Goal: Task Accomplishment & Management: Manage account settings

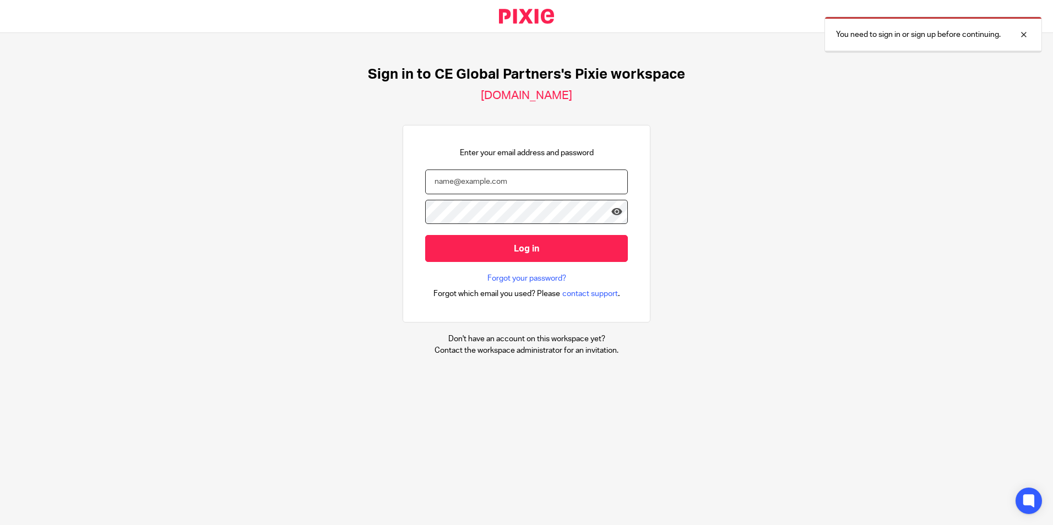
type input "[EMAIL_ADDRESS][DOMAIN_NAME]"
click at [509, 268] on form "[EMAIL_ADDRESS][DOMAIN_NAME] Log in" at bounding box center [526, 222] width 203 height 104
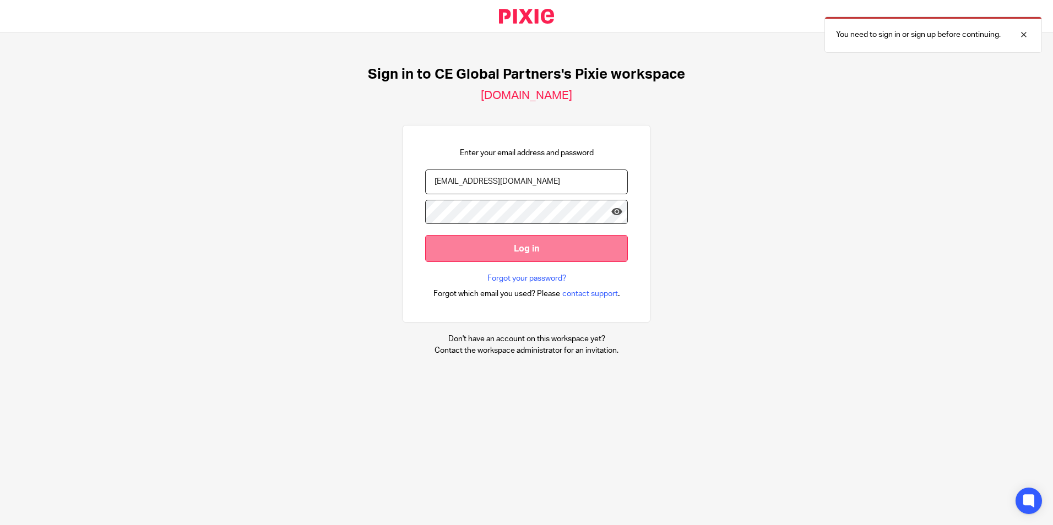
click at [511, 257] on input "Log in" at bounding box center [526, 248] width 203 height 27
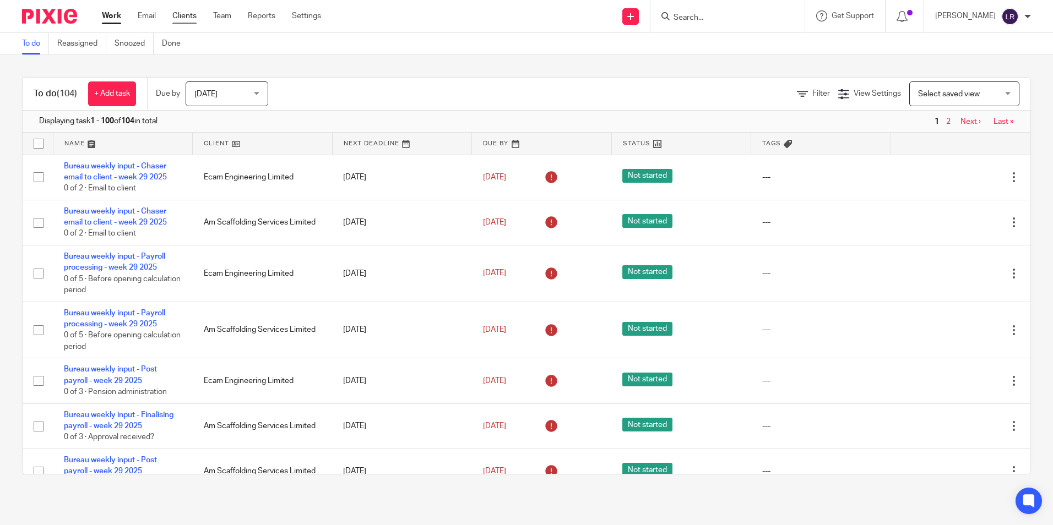
click at [187, 15] on link "Clients" at bounding box center [184, 15] width 24 height 11
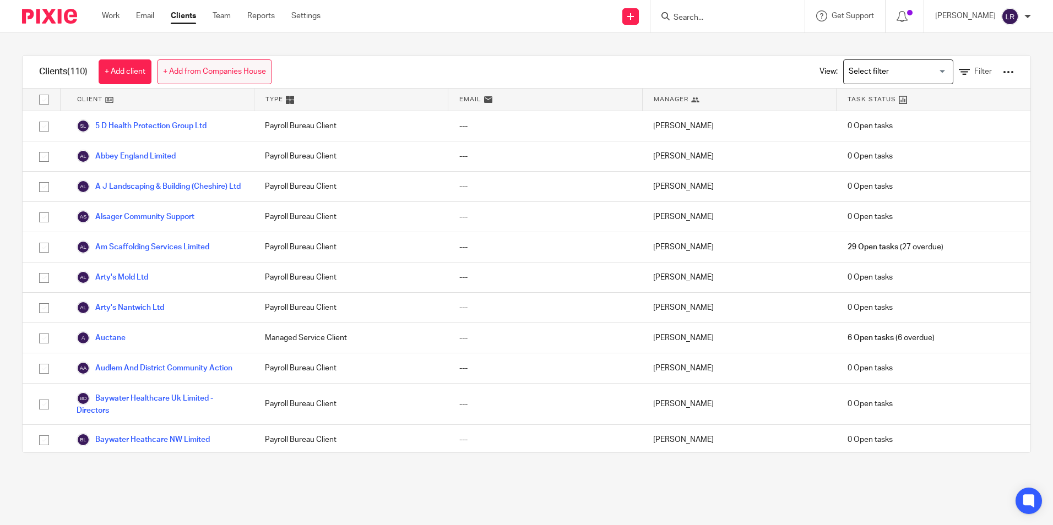
click at [185, 73] on link "+ Add from Companies House" at bounding box center [214, 71] width 115 height 25
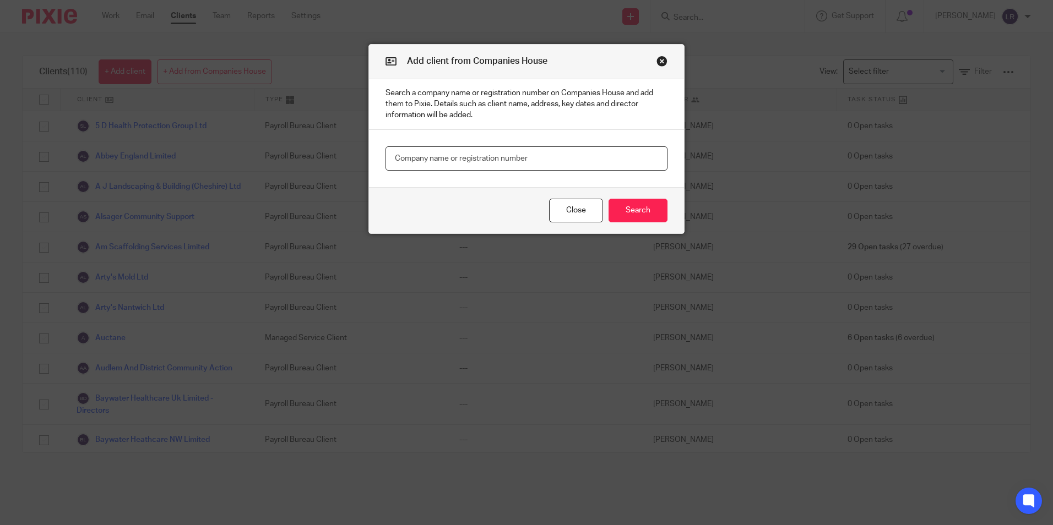
click at [422, 158] on input "text" at bounding box center [527, 159] width 282 height 25
click at [465, 158] on input "text" at bounding box center [527, 159] width 282 height 25
paste input "Don Law Racing (Wk behind)"
drag, startPoint x: 510, startPoint y: 159, endPoint x: 448, endPoint y: 157, distance: 61.7
click at [448, 157] on input "Don Law Racing (Wk behind)" at bounding box center [527, 159] width 282 height 25
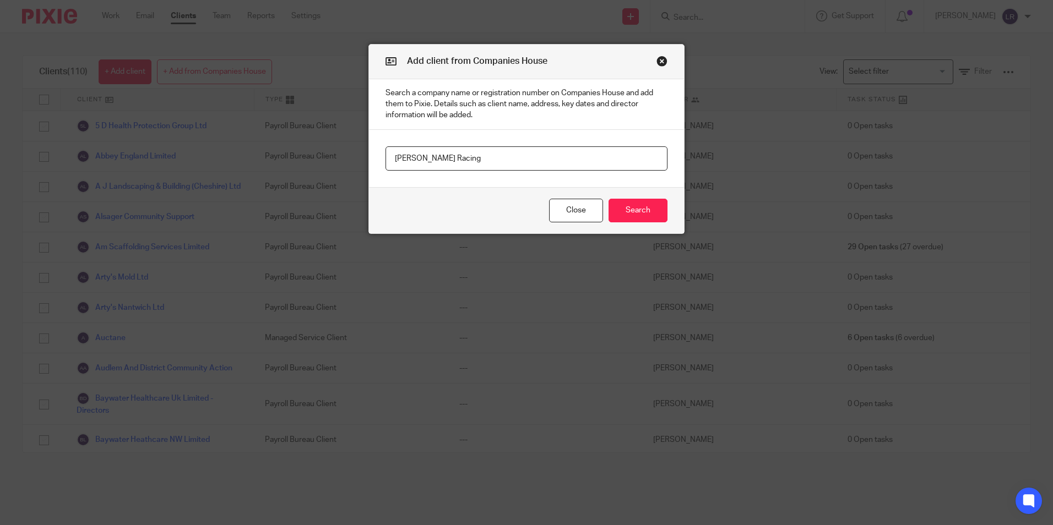
type input "Don Law Racing"
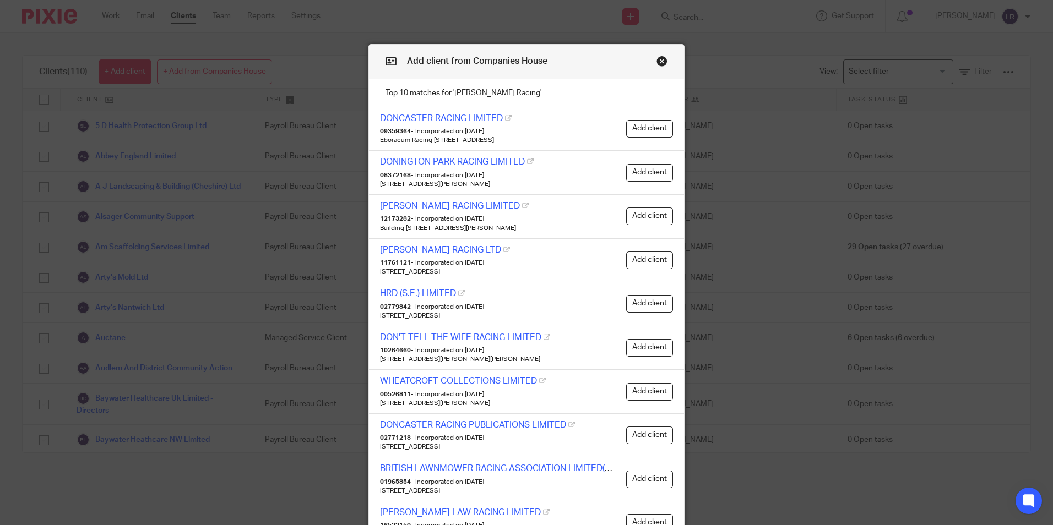
click at [660, 63] on button "Close modal" at bounding box center [662, 61] width 11 height 11
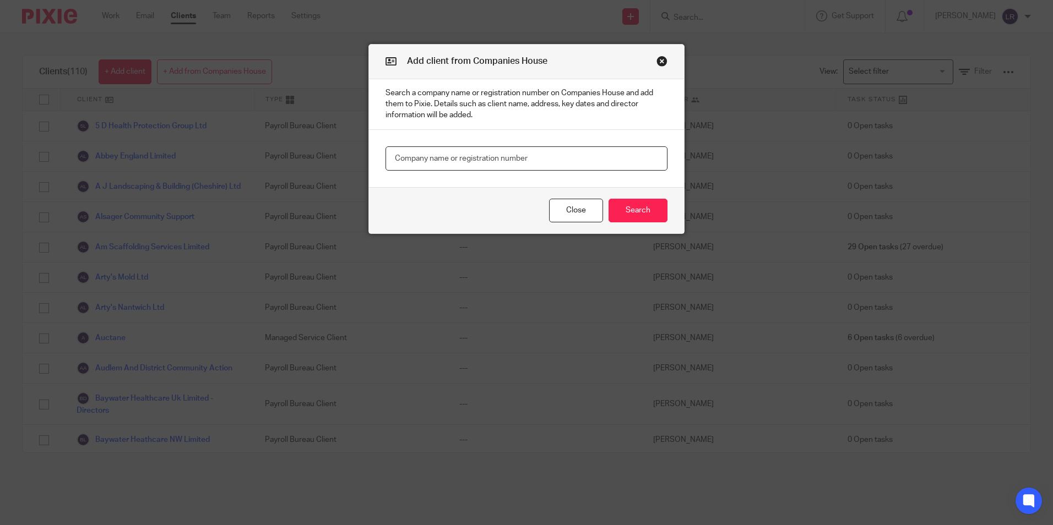
click at [482, 155] on input "text" at bounding box center [527, 159] width 282 height 25
paste input "MR D & MRS L C LAW"
type input "MR D & MRS L C LAW"
click at [633, 208] on button "Search" at bounding box center [638, 211] width 59 height 24
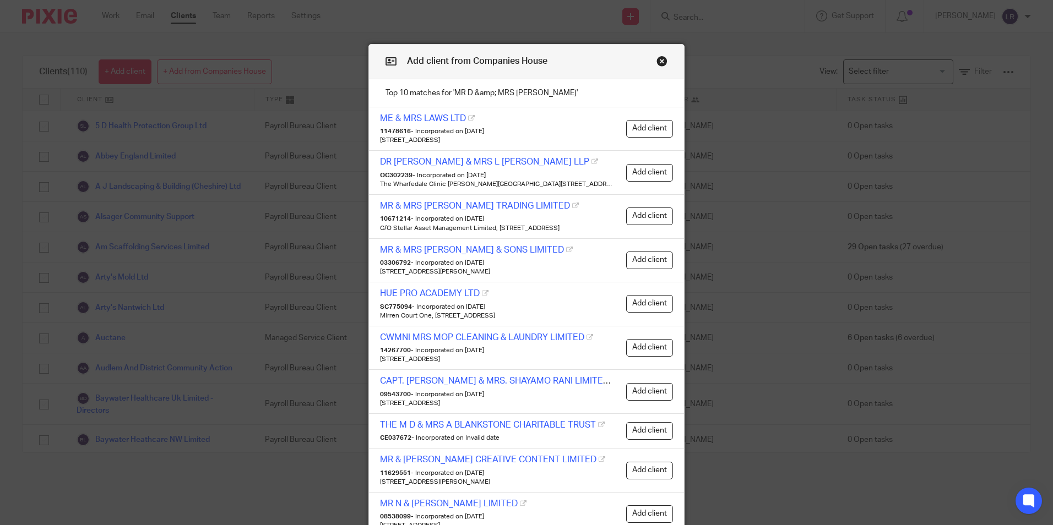
click at [664, 66] on div "Add client from Companies House" at bounding box center [526, 62] width 315 height 35
click at [659, 63] on button "Close modal" at bounding box center [662, 61] width 11 height 11
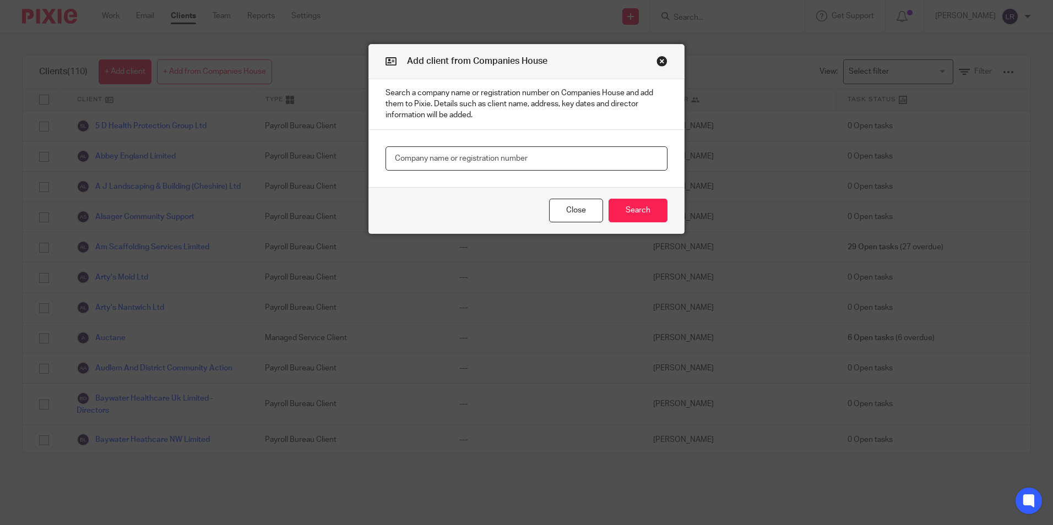
click at [479, 160] on input "text" at bounding box center [527, 159] width 282 height 25
paste input "DON LAW JAGUAR SPECIALIST"
type input "DON LAW JAGUAR SPECIALIST"
click at [643, 214] on button "Search" at bounding box center [638, 211] width 59 height 24
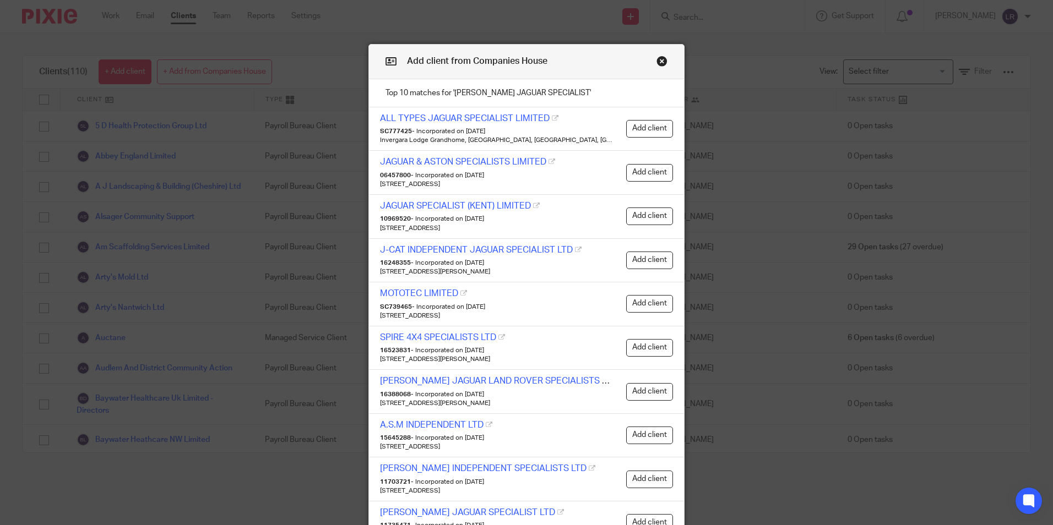
drag, startPoint x: 654, startPoint y: 61, endPoint x: 637, endPoint y: 72, distance: 20.3
click at [657, 61] on button "Close modal" at bounding box center [662, 61] width 11 height 11
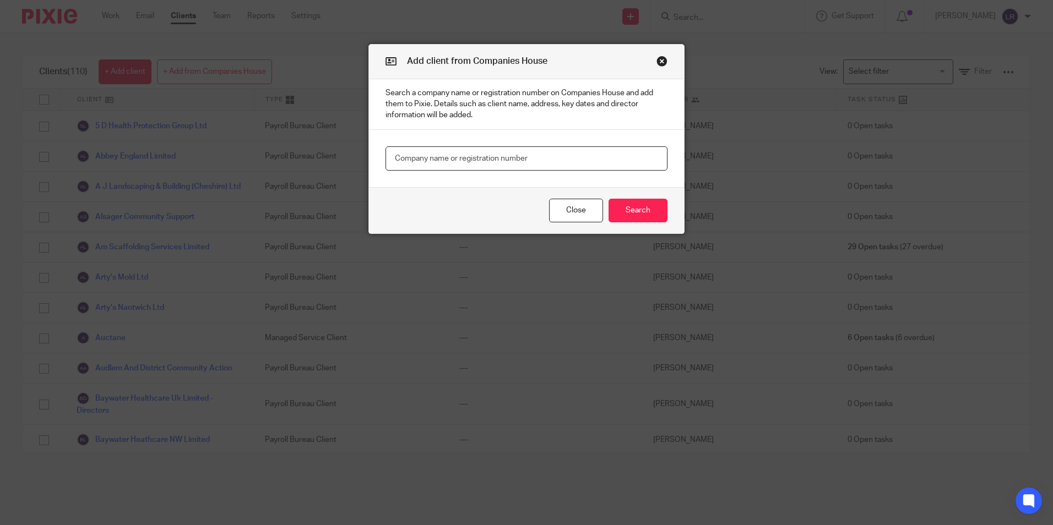
paste input "MR D & MRS L C LAW"
type input "MR D & MRS L C LAW"
click at [638, 214] on button "Search" at bounding box center [638, 211] width 59 height 24
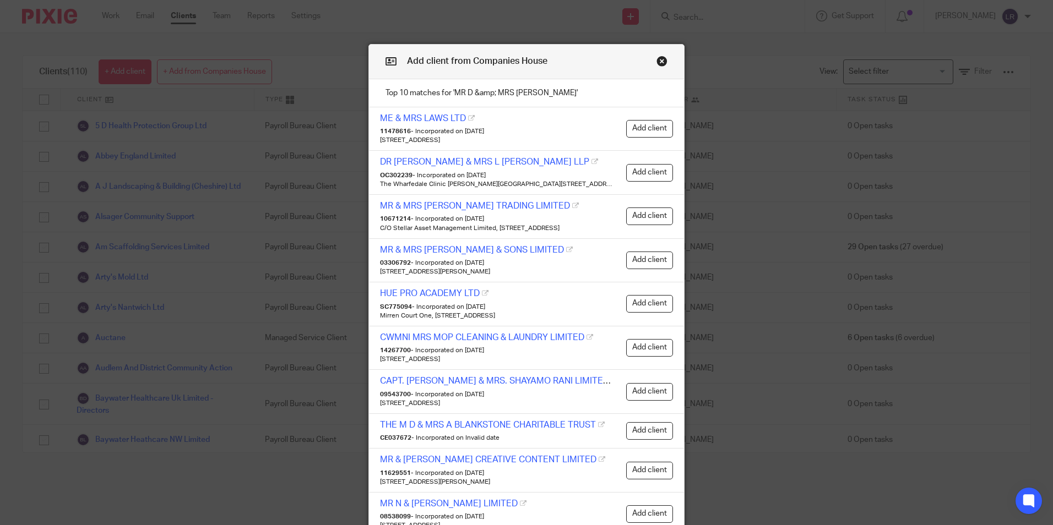
click at [657, 59] on button "Close modal" at bounding box center [662, 61] width 11 height 11
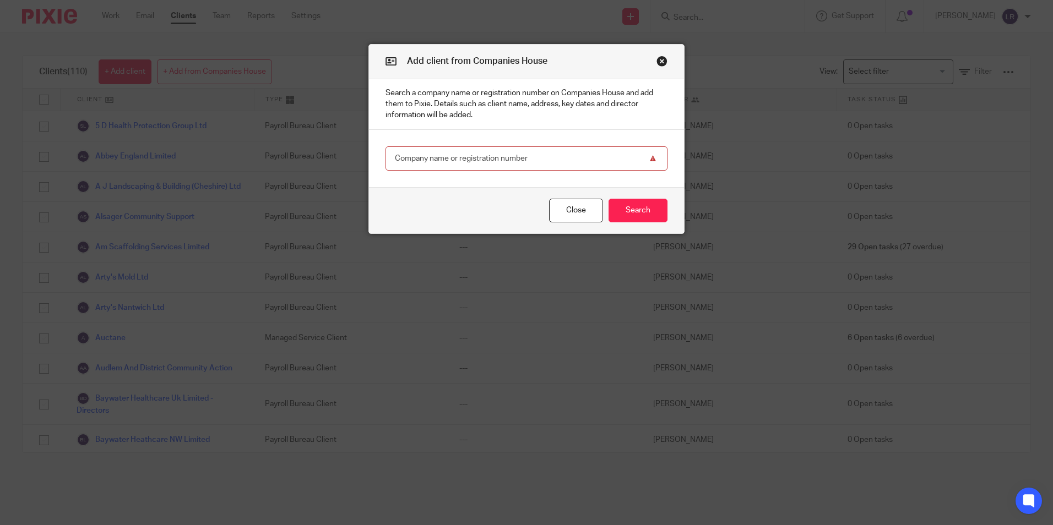
click at [498, 156] on input "text" at bounding box center [527, 159] width 282 height 25
click at [563, 216] on button "Close" at bounding box center [576, 211] width 54 height 24
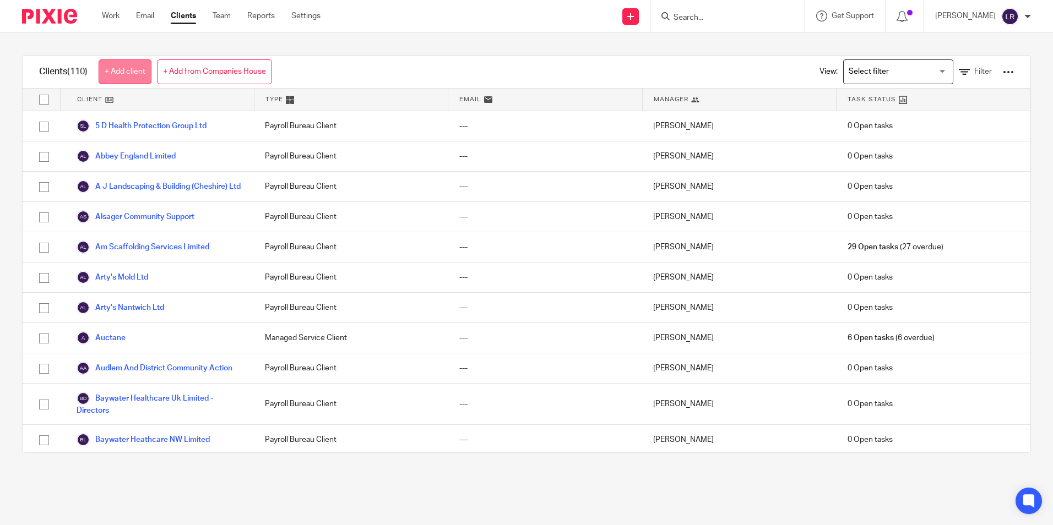
click at [129, 73] on link "+ Add client" at bounding box center [125, 71] width 53 height 25
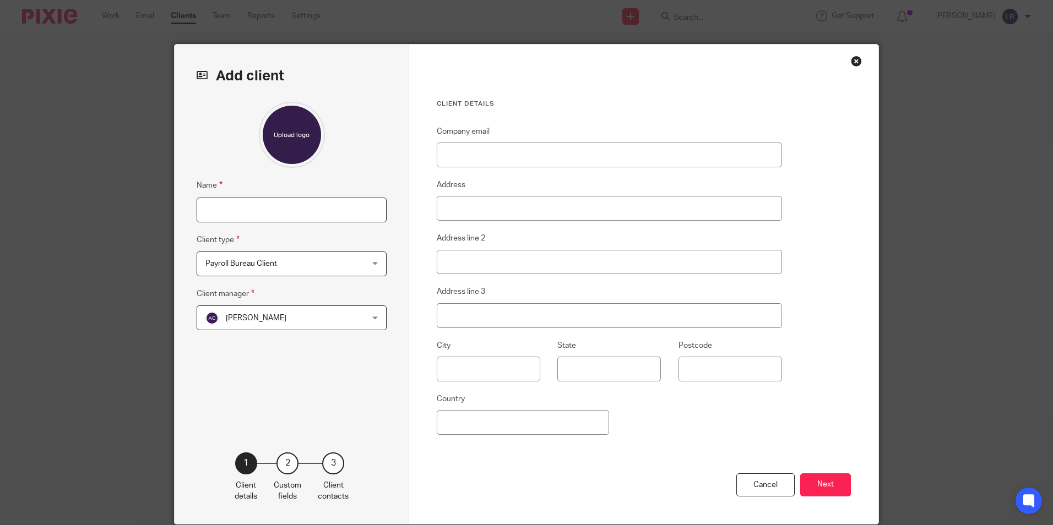
click at [280, 207] on input "Name" at bounding box center [292, 210] width 190 height 25
click at [242, 207] on input "Name" at bounding box center [292, 210] width 190 height 25
paste input "MR D & MRS L C LAW"
click at [307, 216] on input "MR D & MRS L C LAW t/a" at bounding box center [292, 210] width 190 height 25
paste input "DON LAW JAGUAR SPECIALIST"
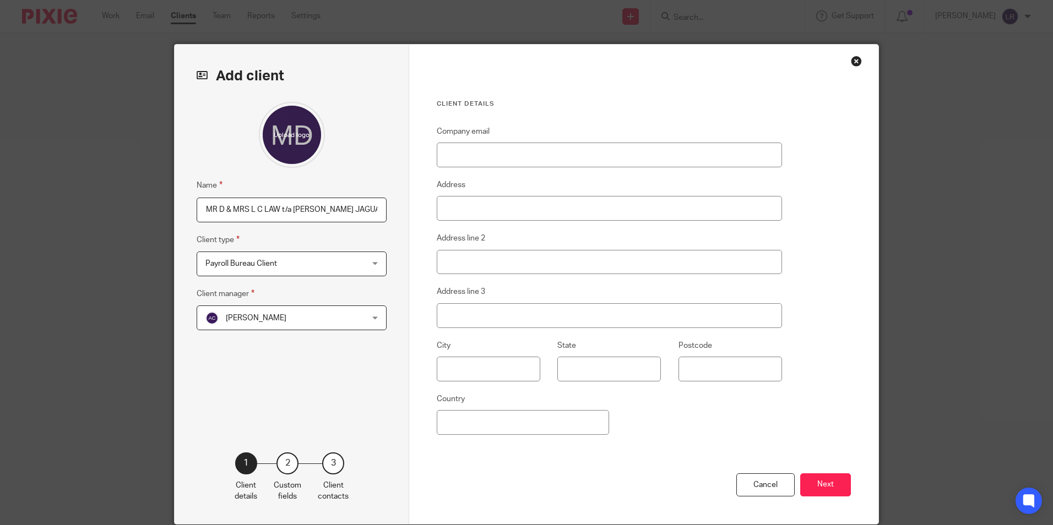
scroll to position [0, 25]
type input "MR D & MRS L C LAW t/a DON LAW JAGUAR SPECIALIST"
click at [481, 201] on input "Address" at bounding box center [609, 208] width 345 height 25
paste input "THE OLD CHEESE FACTORY"
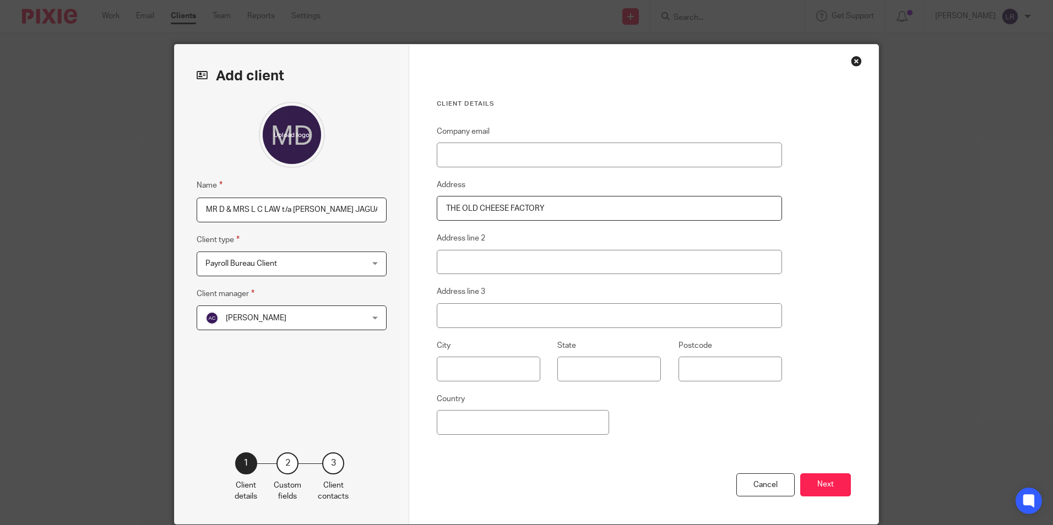
drag, startPoint x: 552, startPoint y: 212, endPoint x: 264, endPoint y: 191, distance: 289.4
click at [291, 196] on div "Add client Name MR D & MRS L C LAW t/a DON LAW JAGUAR SPECIALIST Client type Pa…" at bounding box center [527, 285] width 704 height 480
type input "The Old cheese Factory, Stone Road"
type input "Hill Chorlton"
click at [518, 364] on input "Newcastl" at bounding box center [489, 369] width 104 height 25
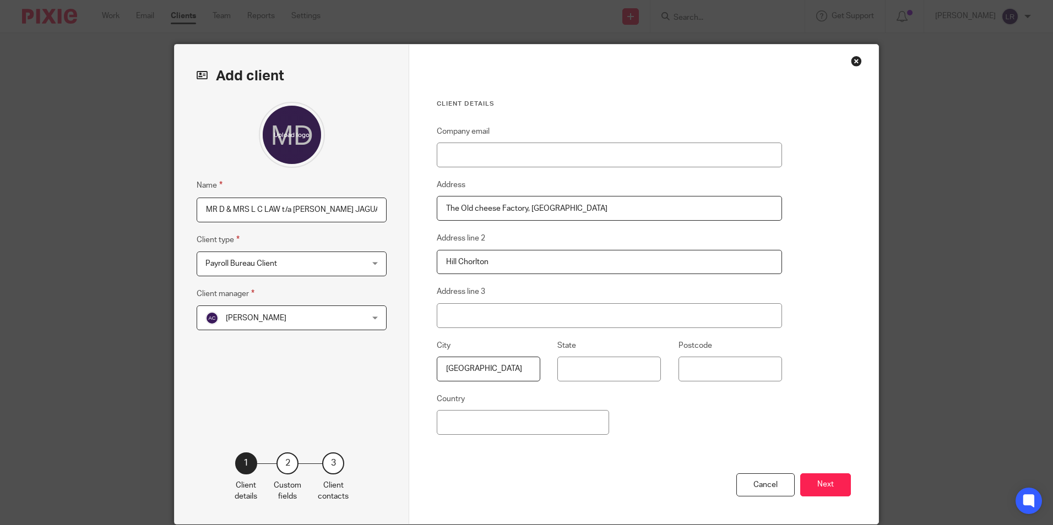
type input "Newcastle"
click at [702, 373] on input "Postcode" at bounding box center [731, 369] width 104 height 25
paste input "ST5 5DR"
type input "ST5 5DR"
click at [834, 480] on button "Next" at bounding box center [825, 486] width 51 height 24
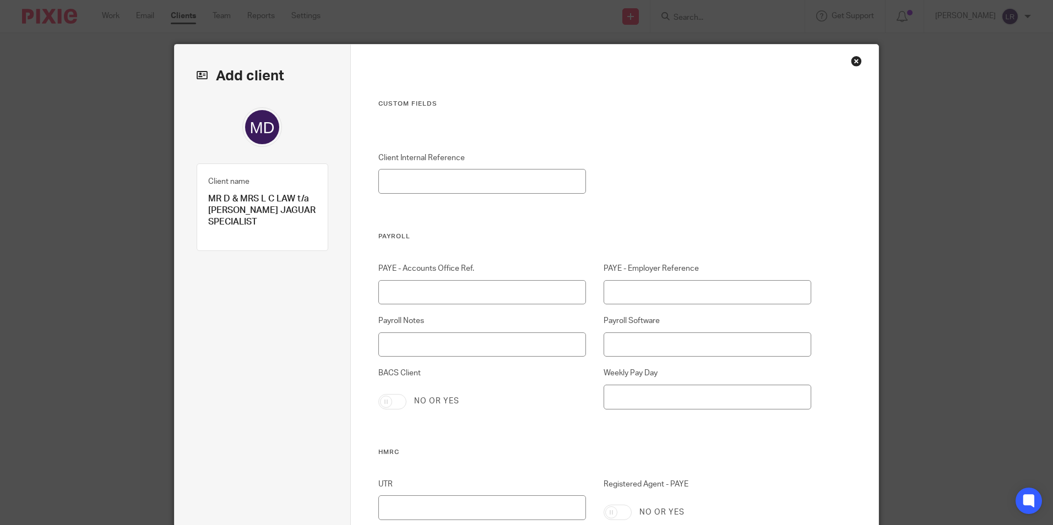
scroll to position [110, 0]
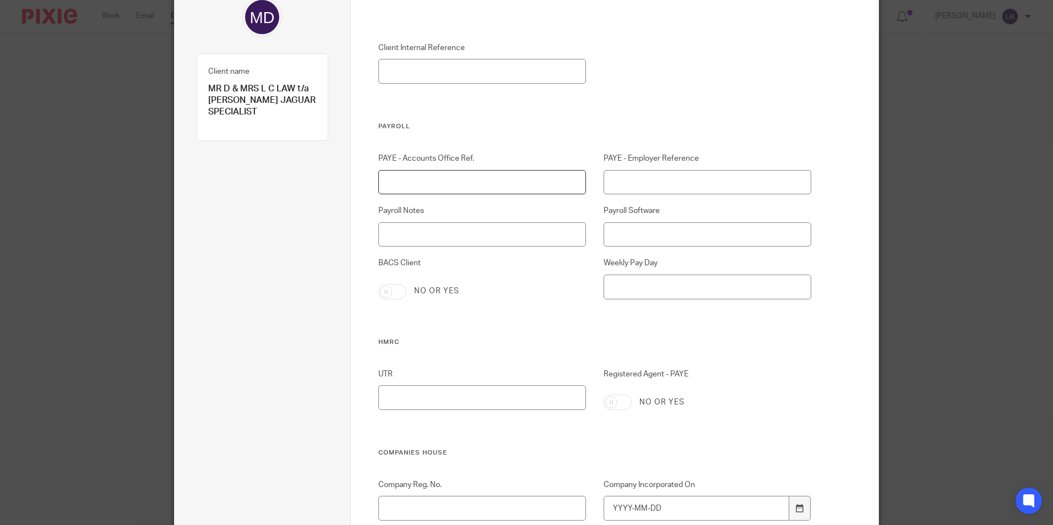
click at [424, 177] on input "PAYE - Accounts Office Ref." at bounding box center [482, 182] width 208 height 25
paste input "586/D956"
type input "586/D956"
click at [657, 182] on input "PAYE - Employer Reference" at bounding box center [708, 182] width 208 height 25
paste input "586/D956"
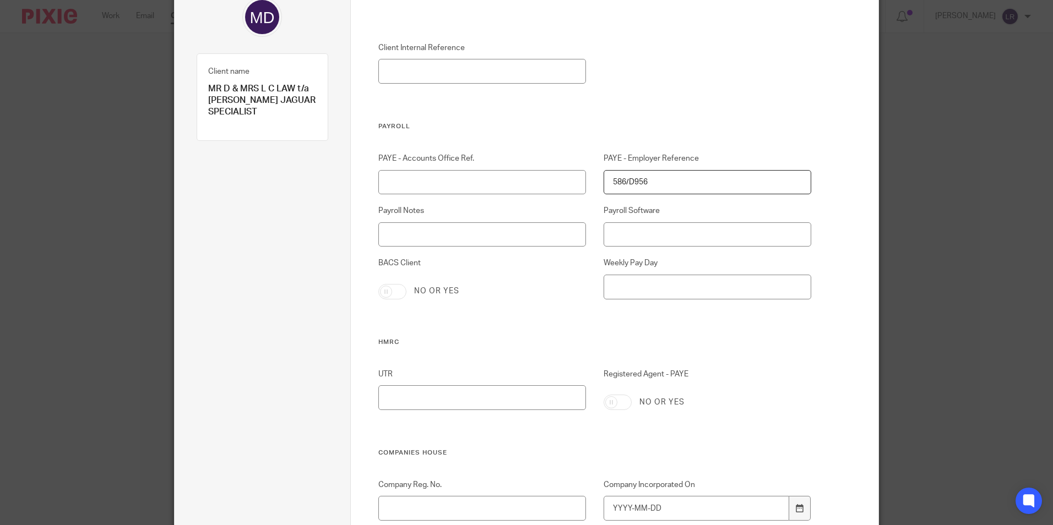
type input "586/D956"
click at [615, 404] on input "Registered Agent - PAYE" at bounding box center [618, 402] width 28 height 15
checkbox input "true"
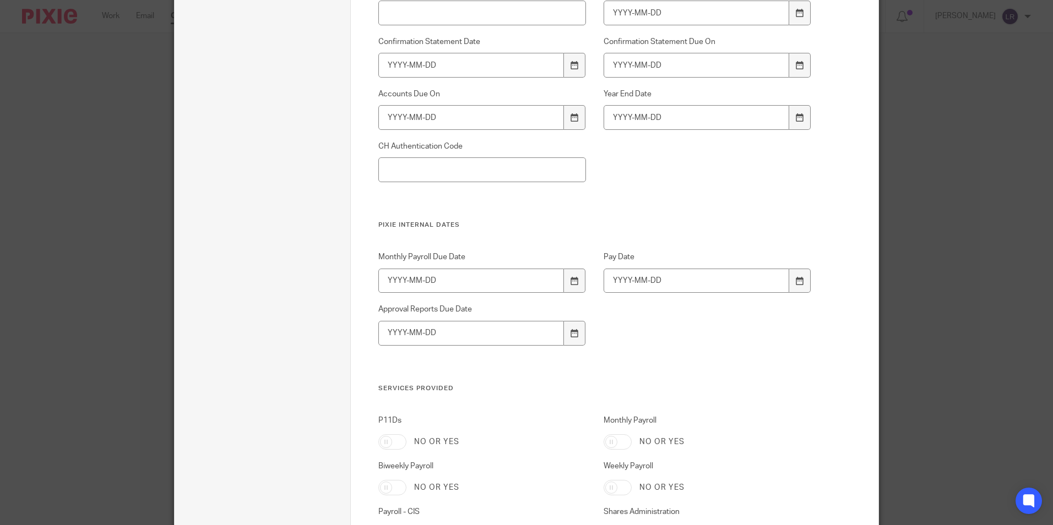
scroll to position [716, 0]
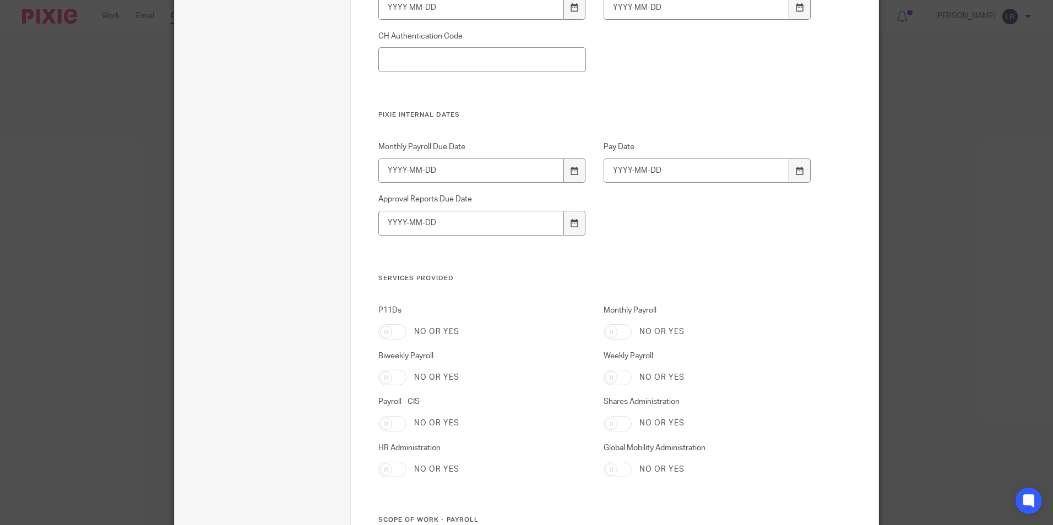
drag, startPoint x: 622, startPoint y: 375, endPoint x: 666, endPoint y: 379, distance: 43.7
click at [622, 375] on input "Weekly Payroll" at bounding box center [618, 377] width 28 height 15
checkbox input "true"
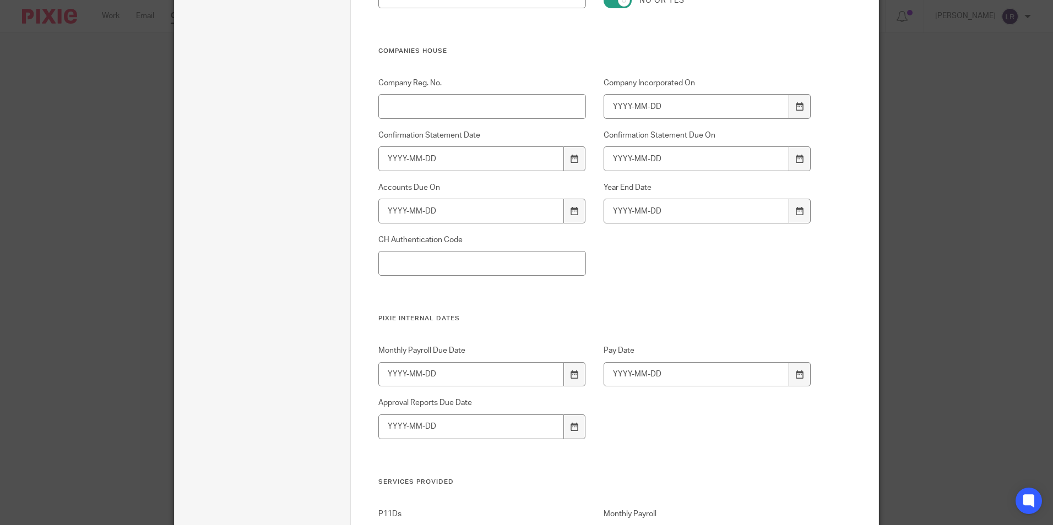
scroll to position [386, 0]
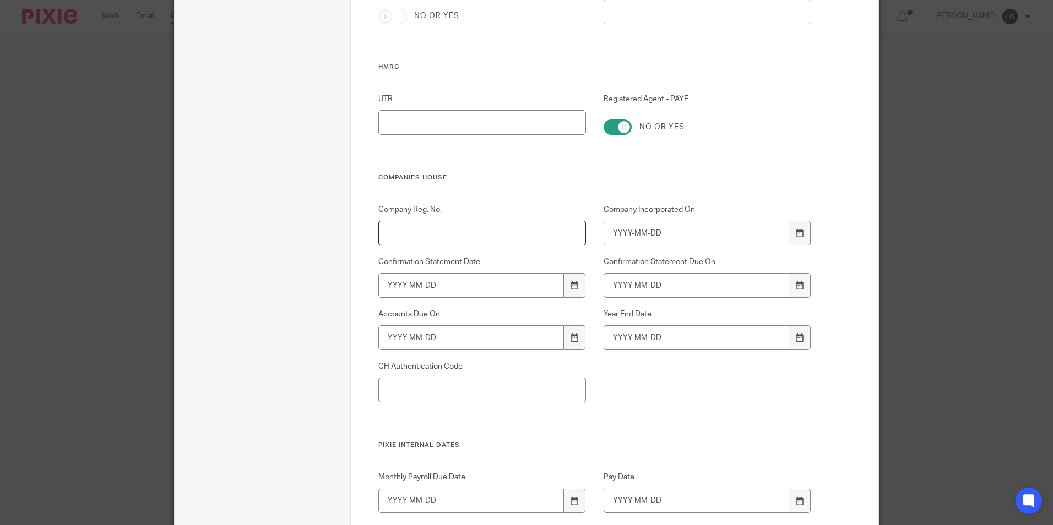
click at [421, 238] on input "Company Reg. No." at bounding box center [482, 233] width 208 height 25
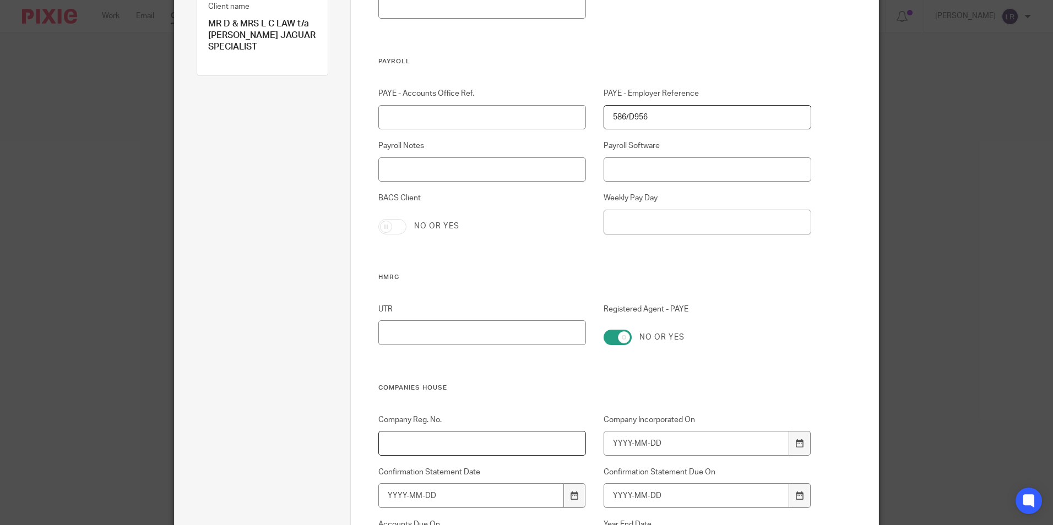
scroll to position [165, 0]
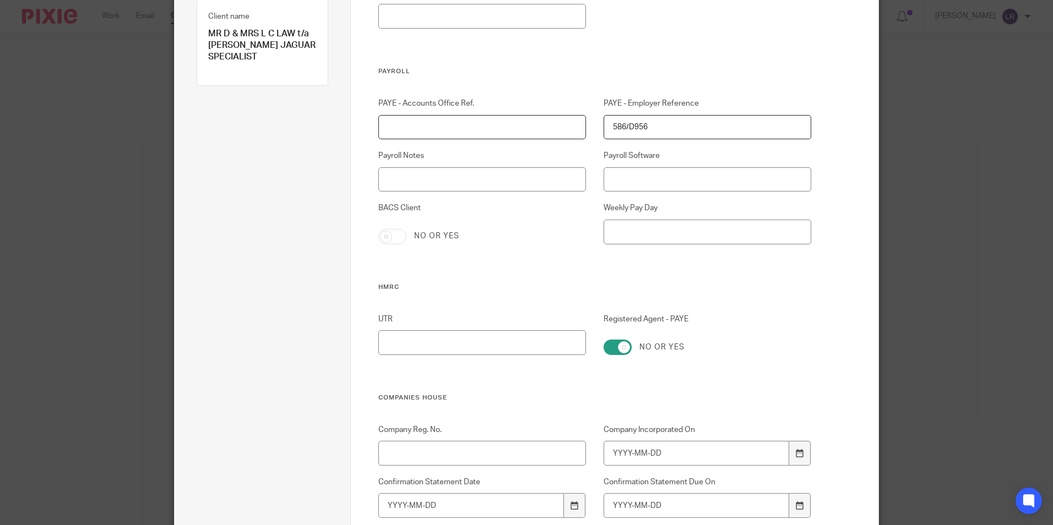
click at [419, 130] on input "PAYE - Accounts Office Ref." at bounding box center [482, 127] width 208 height 25
paste input "586PZ00101461"
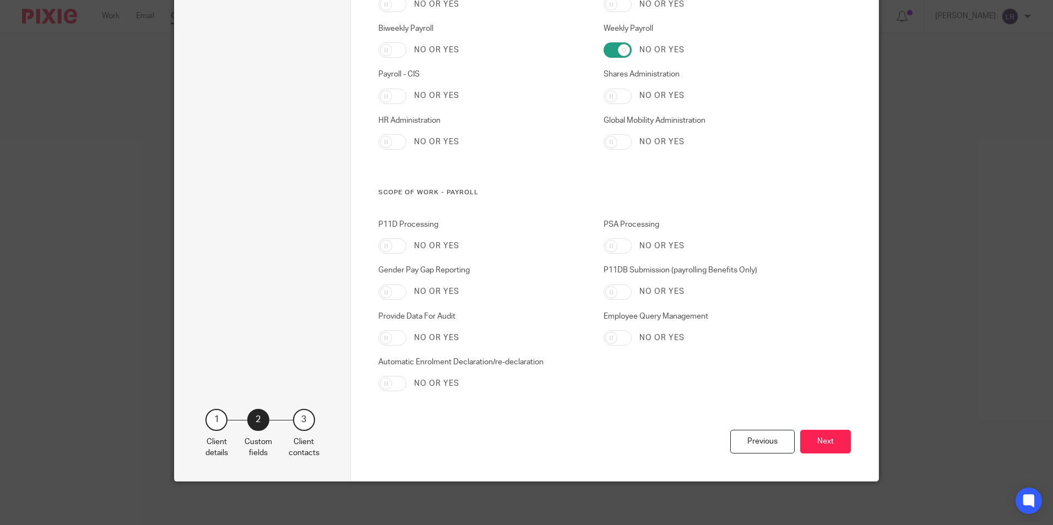
scroll to position [1044, 0]
type input "586PZ00101461"
click at [827, 446] on button "Next" at bounding box center [825, 442] width 51 height 24
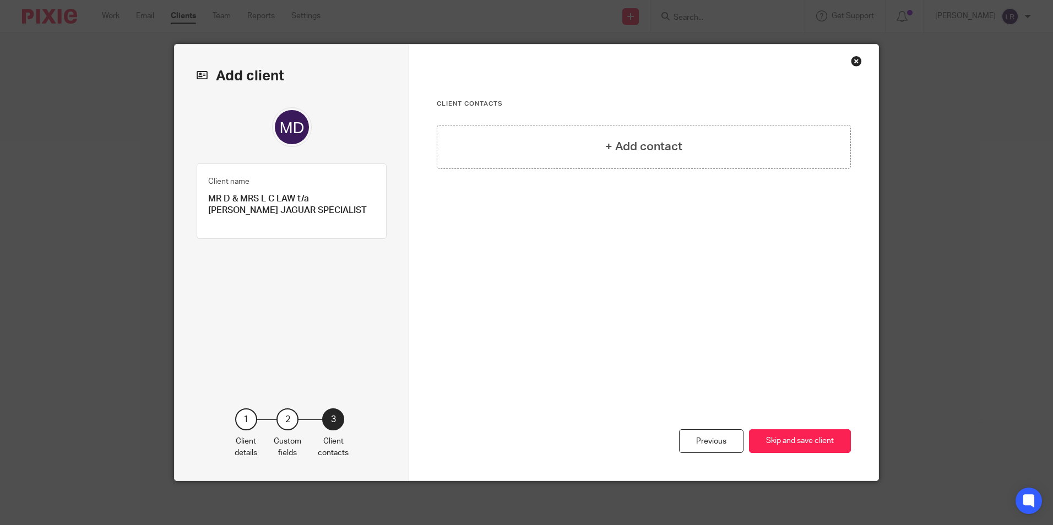
scroll to position [0, 0]
click at [766, 445] on button "Skip and save client" at bounding box center [800, 442] width 102 height 24
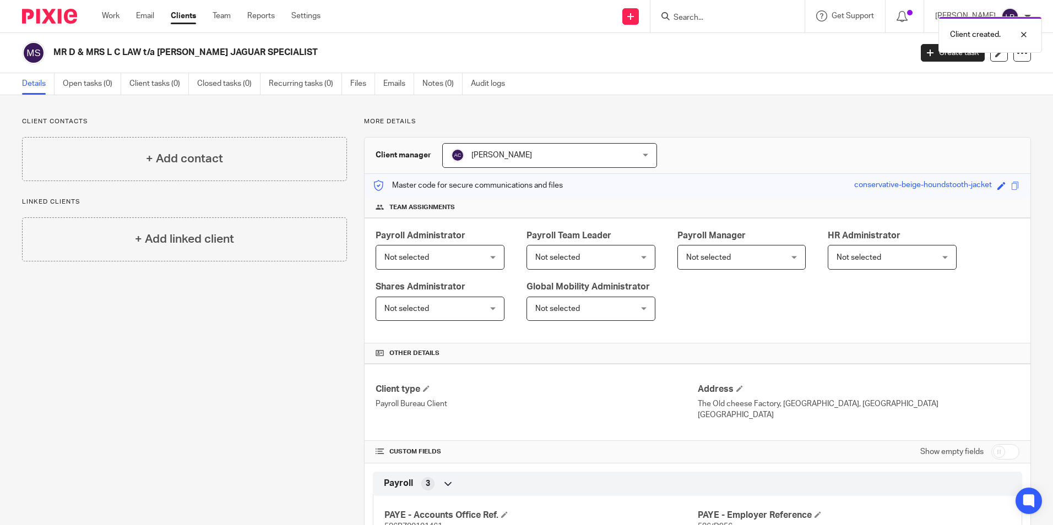
click at [417, 256] on span "Not selected" at bounding box center [406, 258] width 45 height 8
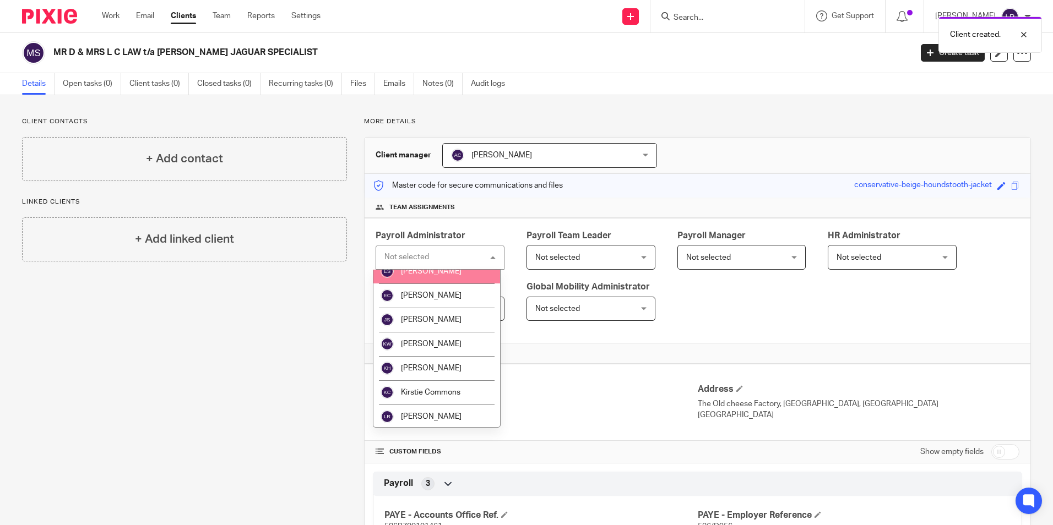
scroll to position [110, 0]
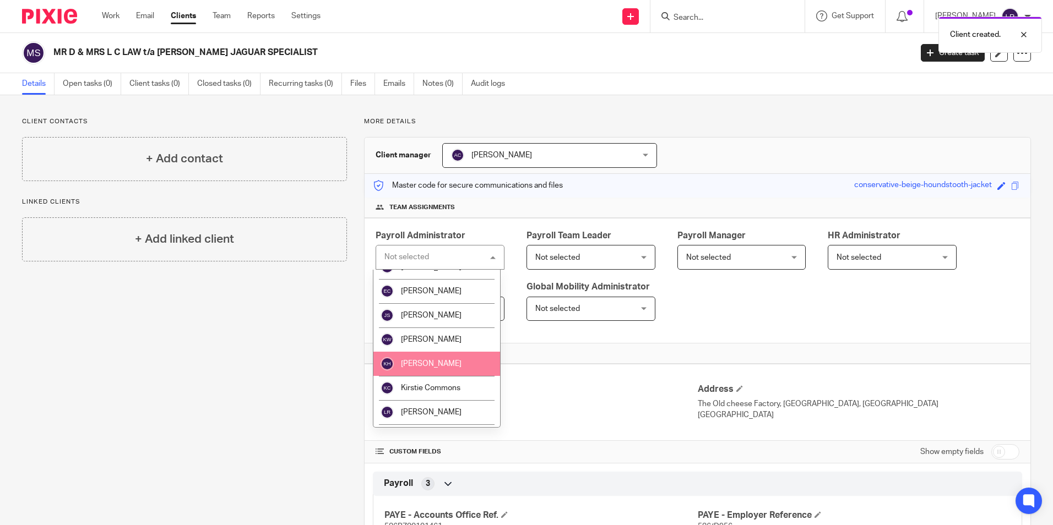
click at [433, 360] on span "[PERSON_NAME]" at bounding box center [431, 364] width 61 height 8
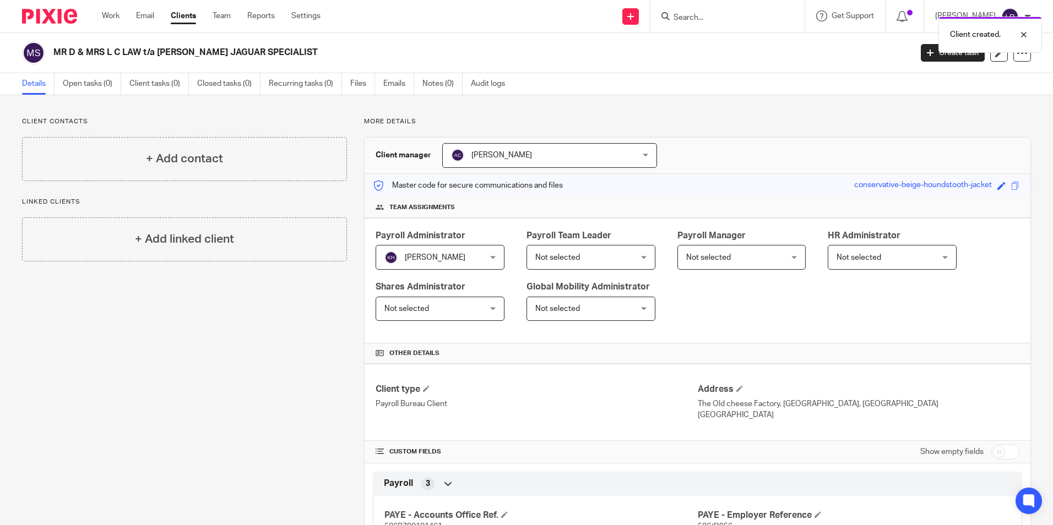
click at [567, 264] on span "Not selected" at bounding box center [582, 257] width 95 height 23
click at [586, 261] on span "Not selected" at bounding box center [582, 257] width 95 height 23
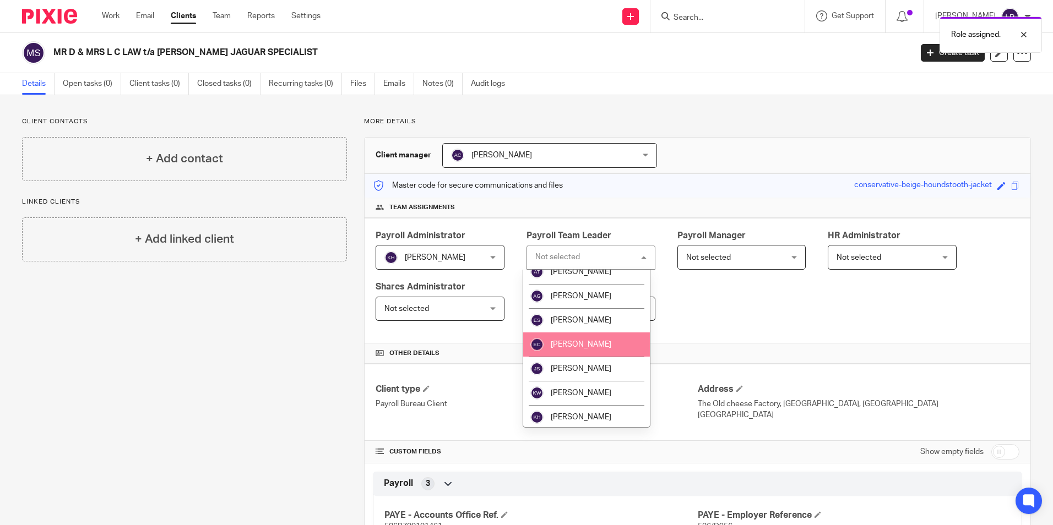
scroll to position [55, 0]
click at [599, 321] on li "[PERSON_NAME]" at bounding box center [586, 322] width 127 height 24
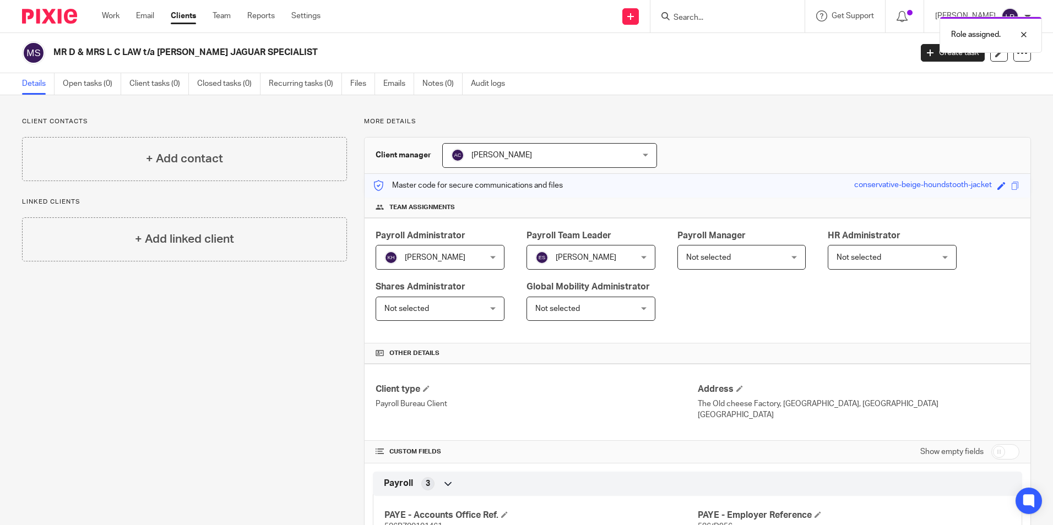
click at [491, 144] on span "[PERSON_NAME]" at bounding box center [533, 155] width 164 height 23
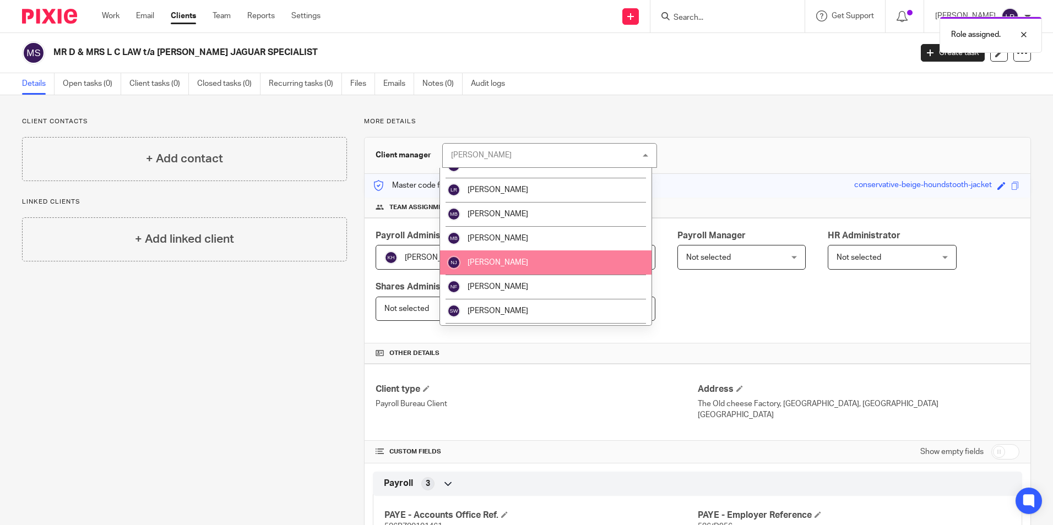
scroll to position [220, 0]
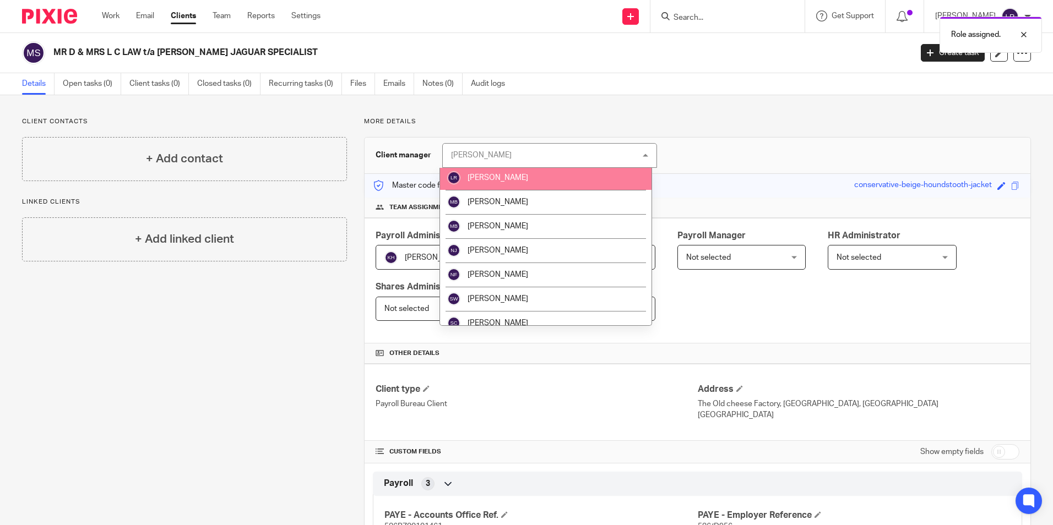
click at [529, 172] on li "[PERSON_NAME]" at bounding box center [546, 178] width 212 height 24
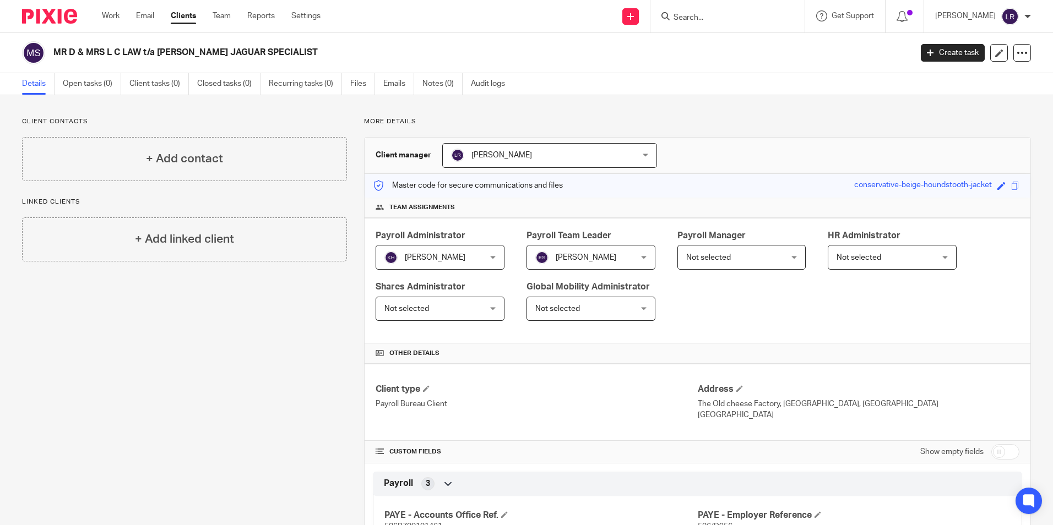
click at [262, 344] on div "Client contacts + Add contact Linked clients + Add linked client" at bounding box center [176, 414] width 342 height 594
click at [182, 15] on link "Clients" at bounding box center [183, 15] width 25 height 11
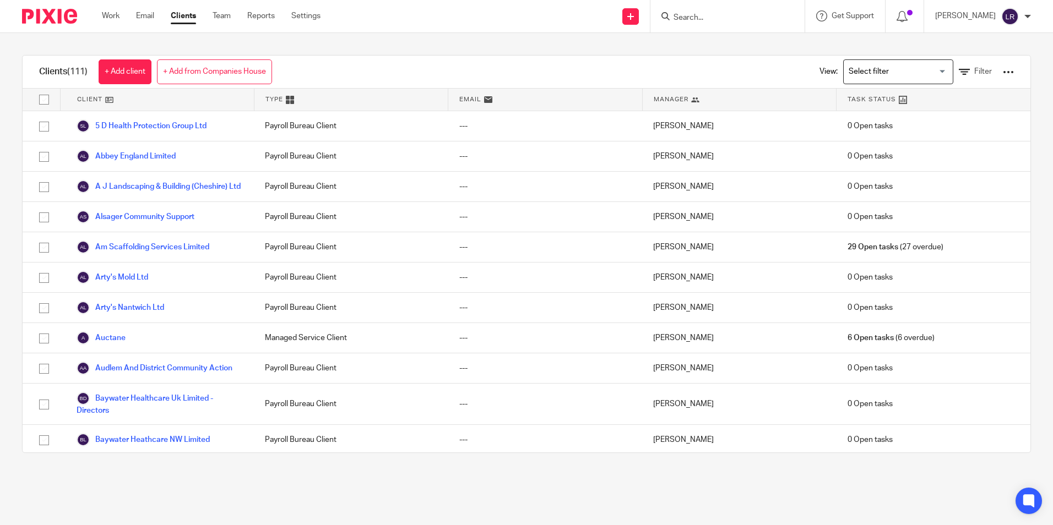
drag, startPoint x: 212, startPoint y: 73, endPoint x: 243, endPoint y: 78, distance: 31.7
click at [212, 73] on link "+ Add from Companies House" at bounding box center [214, 71] width 115 height 25
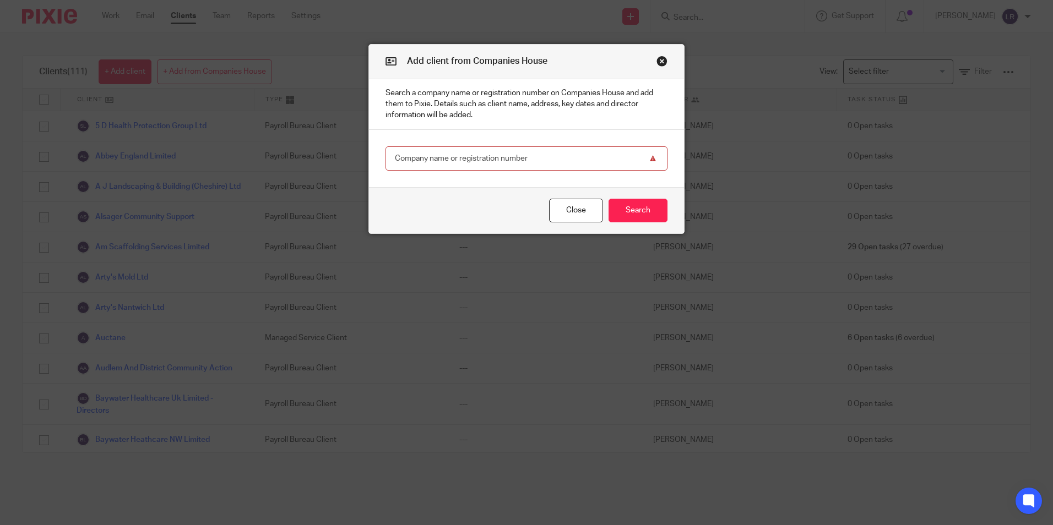
click at [458, 159] on input "text" at bounding box center [527, 159] width 282 height 25
type input "DIRECT SYSTEMS"
click at [639, 215] on button "Search" at bounding box center [638, 211] width 59 height 24
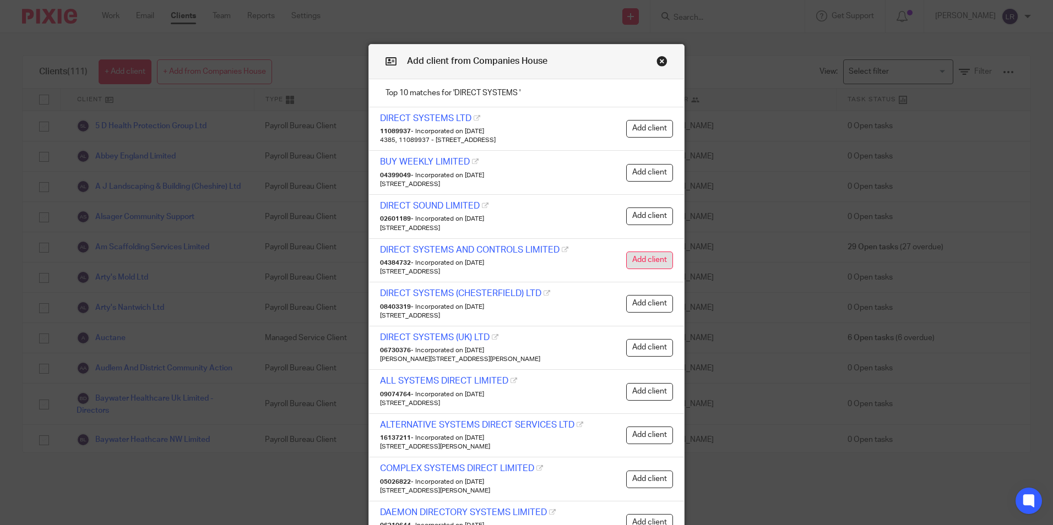
click at [656, 262] on button "Add client" at bounding box center [649, 261] width 47 height 18
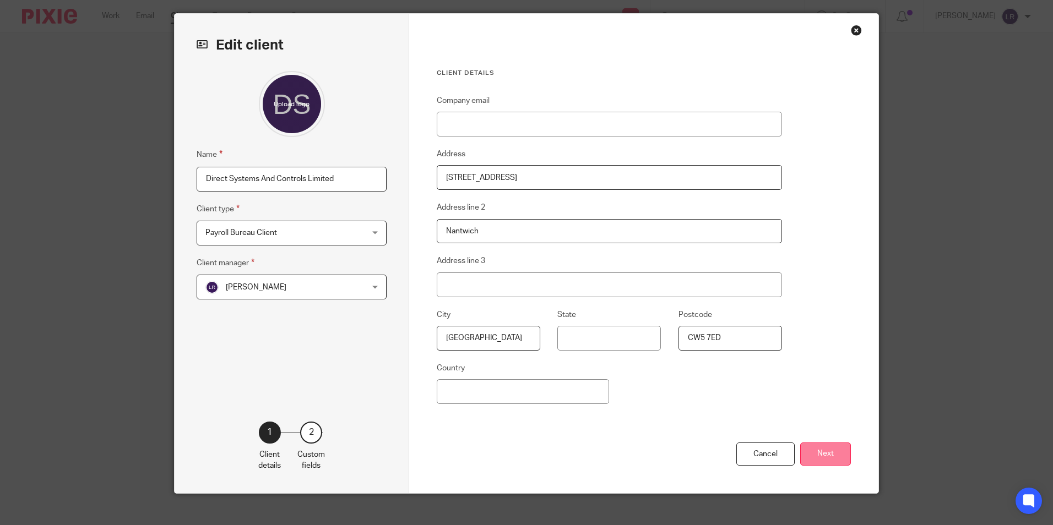
scroll to position [44, 0]
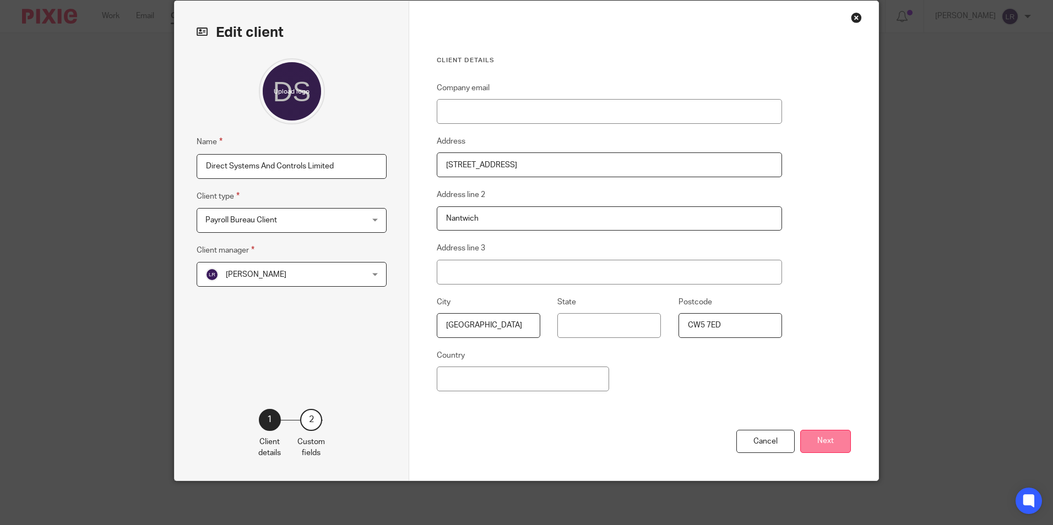
click at [813, 437] on button "Next" at bounding box center [825, 442] width 51 height 24
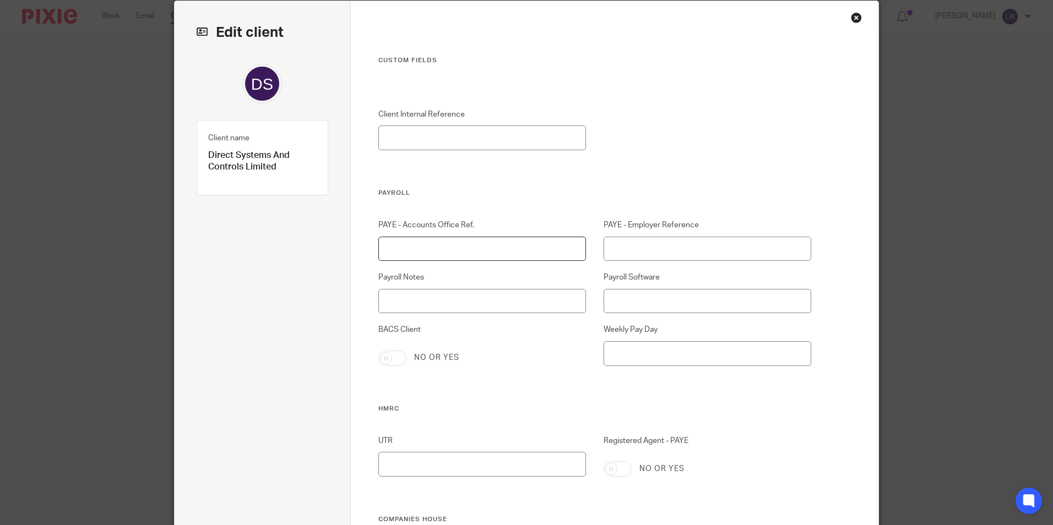
click at [541, 253] on input "PAYE - Accounts Office Ref." at bounding box center [482, 249] width 208 height 25
paste input "709PE00140191"
type input "709PE00140191"
click at [718, 242] on input "PAYE - Employer Reference" at bounding box center [708, 249] width 208 height 25
paste input "KZ22519"
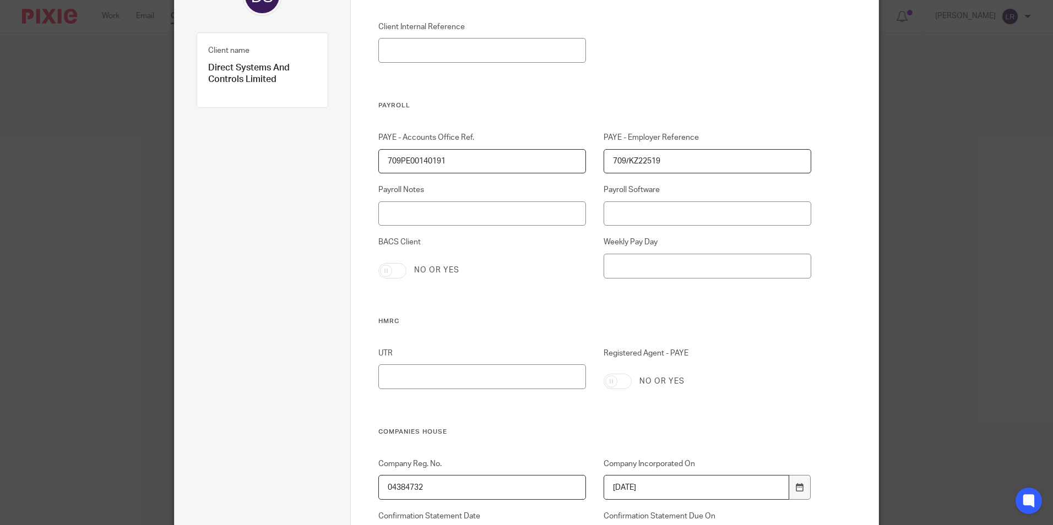
scroll to position [209, 0]
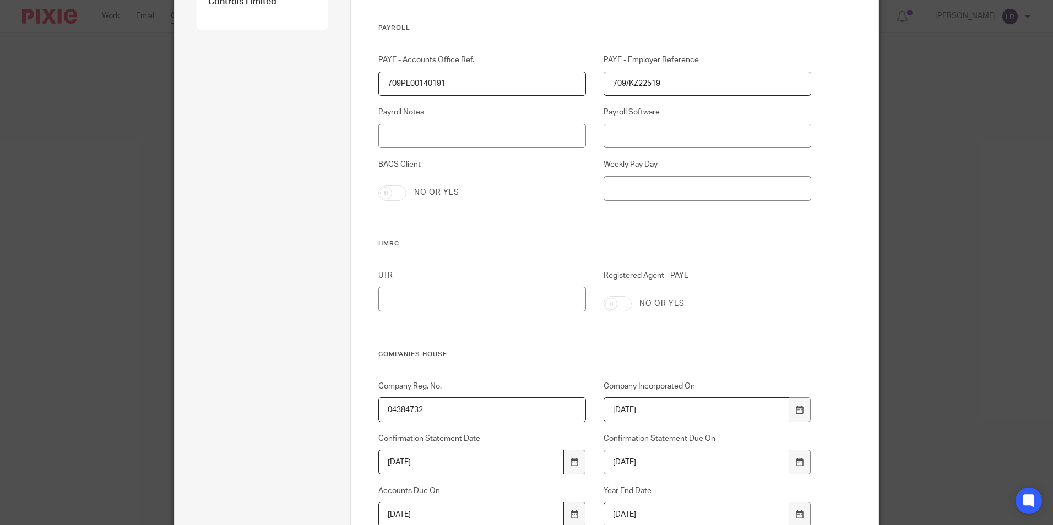
type input "709/KZ22519"
click at [486, 244] on h3 "HMRC" at bounding box center [594, 244] width 433 height 9
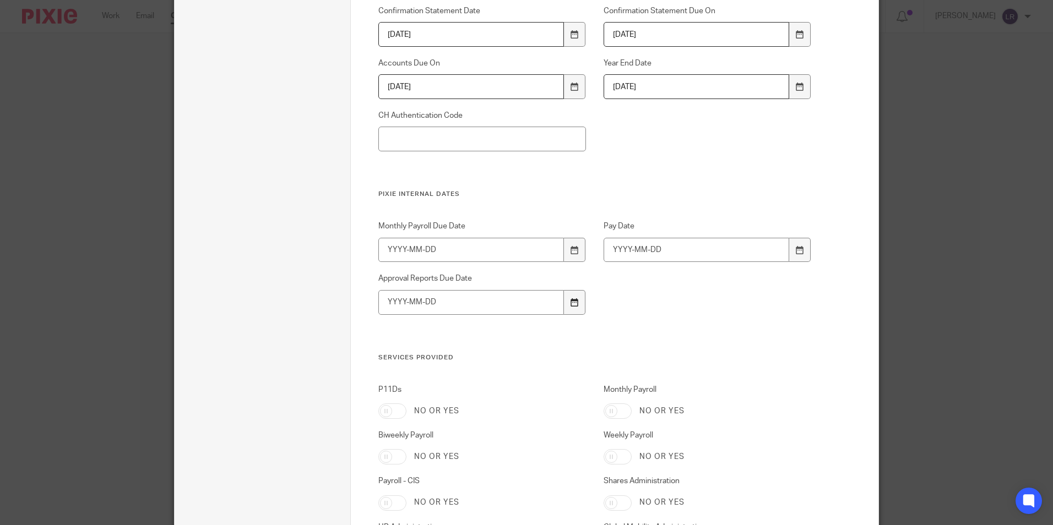
scroll to position [705, 0]
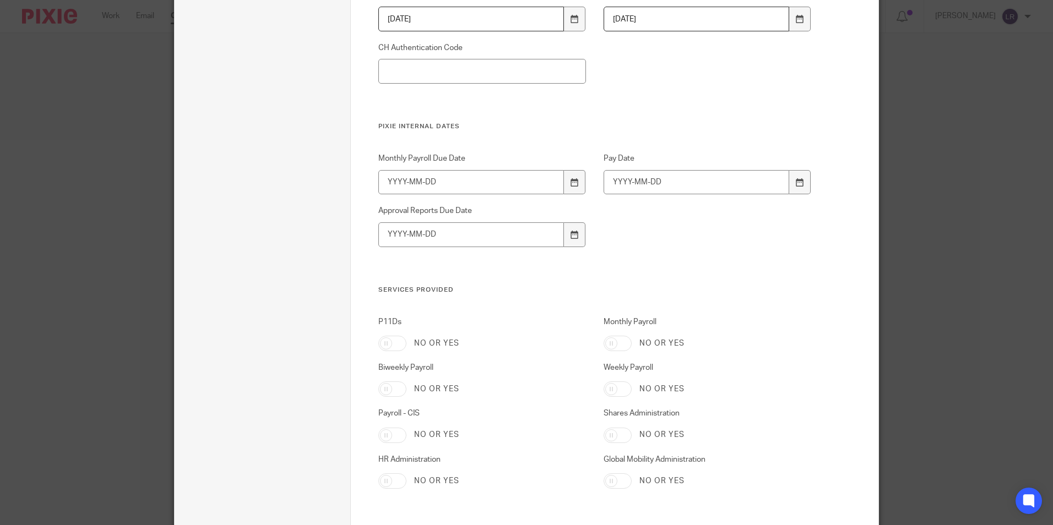
drag, startPoint x: 616, startPoint y: 387, endPoint x: 700, endPoint y: 375, distance: 84.7
click at [616, 387] on input "Weekly Payroll" at bounding box center [618, 389] width 28 height 15
checkbox input "true"
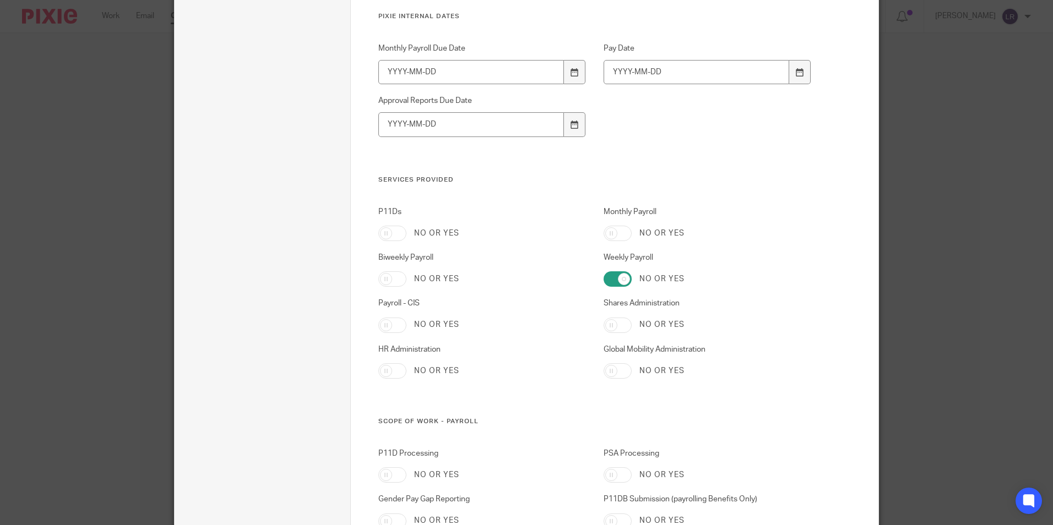
scroll to position [1044, 0]
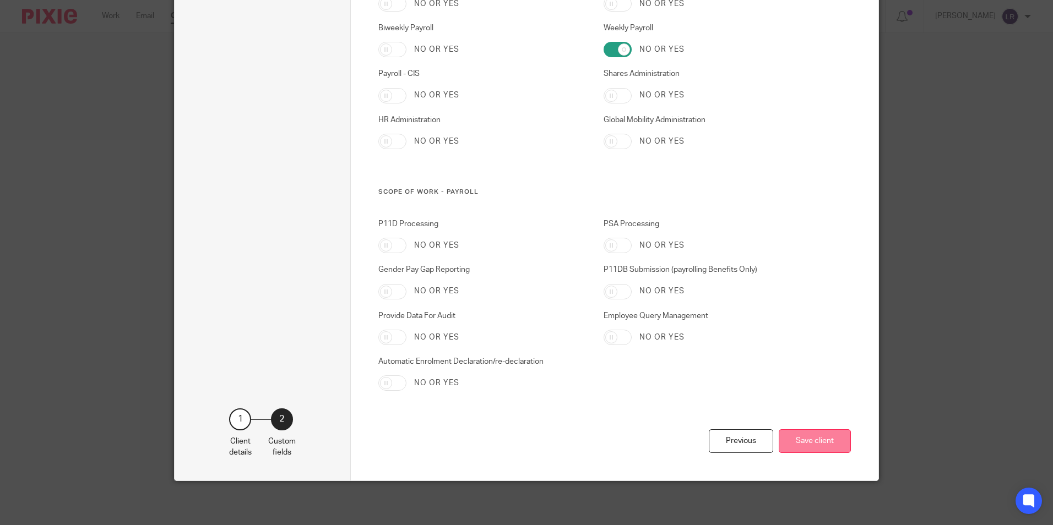
click at [796, 449] on button "Save client" at bounding box center [815, 442] width 72 height 24
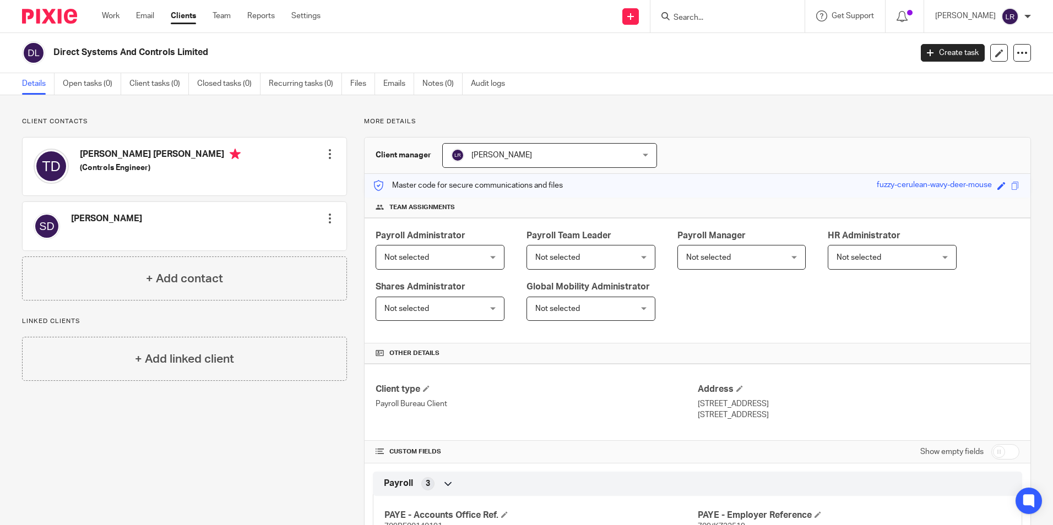
click at [450, 264] on span "Not selected" at bounding box center [431, 257] width 95 height 23
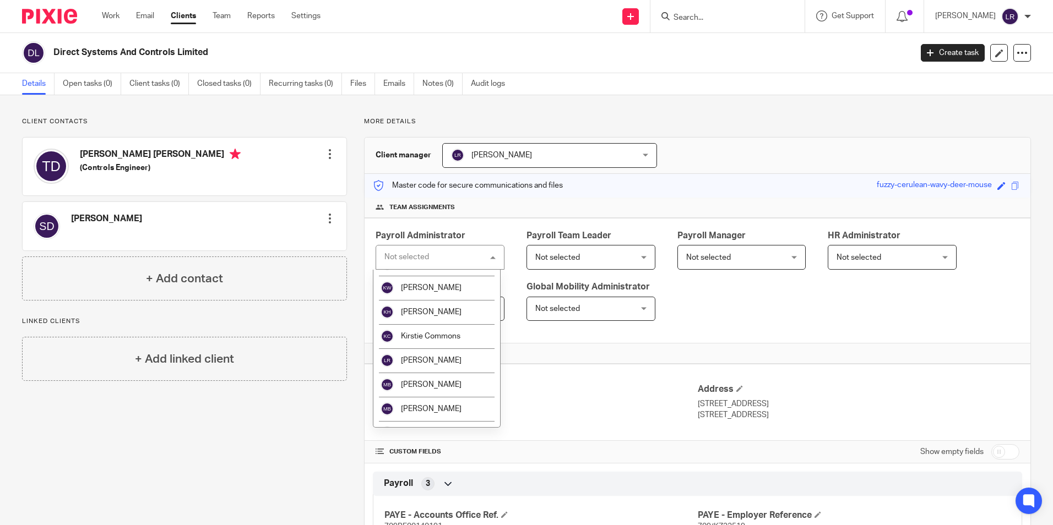
scroll to position [165, 0]
click at [448, 314] on li "[PERSON_NAME]" at bounding box center [436, 309] width 127 height 24
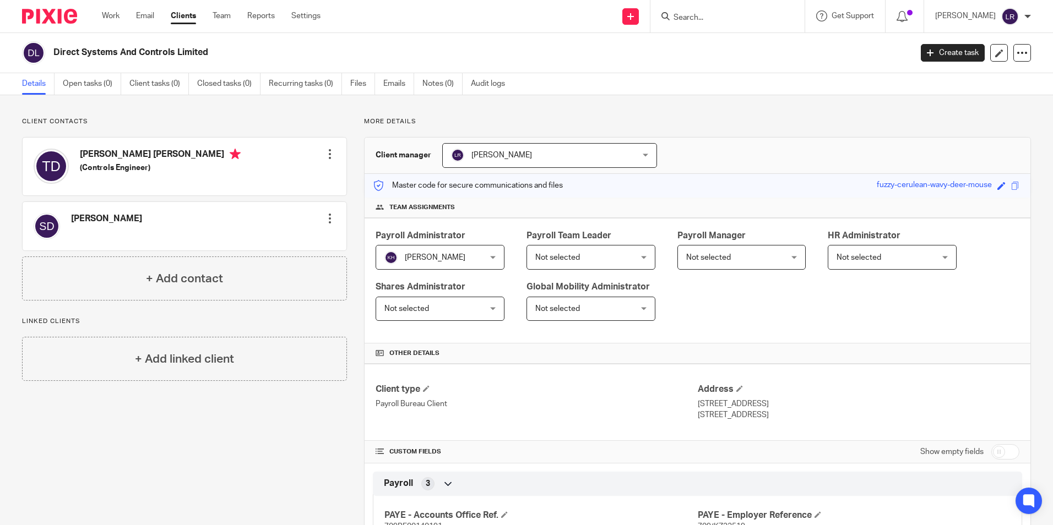
click at [588, 253] on span "Not selected" at bounding box center [582, 257] width 95 height 23
click at [610, 261] on span "Not selected" at bounding box center [582, 257] width 95 height 23
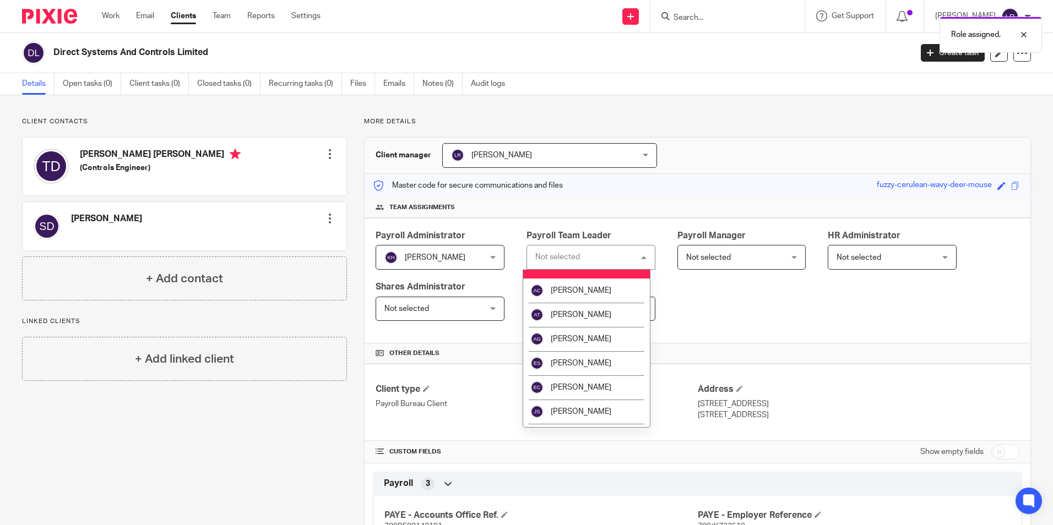
scroll to position [55, 0]
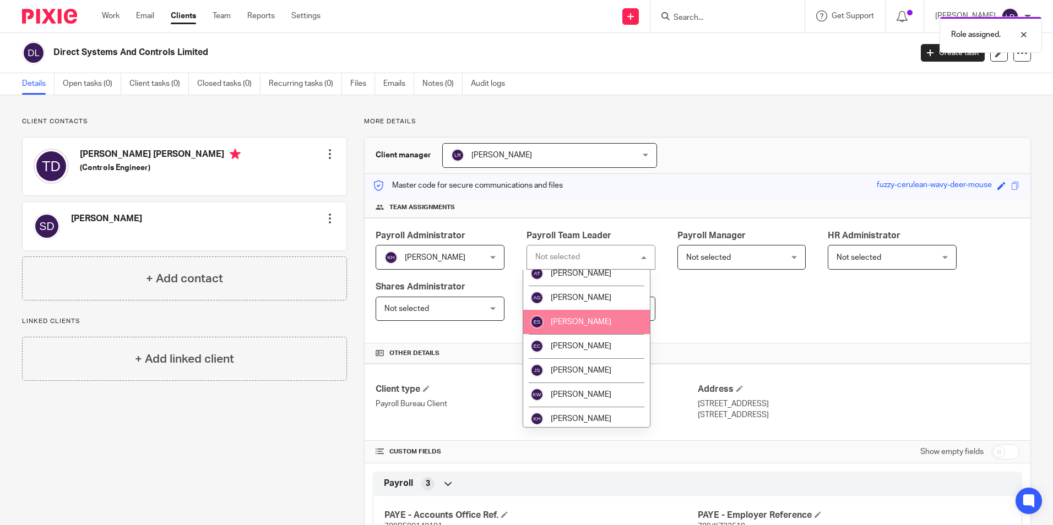
click at [600, 322] on li "[PERSON_NAME]" at bounding box center [586, 322] width 127 height 24
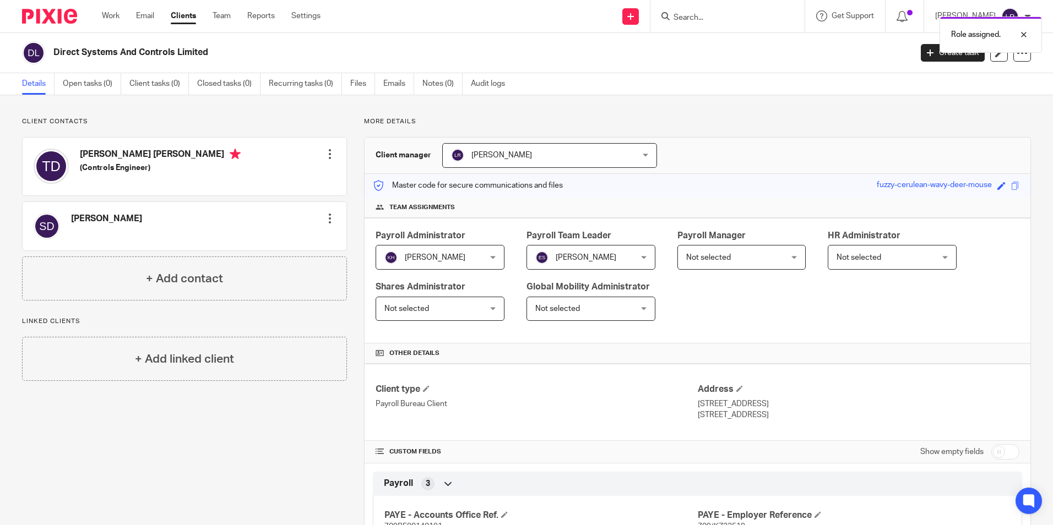
click at [733, 262] on span "Not selected" at bounding box center [733, 257] width 95 height 23
click at [858, 326] on div "Payroll Administrator [PERSON_NAME] [PERSON_NAME] Not selected [PERSON_NAME] [P…" at bounding box center [698, 281] width 666 height 126
click at [190, 16] on link "Clients" at bounding box center [183, 15] width 25 height 11
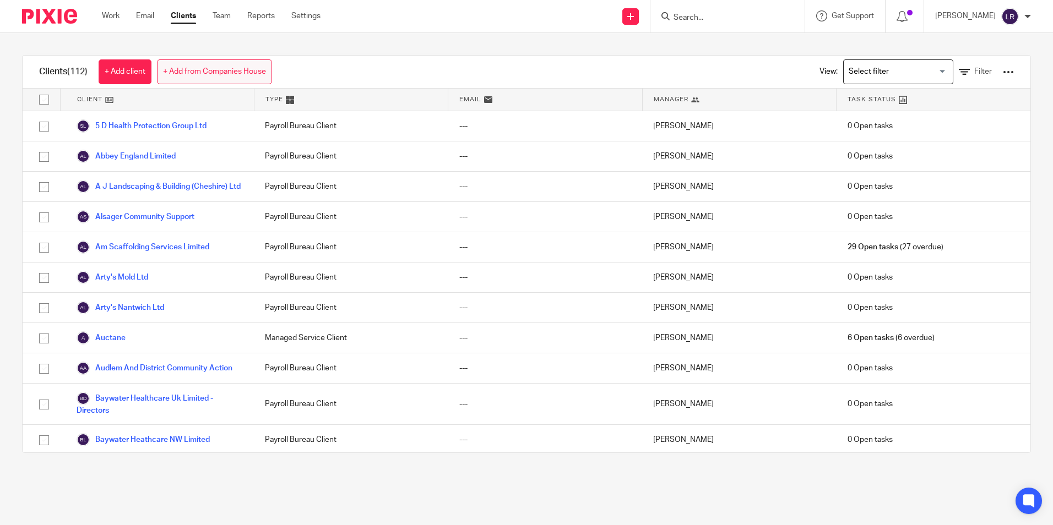
click at [194, 62] on link "+ Add from Companies House" at bounding box center [214, 71] width 115 height 25
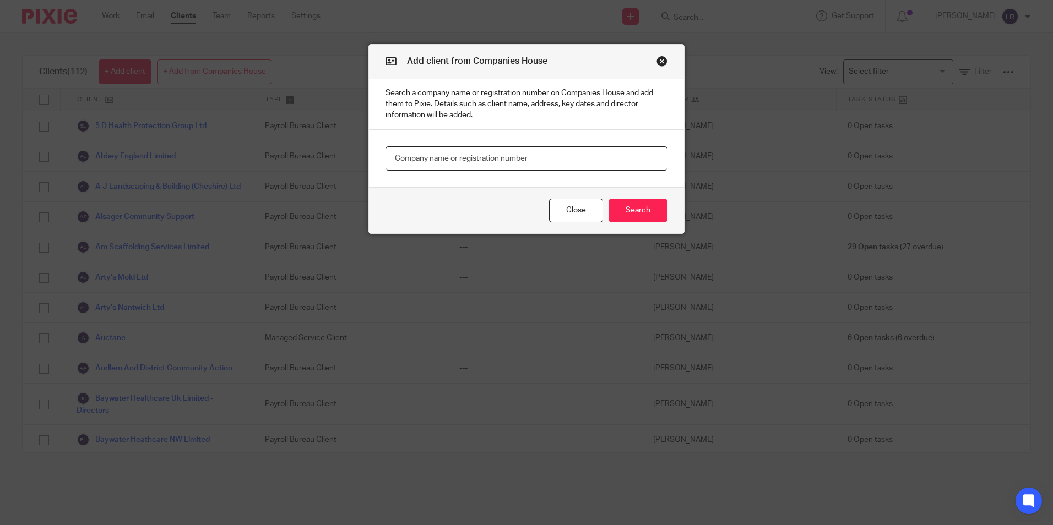
click at [442, 159] on input "text" at bounding box center [527, 159] width 282 height 25
paste input "Prime Staff"
type input "Prime Staff"
click at [635, 215] on button "Search" at bounding box center [638, 211] width 59 height 24
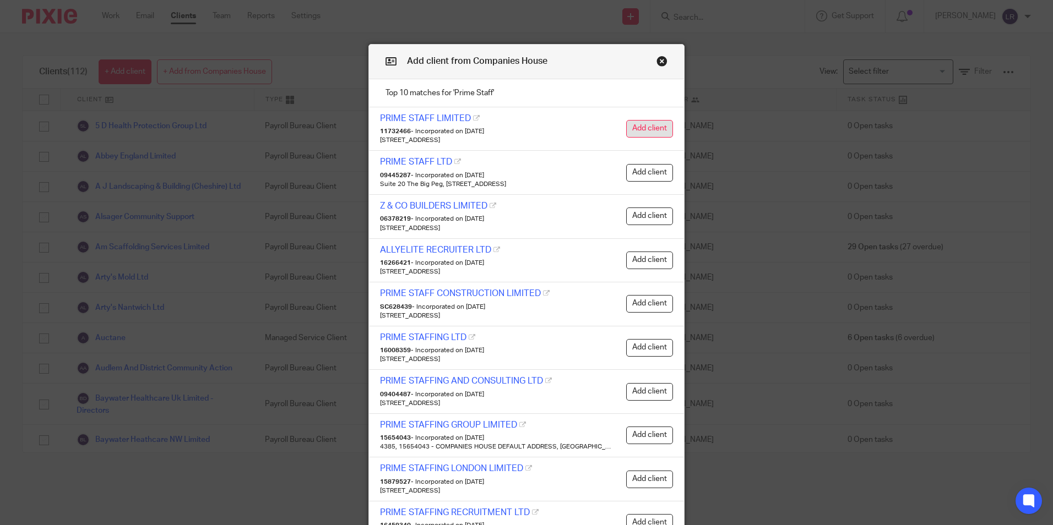
click at [633, 128] on button "Add client" at bounding box center [649, 129] width 47 height 18
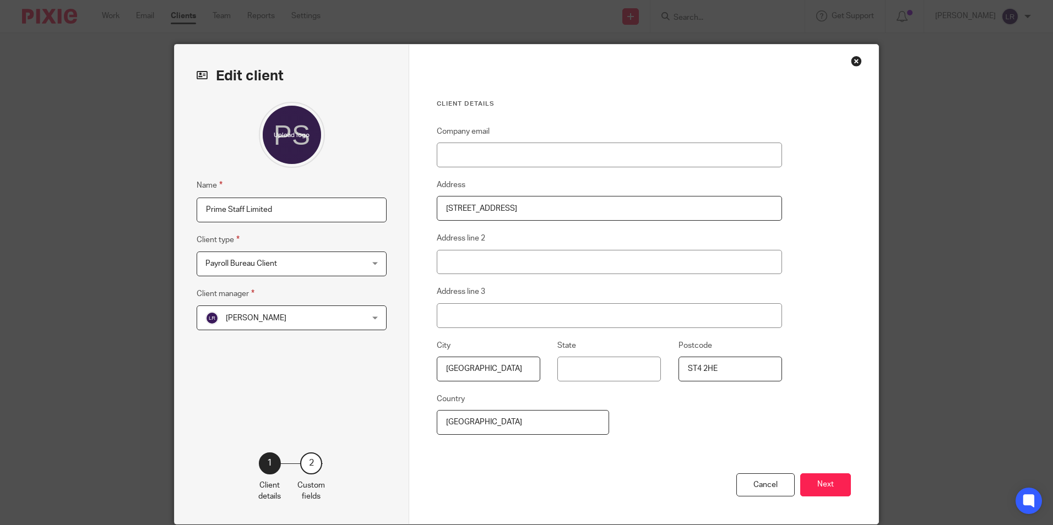
click at [814, 489] on button "Next" at bounding box center [825, 486] width 51 height 24
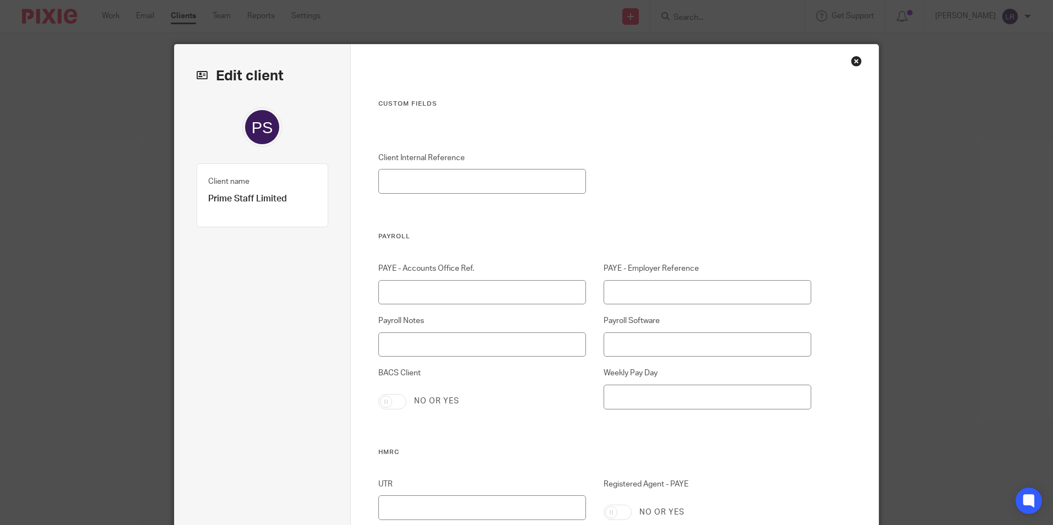
click at [1027, 382] on div "Edit client Name Prime Staff Limited Client type Payroll Bureau Client Payroll …" at bounding box center [526, 262] width 1053 height 525
click at [702, 288] on input "PAYE - Employer Reference" at bounding box center [708, 292] width 208 height 25
paste input "475/KB90333"
type input "475/KB90333"
click at [441, 295] on input "PAYE - Accounts Office Ref." at bounding box center [482, 292] width 208 height 25
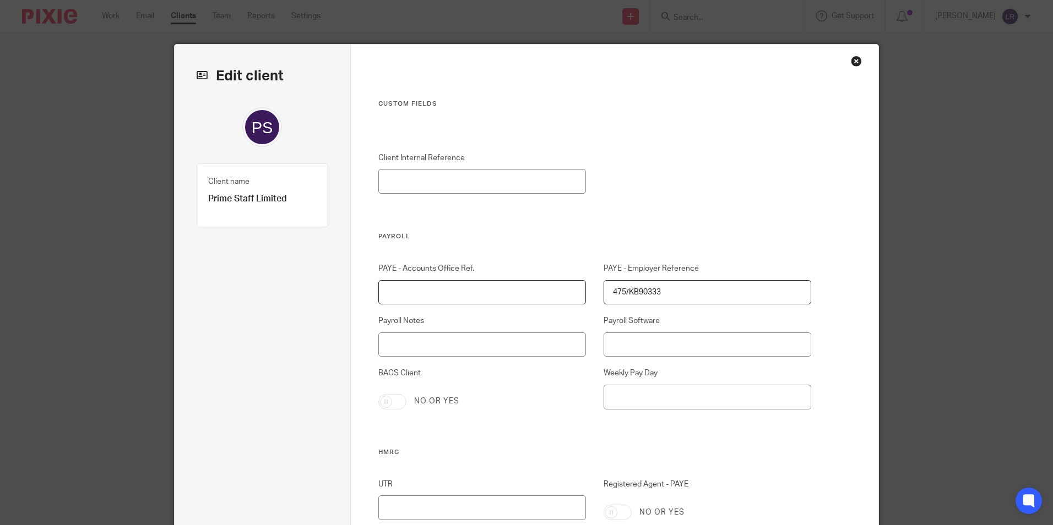
paste input "475PQ01349810"
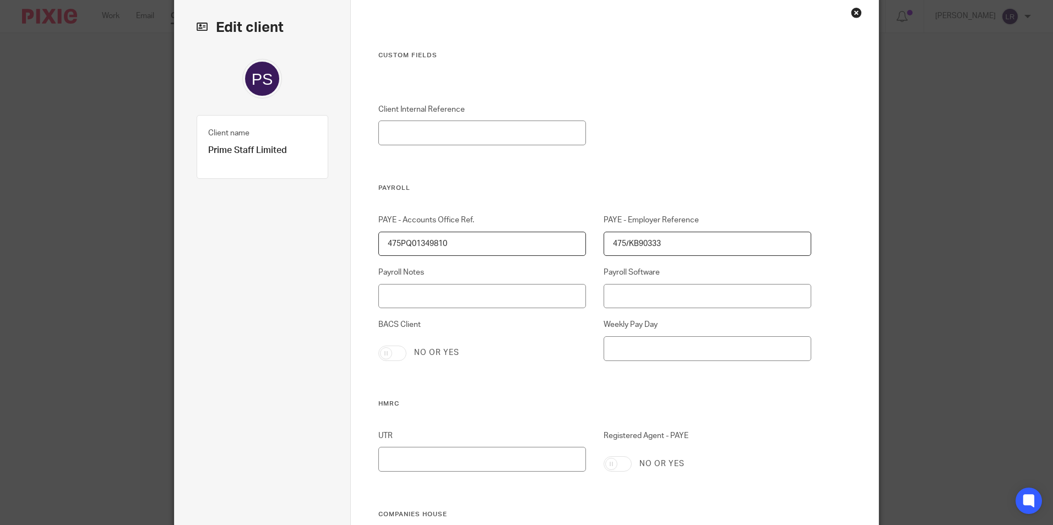
scroll to position [110, 0]
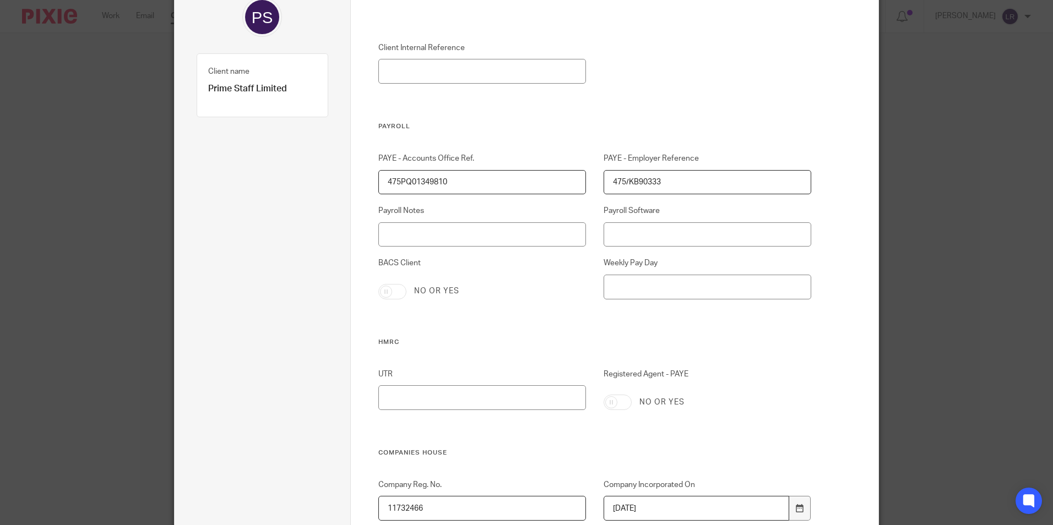
type input "475PQ01349810"
click at [616, 400] on input "Registered Agent - PAYE" at bounding box center [618, 402] width 28 height 15
checkbox input "true"
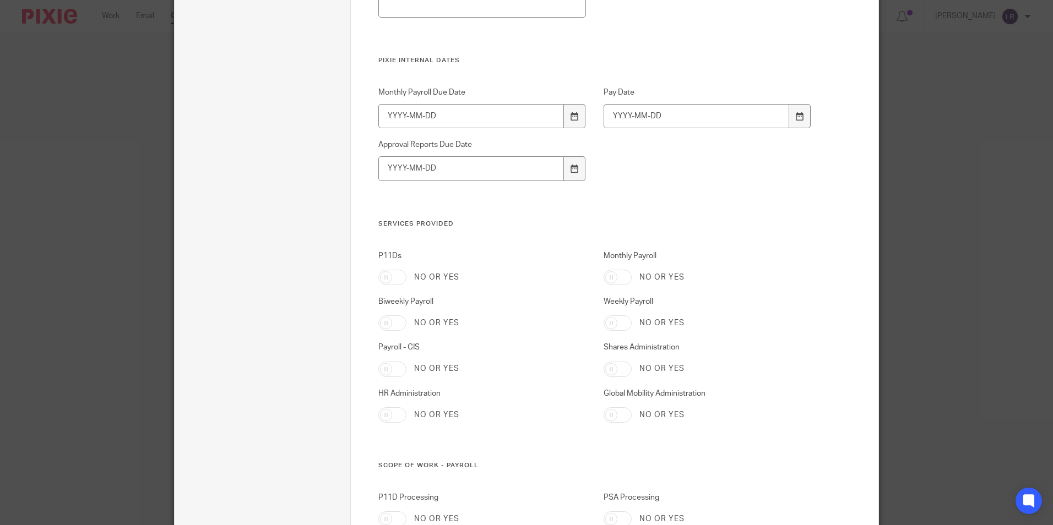
scroll to position [771, 0]
drag, startPoint x: 611, startPoint y: 321, endPoint x: 668, endPoint y: 327, distance: 56.6
click at [613, 321] on input "Weekly Payroll" at bounding box center [618, 322] width 28 height 15
checkbox input "true"
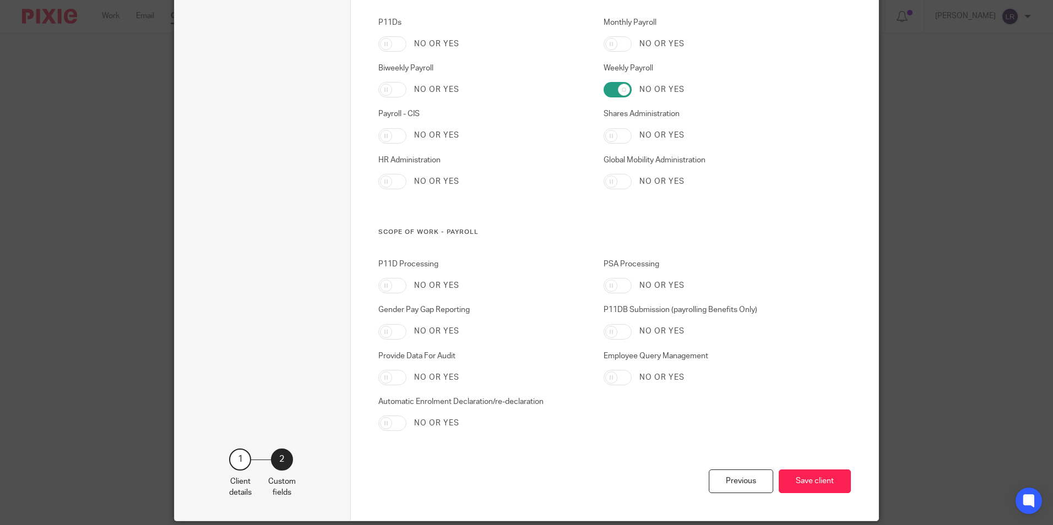
scroll to position [1044, 0]
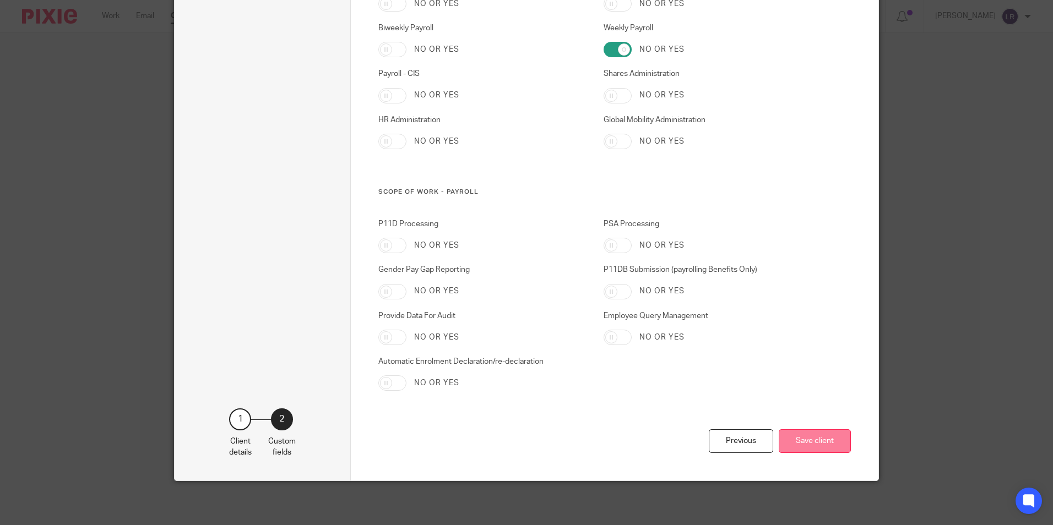
click at [809, 441] on button "Save client" at bounding box center [815, 442] width 72 height 24
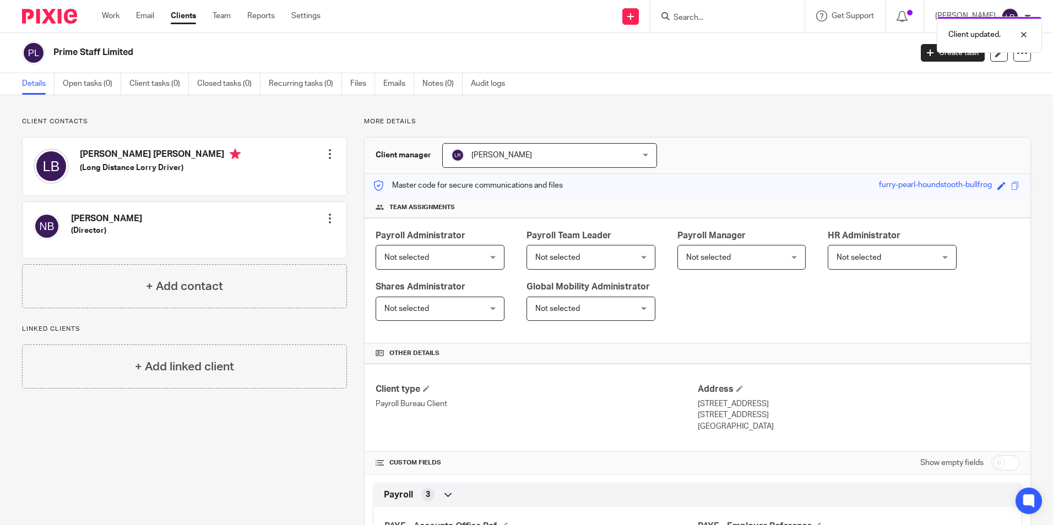
drag, startPoint x: 462, startPoint y: 258, endPoint x: 454, endPoint y: 258, distance: 7.2
click at [462, 258] on span "Not selected" at bounding box center [431, 257] width 95 height 23
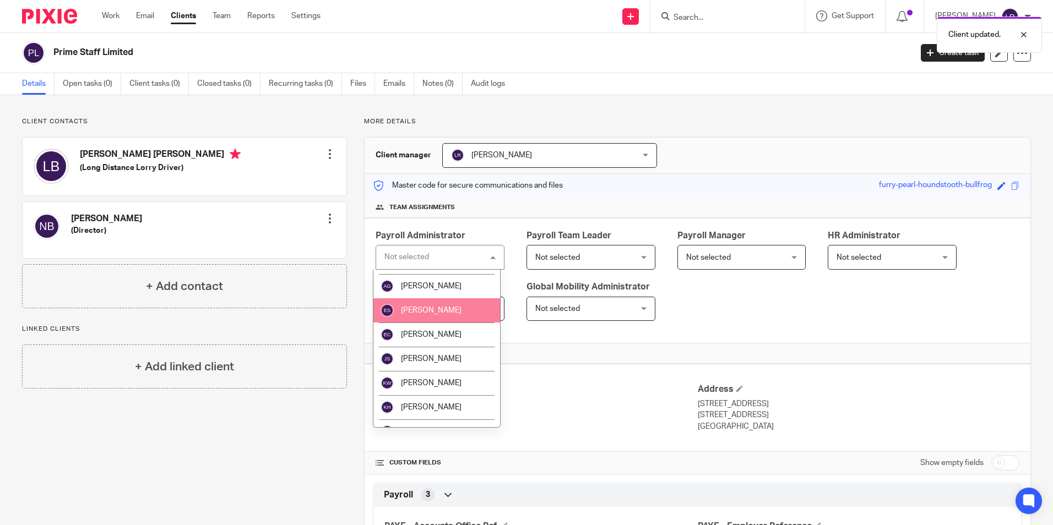
scroll to position [165, 0]
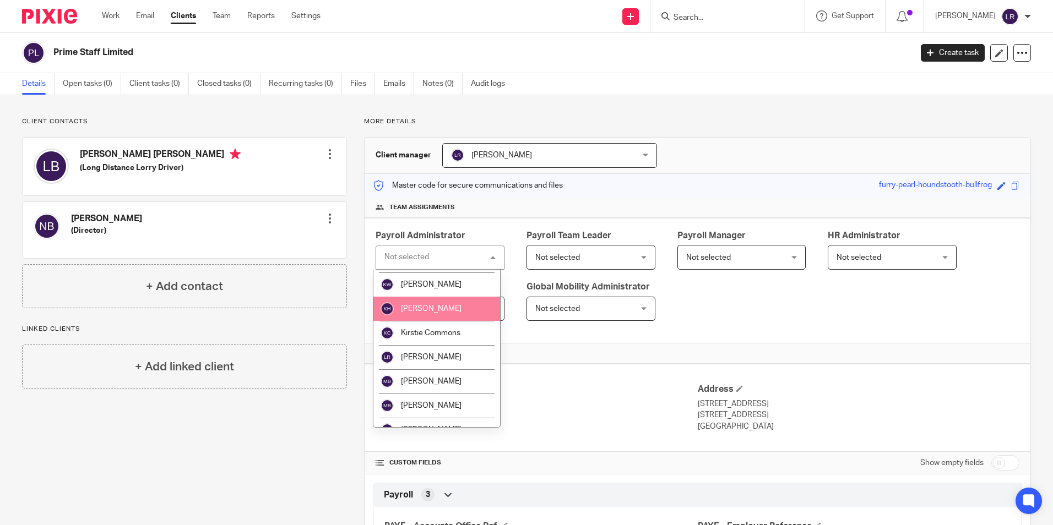
click at [445, 310] on li "Keira Hales" at bounding box center [436, 309] width 127 height 24
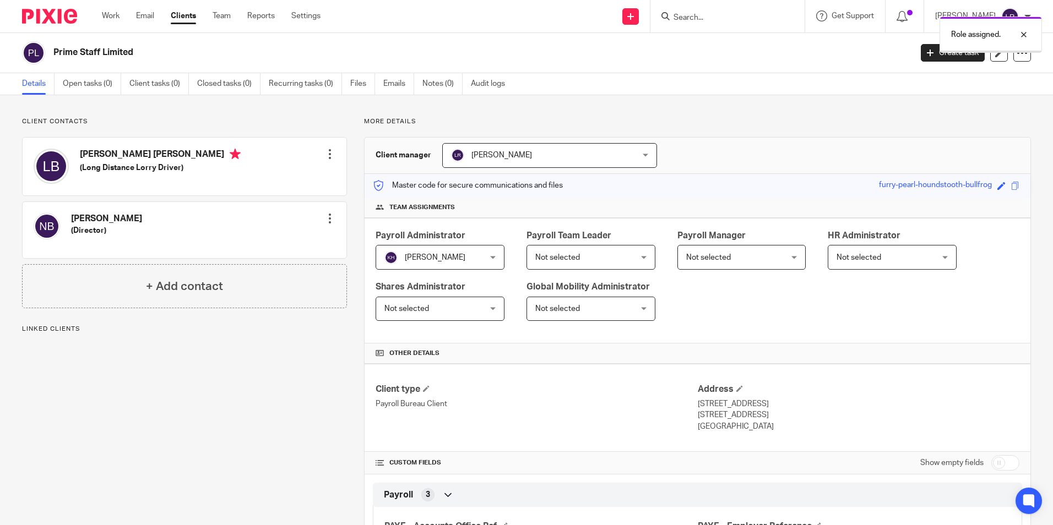
click at [563, 257] on span "Not selected" at bounding box center [557, 258] width 45 height 8
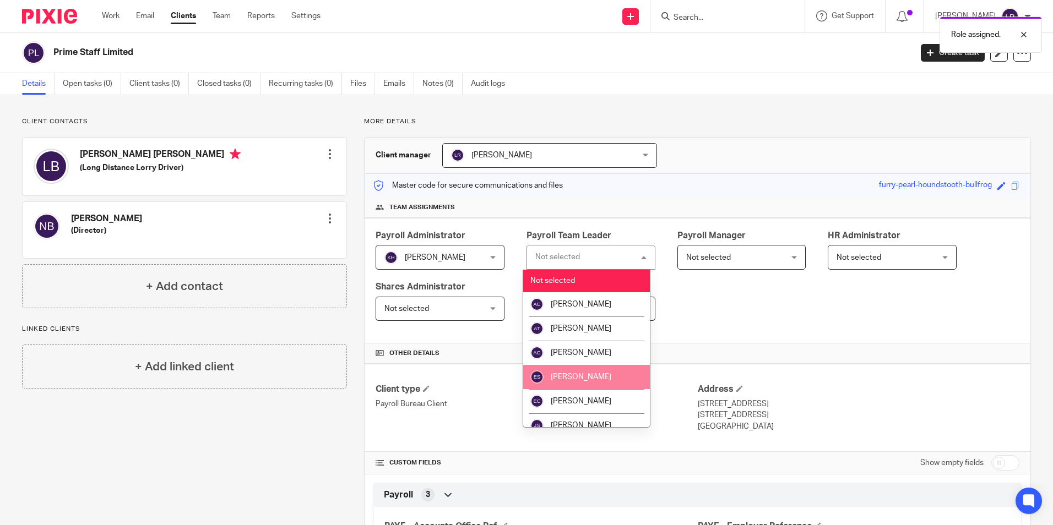
click at [599, 382] on li "[PERSON_NAME]" at bounding box center [586, 377] width 127 height 24
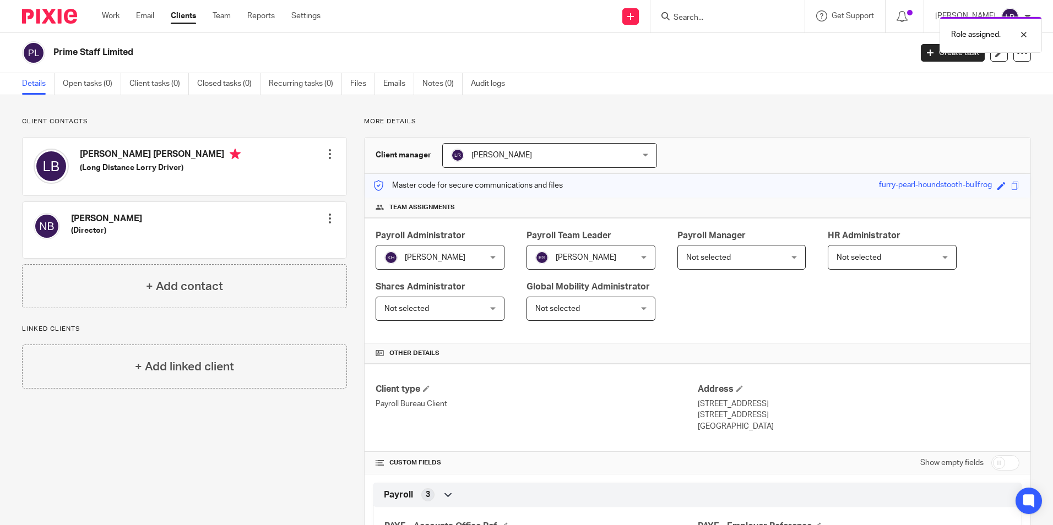
click at [828, 320] on div "Payroll Administrator [PERSON_NAME] [PERSON_NAME] Not selected [PERSON_NAME] [P…" at bounding box center [698, 281] width 666 height 126
click at [191, 18] on link "Clients" at bounding box center [183, 15] width 25 height 11
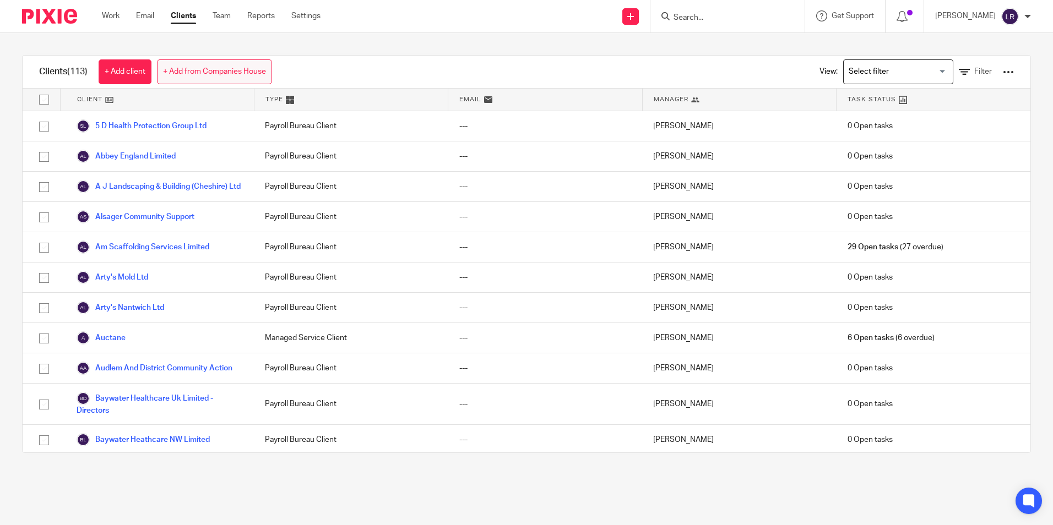
click at [197, 66] on link "+ Add from Companies House" at bounding box center [214, 71] width 115 height 25
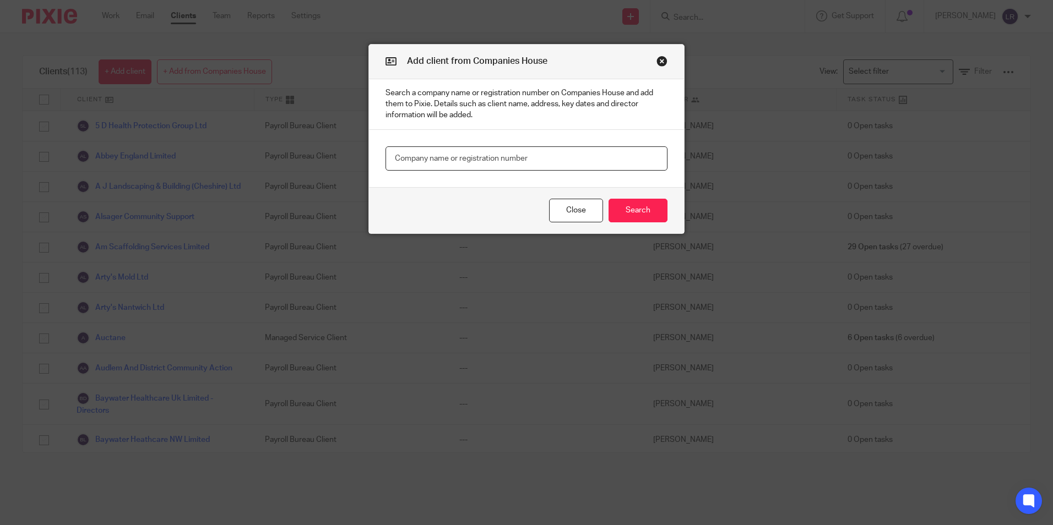
click at [436, 160] on input "text" at bounding box center [527, 159] width 282 height 25
paste input "Shropshire Green Energy C"
type input "Shropshire Green Energy C"
click at [630, 205] on button "Search" at bounding box center [638, 211] width 59 height 24
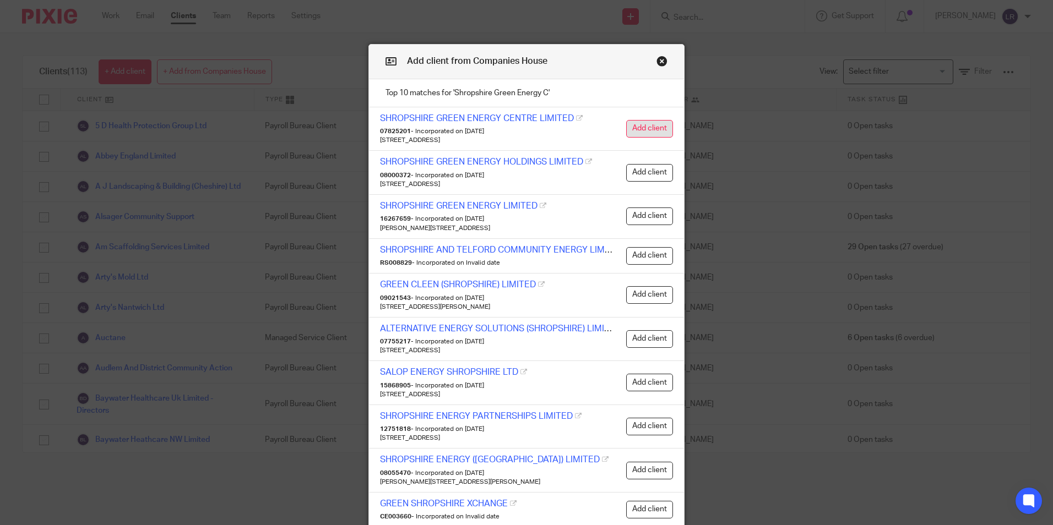
click at [646, 127] on button "Add client" at bounding box center [649, 129] width 47 height 18
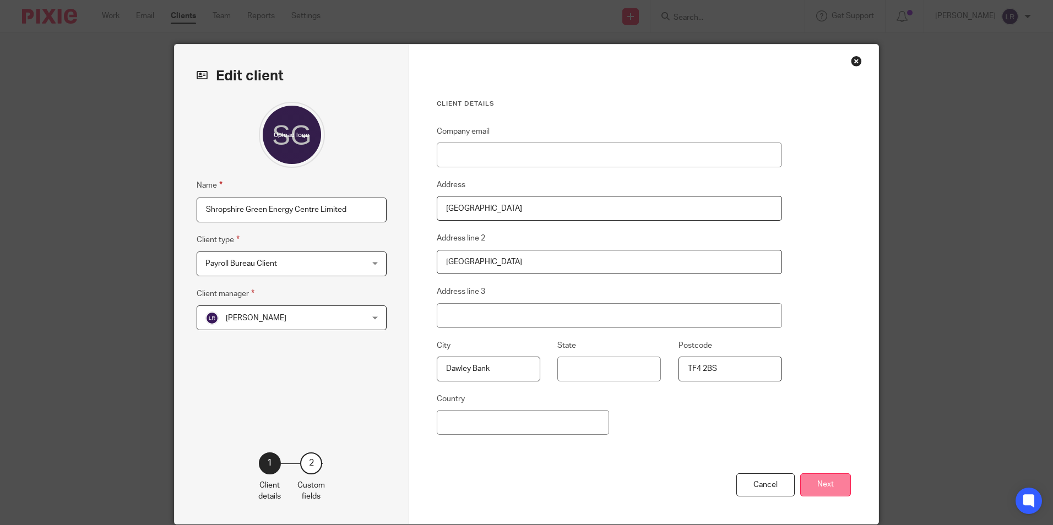
click at [821, 485] on button "Next" at bounding box center [825, 486] width 51 height 24
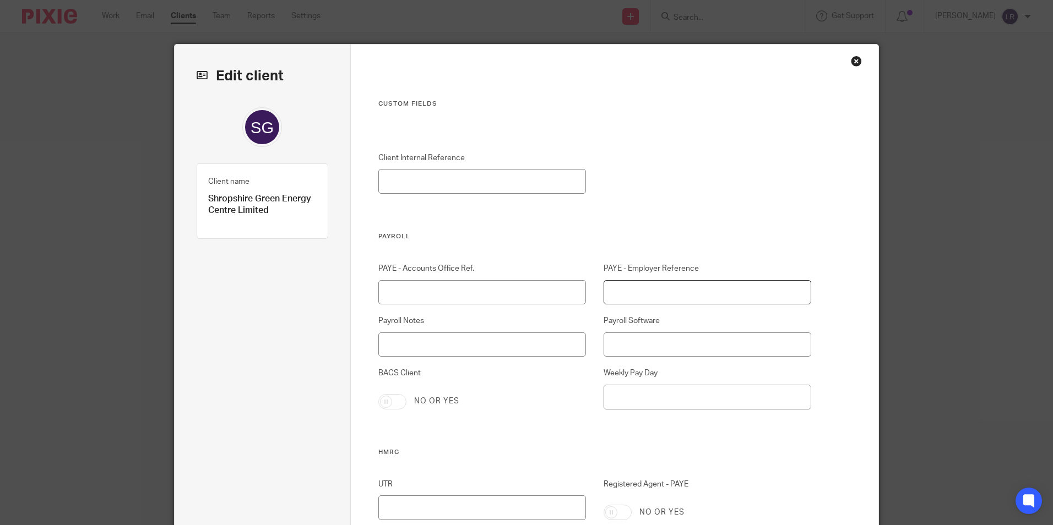
click at [660, 297] on input "PAYE - Employer Reference" at bounding box center [708, 292] width 208 height 25
paste input "475/AB27906"
type input "475/AB27906"
click at [510, 294] on input "PAYE - Accounts Office Ref." at bounding box center [482, 292] width 208 height 25
paste input "475PB00818709"
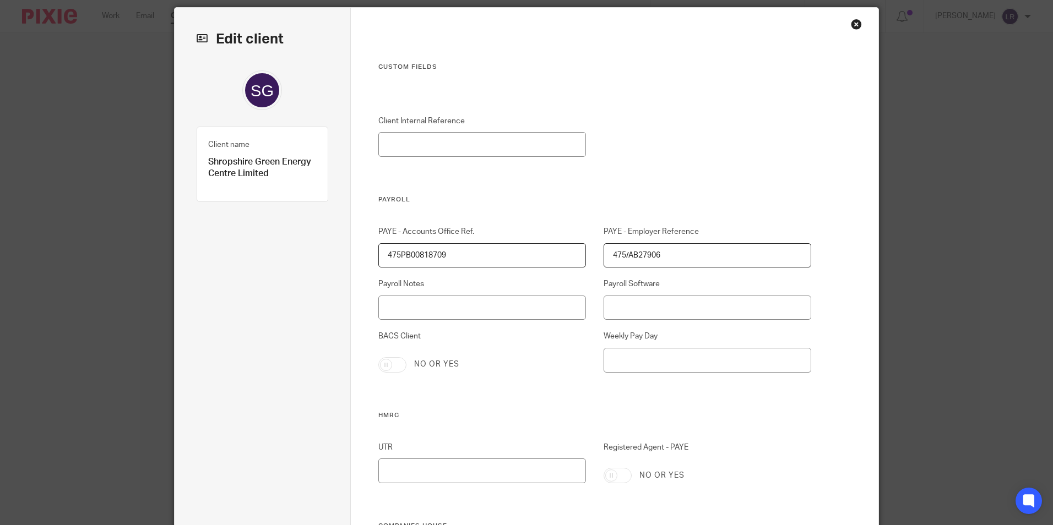
scroll to position [55, 0]
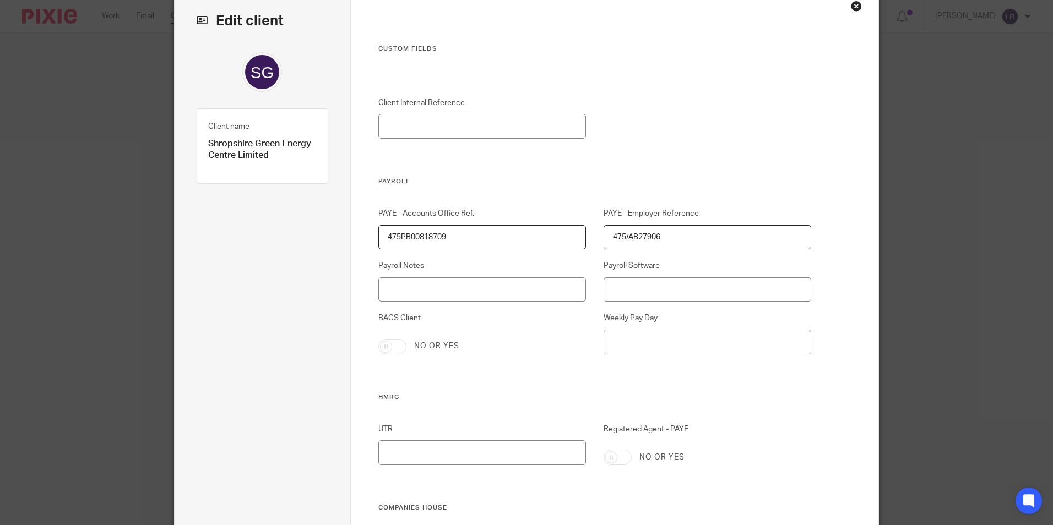
type input "475PB00818709"
click at [613, 462] on input "Registered Agent - PAYE" at bounding box center [618, 457] width 28 height 15
checkbox input "true"
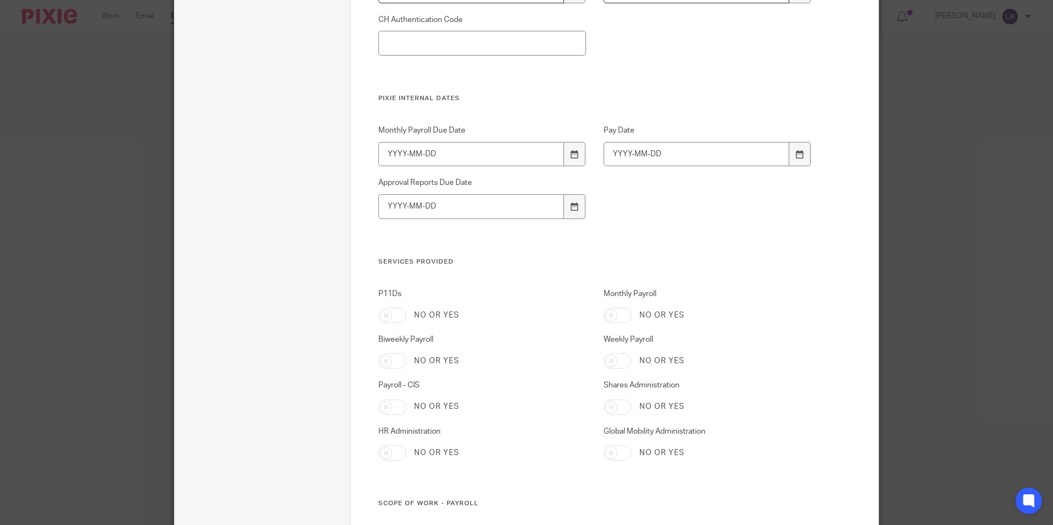
scroll to position [826, 0]
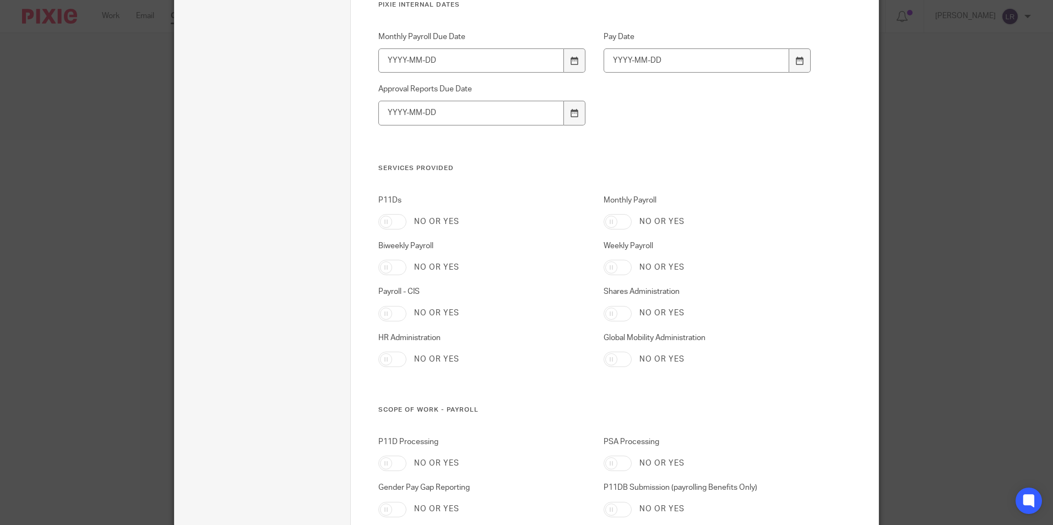
click at [624, 267] on input "Weekly Payroll" at bounding box center [618, 267] width 28 height 15
checkbox input "true"
click at [773, 234] on div "P11Ds No or yes Monthly Payroll No or yes Biweekly Payroll No or yes Weekly Pay…" at bounding box center [586, 300] width 451 height 211
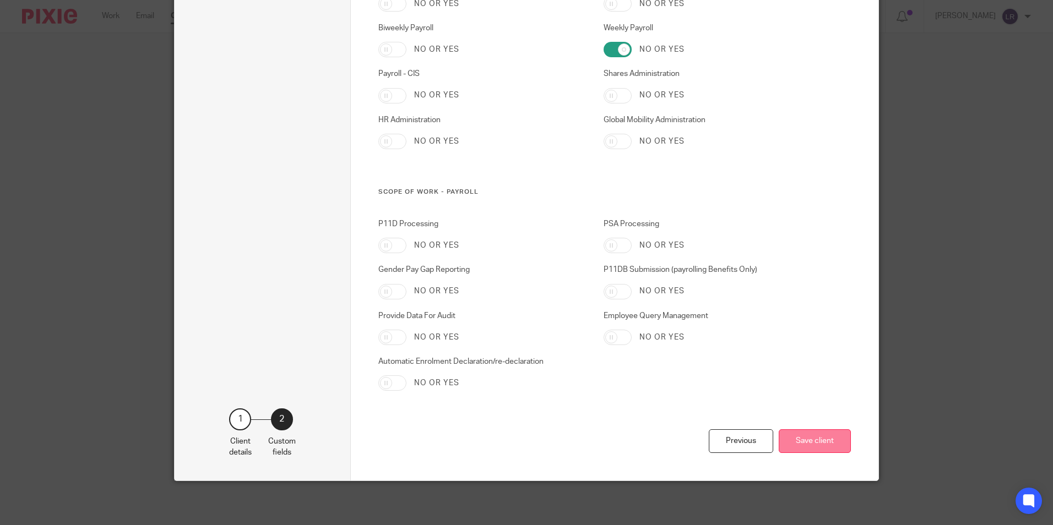
click at [805, 432] on button "Save client" at bounding box center [815, 442] width 72 height 24
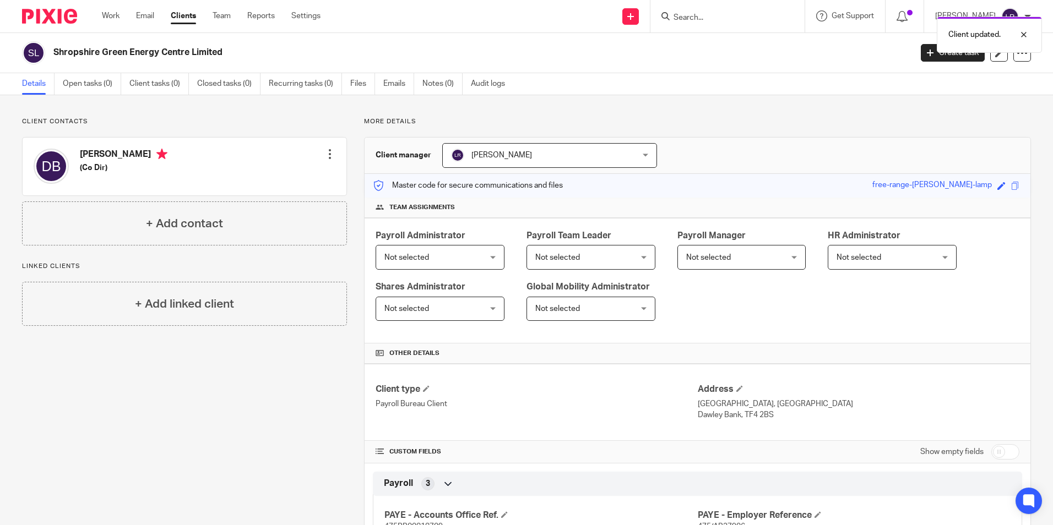
click at [411, 256] on span "Not selected" at bounding box center [406, 258] width 45 height 8
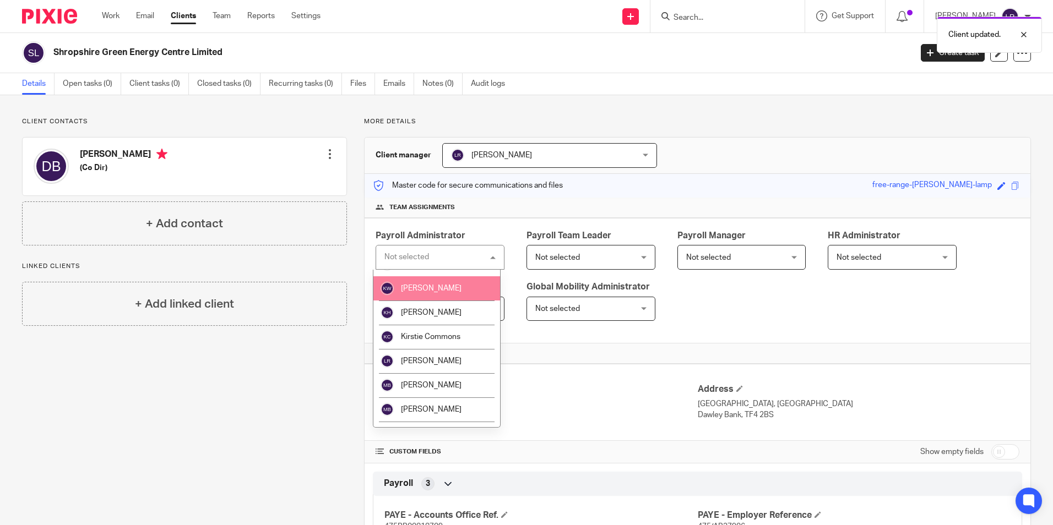
scroll to position [165, 0]
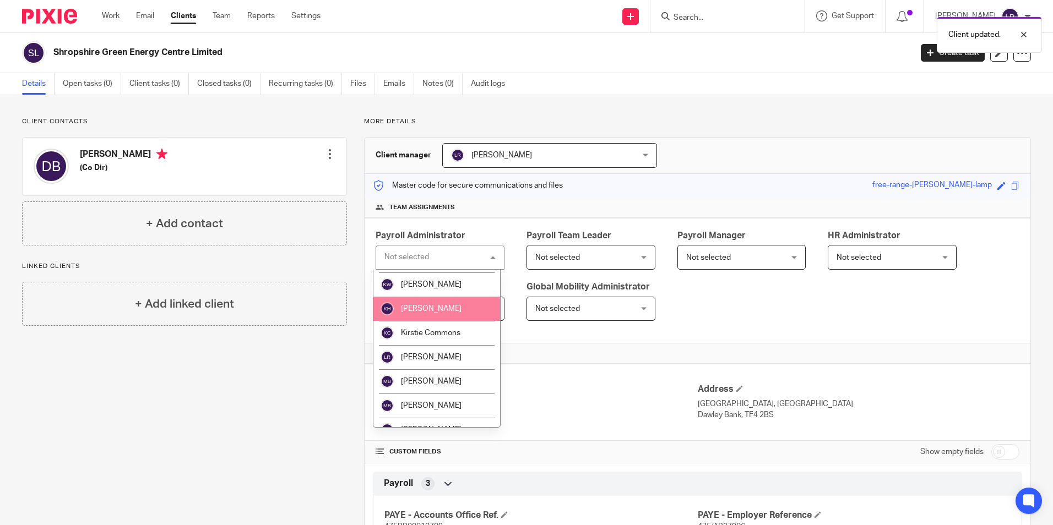
click at [431, 315] on li "[PERSON_NAME]" at bounding box center [436, 309] width 127 height 24
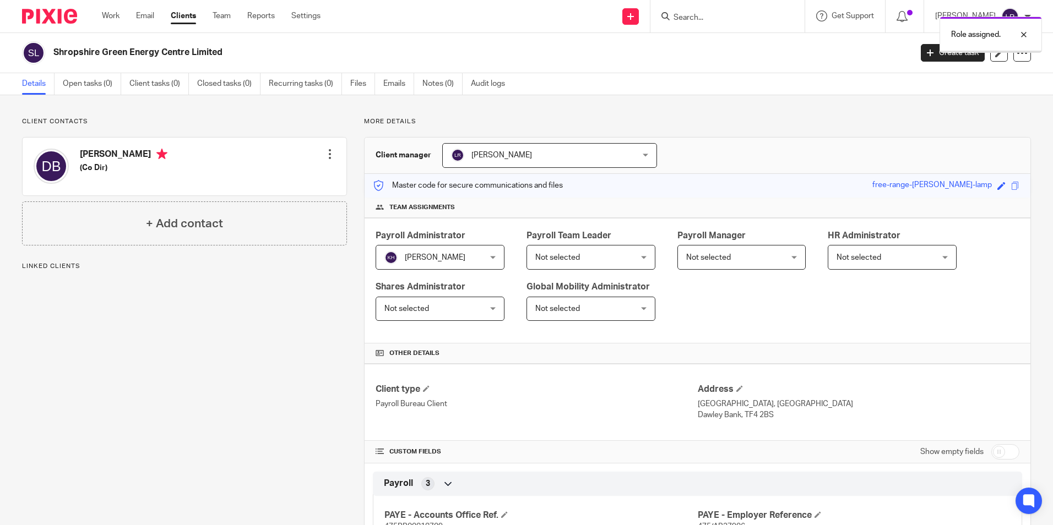
click at [589, 259] on span "Not selected" at bounding box center [582, 257] width 95 height 23
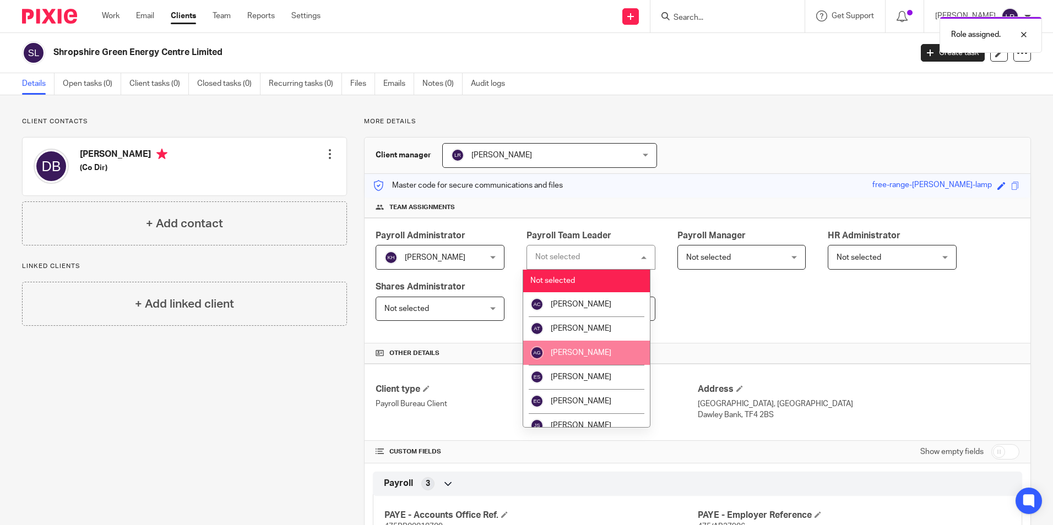
scroll to position [55, 0]
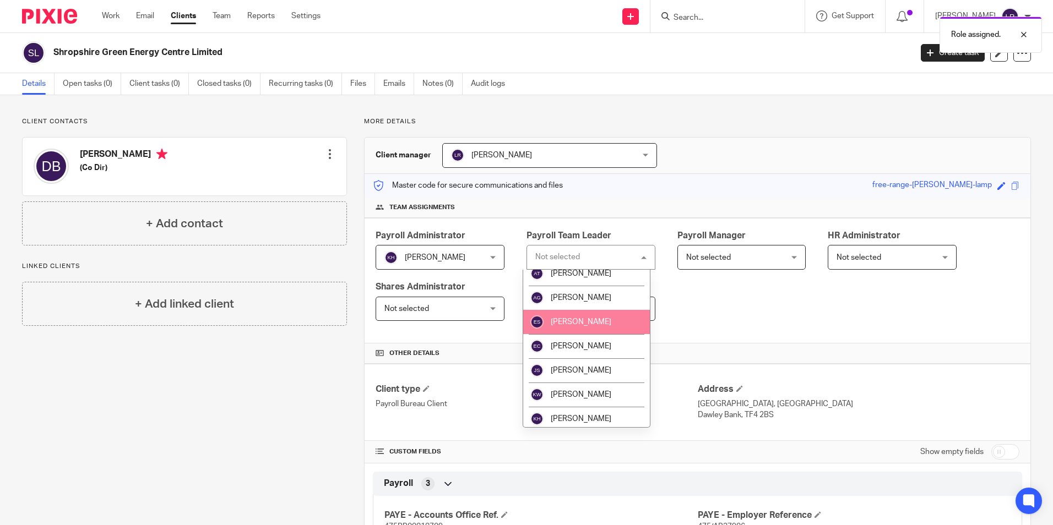
click at [604, 324] on li "[PERSON_NAME]" at bounding box center [586, 322] width 127 height 24
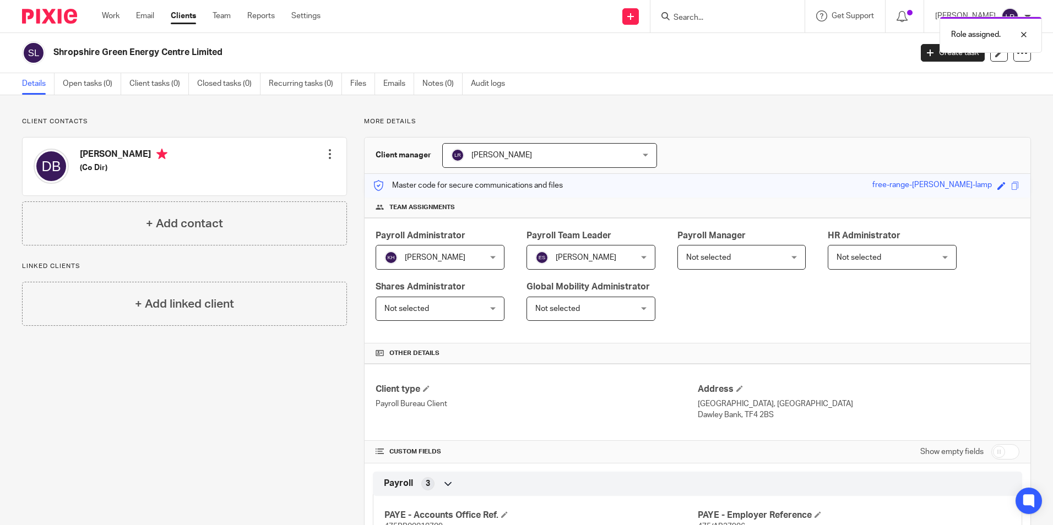
click at [752, 285] on div "Payroll Administrator Keira Hales Keira Hales Not selected Alex Chambers Alex T…" at bounding box center [698, 281] width 666 height 126
drag, startPoint x: 180, startPoint y: 18, endPoint x: 604, endPoint y: 79, distance: 428.5
click at [180, 18] on link "Clients" at bounding box center [183, 15] width 25 height 11
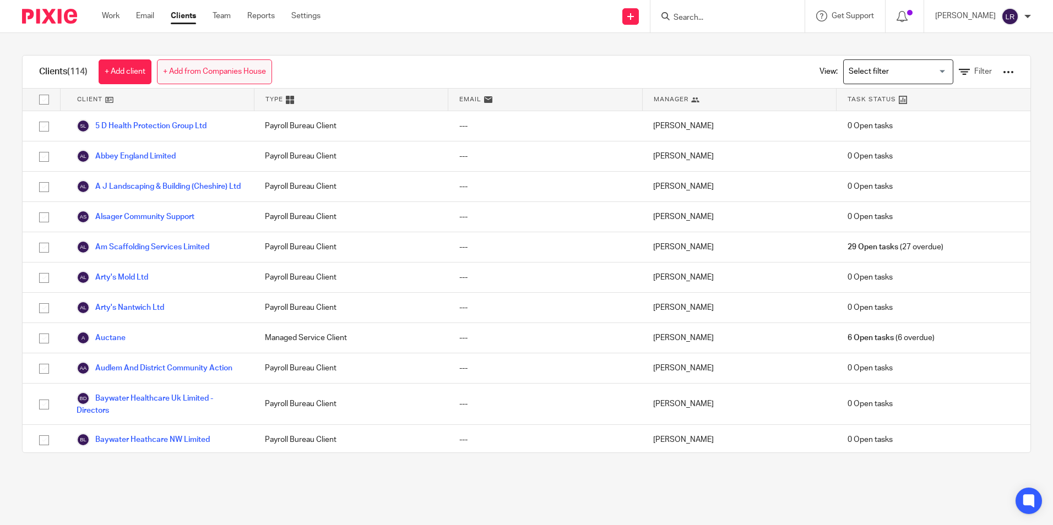
click at [189, 73] on link "+ Add from Companies House" at bounding box center [214, 71] width 115 height 25
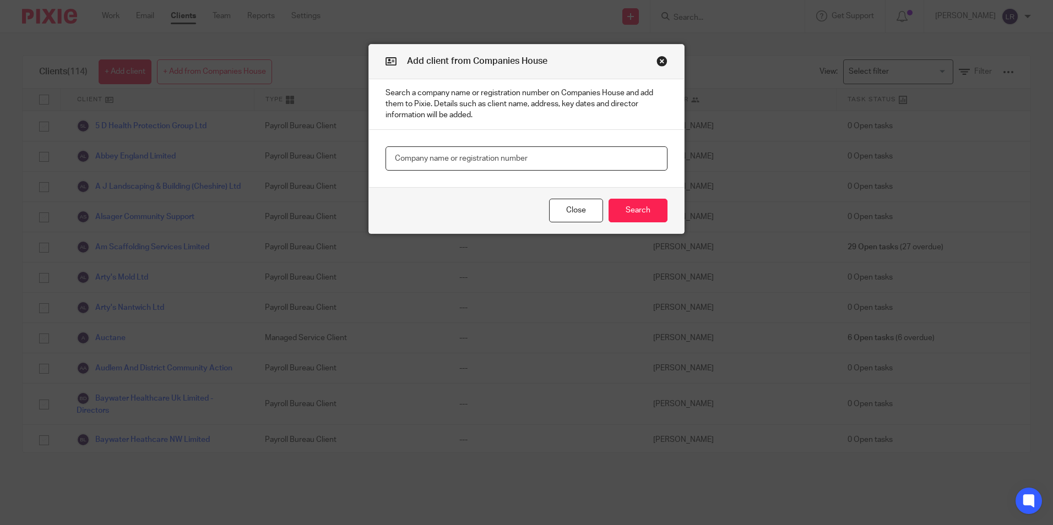
click at [399, 156] on input "text" at bounding box center [527, 159] width 282 height 25
paste input "Smart 1 Recruitment"
type input "Smart 1 Recruitment"
click at [665, 223] on div "Close Search" at bounding box center [526, 210] width 315 height 46
click at [647, 214] on button "Search" at bounding box center [638, 211] width 59 height 24
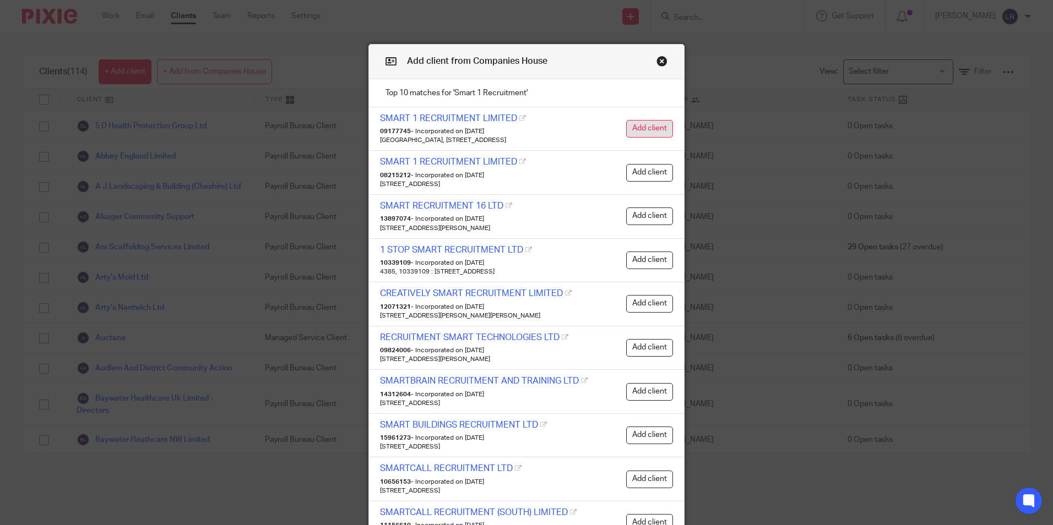
click at [637, 133] on button "Add client" at bounding box center [649, 129] width 47 height 18
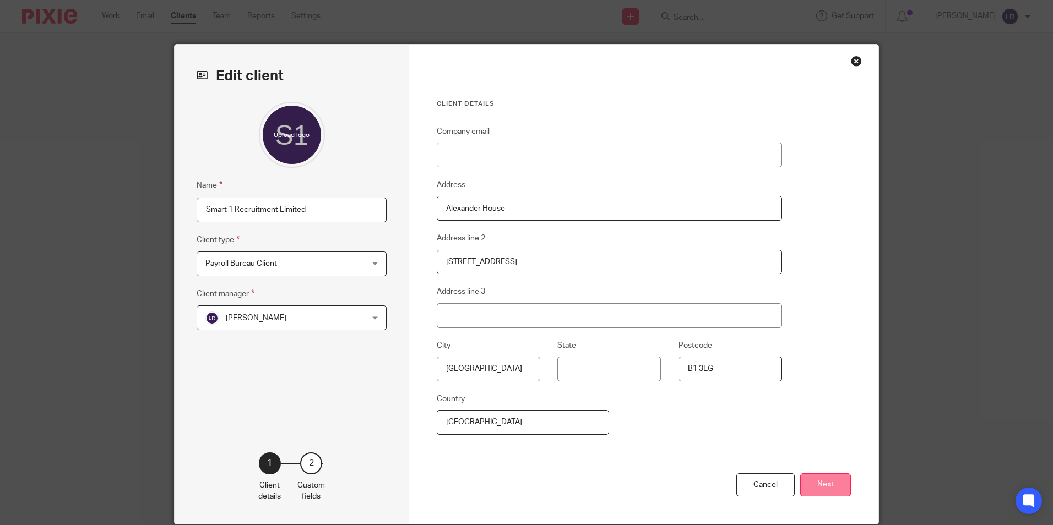
click at [831, 489] on button "Next" at bounding box center [825, 486] width 51 height 24
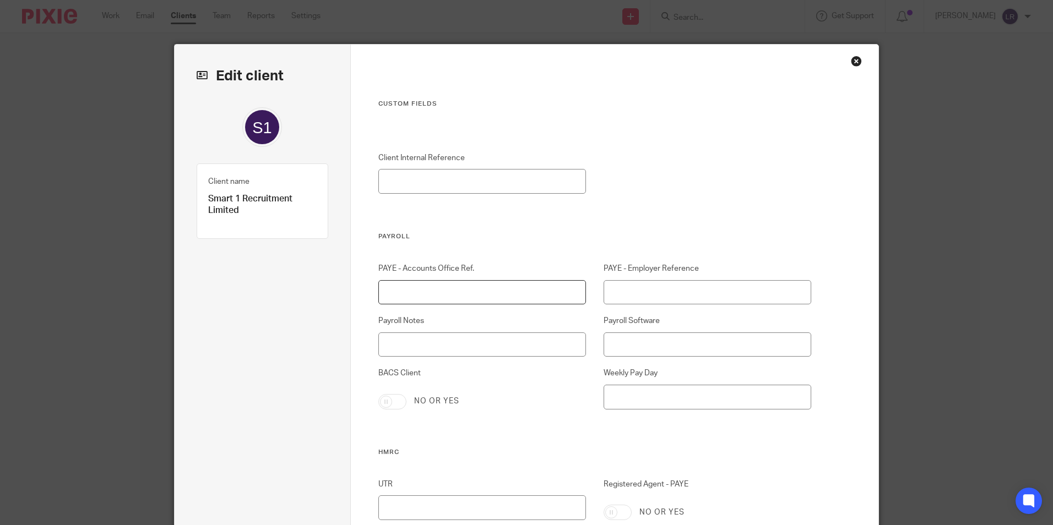
click at [446, 302] on input "PAYE - Accounts Office Ref." at bounding box center [482, 292] width 208 height 25
paste input "120PP00982182"
type input "120PP00982182"
click at [712, 290] on input "PAYE - Employer Reference" at bounding box center [708, 292] width 208 height 25
paste input "KB20095"
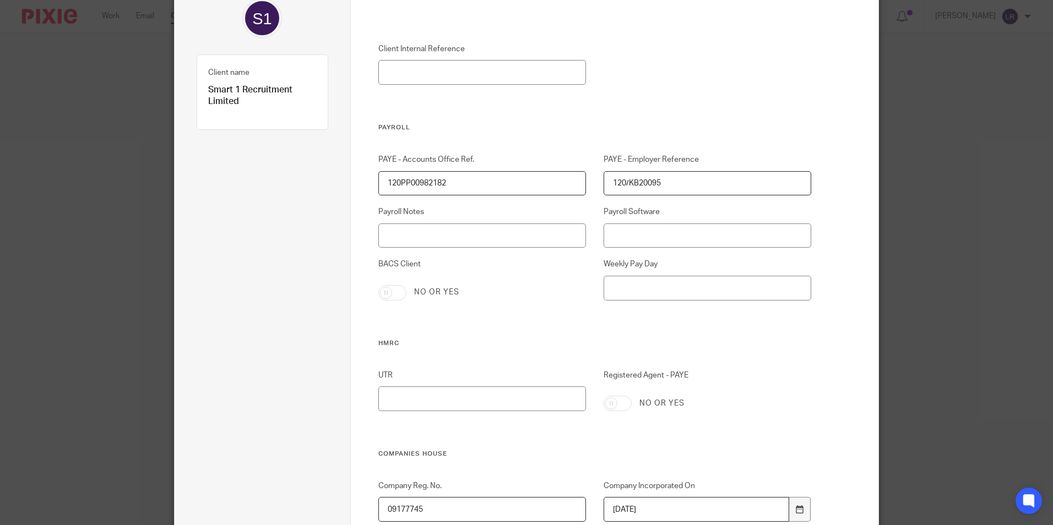
scroll to position [110, 0]
type input "120/KB20095"
click at [614, 407] on input "Registered Agent - PAYE" at bounding box center [618, 402] width 28 height 15
checkbox input "true"
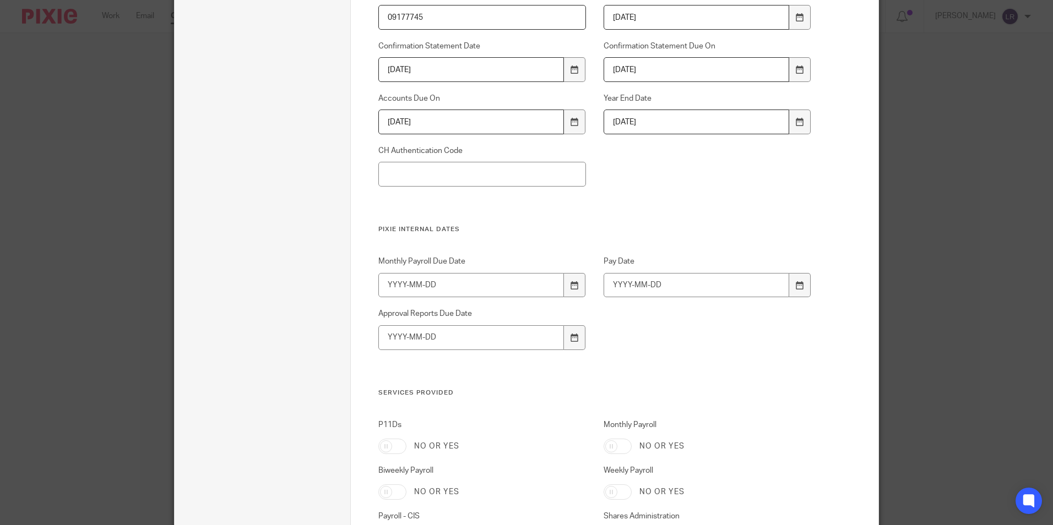
scroll to position [661, 0]
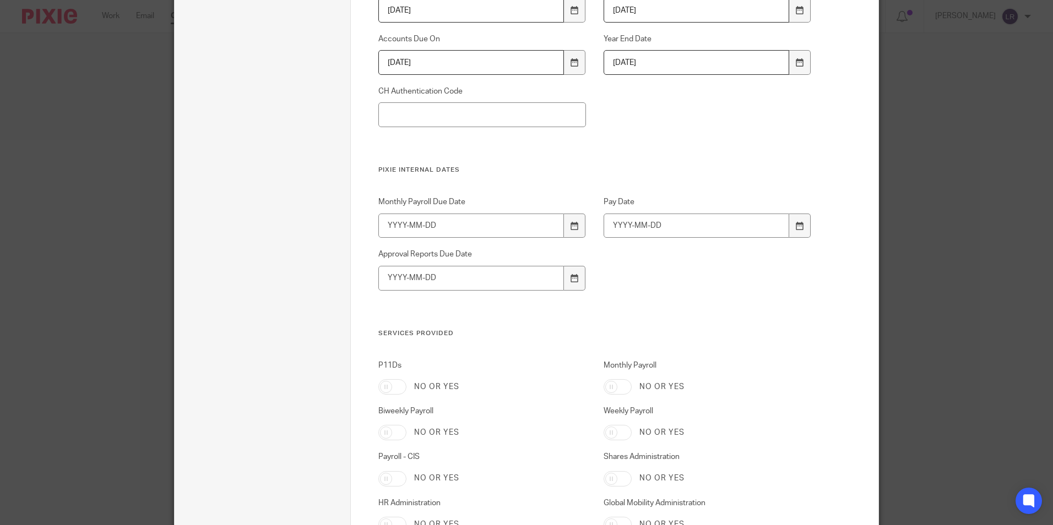
click at [622, 432] on input "Weekly Payroll" at bounding box center [618, 432] width 28 height 15
checkbox input "true"
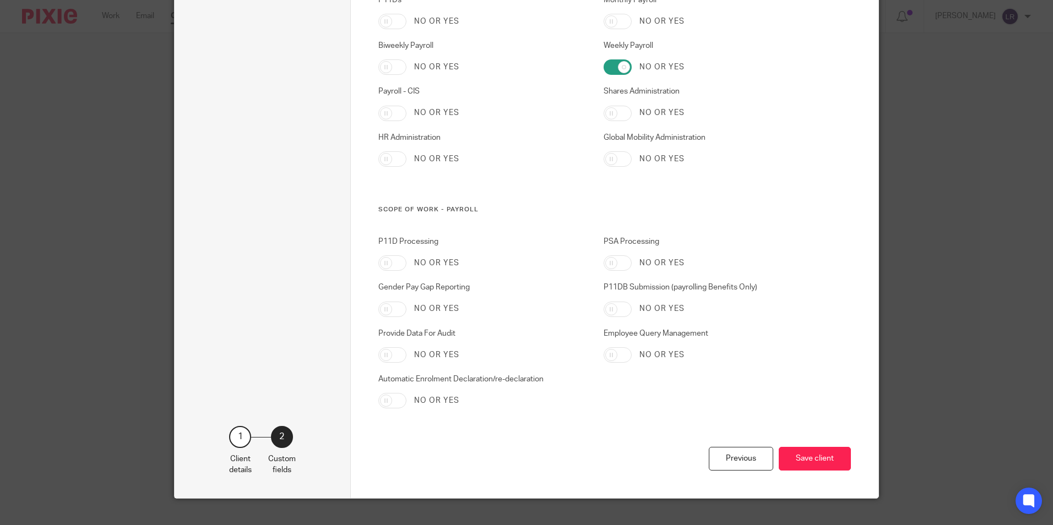
scroll to position [1044, 0]
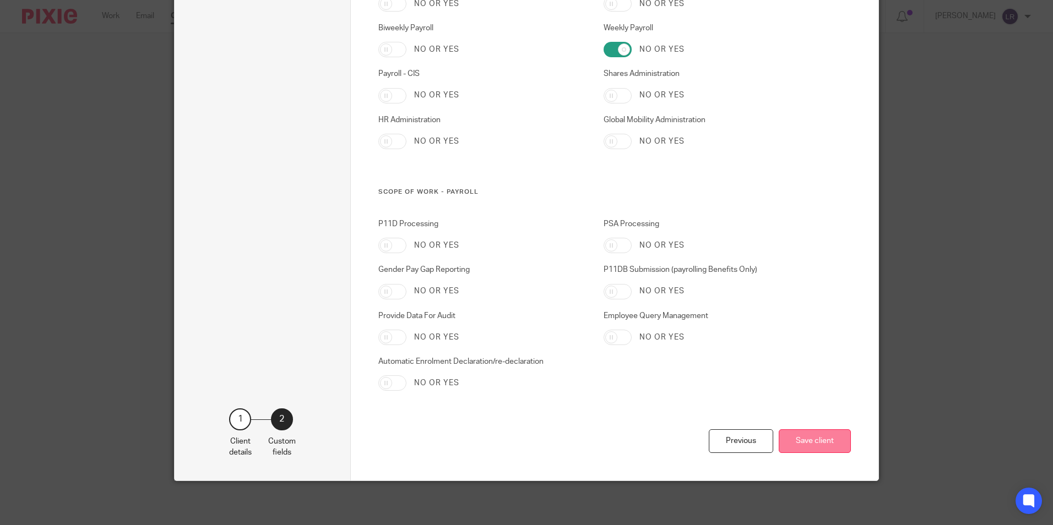
click at [802, 443] on button "Save client" at bounding box center [815, 442] width 72 height 24
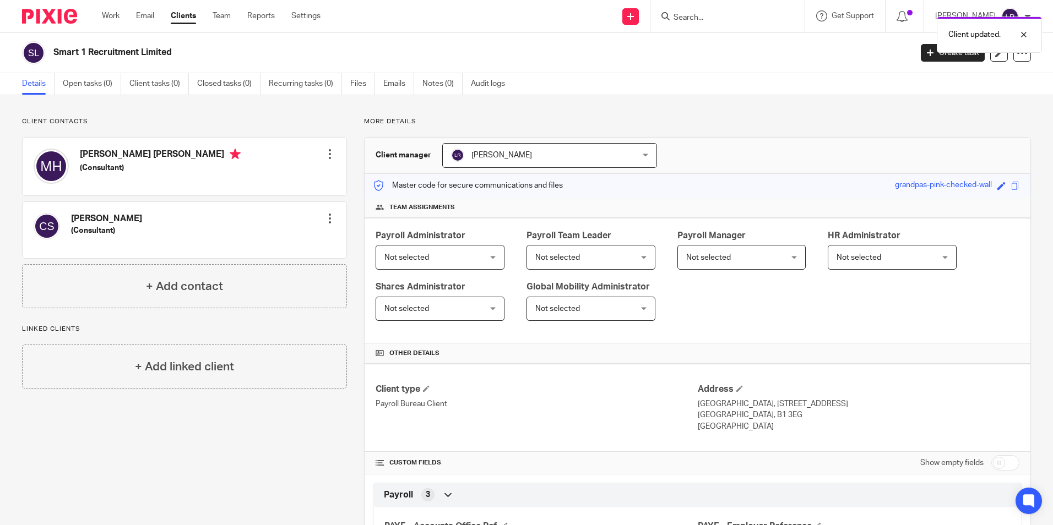
click at [485, 254] on div "Not selected Not selected" at bounding box center [440, 257] width 129 height 25
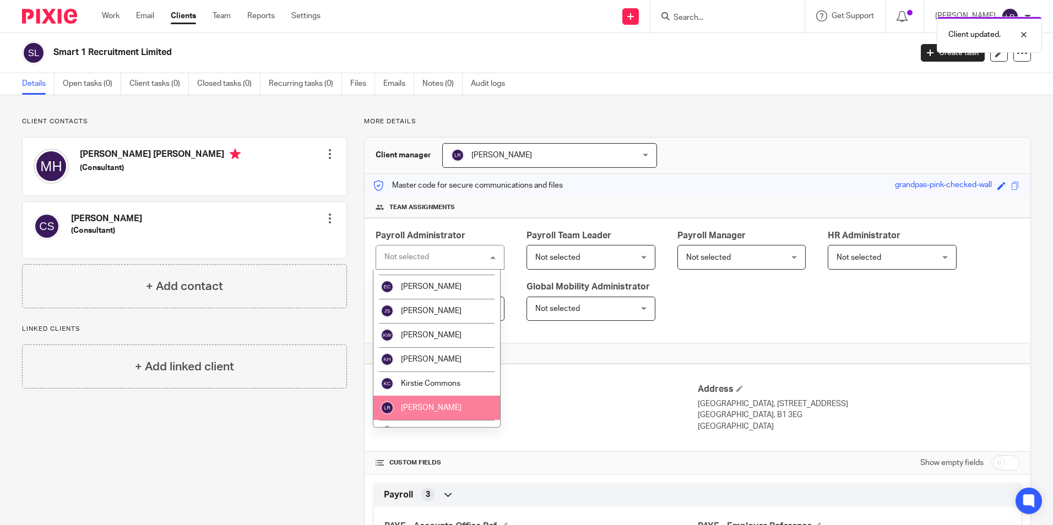
scroll to position [165, 0]
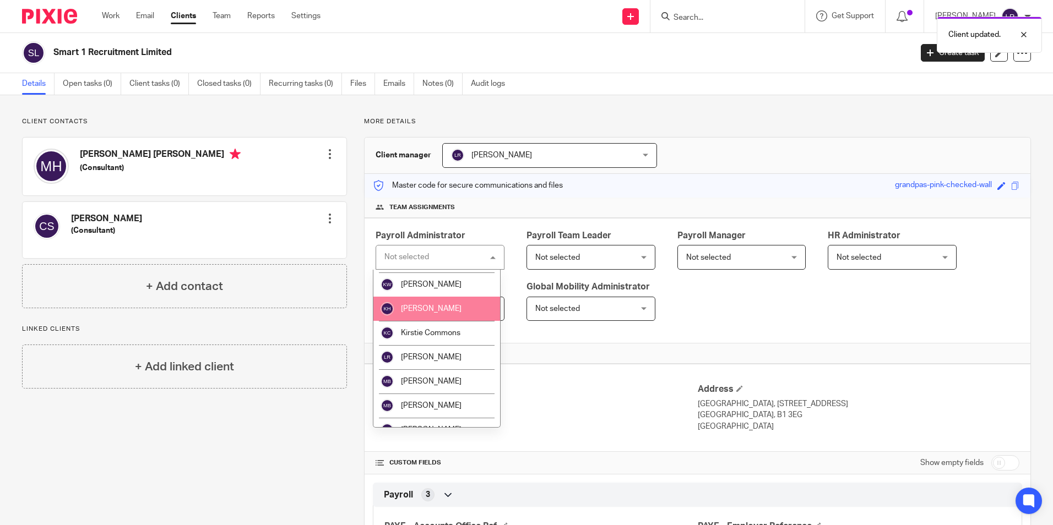
click at [437, 312] on span "[PERSON_NAME]" at bounding box center [431, 309] width 61 height 8
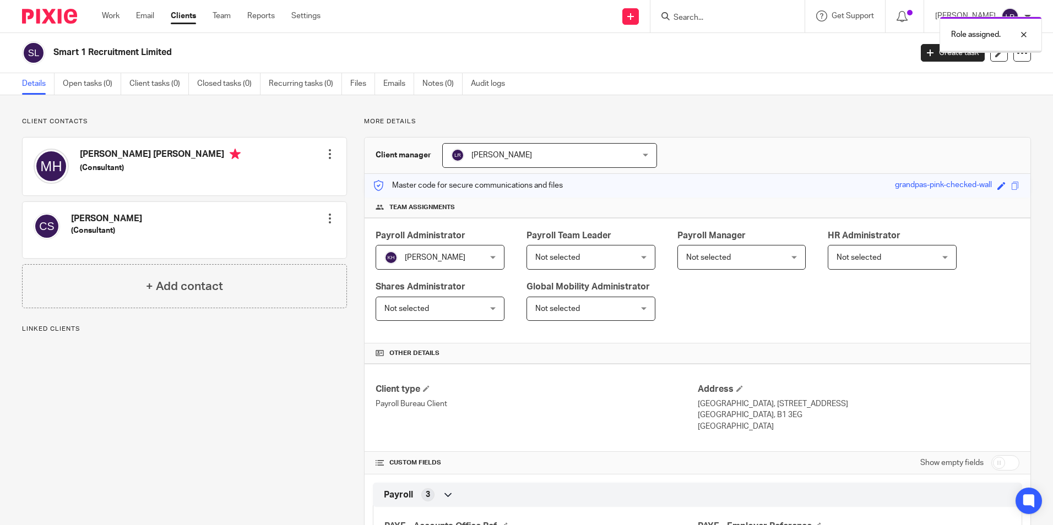
click at [572, 259] on span "Not selected" at bounding box center [557, 258] width 45 height 8
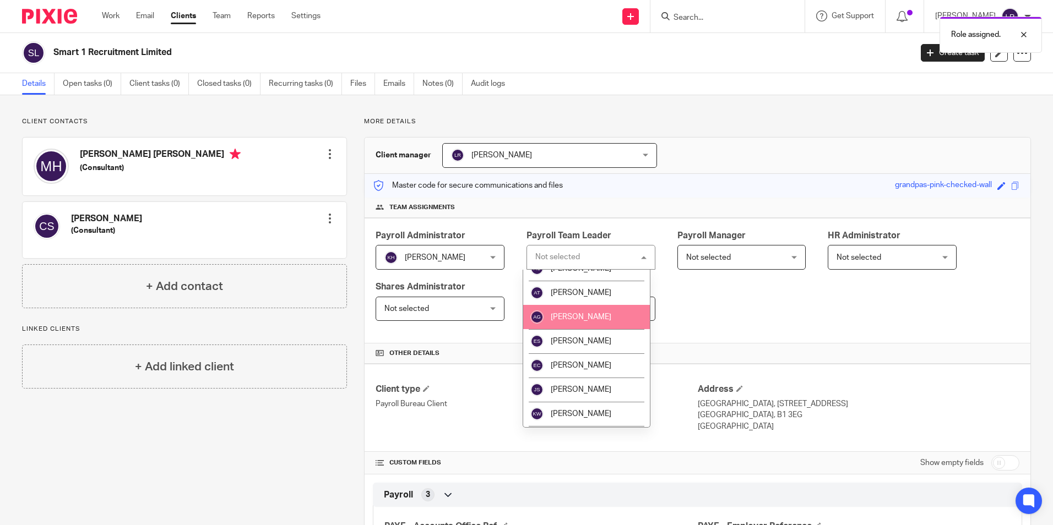
scroll to position [55, 0]
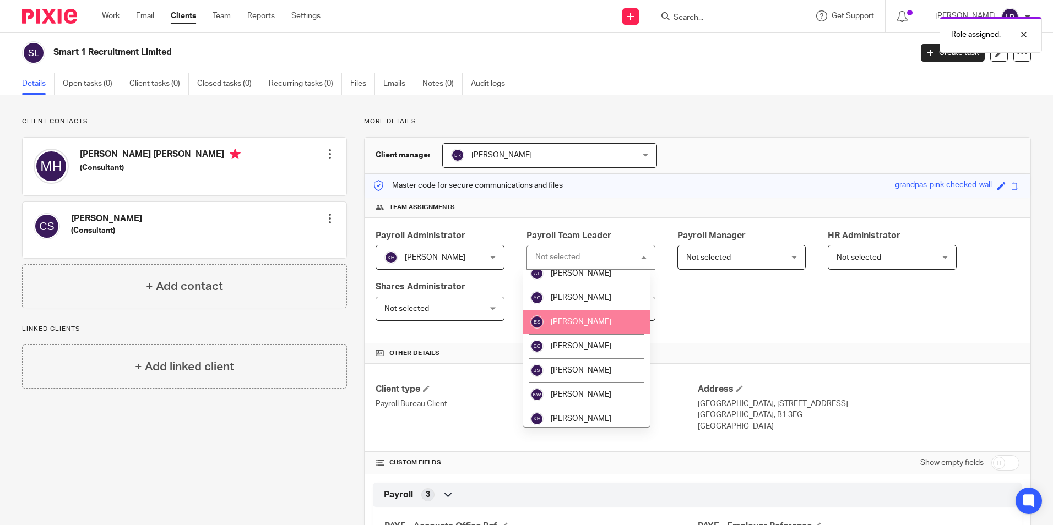
click at [599, 324] on li "[PERSON_NAME]" at bounding box center [586, 322] width 127 height 24
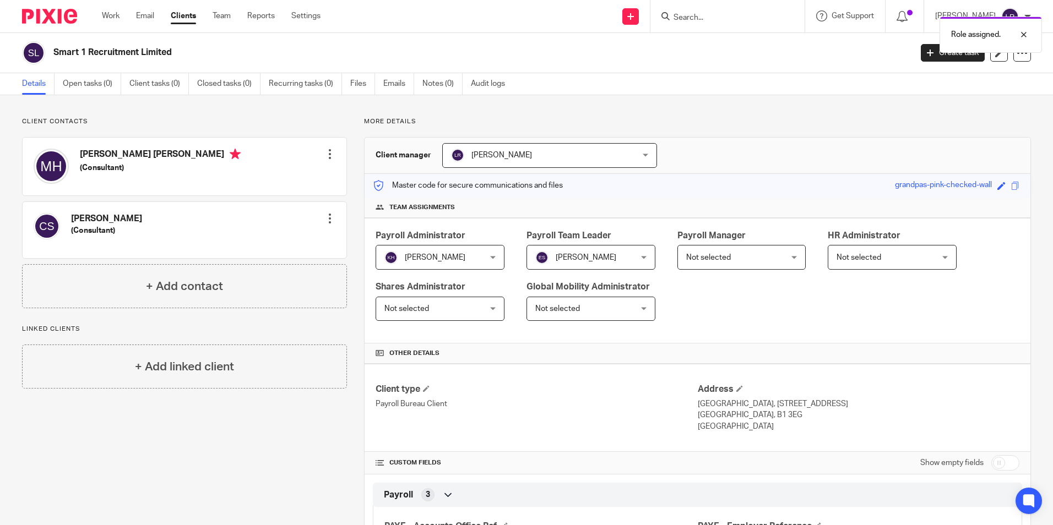
click at [197, 10] on div "Work Email Clients Team Reports Settings Work Email Clients Team Reports Settin…" at bounding box center [214, 16] width 246 height 32
click at [192, 13] on link "Clients" at bounding box center [183, 15] width 25 height 11
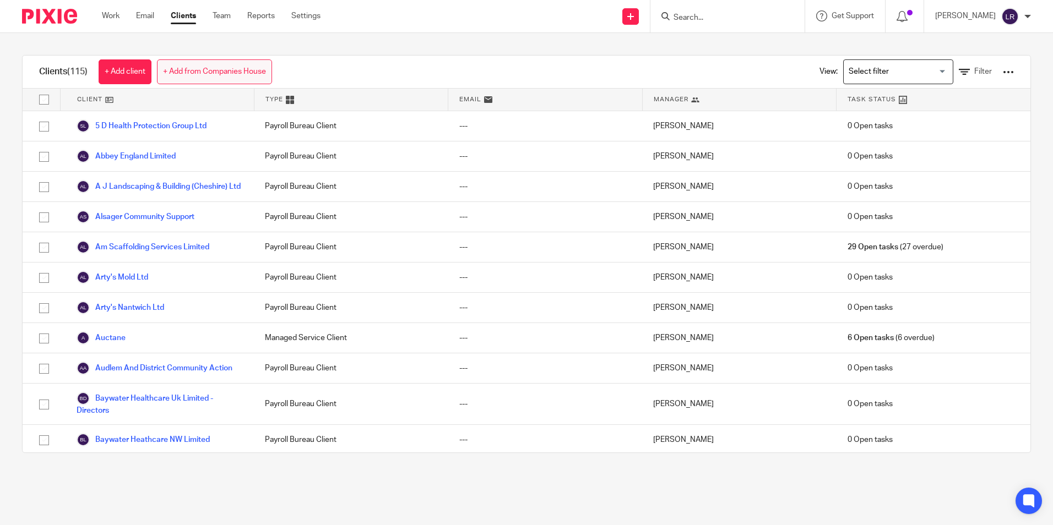
click at [207, 74] on link "+ Add from Companies House" at bounding box center [214, 71] width 115 height 25
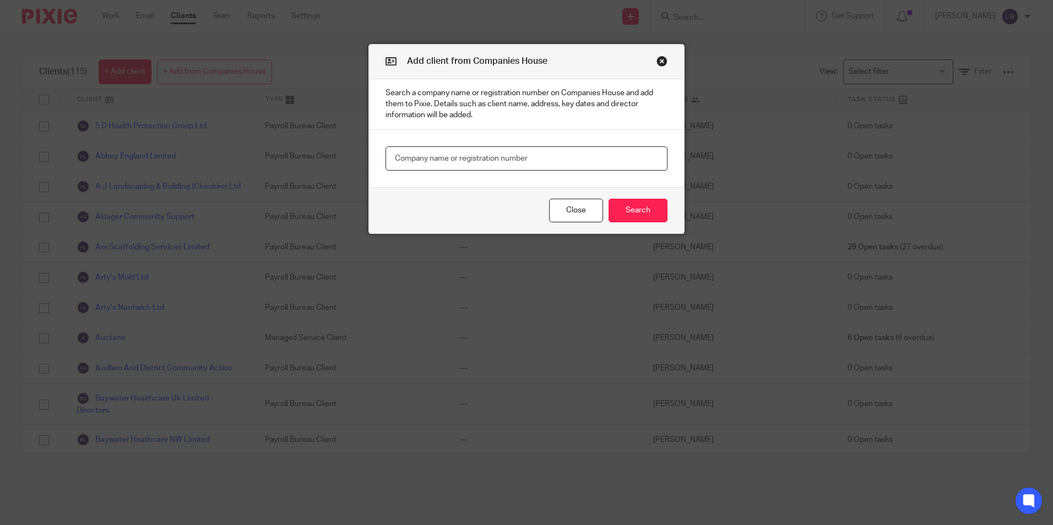
click at [421, 156] on input "text" at bounding box center [527, 159] width 282 height 25
paste input "Kiro Welding Solutions"
type input "Kiro Welding Solutions"
click at [637, 207] on button "Search" at bounding box center [638, 211] width 59 height 24
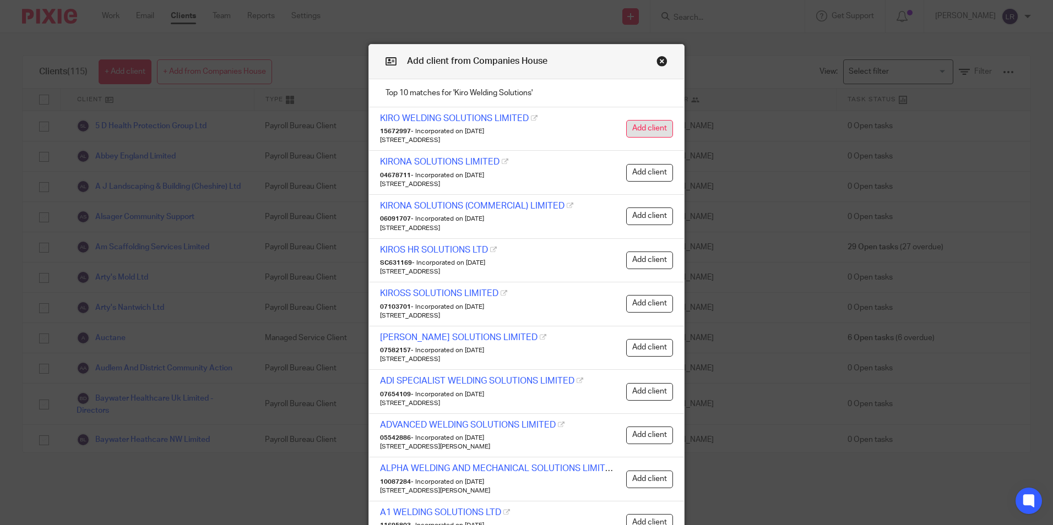
click at [637, 121] on button "Add client" at bounding box center [649, 129] width 47 height 18
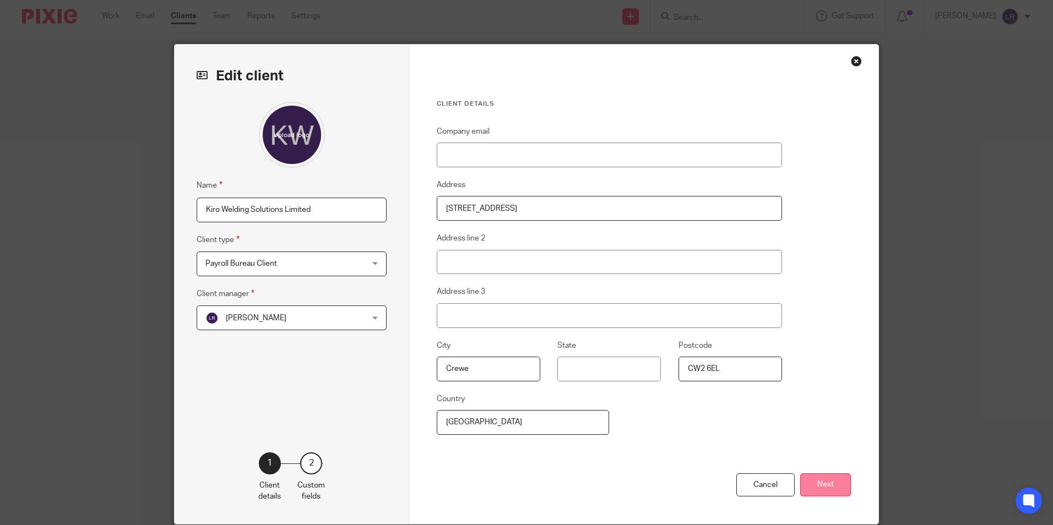
click at [827, 490] on button "Next" at bounding box center [825, 486] width 51 height 24
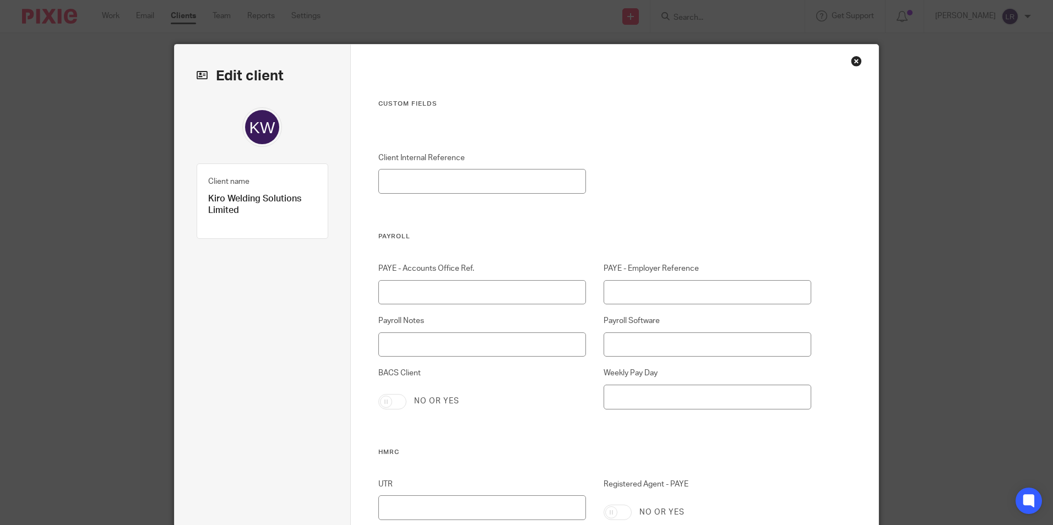
click at [592, 211] on div "Client Internal Reference" at bounding box center [586, 193] width 451 height 80
click at [471, 210] on div "Client Internal Reference" at bounding box center [586, 193] width 451 height 80
click at [672, 177] on div "Client Internal Reference" at bounding box center [586, 193] width 451 height 80
click at [465, 291] on input "PAYE - Accounts Office Ref." at bounding box center [482, 292] width 208 height 25
paste input "120PZ03321287"
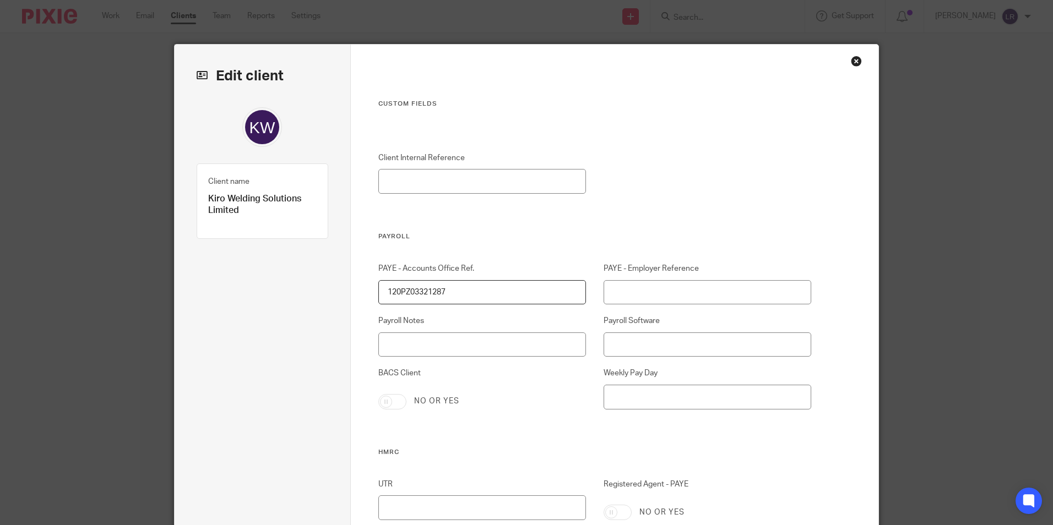
type input "120PZ03321287"
click at [700, 286] on input "PAYE - Employer Reference" at bounding box center [708, 292] width 208 height 25
paste input "KE86414"
type input "120/KE86414"
click at [709, 177] on div "Client Internal Reference" at bounding box center [586, 193] width 451 height 80
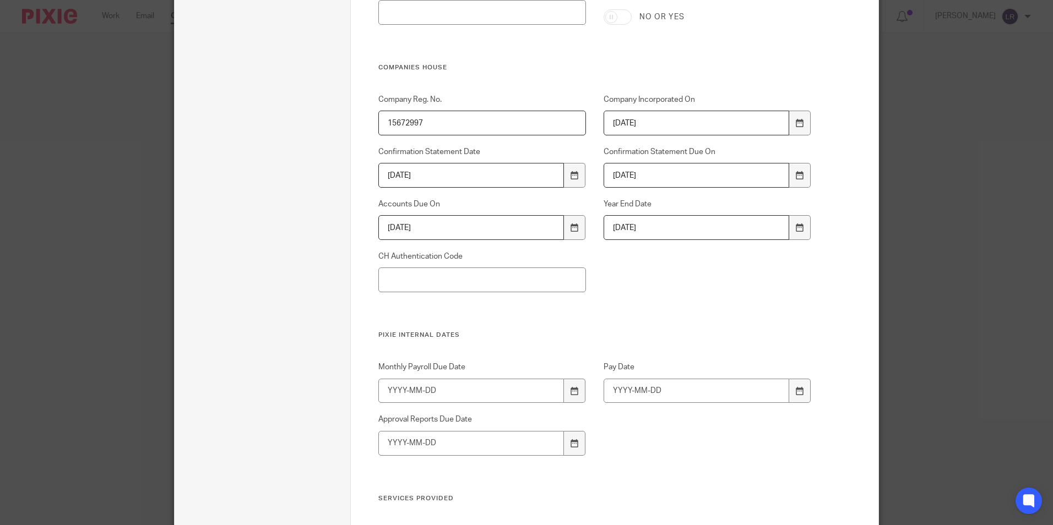
scroll to position [716, 0]
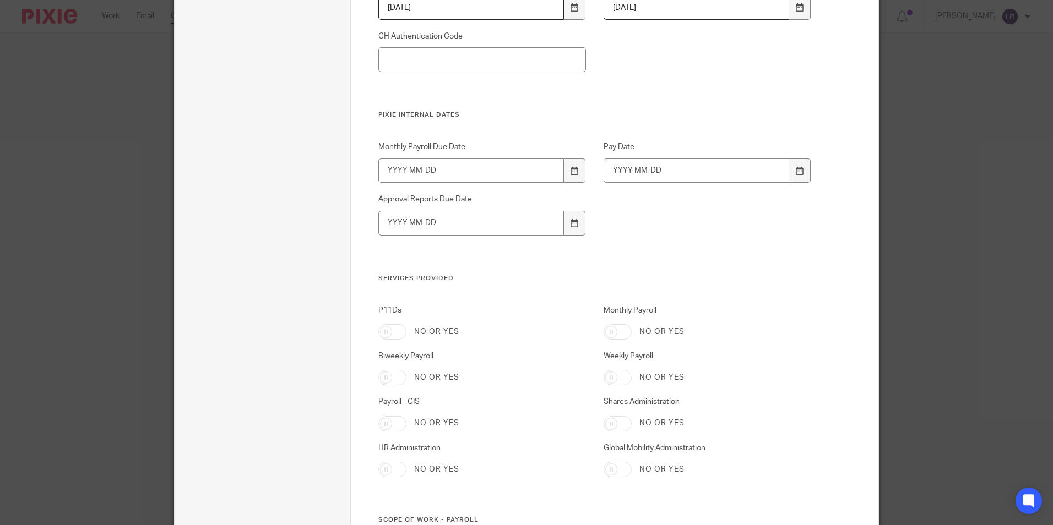
drag, startPoint x: 614, startPoint y: 379, endPoint x: 645, endPoint y: 378, distance: 31.4
click at [614, 379] on input "Weekly Payroll" at bounding box center [618, 377] width 28 height 15
checkbox input "true"
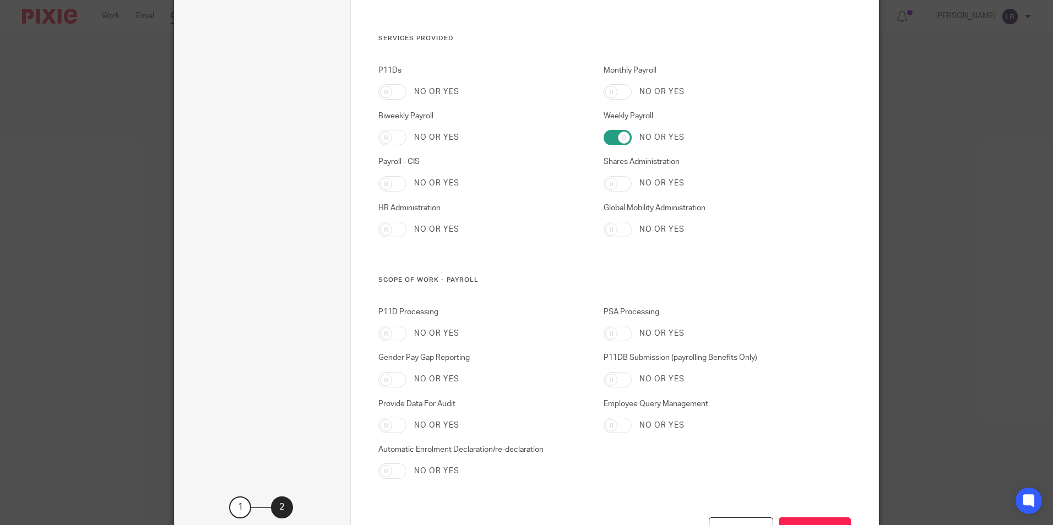
scroll to position [1044, 0]
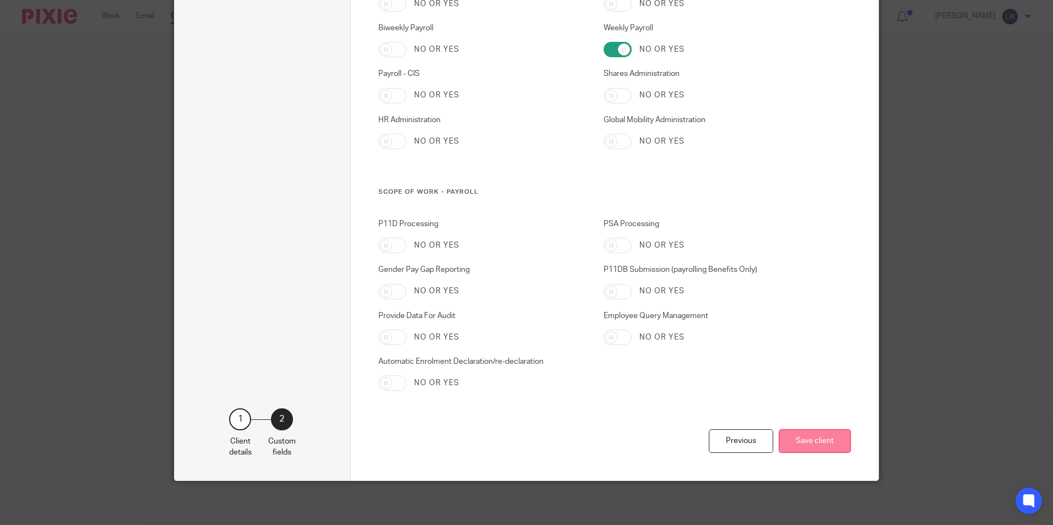
click at [794, 437] on button "Save client" at bounding box center [815, 442] width 72 height 24
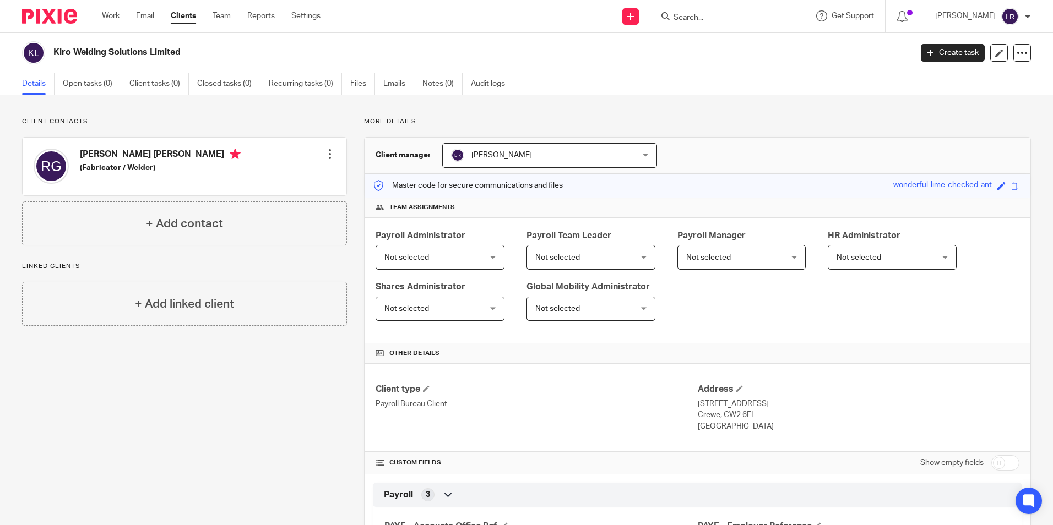
click at [178, 15] on link "Clients" at bounding box center [183, 15] width 25 height 11
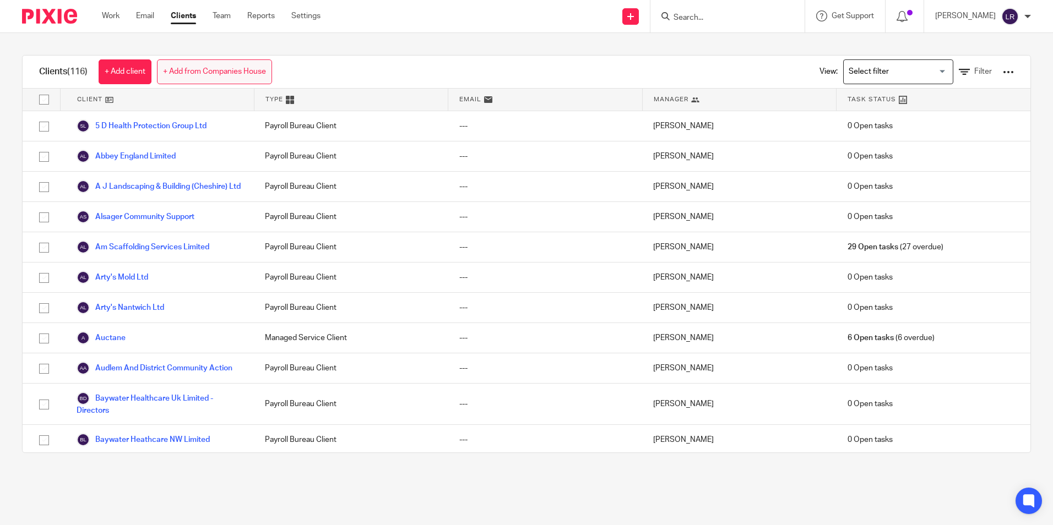
click at [188, 67] on link "+ Add from Companies House" at bounding box center [214, 71] width 115 height 25
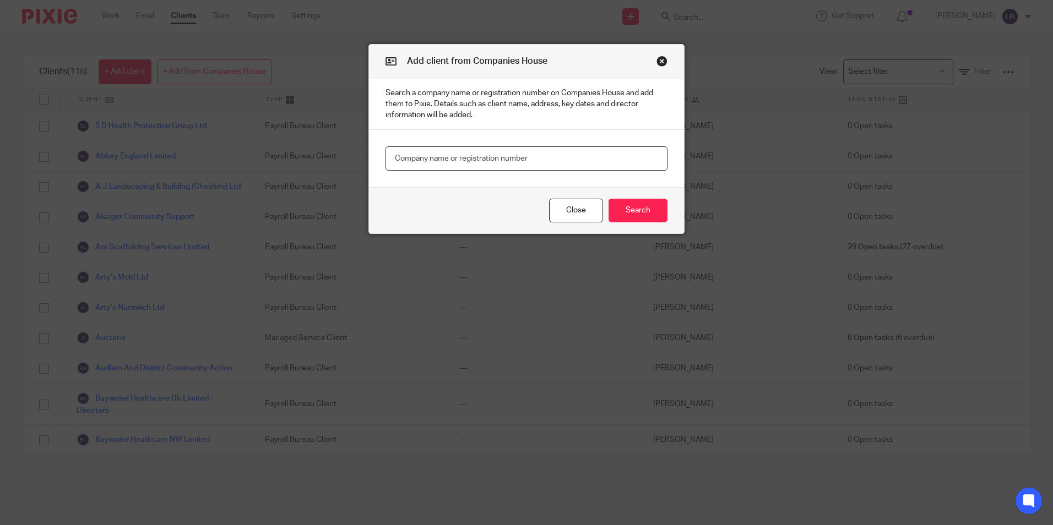
click at [418, 155] on input "text" at bounding box center [527, 159] width 282 height 25
paste input "McQueen Window Cleaning"
type input "McQueen Window Cleaning"
click at [630, 212] on button "Search" at bounding box center [638, 211] width 59 height 24
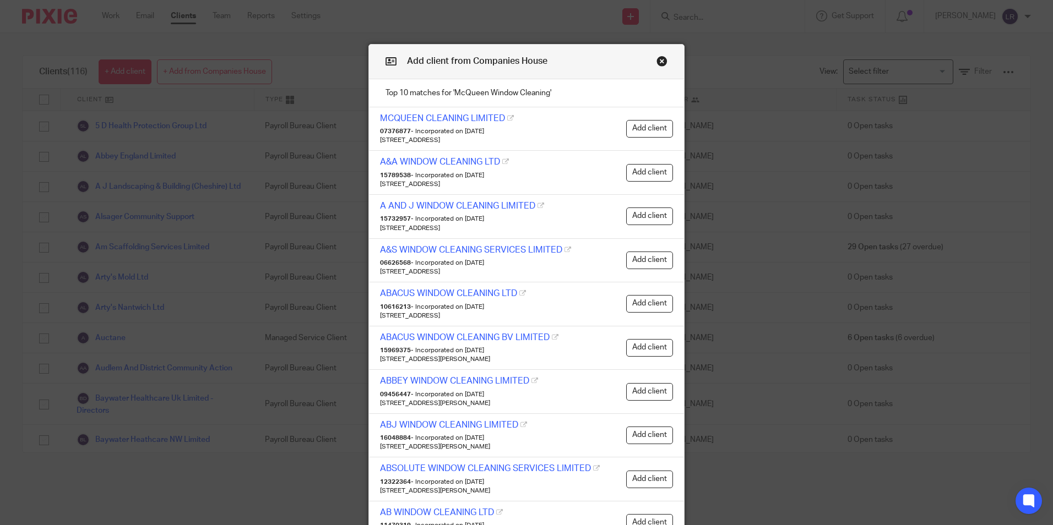
drag, startPoint x: 661, startPoint y: 69, endPoint x: 657, endPoint y: 62, distance: 8.1
click at [661, 69] on div "Add client from Companies House" at bounding box center [526, 62] width 315 height 35
click at [657, 62] on button "Close modal" at bounding box center [662, 61] width 11 height 11
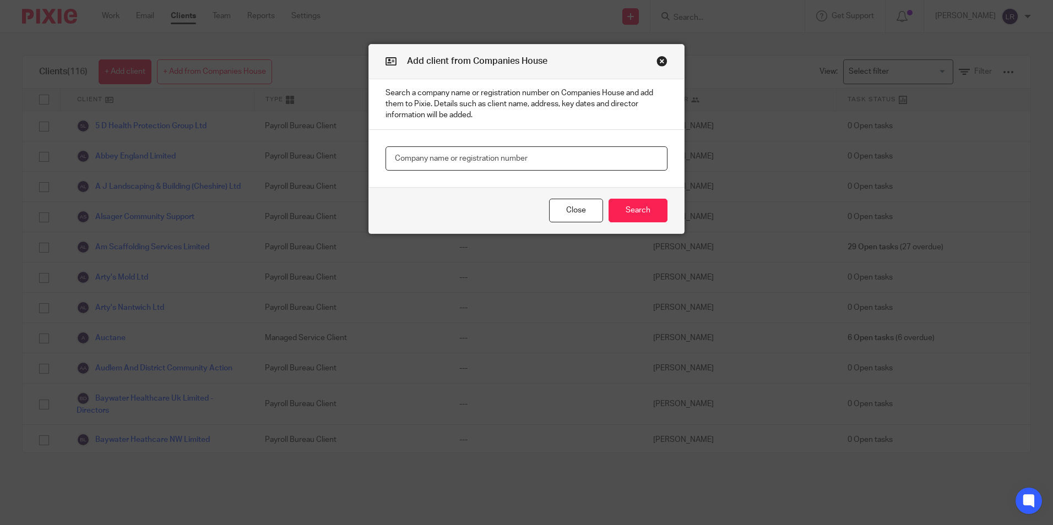
click at [522, 165] on input "text" at bounding box center [527, 159] width 282 height 25
paste input "[PERSON_NAME] [PERSON_NAME]"
type input "[PERSON_NAME] [PERSON_NAME]"
click at [626, 209] on button "Search" at bounding box center [638, 211] width 59 height 24
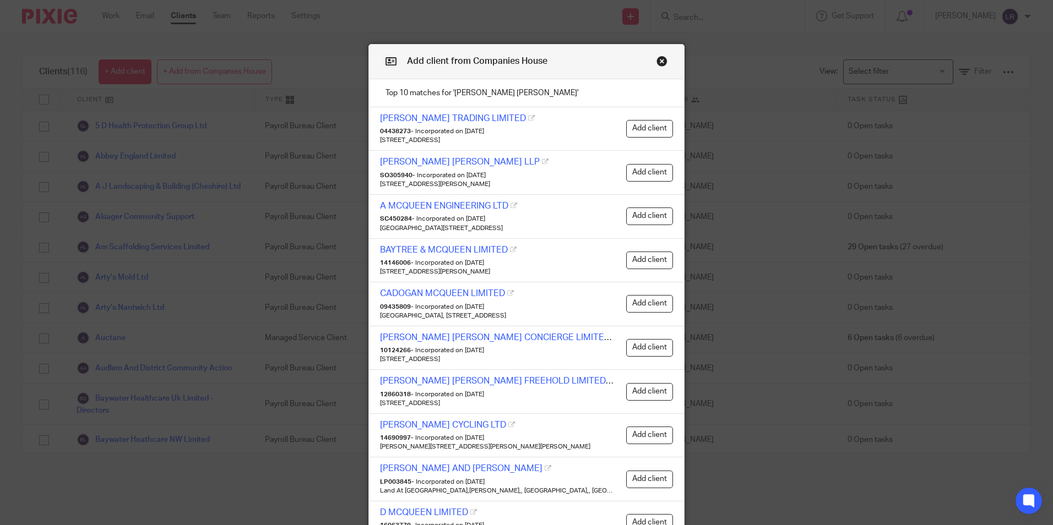
click at [660, 61] on button "Close modal" at bounding box center [662, 61] width 11 height 11
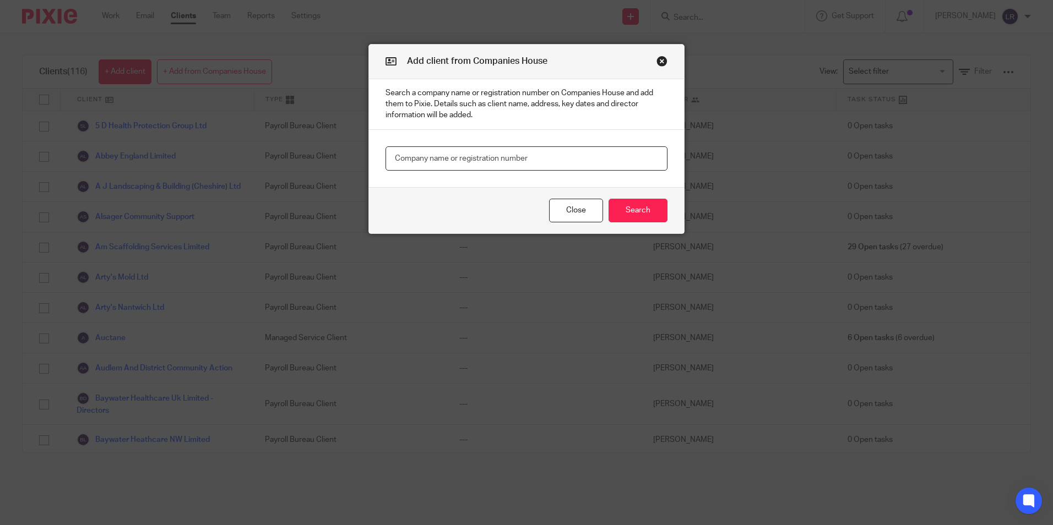
click at [477, 167] on input "text" at bounding box center [527, 159] width 282 height 25
paste input "[PERSON_NAME] [PERSON_NAME]"
drag, startPoint x: 535, startPoint y: 158, endPoint x: 453, endPoint y: 158, distance: 82.1
click at [453, 158] on input "KERRY MCQUEEN KEVIN MCQUEEN" at bounding box center [527, 159] width 282 height 25
type input "KERRY MCQUEEN"
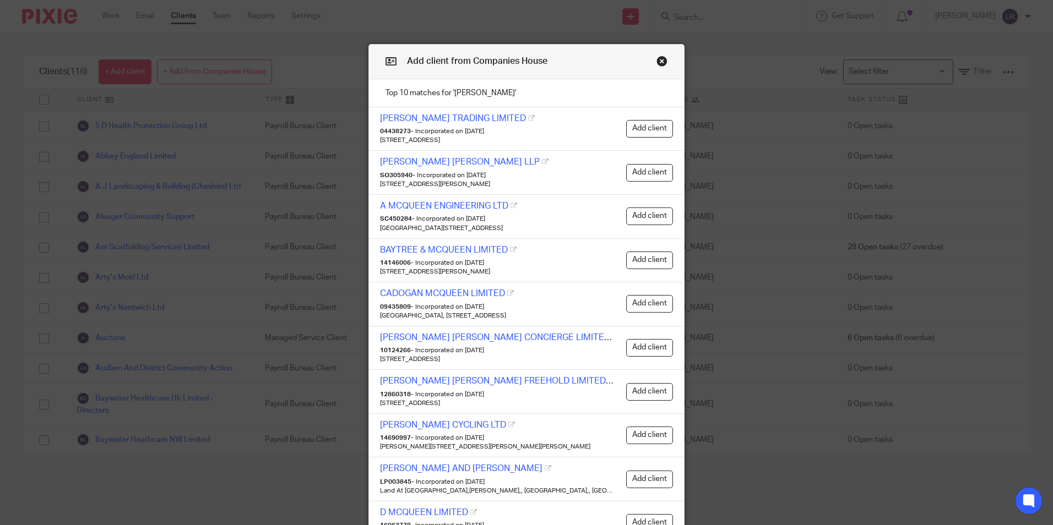
click at [660, 59] on button "Close modal" at bounding box center [662, 61] width 11 height 11
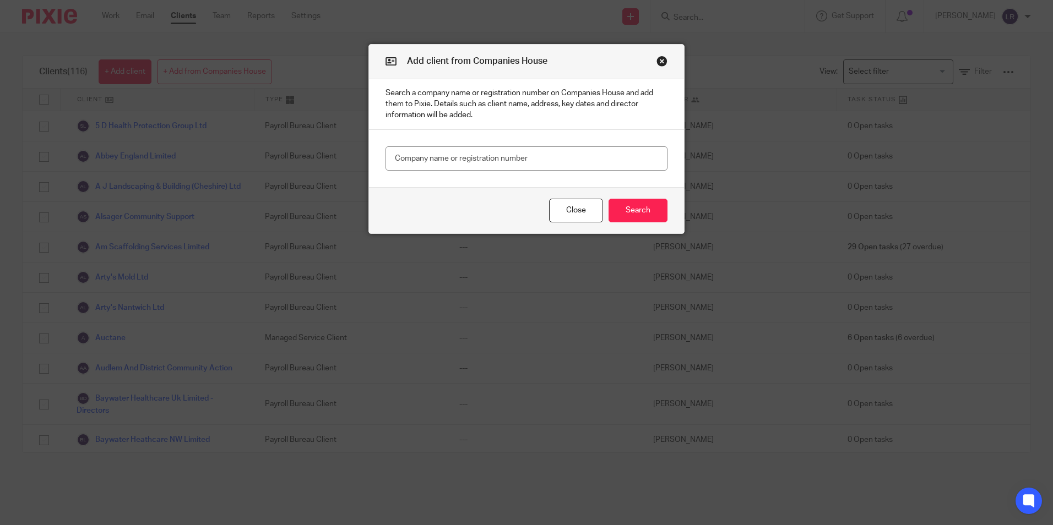
click at [658, 62] on button "Close modal" at bounding box center [662, 61] width 11 height 11
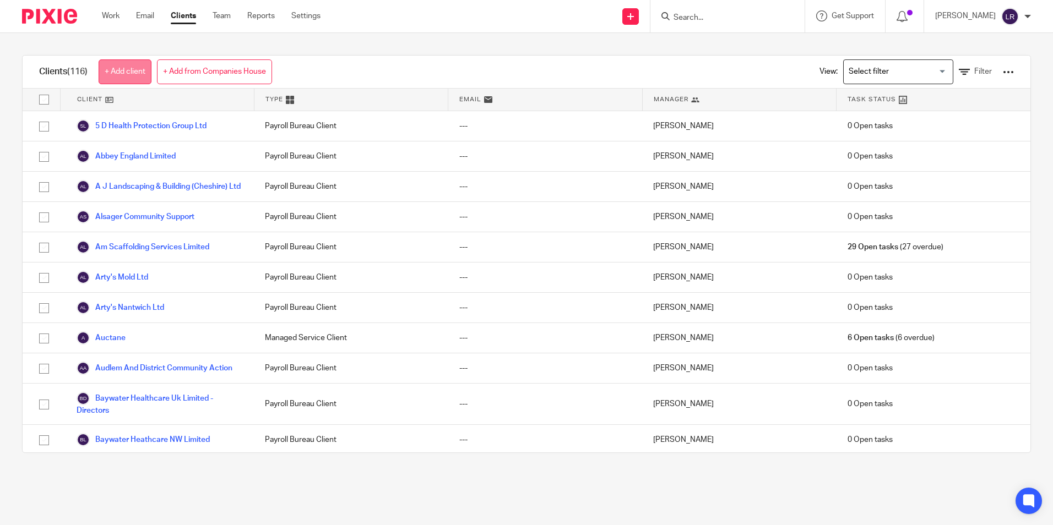
click at [119, 75] on link "+ Add client" at bounding box center [125, 71] width 53 height 25
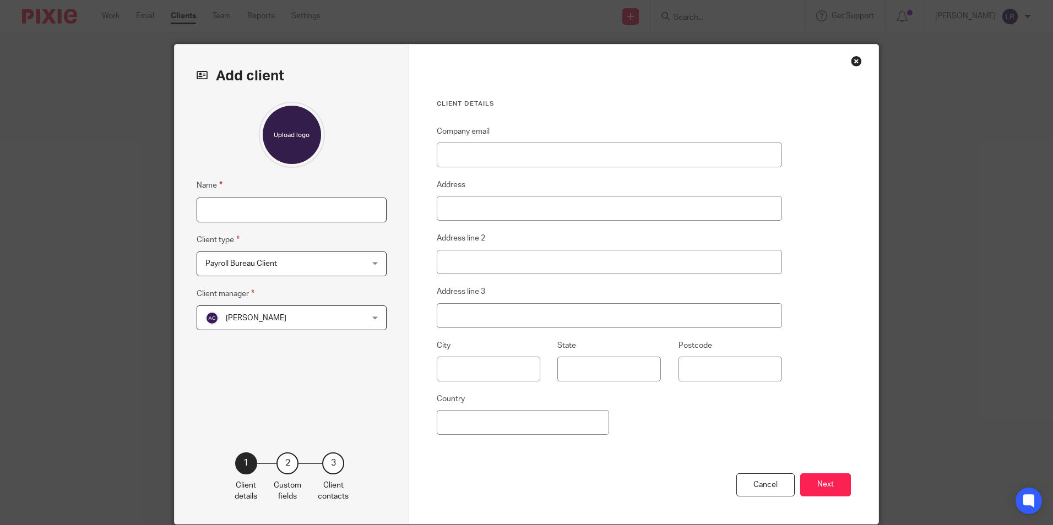
click at [299, 208] on input "Name" at bounding box center [292, 210] width 190 height 25
paste input "McQueen Window Cleaning"
type input "McQueen Window Cleaning"
click at [274, 324] on span "[PERSON_NAME]" at bounding box center [277, 317] width 144 height 23
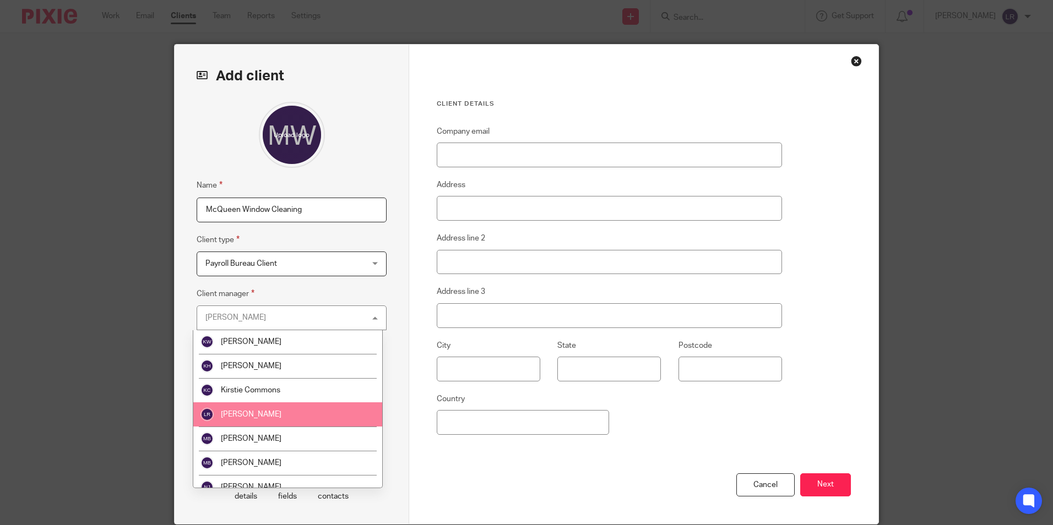
scroll to position [165, 0]
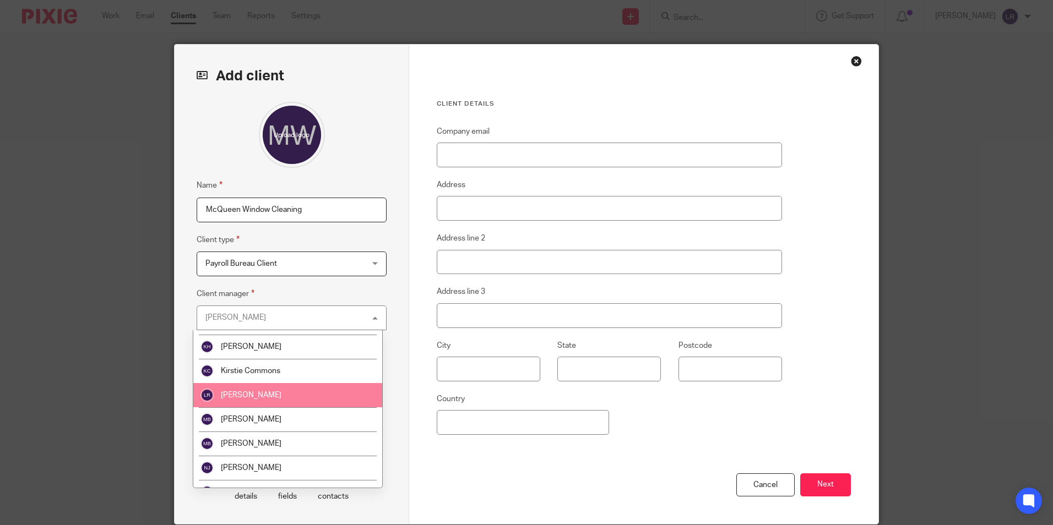
click at [269, 396] on span "[PERSON_NAME]" at bounding box center [251, 396] width 61 height 8
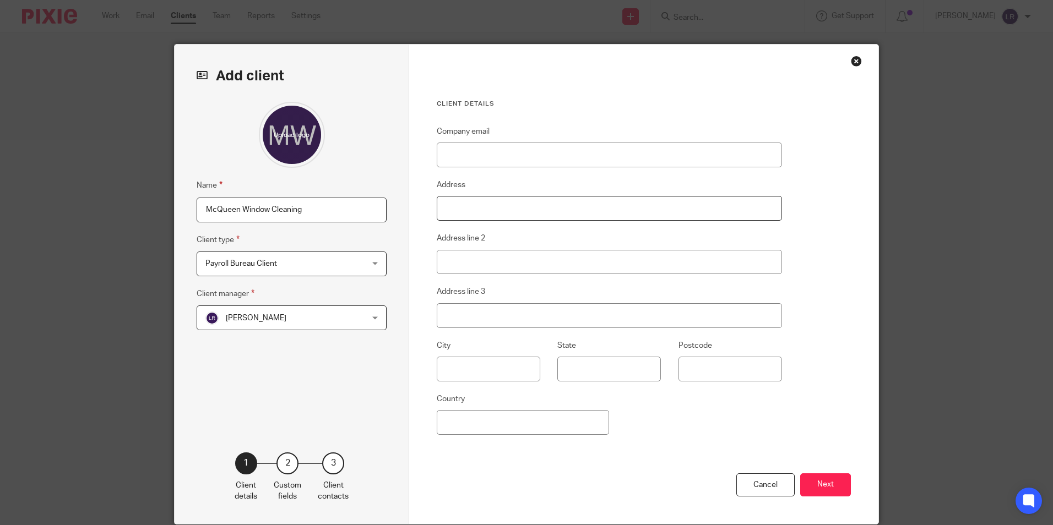
click at [531, 213] on input "Address" at bounding box center [609, 208] width 345 height 25
paste input "34 Mara Drive"
type input "34 Mara Drive"
click at [555, 254] on input "Address line 2" at bounding box center [609, 262] width 345 height 25
paste input "Oakmere"
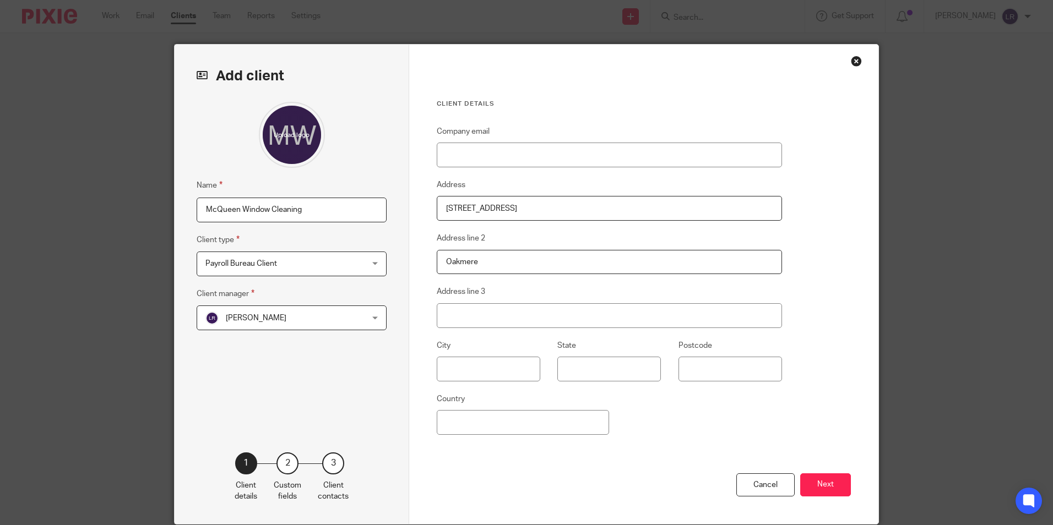
type input "Oakmere"
click at [488, 317] on input "Address line 3" at bounding box center [609, 316] width 345 height 25
click at [460, 314] on input "Address line 3" at bounding box center [609, 316] width 345 height 25
paste input "Cheshire"
type input "Cheshire"
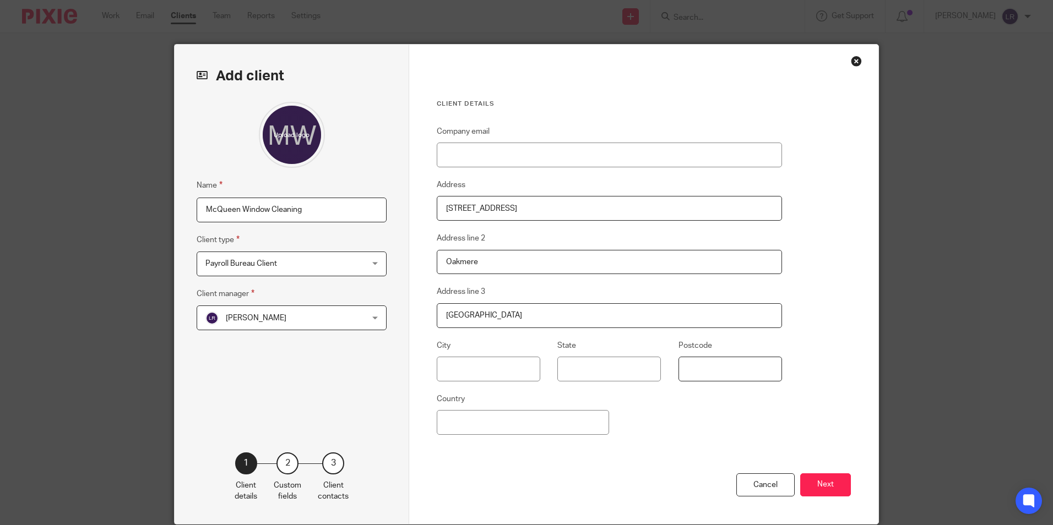
click at [718, 357] on input "Postcode" at bounding box center [731, 369] width 104 height 25
paste input "CW8 2FT"
type input "CW8 2FT"
click at [823, 486] on button "Next" at bounding box center [825, 486] width 51 height 24
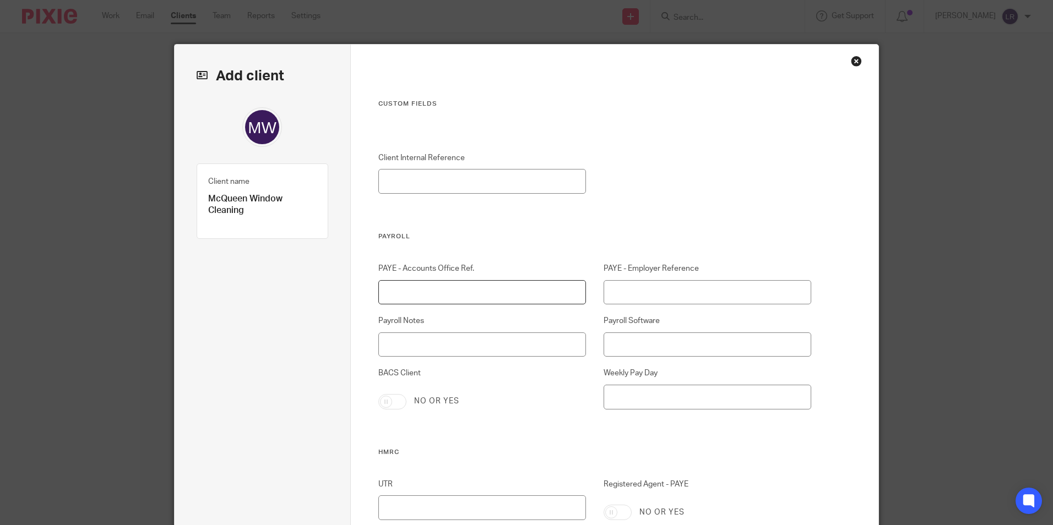
click at [468, 282] on input "PAYE - Accounts Office Ref." at bounding box center [482, 292] width 208 height 25
paste input "120PM02389222"
type input "120PM02389222"
click at [616, 294] on input "PAYE - Employer Reference" at bounding box center [708, 292] width 208 height 25
paste input "YE32530"
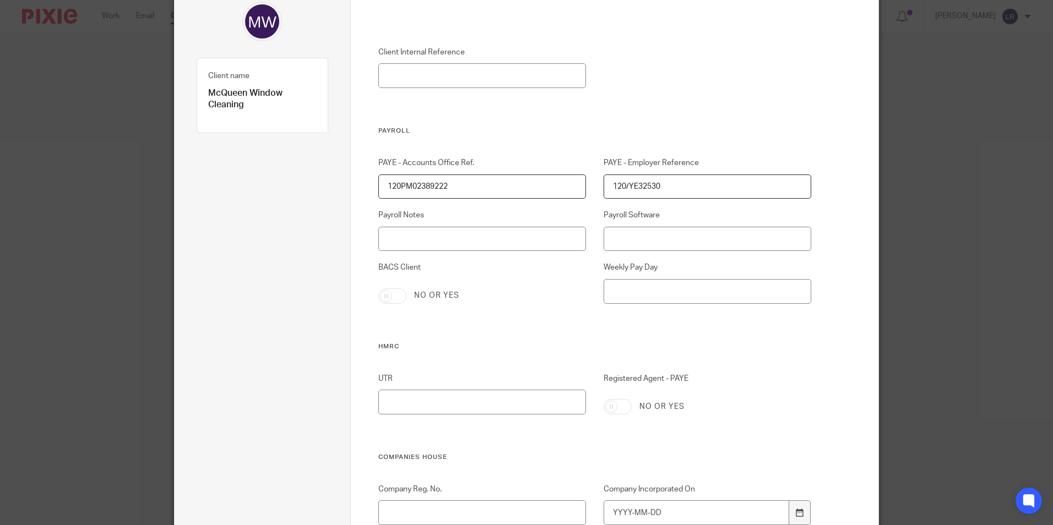
scroll to position [110, 0]
type input "120/YE32530"
click at [621, 403] on input "Registered Agent - PAYE" at bounding box center [618, 402] width 28 height 15
checkbox input "true"
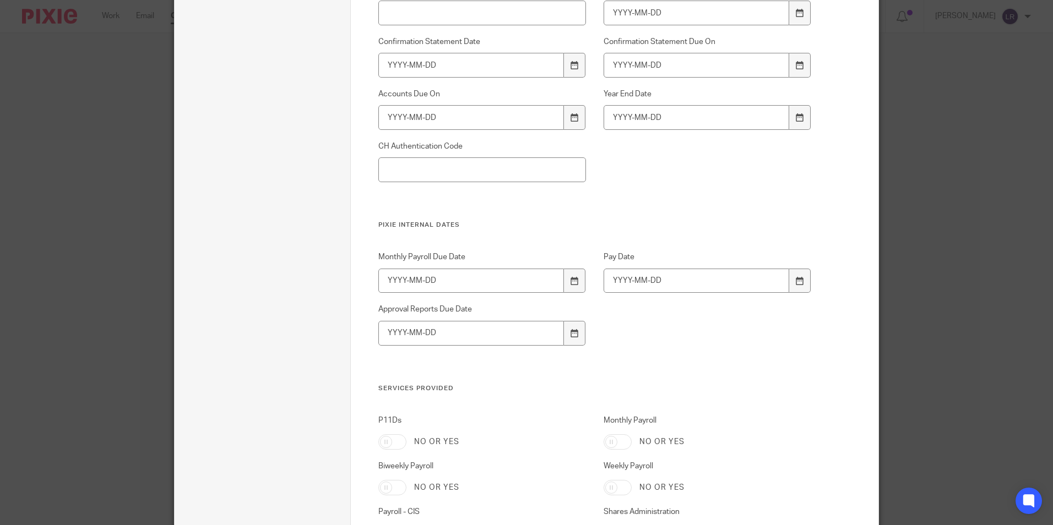
scroll to position [716, 0]
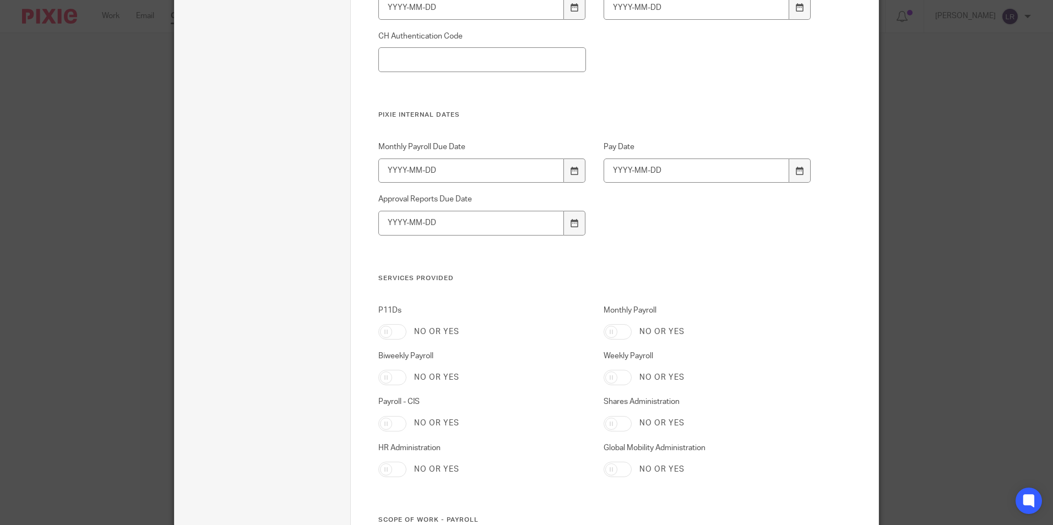
click at [624, 378] on input "Weekly Payroll" at bounding box center [618, 377] width 28 height 15
checkbox input "true"
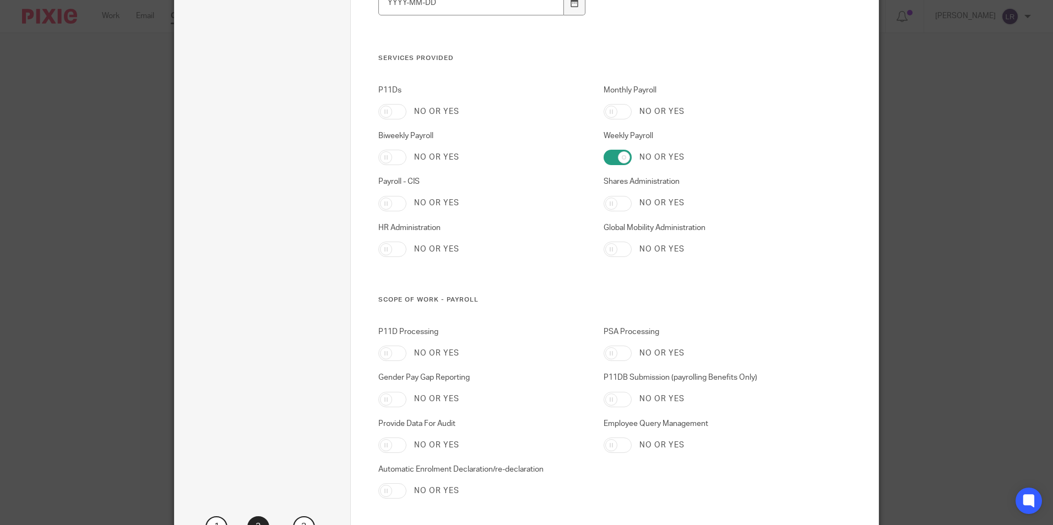
scroll to position [1044, 0]
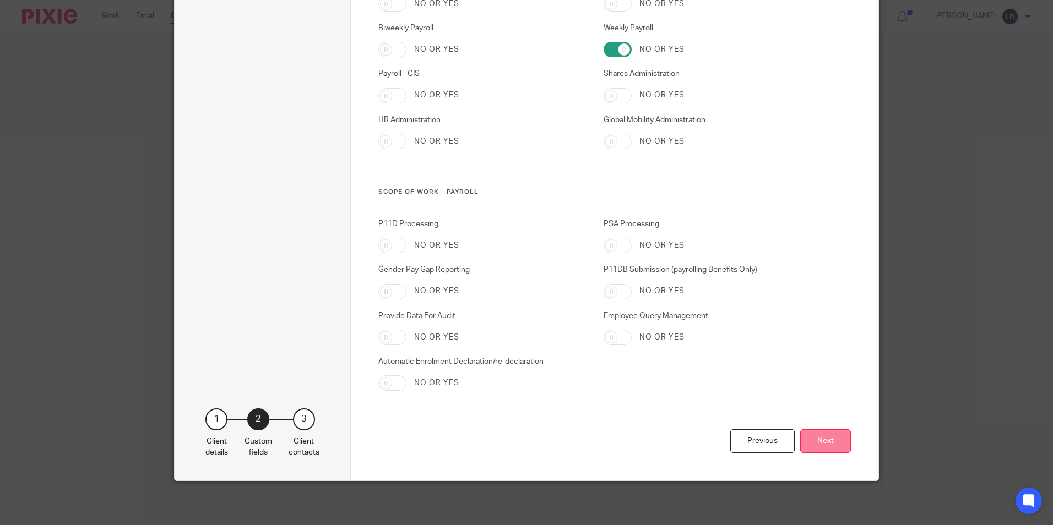
click at [819, 446] on button "Next" at bounding box center [825, 442] width 51 height 24
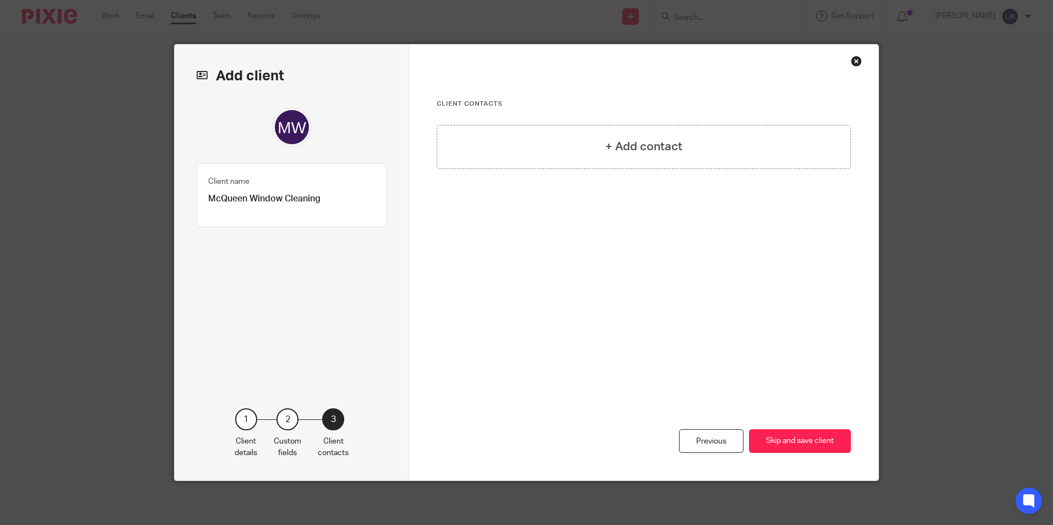
scroll to position [0, 0]
click at [769, 441] on button "Skip and save client" at bounding box center [800, 442] width 102 height 24
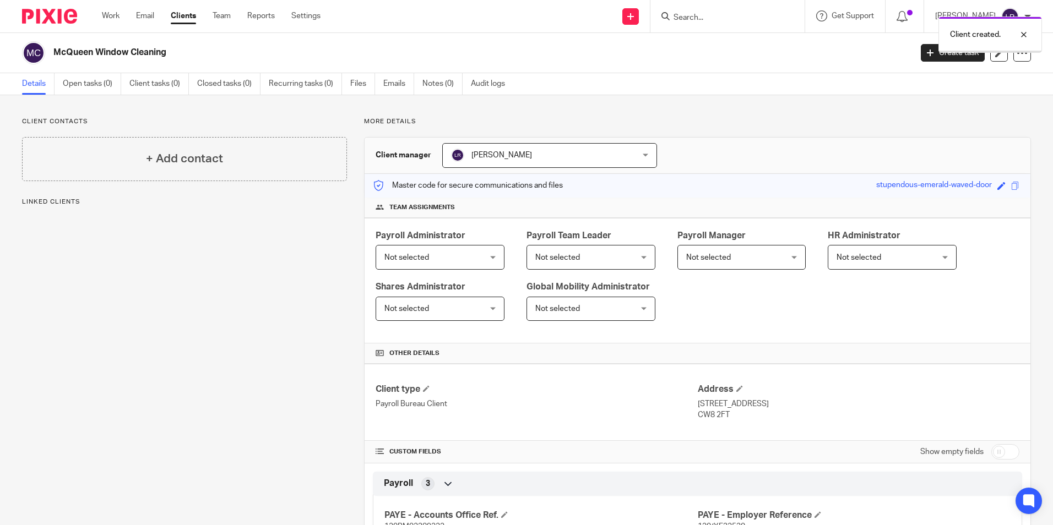
click at [429, 257] on span "Not selected" at bounding box center [431, 257] width 95 height 23
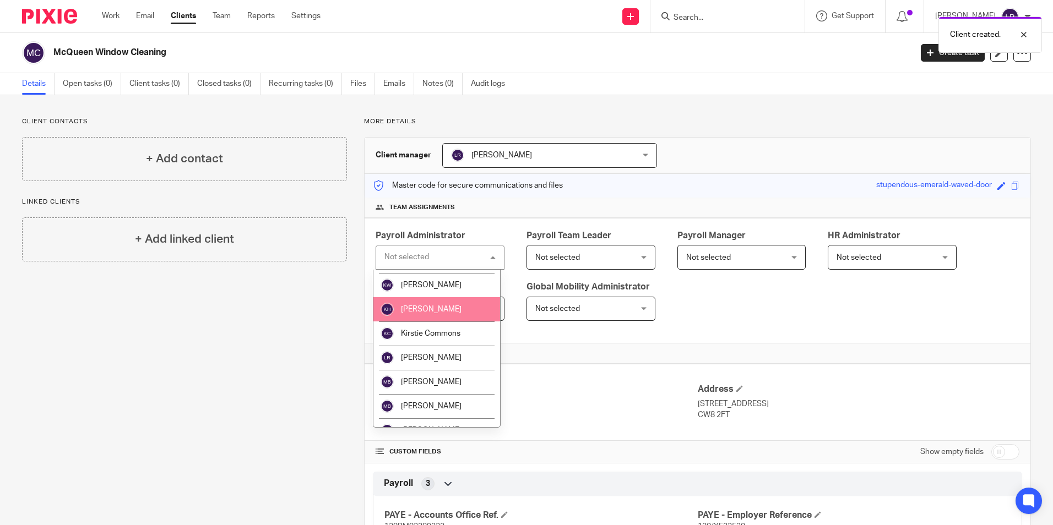
scroll to position [165, 0]
click at [432, 316] on li "[PERSON_NAME]" at bounding box center [436, 309] width 127 height 24
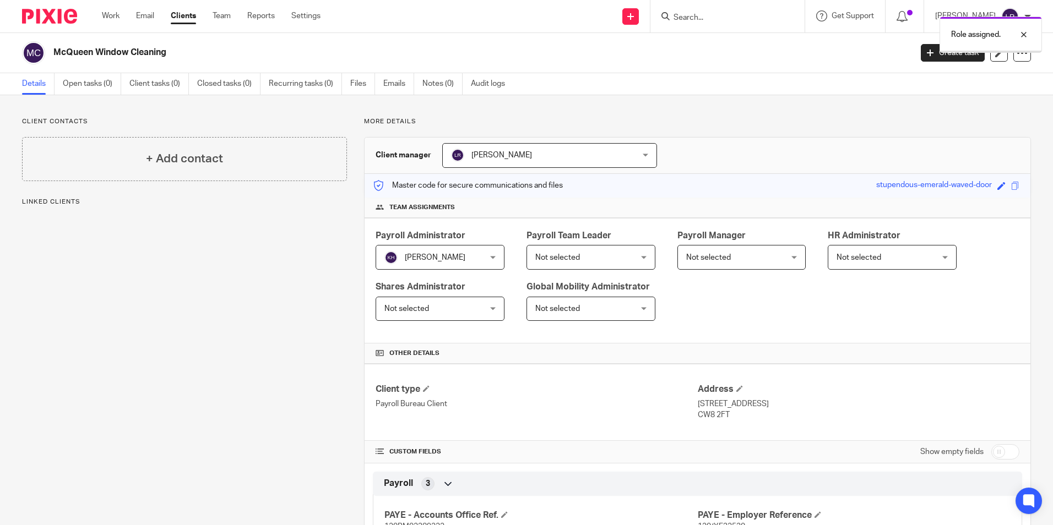
click at [603, 266] on span "Not selected" at bounding box center [582, 257] width 95 height 23
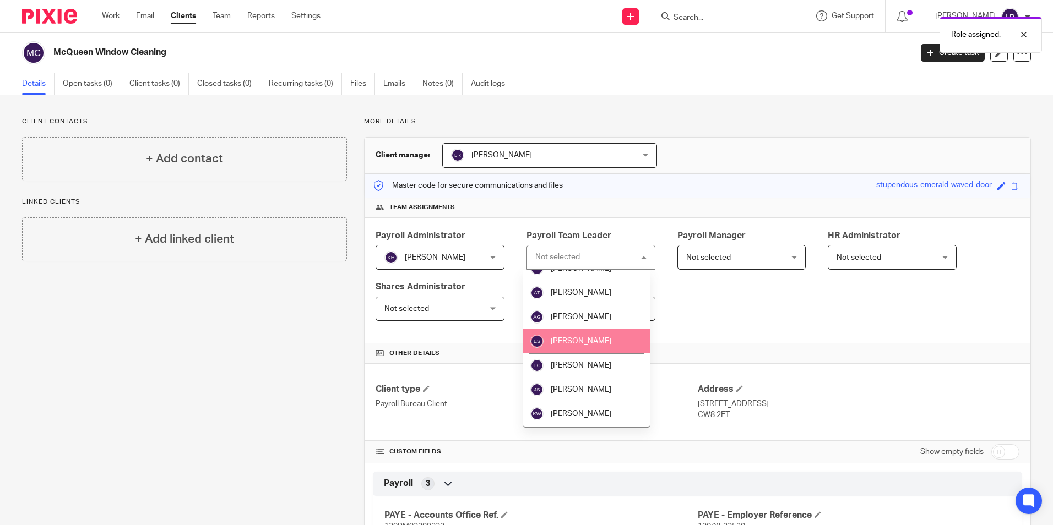
scroll to position [55, 0]
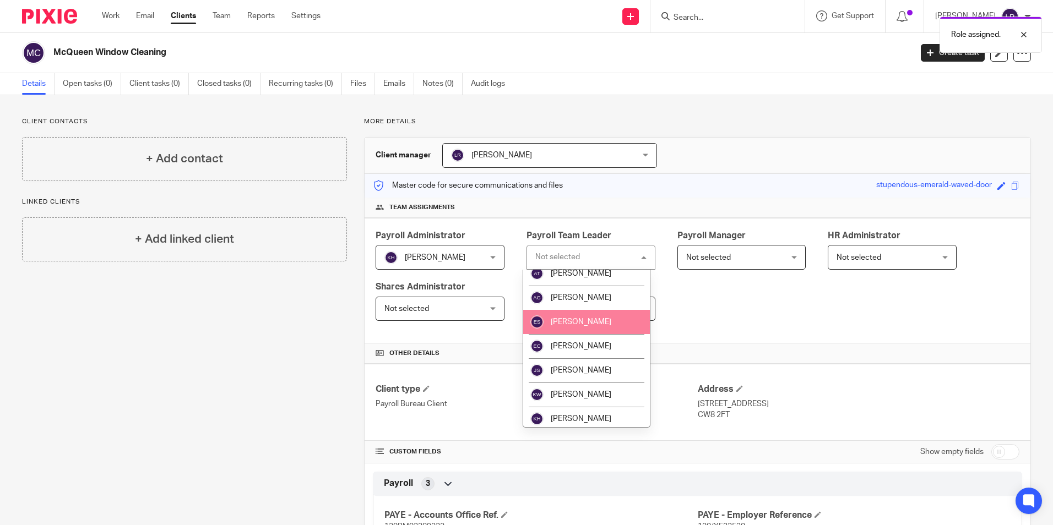
click at [586, 324] on span "[PERSON_NAME]" at bounding box center [581, 322] width 61 height 8
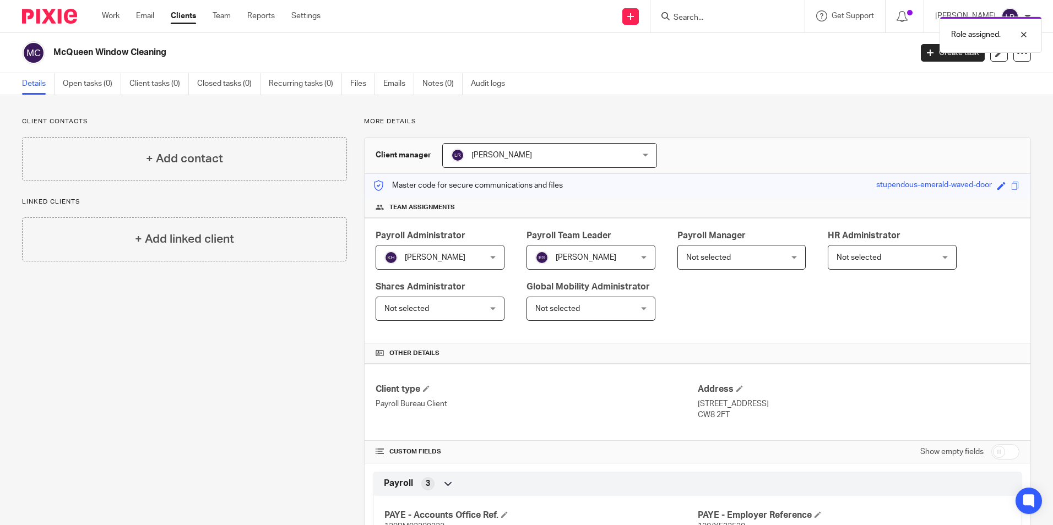
click at [180, 15] on link "Clients" at bounding box center [183, 15] width 25 height 11
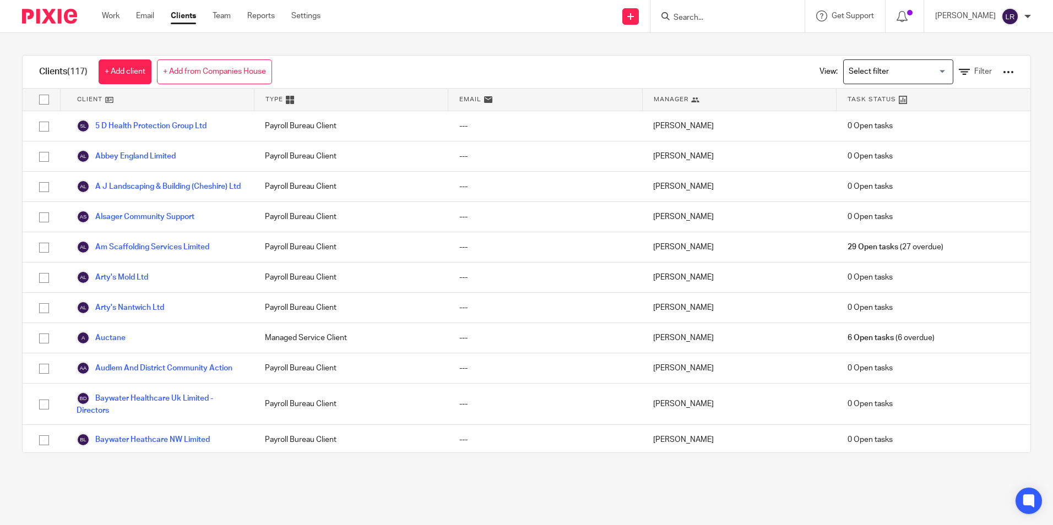
click at [858, 68] on input "Search for option" at bounding box center [896, 71] width 102 height 19
click at [868, 93] on li "Bureau clients" at bounding box center [898, 94] width 109 height 14
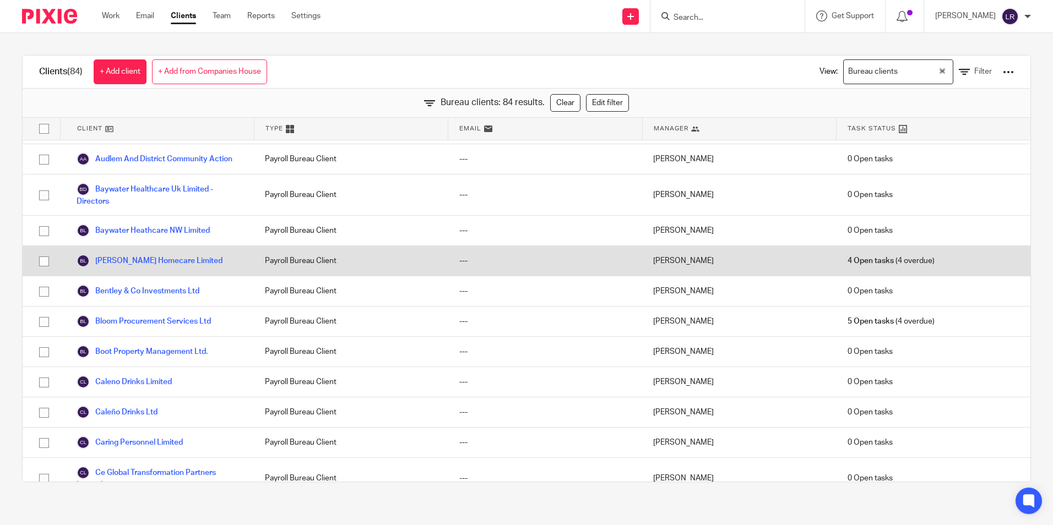
scroll to position [220, 0]
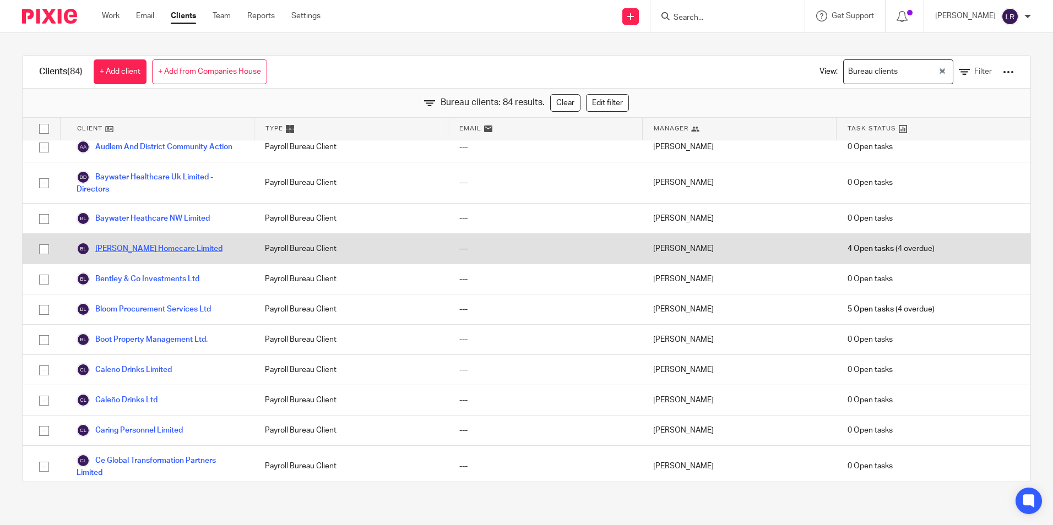
click at [139, 256] on link "Bennett Homecare Limited" at bounding box center [150, 248] width 146 height 13
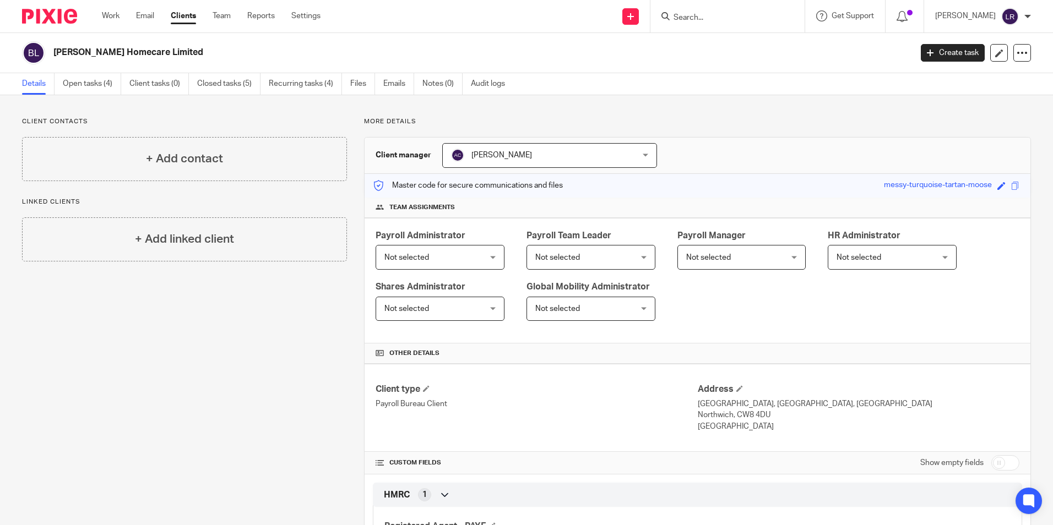
click at [546, 160] on span "[PERSON_NAME]" at bounding box center [533, 155] width 164 height 23
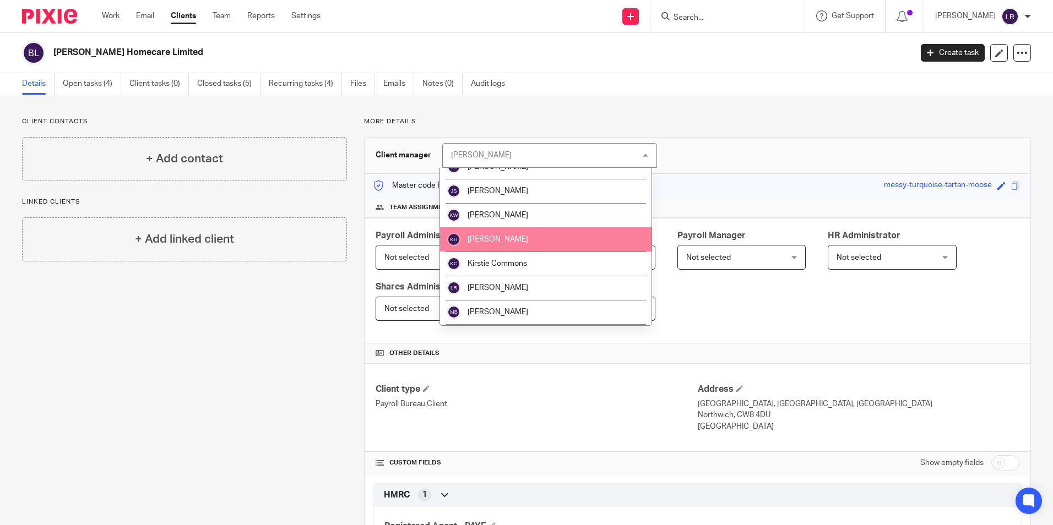
scroll to position [165, 0]
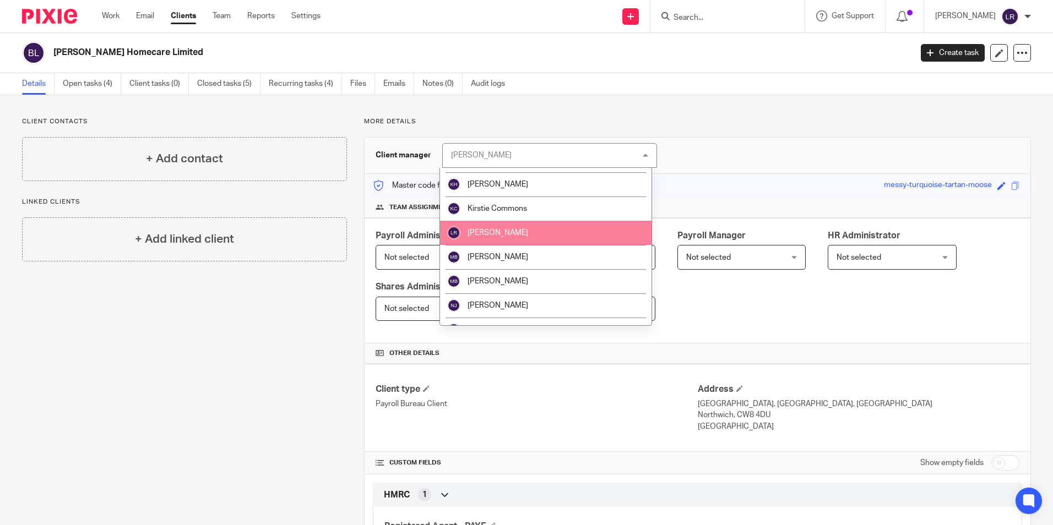
click at [518, 235] on li "[PERSON_NAME]" at bounding box center [546, 233] width 212 height 24
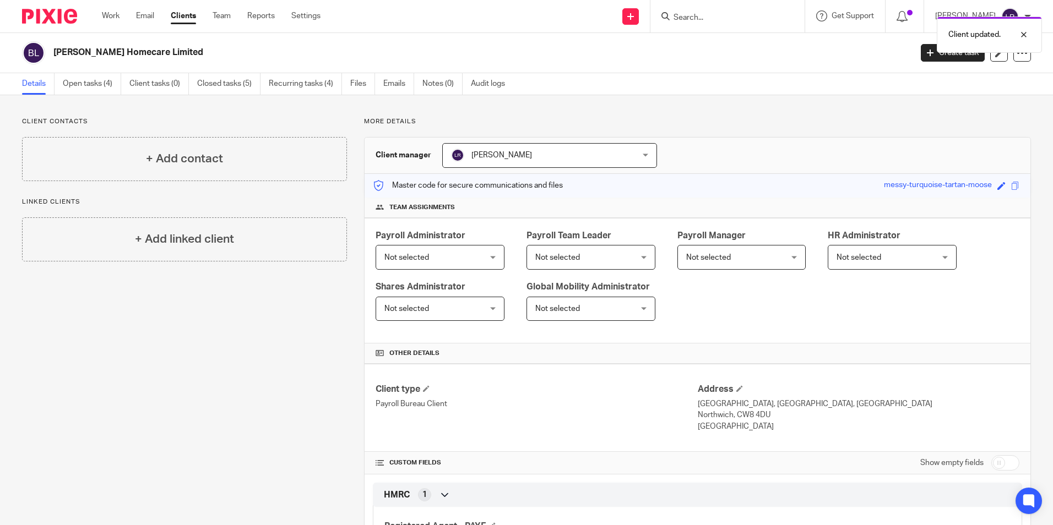
click at [186, 18] on link "Clients" at bounding box center [183, 15] width 25 height 11
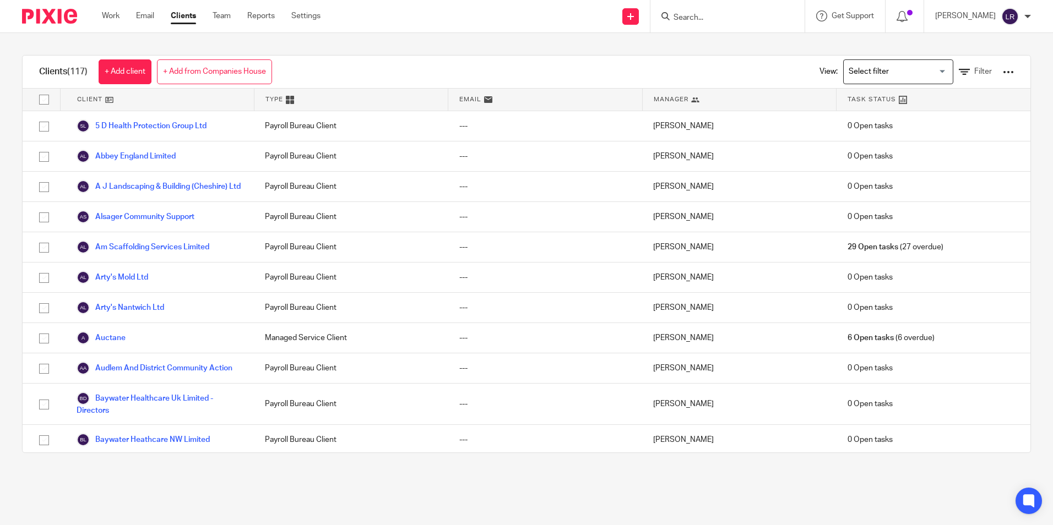
click at [867, 69] on input "Search for option" at bounding box center [896, 71] width 102 height 19
click at [866, 95] on li "Bureau clients" at bounding box center [898, 94] width 109 height 14
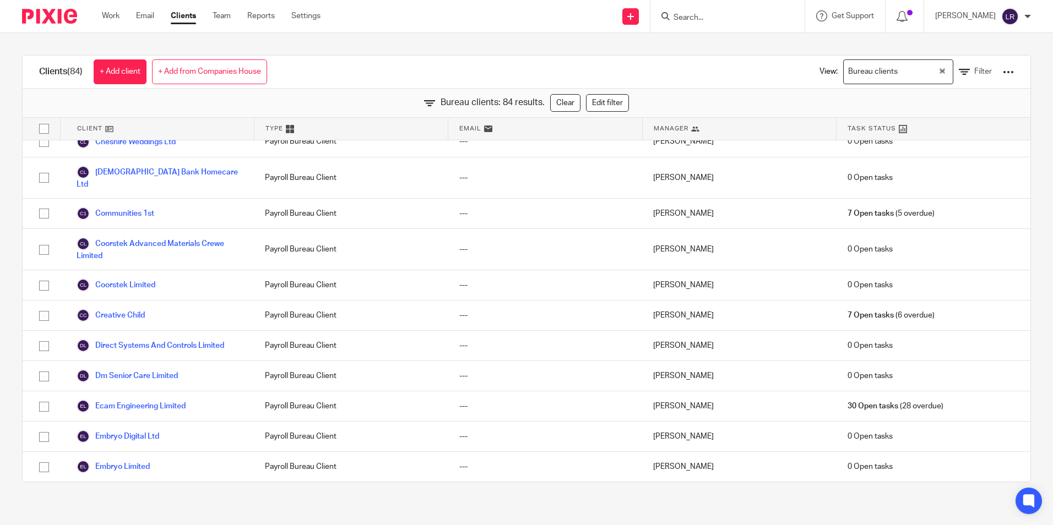
scroll to position [661, 0]
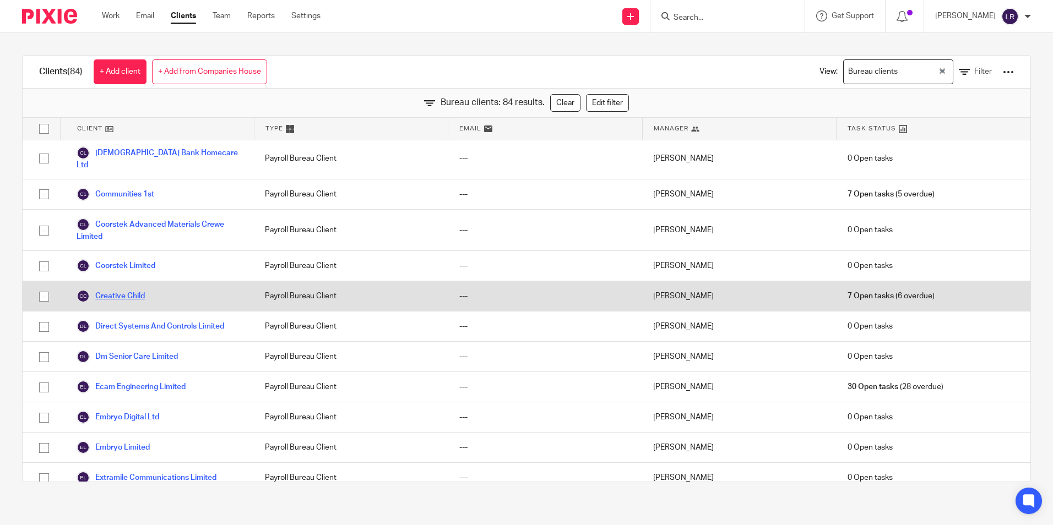
click at [131, 299] on link "Creative Child" at bounding box center [111, 296] width 68 height 13
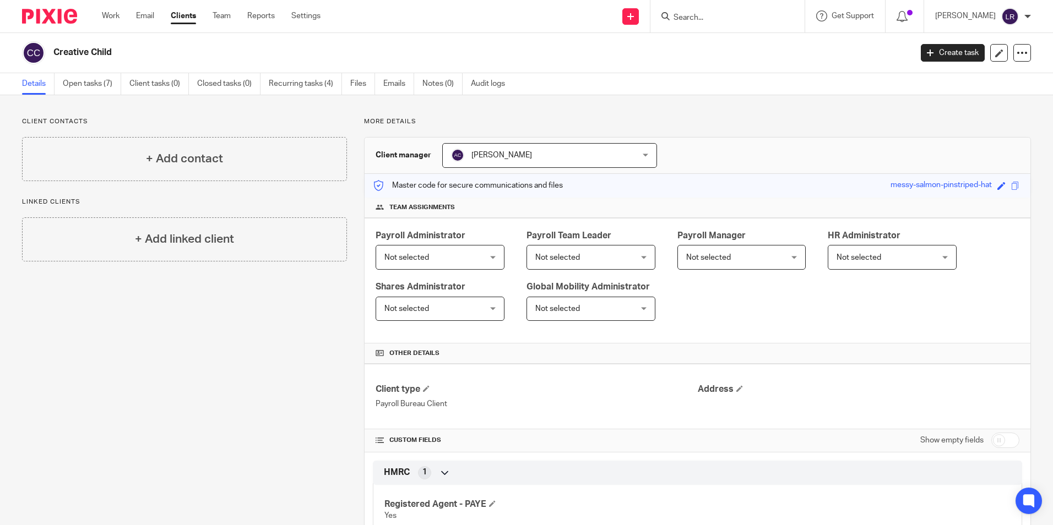
click at [577, 157] on span "[PERSON_NAME]" at bounding box center [533, 155] width 164 height 23
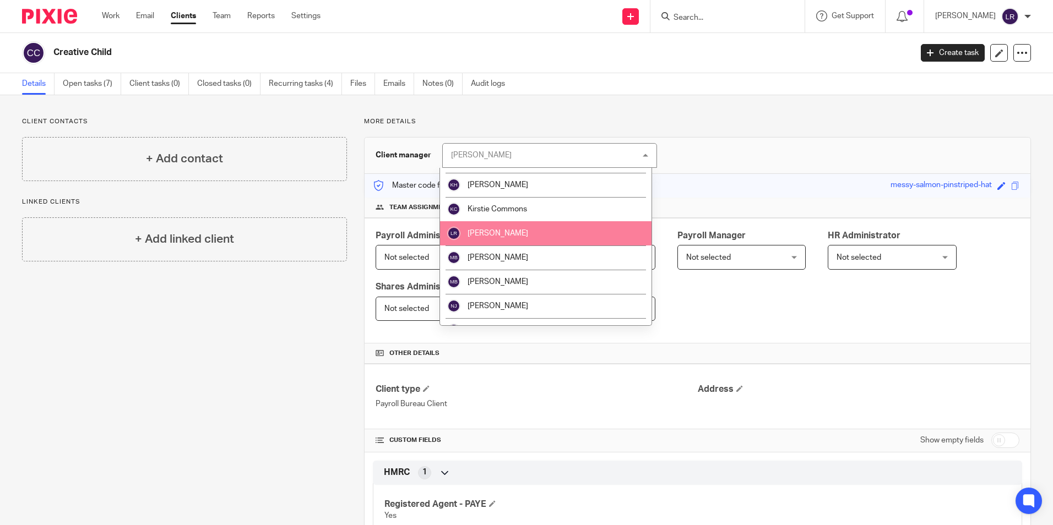
scroll to position [165, 0]
click at [517, 232] on li "[PERSON_NAME]" at bounding box center [546, 233] width 212 height 24
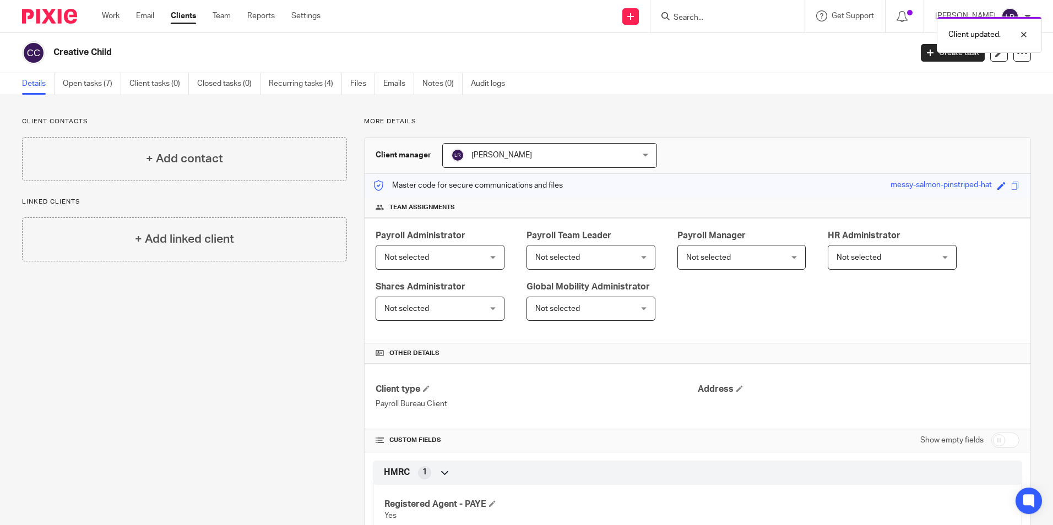
click at [186, 18] on link "Clients" at bounding box center [183, 15] width 25 height 11
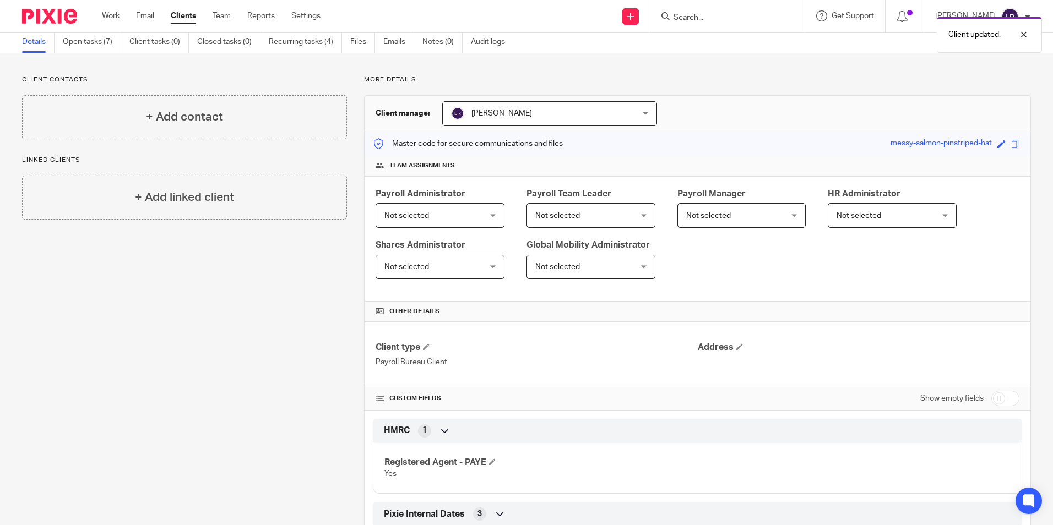
scroll to position [110, 0]
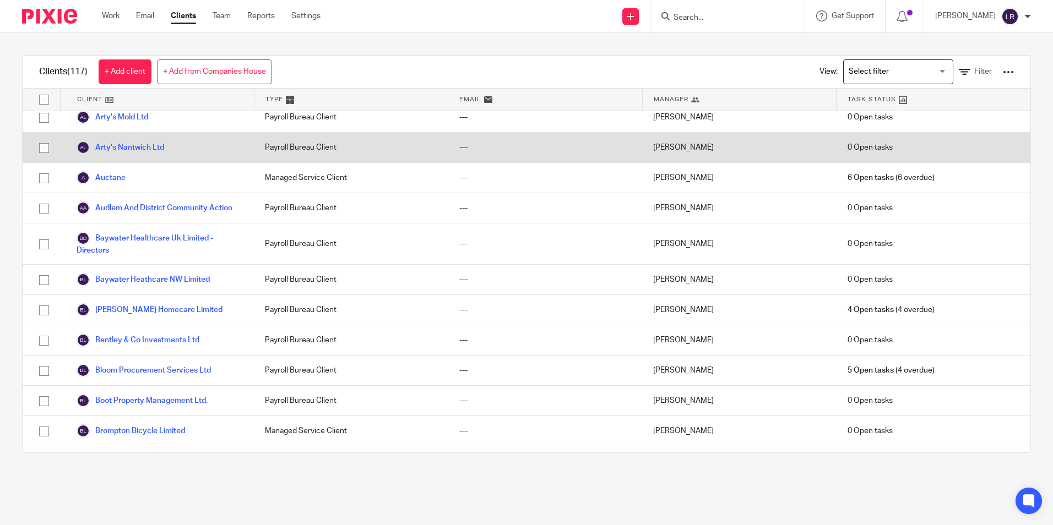
scroll to position [110, 0]
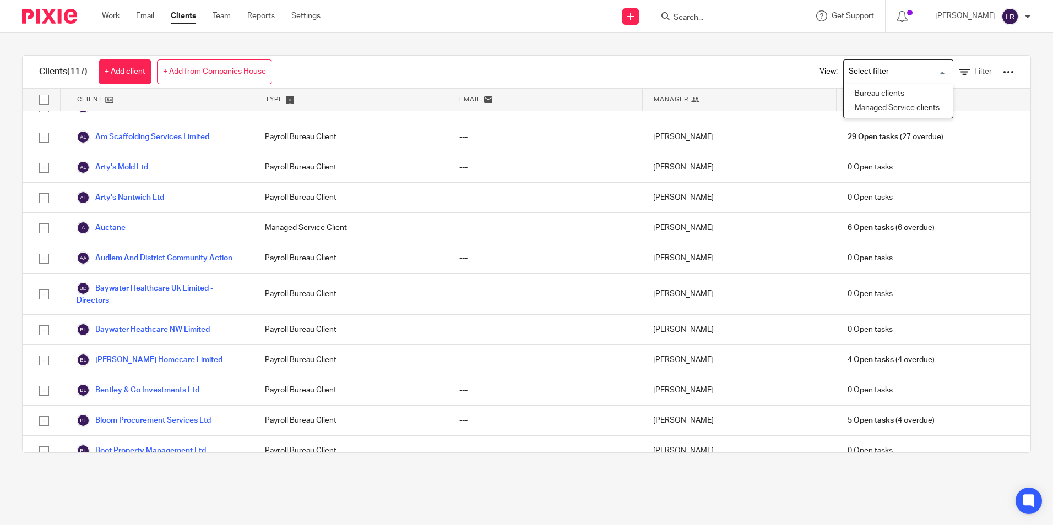
click at [849, 75] on input "Search for option" at bounding box center [896, 71] width 102 height 19
click at [855, 91] on li "Bureau clients" at bounding box center [898, 94] width 109 height 14
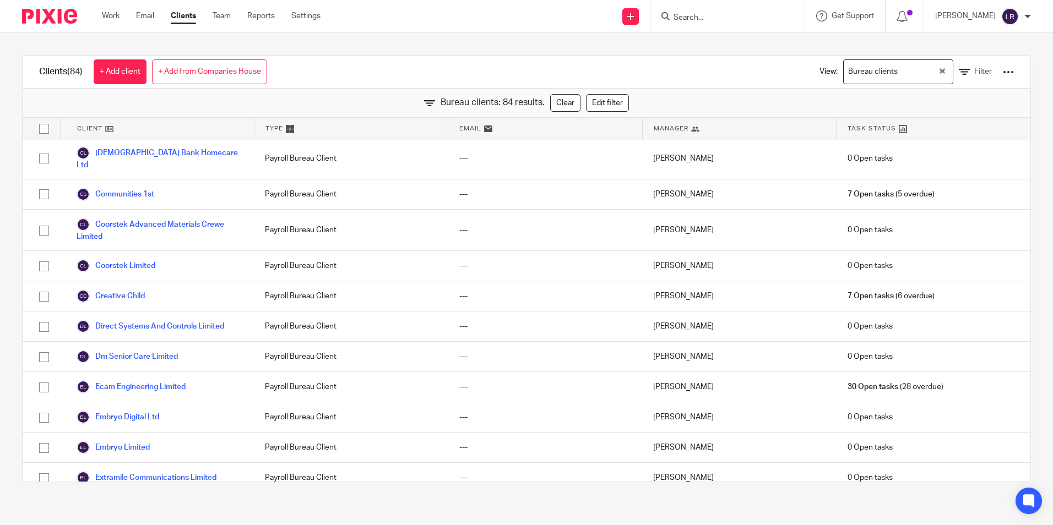
scroll to position [771, 0]
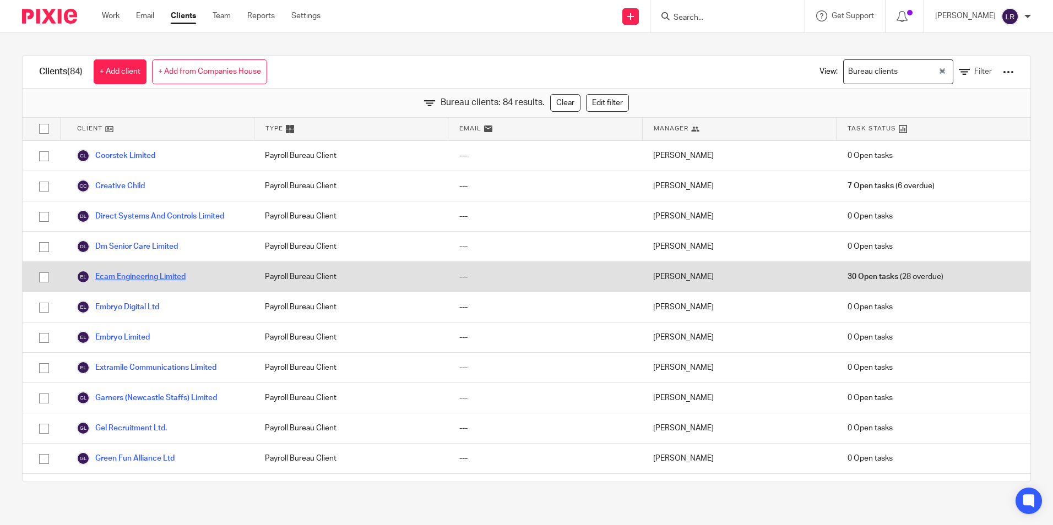
click at [168, 279] on link "Ecam Engineering Limited" at bounding box center [131, 276] width 109 height 13
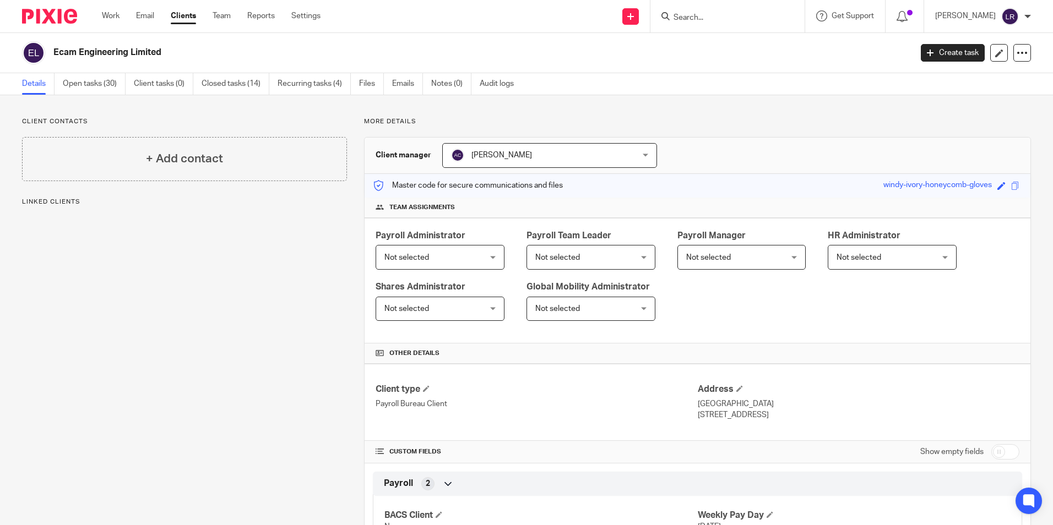
click at [576, 162] on span "[PERSON_NAME]" at bounding box center [533, 155] width 164 height 23
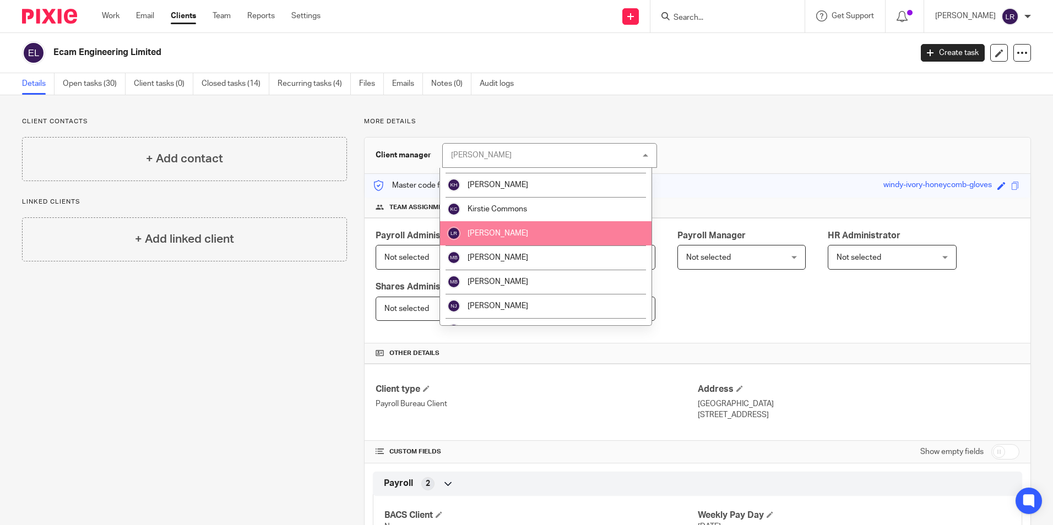
scroll to position [165, 0]
click at [507, 243] on li "[PERSON_NAME]" at bounding box center [546, 233] width 212 height 24
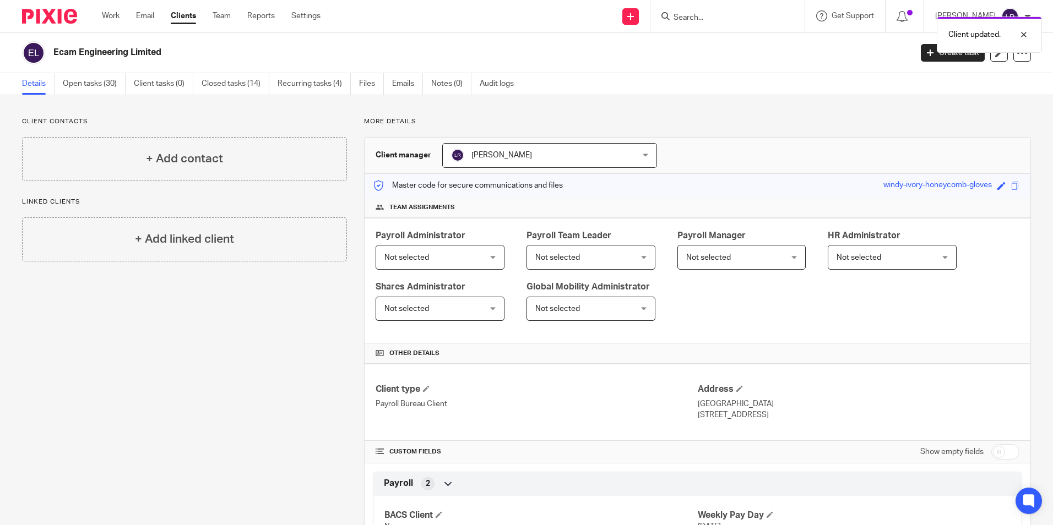
click at [178, 15] on link "Clients" at bounding box center [183, 15] width 25 height 11
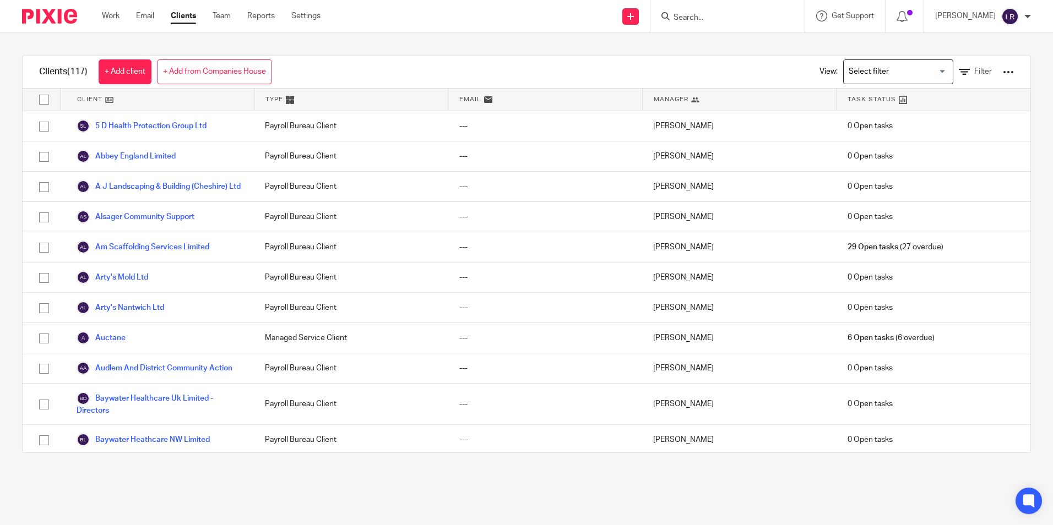
click at [873, 69] on input "Search for option" at bounding box center [896, 71] width 102 height 19
click at [871, 93] on li "Bureau clients" at bounding box center [898, 94] width 109 height 14
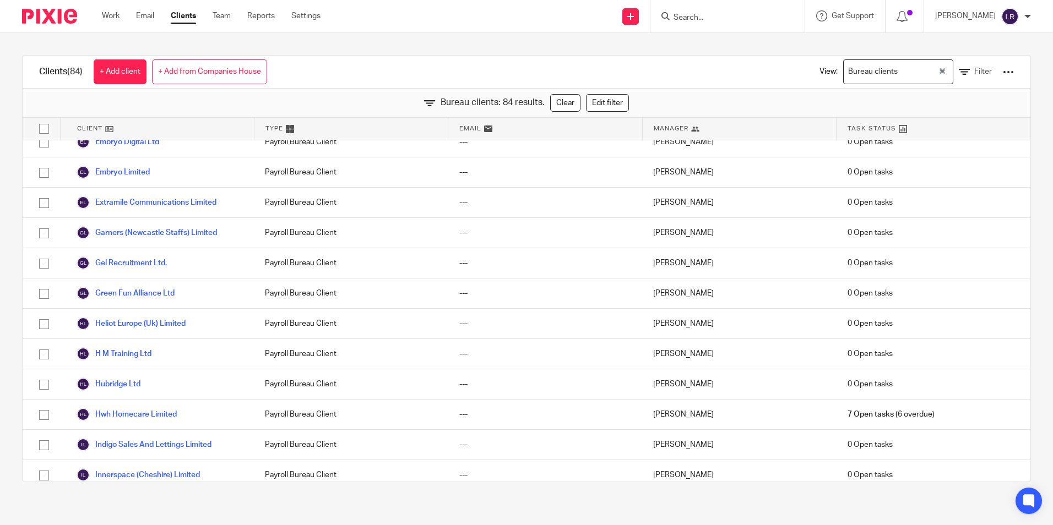
scroll to position [1047, 0]
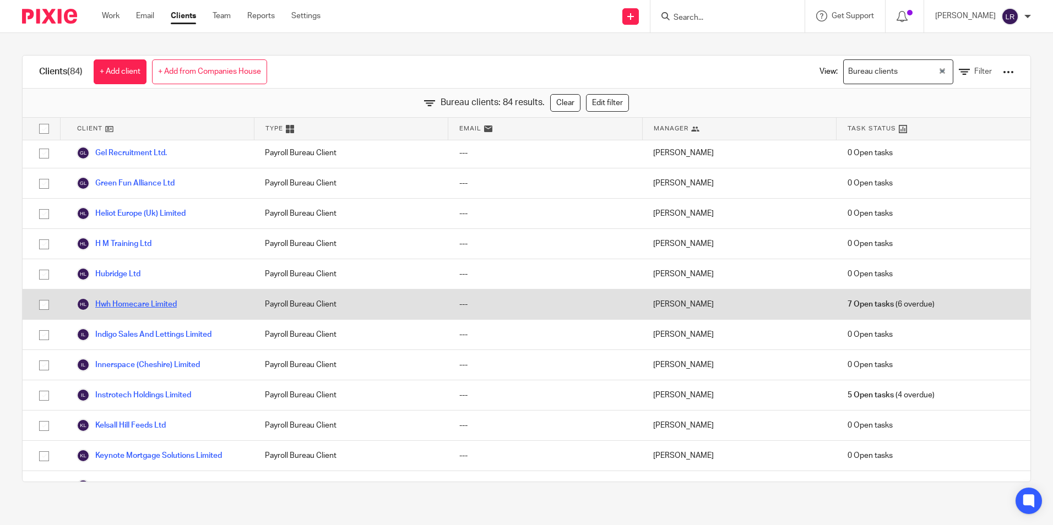
click at [162, 308] on link "Hwh Homecare Limited" at bounding box center [127, 304] width 100 height 13
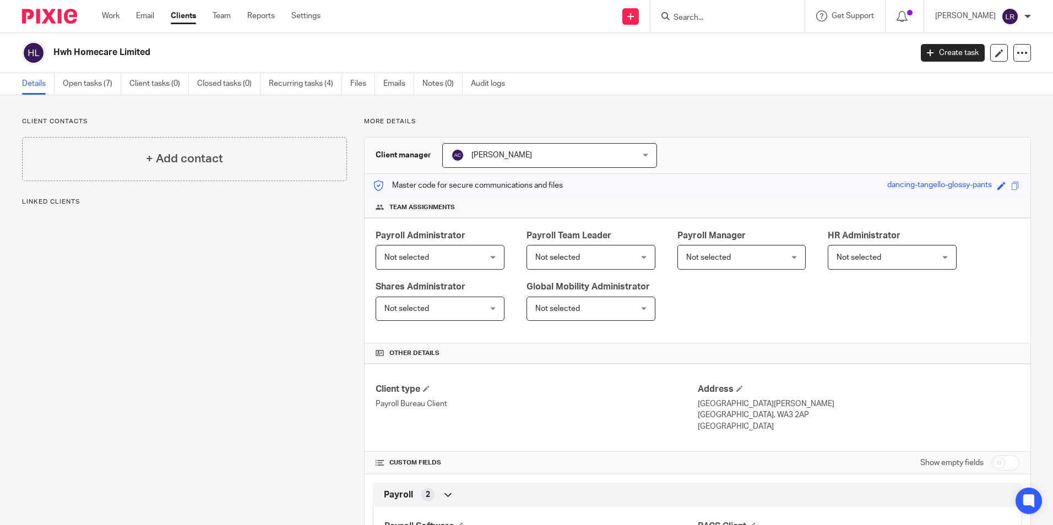
click at [589, 159] on span "[PERSON_NAME]" at bounding box center [533, 155] width 164 height 23
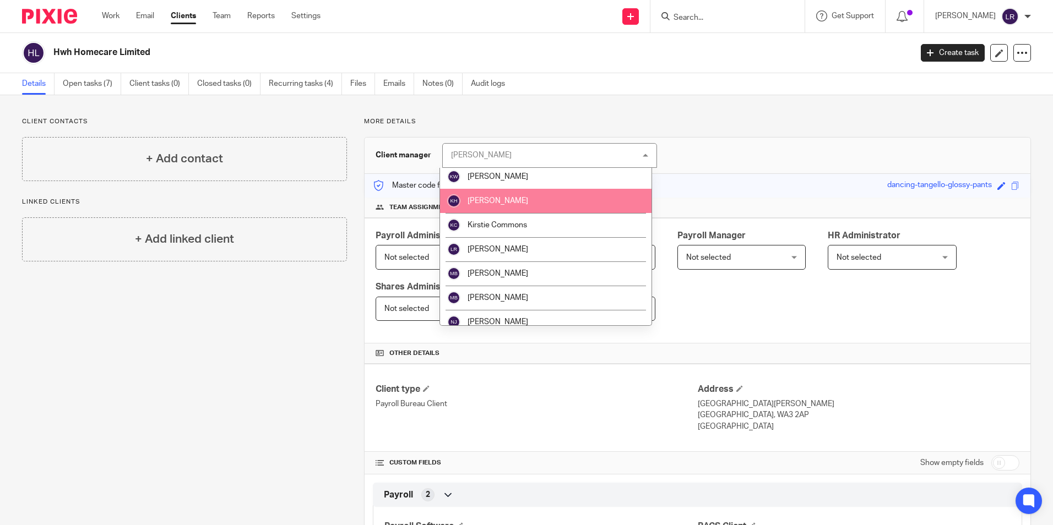
scroll to position [165, 0]
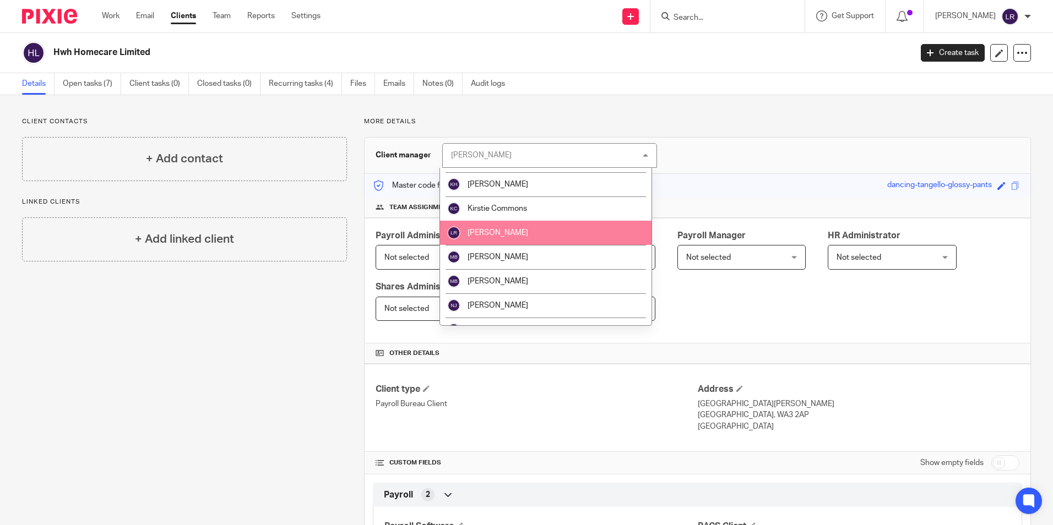
click at [518, 231] on li "[PERSON_NAME]" at bounding box center [546, 233] width 212 height 24
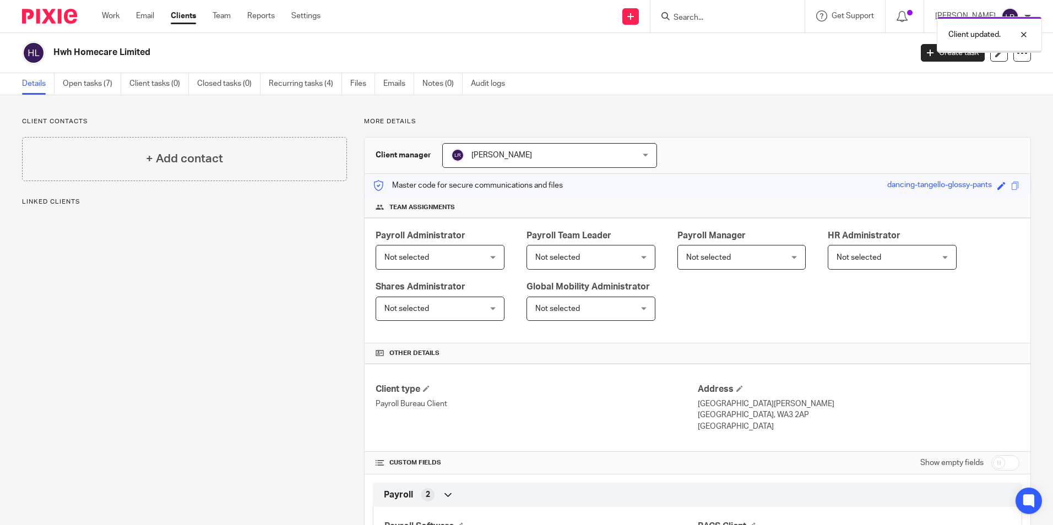
click at [182, 16] on link "Clients" at bounding box center [183, 15] width 25 height 11
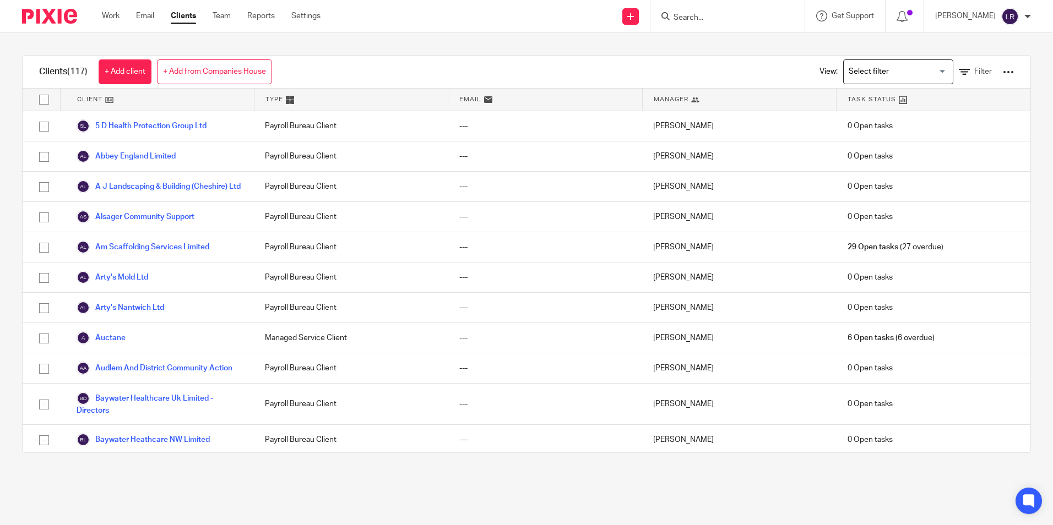
click at [863, 69] on input "Search for option" at bounding box center [896, 71] width 102 height 19
click at [871, 94] on li "Bureau clients" at bounding box center [898, 94] width 109 height 14
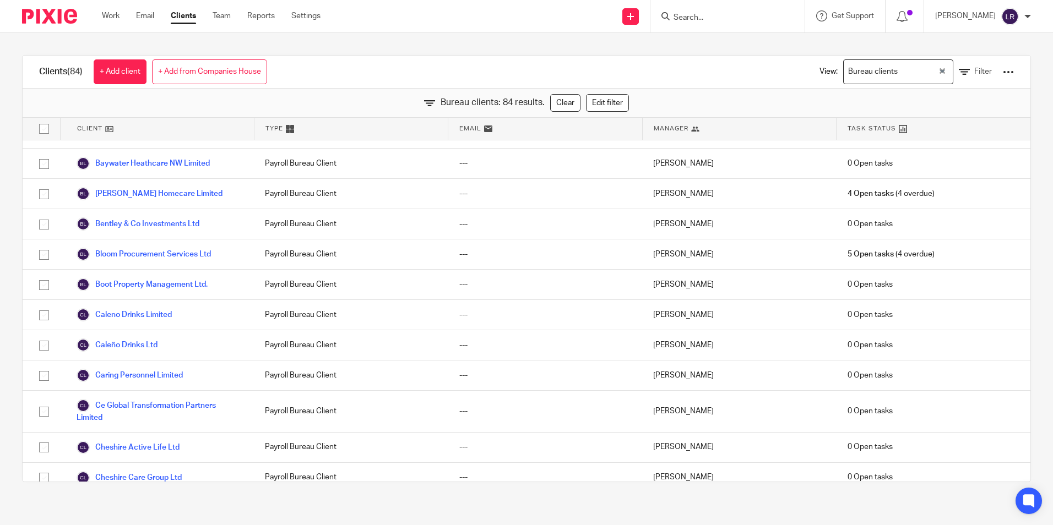
click at [691, 129] on icon at bounding box center [695, 129] width 8 height 8
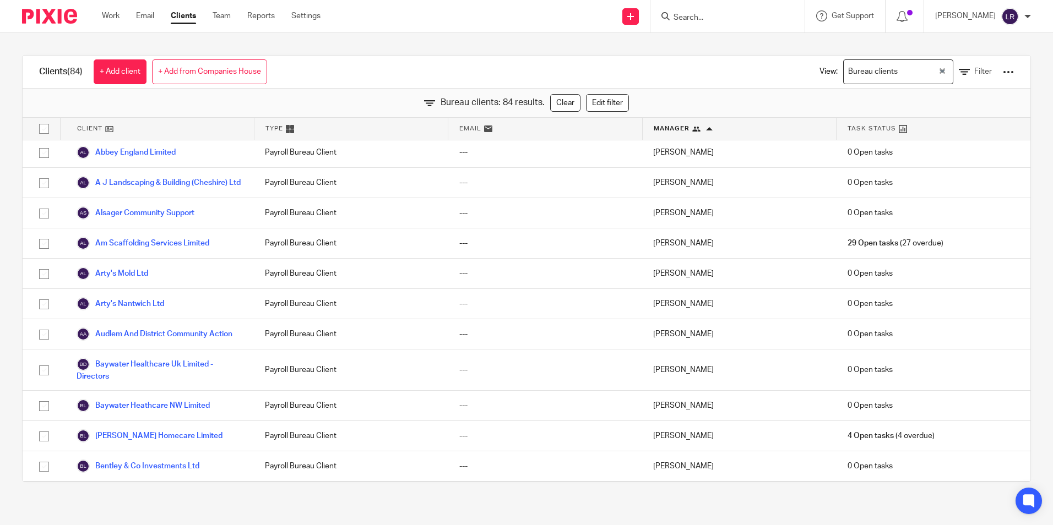
scroll to position [518, 0]
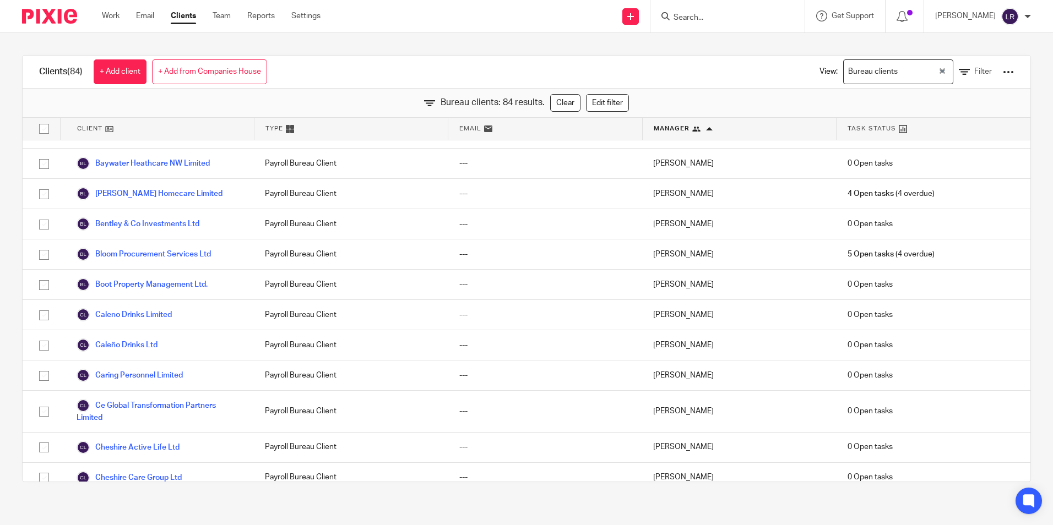
click at [706, 129] on div at bounding box center [709, 129] width 7 height 7
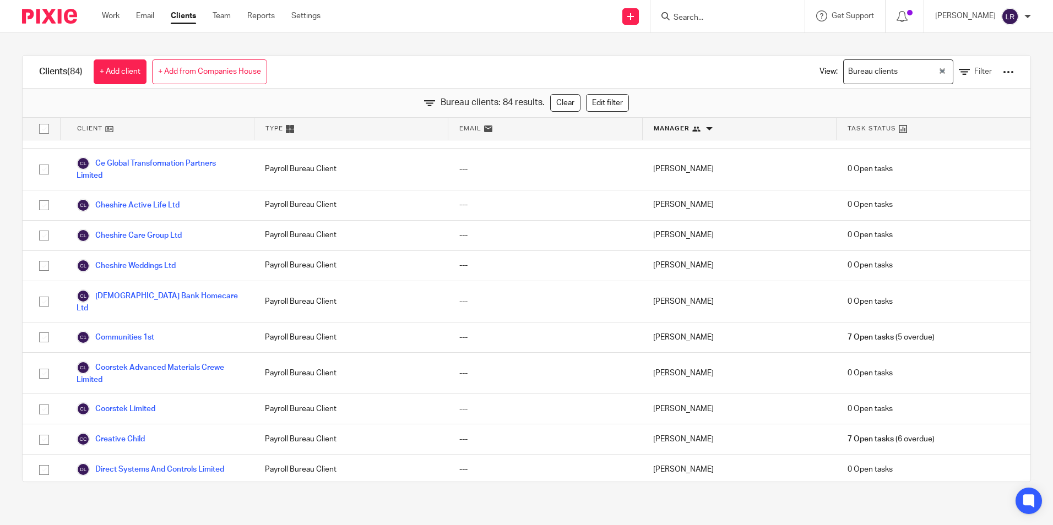
click at [706, 129] on div at bounding box center [709, 129] width 7 height 7
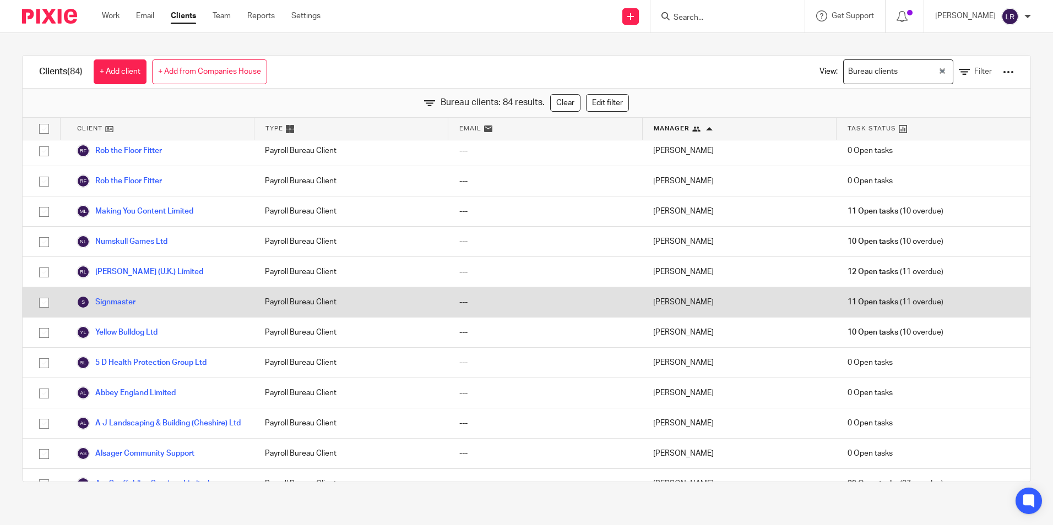
scroll to position [0, 0]
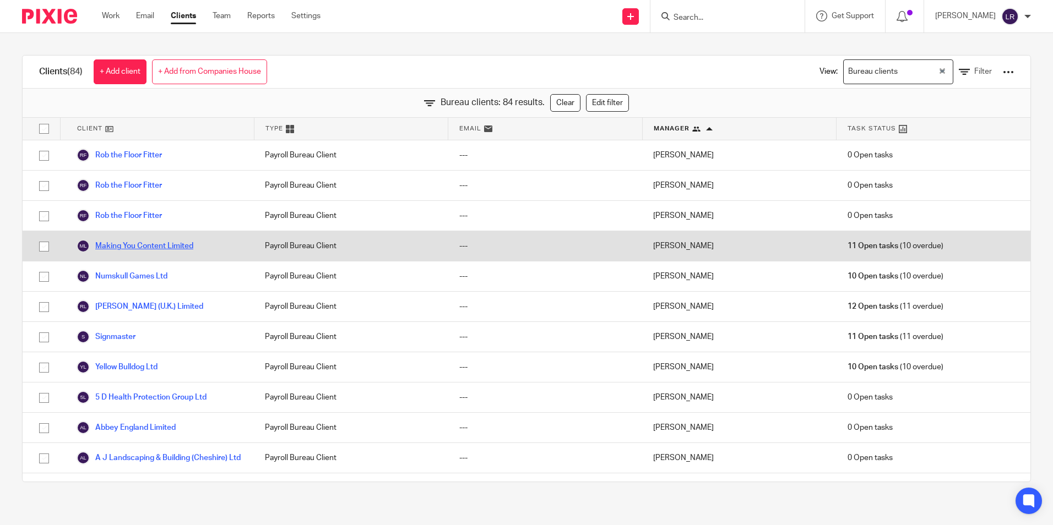
click at [136, 245] on link "Making You Content Limited" at bounding box center [135, 246] width 117 height 13
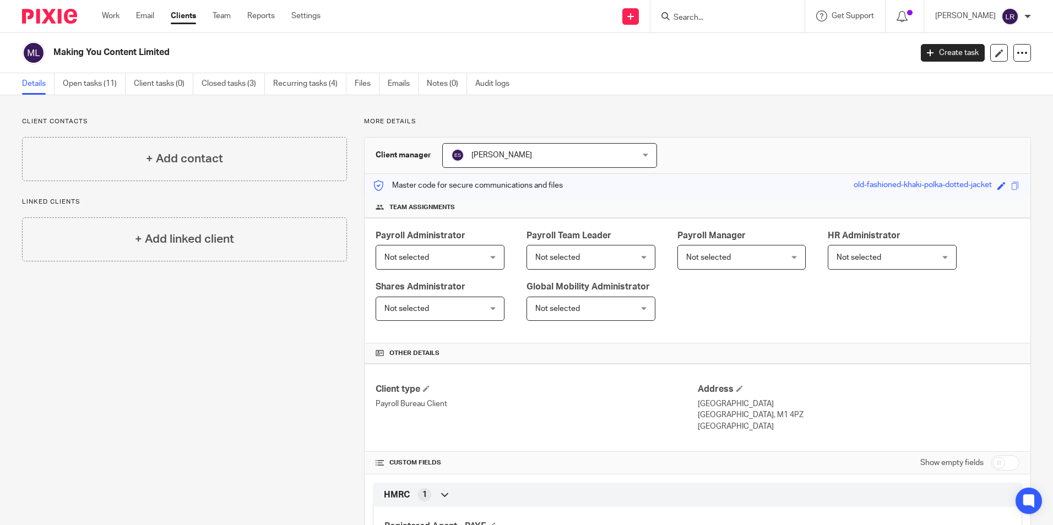
click at [526, 155] on span "[PERSON_NAME]" at bounding box center [533, 155] width 164 height 23
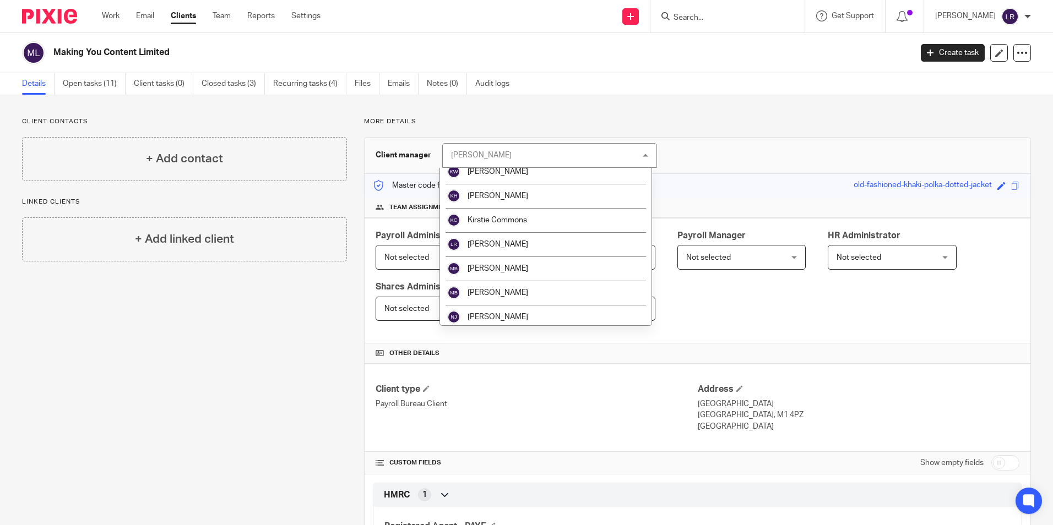
scroll to position [165, 0]
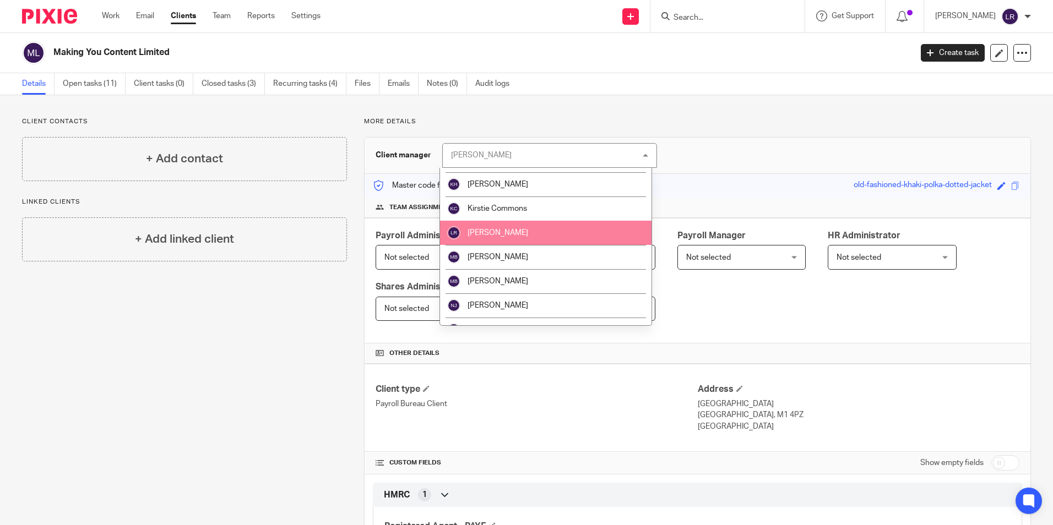
click at [519, 239] on li "[PERSON_NAME]" at bounding box center [546, 233] width 212 height 24
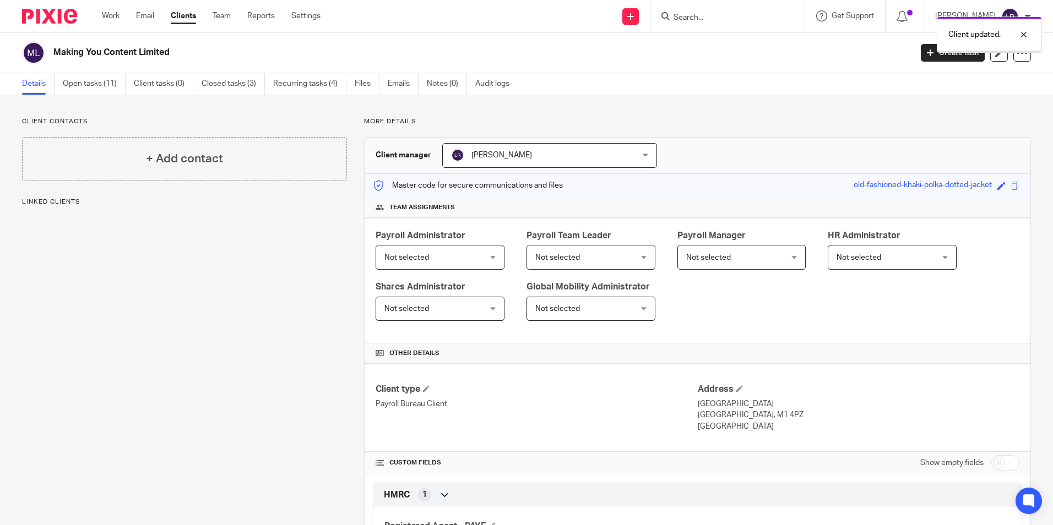
click at [421, 259] on span "Not selected" at bounding box center [406, 258] width 45 height 8
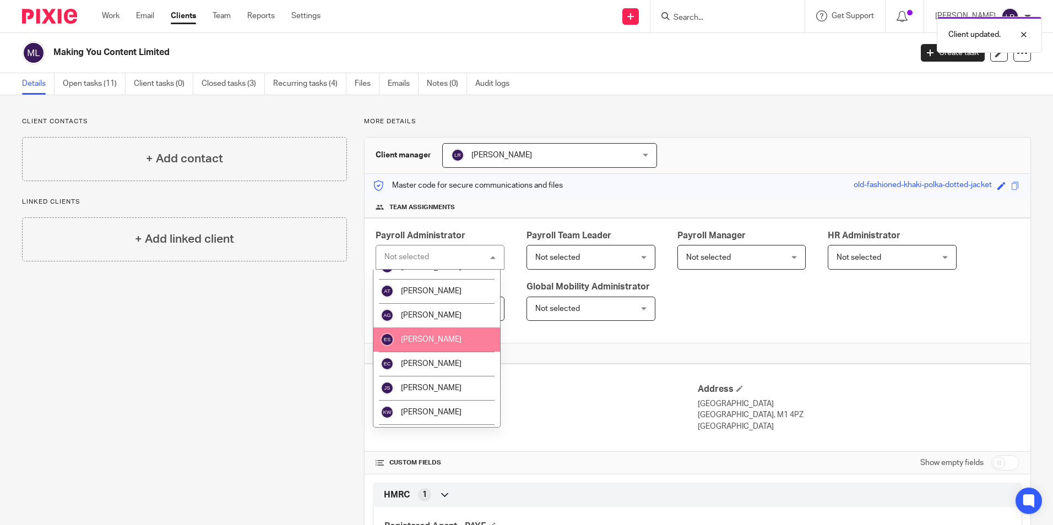
scroll to position [55, 0]
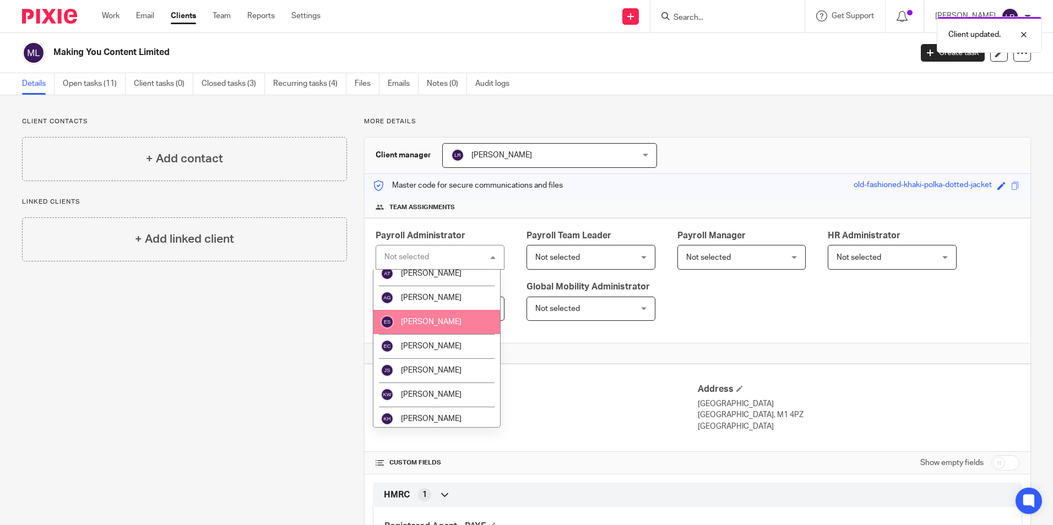
click at [422, 326] on span "[PERSON_NAME]" at bounding box center [431, 322] width 61 height 8
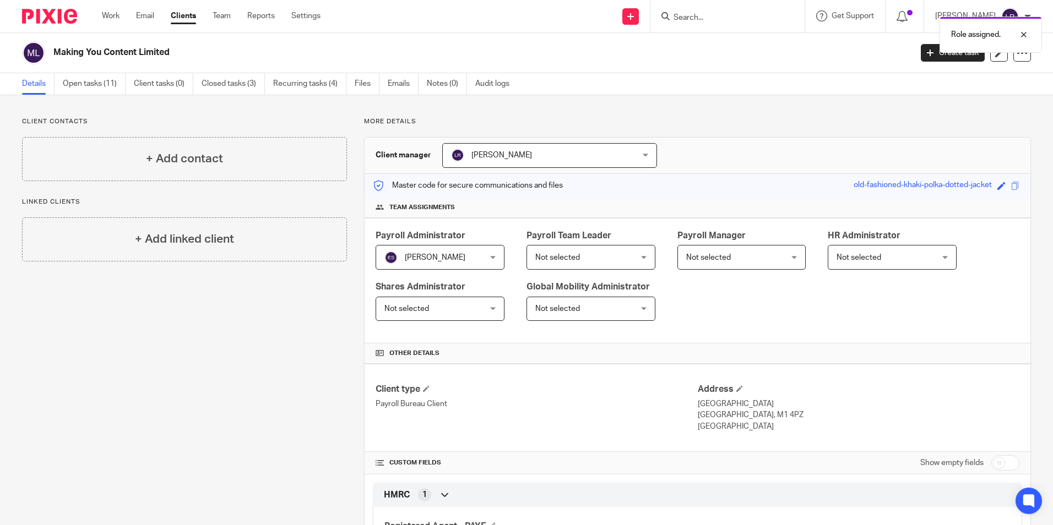
click at [177, 13] on link "Clients" at bounding box center [183, 15] width 25 height 11
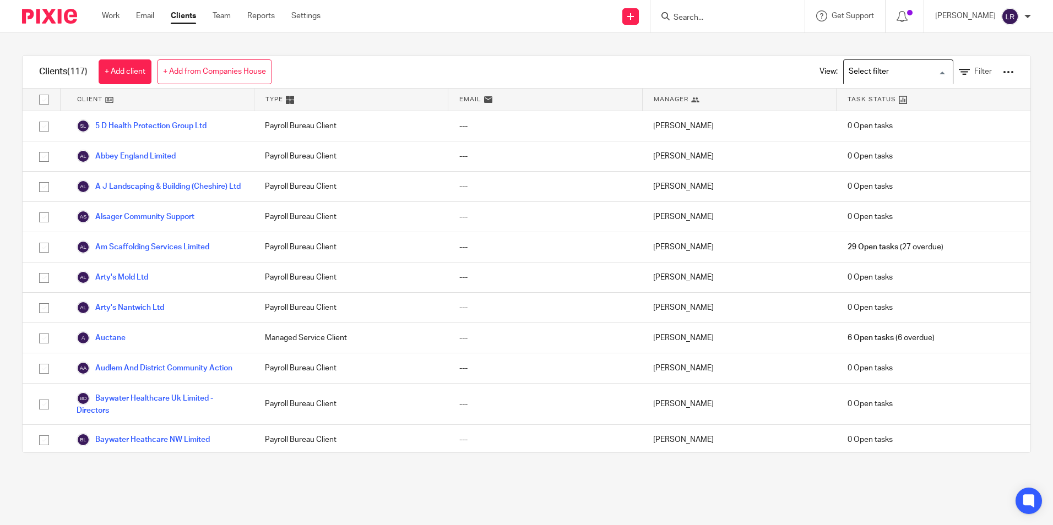
click at [847, 79] on input "Search for option" at bounding box center [896, 71] width 102 height 19
click at [849, 94] on li "Bureau clients" at bounding box center [898, 94] width 109 height 14
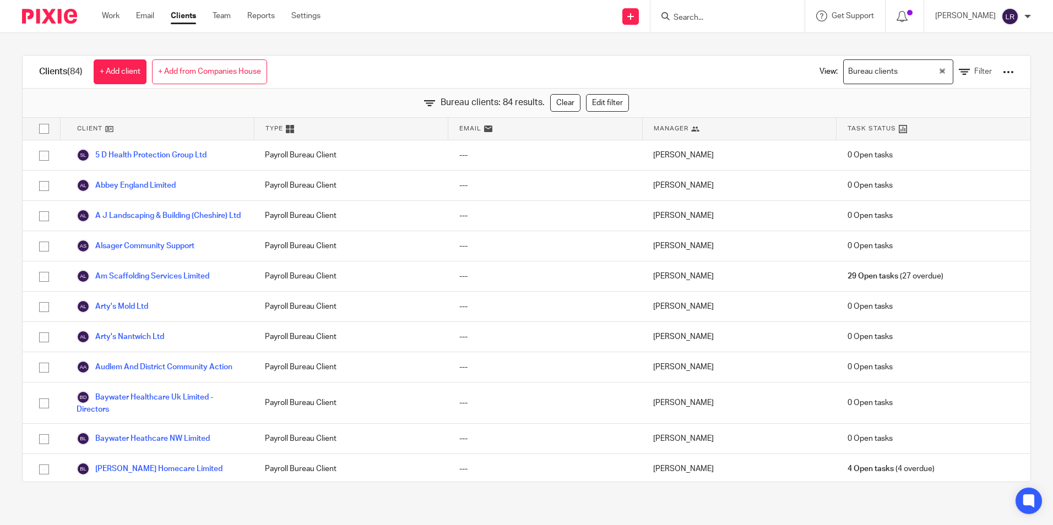
click at [666, 133] on span "Manager" at bounding box center [671, 128] width 35 height 9
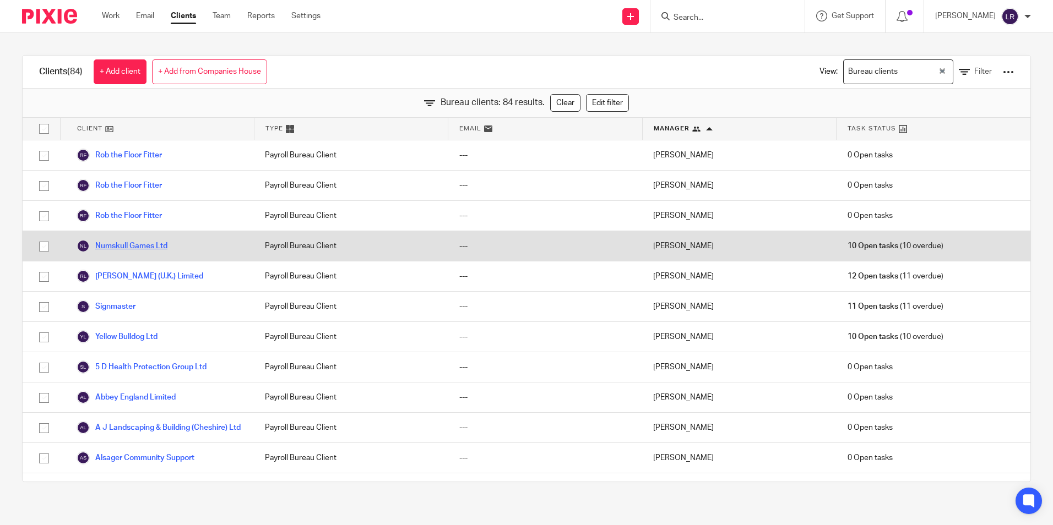
click at [134, 248] on link "Numskull Games Ltd" at bounding box center [122, 246] width 91 height 13
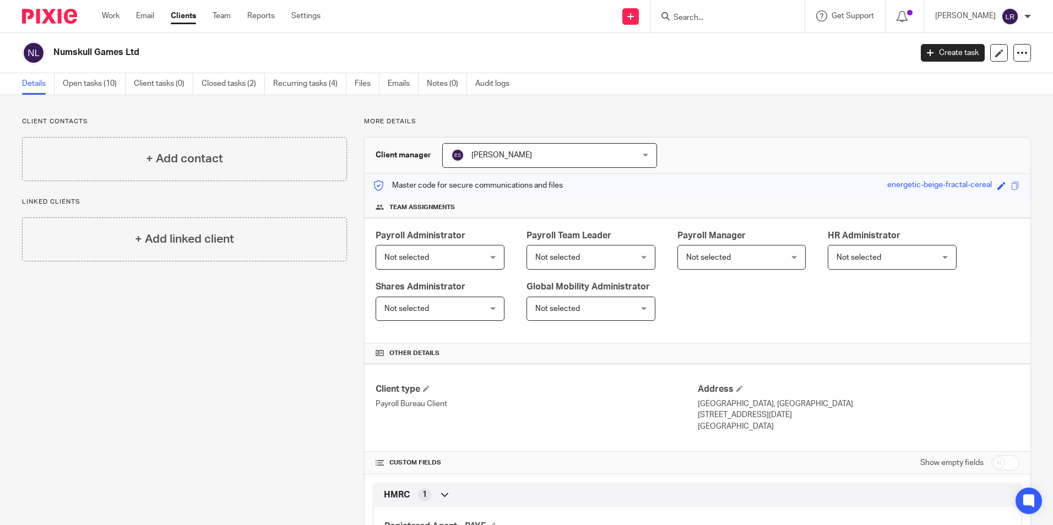
click at [448, 269] on span "Not selected" at bounding box center [431, 257] width 95 height 23
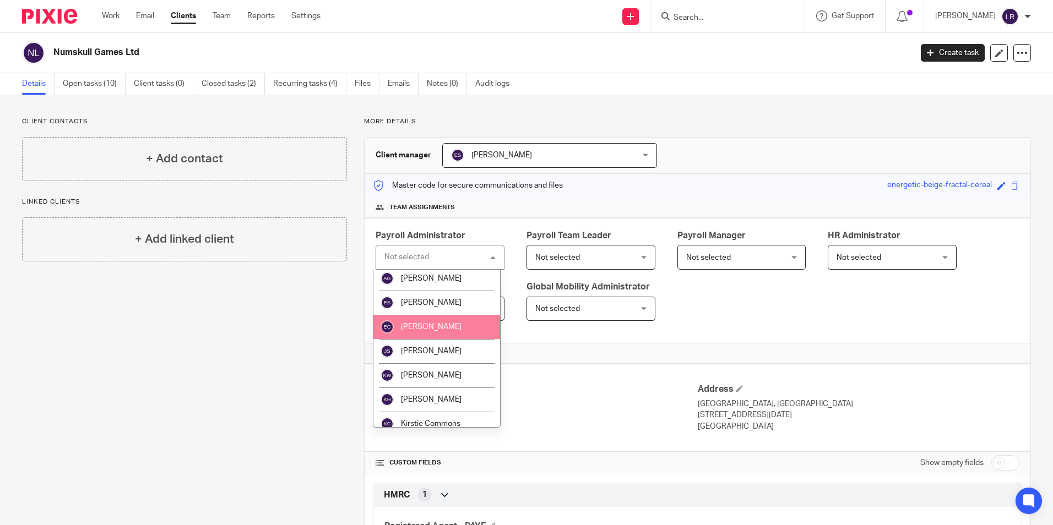
scroll to position [55, 0]
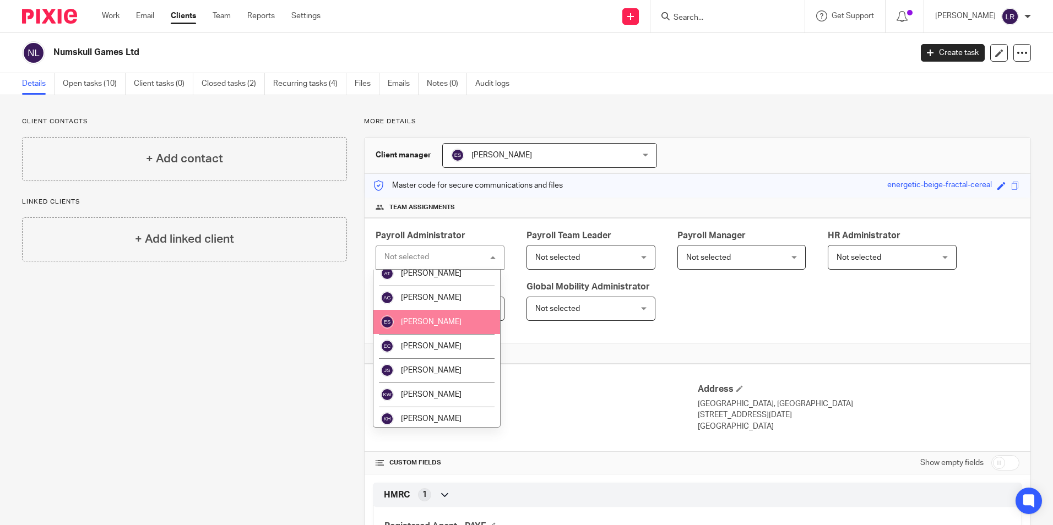
click at [440, 315] on li "[PERSON_NAME]" at bounding box center [436, 322] width 127 height 24
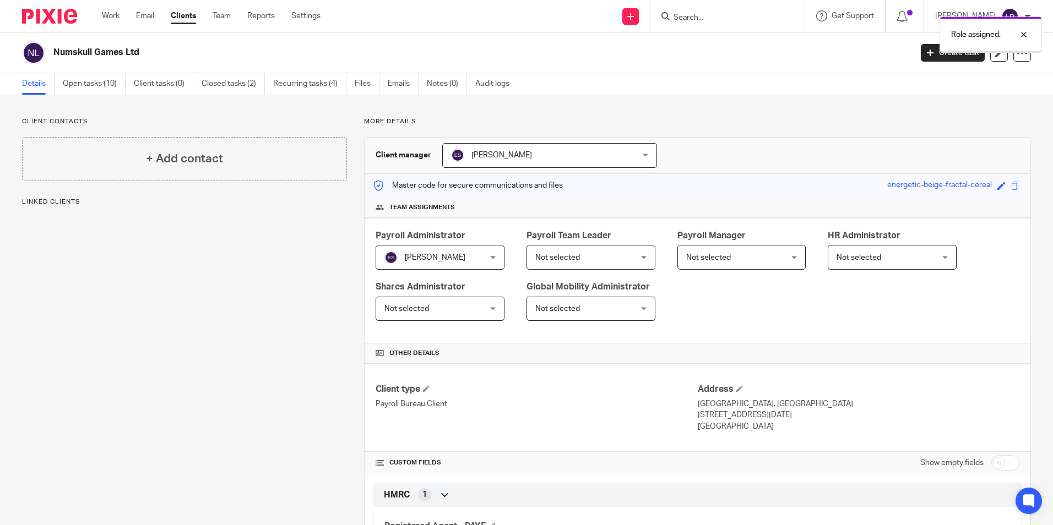
click at [523, 156] on span "[PERSON_NAME]" at bounding box center [533, 155] width 164 height 23
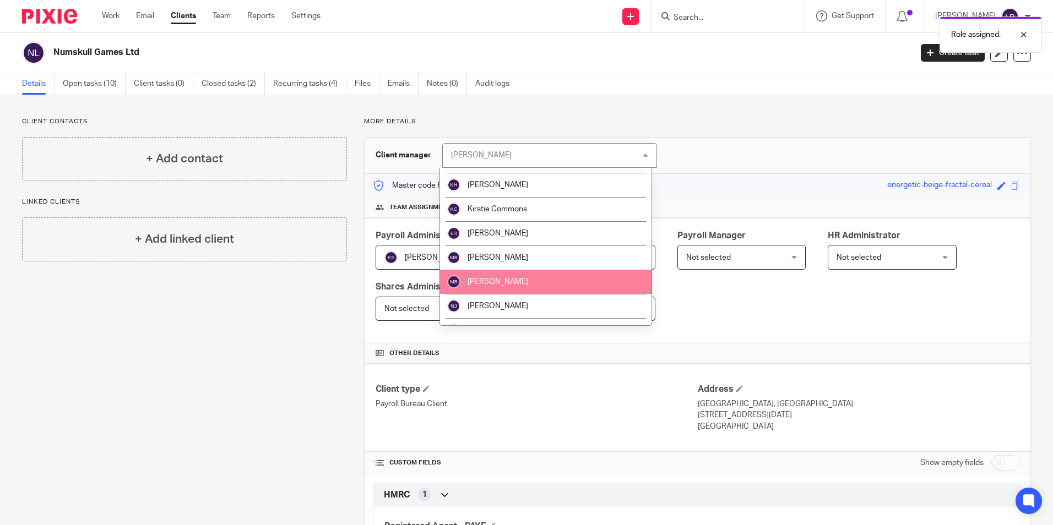
scroll to position [165, 0]
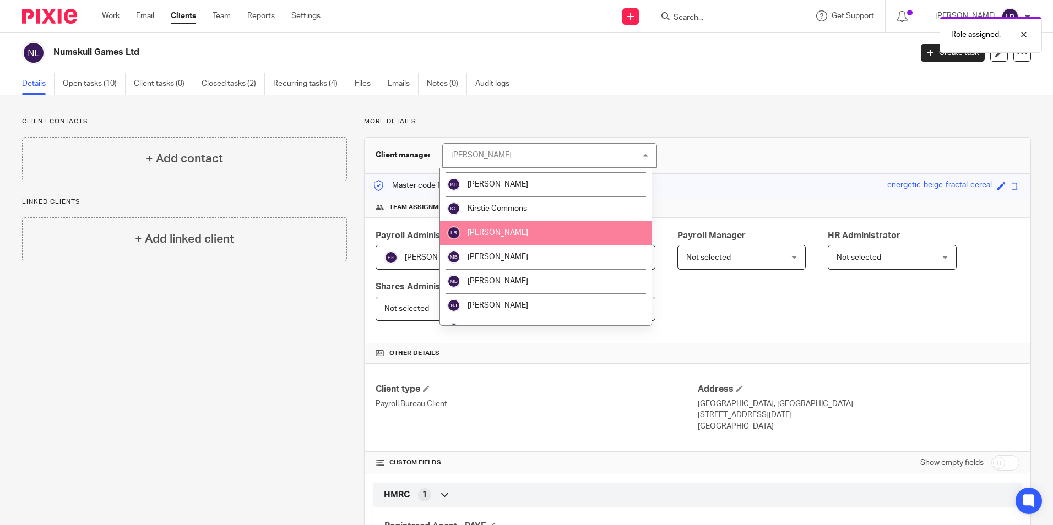
click at [533, 236] on li "[PERSON_NAME]" at bounding box center [546, 233] width 212 height 24
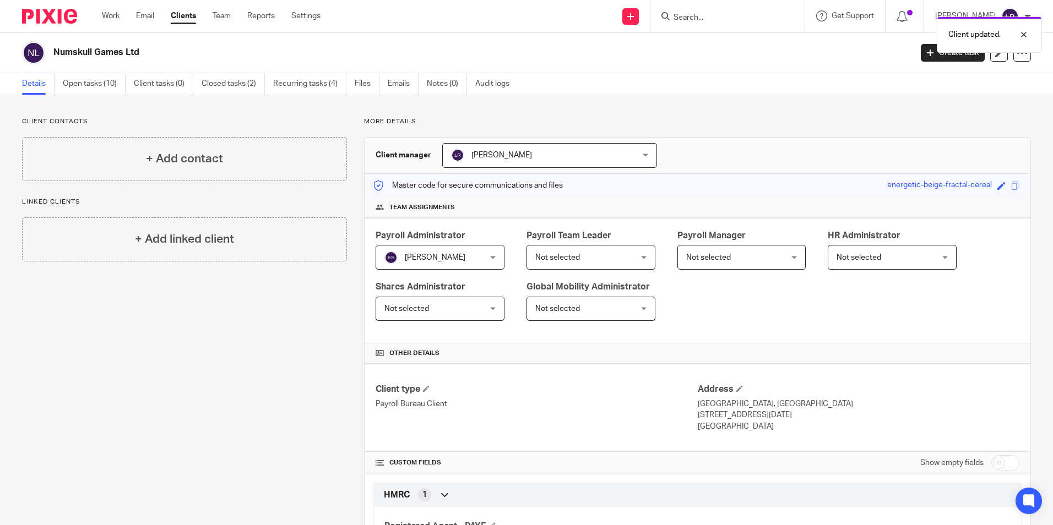
click at [185, 19] on link "Clients" at bounding box center [183, 15] width 25 height 11
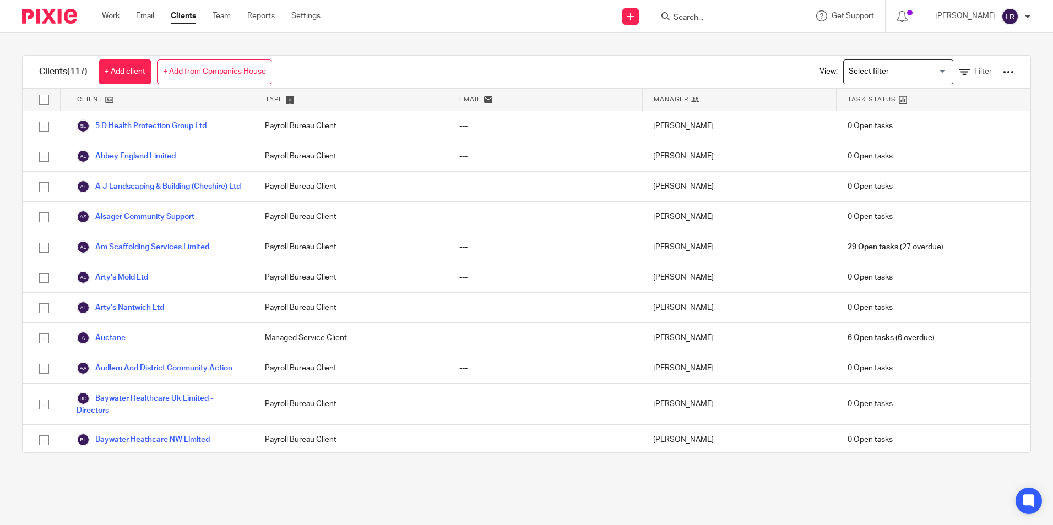
click at [666, 101] on span "Manager" at bounding box center [671, 99] width 35 height 9
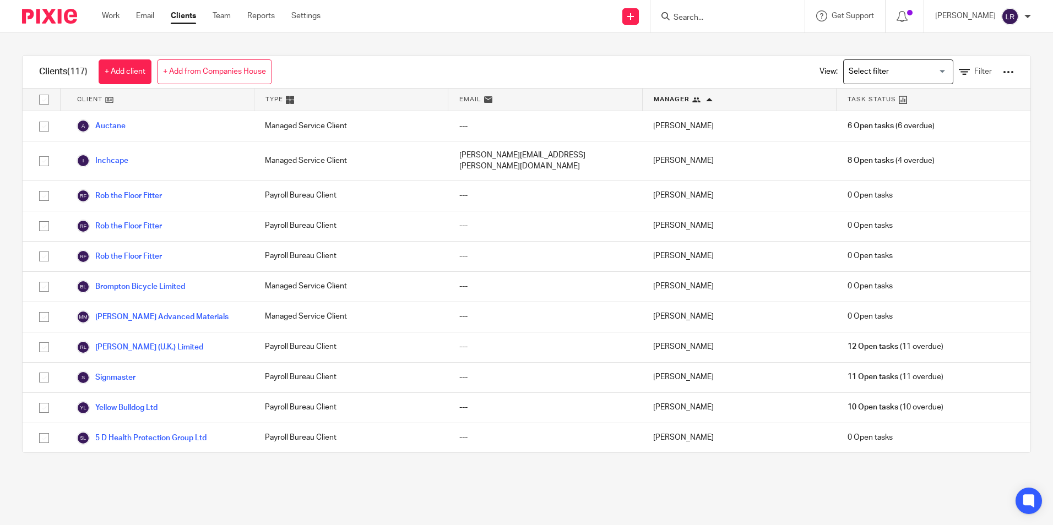
click at [855, 61] on div "Search for option" at bounding box center [896, 70] width 104 height 21
click at [856, 93] on li "Bureau clients" at bounding box center [898, 94] width 109 height 14
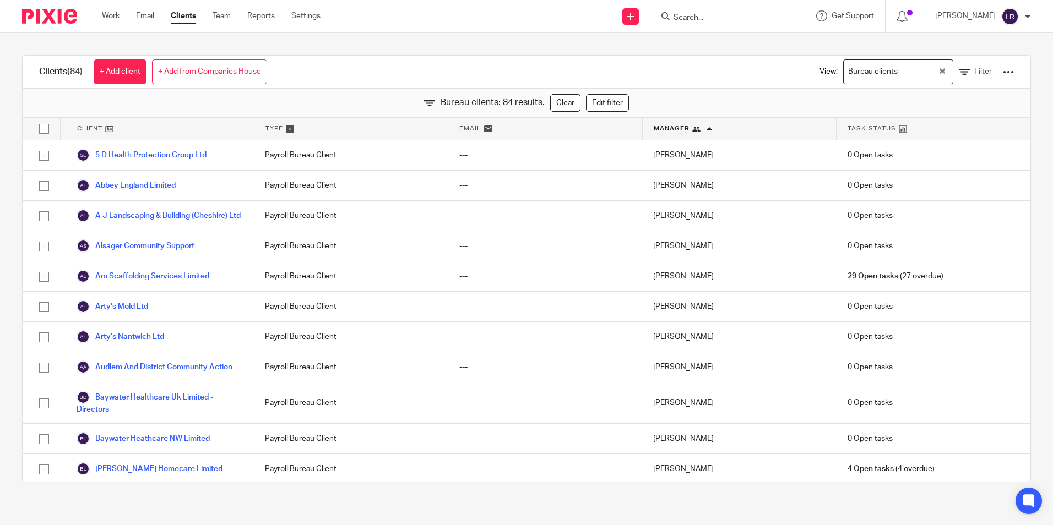
click at [658, 126] on span "Manager" at bounding box center [672, 128] width 36 height 9
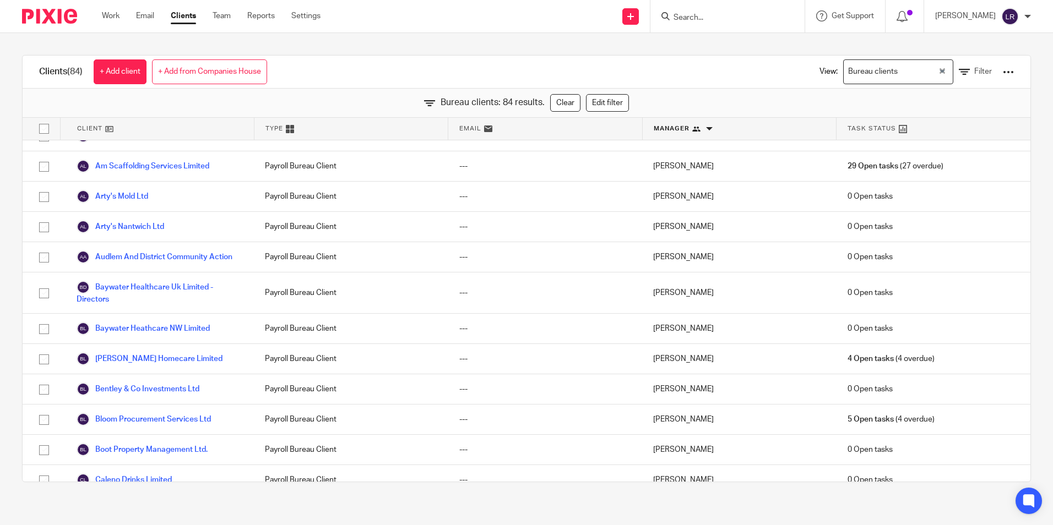
click at [654, 126] on span "Manager" at bounding box center [672, 128] width 36 height 9
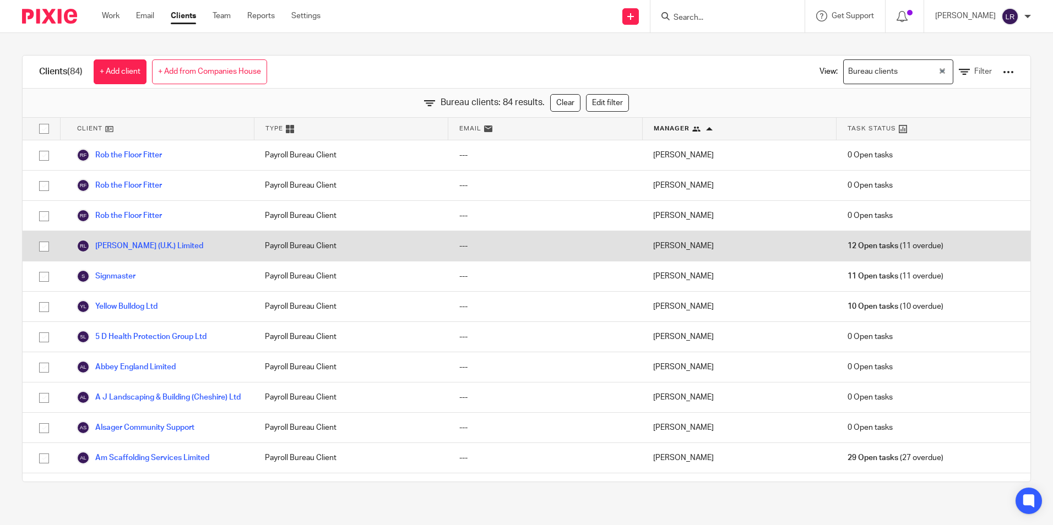
drag, startPoint x: 168, startPoint y: 246, endPoint x: 235, endPoint y: 232, distance: 68.6
click at [168, 246] on link "Rolf C. Hagen (U.K.) Limited" at bounding box center [140, 246] width 127 height 13
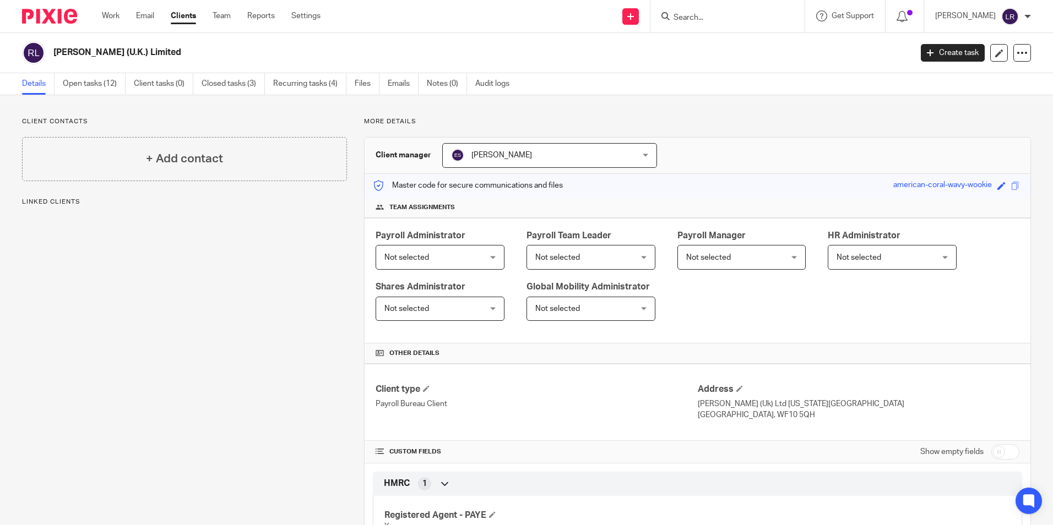
click at [501, 167] on span "[PERSON_NAME]" at bounding box center [533, 155] width 164 height 23
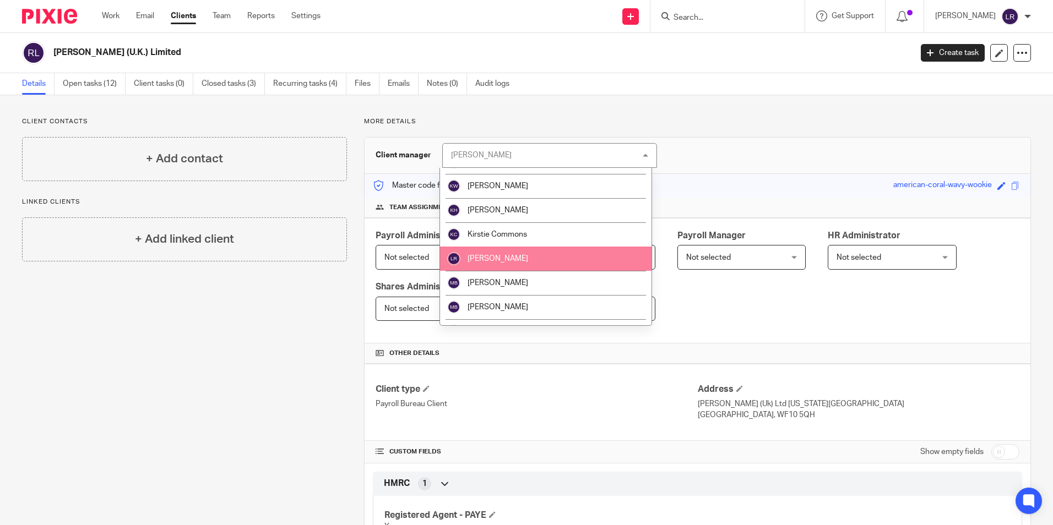
scroll to position [165, 0]
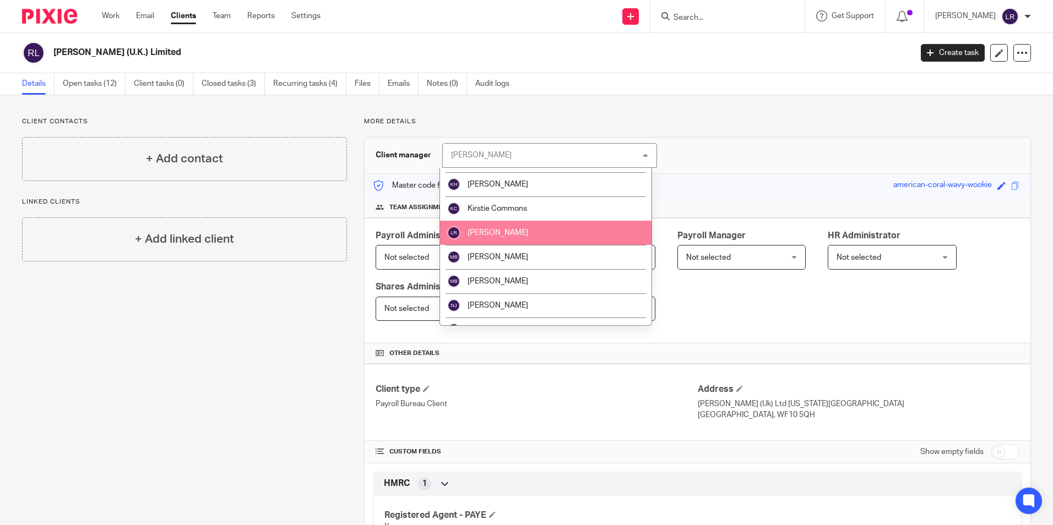
click at [505, 239] on li "[PERSON_NAME]" at bounding box center [546, 233] width 212 height 24
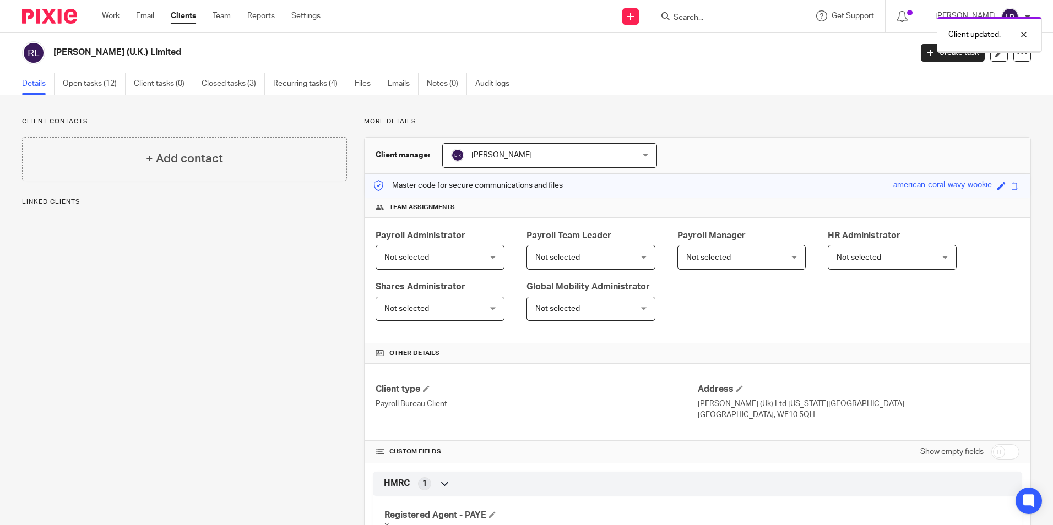
click at [436, 262] on span "Not selected" at bounding box center [431, 257] width 95 height 23
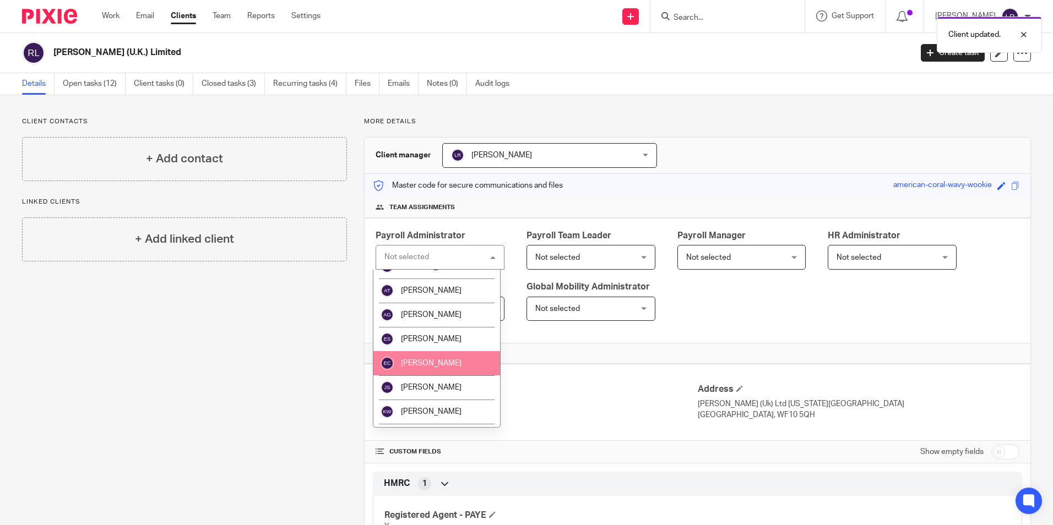
scroll to position [55, 0]
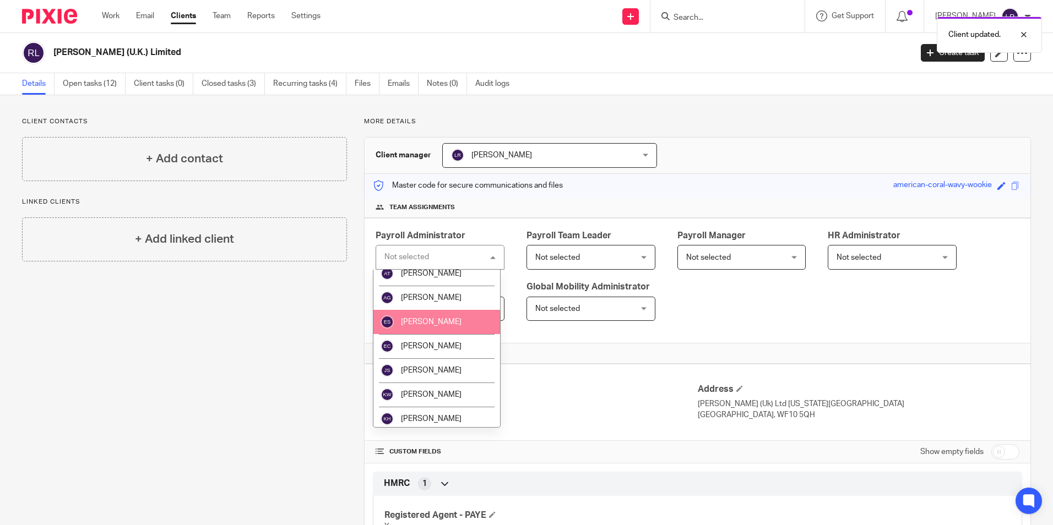
click at [441, 322] on span "[PERSON_NAME]" at bounding box center [431, 322] width 61 height 8
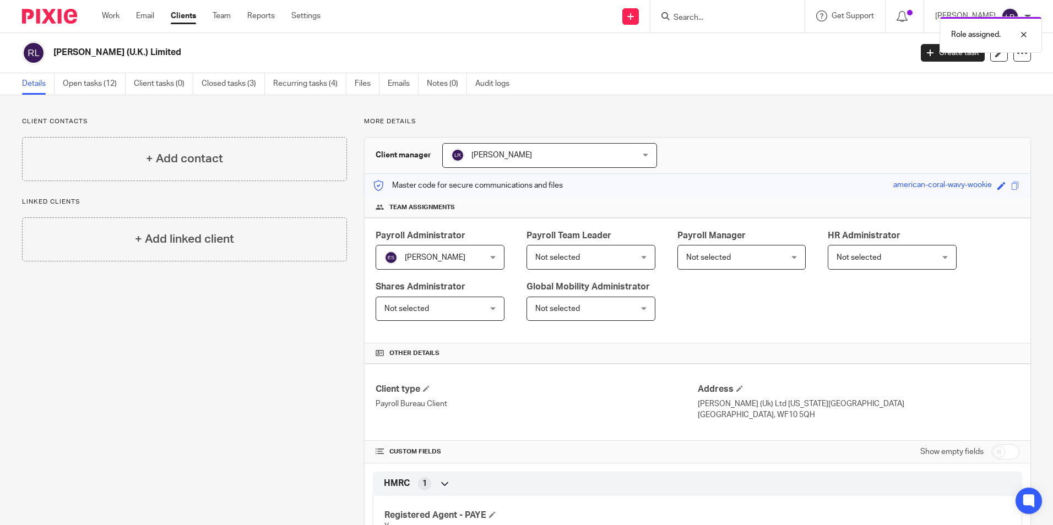
click at [182, 13] on link "Clients" at bounding box center [183, 15] width 25 height 11
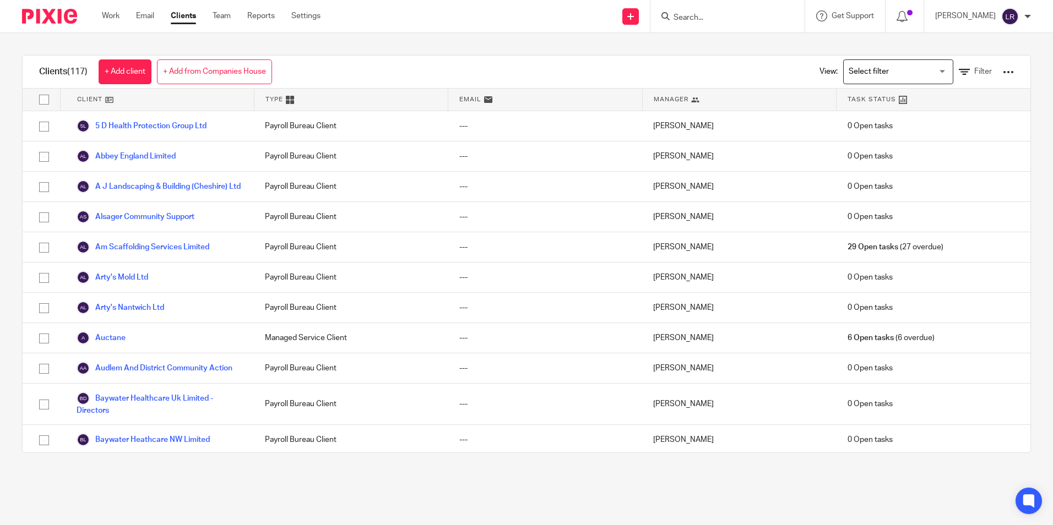
click at [845, 66] on input "Search for option" at bounding box center [896, 71] width 102 height 19
click at [853, 94] on li "Bureau clients" at bounding box center [898, 94] width 109 height 14
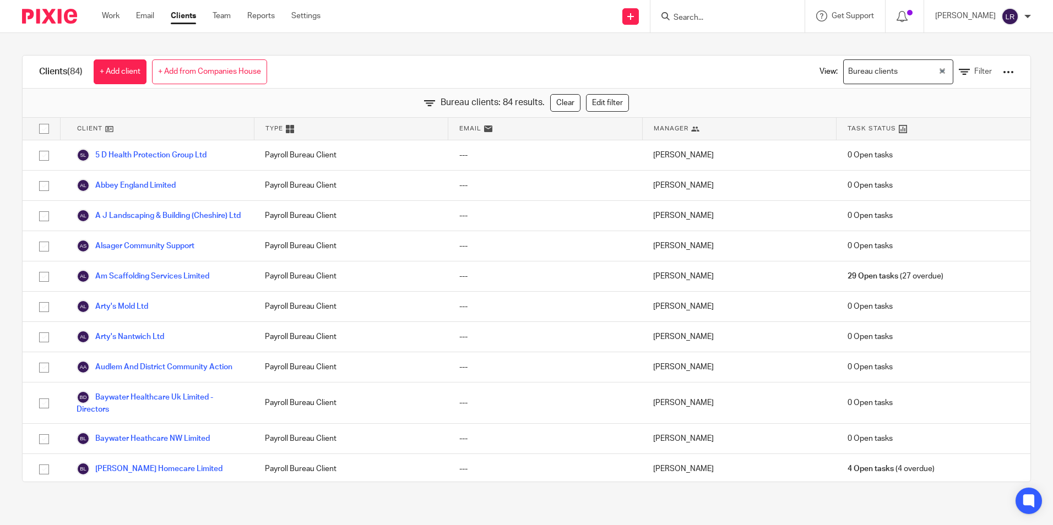
click at [663, 131] on span "Manager" at bounding box center [671, 128] width 35 height 9
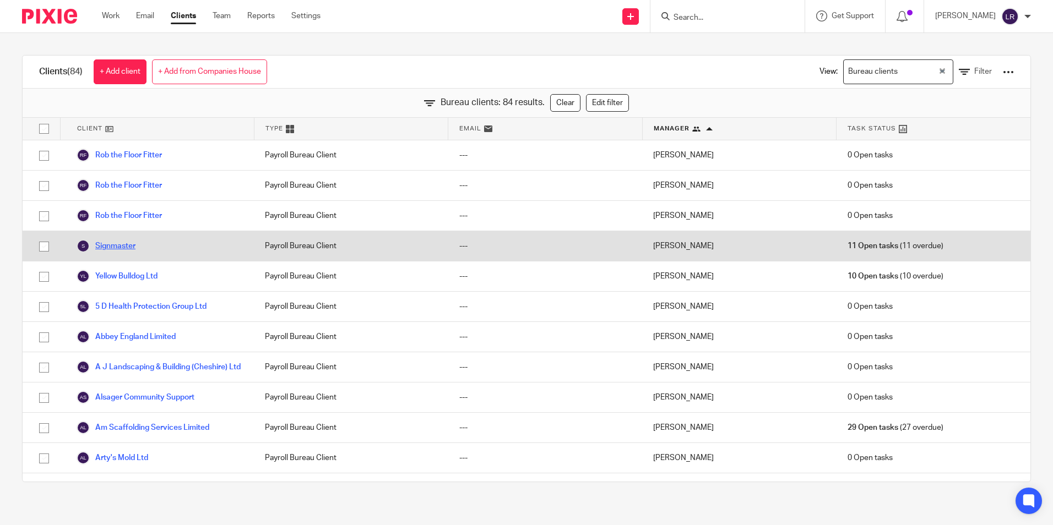
click at [107, 249] on link "Signmaster" at bounding box center [106, 246] width 59 height 13
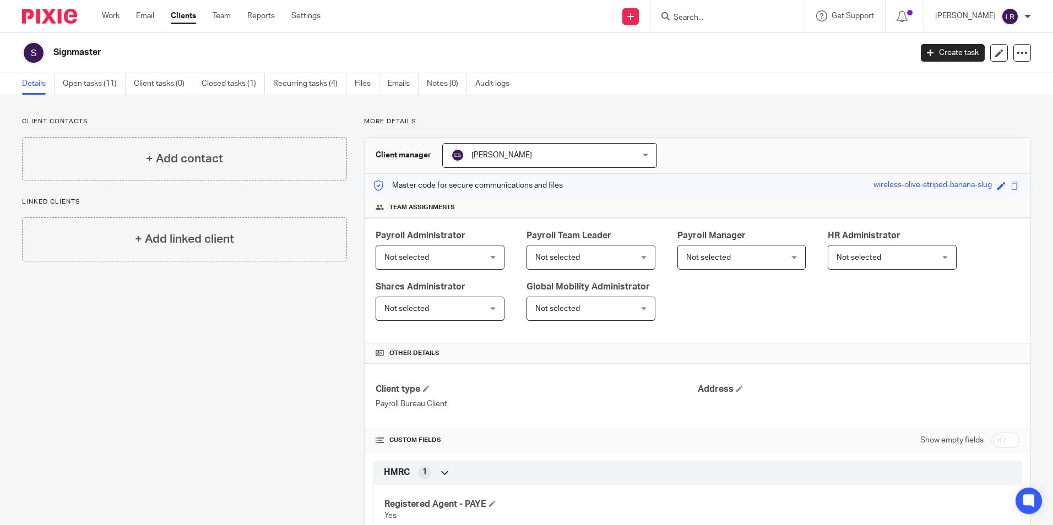
click at [493, 159] on span "[PERSON_NAME]" at bounding box center [502, 155] width 61 height 8
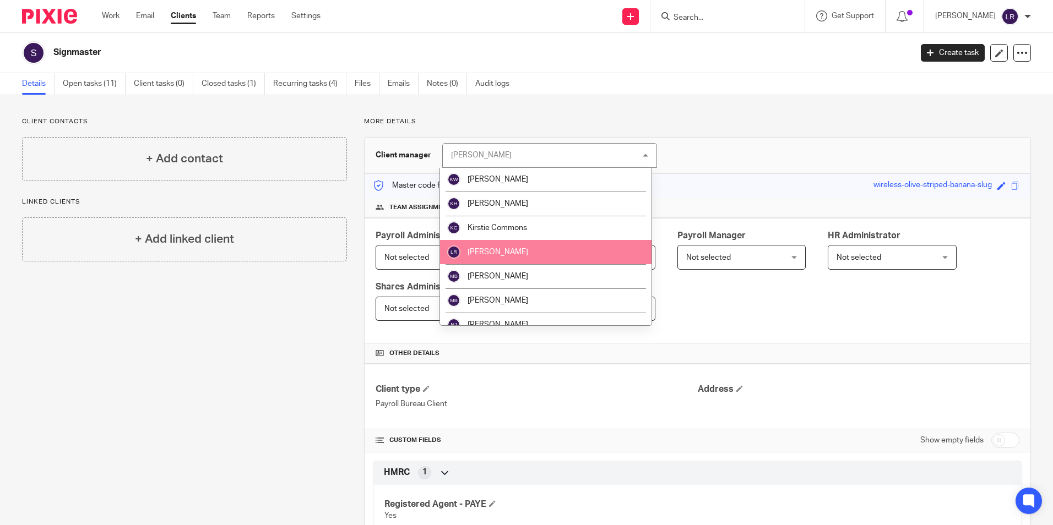
scroll to position [165, 0]
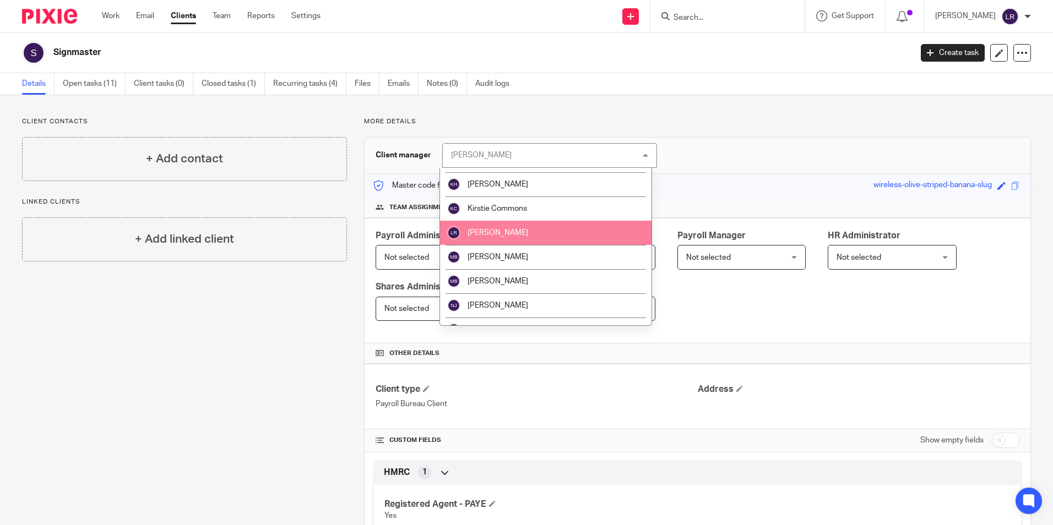
drag, startPoint x: 507, startPoint y: 234, endPoint x: 466, endPoint y: 255, distance: 46.1
click at [507, 233] on span "[PERSON_NAME]" at bounding box center [498, 233] width 61 height 8
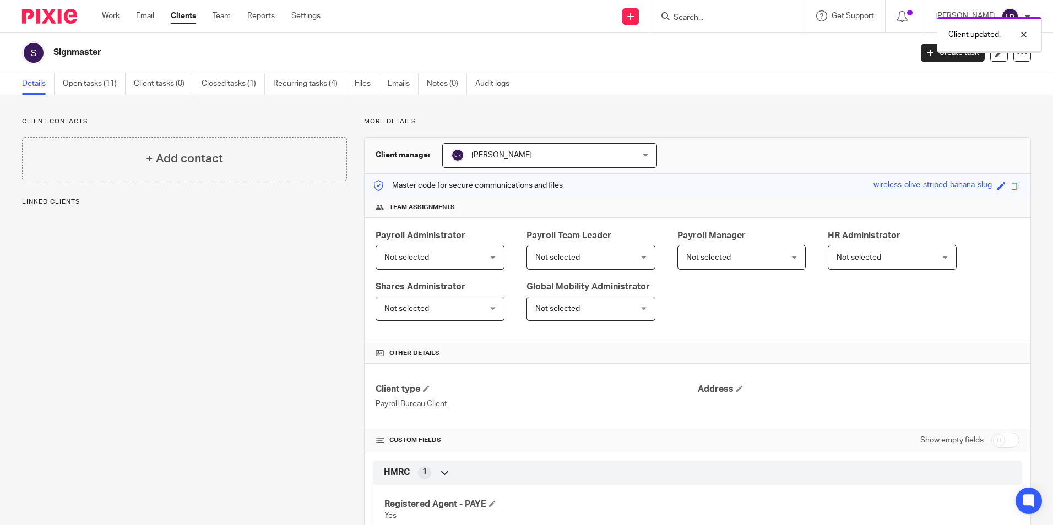
click at [418, 258] on span "Not selected" at bounding box center [406, 258] width 45 height 8
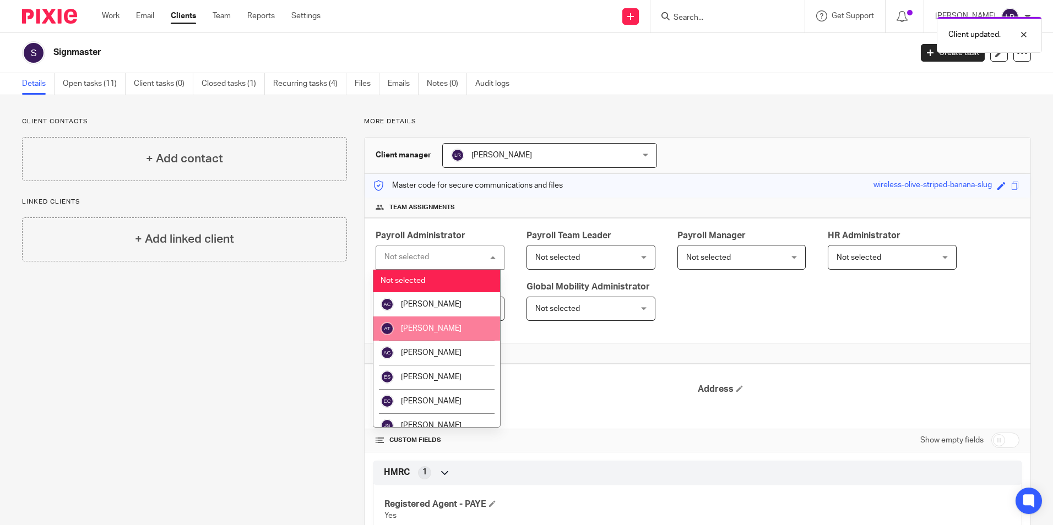
scroll to position [55, 0]
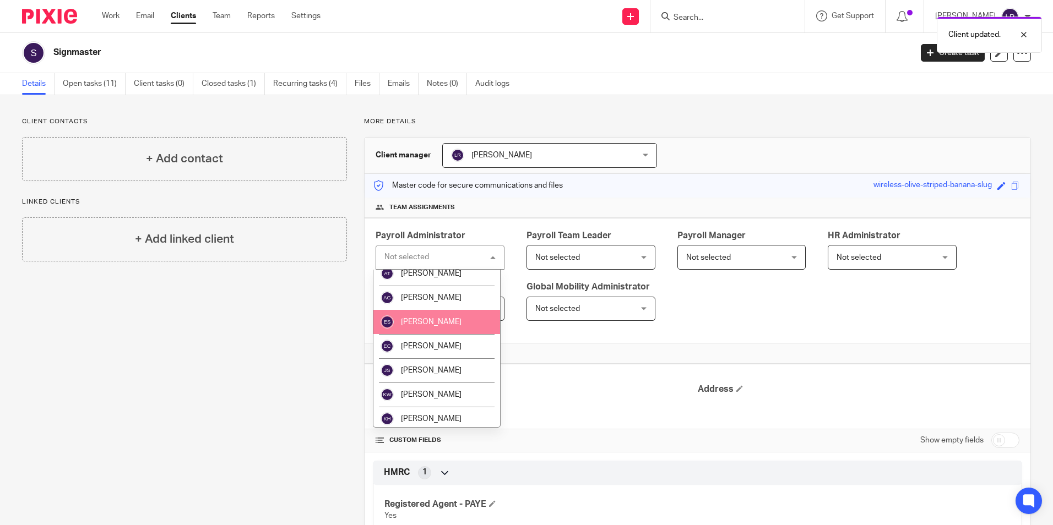
click at [448, 323] on li "[PERSON_NAME]" at bounding box center [436, 322] width 127 height 24
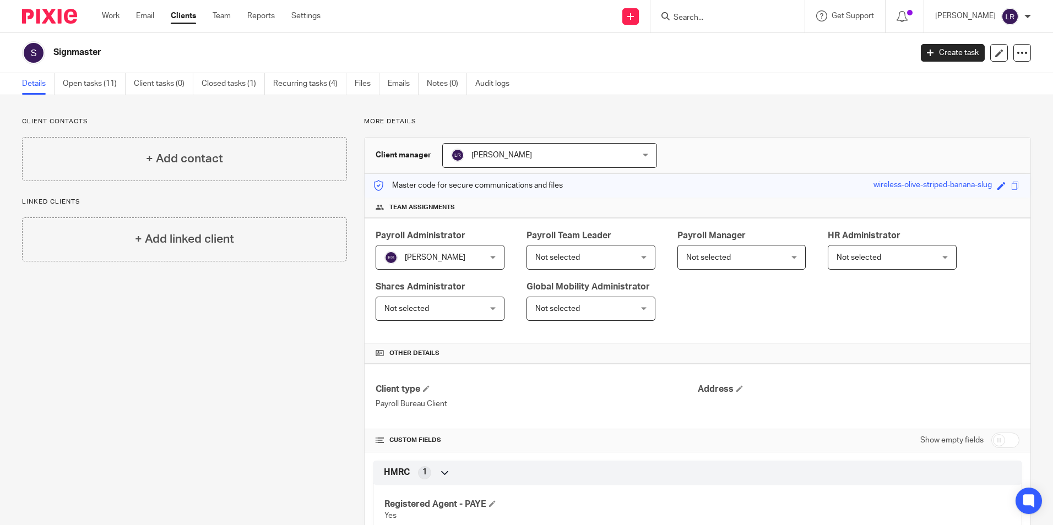
click at [187, 12] on link "Clients" at bounding box center [183, 15] width 25 height 11
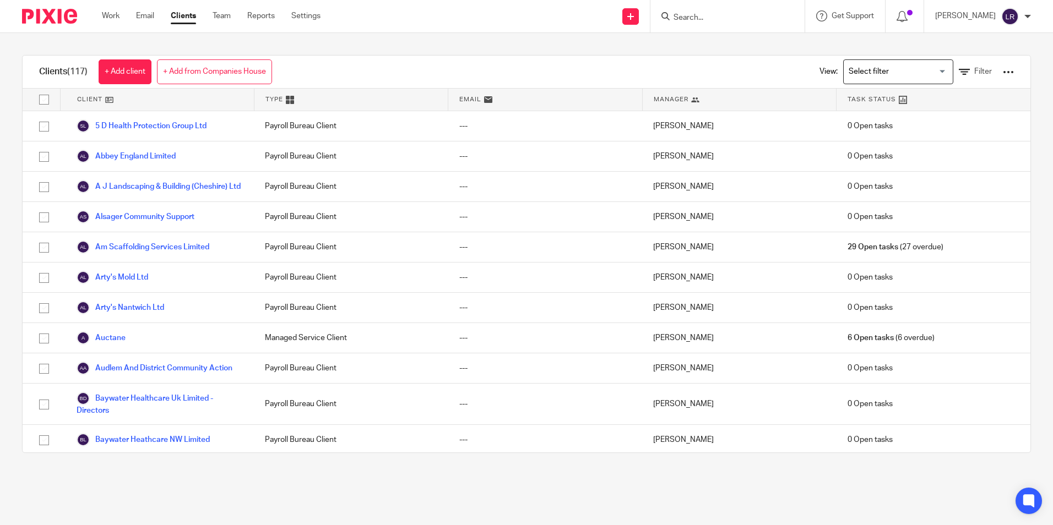
click at [848, 62] on input "Search for option" at bounding box center [896, 71] width 102 height 19
click at [852, 93] on li "Bureau clients" at bounding box center [898, 94] width 109 height 14
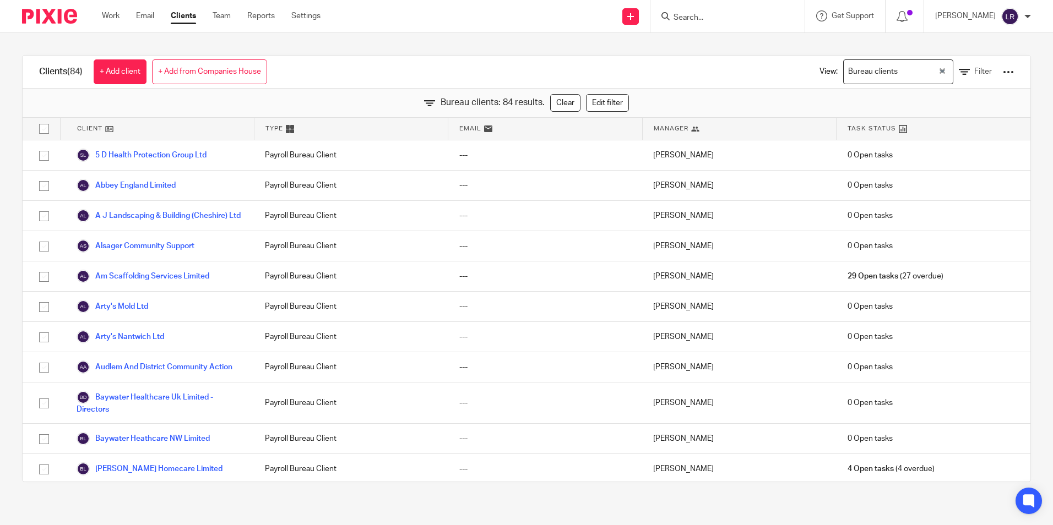
click at [663, 131] on span "Manager" at bounding box center [671, 128] width 35 height 9
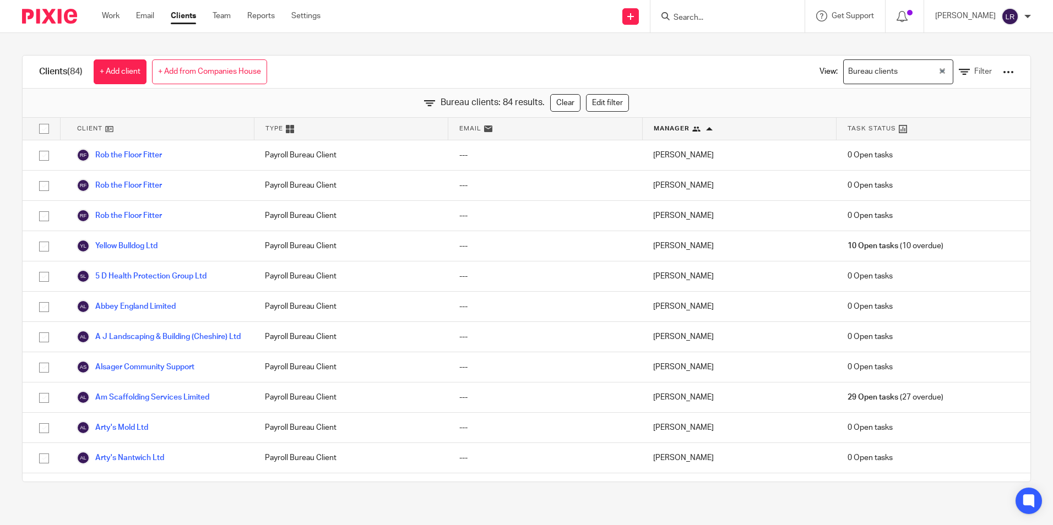
click at [660, 132] on span "Manager" at bounding box center [672, 128] width 36 height 9
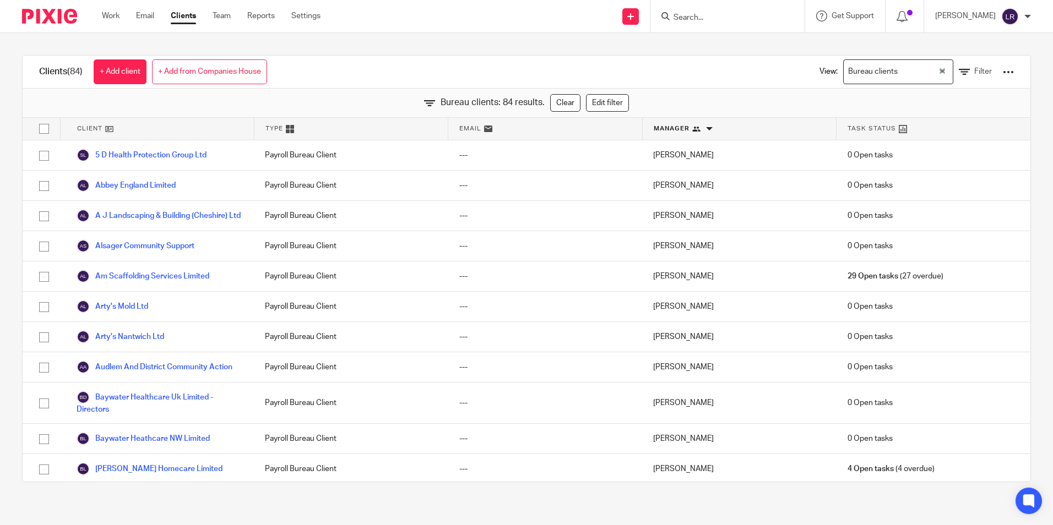
click at [654, 132] on span "Manager" at bounding box center [672, 128] width 36 height 9
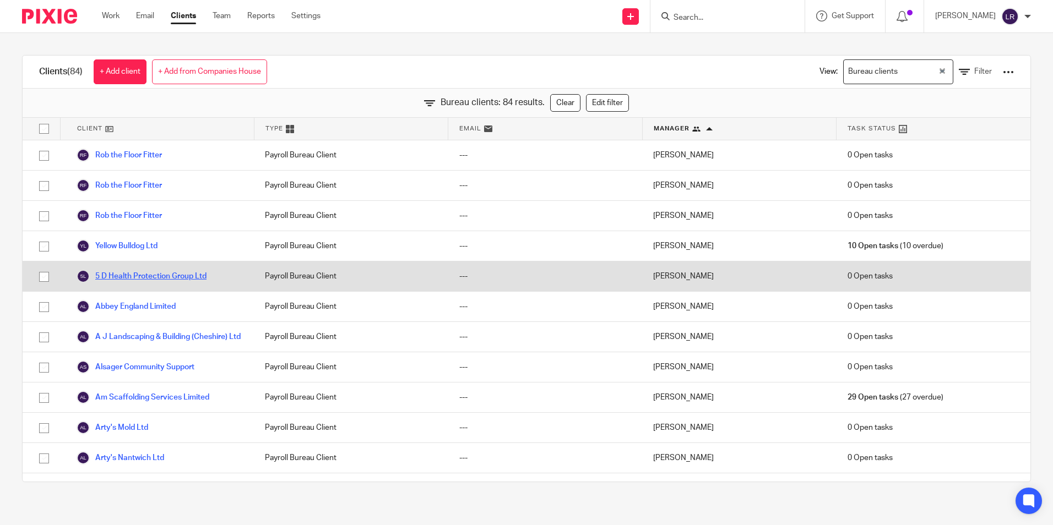
click at [147, 274] on link "5 D Health Protection Group Ltd" at bounding box center [142, 276] width 130 height 13
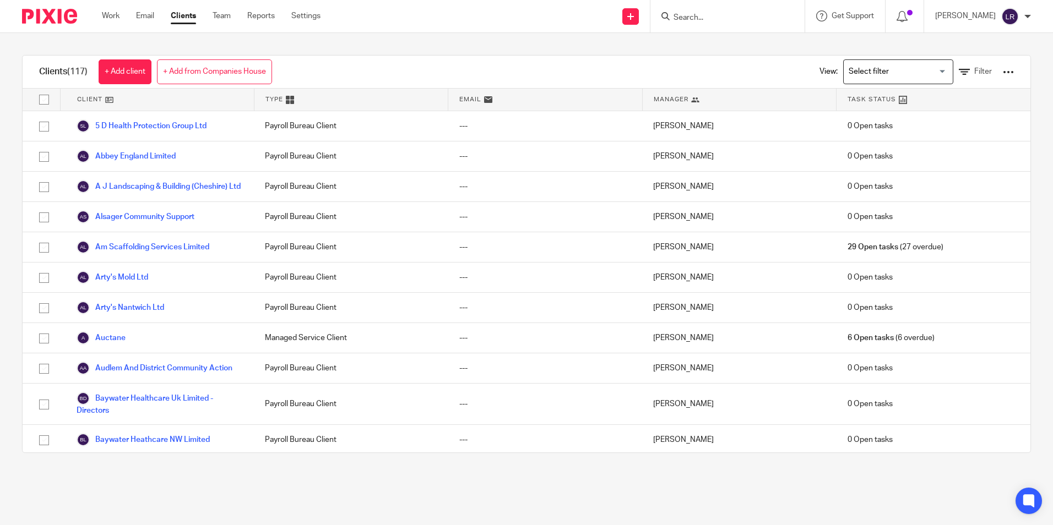
click at [855, 66] on input "Search for option" at bounding box center [896, 71] width 102 height 19
click at [865, 96] on li "Bureau clients" at bounding box center [898, 94] width 109 height 14
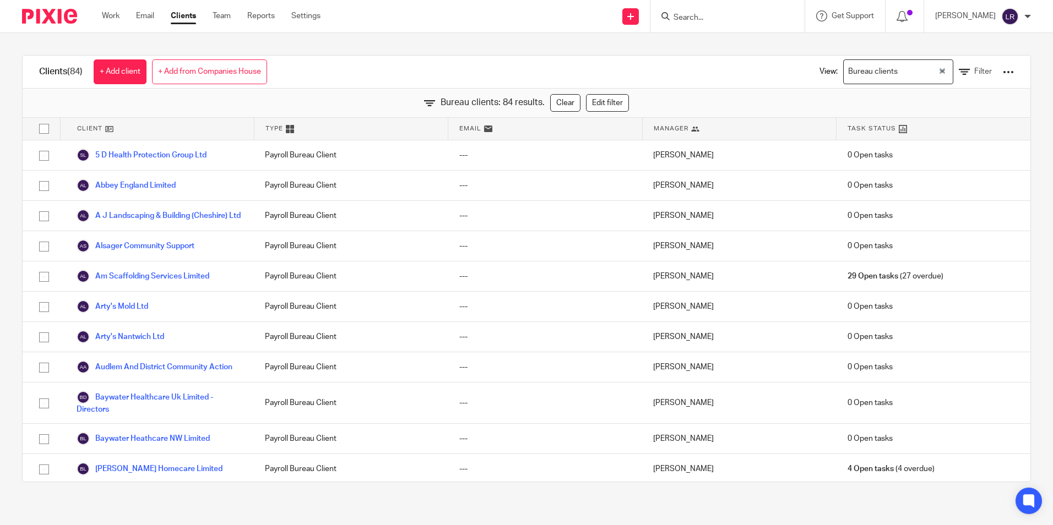
click at [668, 126] on span "Manager" at bounding box center [671, 128] width 35 height 9
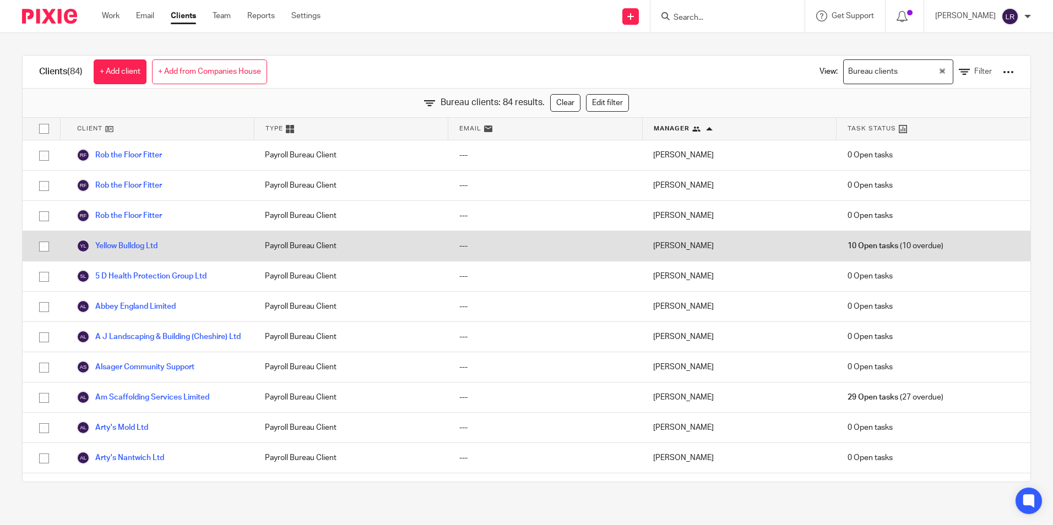
click at [118, 238] on div "Yellow Bulldog Ltd" at bounding box center [157, 246] width 194 height 30
click at [119, 246] on link "Yellow Bulldog Ltd" at bounding box center [117, 246] width 81 height 13
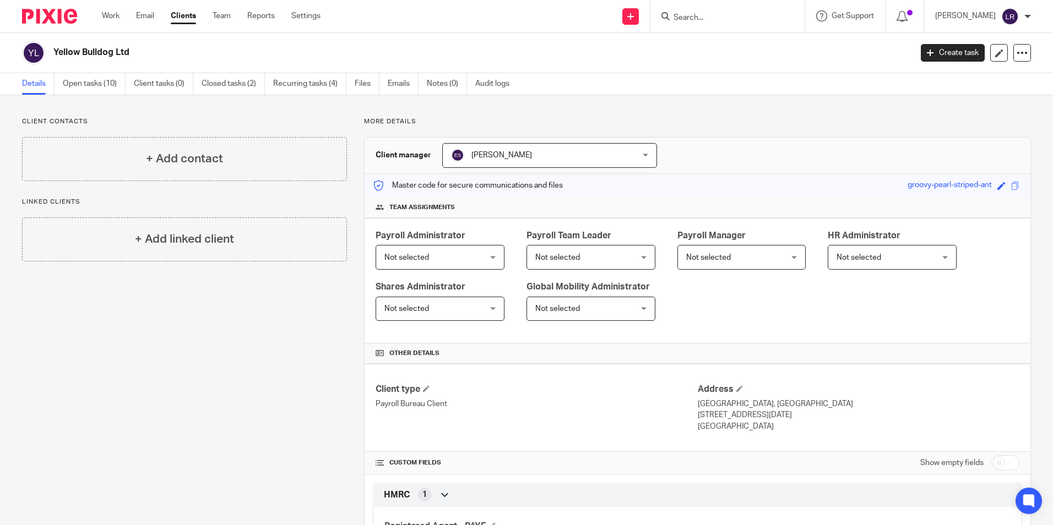
click at [446, 254] on span "Not selected" at bounding box center [431, 257] width 95 height 23
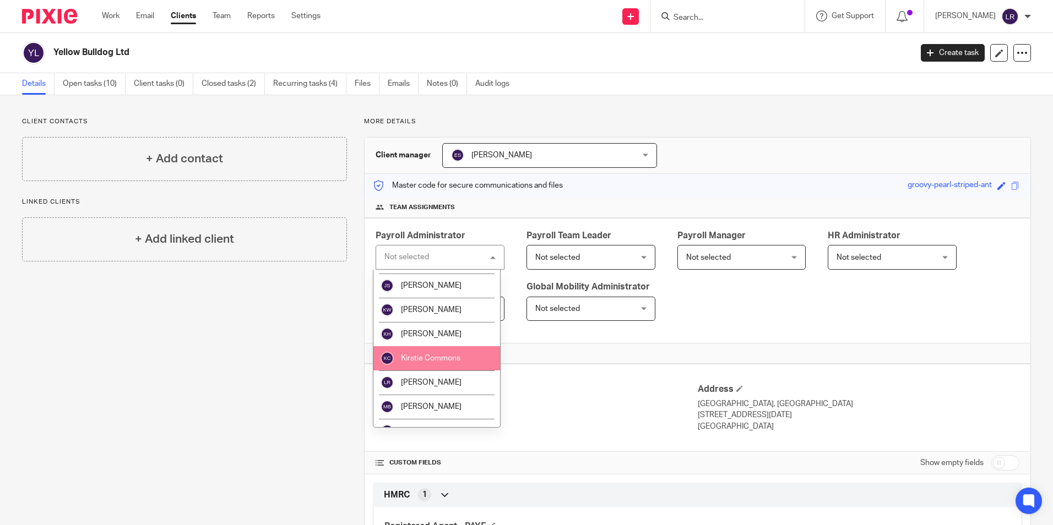
scroll to position [165, 0]
click at [459, 354] on li "[PERSON_NAME]" at bounding box center [436, 357] width 127 height 24
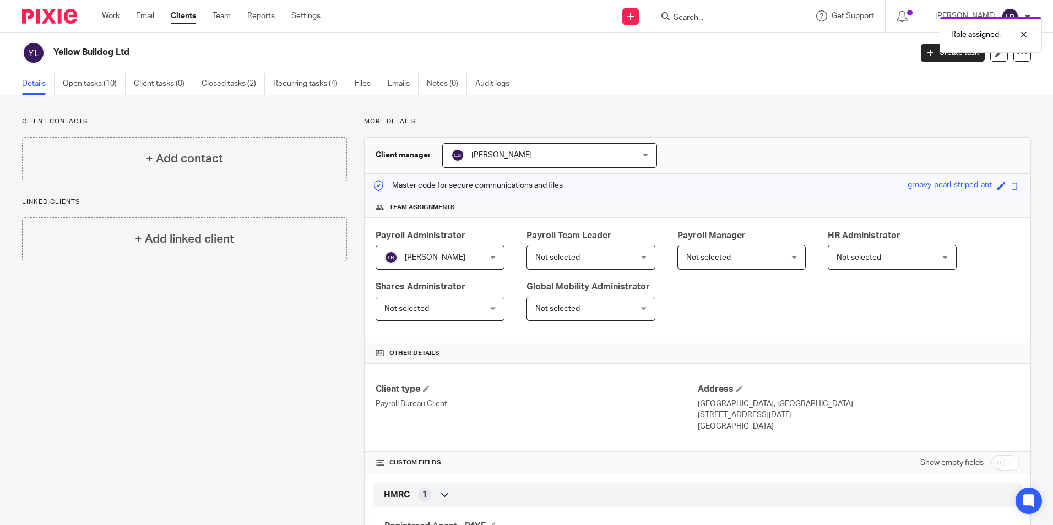
click at [418, 252] on span "[PERSON_NAME]" at bounding box center [431, 257] width 95 height 23
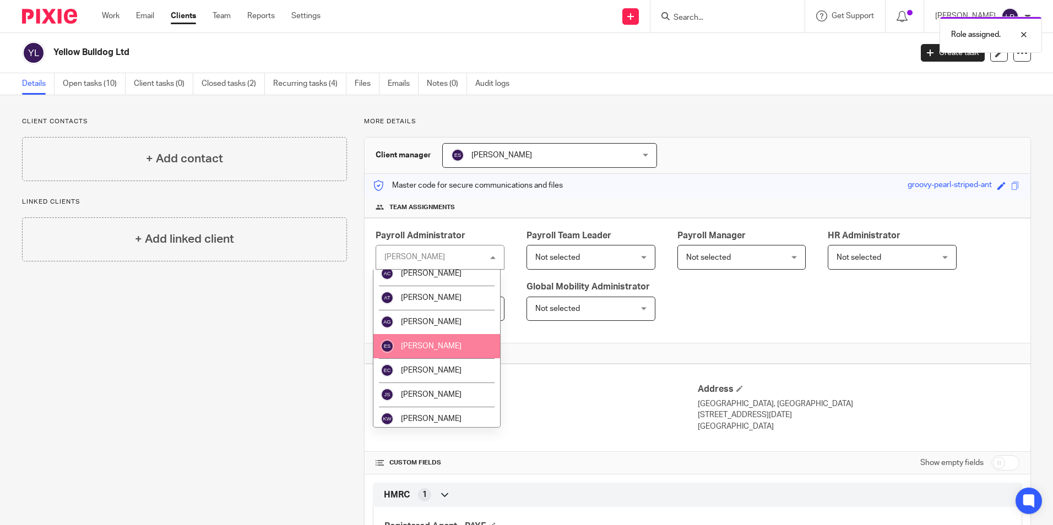
scroll to position [55, 0]
click at [447, 316] on li "Emma Shone" at bounding box center [436, 322] width 127 height 24
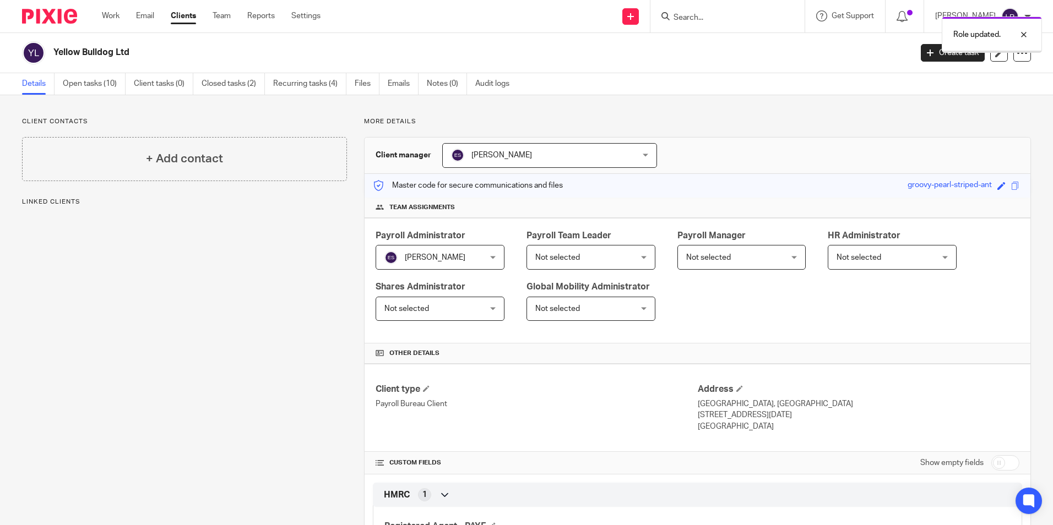
click at [531, 155] on span "[PERSON_NAME]" at bounding box center [533, 155] width 164 height 23
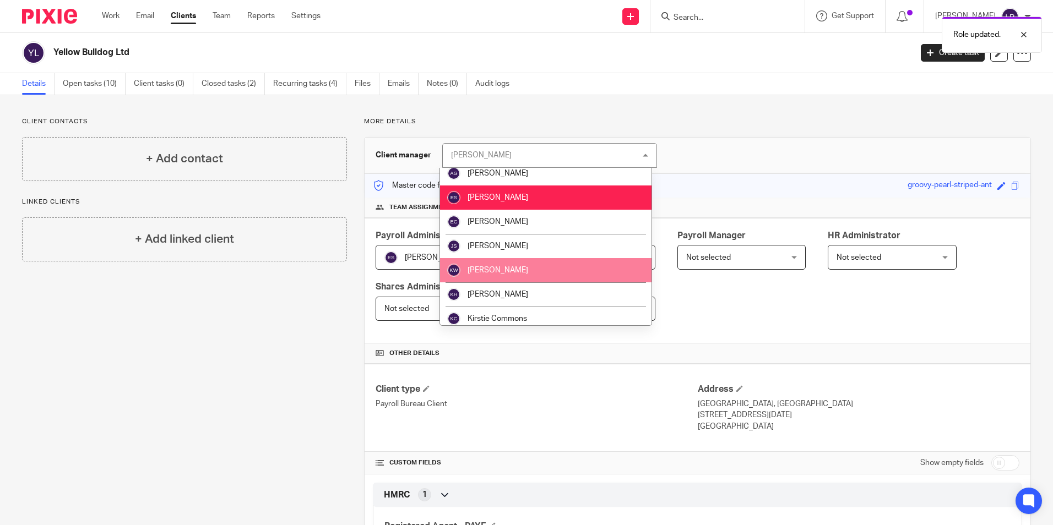
scroll to position [110, 0]
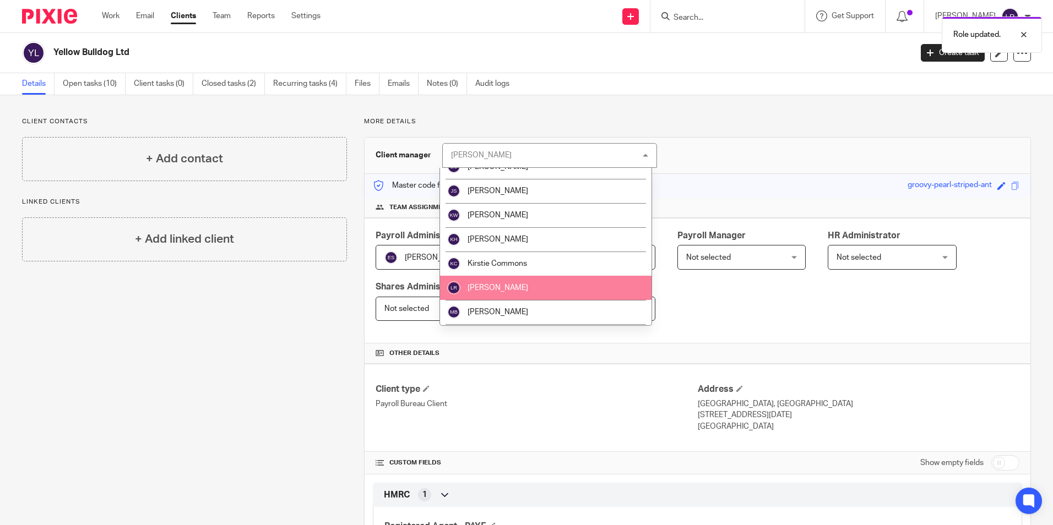
click at [516, 288] on span "[PERSON_NAME]" at bounding box center [498, 288] width 61 height 8
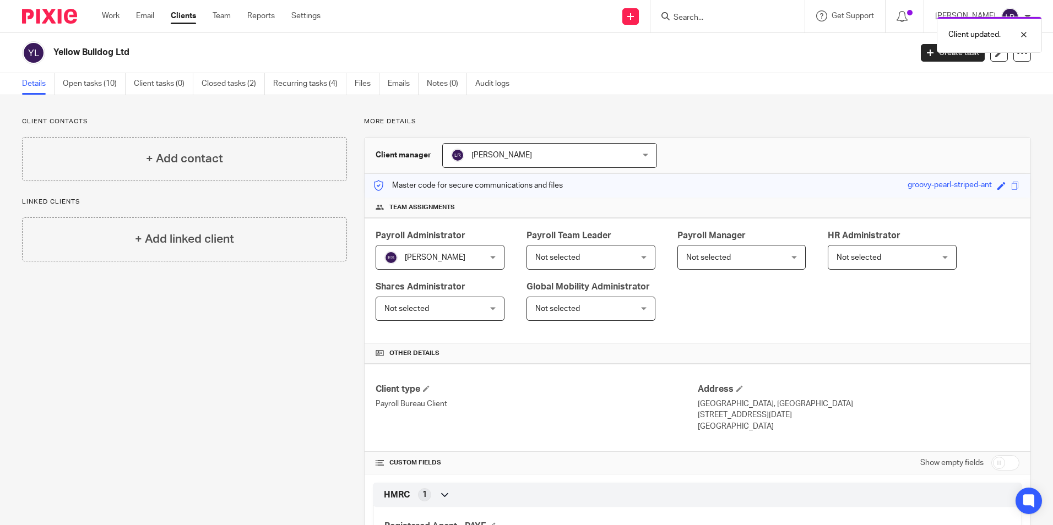
click at [188, 17] on link "Clients" at bounding box center [183, 15] width 25 height 11
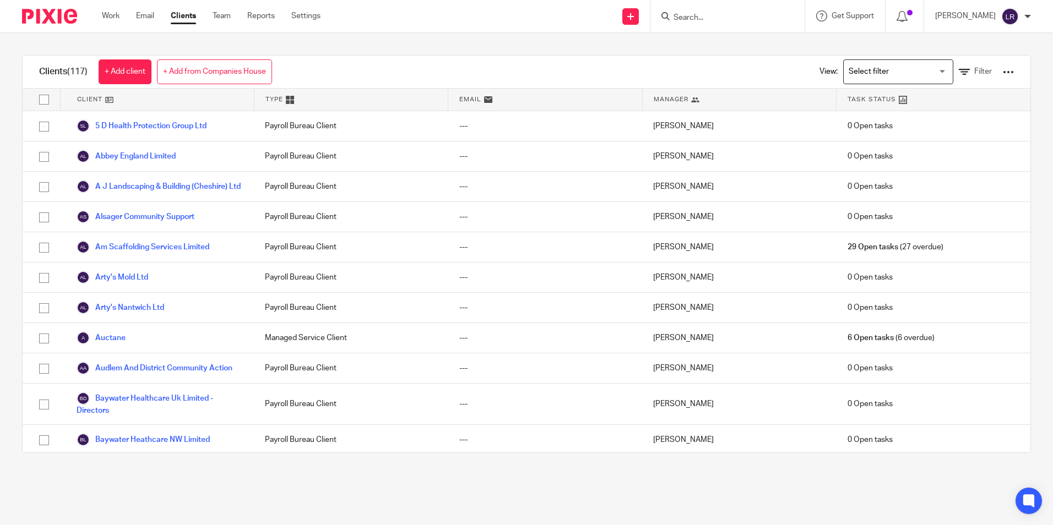
click at [864, 74] on input "Search for option" at bounding box center [896, 71] width 102 height 19
click at [859, 92] on li "Bureau clients" at bounding box center [898, 94] width 109 height 14
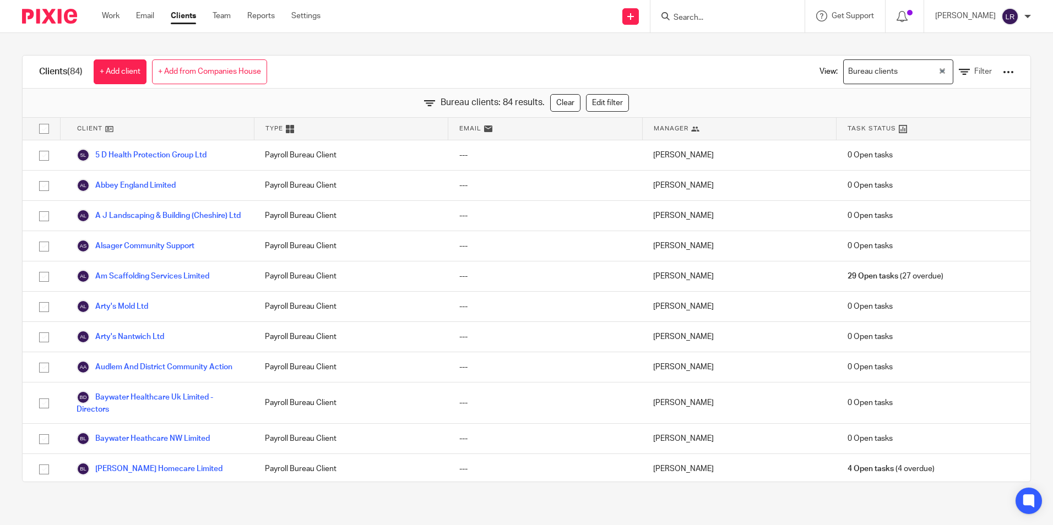
click at [662, 127] on span "Manager" at bounding box center [671, 128] width 35 height 9
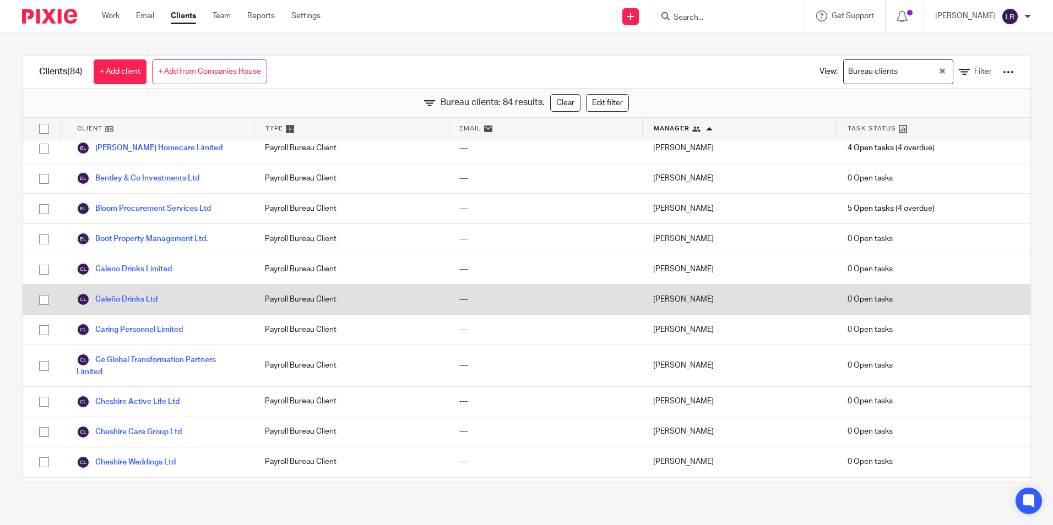
scroll to position [441, 0]
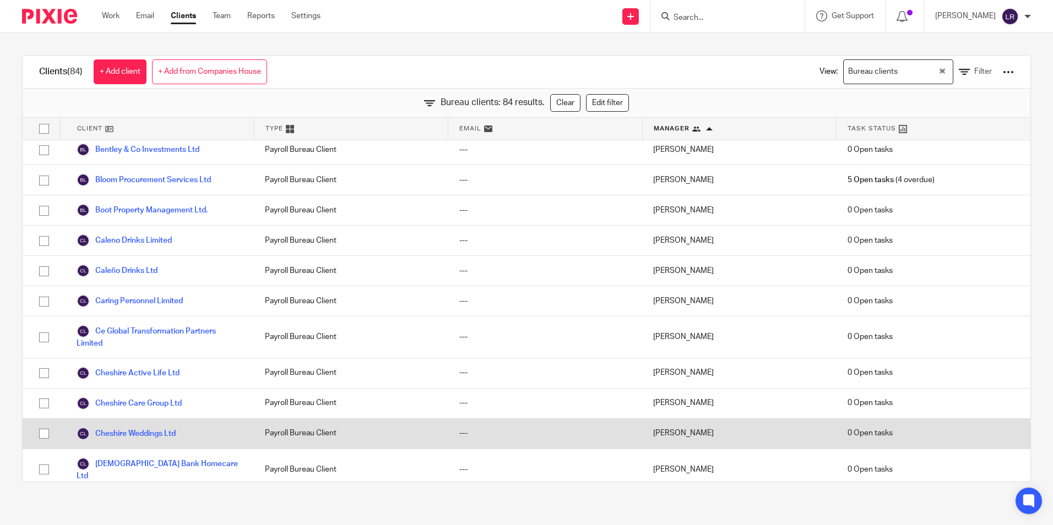
click at [46, 445] on input "checkbox" at bounding box center [44, 434] width 21 height 21
checkbox input "true"
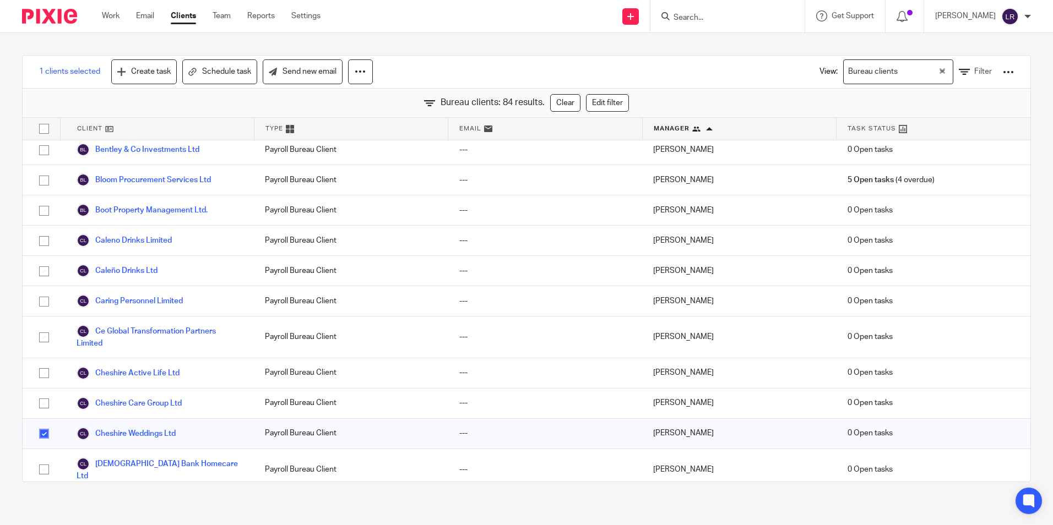
click at [1003, 67] on div at bounding box center [1008, 72] width 11 height 11
click at [144, 441] on link "Cheshire Weddings Ltd" at bounding box center [126, 433] width 99 height 13
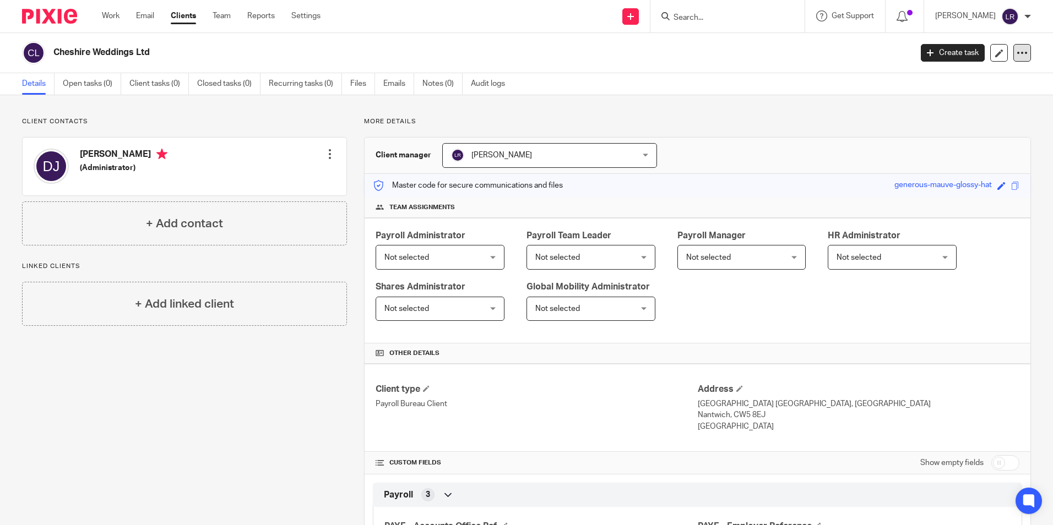
click at [1018, 53] on icon at bounding box center [1022, 52] width 11 height 11
click at [934, 144] on span "Delete client" at bounding box center [930, 142] width 44 height 8
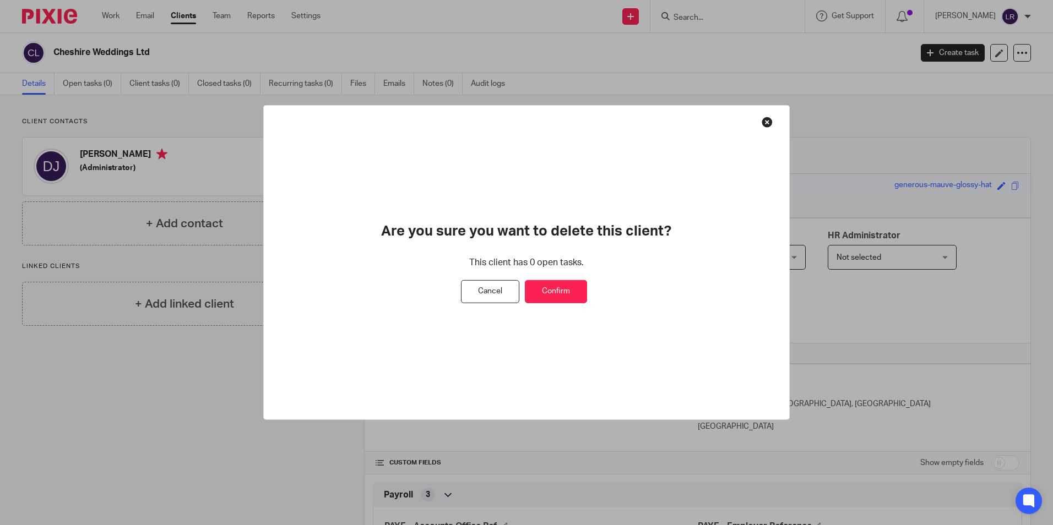
drag, startPoint x: 767, startPoint y: 126, endPoint x: 751, endPoint y: 127, distance: 16.5
click at [767, 126] on button at bounding box center [767, 122] width 11 height 11
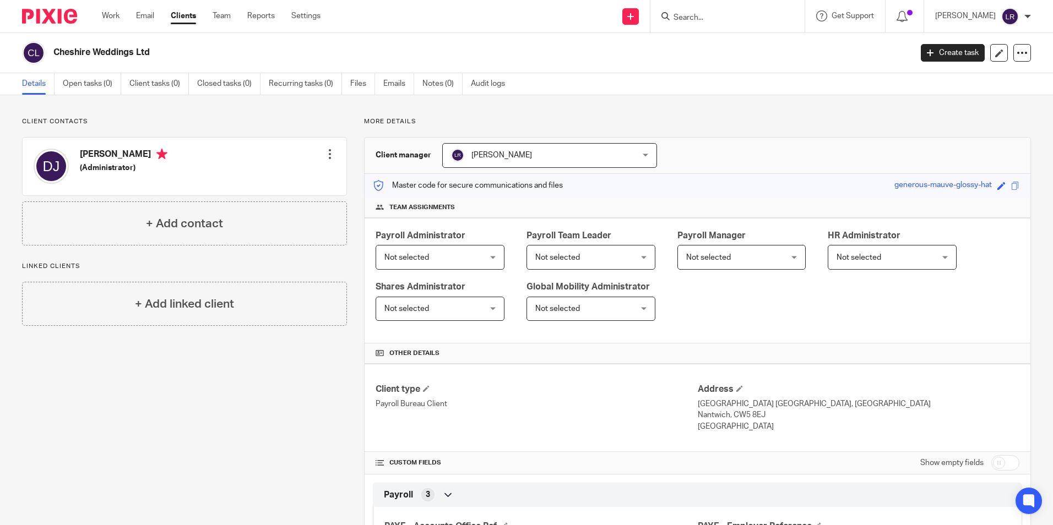
click at [167, 378] on div "Client contacts Davinia Marie Jones (Administrator) Edit contact Create client …" at bounding box center [176, 436] width 342 height 638
click at [181, 18] on link "Clients" at bounding box center [183, 15] width 25 height 11
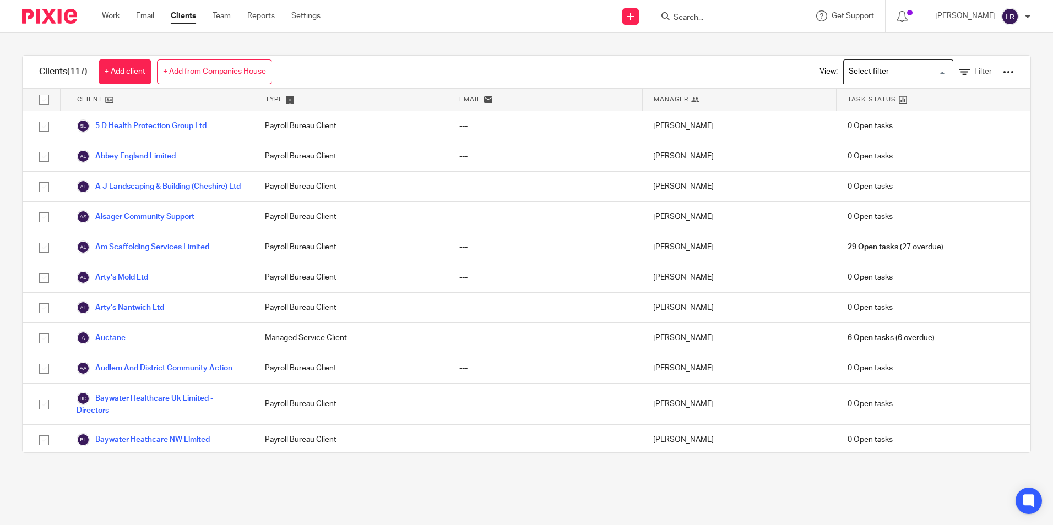
click at [865, 76] on input "Search for option" at bounding box center [896, 71] width 102 height 19
click at [866, 90] on li "Bureau clients" at bounding box center [898, 94] width 109 height 14
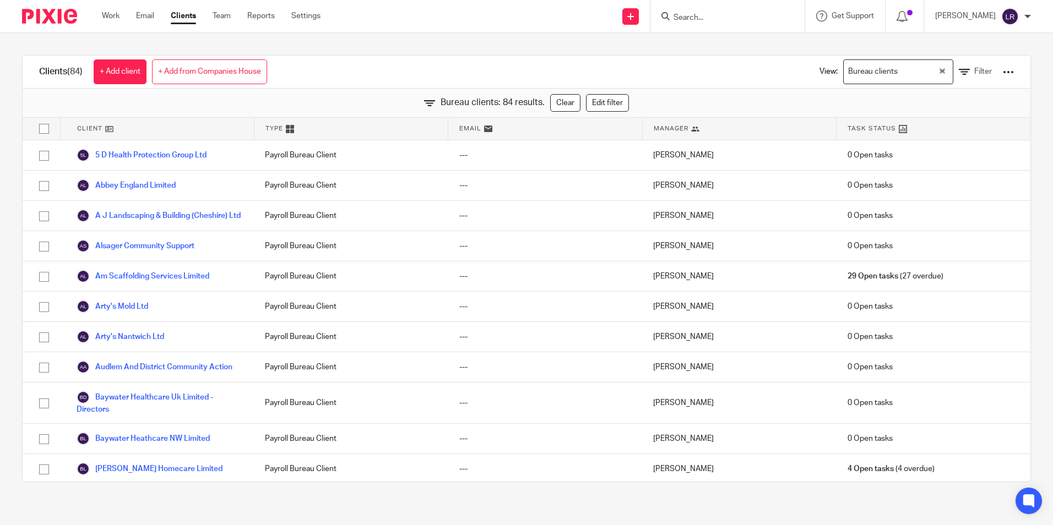
click at [662, 122] on div "Manager" at bounding box center [740, 129] width 194 height 22
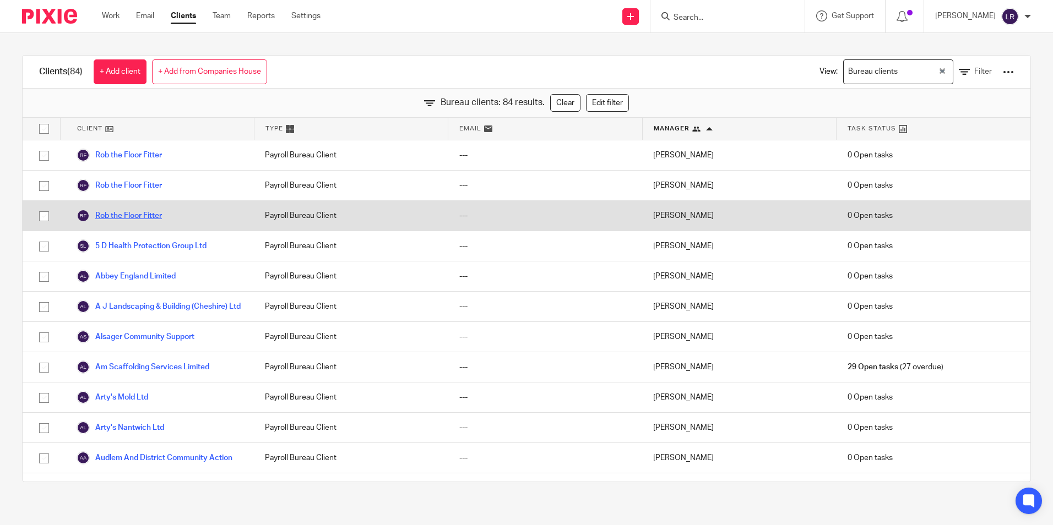
click at [153, 219] on link "Rob the Floor Fitter" at bounding box center [119, 215] width 85 height 13
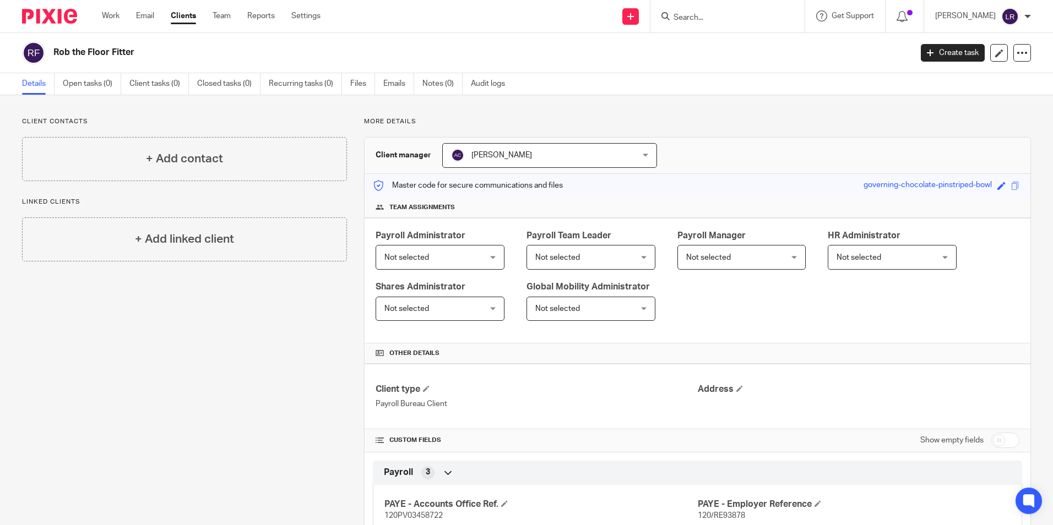
click at [492, 170] on div "Client manager [PERSON_NAME] [PERSON_NAME] [PERSON_NAME] [PERSON_NAME] [PERSON_…" at bounding box center [698, 156] width 666 height 36
click at [495, 159] on span "[PERSON_NAME]" at bounding box center [502, 155] width 61 height 8
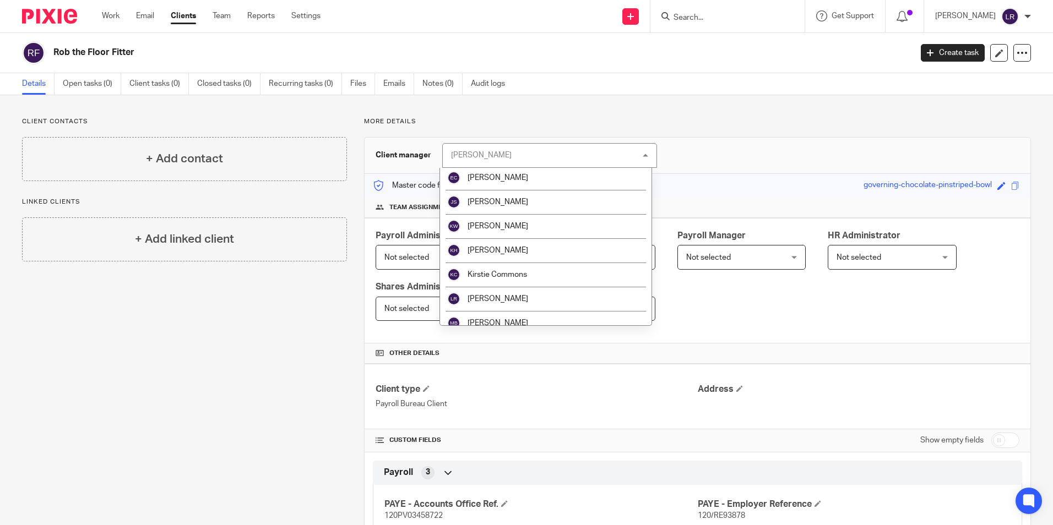
scroll to position [110, 0]
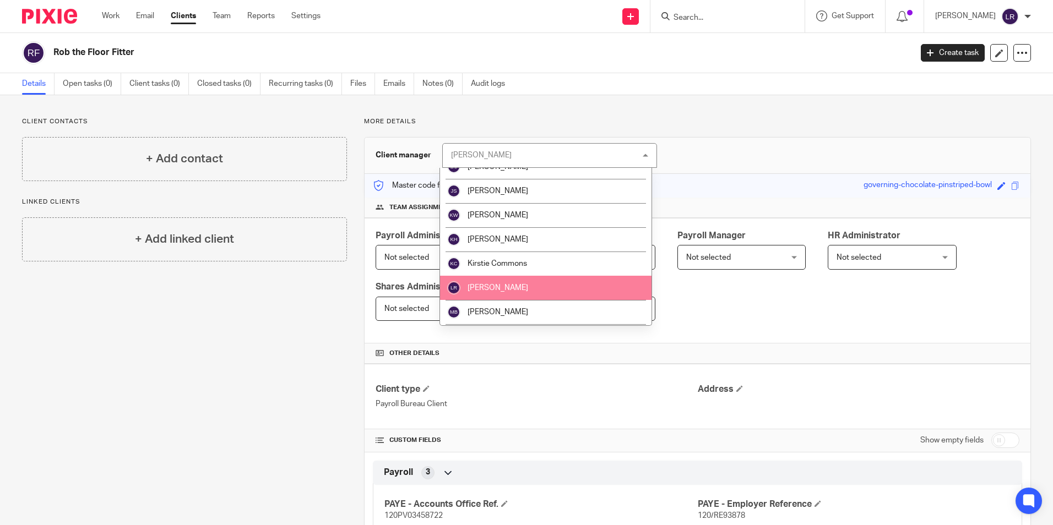
click at [513, 285] on span "[PERSON_NAME]" at bounding box center [498, 288] width 61 height 8
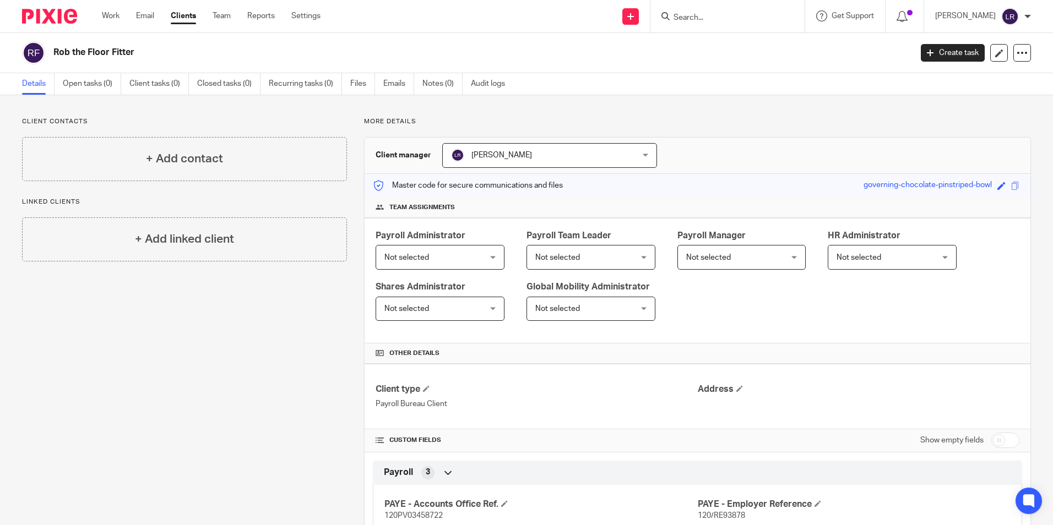
click at [442, 253] on span "Not selected" at bounding box center [431, 257] width 95 height 23
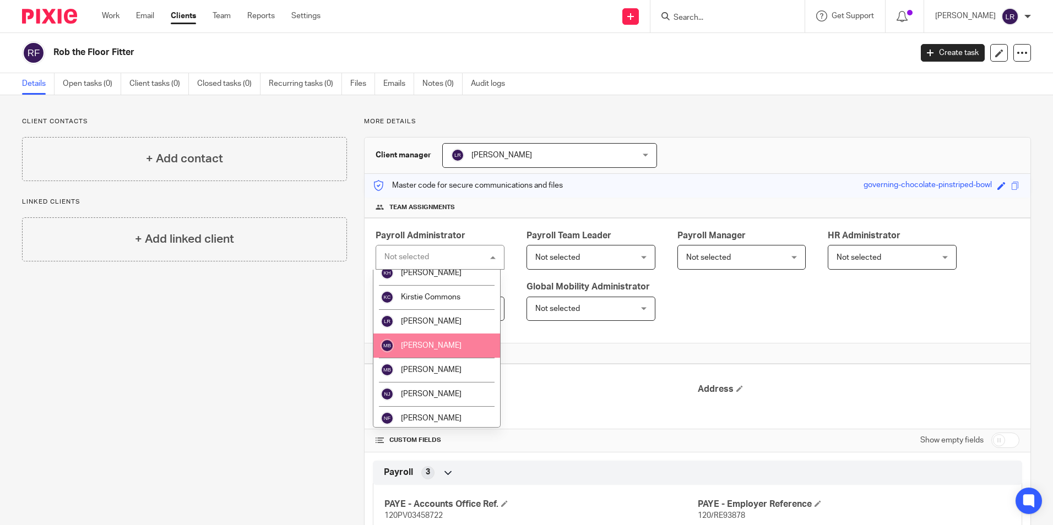
scroll to position [220, 0]
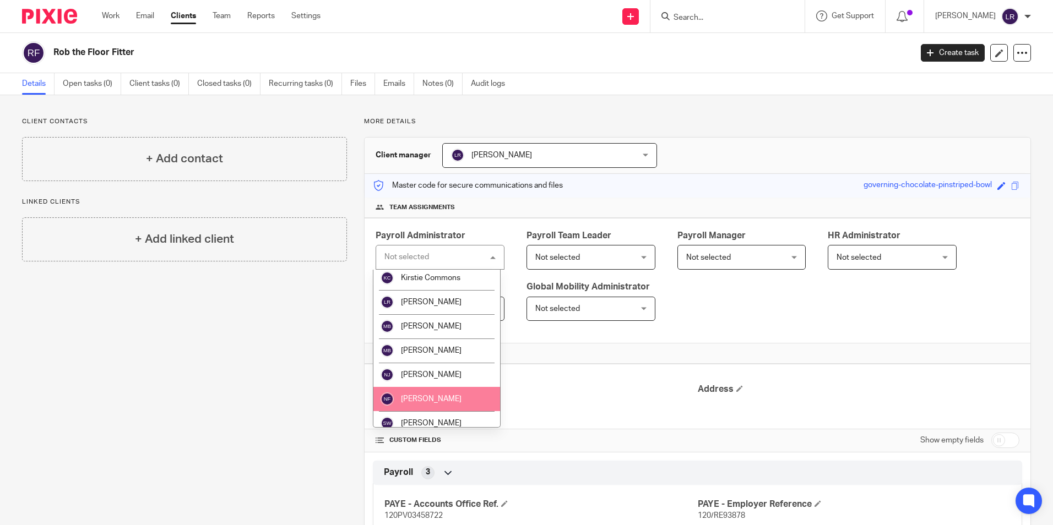
click at [437, 394] on li "[PERSON_NAME]" at bounding box center [436, 399] width 127 height 24
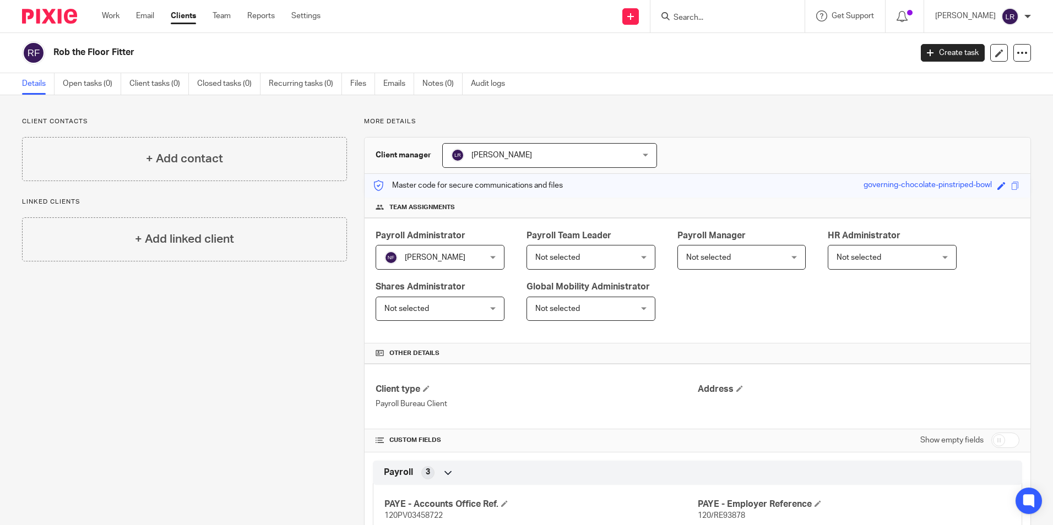
click at [535, 246] on span "Not selected" at bounding box center [582, 257] width 95 height 23
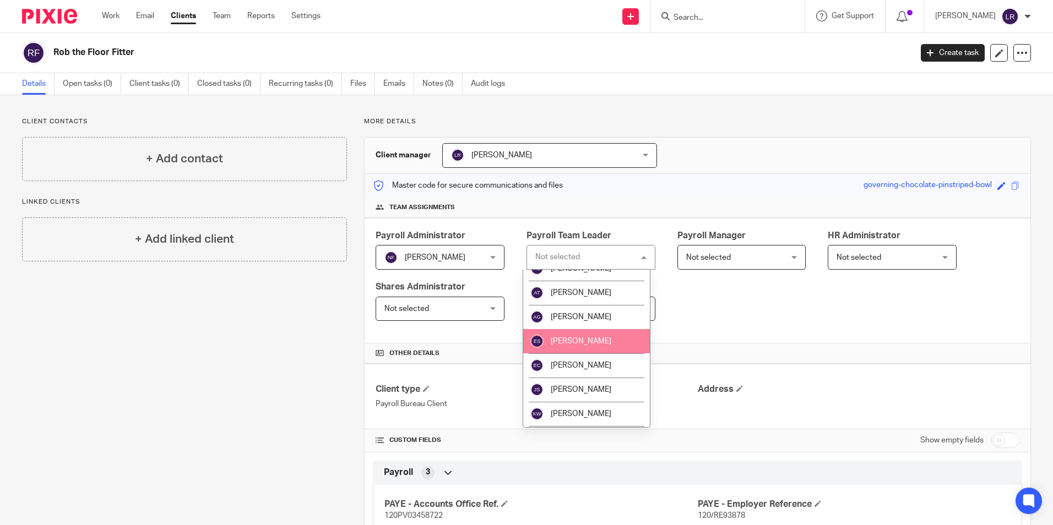
scroll to position [55, 0]
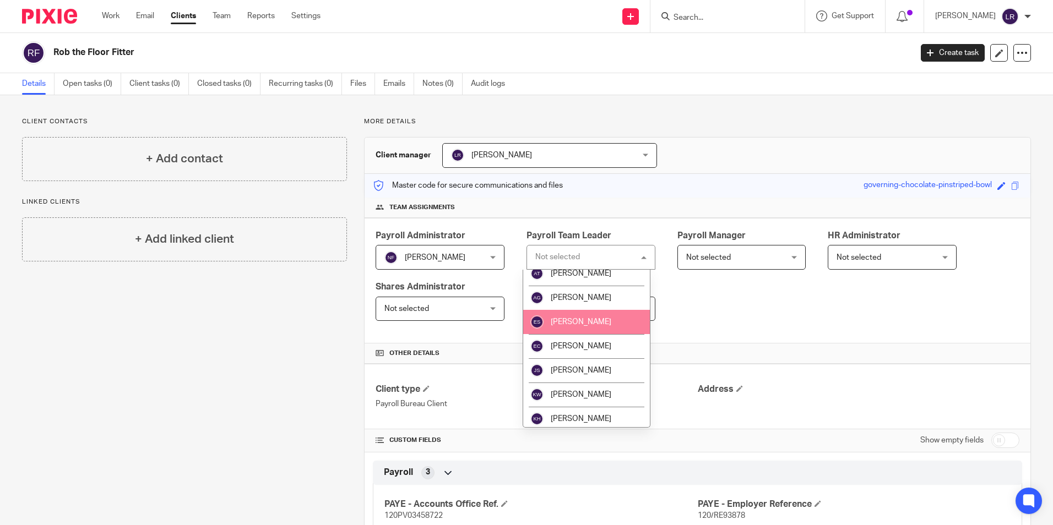
click at [582, 316] on li "[PERSON_NAME]" at bounding box center [586, 322] width 127 height 24
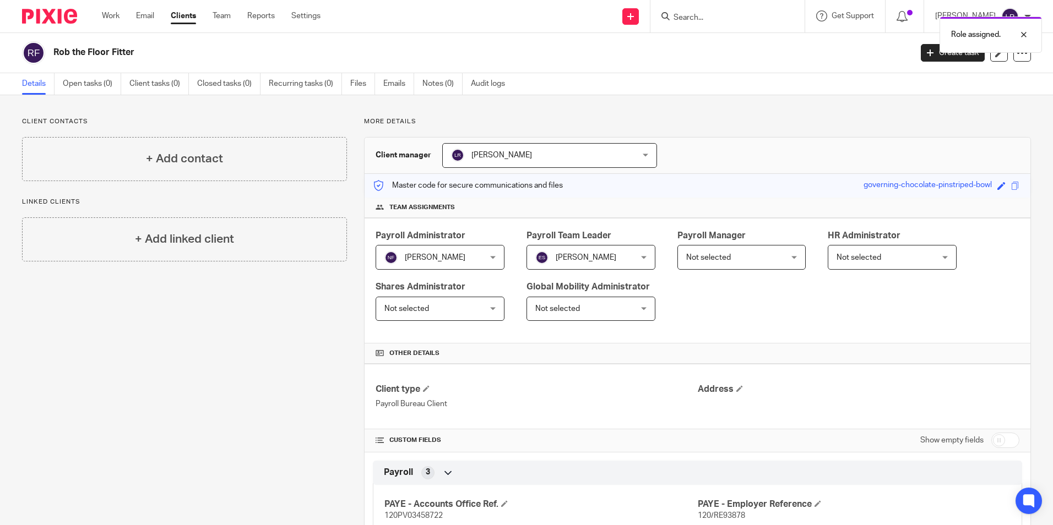
click at [727, 110] on div "Client contacts + Add contact Linked clients + Add linked client More details C…" at bounding box center [526, 367] width 1053 height 544
click at [185, 18] on link "Clients" at bounding box center [183, 15] width 25 height 11
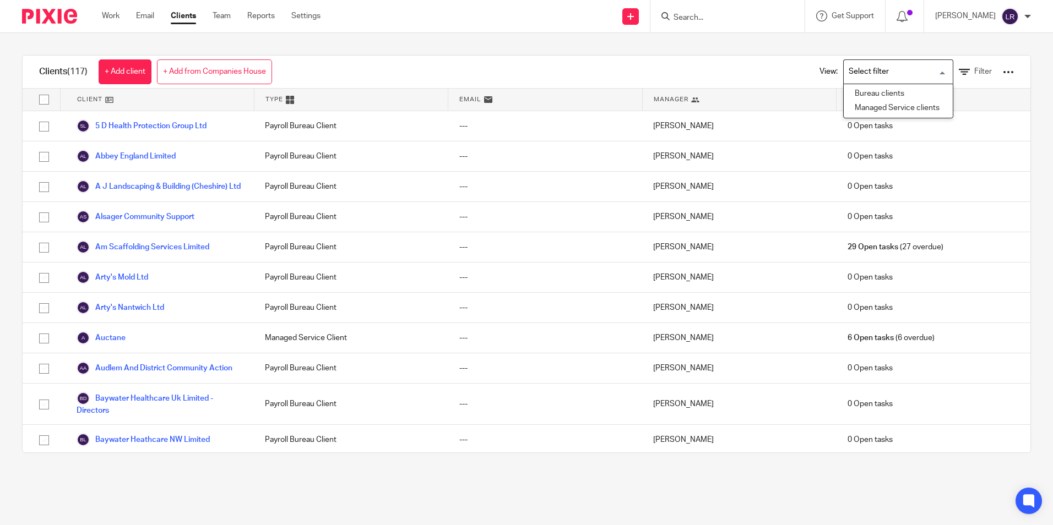
click at [912, 71] on input "Search for option" at bounding box center [896, 71] width 102 height 19
click at [865, 92] on li "Bureau clients" at bounding box center [898, 94] width 109 height 14
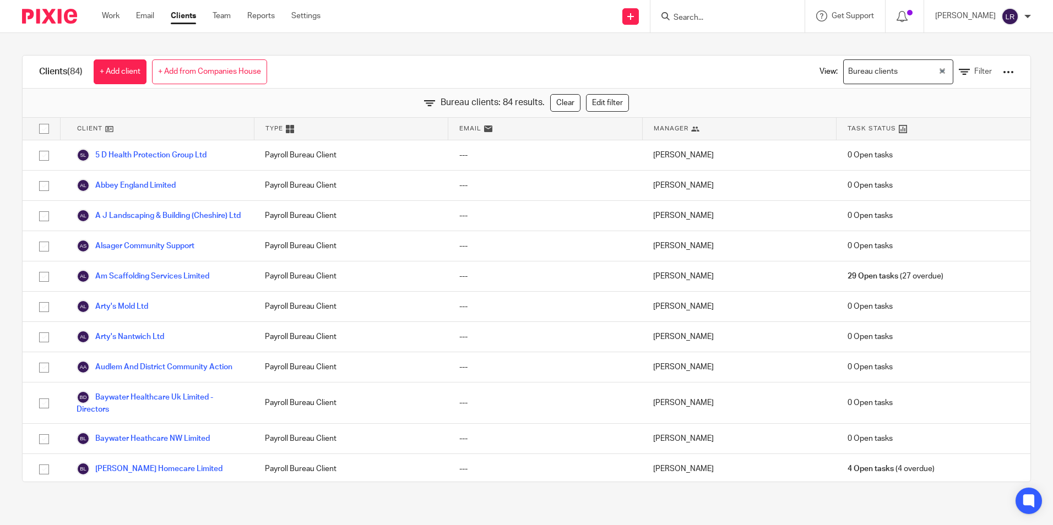
click at [664, 128] on span "Manager" at bounding box center [671, 128] width 35 height 9
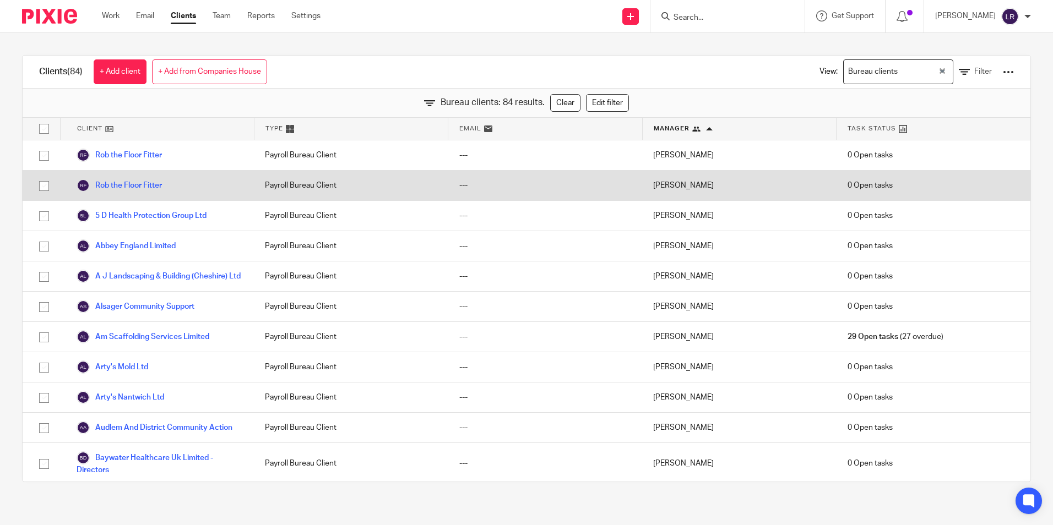
click at [46, 183] on input "checkbox" at bounding box center [44, 186] width 21 height 21
checkbox input "true"
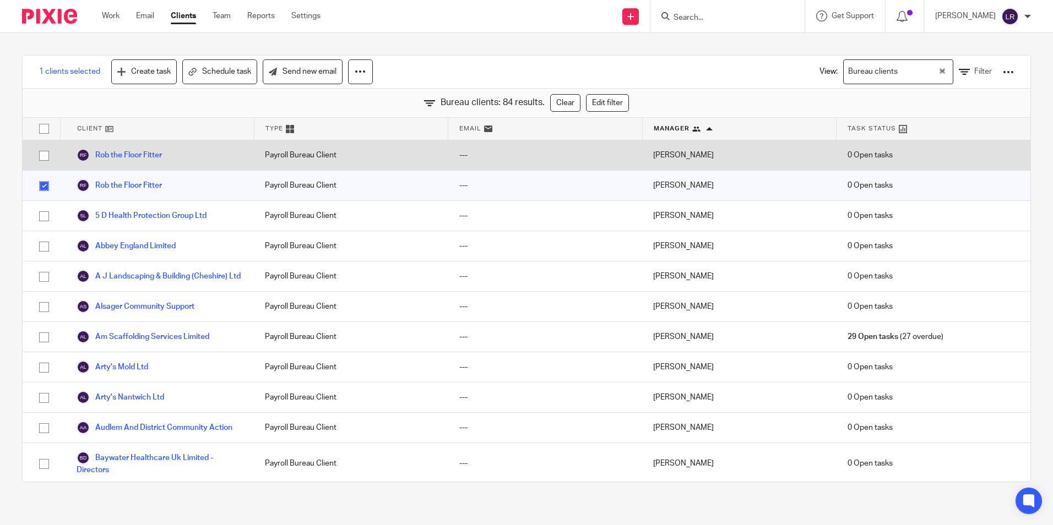
click at [47, 161] on input "checkbox" at bounding box center [44, 155] width 21 height 21
checkbox input "true"
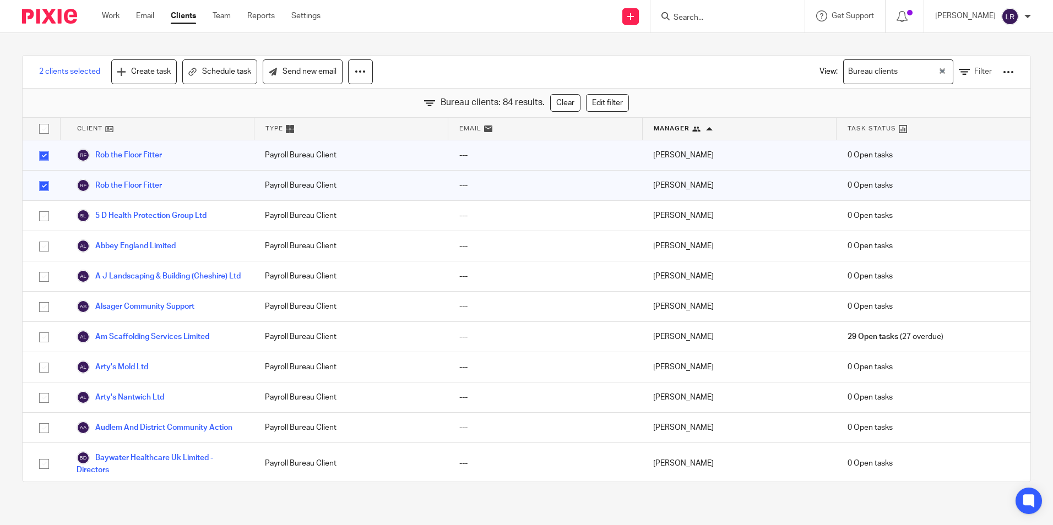
click at [1003, 67] on div at bounding box center [1008, 72] width 11 height 11
click at [260, 185] on div "Payroll Bureau Client" at bounding box center [351, 186] width 194 height 30
click at [149, 187] on link "Rob the Floor Fitter" at bounding box center [119, 185] width 85 height 13
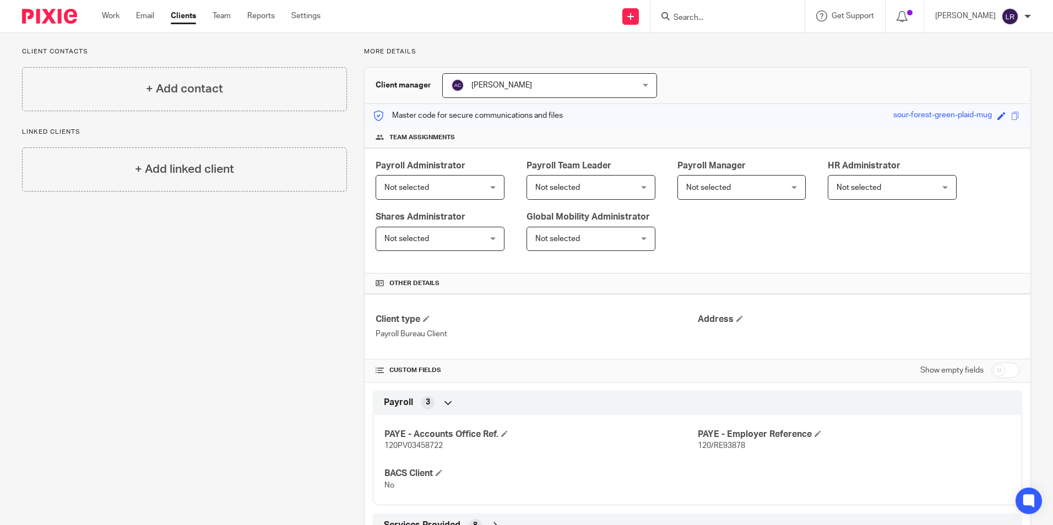
scroll to position [113, 0]
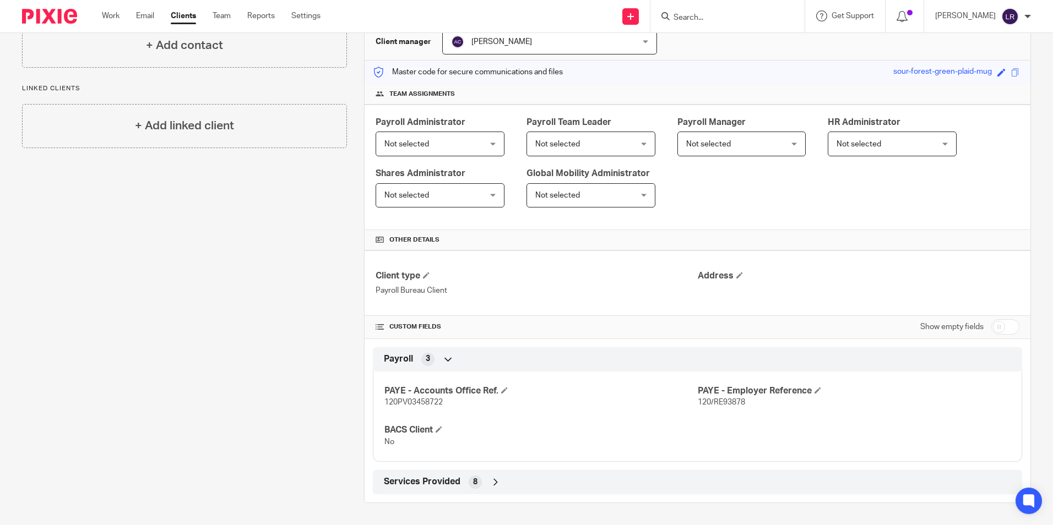
click at [495, 484] on icon at bounding box center [495, 482] width 11 height 11
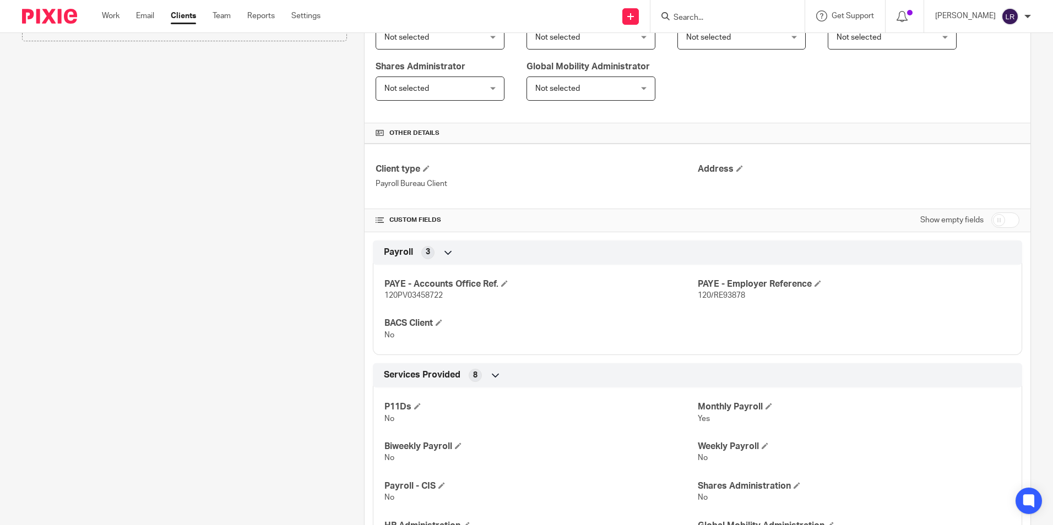
scroll to position [0, 0]
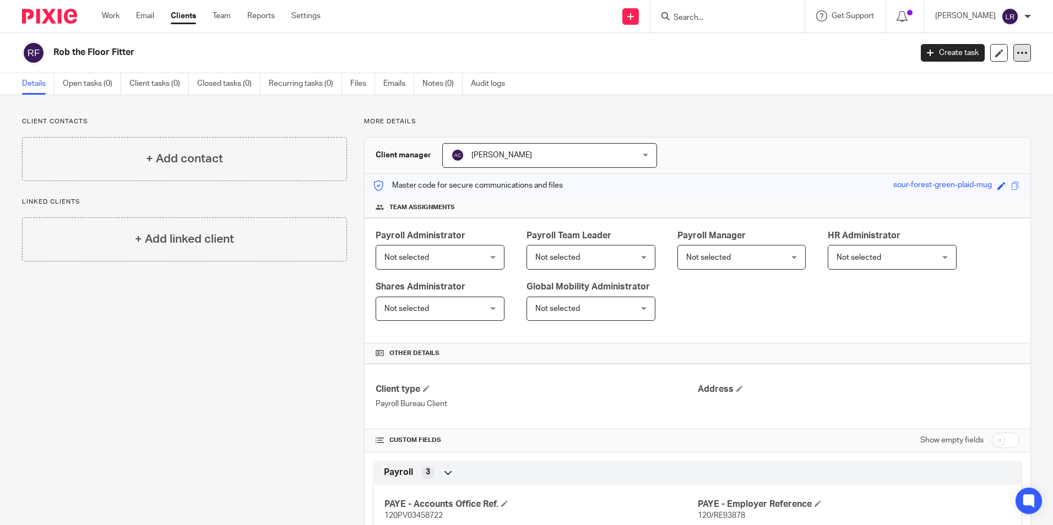
click at [1017, 57] on icon at bounding box center [1022, 52] width 11 height 11
click at [929, 142] on span "Delete client" at bounding box center [930, 142] width 44 height 8
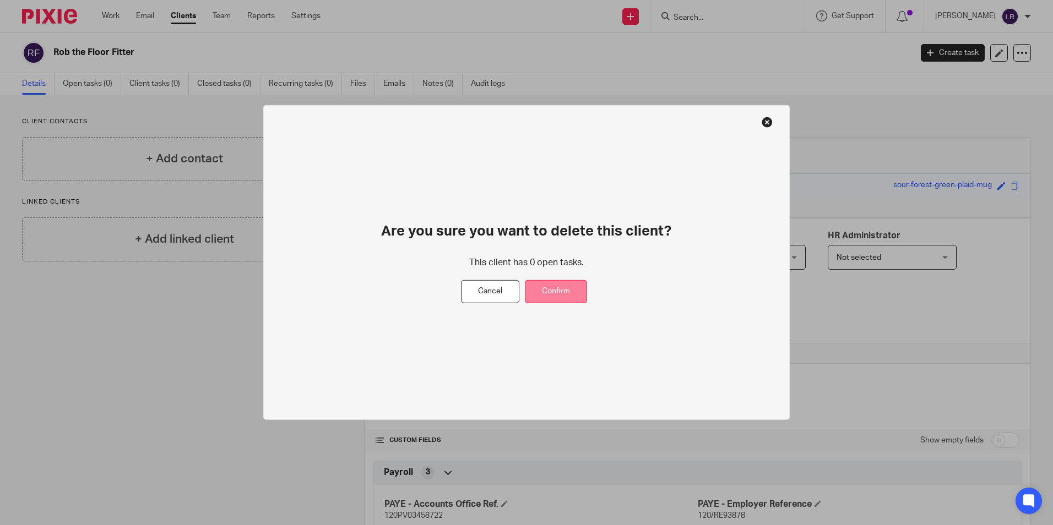
click at [565, 294] on button "Confirm" at bounding box center [556, 292] width 62 height 24
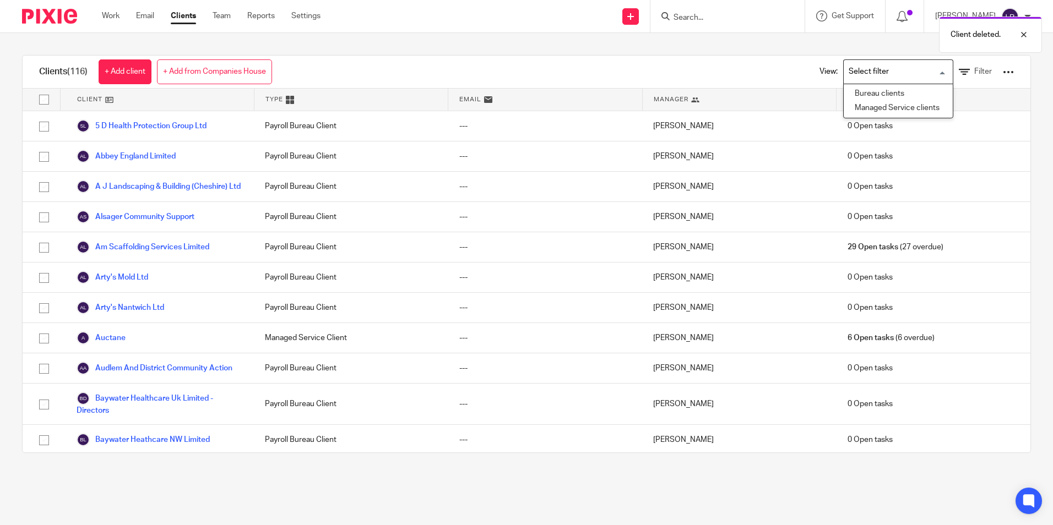
click at [876, 70] on input "Search for option" at bounding box center [896, 71] width 102 height 19
click at [876, 95] on li "Bureau clients" at bounding box center [898, 94] width 109 height 14
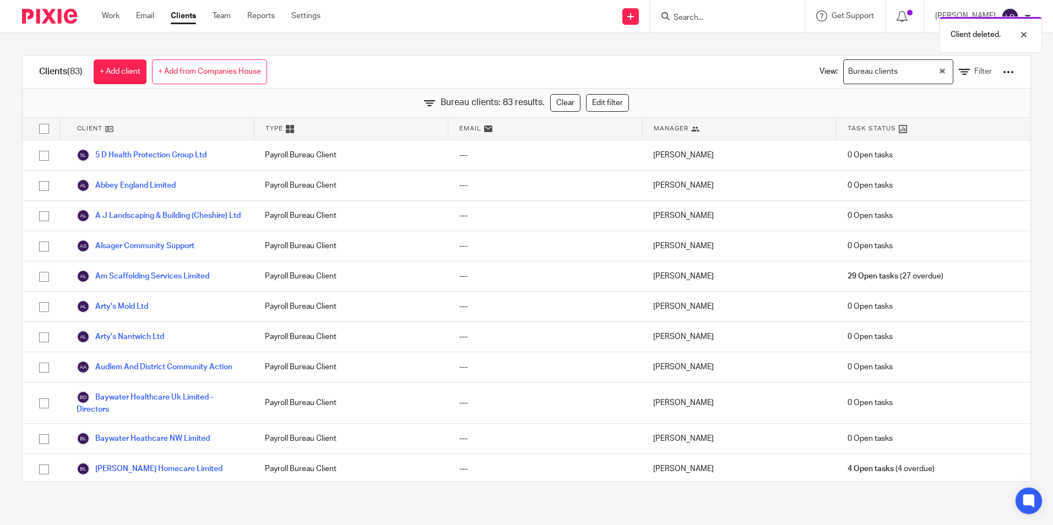
click at [663, 136] on div "Manager" at bounding box center [740, 129] width 194 height 22
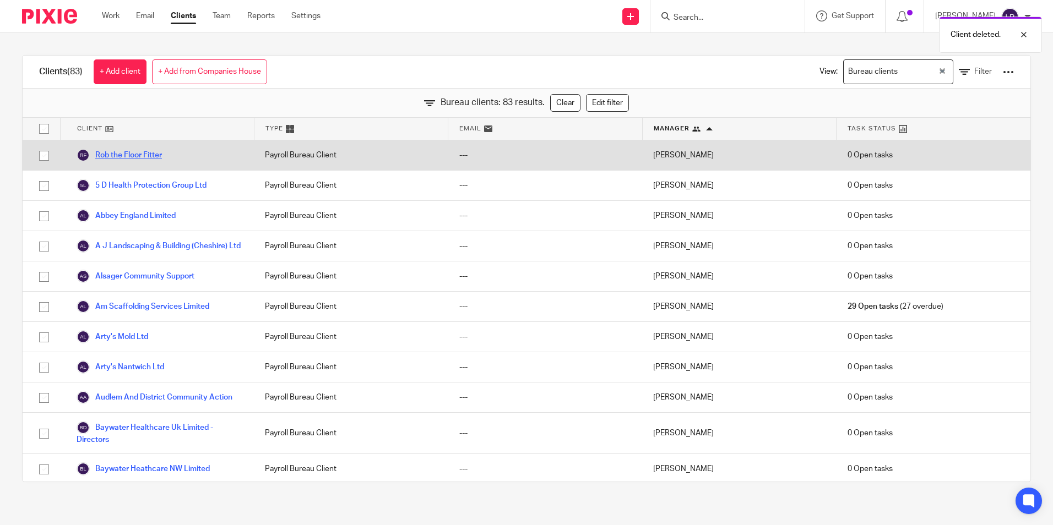
click at [126, 158] on link "Rob the Floor Fitter" at bounding box center [119, 155] width 85 height 13
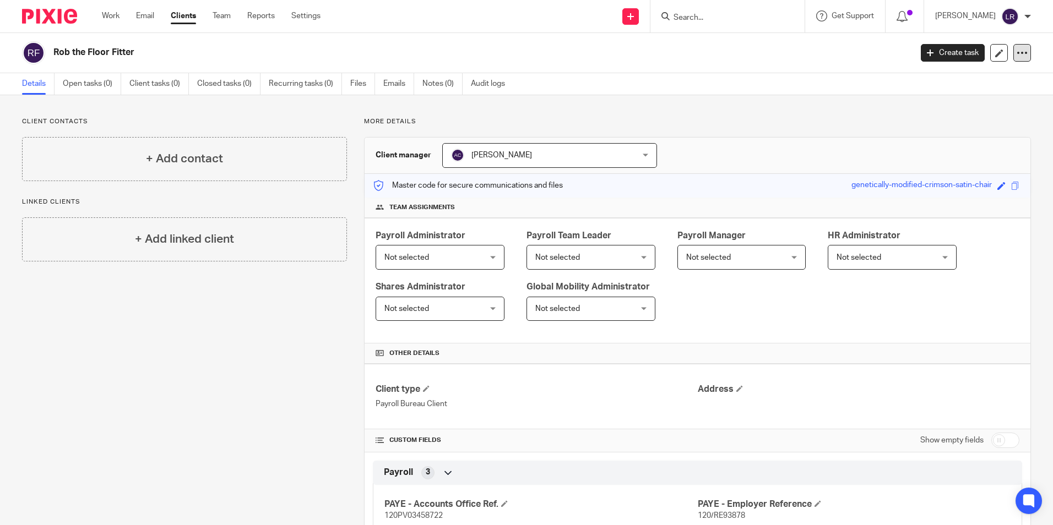
click at [1020, 55] on div at bounding box center [1023, 53] width 18 height 18
click at [940, 140] on span "Delete client" at bounding box center [930, 142] width 44 height 8
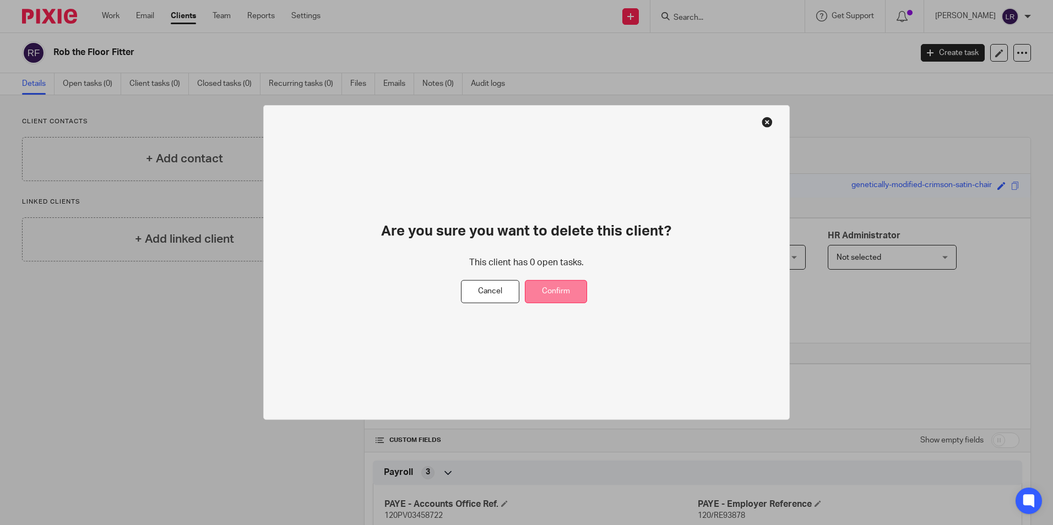
click at [558, 292] on button "Confirm" at bounding box center [556, 292] width 62 height 24
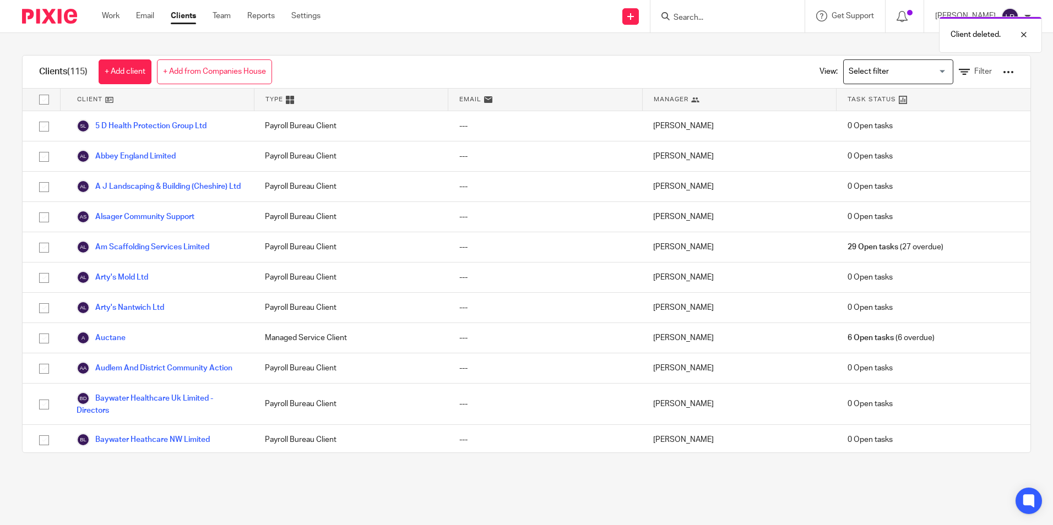
click at [185, 13] on link "Clients" at bounding box center [183, 15] width 25 height 11
click at [846, 73] on input "Search for option" at bounding box center [896, 71] width 102 height 19
click at [852, 94] on li "Bureau clients" at bounding box center [898, 94] width 109 height 14
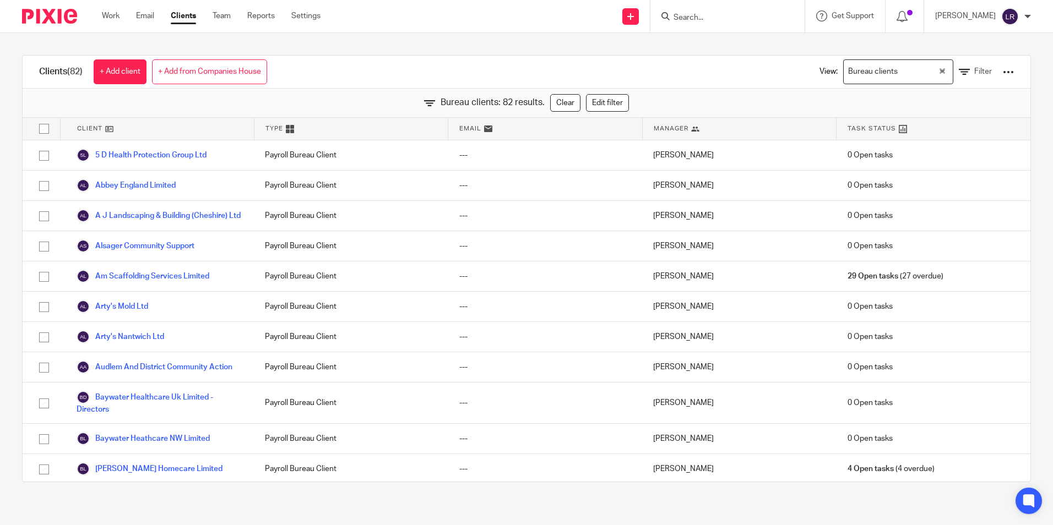
click at [984, 132] on div "Task Status" at bounding box center [934, 129] width 194 height 22
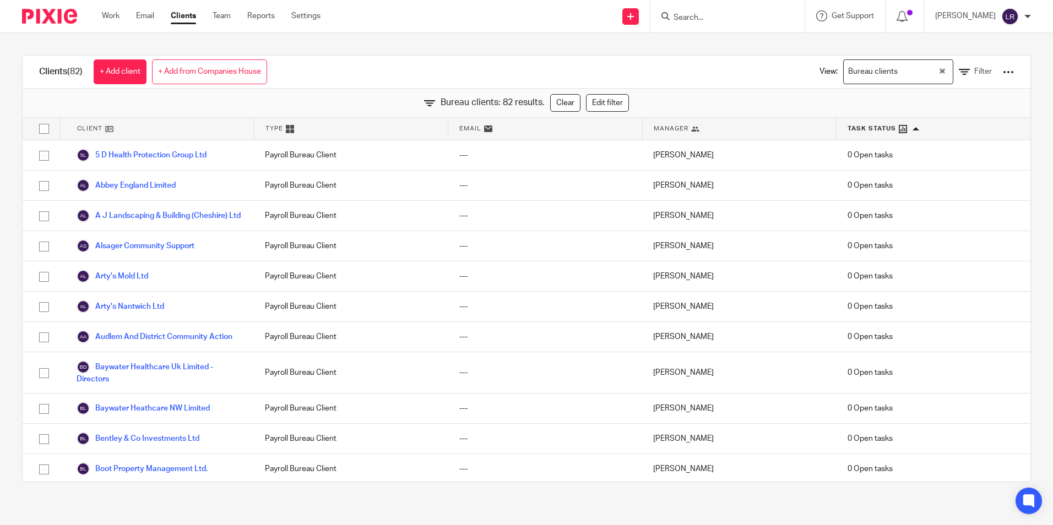
click at [984, 132] on div "Task Status" at bounding box center [934, 129] width 194 height 22
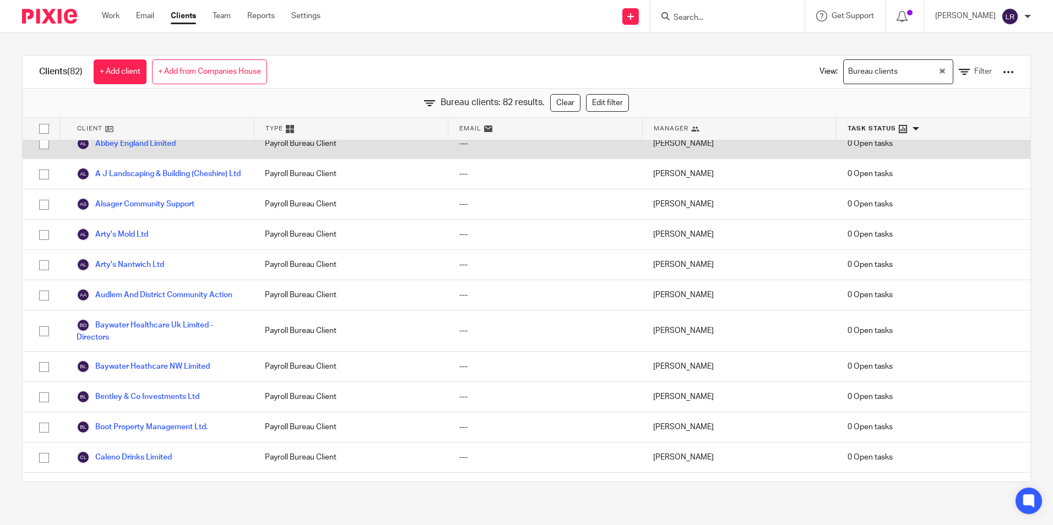
scroll to position [226, 0]
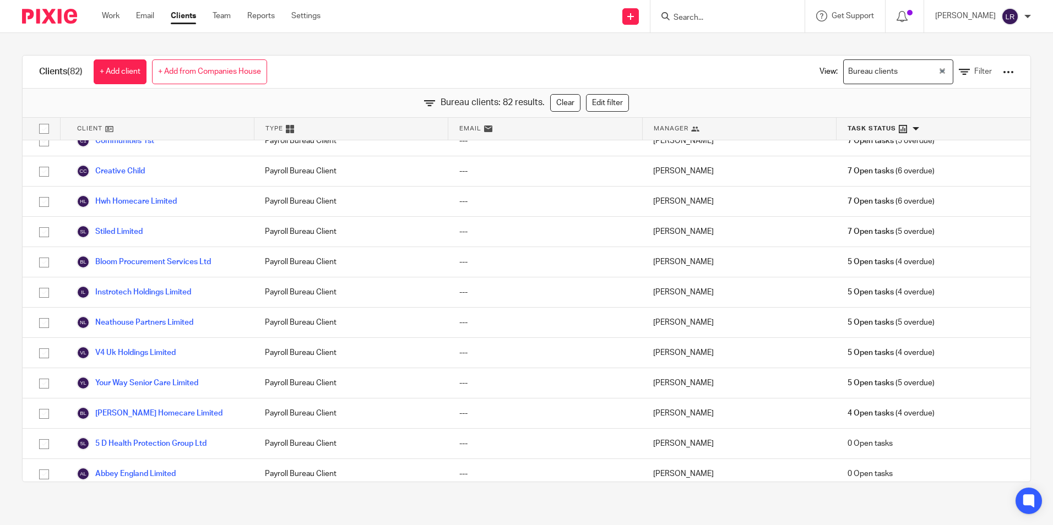
click at [424, 103] on icon at bounding box center [429, 102] width 11 height 11
click at [594, 100] on link "Edit filter" at bounding box center [607, 103] width 43 height 18
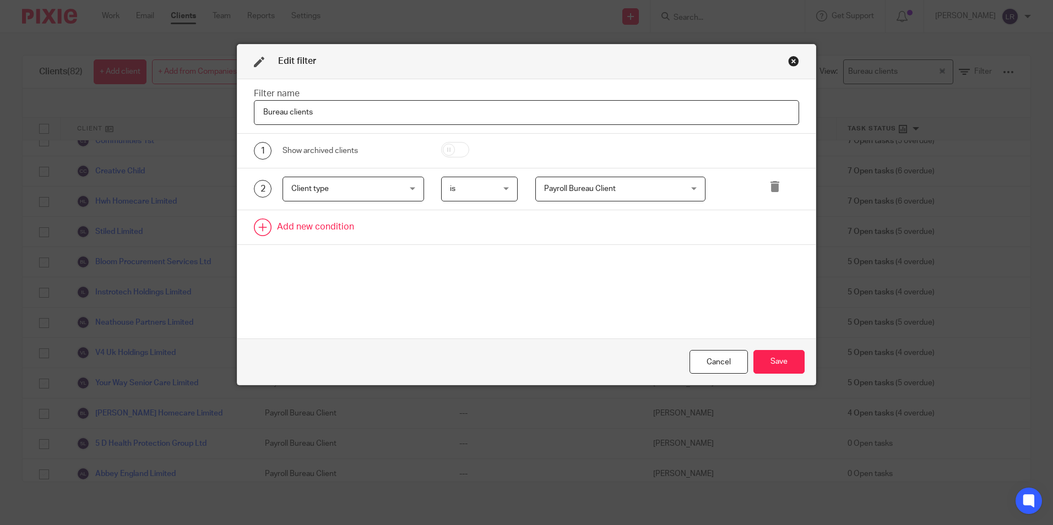
click at [306, 230] on link at bounding box center [526, 227] width 578 height 34
click at [306, 226] on div "Field" at bounding box center [344, 230] width 106 height 23
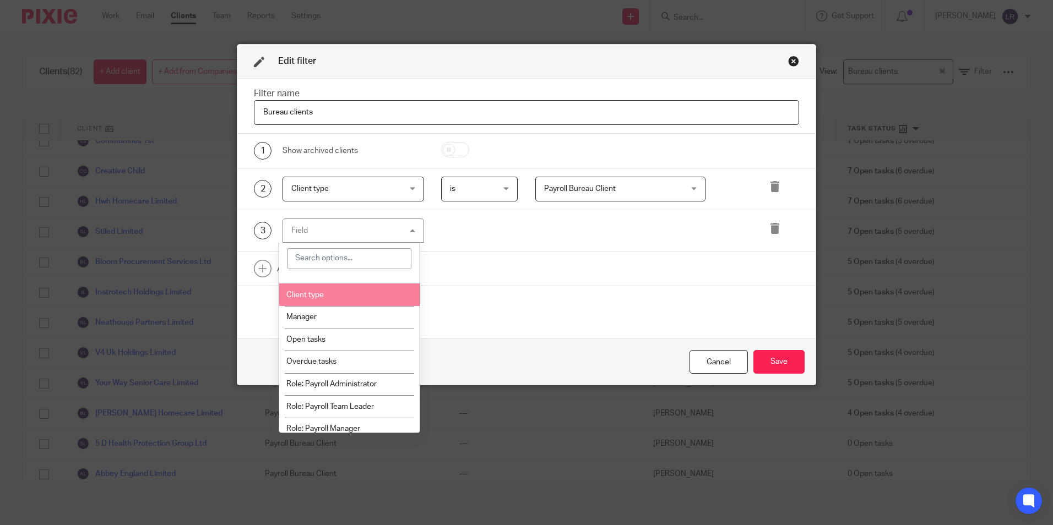
scroll to position [55, 0]
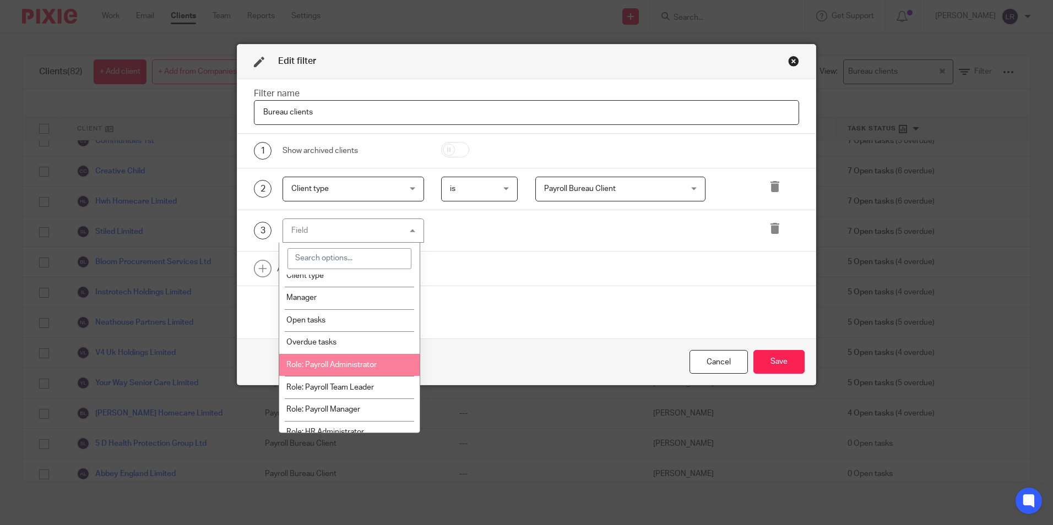
click at [348, 365] on span "Role: Payroll Administrator" at bounding box center [331, 365] width 90 height 8
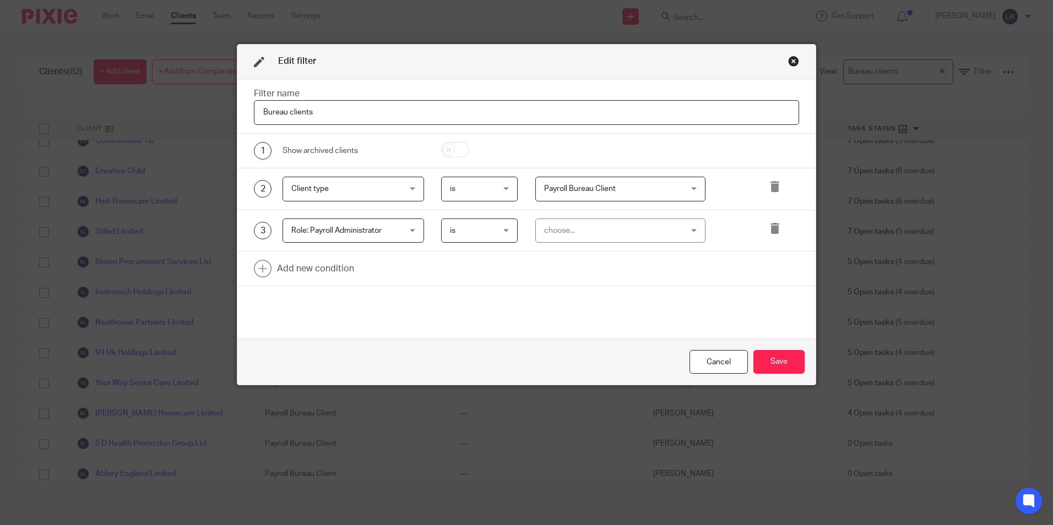
click at [544, 220] on div "choose..." at bounding box center [608, 230] width 129 height 23
click at [422, 288] on div "Filter name Bureau clients 1 Show archived clients 2 Client type Client type Na…" at bounding box center [526, 209] width 578 height 260
click at [700, 357] on div "Cancel" at bounding box center [719, 362] width 58 height 24
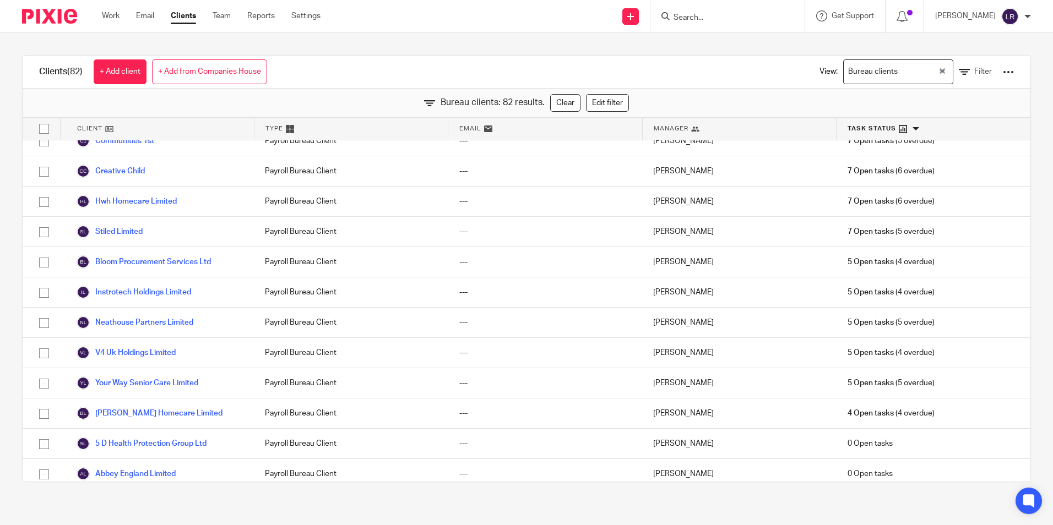
click at [691, 127] on icon at bounding box center [695, 129] width 8 height 8
click at [692, 127] on icon at bounding box center [696, 129] width 8 height 8
click at [1003, 69] on div at bounding box center [1008, 72] width 11 height 11
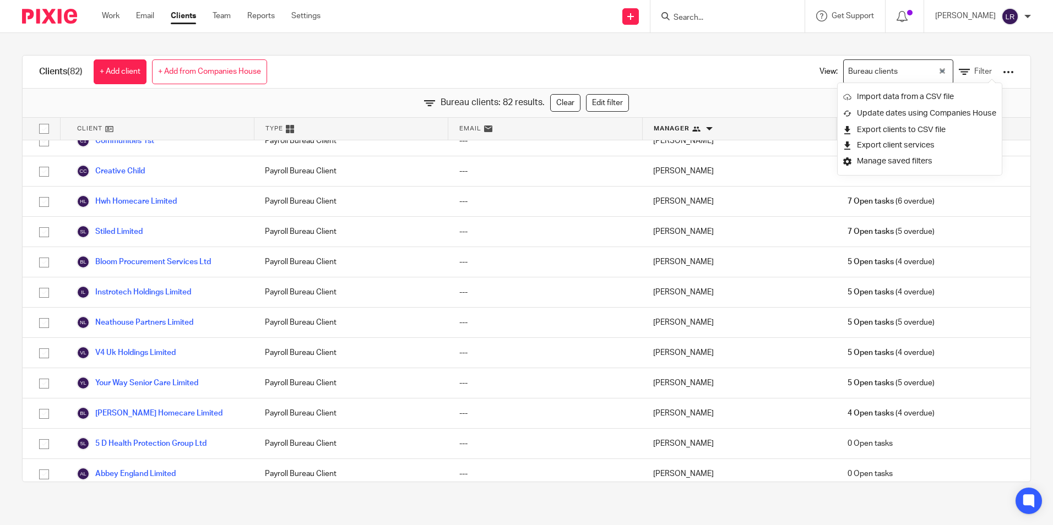
click at [615, 77] on div "Clients (82) + Add client + Add from Companies House View: Bureau clients Loadi…" at bounding box center [527, 72] width 1008 height 33
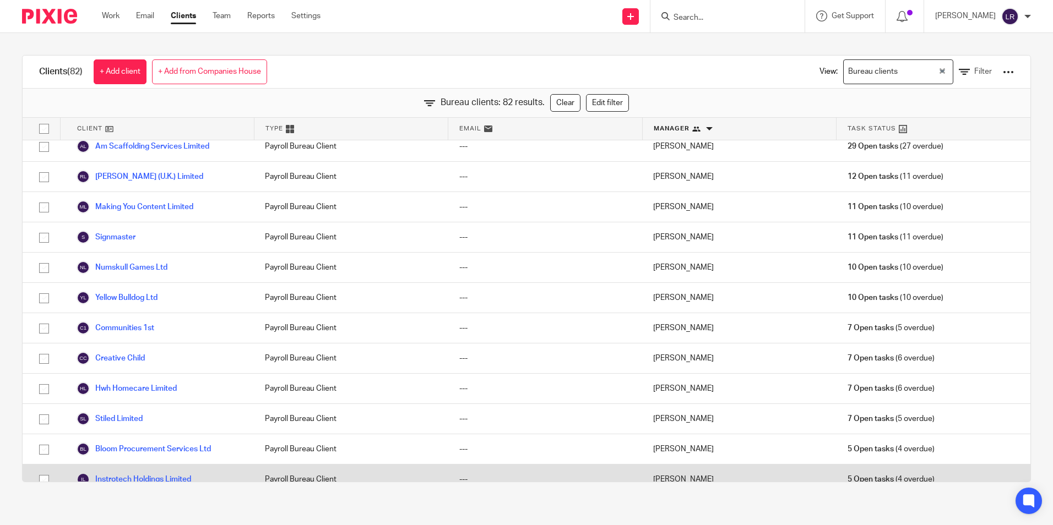
scroll to position [0, 0]
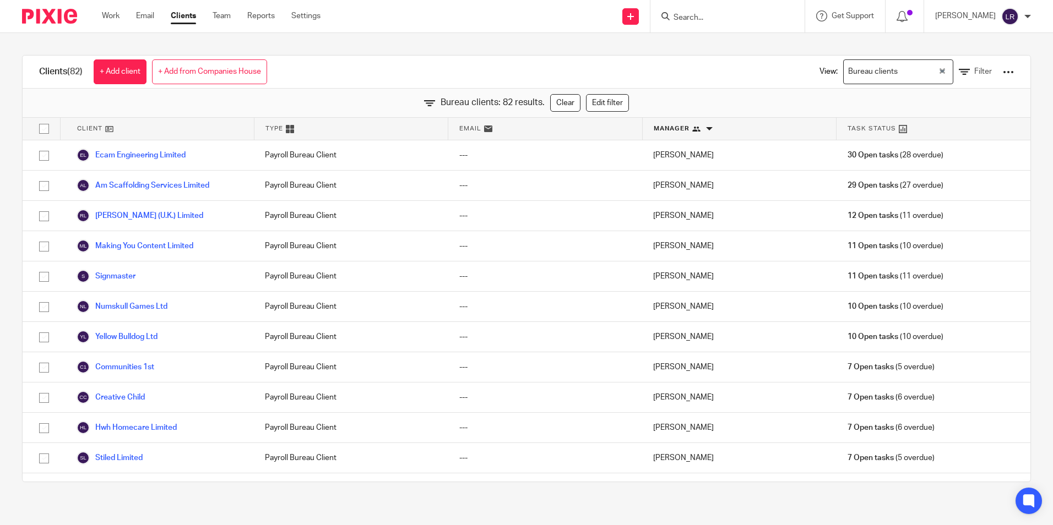
click at [286, 129] on icon at bounding box center [290, 129] width 8 height 8
click at [259, 18] on link "Reports" at bounding box center [261, 15] width 28 height 11
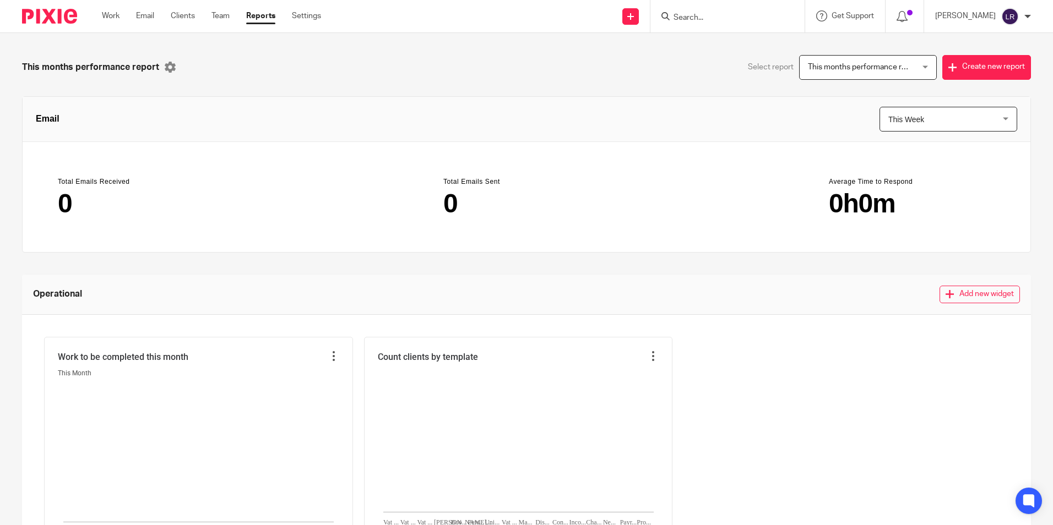
click at [928, 126] on span "This Week" at bounding box center [939, 119] width 102 height 24
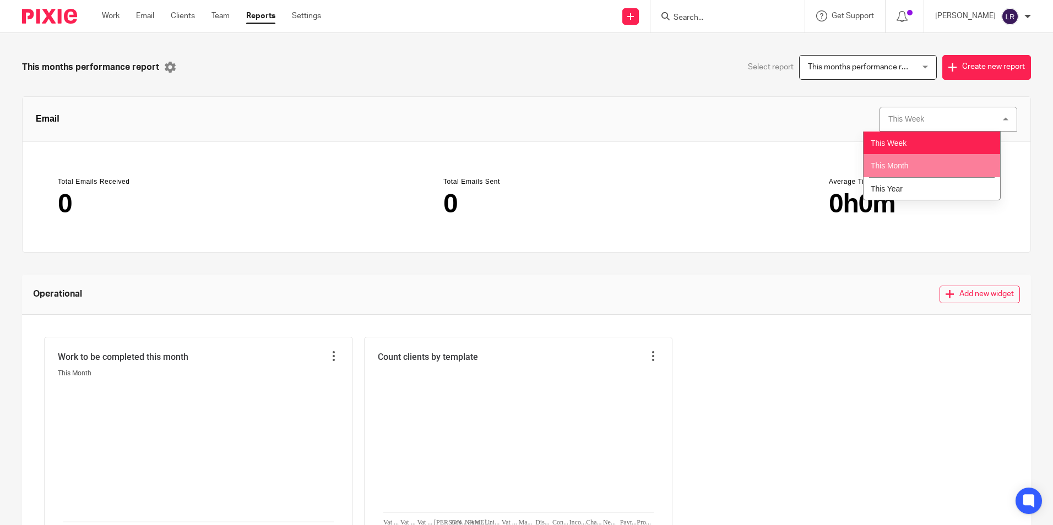
click at [804, 277] on div "Operational Add new widget" at bounding box center [526, 295] width 1009 height 40
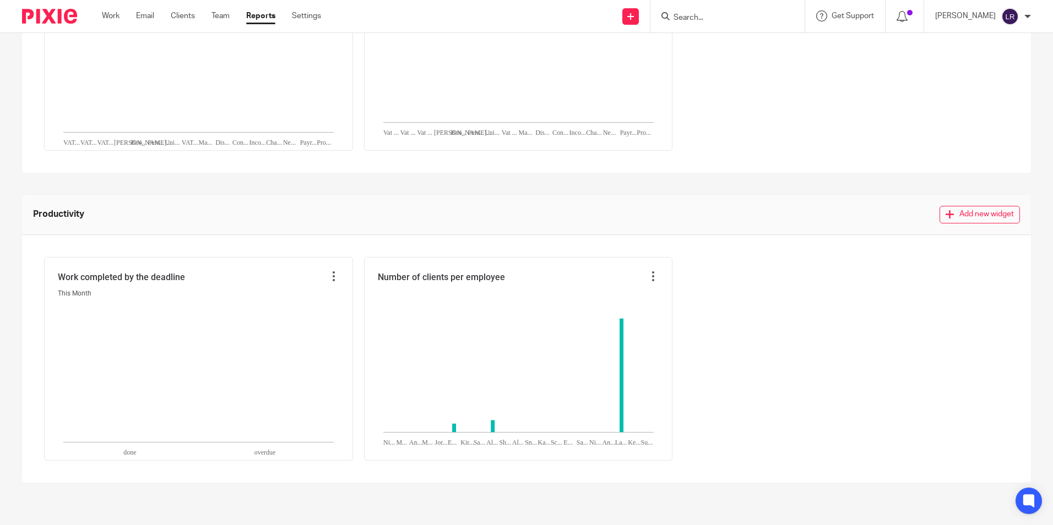
scroll to position [392, 0]
click at [452, 429] on icon "Emma Shone:5," at bounding box center [454, 426] width 4 height 9
click at [454, 426] on icon "Emma Shone:5," at bounding box center [454, 426] width 4 height 9
click at [652, 275] on icon at bounding box center [653, 274] width 11 height 11
click at [442, 299] on rect at bounding box center [518, 362] width 270 height 138
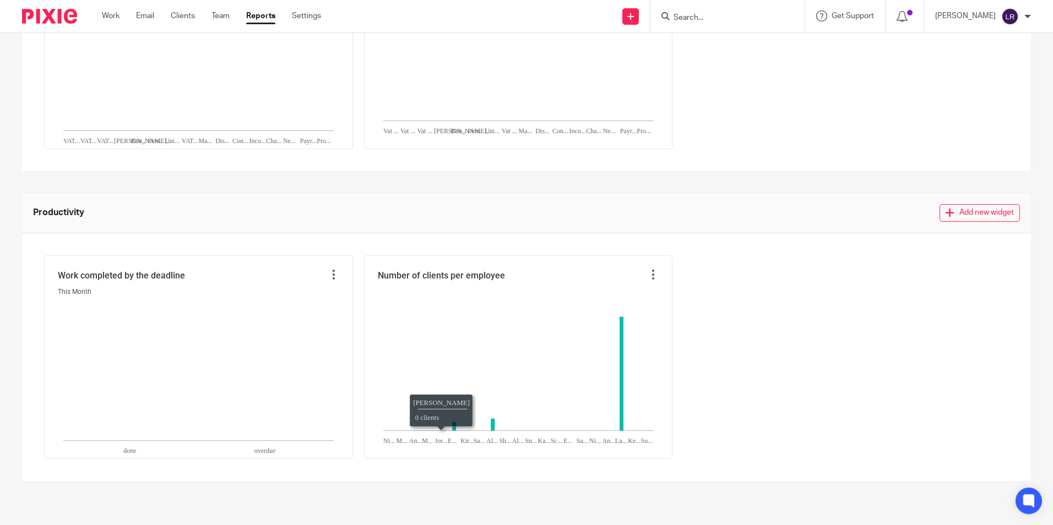
click at [861, 342] on div "Work completed by the deadline This Month overdue 0% done overdue Number of cli…" at bounding box center [526, 358] width 965 height 204
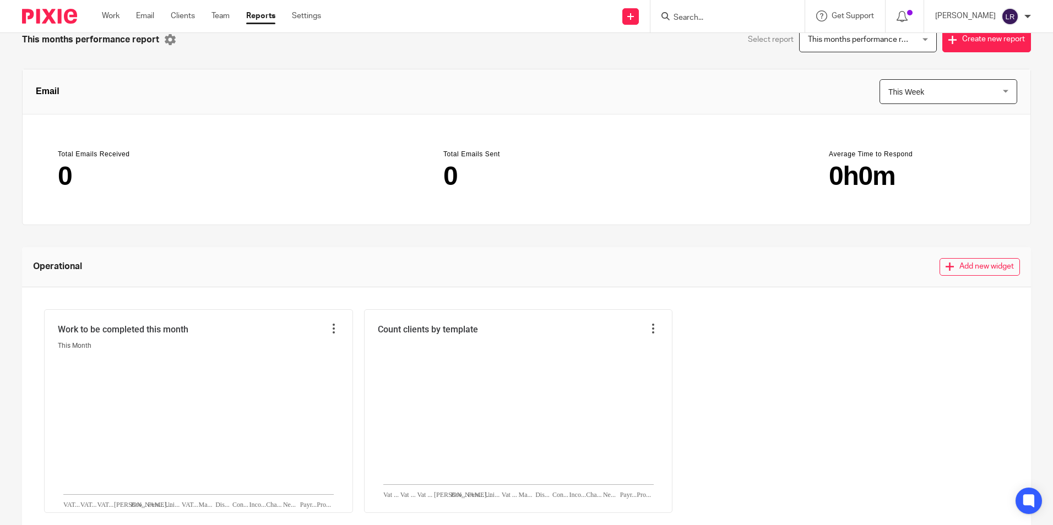
scroll to position [0, 0]
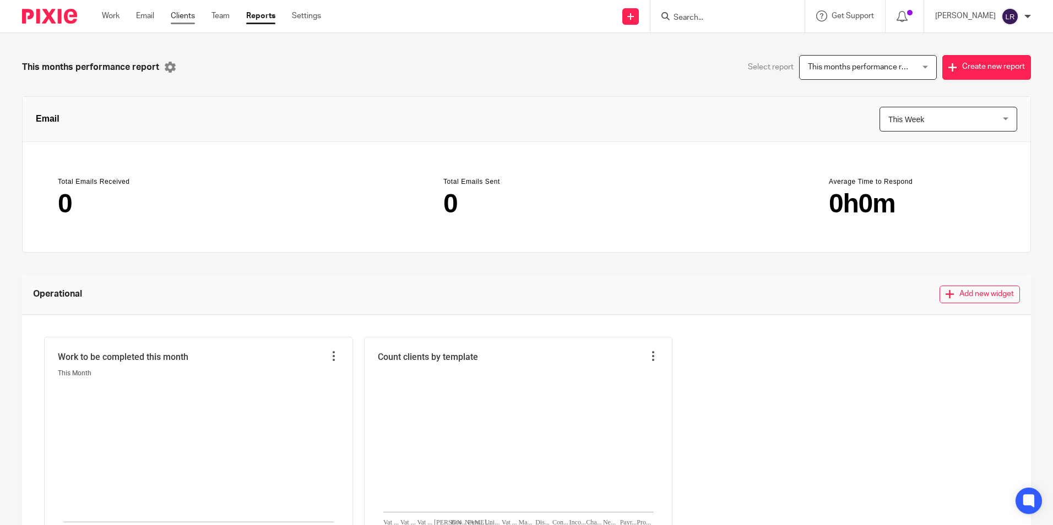
click at [185, 17] on link "Clients" at bounding box center [183, 15] width 24 height 11
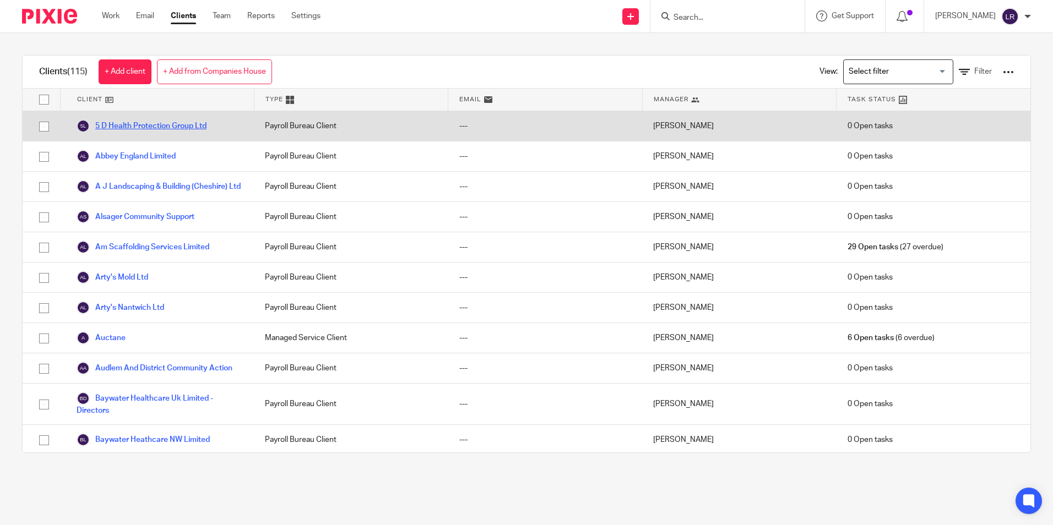
click at [164, 124] on link "5 D Health Protection Group Ltd" at bounding box center [142, 126] width 130 height 13
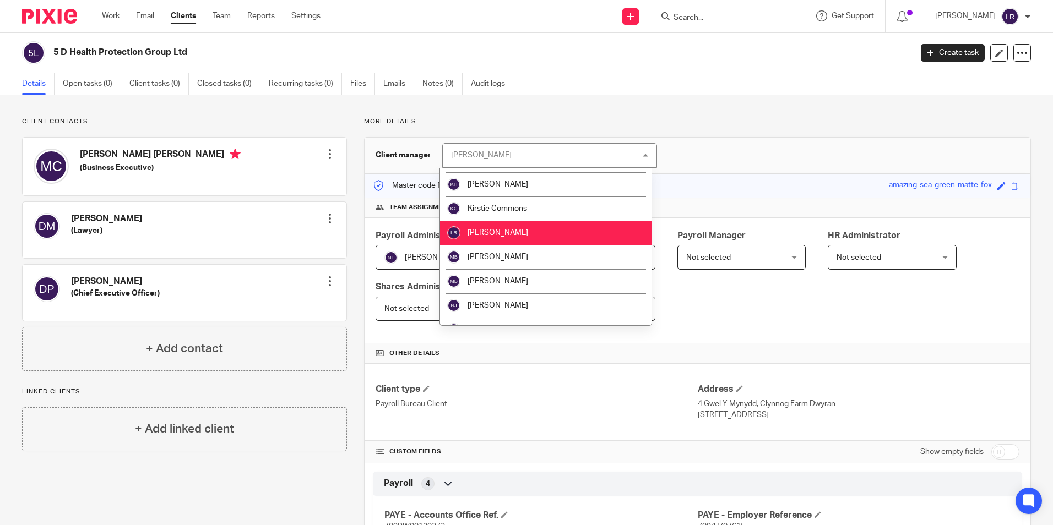
scroll to position [275, 0]
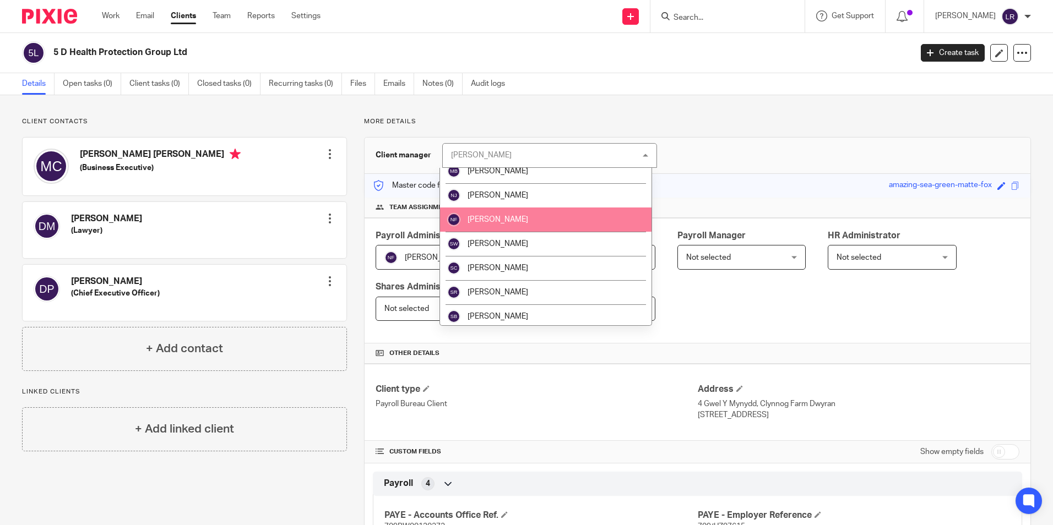
click at [530, 219] on li "[PERSON_NAME]" at bounding box center [546, 220] width 212 height 24
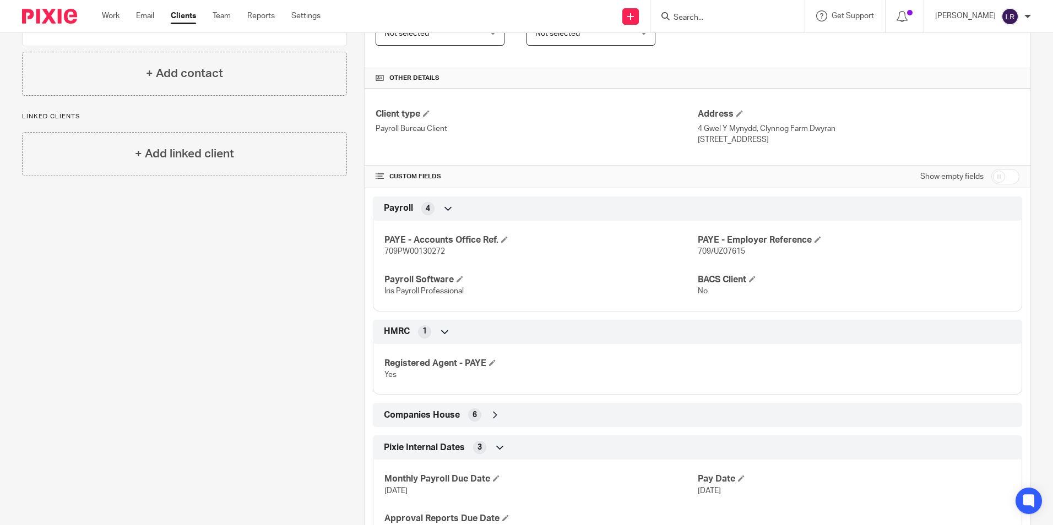
scroll to position [350, 0]
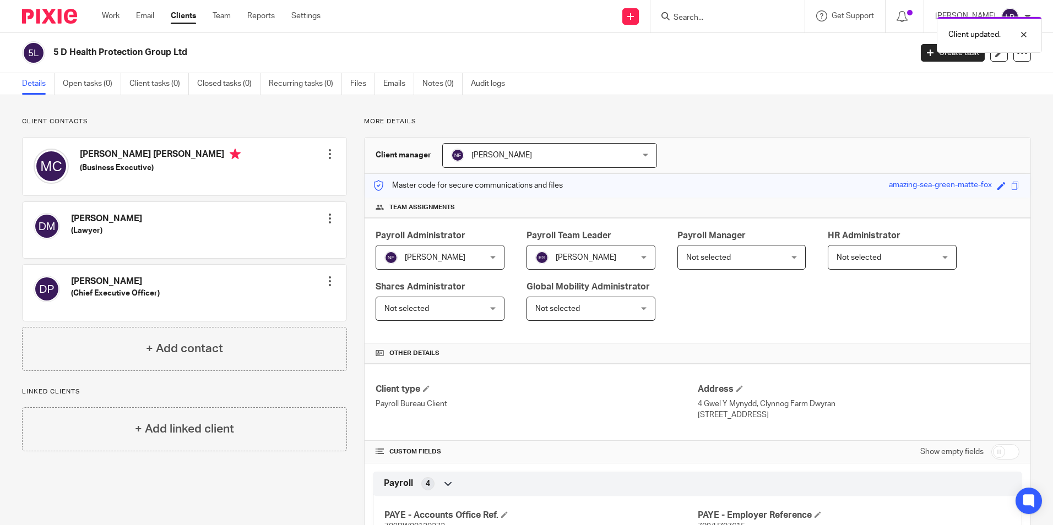
click at [699, 261] on span "Not selected" at bounding box center [708, 258] width 45 height 8
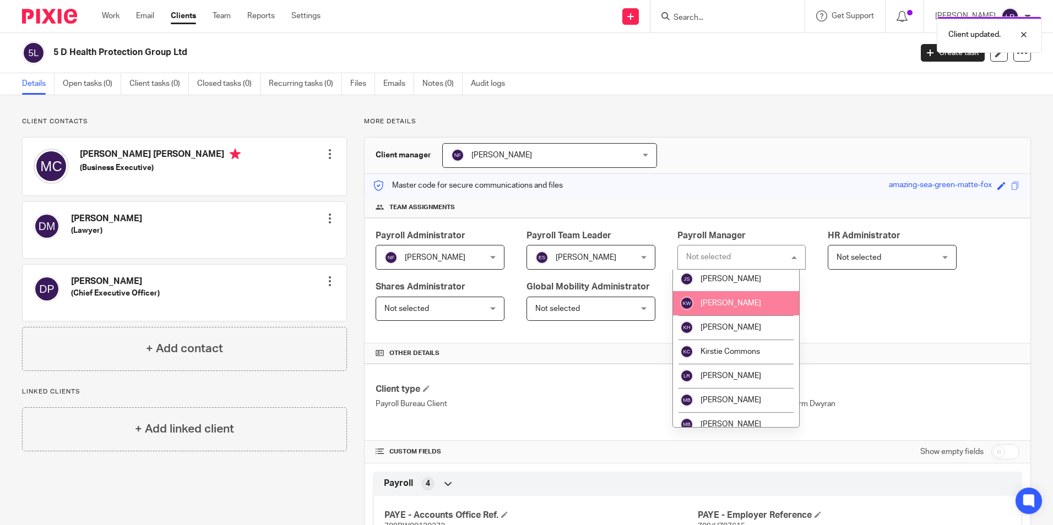
scroll to position [165, 0]
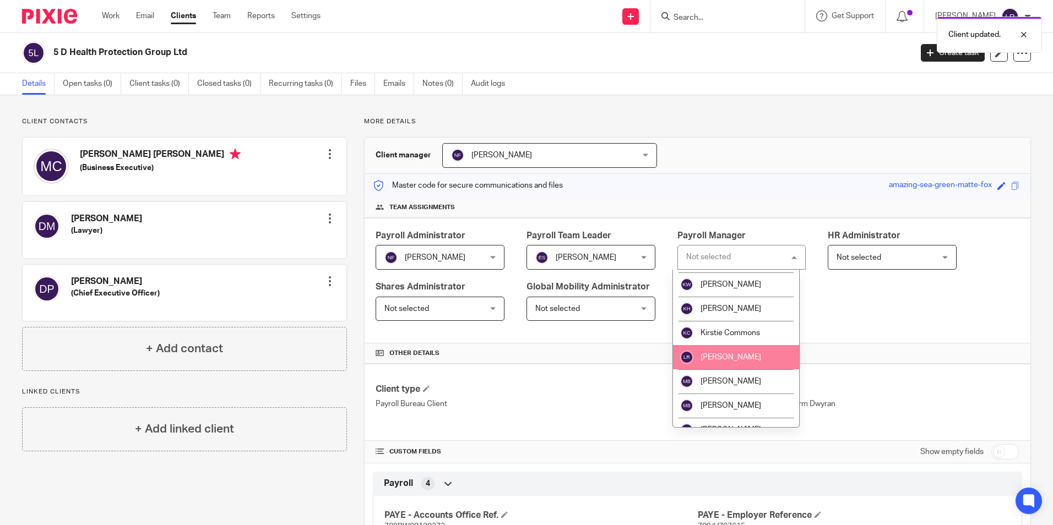
click at [744, 357] on span "[PERSON_NAME]" at bounding box center [731, 358] width 61 height 8
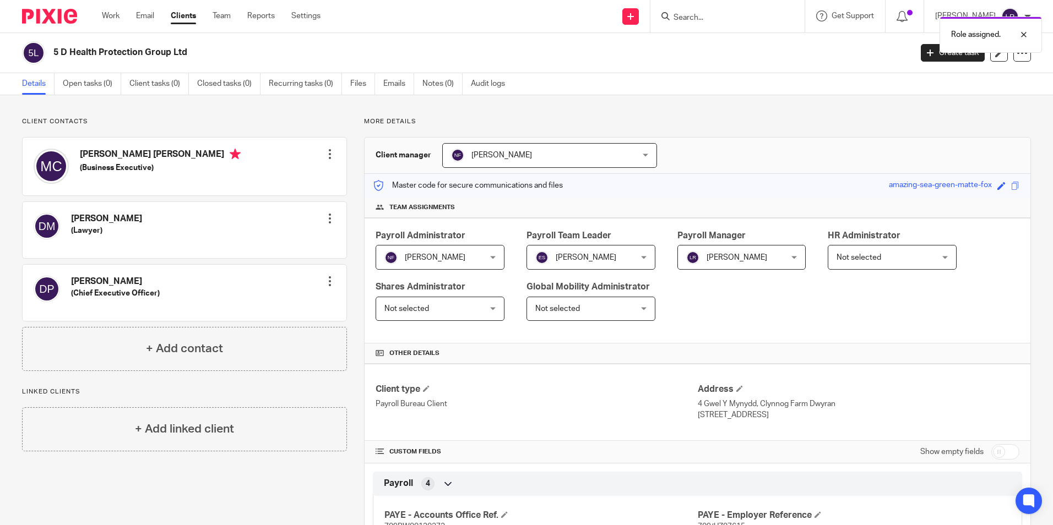
click at [180, 21] on link "Clients" at bounding box center [183, 15] width 25 height 11
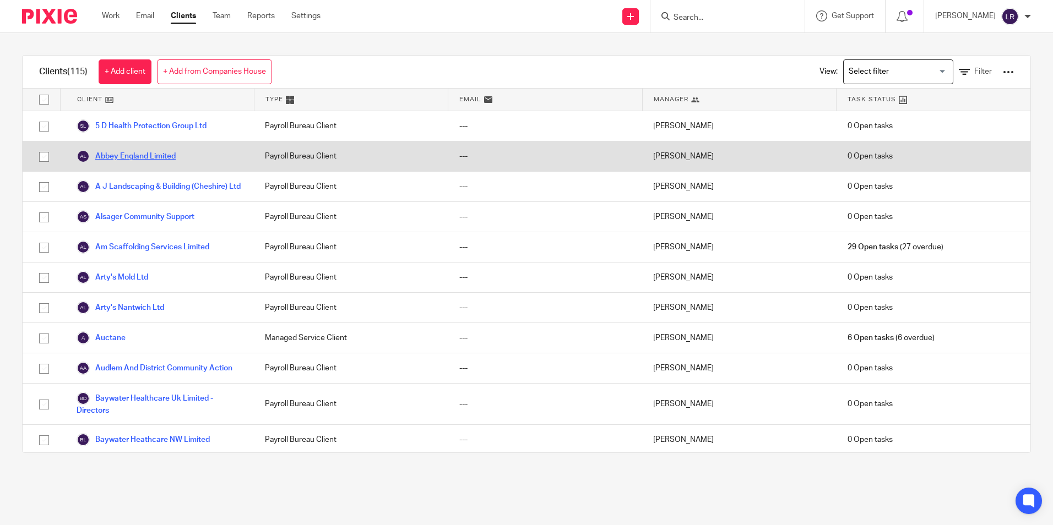
click at [145, 155] on link "Abbey England Limited" at bounding box center [126, 156] width 99 height 13
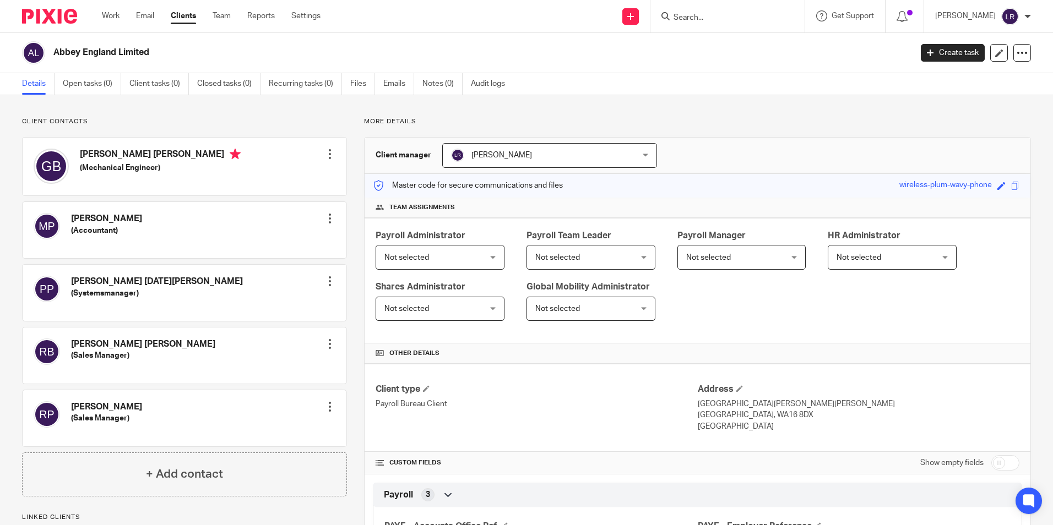
click at [406, 262] on span "Not selected" at bounding box center [431, 257] width 95 height 23
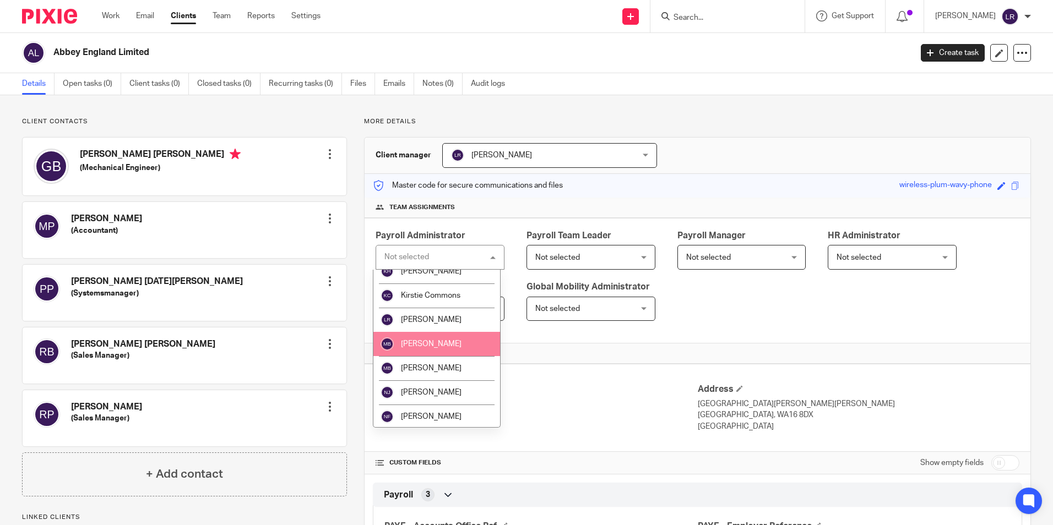
scroll to position [220, 0]
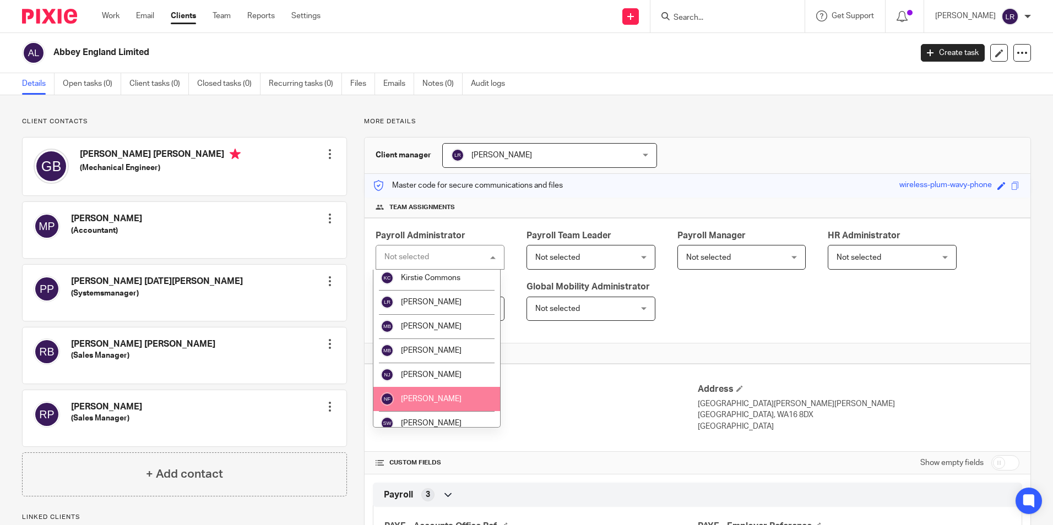
click at [433, 396] on span "[PERSON_NAME]" at bounding box center [431, 399] width 61 height 8
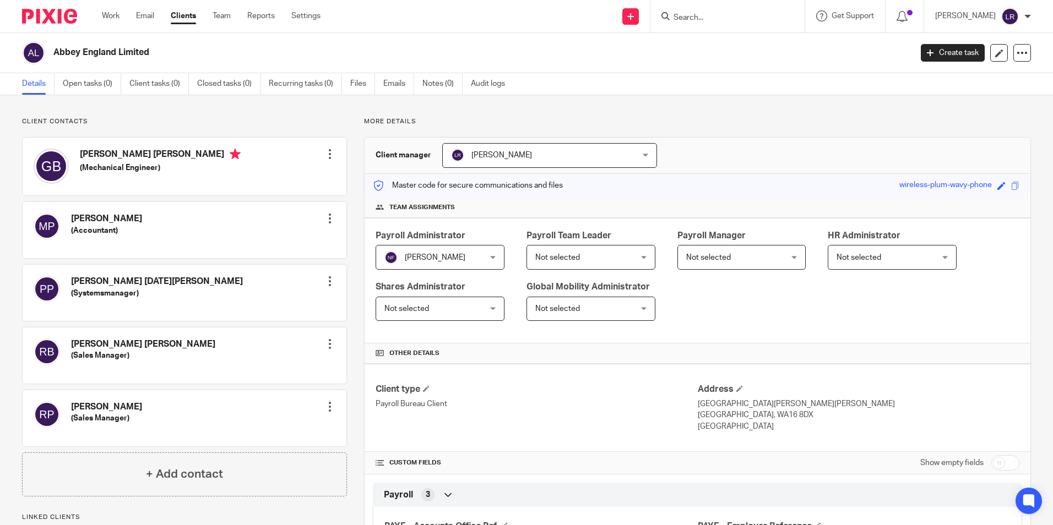
click at [598, 257] on span "Not selected" at bounding box center [582, 257] width 95 height 23
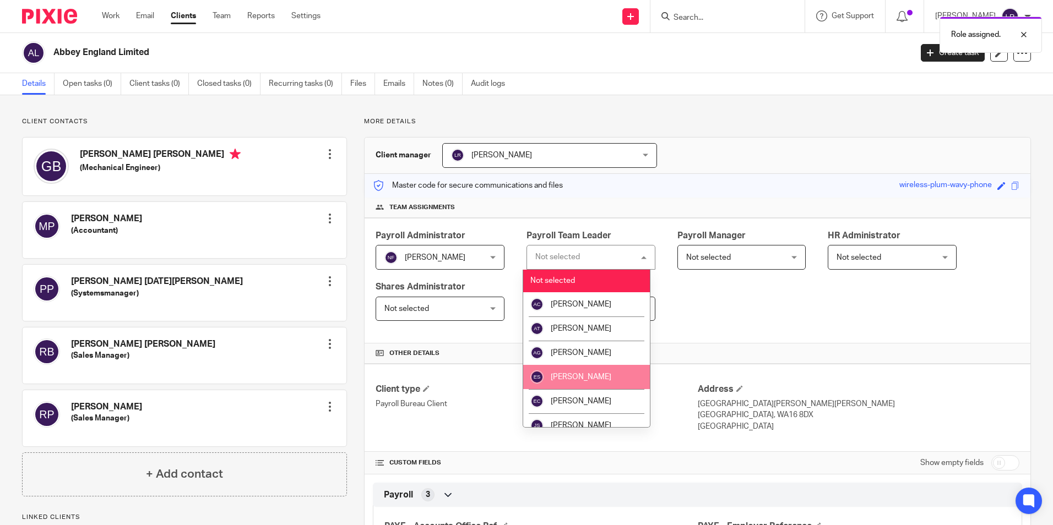
click at [587, 369] on li "[PERSON_NAME]" at bounding box center [586, 377] width 127 height 24
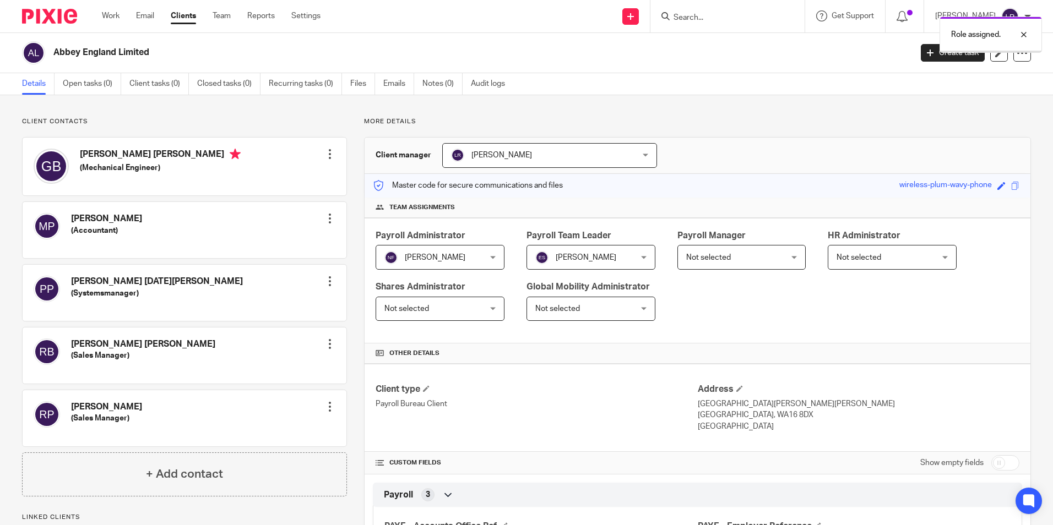
click at [706, 258] on span "Not selected" at bounding box center [708, 258] width 45 height 8
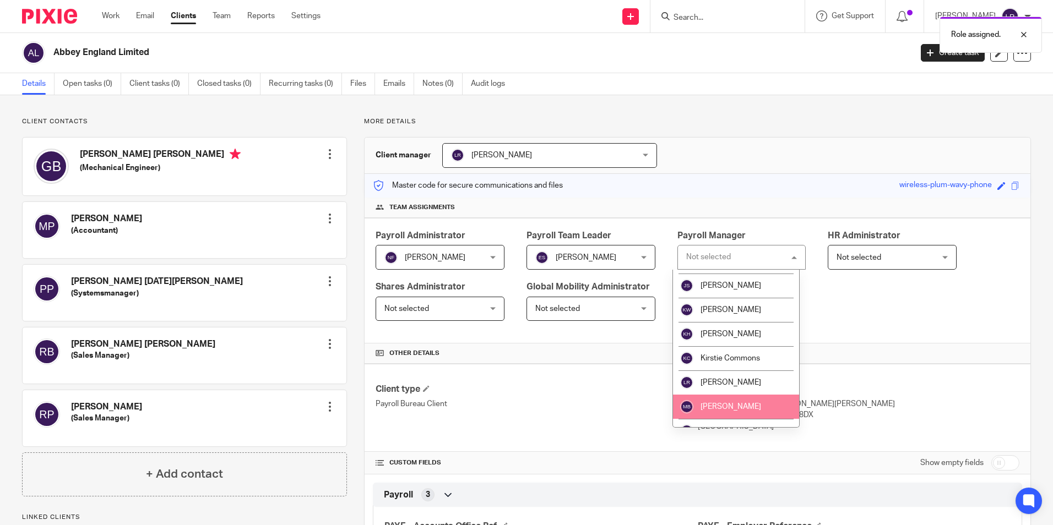
scroll to position [165, 0]
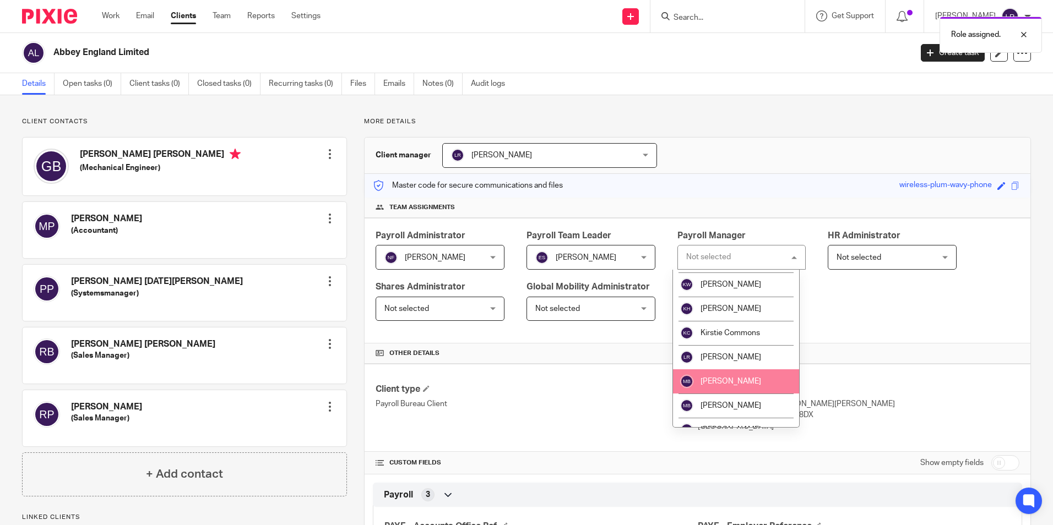
click at [738, 360] on span "[PERSON_NAME]" at bounding box center [731, 358] width 61 height 8
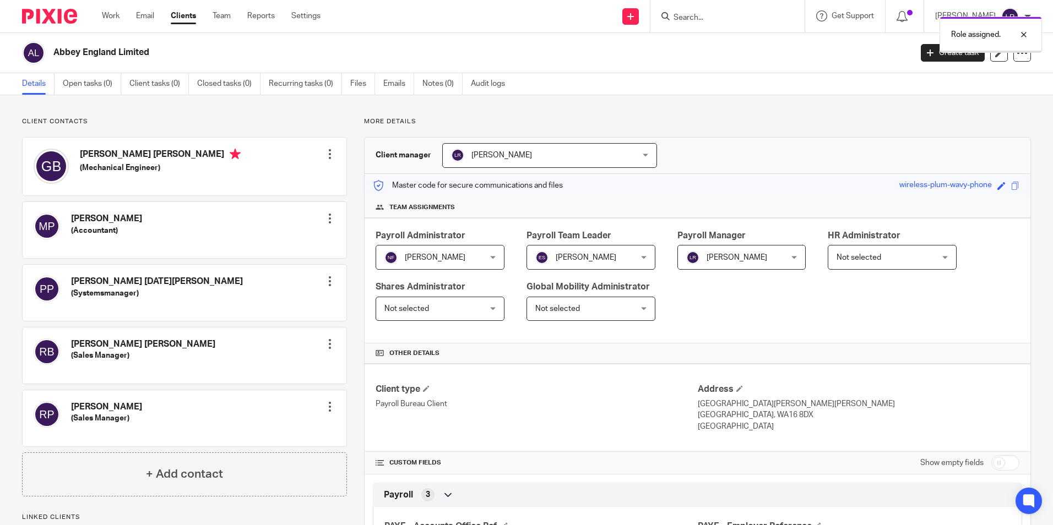
click at [489, 150] on span "[PERSON_NAME]" at bounding box center [533, 155] width 164 height 23
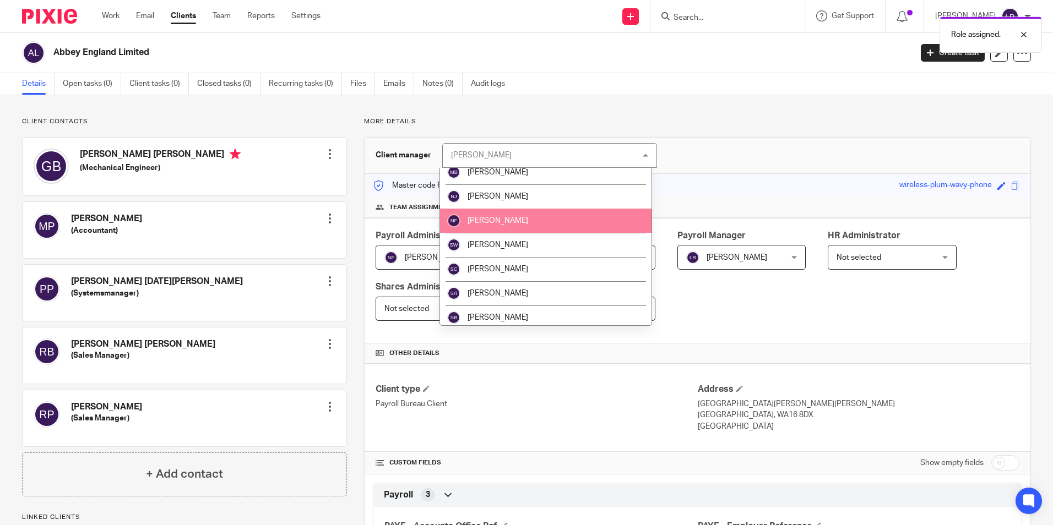
scroll to position [275, 0]
click at [515, 221] on li "[PERSON_NAME]" at bounding box center [546, 220] width 212 height 24
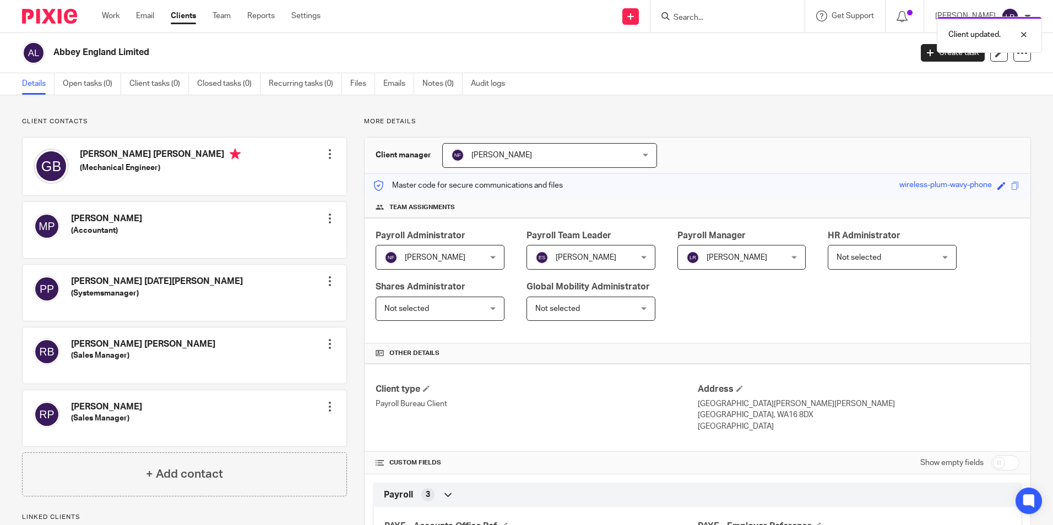
click at [190, 12] on link "Clients" at bounding box center [183, 15] width 25 height 11
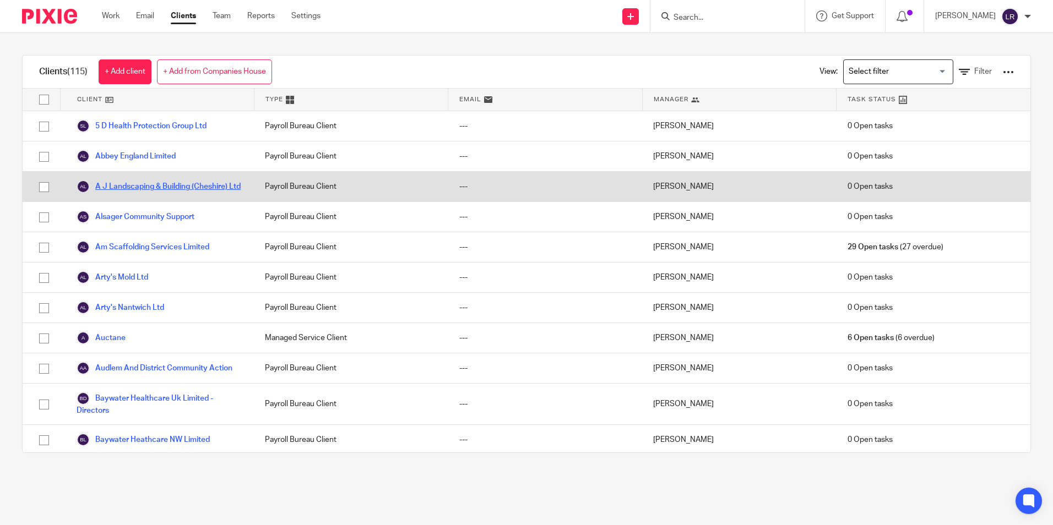
click at [120, 184] on link "A J Landscaping & Building (Cheshire) Ltd" at bounding box center [159, 186] width 164 height 13
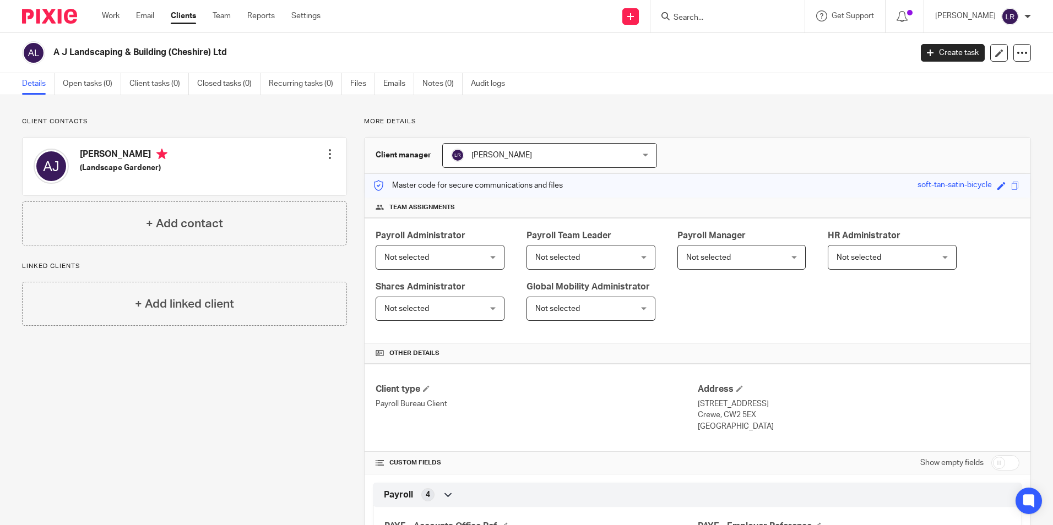
click at [457, 250] on span "Not selected" at bounding box center [431, 257] width 95 height 23
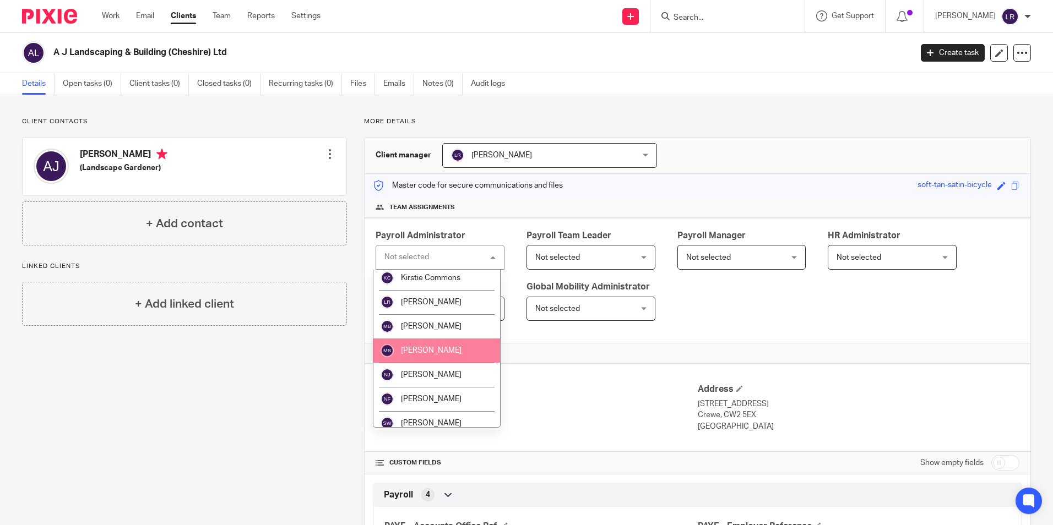
scroll to position [110, 0]
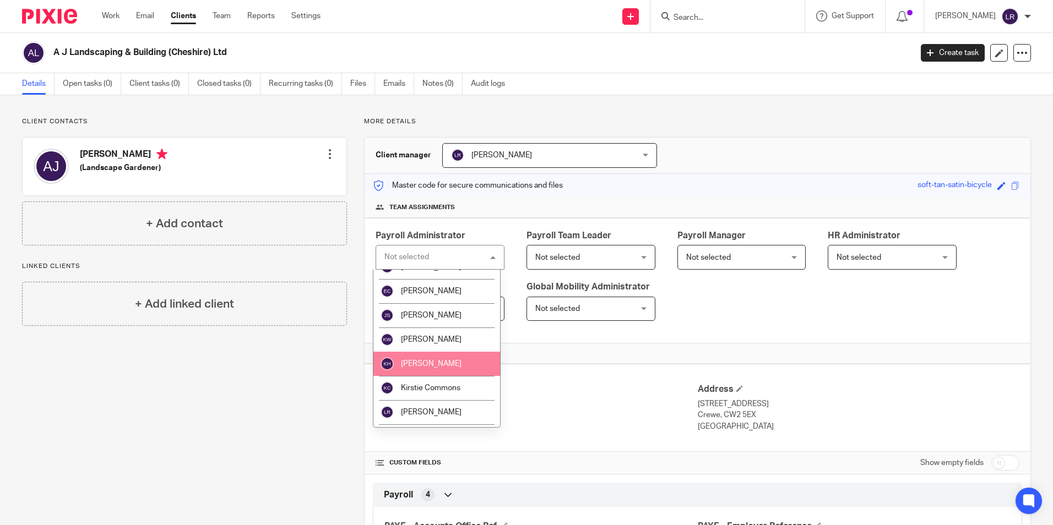
click at [434, 356] on li "[PERSON_NAME]" at bounding box center [436, 364] width 127 height 24
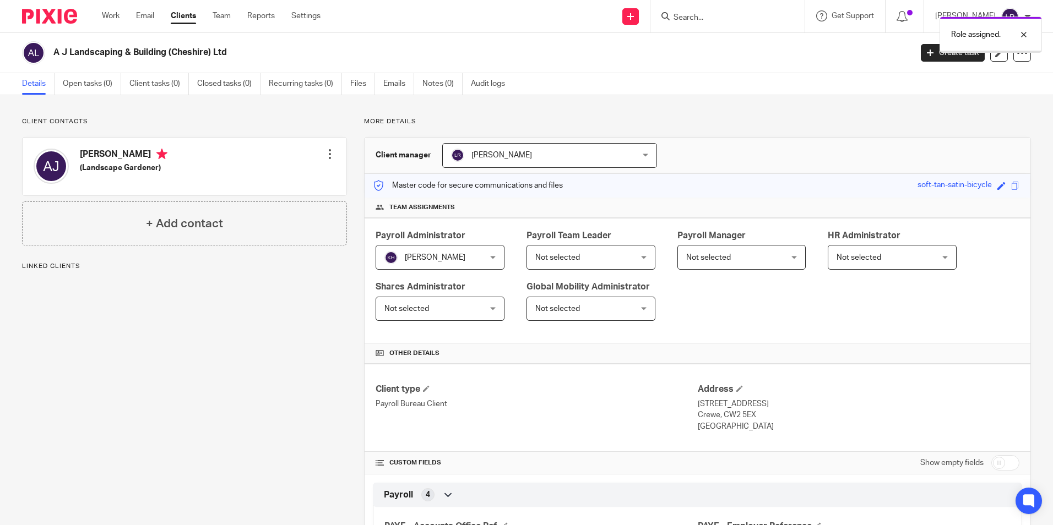
click at [507, 156] on span "[PERSON_NAME]" at bounding box center [502, 155] width 61 height 8
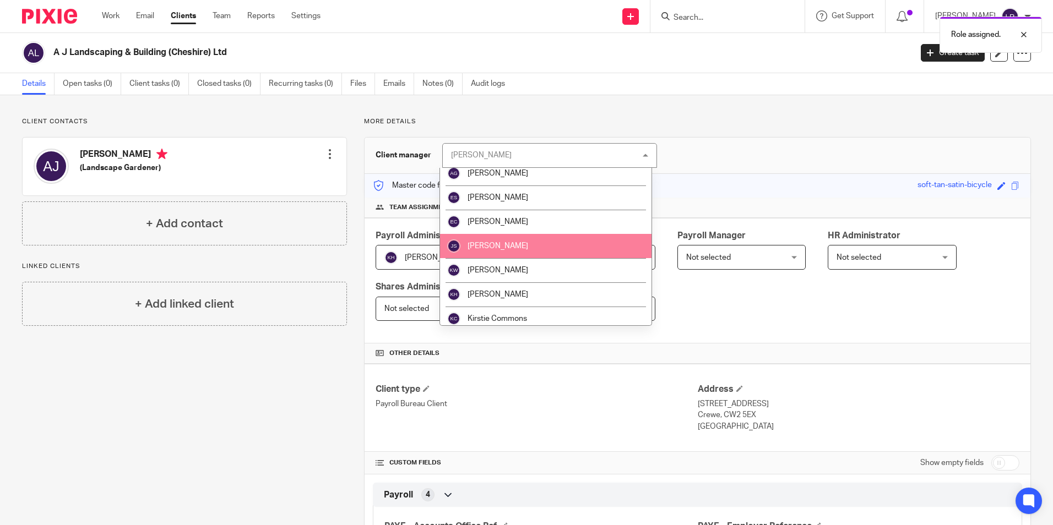
scroll to position [110, 0]
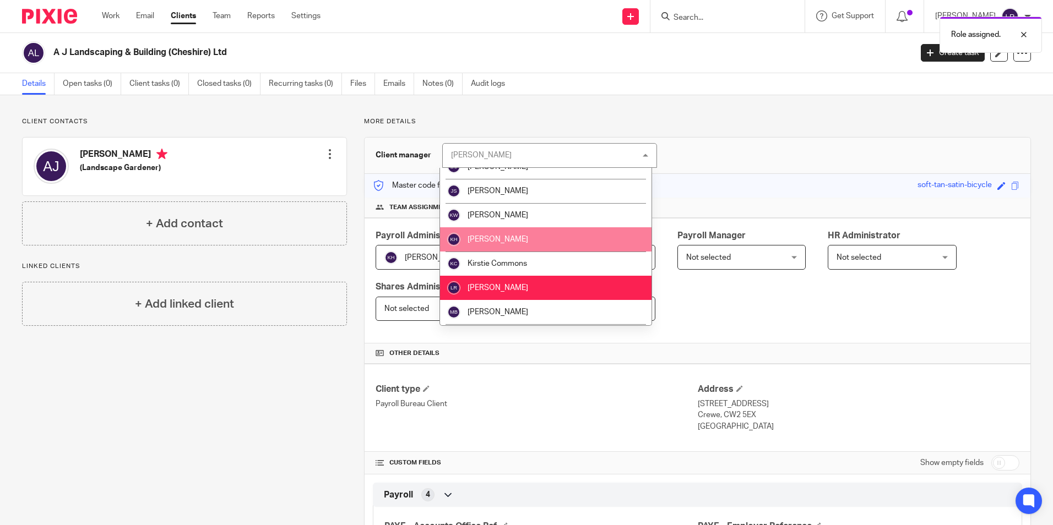
click at [521, 248] on li "[PERSON_NAME]" at bounding box center [546, 239] width 212 height 24
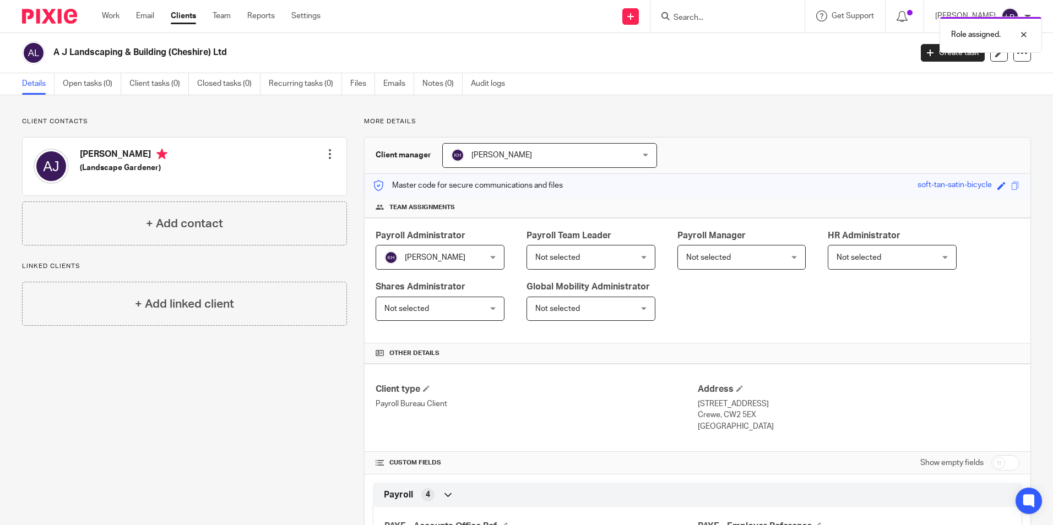
drag, startPoint x: 520, startPoint y: 248, endPoint x: 511, endPoint y: 191, distance: 58.0
click at [511, 191] on p "Master code for secure communications and files" at bounding box center [468, 185] width 190 height 11
click at [575, 264] on span "Not selected" at bounding box center [582, 257] width 95 height 23
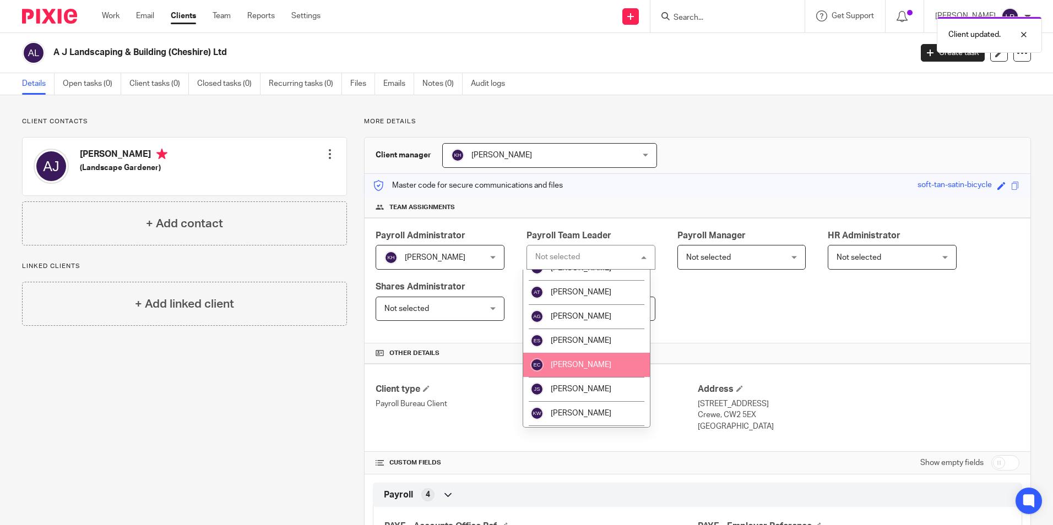
scroll to position [55, 0]
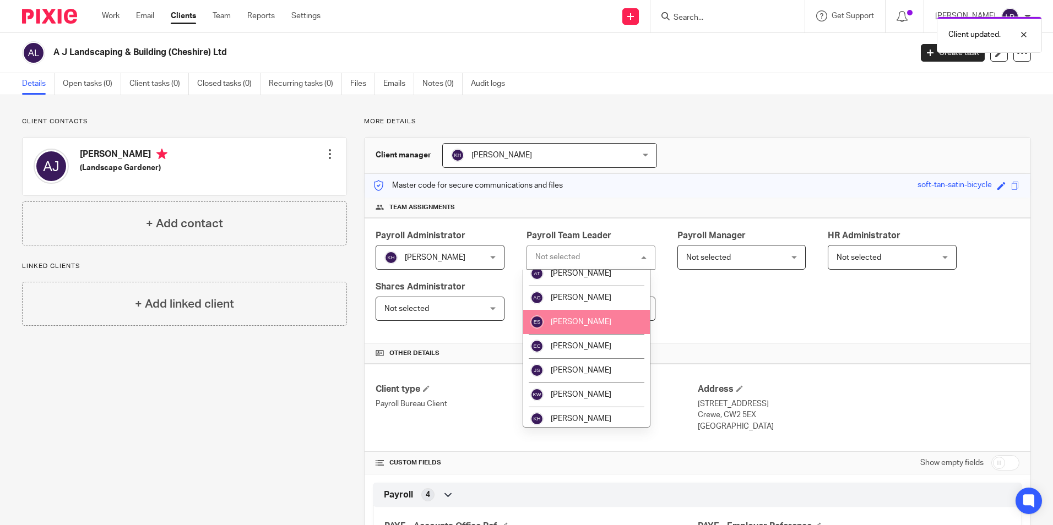
click at [577, 322] on span "[PERSON_NAME]" at bounding box center [581, 322] width 61 height 8
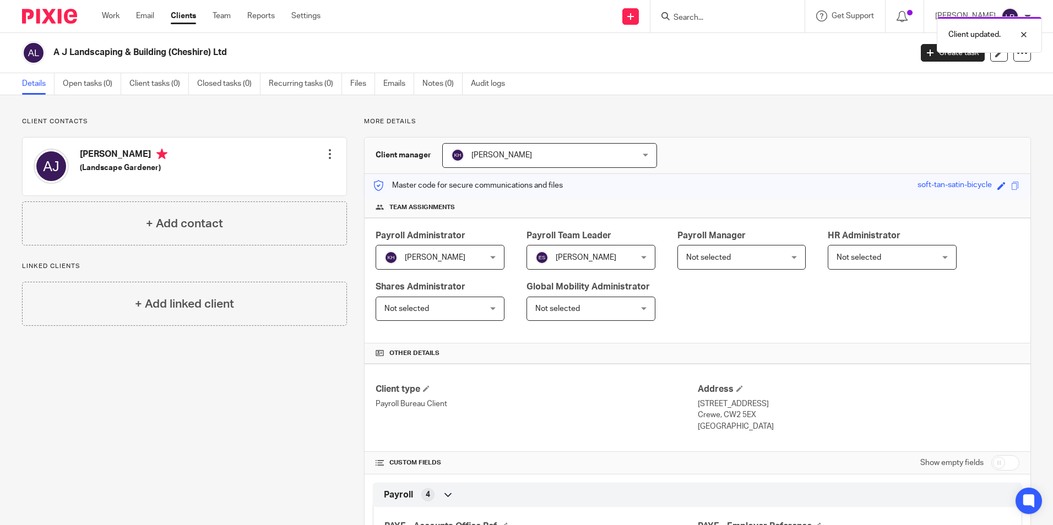
click at [736, 259] on span "Not selected" at bounding box center [733, 257] width 95 height 23
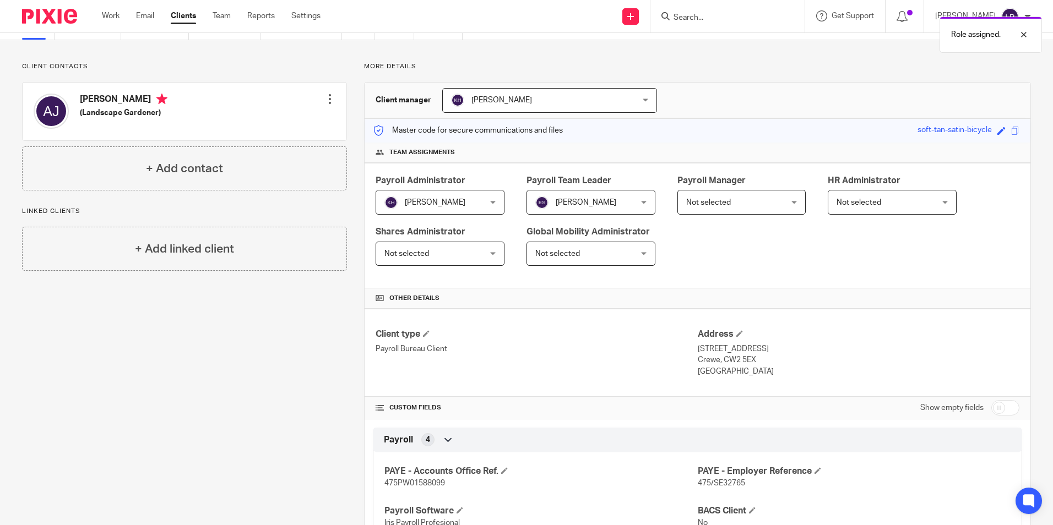
click at [725, 198] on span "Not selected" at bounding box center [733, 202] width 95 height 23
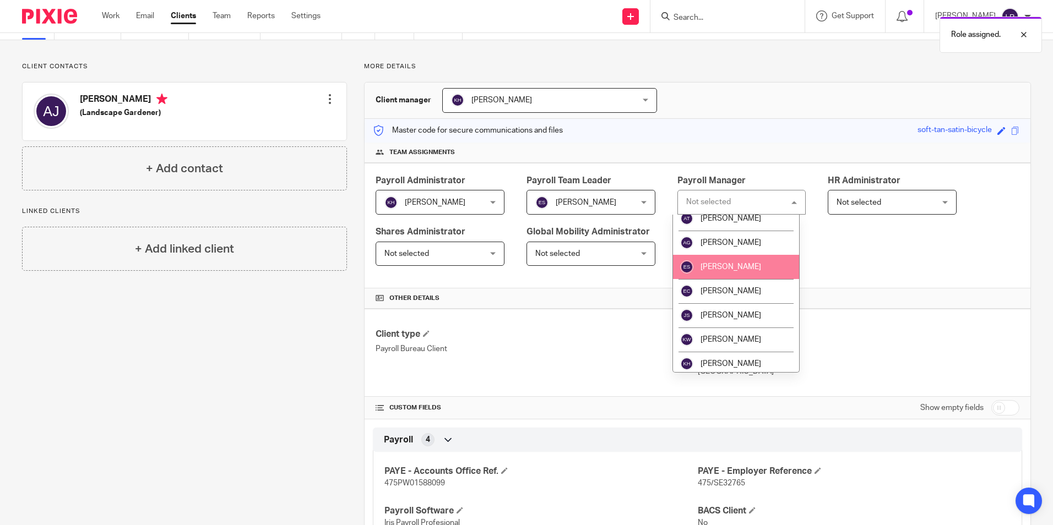
click at [722, 267] on span "[PERSON_NAME]" at bounding box center [731, 267] width 61 height 8
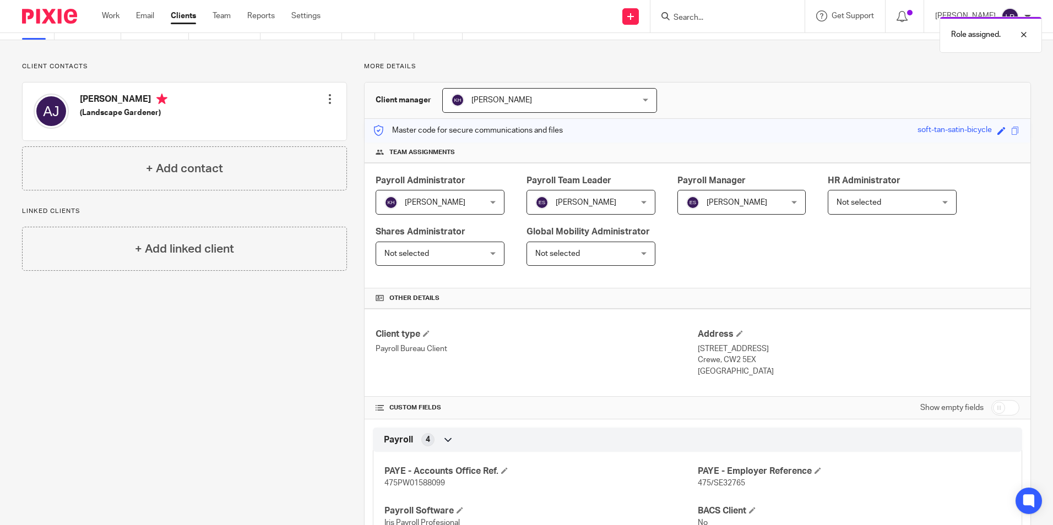
click at [859, 269] on div "Payroll Administrator Keira Hales Keira Hales Not selected Alex Chambers Alex T…" at bounding box center [698, 226] width 666 height 126
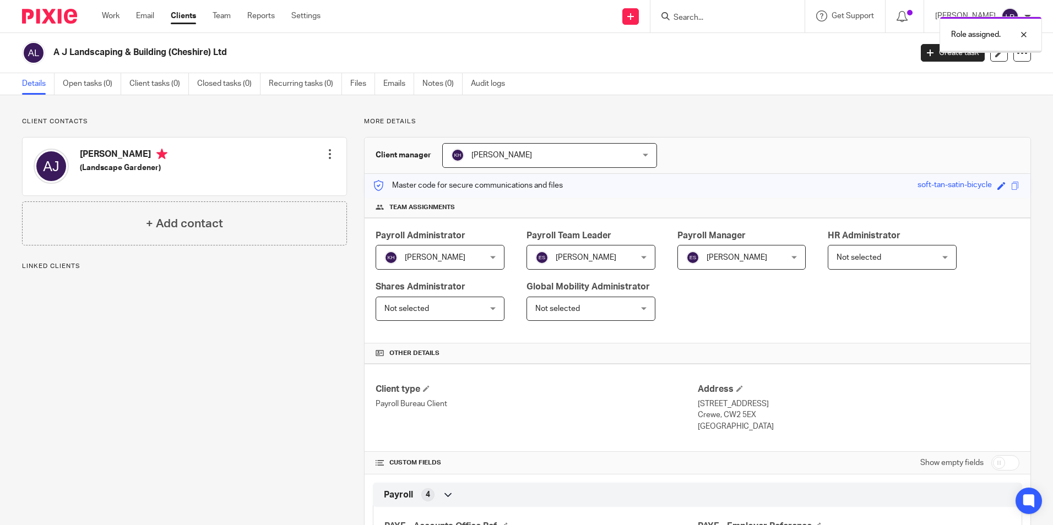
click at [700, 256] on span "[PERSON_NAME]" at bounding box center [733, 257] width 95 height 23
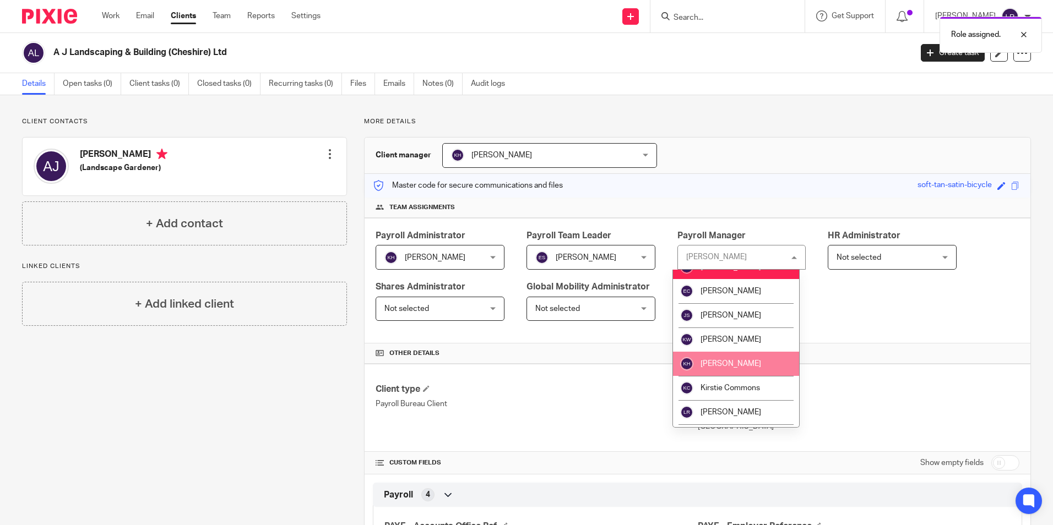
scroll to position [165, 0]
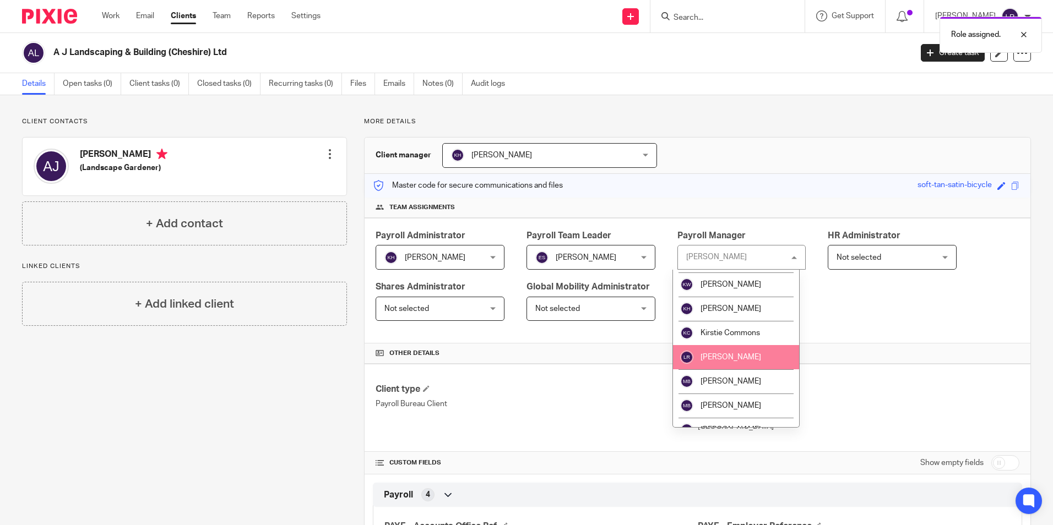
click at [734, 361] on li "[PERSON_NAME]" at bounding box center [736, 357] width 127 height 24
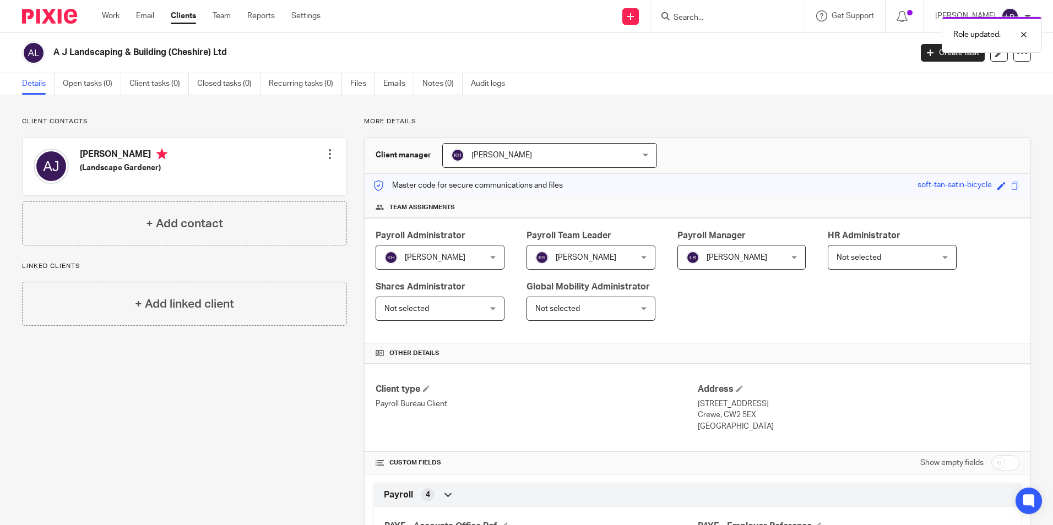
click at [186, 21] on link "Clients" at bounding box center [183, 15] width 25 height 11
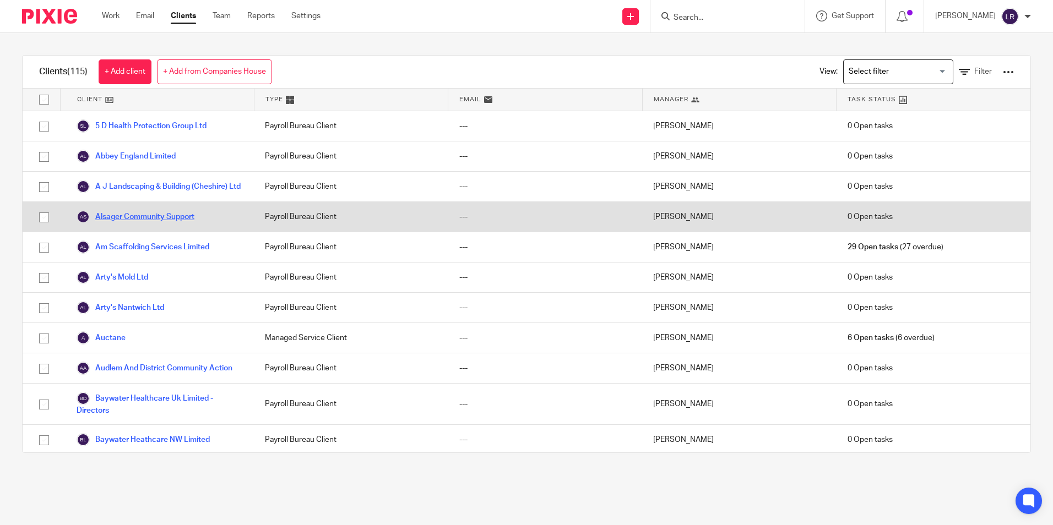
click at [131, 224] on link "Alsager Community Support" at bounding box center [136, 216] width 118 height 13
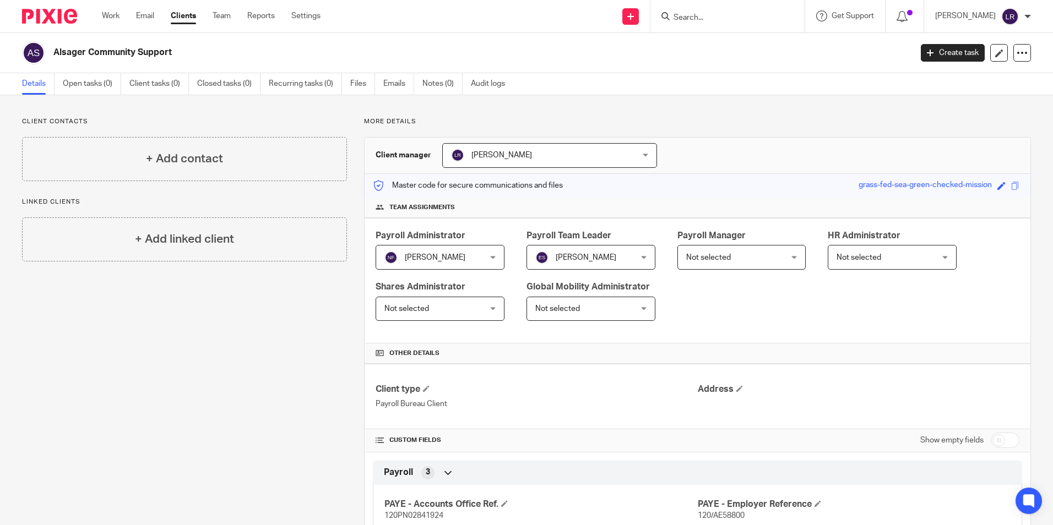
click at [467, 158] on span "[PERSON_NAME]" at bounding box center [533, 155] width 164 height 23
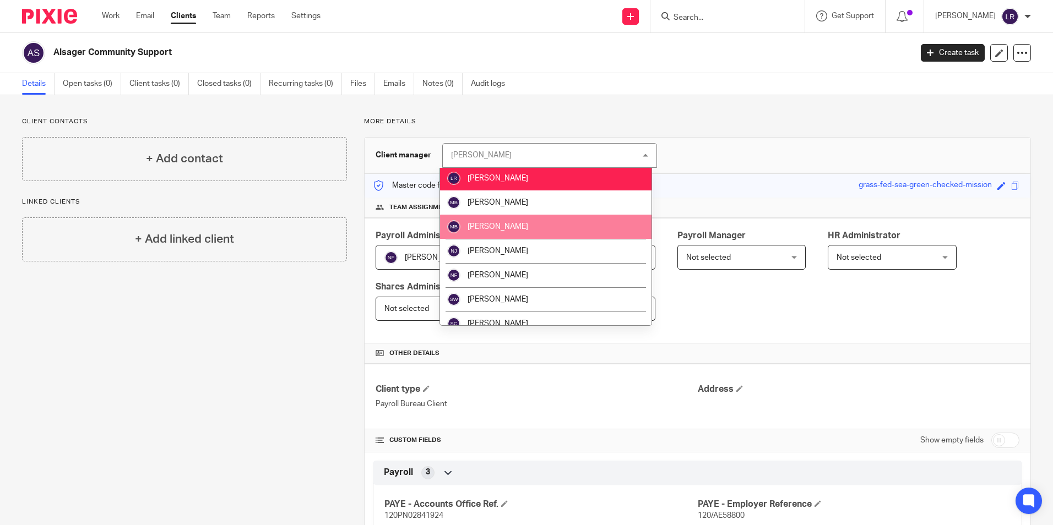
scroll to position [220, 0]
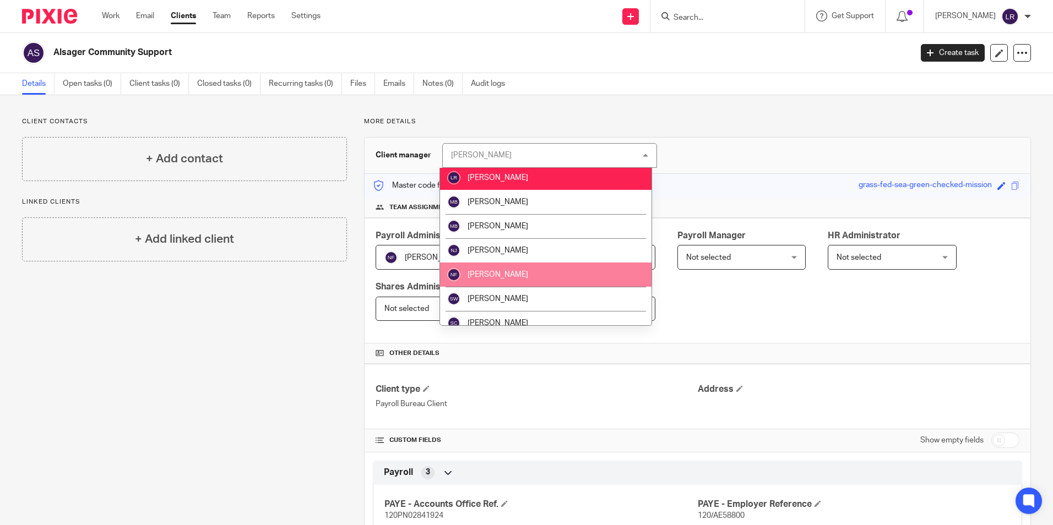
click at [496, 275] on span "[PERSON_NAME]" at bounding box center [498, 275] width 61 height 8
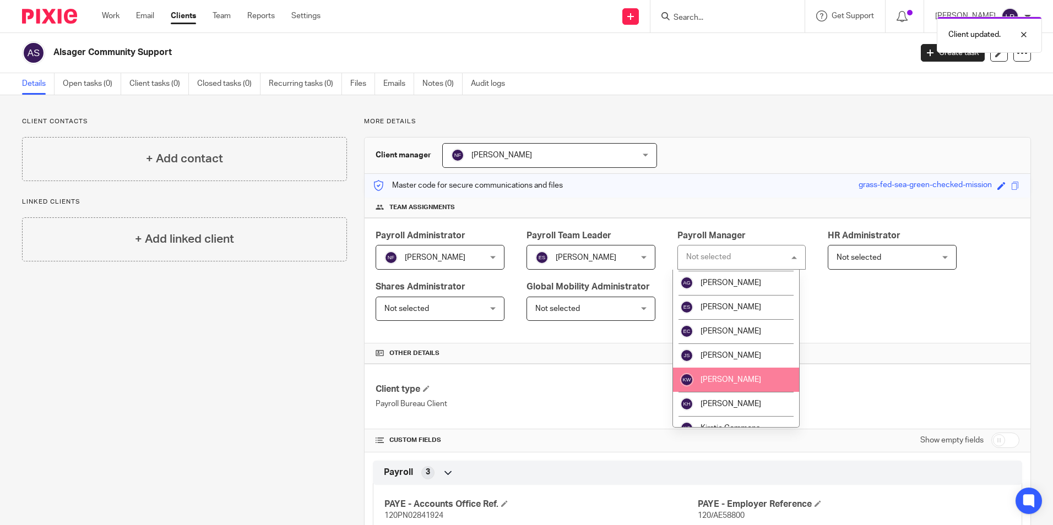
scroll to position [110, 0]
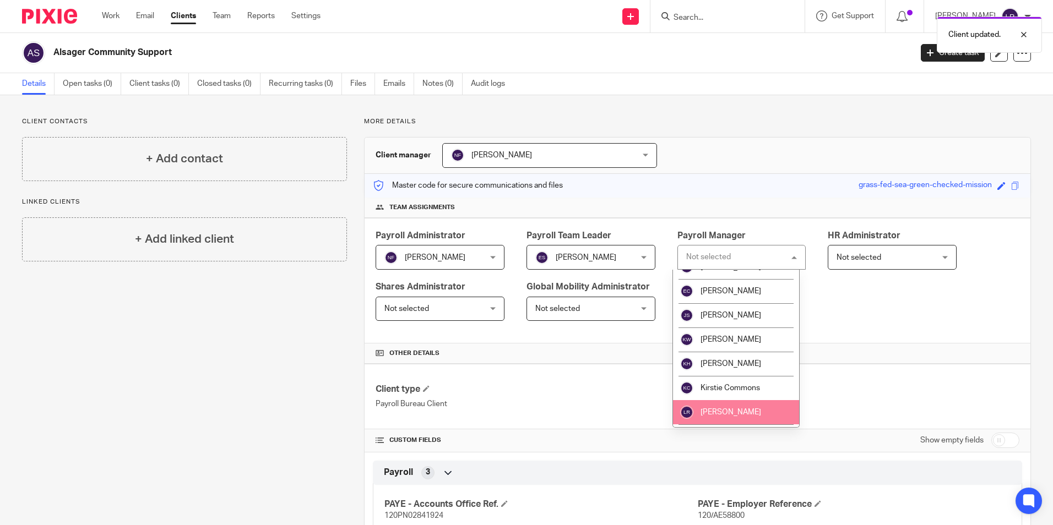
click at [727, 410] on span "[PERSON_NAME]" at bounding box center [731, 413] width 61 height 8
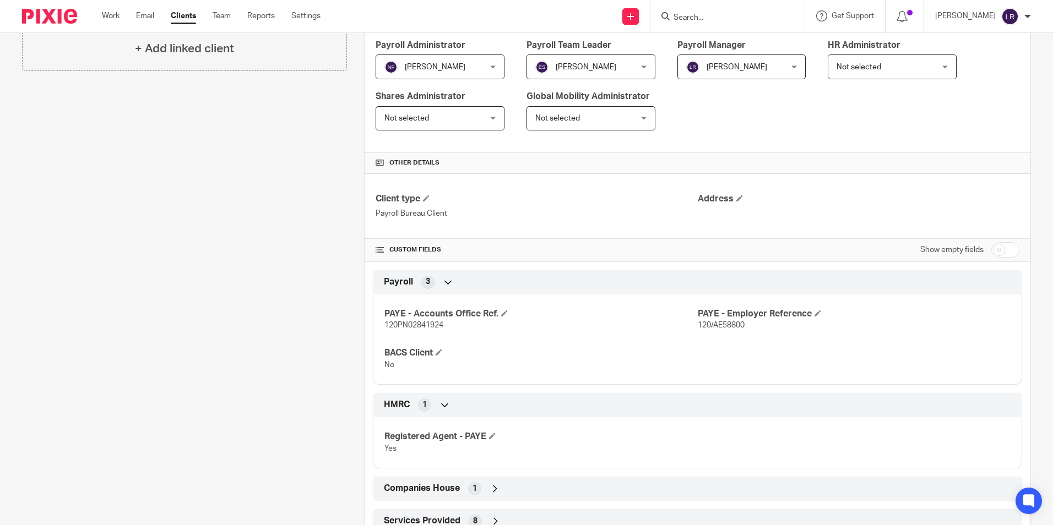
scroll to position [230, 0]
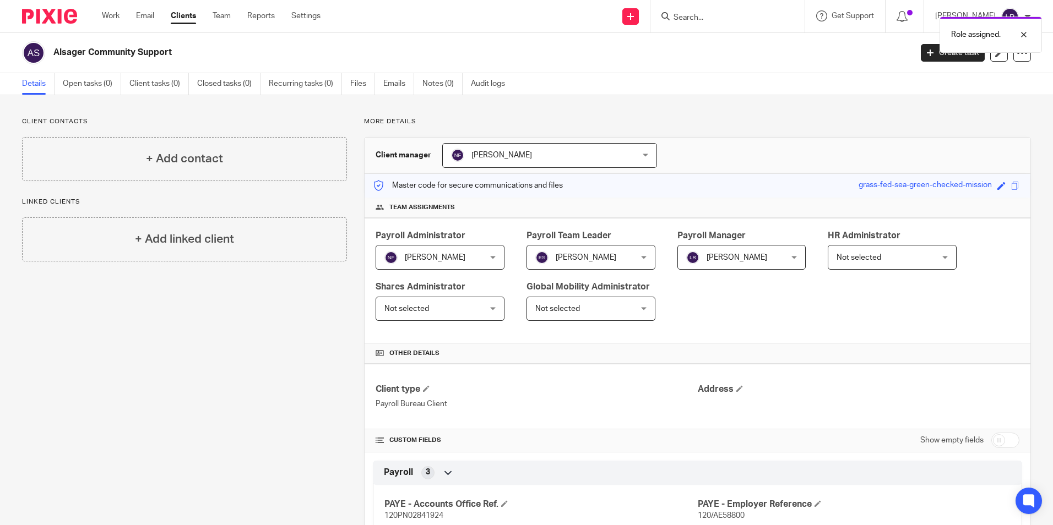
drag, startPoint x: 184, startPoint y: 19, endPoint x: 212, endPoint y: 21, distance: 28.1
click at [185, 19] on link "Clients" at bounding box center [183, 15] width 25 height 11
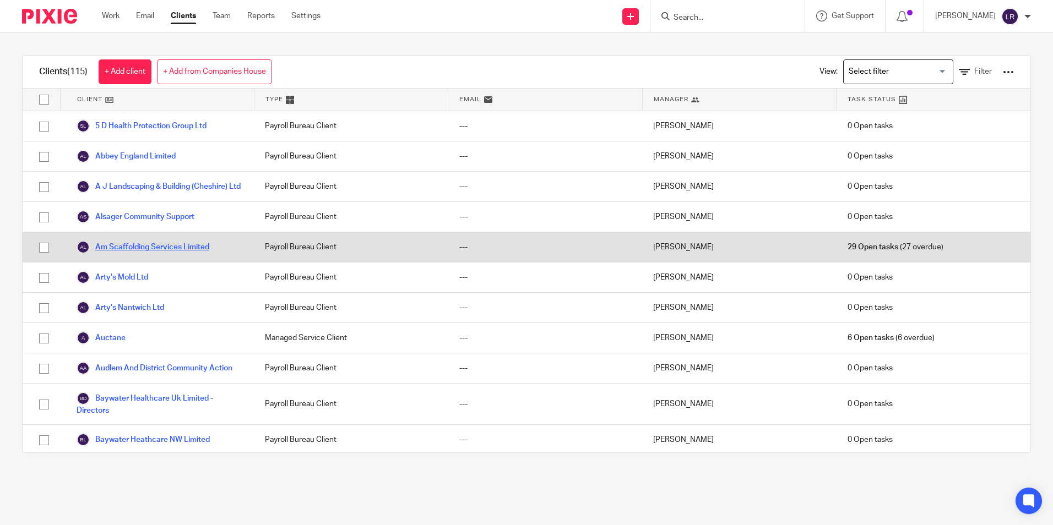
click at [102, 254] on link "Am Scaffolding Services Limited" at bounding box center [143, 247] width 133 height 13
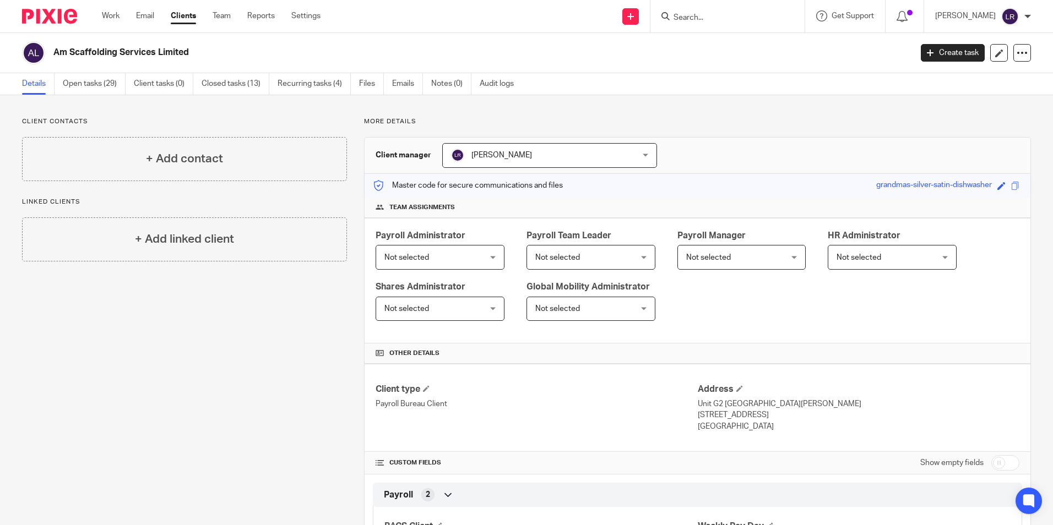
click at [492, 162] on span "[PERSON_NAME]" at bounding box center [533, 155] width 164 height 23
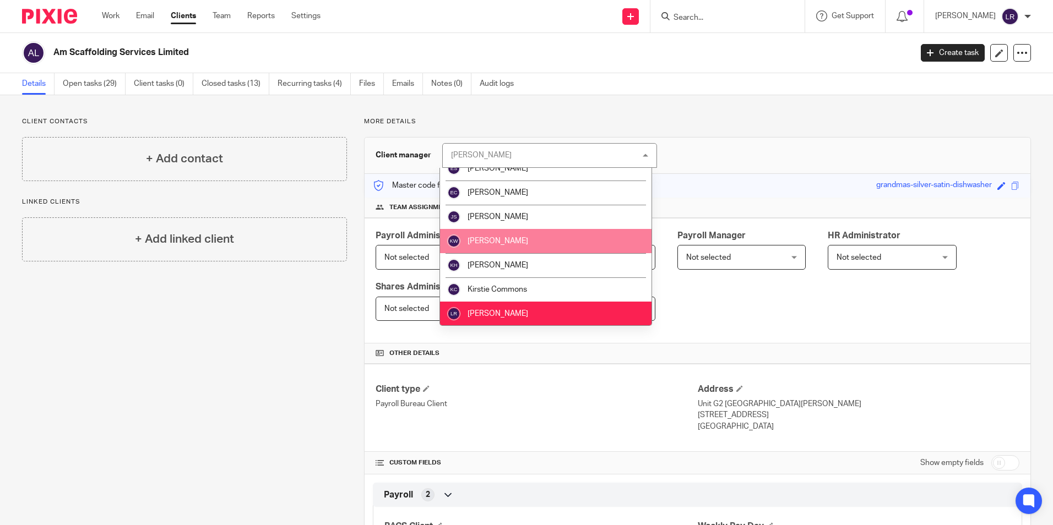
scroll to position [110, 0]
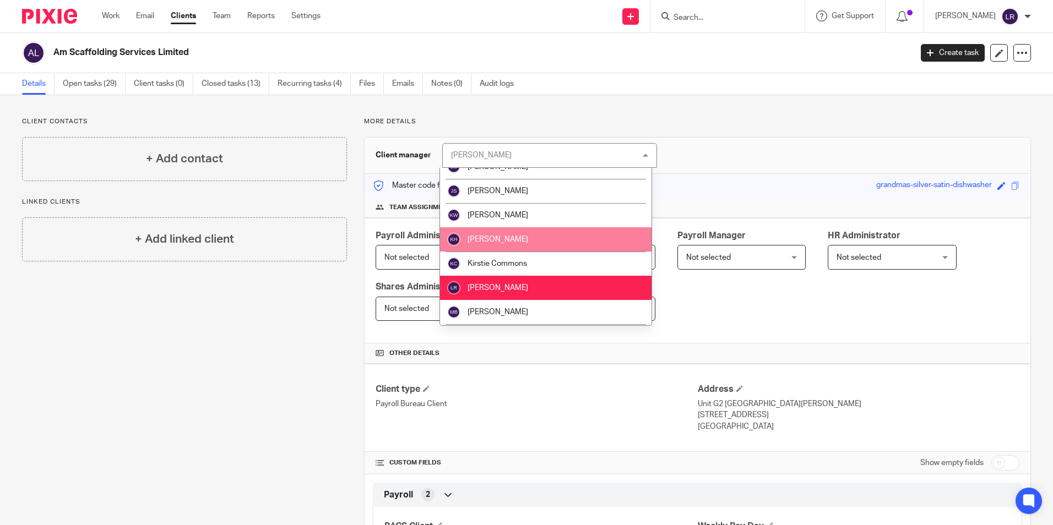
click at [524, 235] on li "[PERSON_NAME]" at bounding box center [546, 239] width 212 height 24
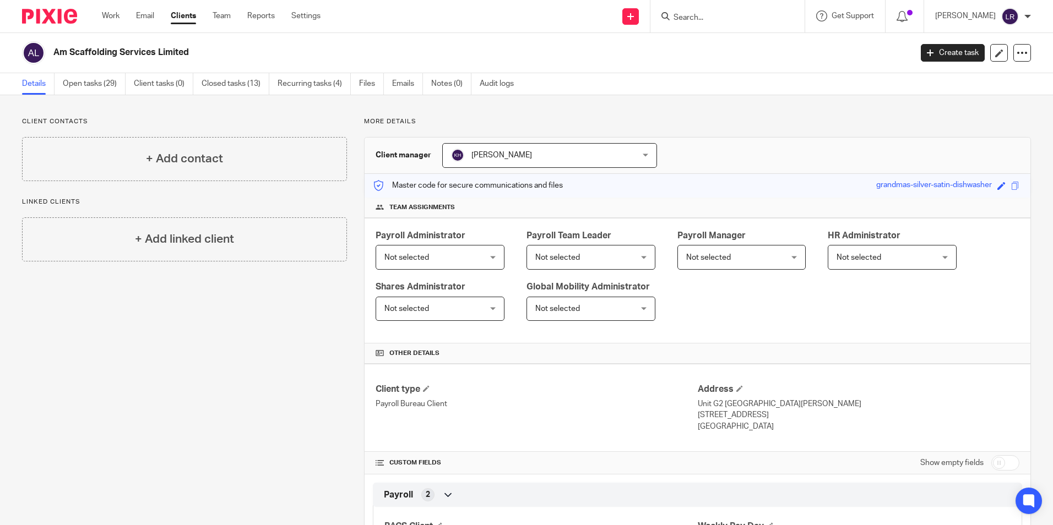
click at [420, 260] on span "Not selected" at bounding box center [406, 258] width 45 height 8
click at [426, 267] on span "Not selected" at bounding box center [431, 257] width 95 height 23
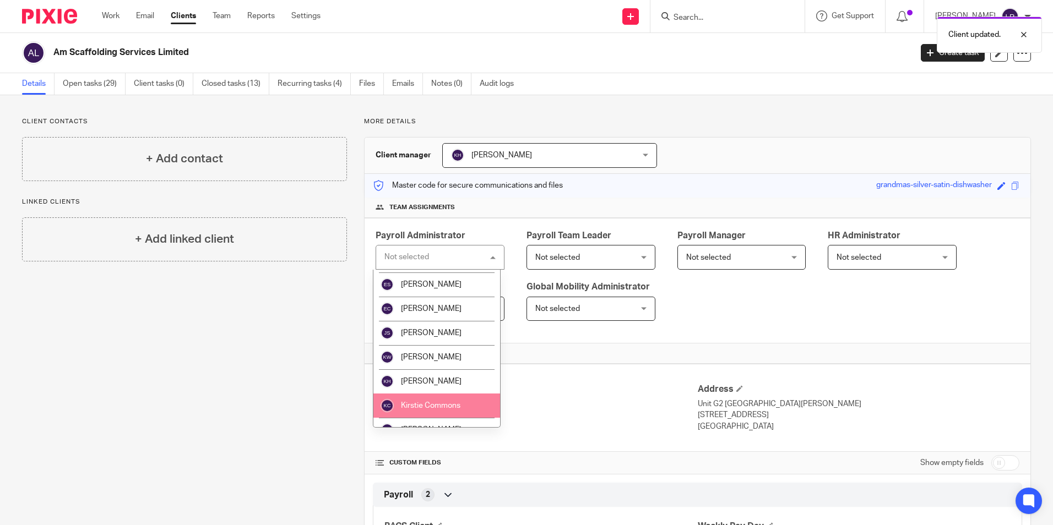
scroll to position [110, 0]
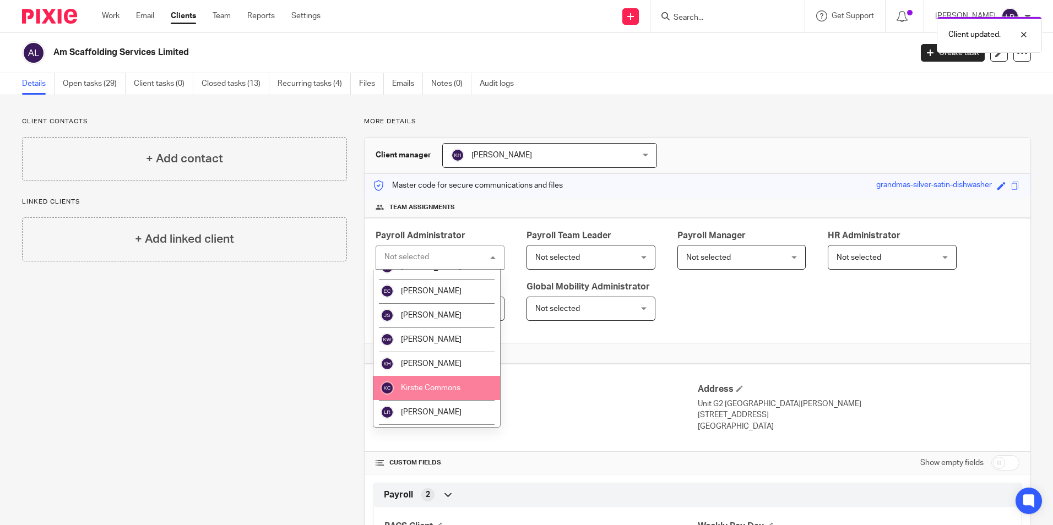
click at [432, 372] on li "[PERSON_NAME]" at bounding box center [436, 364] width 127 height 24
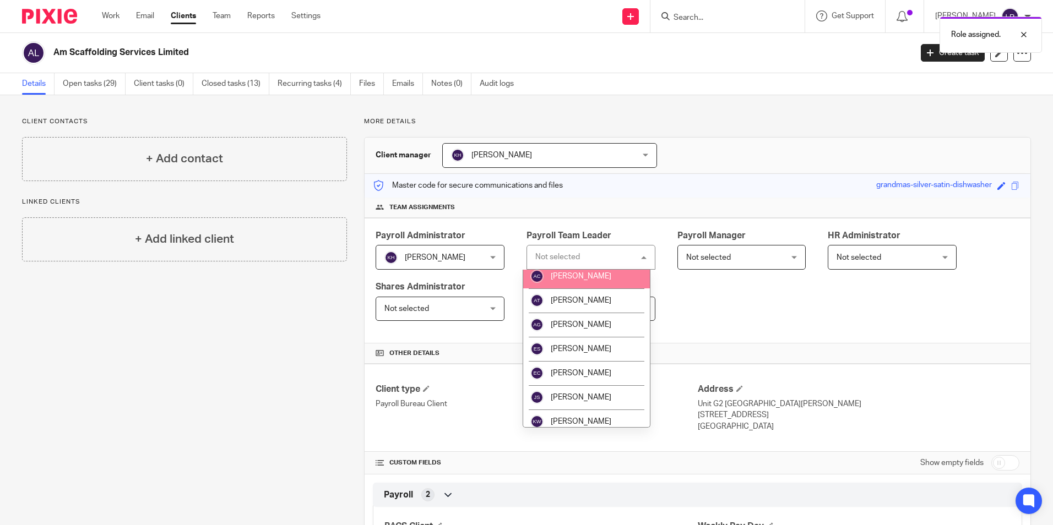
scroll to position [55, 0]
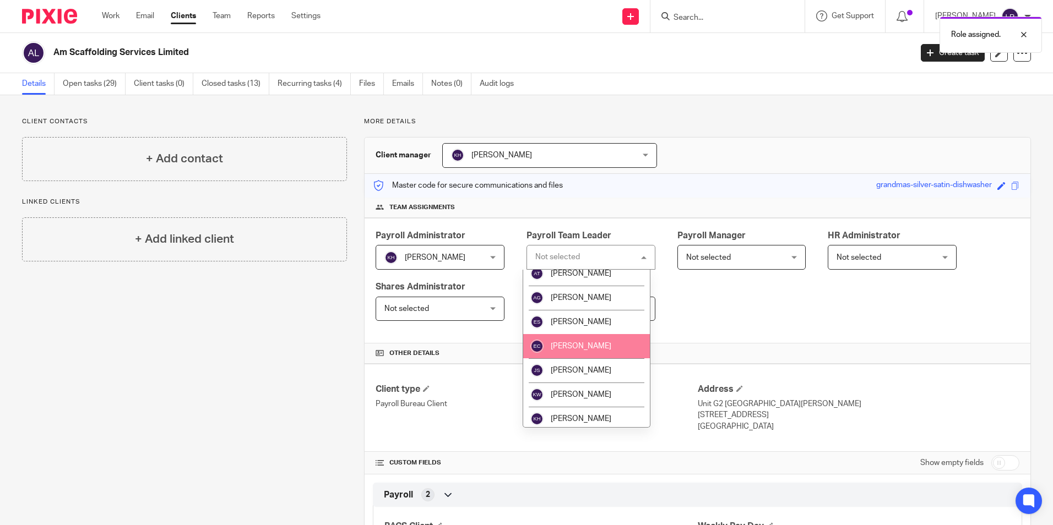
click at [588, 322] on span "[PERSON_NAME]" at bounding box center [581, 322] width 61 height 8
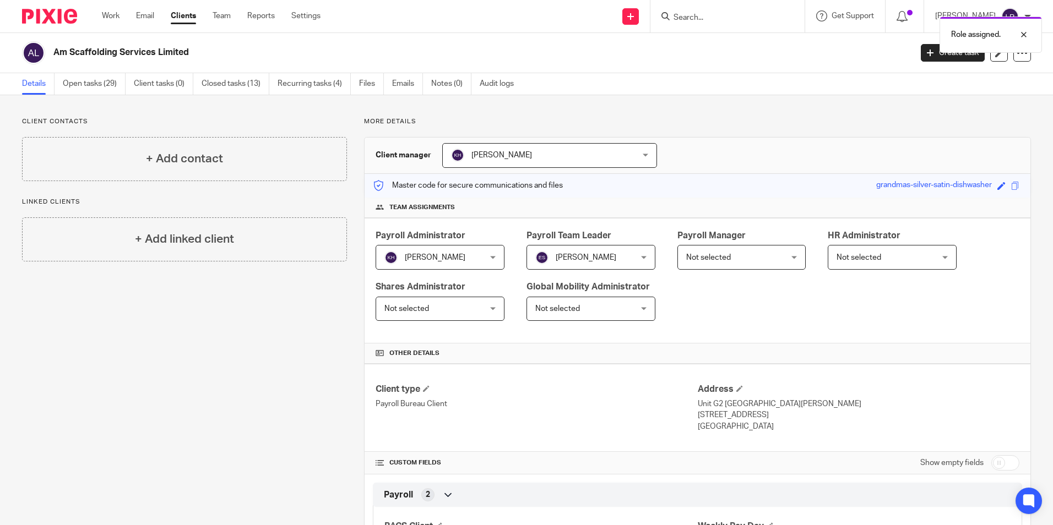
click at [708, 254] on span "Not selected" at bounding box center [708, 258] width 45 height 8
click at [743, 241] on div "Payroll Manager" at bounding box center [742, 236] width 129 height 13
click at [740, 258] on span "Not selected" at bounding box center [733, 257] width 95 height 23
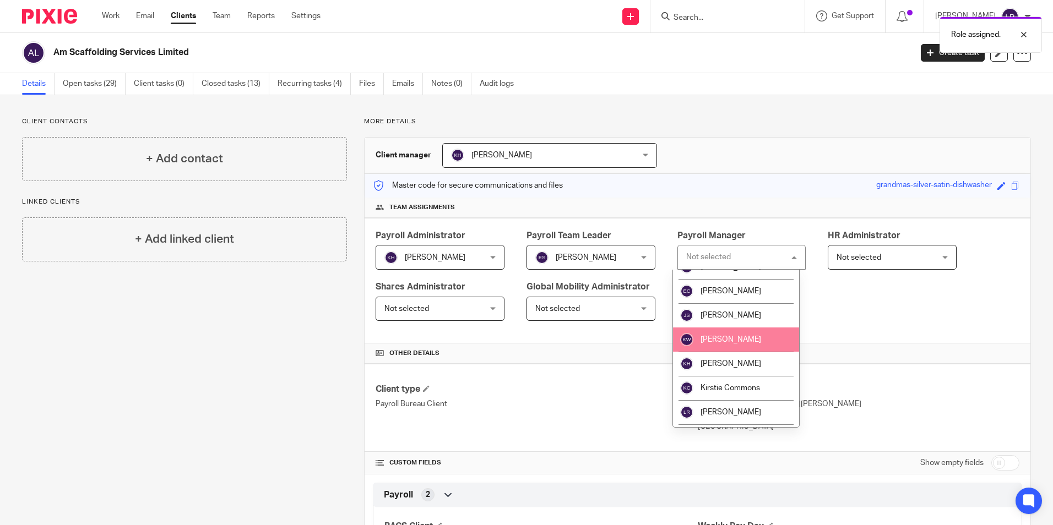
scroll to position [165, 0]
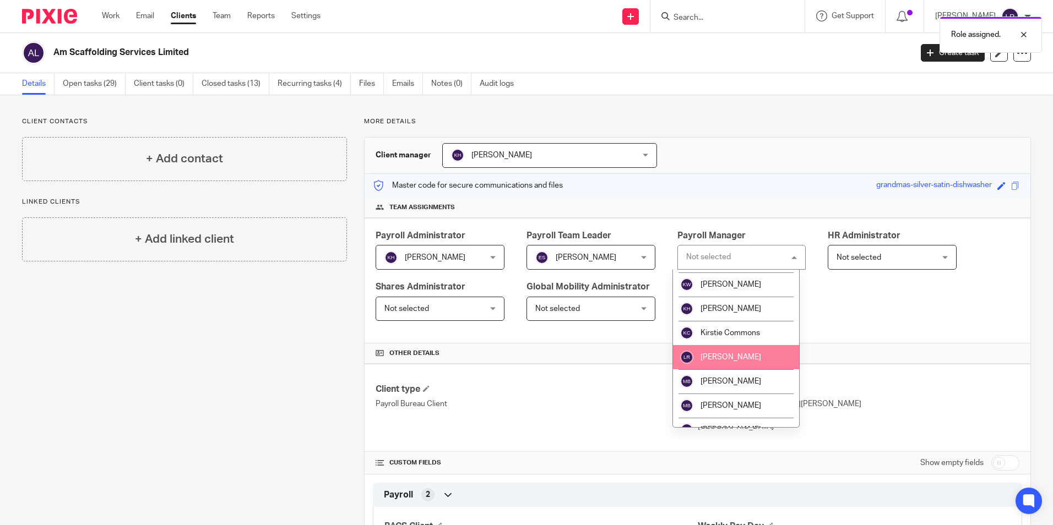
click at [734, 356] on span "[PERSON_NAME]" at bounding box center [731, 358] width 61 height 8
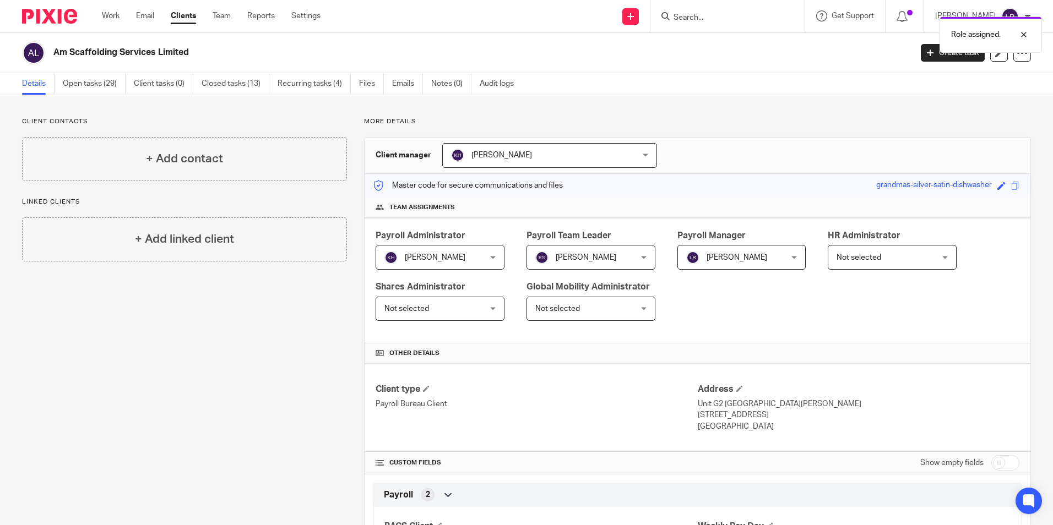
click at [175, 9] on div "Work Email Clients Team Reports Settings Work Email Clients Team Reports Settin…" at bounding box center [214, 16] width 246 height 32
click at [177, 10] on link "Clients" at bounding box center [183, 15] width 25 height 11
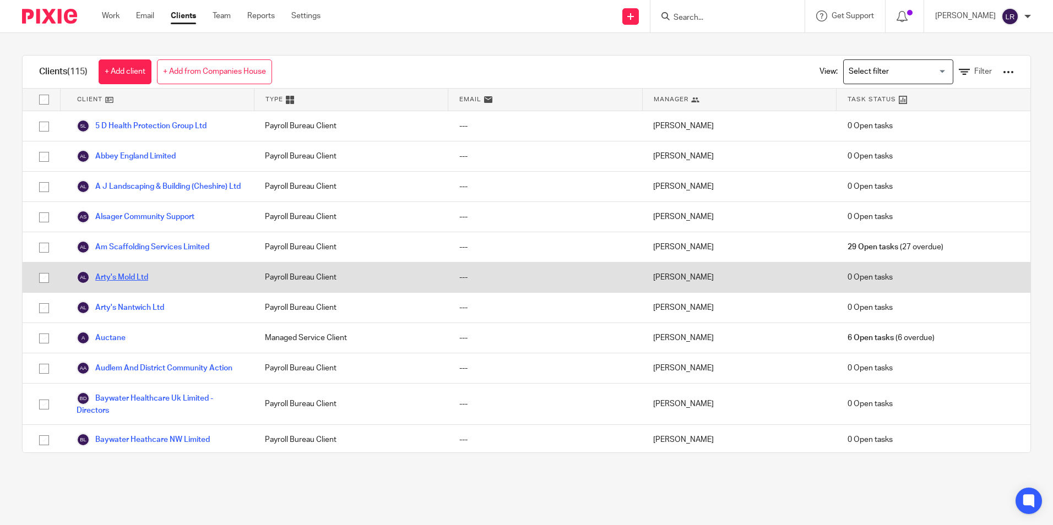
click at [112, 284] on link "Arty's Mold Ltd" at bounding box center [113, 277] width 72 height 13
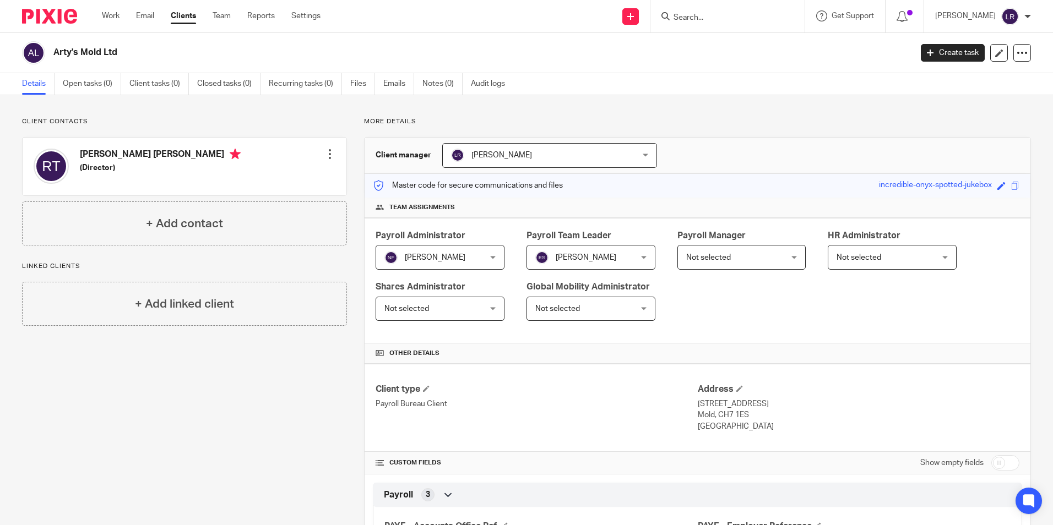
click at [496, 160] on span "[PERSON_NAME]" at bounding box center [533, 155] width 164 height 23
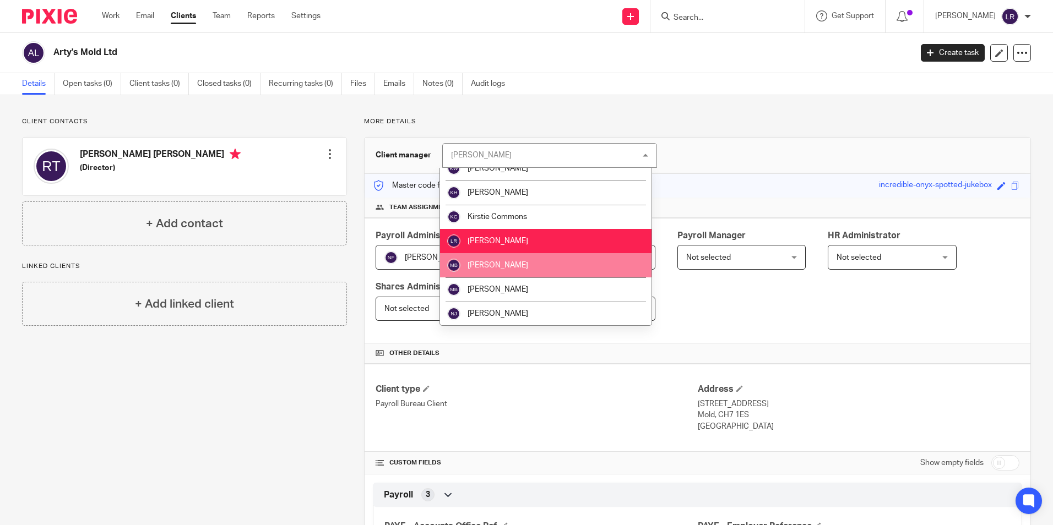
scroll to position [220, 0]
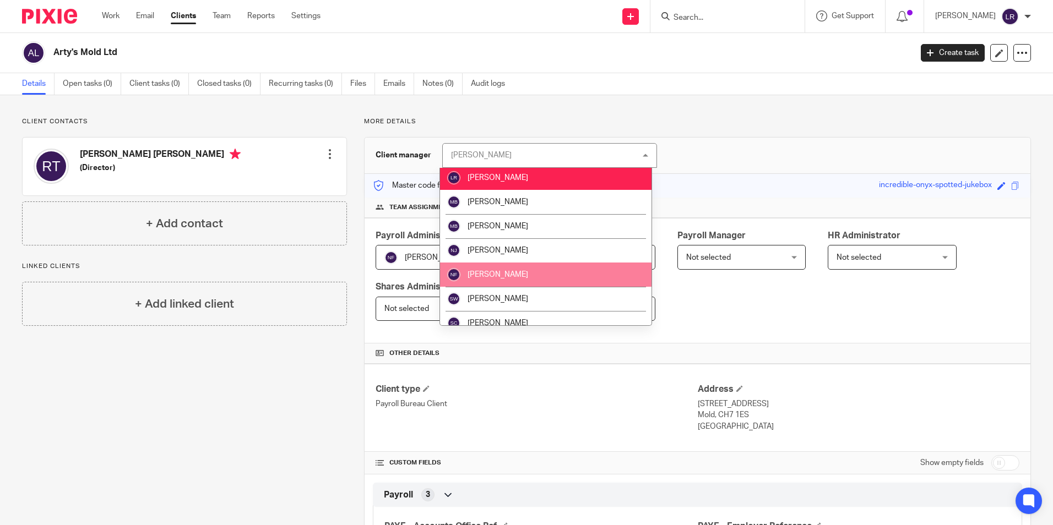
click at [506, 277] on li "[PERSON_NAME]" at bounding box center [546, 275] width 212 height 24
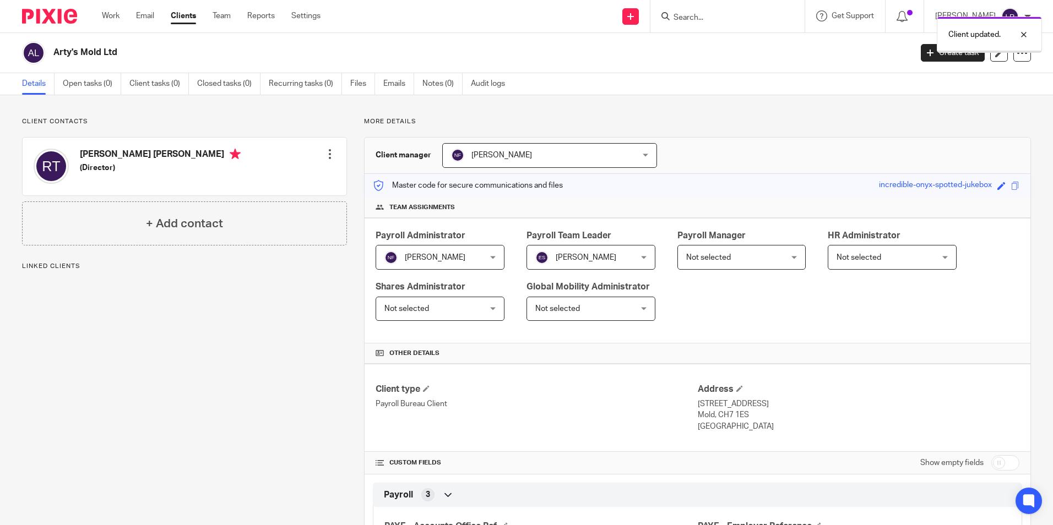
click at [703, 254] on span "Not selected" at bounding box center [708, 258] width 45 height 8
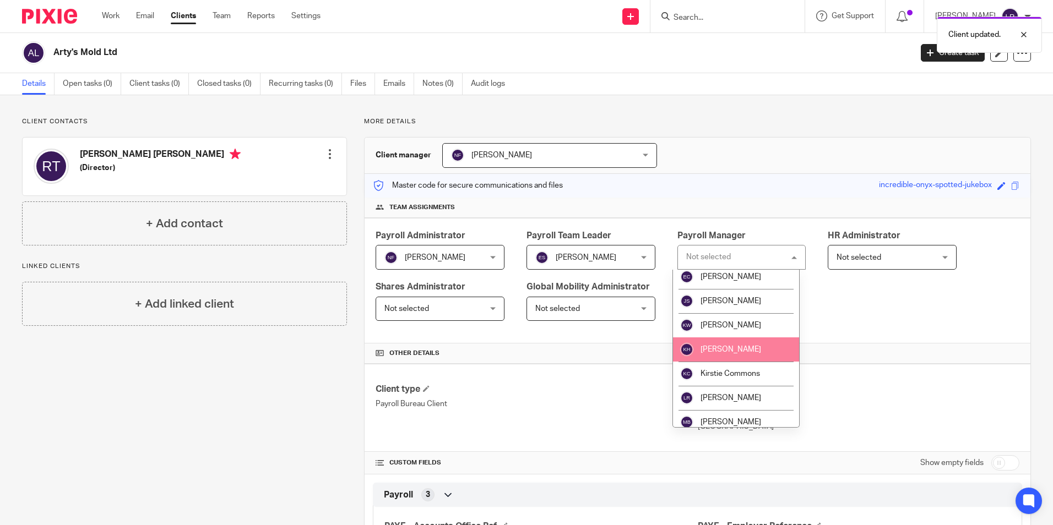
scroll to position [165, 0]
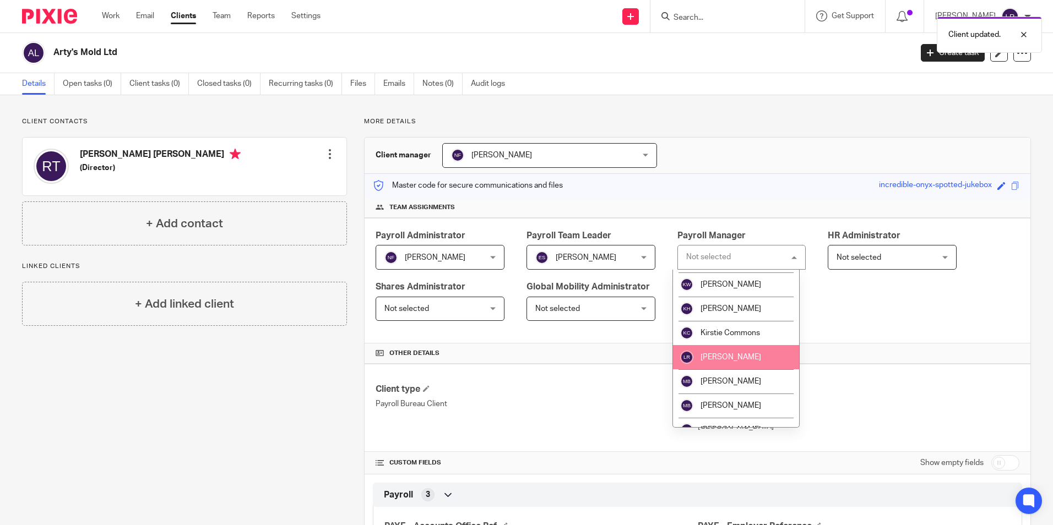
click at [731, 361] on li "[PERSON_NAME]" at bounding box center [736, 357] width 127 height 24
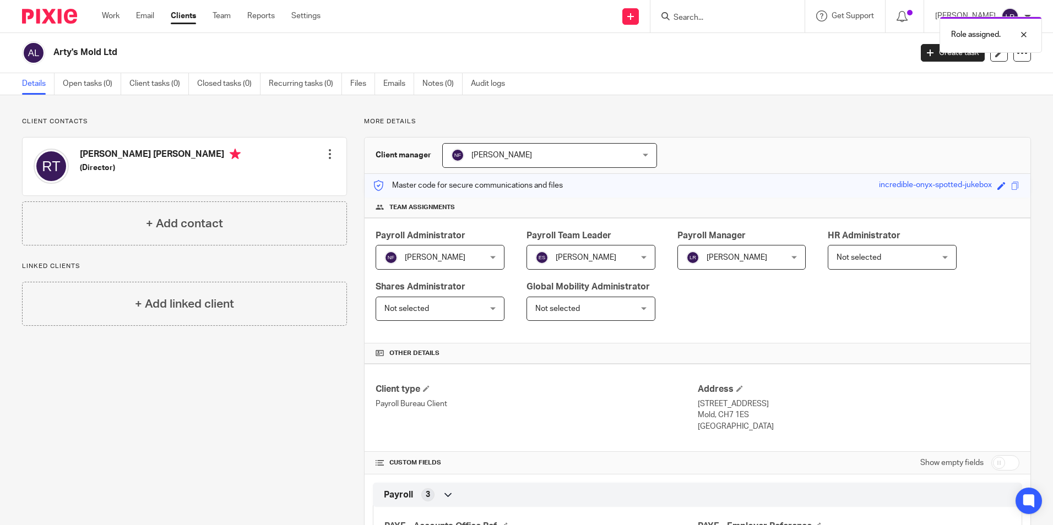
click at [192, 19] on link "Clients" at bounding box center [183, 15] width 25 height 11
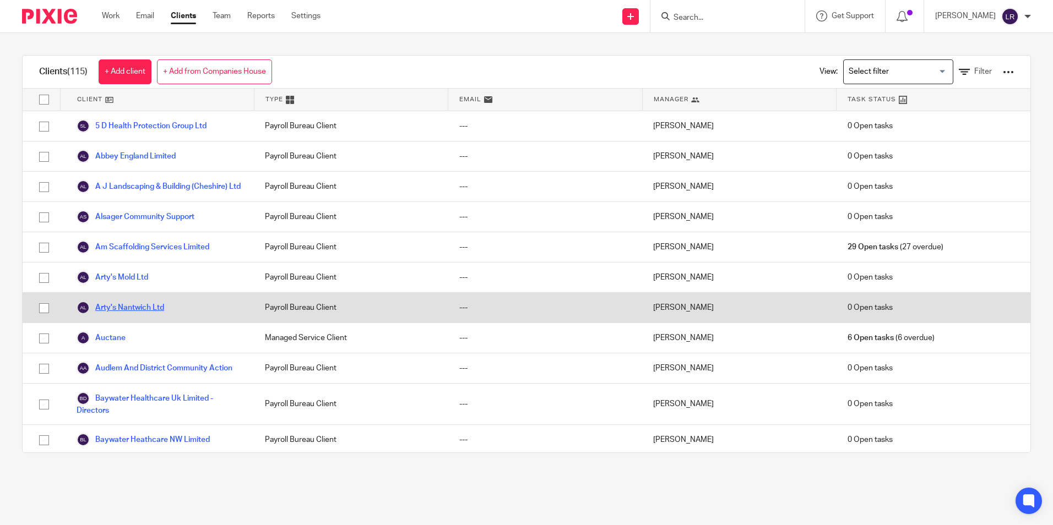
click at [113, 313] on link "Arty's Nantwich Ltd" at bounding box center [121, 307] width 88 height 13
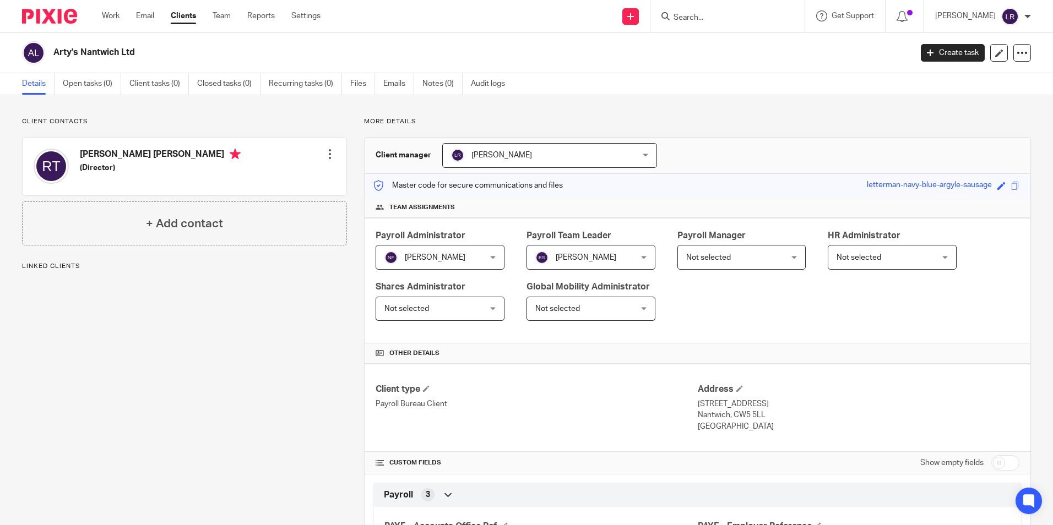
click at [507, 156] on span "[PERSON_NAME]" at bounding box center [502, 155] width 61 height 8
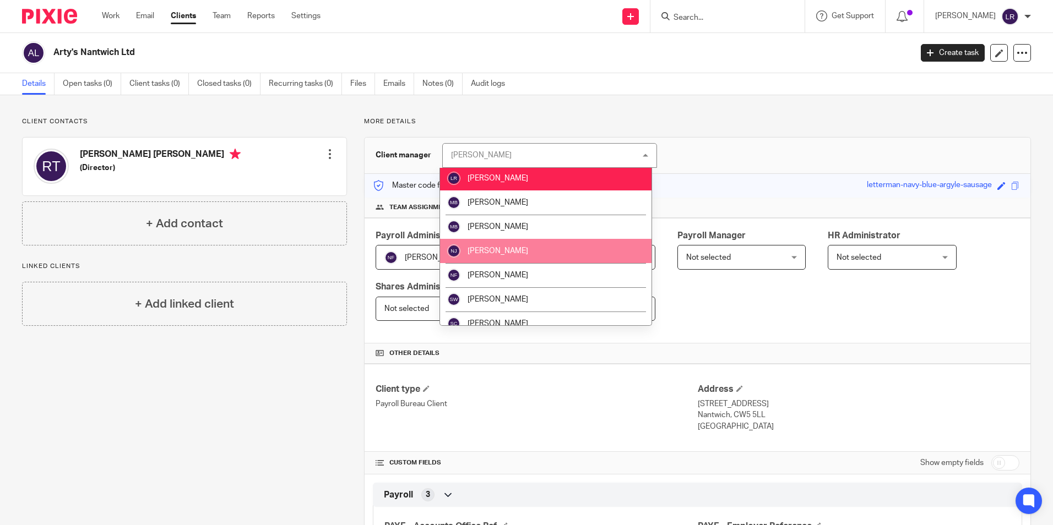
scroll to position [220, 0]
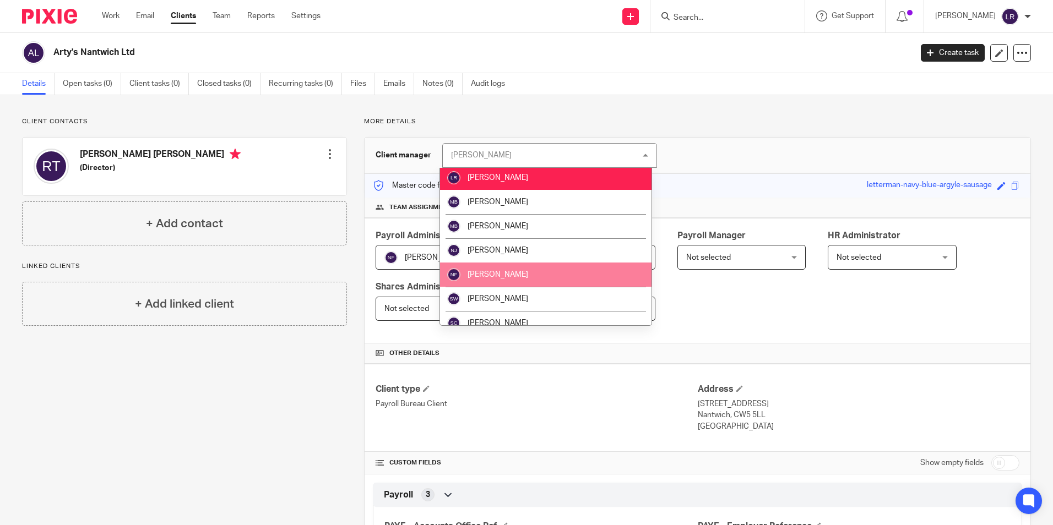
click at [500, 281] on li "[PERSON_NAME]" at bounding box center [546, 275] width 212 height 24
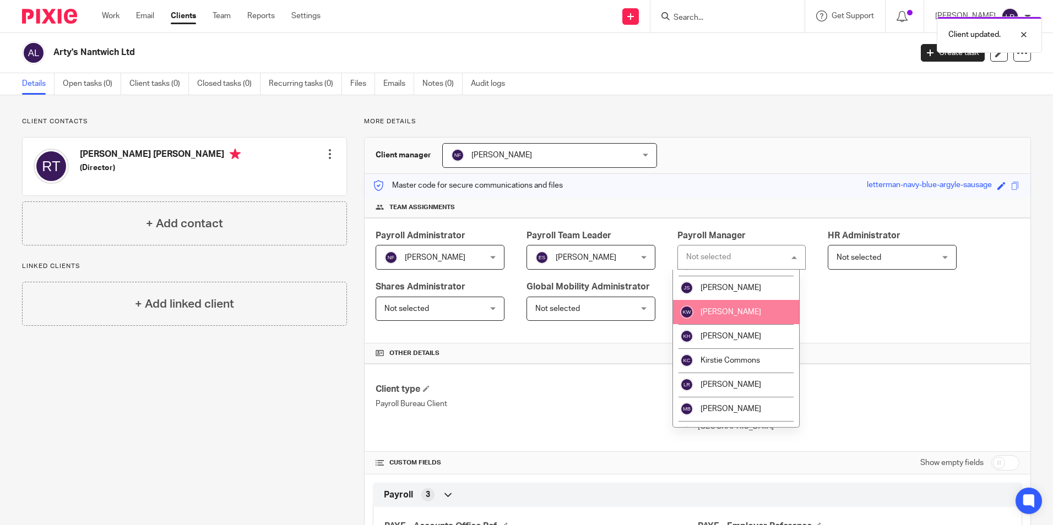
scroll to position [220, 0]
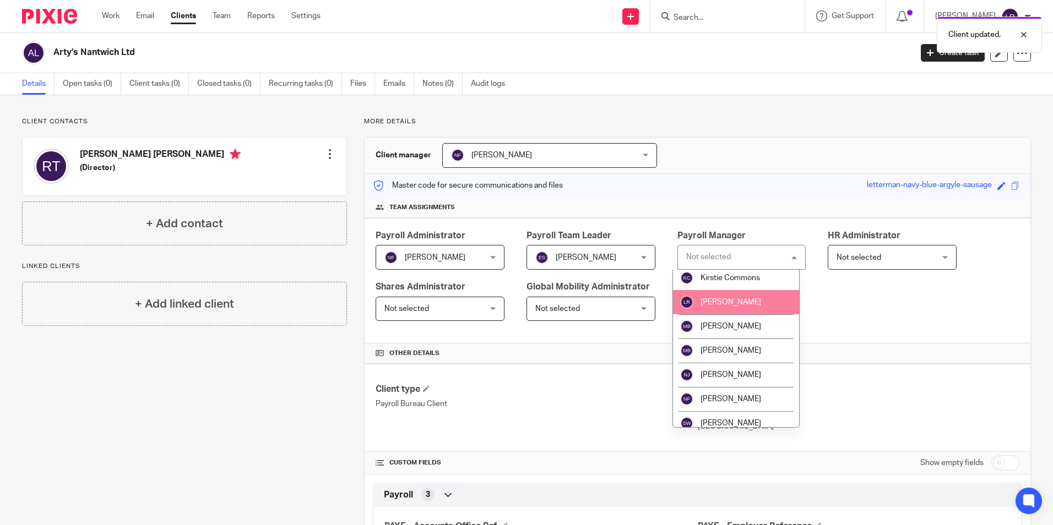
click at [764, 306] on li "[PERSON_NAME]" at bounding box center [736, 302] width 127 height 24
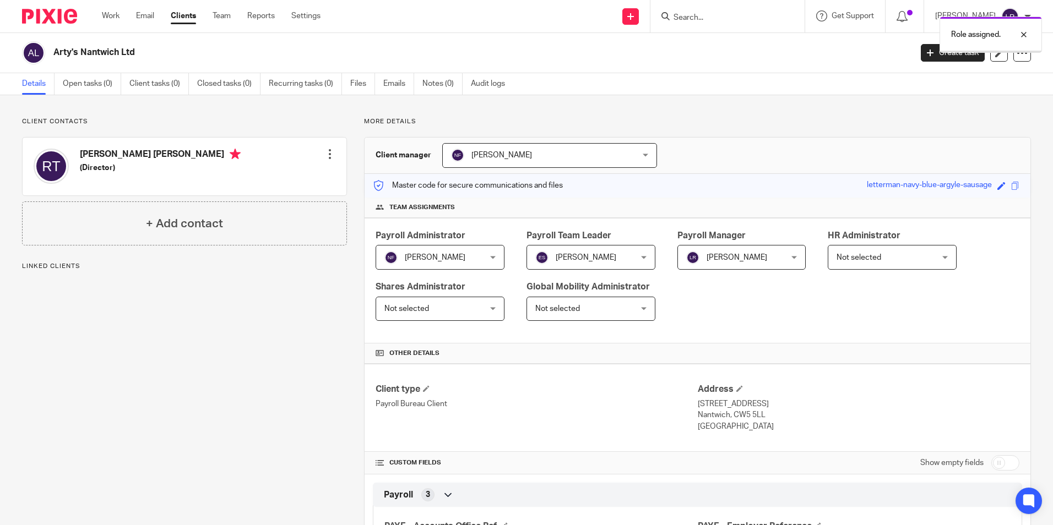
click at [185, 17] on link "Clients" at bounding box center [183, 15] width 25 height 11
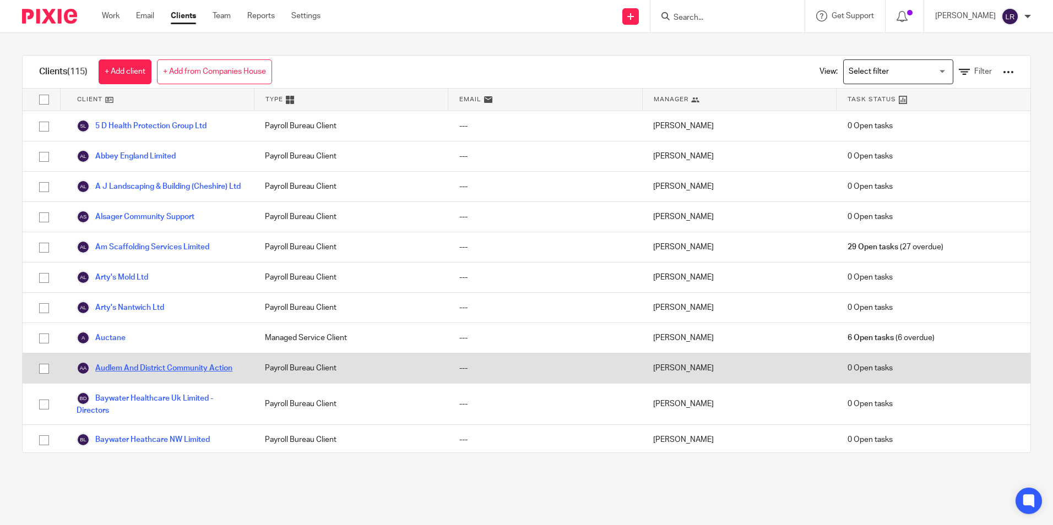
click at [138, 375] on link "Audlem And District Community Action" at bounding box center [155, 368] width 156 height 13
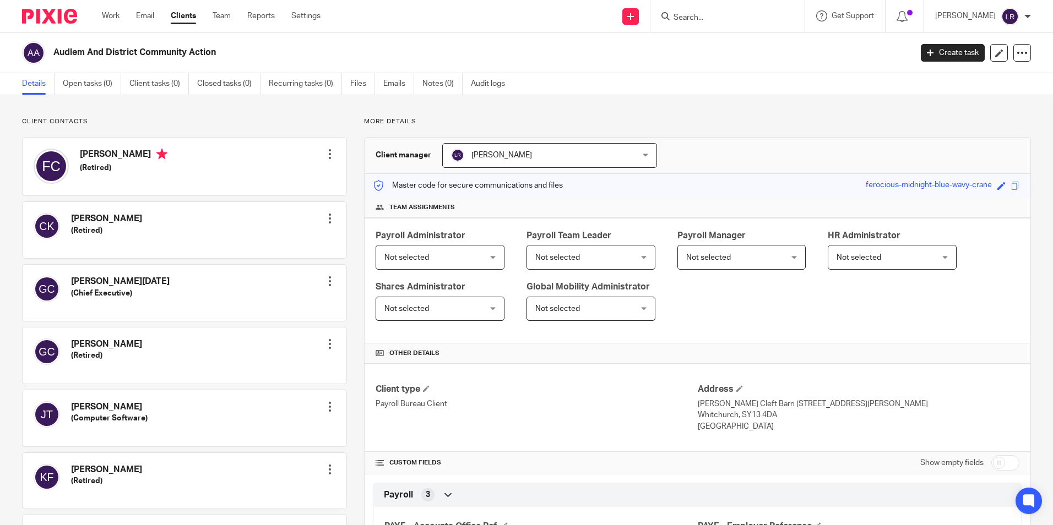
click at [488, 156] on span "[PERSON_NAME]" at bounding box center [502, 155] width 61 height 8
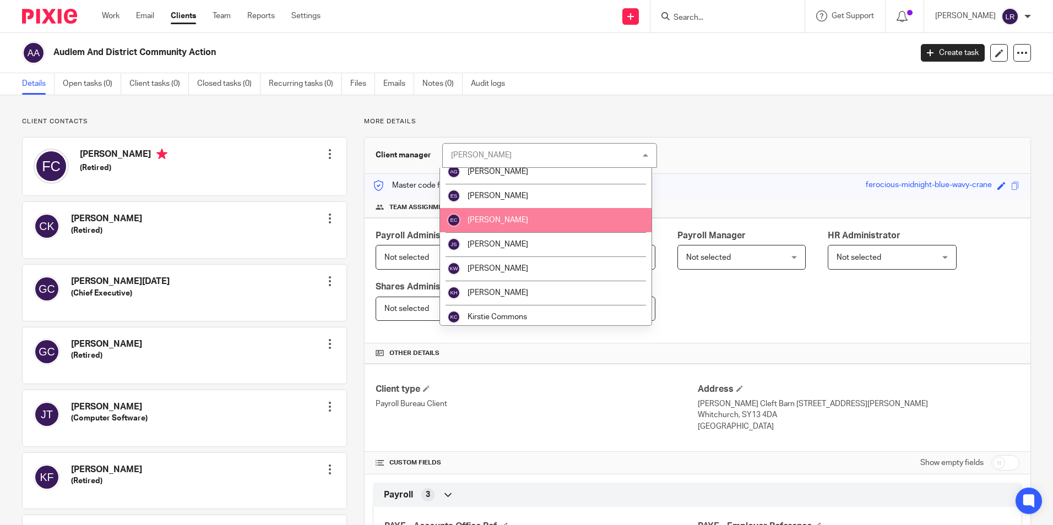
scroll to position [110, 0]
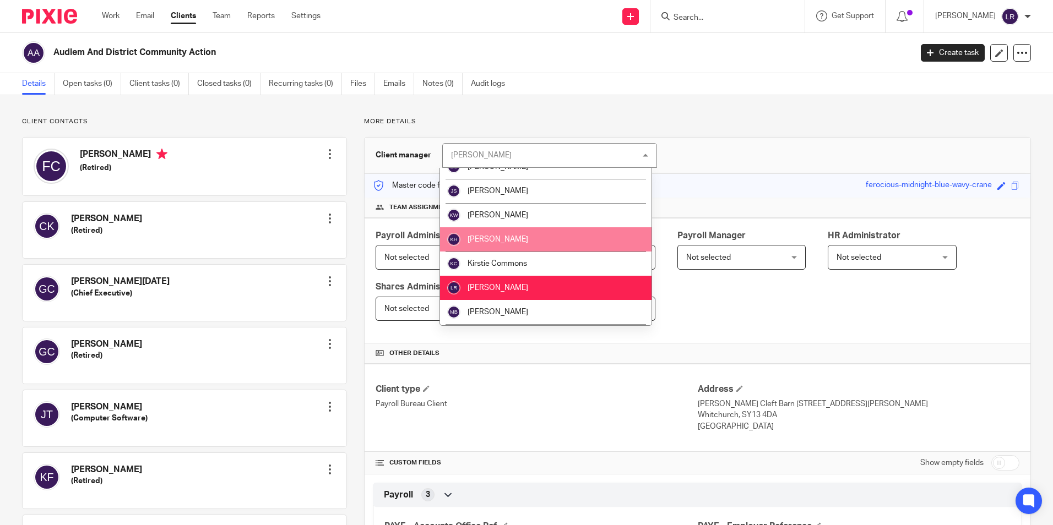
click at [521, 241] on li "[PERSON_NAME]" at bounding box center [546, 239] width 212 height 24
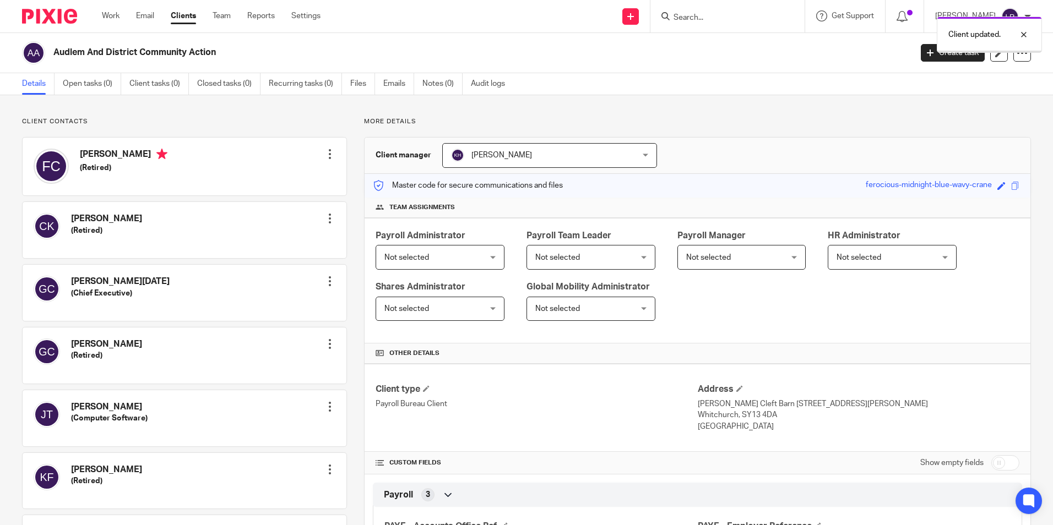
click at [441, 259] on span "Not selected" at bounding box center [431, 257] width 95 height 23
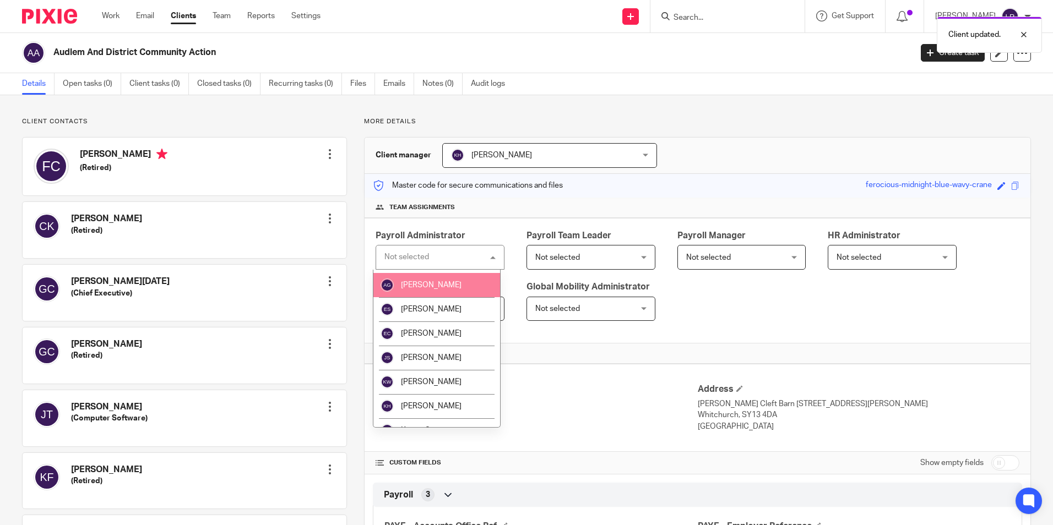
scroll to position [165, 0]
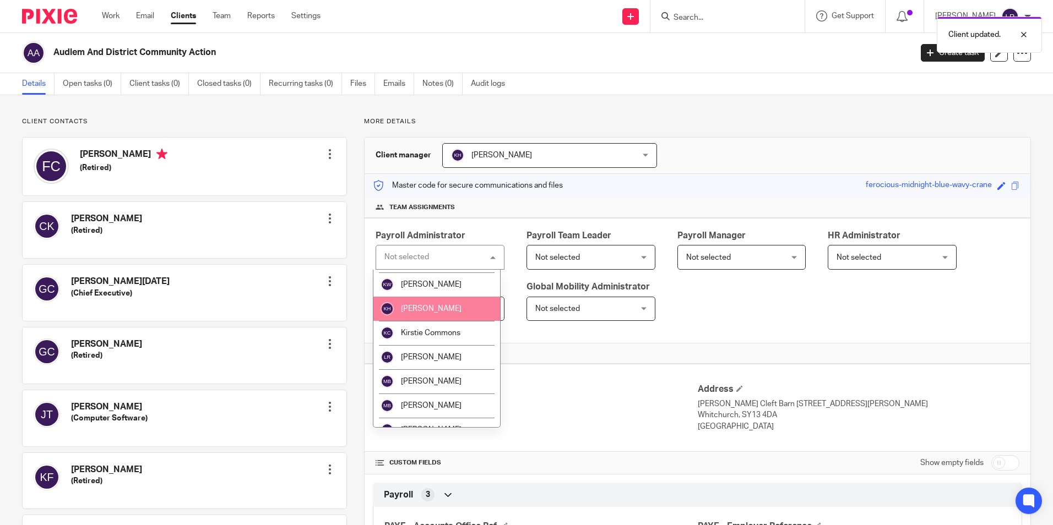
click at [435, 307] on span "[PERSON_NAME]" at bounding box center [431, 309] width 61 height 8
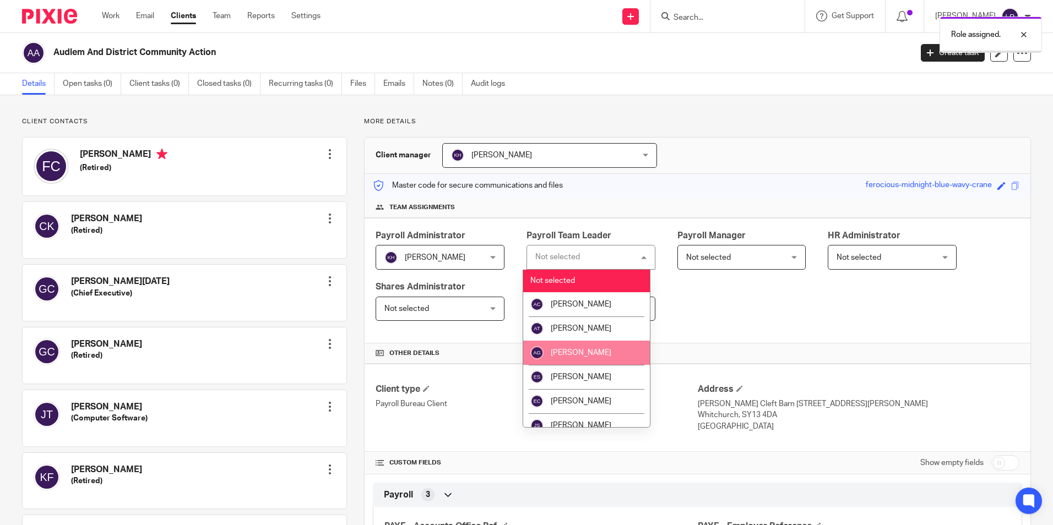
scroll to position [55, 0]
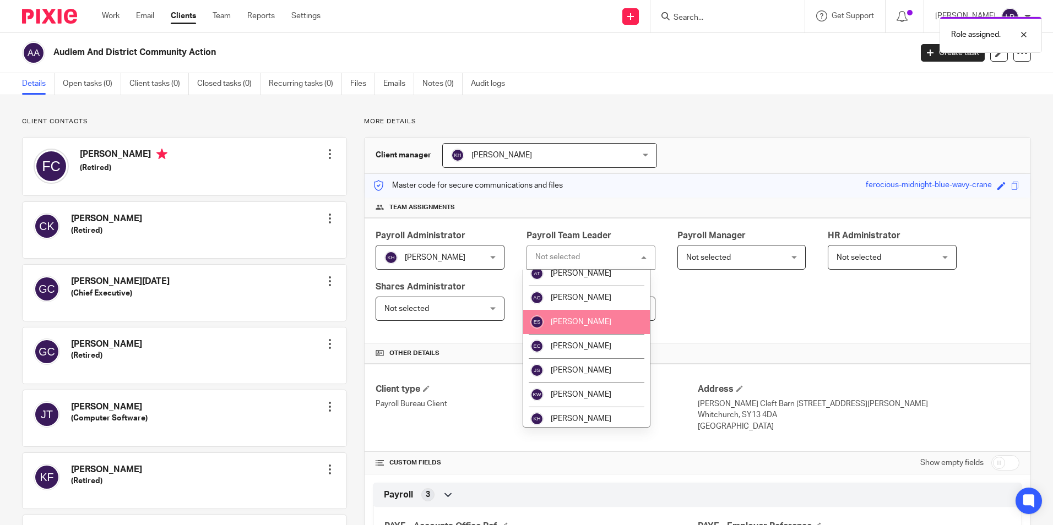
drag, startPoint x: 577, startPoint y: 324, endPoint x: 605, endPoint y: 309, distance: 32.0
click at [577, 324] on span "[PERSON_NAME]" at bounding box center [581, 322] width 61 height 8
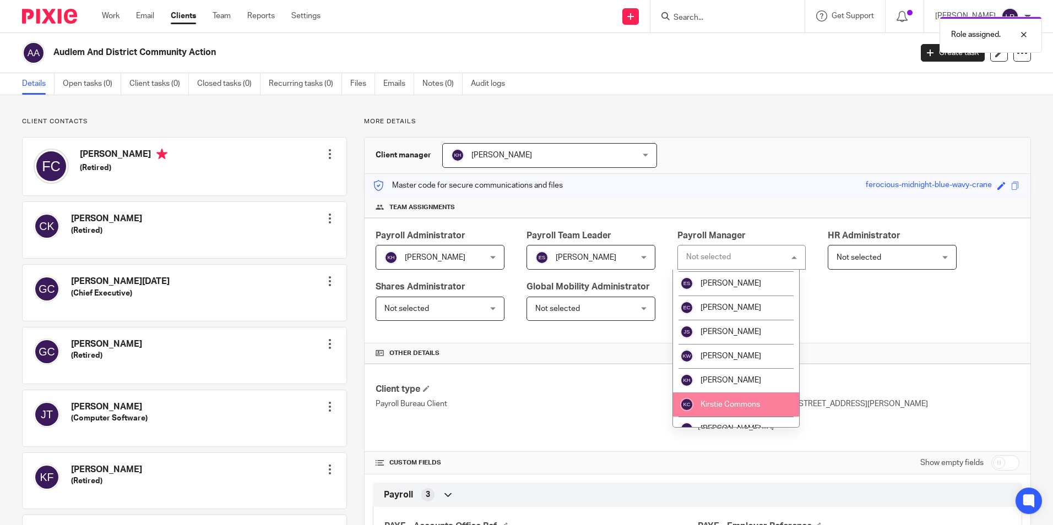
scroll to position [110, 0]
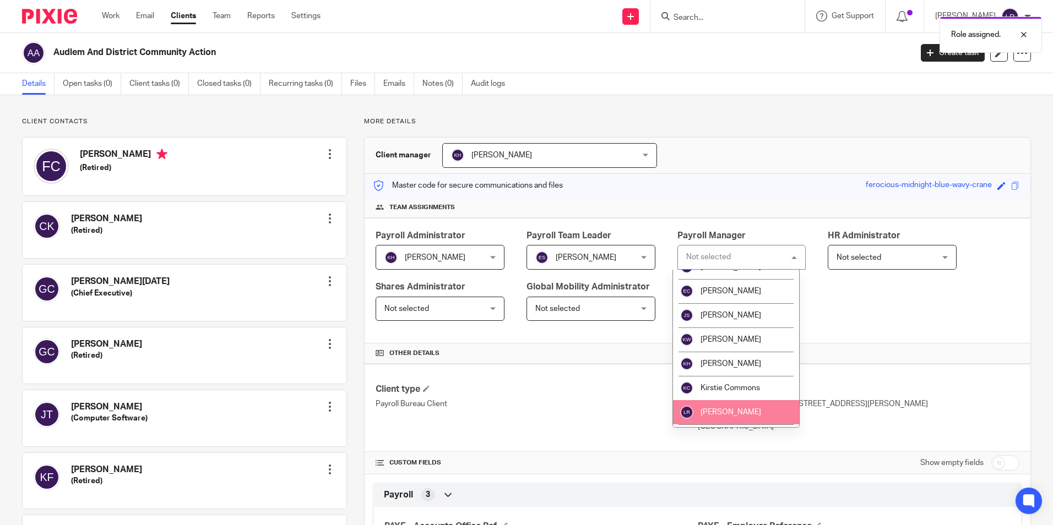
click at [709, 408] on li "[PERSON_NAME]" at bounding box center [736, 412] width 127 height 24
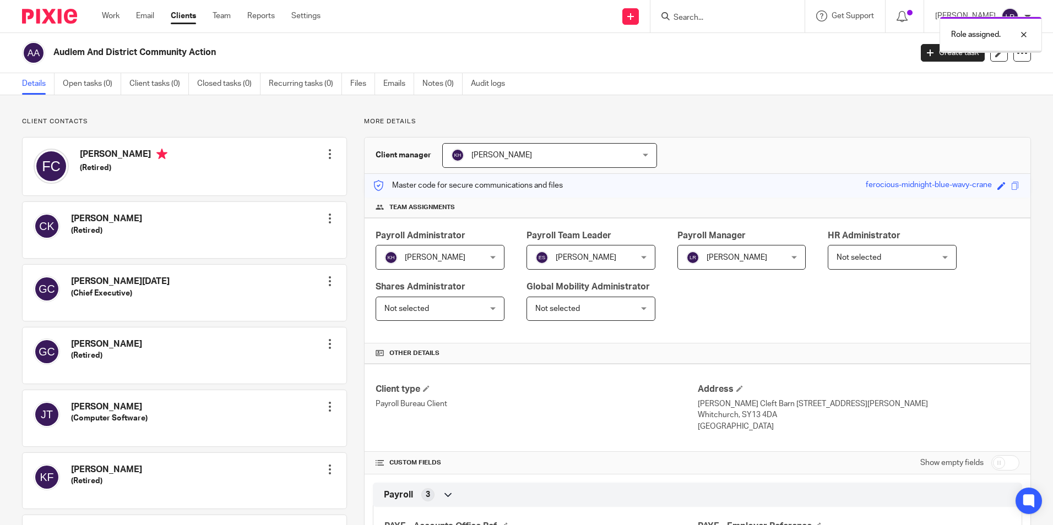
click at [188, 18] on link "Clients" at bounding box center [183, 15] width 25 height 11
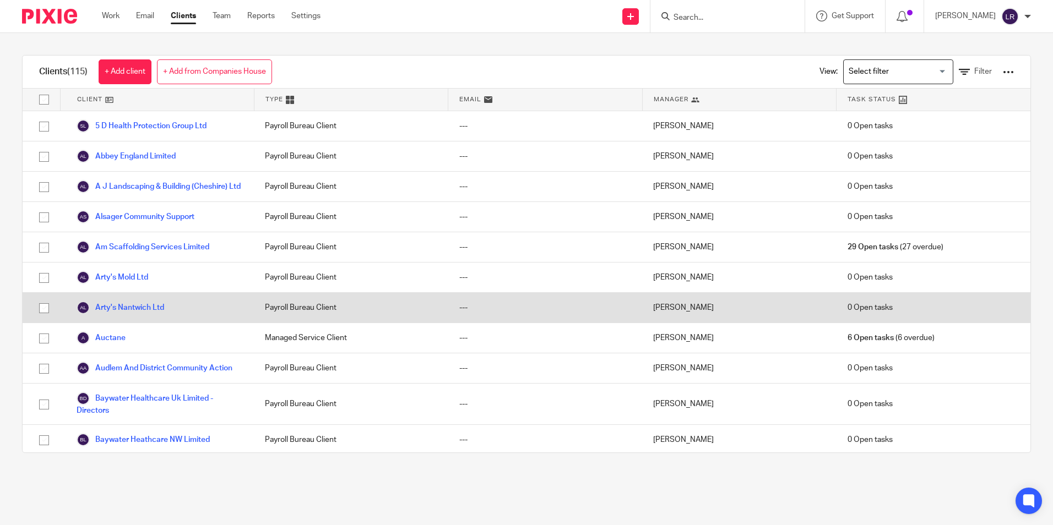
scroll to position [55, 0]
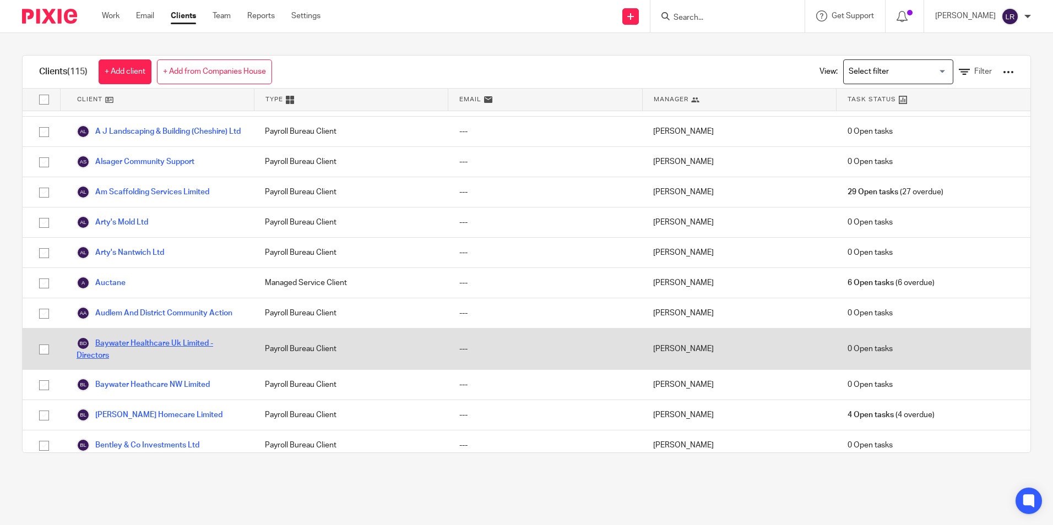
click at [186, 359] on link "Baywater Healthcare Uk Limited - Directors" at bounding box center [160, 349] width 166 height 24
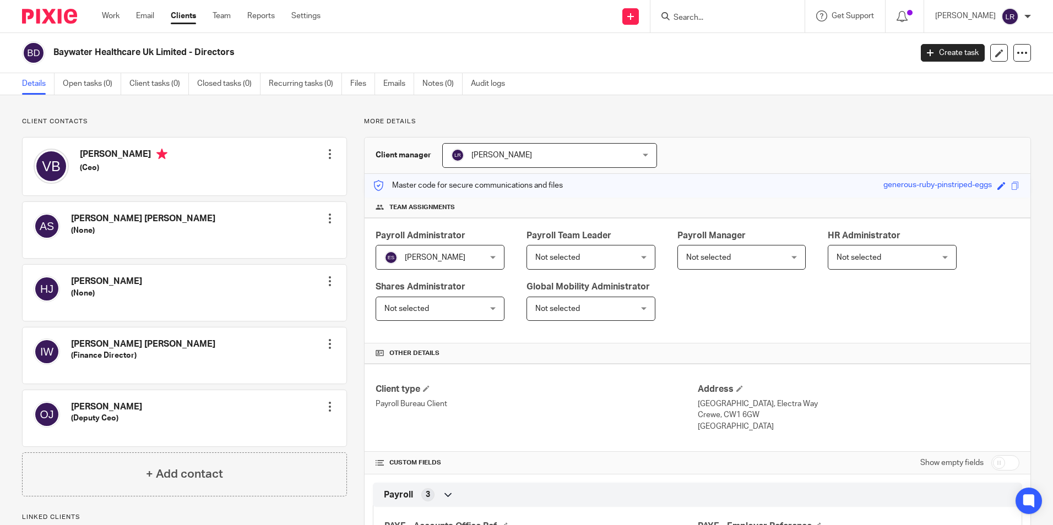
click at [462, 253] on span "[PERSON_NAME]" at bounding box center [431, 257] width 95 height 23
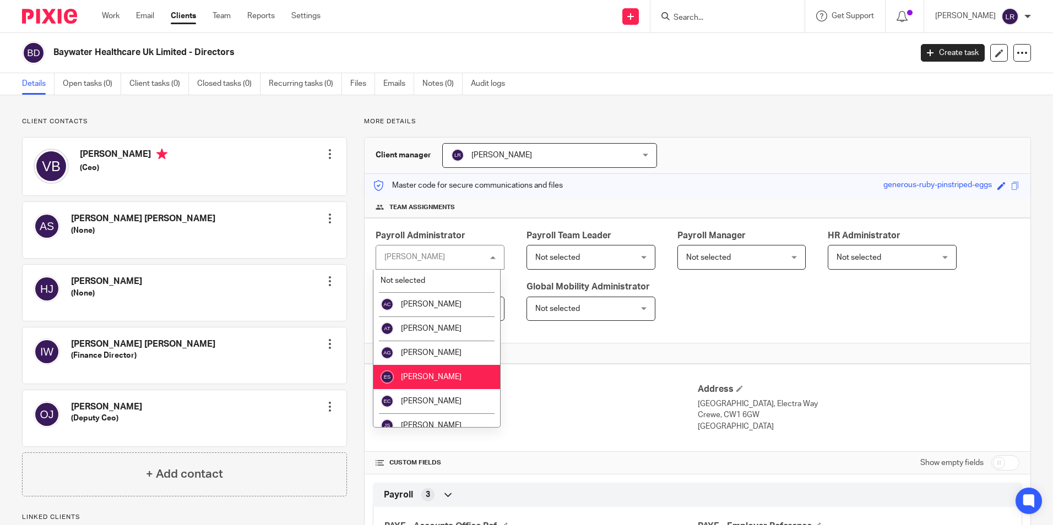
click at [462, 253] on div "Emma Shone Emma Shone" at bounding box center [440, 257] width 129 height 25
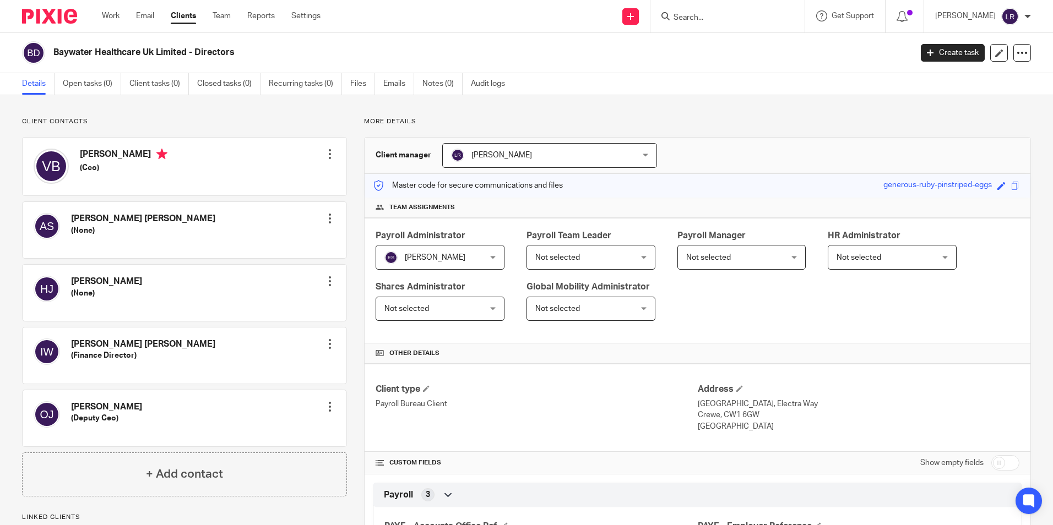
click at [501, 154] on span "[PERSON_NAME]" at bounding box center [502, 155] width 61 height 8
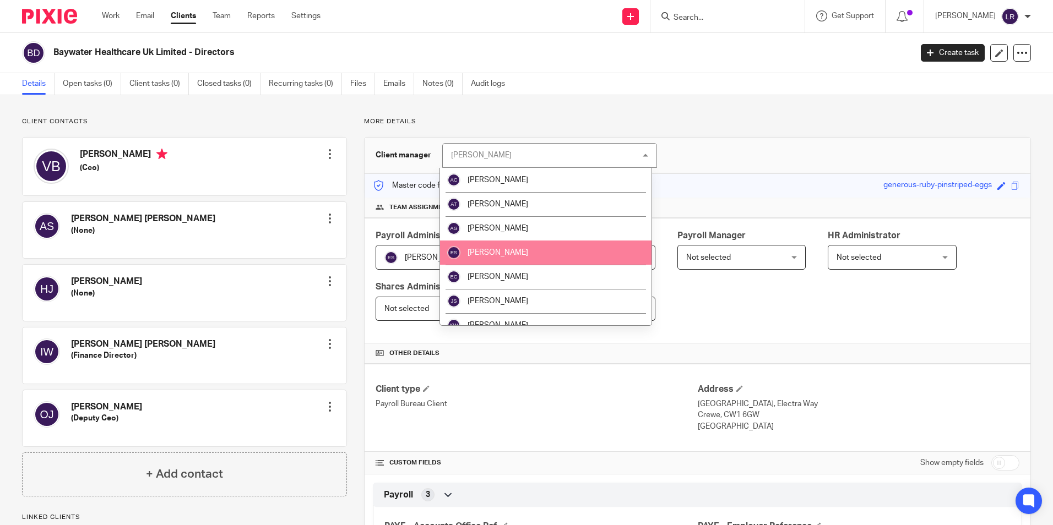
click at [508, 250] on span "[PERSON_NAME]" at bounding box center [498, 253] width 61 height 8
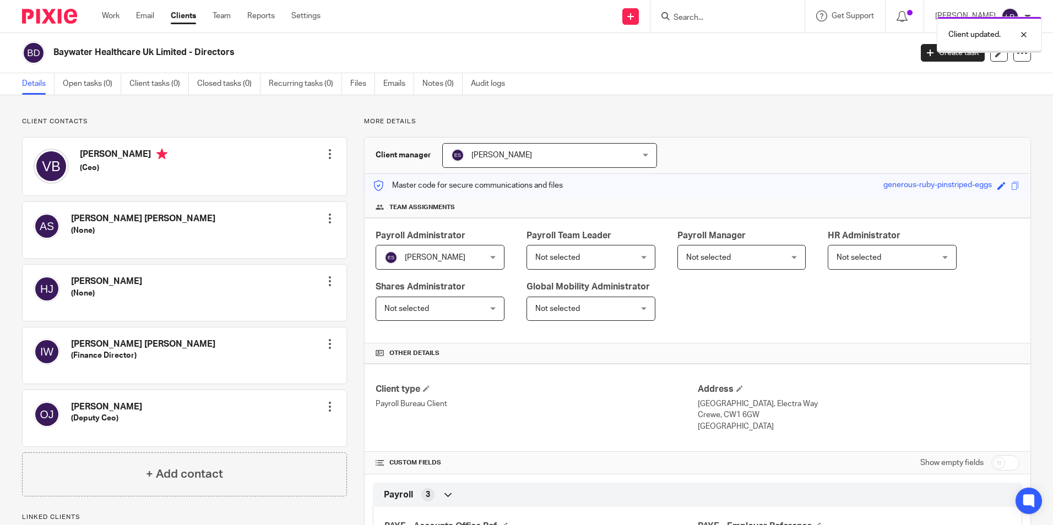
click at [575, 256] on span "Not selected" at bounding box center [557, 258] width 45 height 8
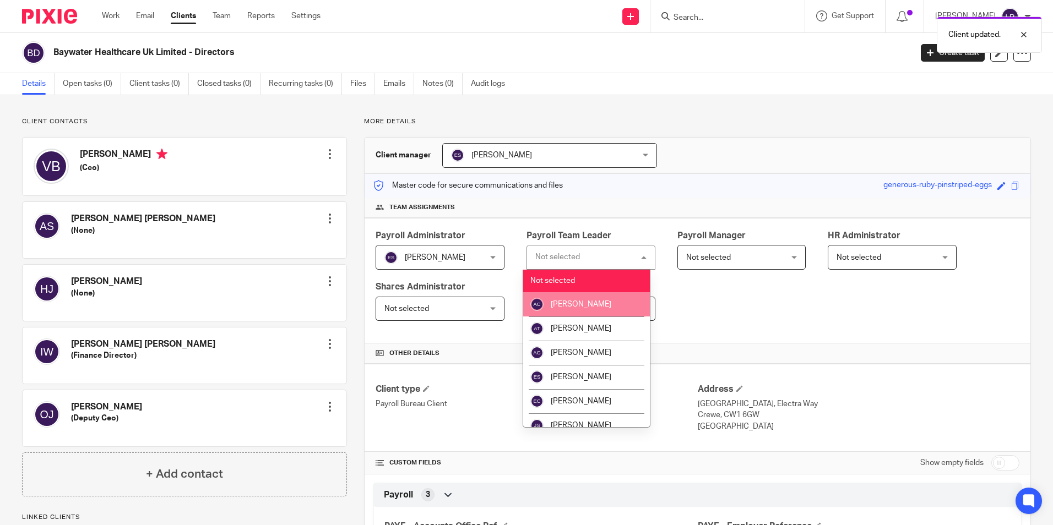
click at [765, 272] on div "Payroll Administrator Emma Shone Emma Shone Not selected Alex Chambers Alex Tho…" at bounding box center [698, 281] width 666 height 126
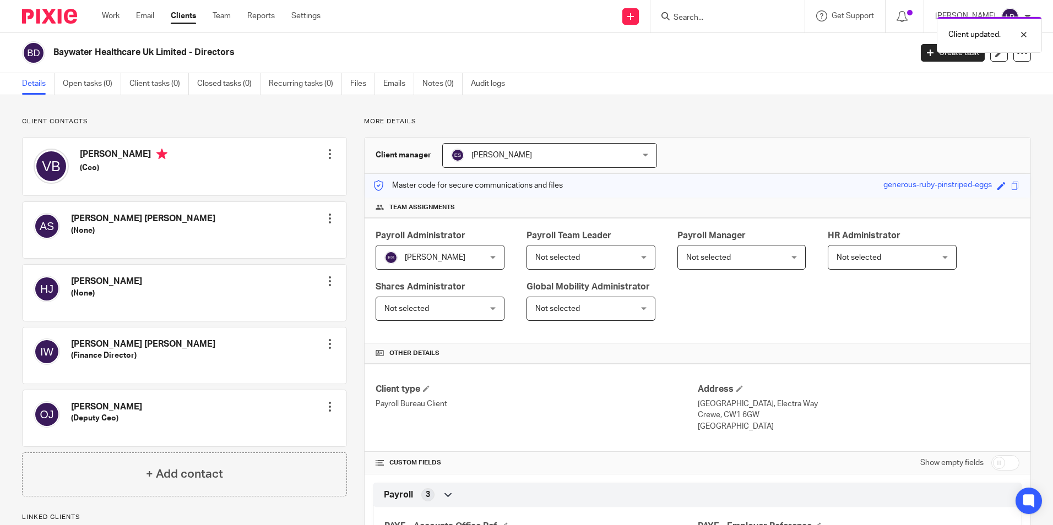
click at [758, 257] on span "Not selected" at bounding box center [733, 257] width 95 height 23
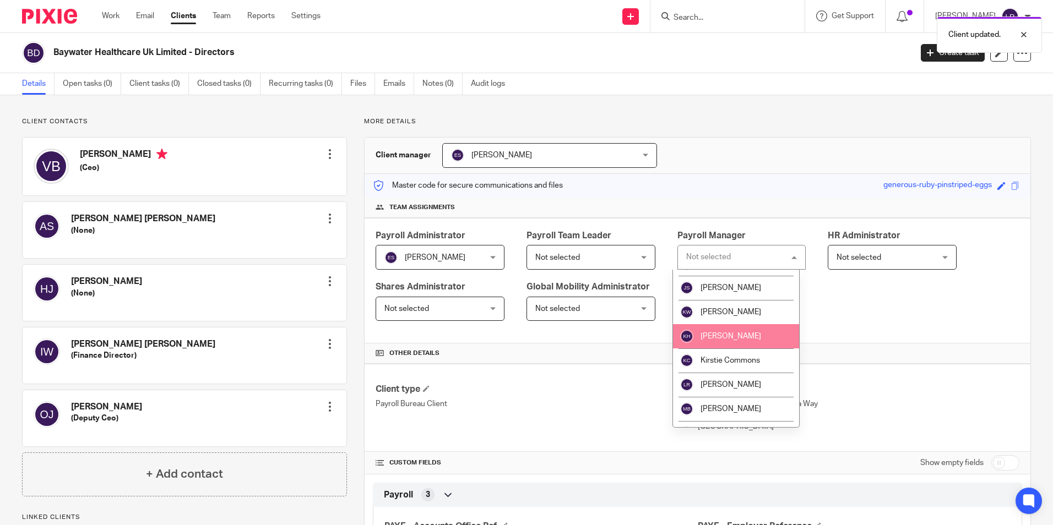
scroll to position [165, 0]
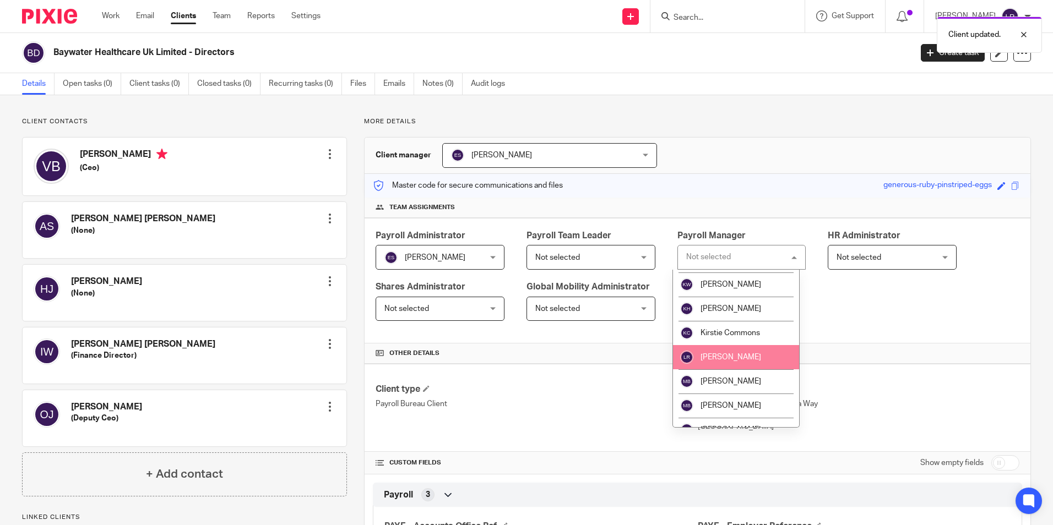
click at [745, 358] on span "[PERSON_NAME]" at bounding box center [731, 358] width 61 height 8
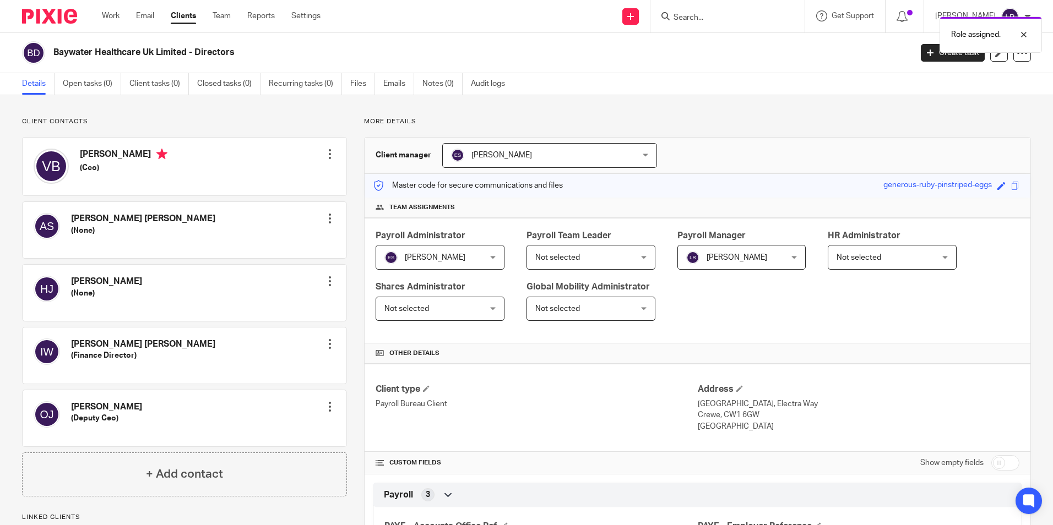
click at [186, 17] on link "Clients" at bounding box center [183, 15] width 25 height 11
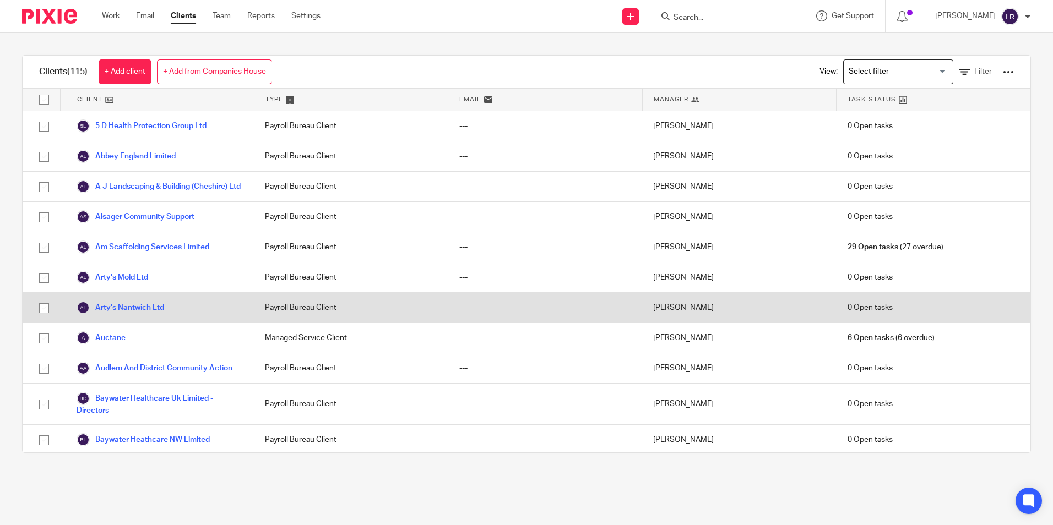
scroll to position [55, 0]
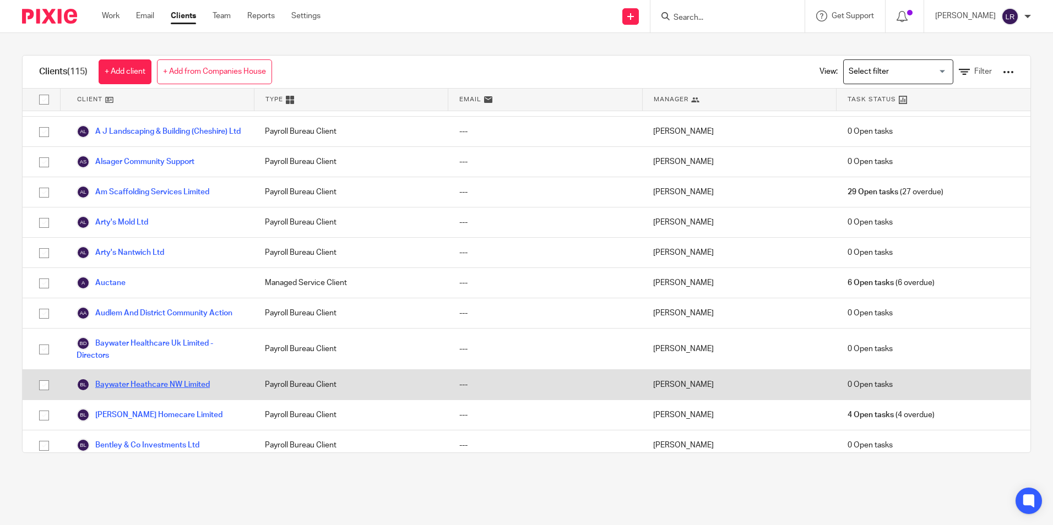
click at [146, 392] on link "Baywater Heathcare NW Limited" at bounding box center [143, 384] width 133 height 13
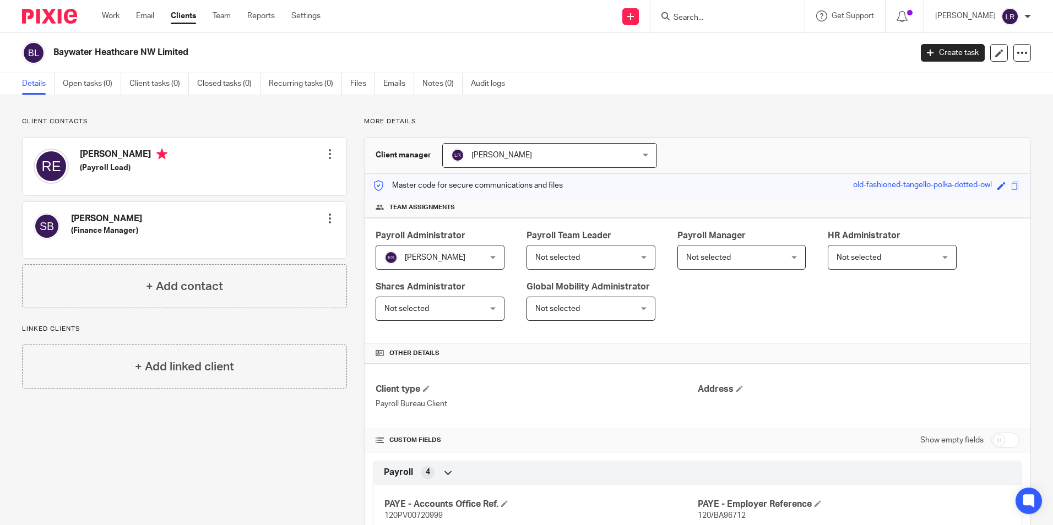
click at [448, 268] on span "[PERSON_NAME]" at bounding box center [431, 257] width 95 height 23
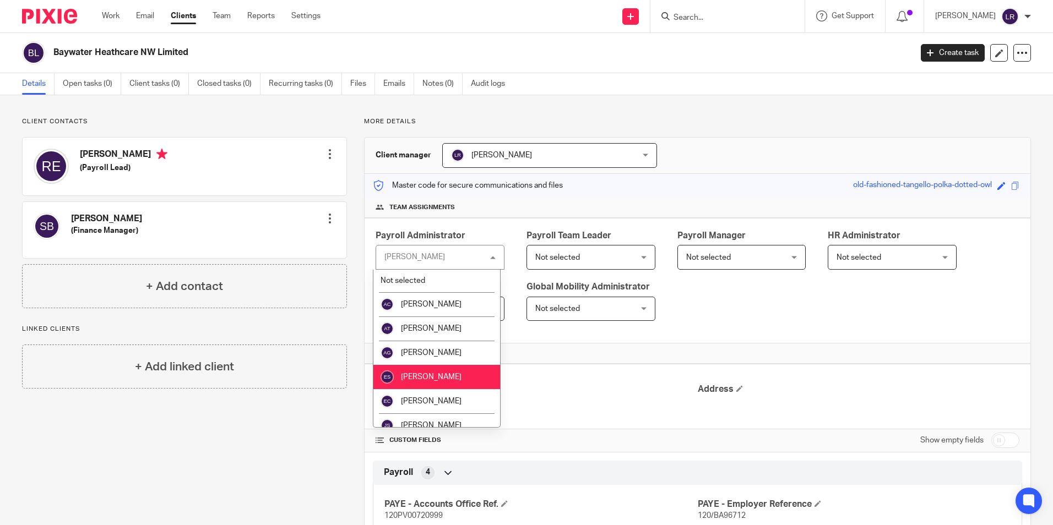
click at [446, 263] on div "Emma Shone Emma Shone" at bounding box center [440, 257] width 129 height 25
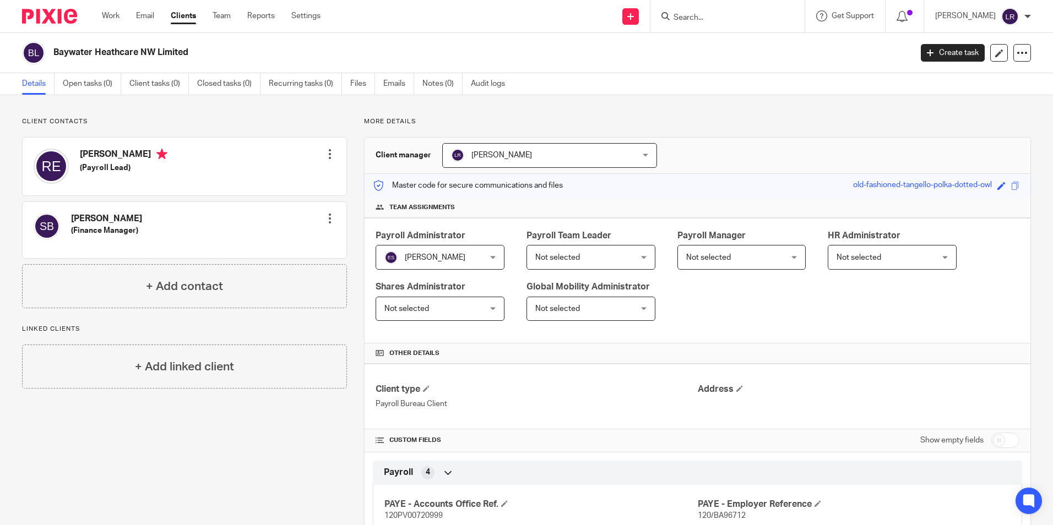
click at [492, 159] on span "[PERSON_NAME]" at bounding box center [502, 155] width 61 height 8
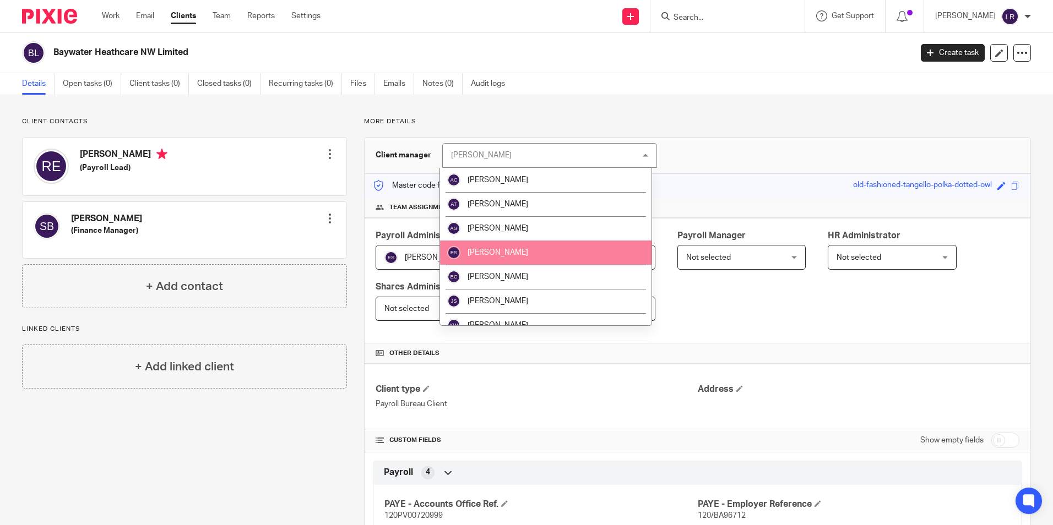
click at [518, 257] on li "[PERSON_NAME]" at bounding box center [546, 253] width 212 height 24
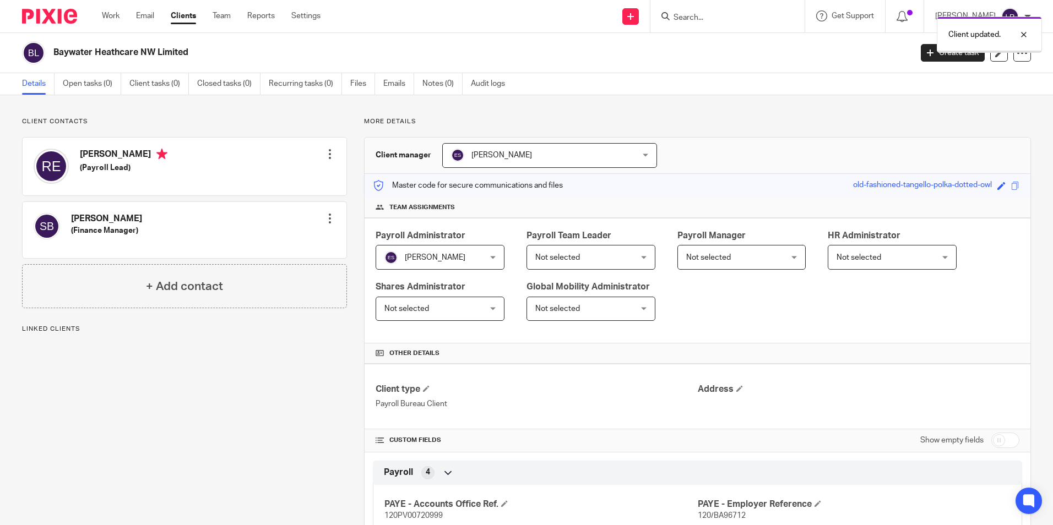
click at [717, 262] on span "Not selected" at bounding box center [733, 257] width 95 height 23
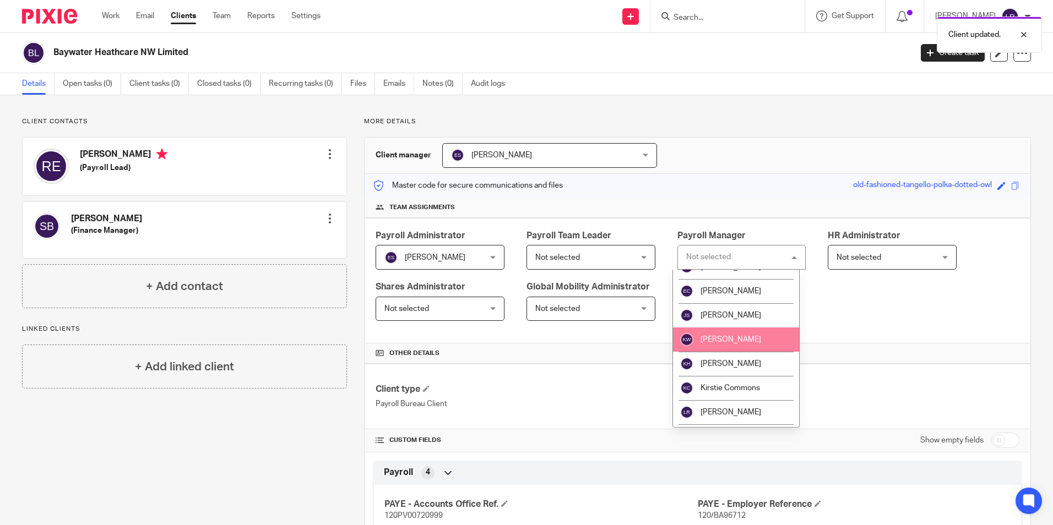
scroll to position [165, 0]
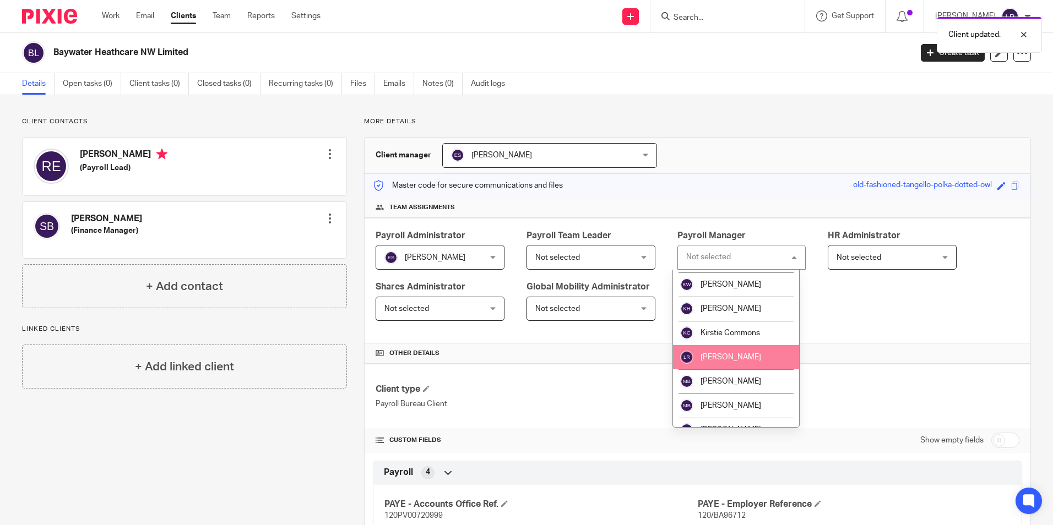
click at [739, 353] on li "[PERSON_NAME]" at bounding box center [736, 357] width 127 height 24
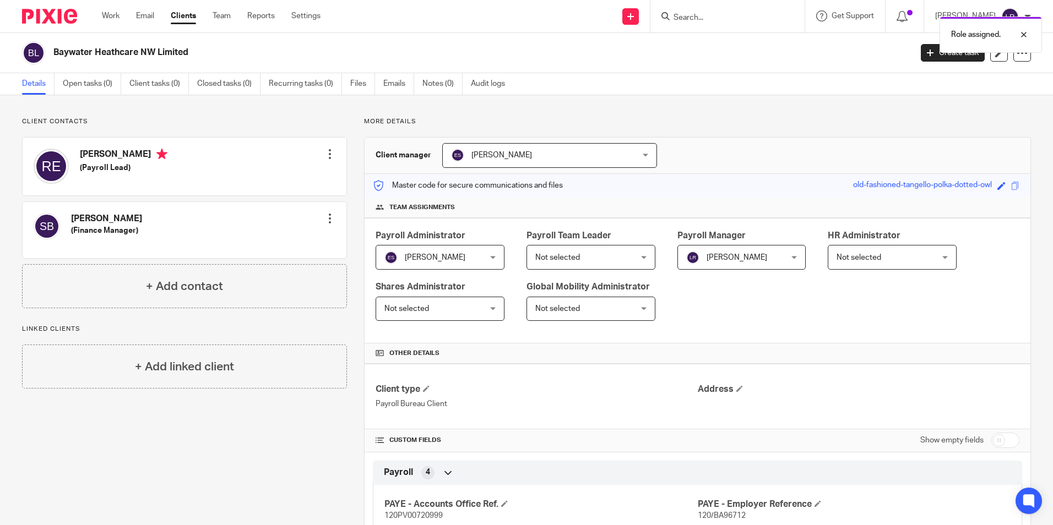
click at [187, 20] on link "Clients" at bounding box center [183, 15] width 25 height 11
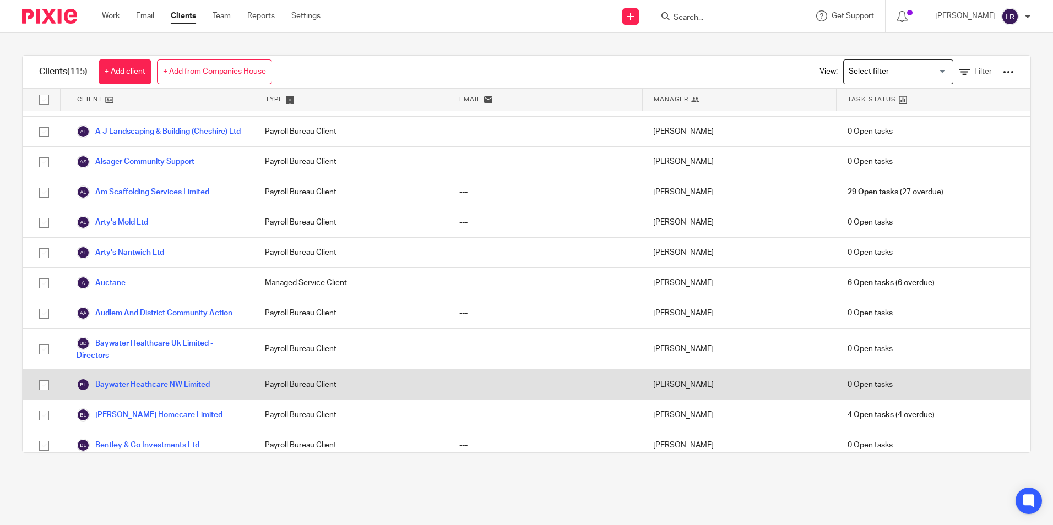
scroll to position [110, 0]
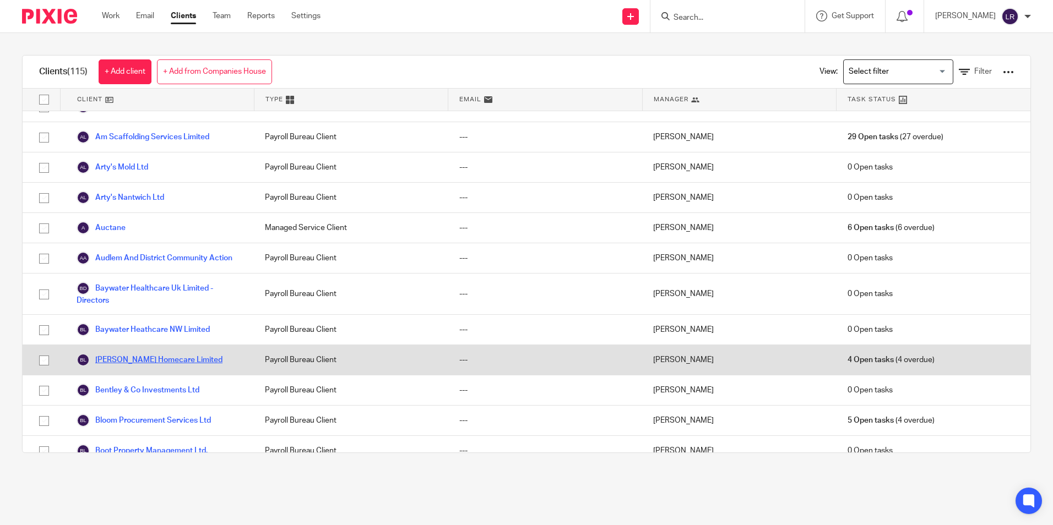
click at [151, 367] on link "[PERSON_NAME] Homecare Limited" at bounding box center [150, 360] width 146 height 13
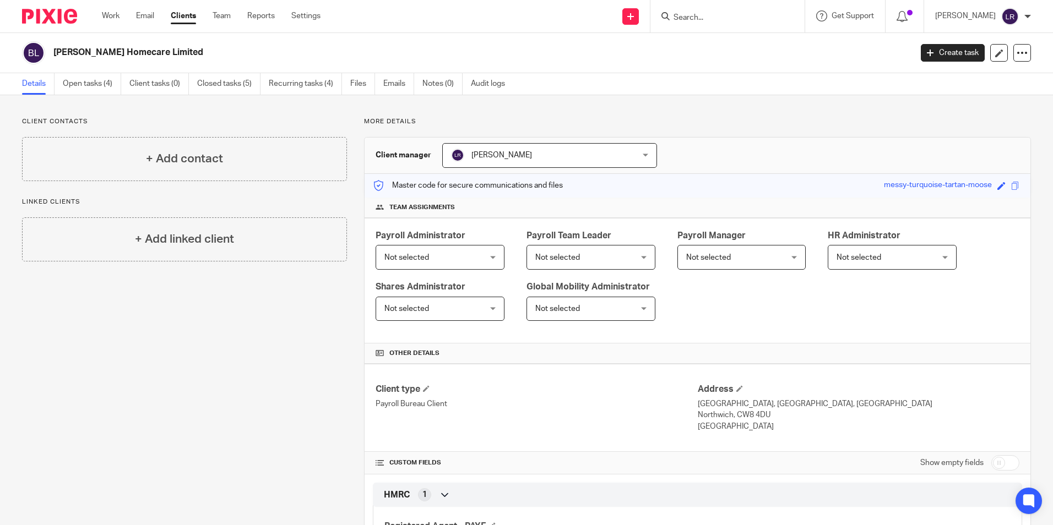
click at [447, 270] on div "Payroll Administrator Not selected Not selected Not selected [PERSON_NAME] [PER…" at bounding box center [698, 281] width 666 height 126
click at [448, 256] on span "Not selected" at bounding box center [431, 257] width 95 height 23
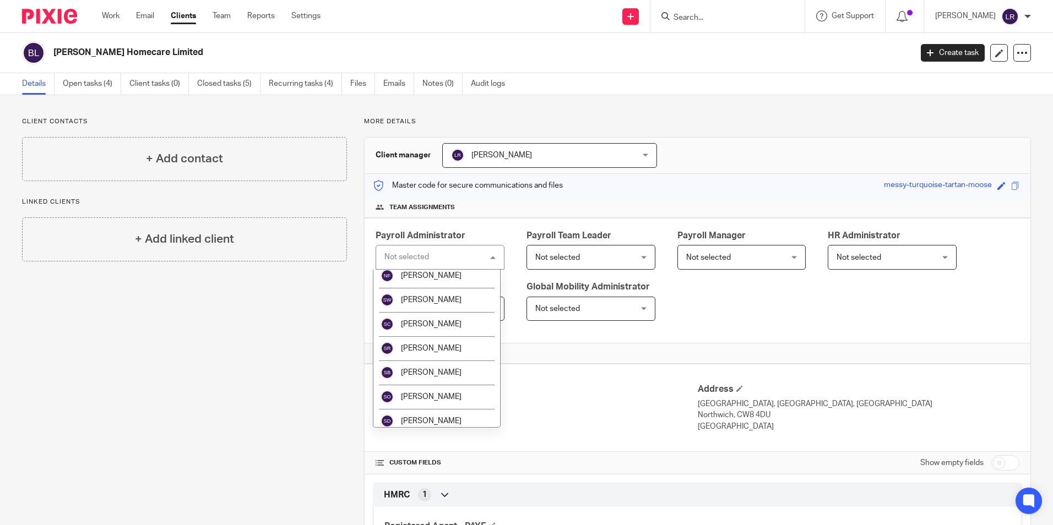
scroll to position [350, 0]
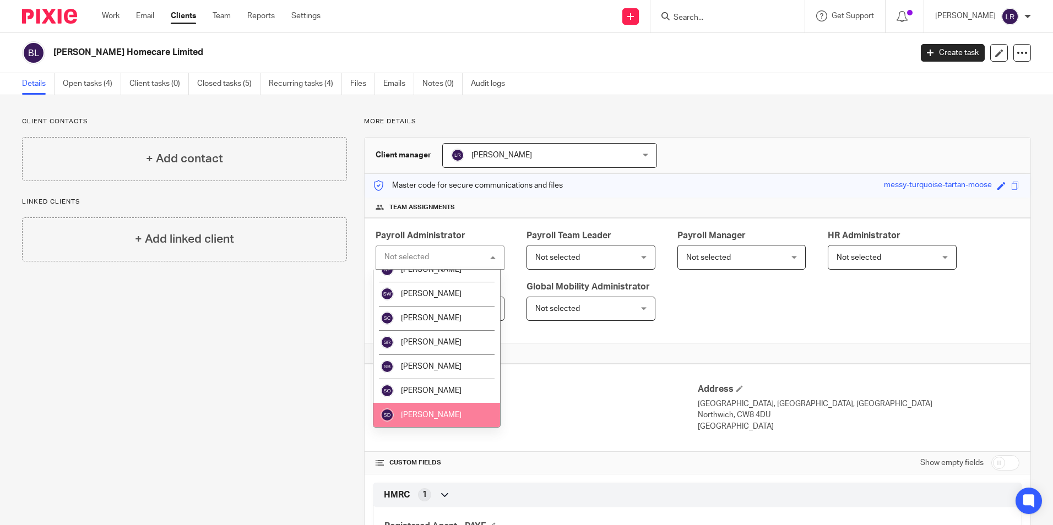
click at [429, 407] on li "[PERSON_NAME]" at bounding box center [436, 415] width 127 height 24
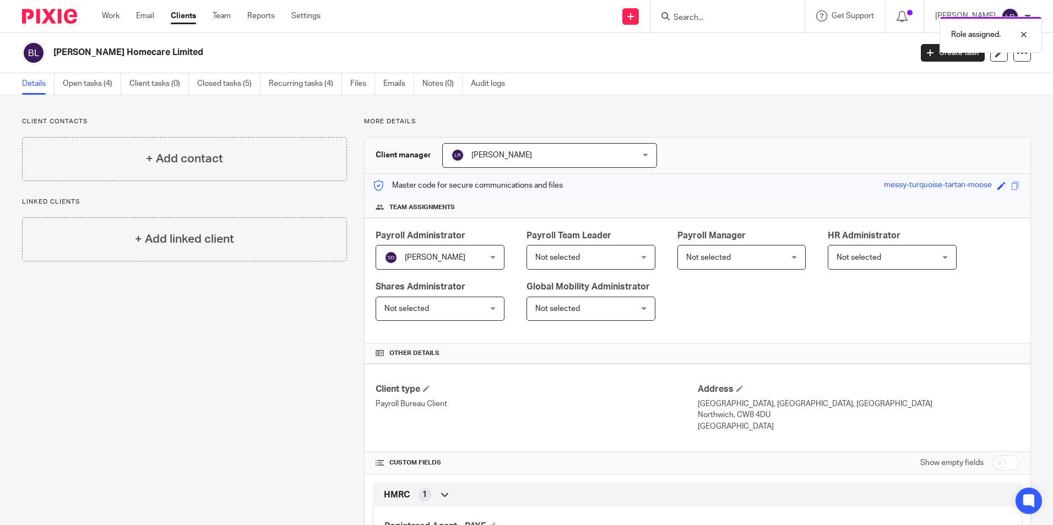
click at [506, 156] on span "[PERSON_NAME]" at bounding box center [502, 155] width 61 height 8
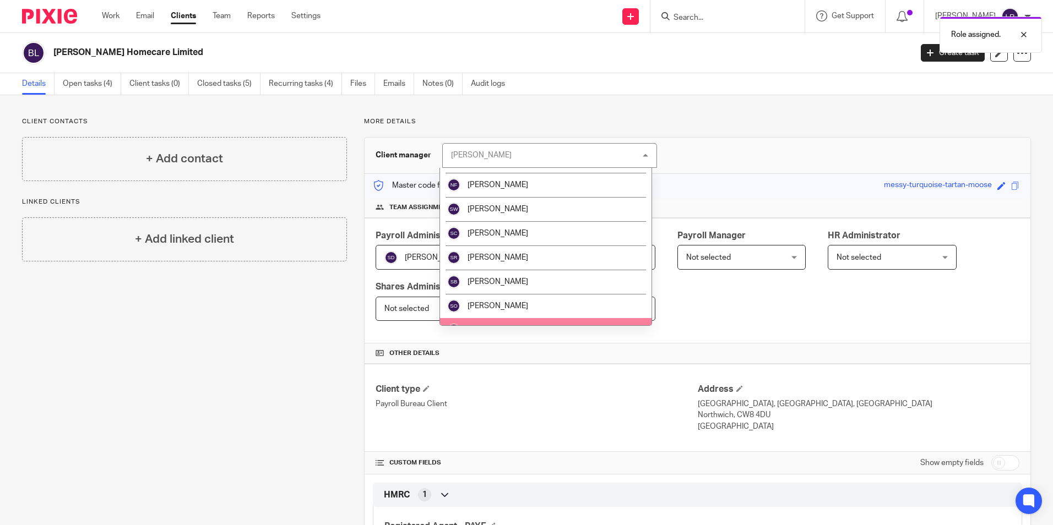
scroll to position [327, 0]
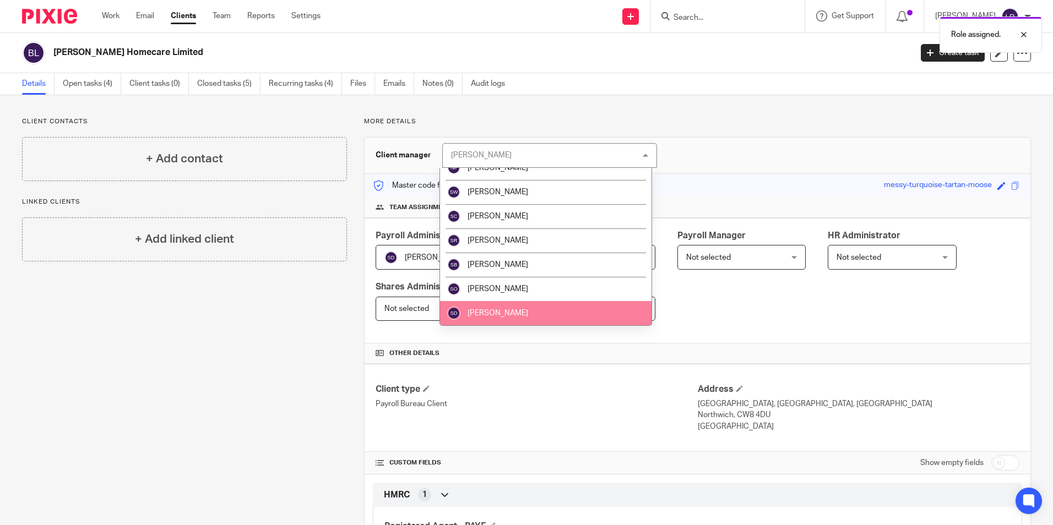
click at [529, 310] on li "[PERSON_NAME]" at bounding box center [546, 313] width 212 height 24
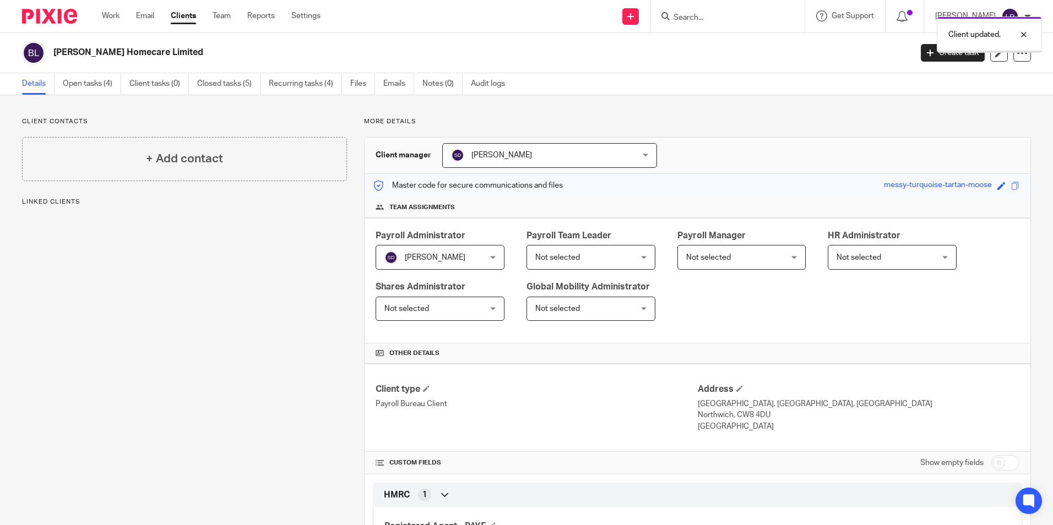
click at [557, 258] on span "Not selected" at bounding box center [557, 258] width 45 height 8
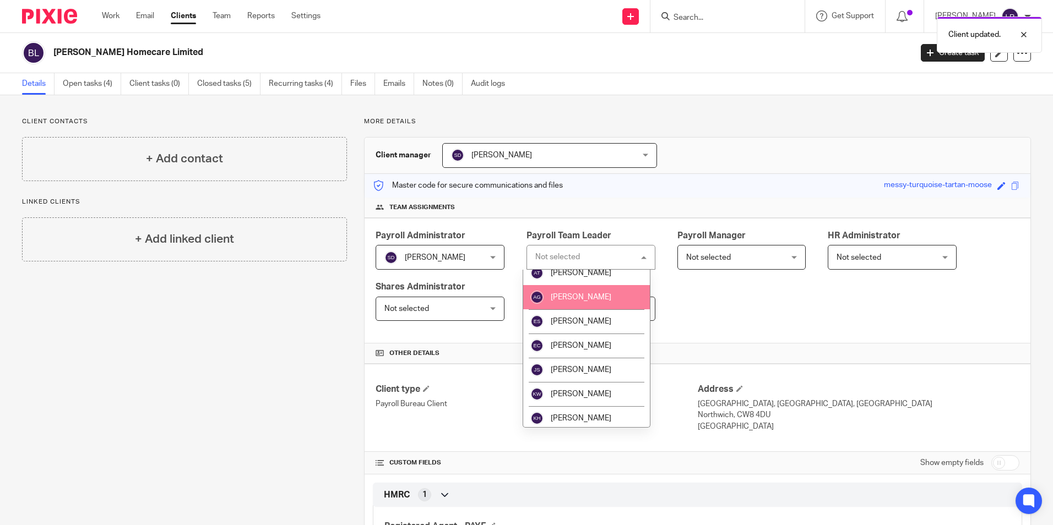
scroll to position [55, 0]
click at [591, 318] on span "[PERSON_NAME]" at bounding box center [581, 322] width 61 height 8
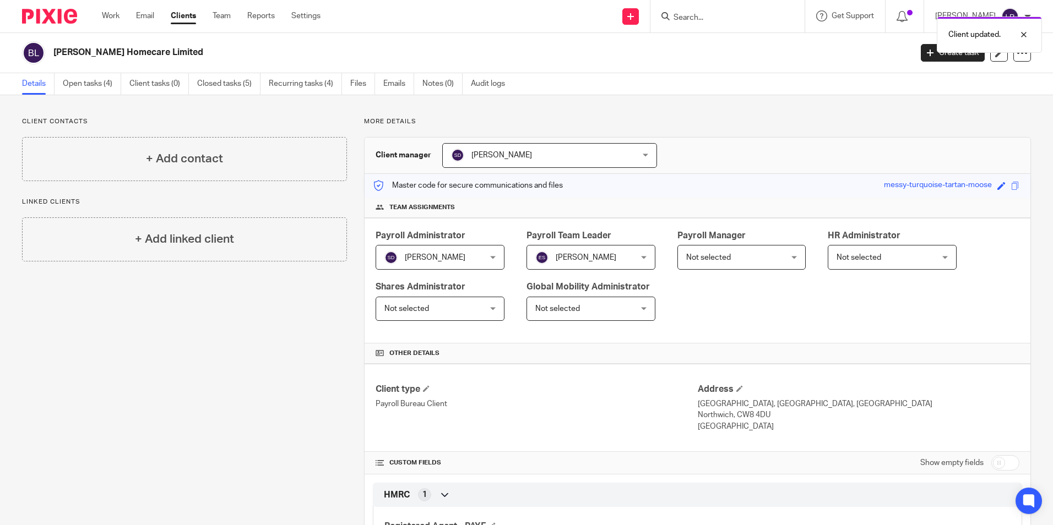
click at [693, 252] on span "Not selected" at bounding box center [733, 257] width 95 height 23
click at [724, 245] on div "Not selected Not selected" at bounding box center [742, 257] width 129 height 25
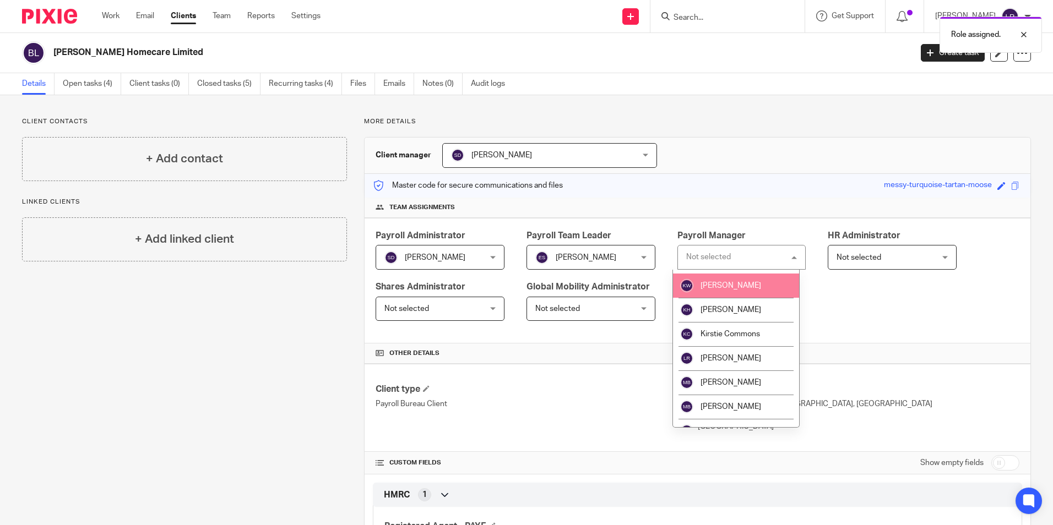
scroll to position [165, 0]
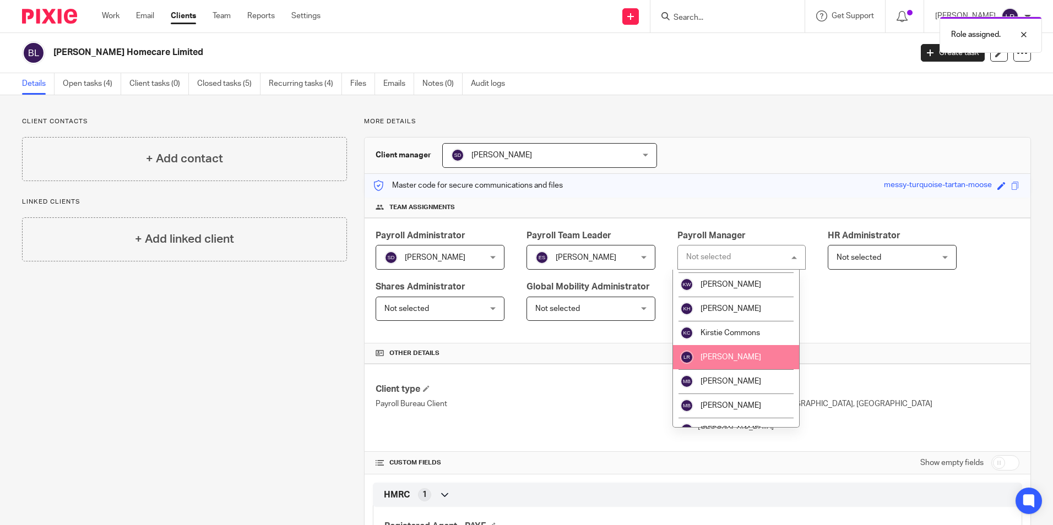
click at [728, 347] on li "[PERSON_NAME]" at bounding box center [736, 357] width 127 height 24
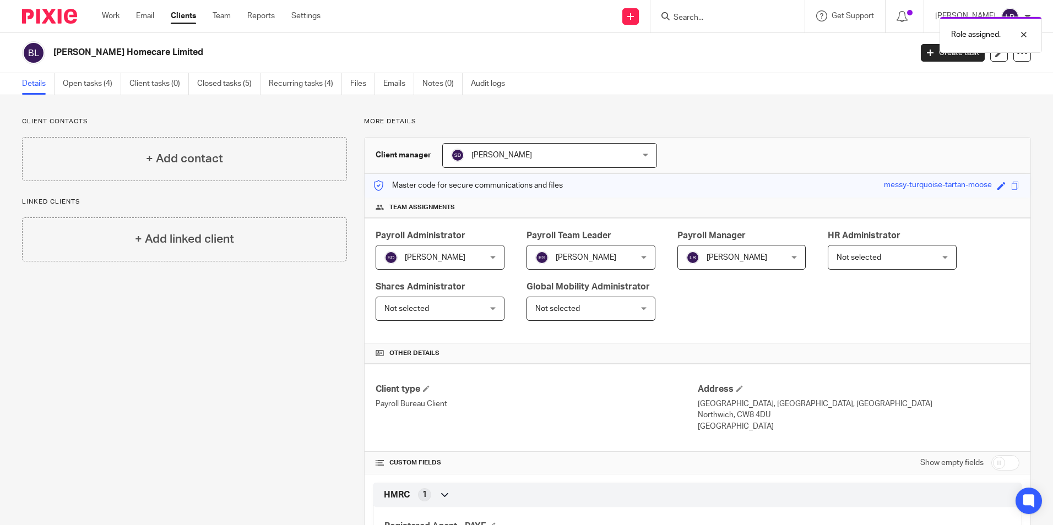
click at [184, 19] on link "Clients" at bounding box center [183, 15] width 25 height 11
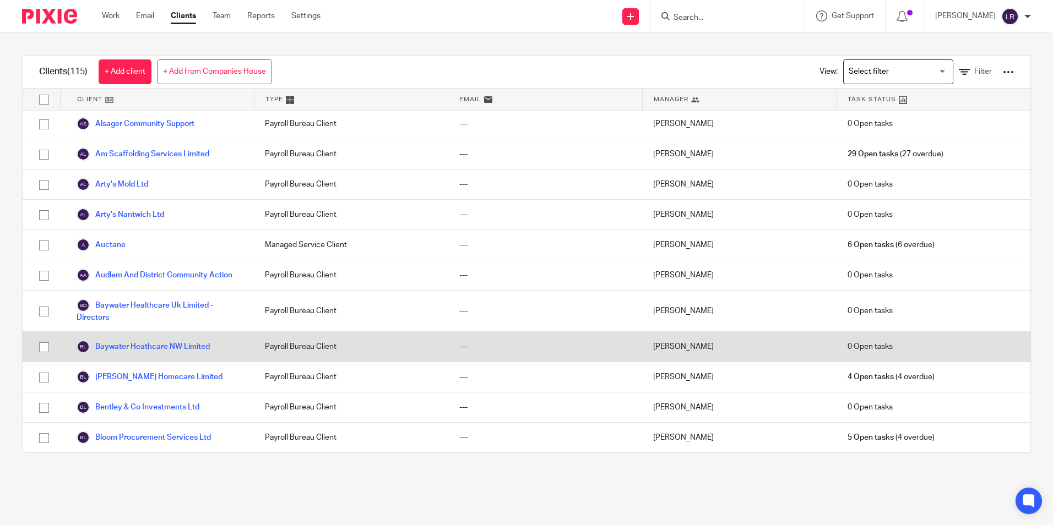
scroll to position [110, 0]
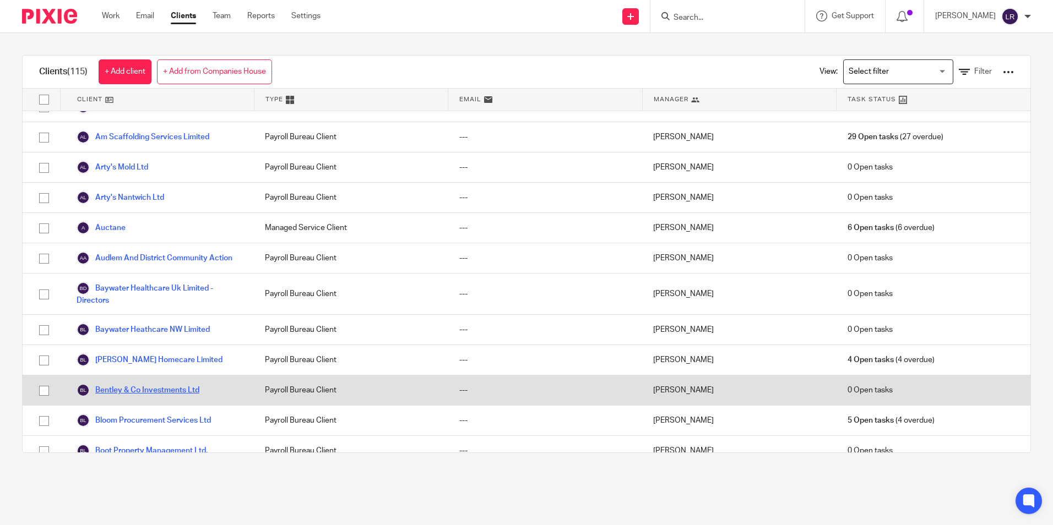
click at [169, 397] on link "Bentley & Co Investments Ltd" at bounding box center [138, 390] width 123 height 13
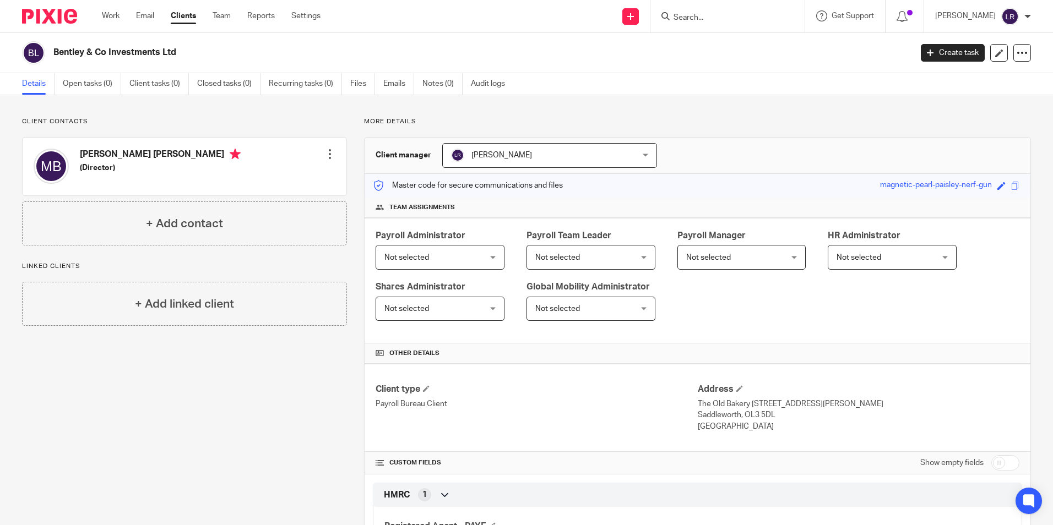
click at [496, 157] on span "[PERSON_NAME]" at bounding box center [502, 155] width 61 height 8
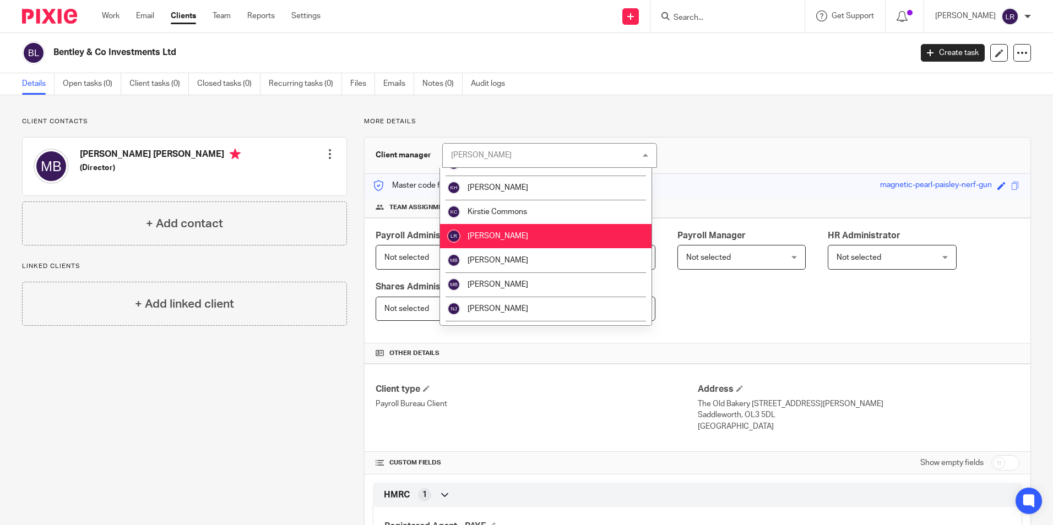
scroll to position [107, 0]
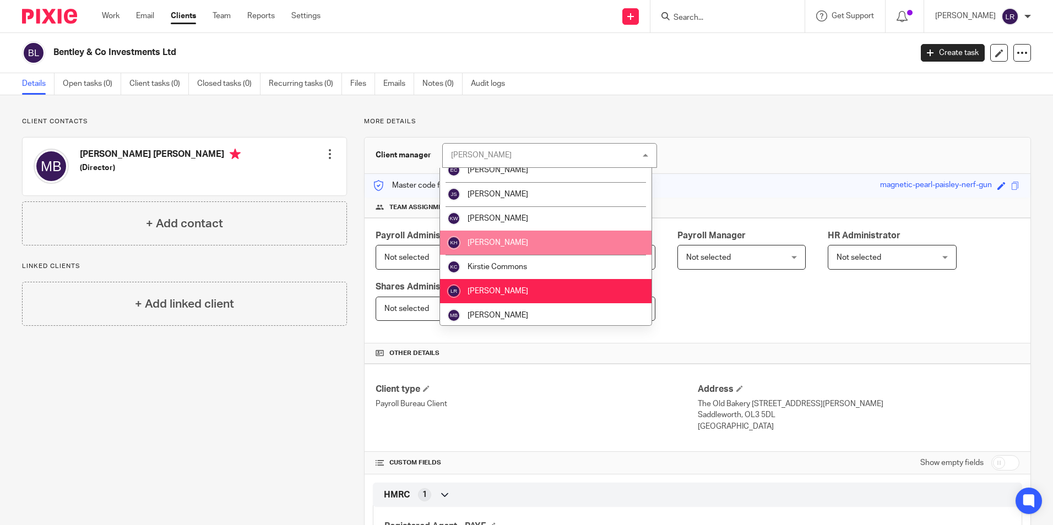
click at [517, 246] on li "[PERSON_NAME]" at bounding box center [546, 243] width 212 height 24
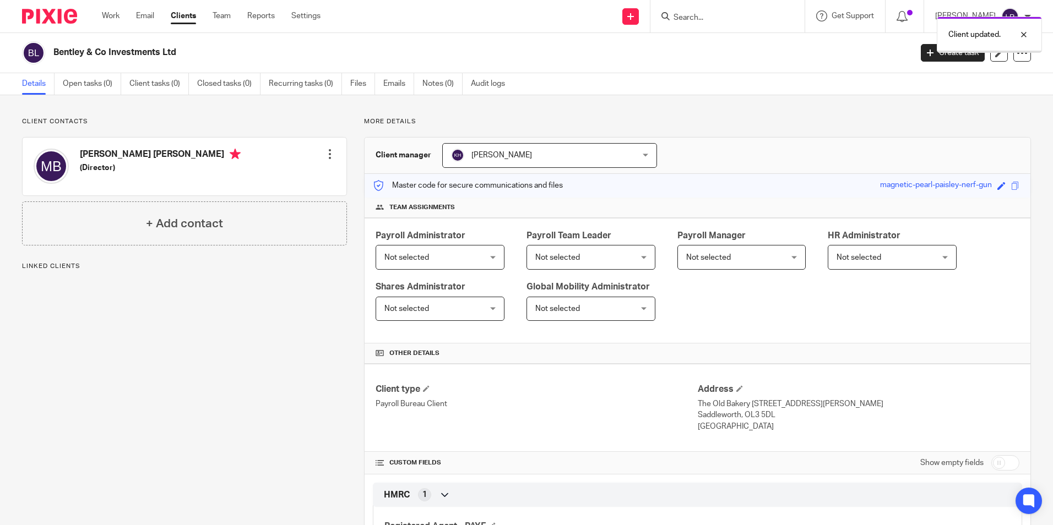
click at [412, 252] on span "Not selected" at bounding box center [431, 257] width 95 height 23
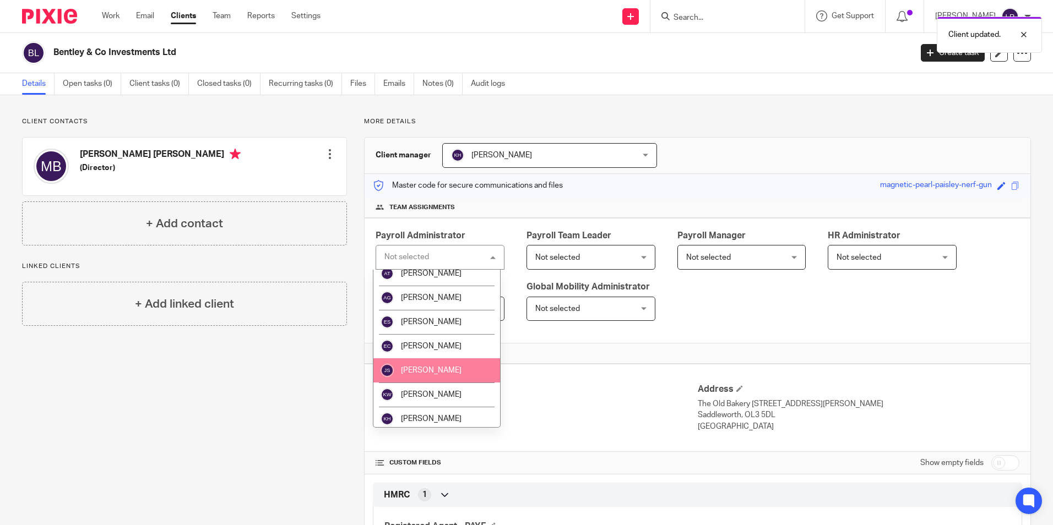
scroll to position [110, 0]
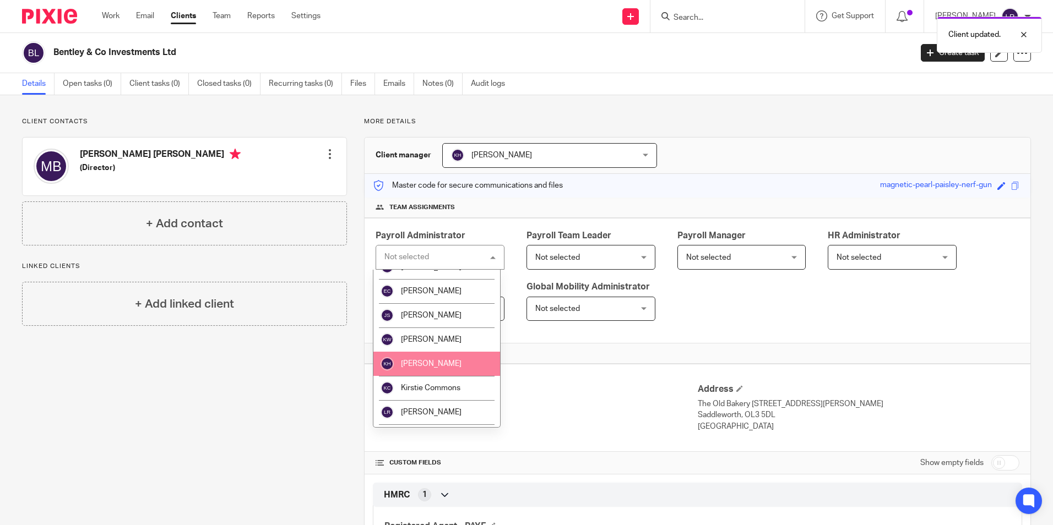
click at [442, 365] on li "[PERSON_NAME]" at bounding box center [436, 364] width 127 height 24
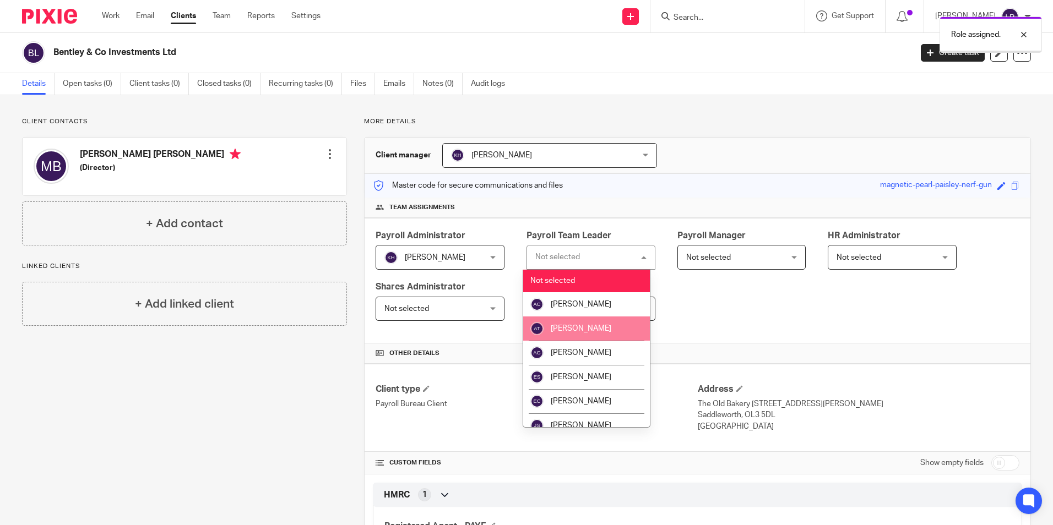
scroll to position [55, 0]
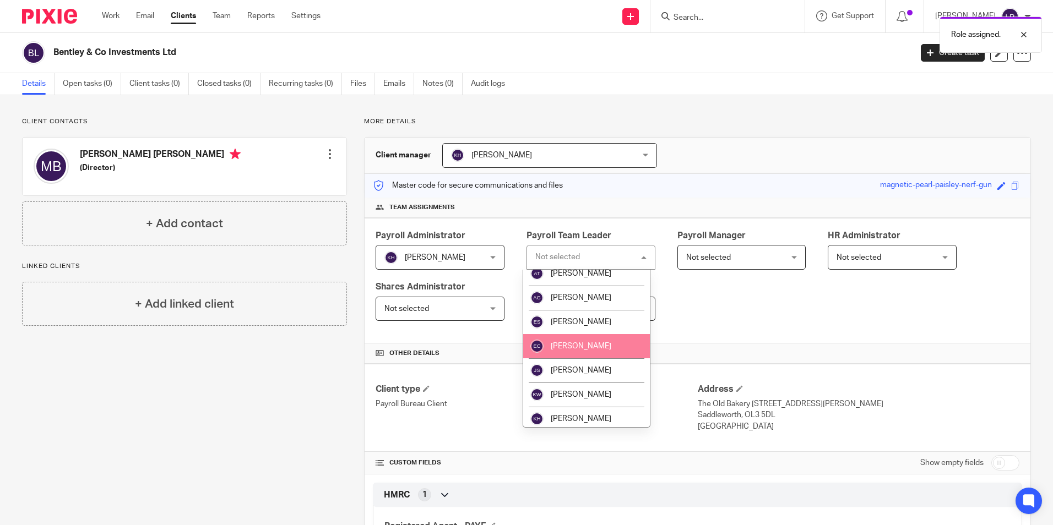
click at [604, 327] on li "[PERSON_NAME]" at bounding box center [586, 322] width 127 height 24
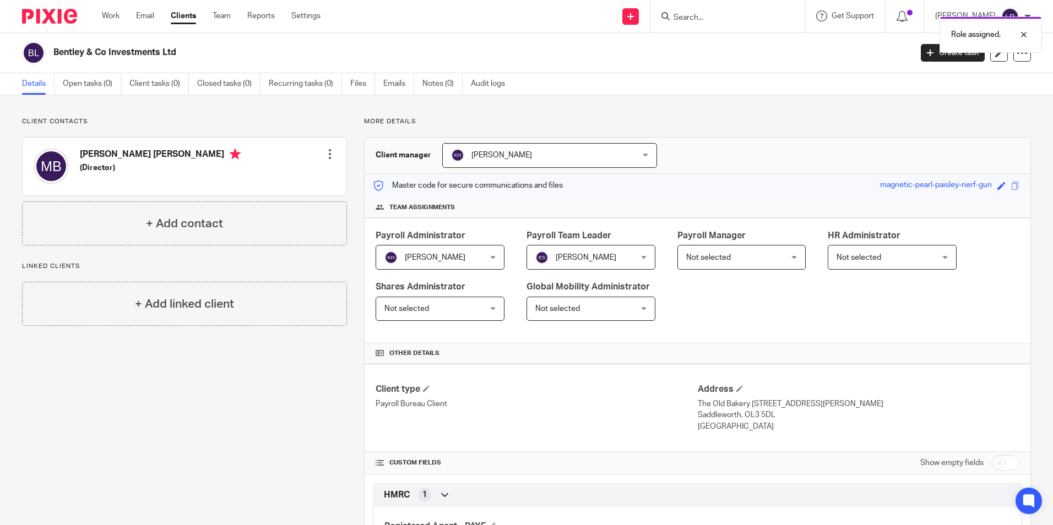
click at [731, 254] on span "Not selected" at bounding box center [733, 257] width 95 height 23
click at [733, 258] on span "Not selected" at bounding box center [733, 257] width 95 height 23
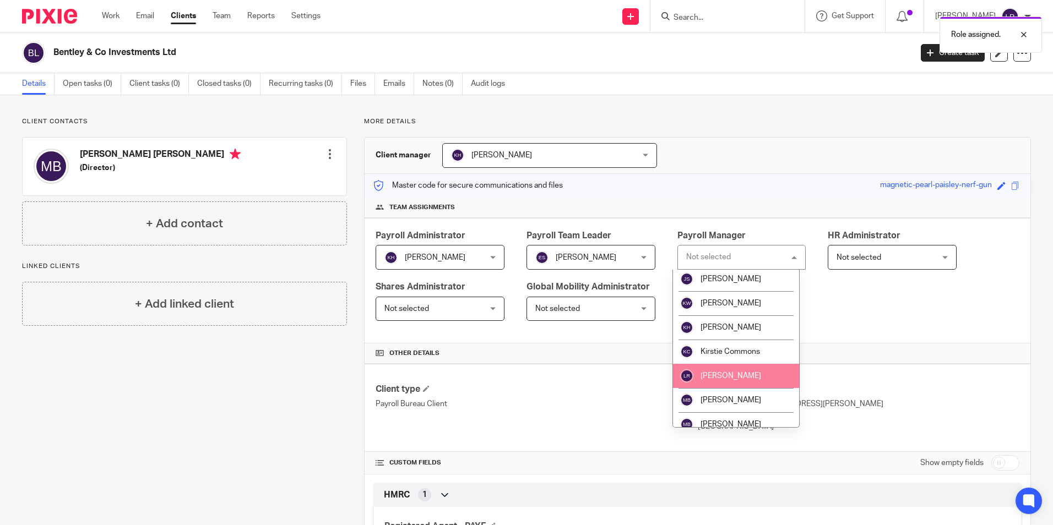
scroll to position [165, 0]
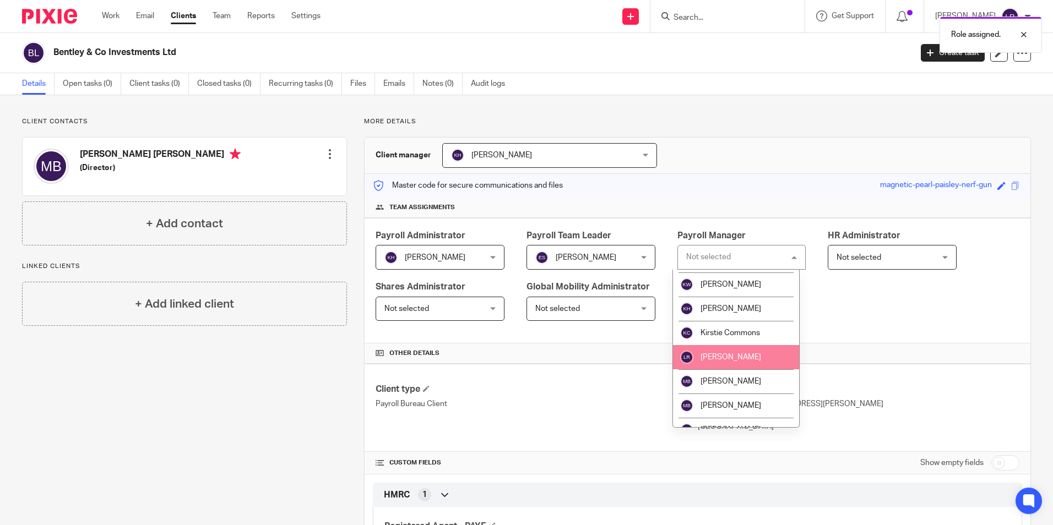
click at [749, 362] on li "[PERSON_NAME]" at bounding box center [736, 357] width 127 height 24
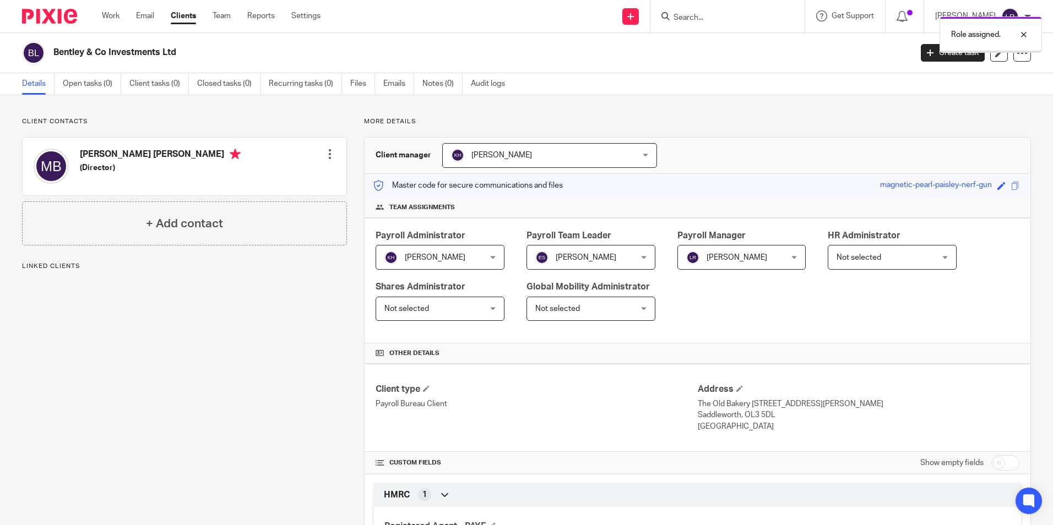
click at [185, 13] on link "Clients" at bounding box center [183, 15] width 25 height 11
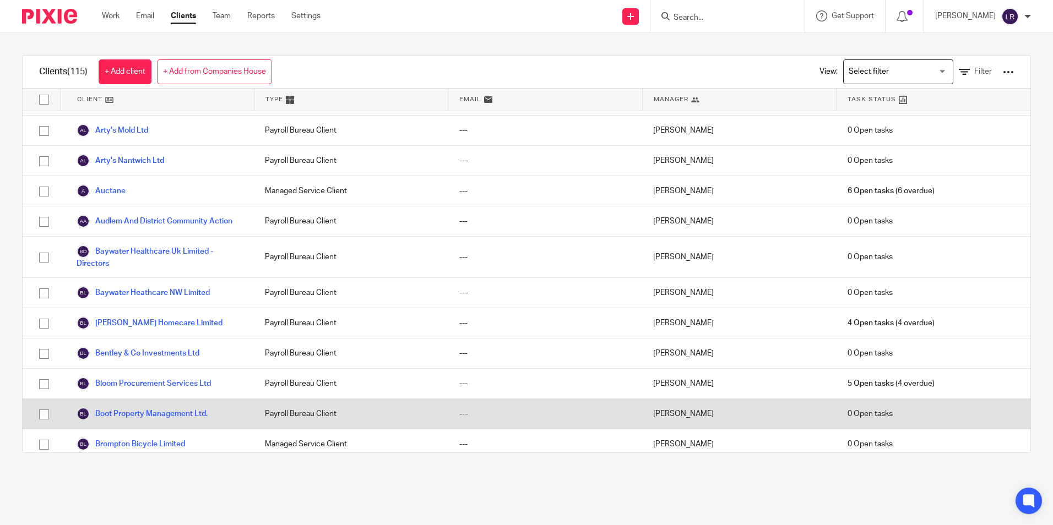
scroll to position [165, 0]
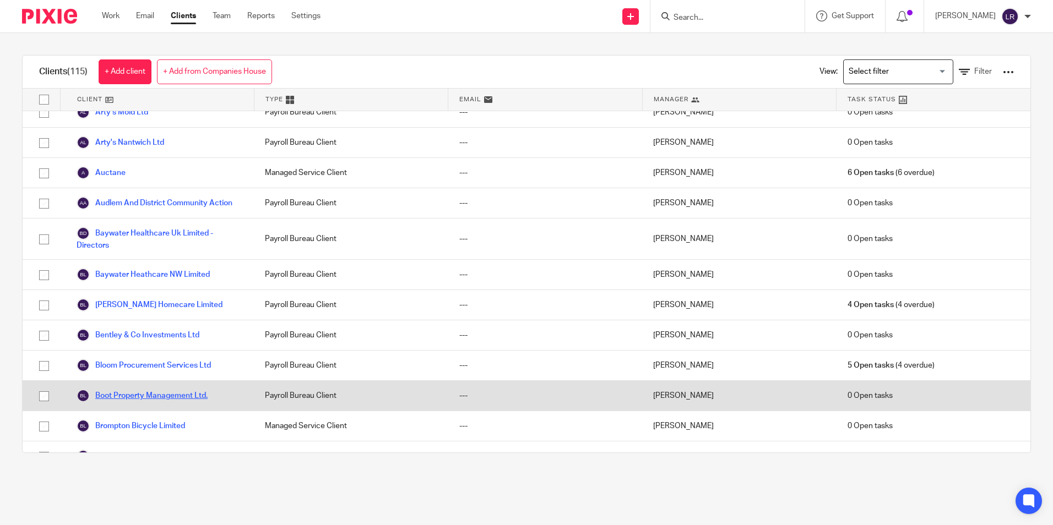
click at [147, 403] on link "Boot Property Management Ltd." at bounding box center [142, 395] width 131 height 13
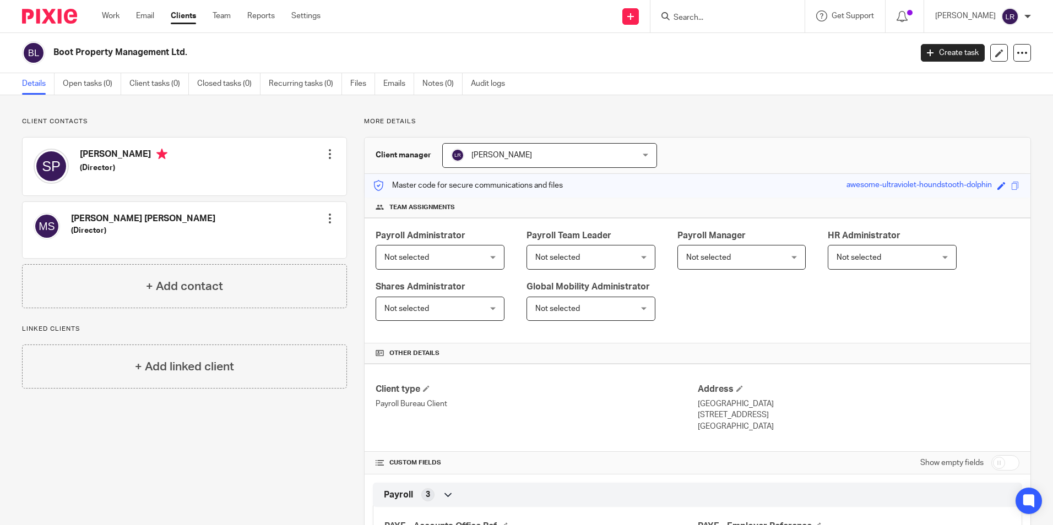
click at [460, 257] on span "Not selected" at bounding box center [431, 257] width 95 height 23
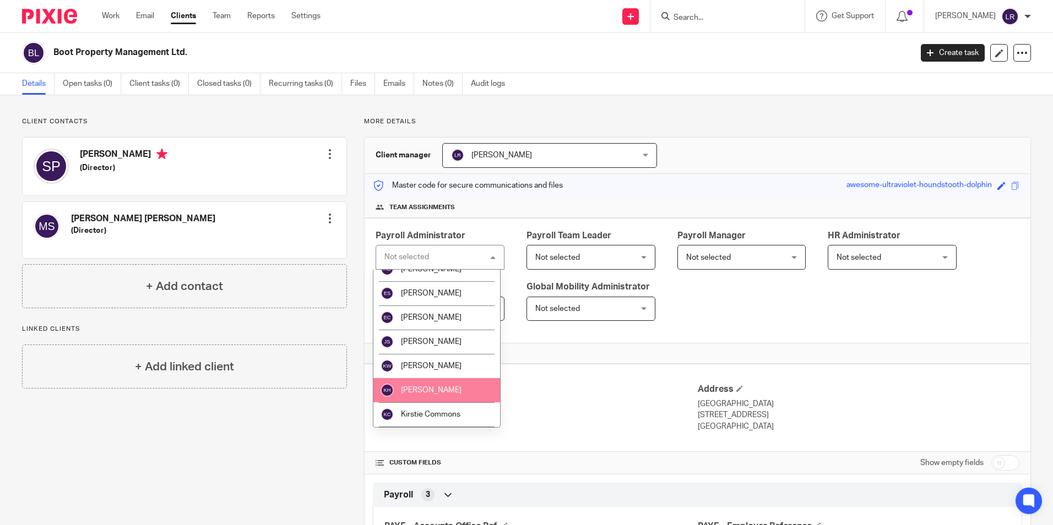
scroll to position [110, 0]
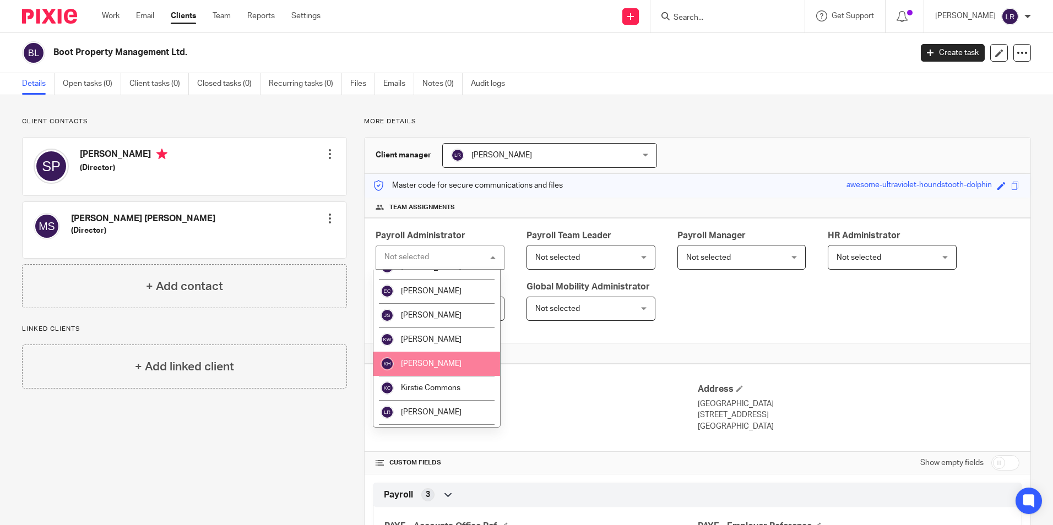
click at [451, 369] on li "[PERSON_NAME]" at bounding box center [436, 364] width 127 height 24
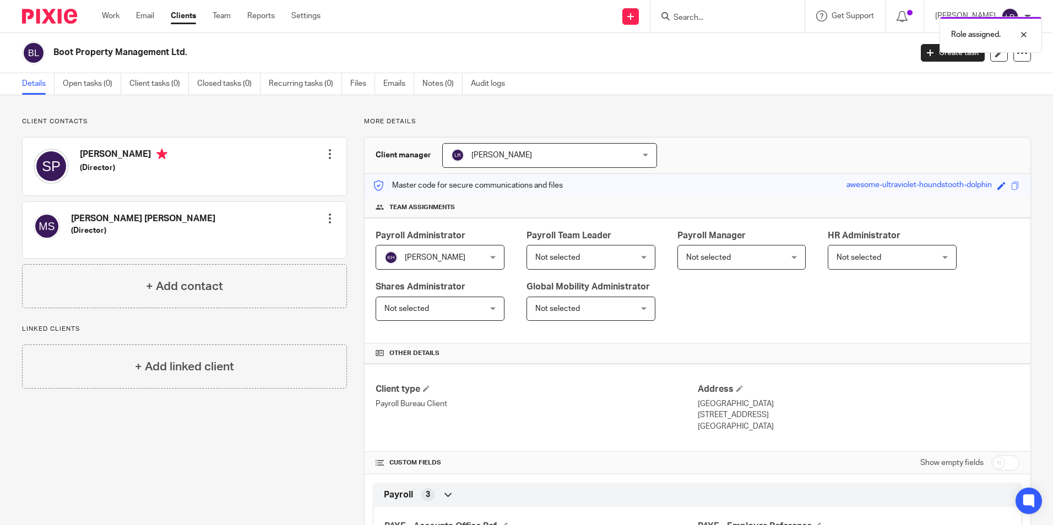
click at [534, 157] on span "[PERSON_NAME]" at bounding box center [533, 155] width 164 height 23
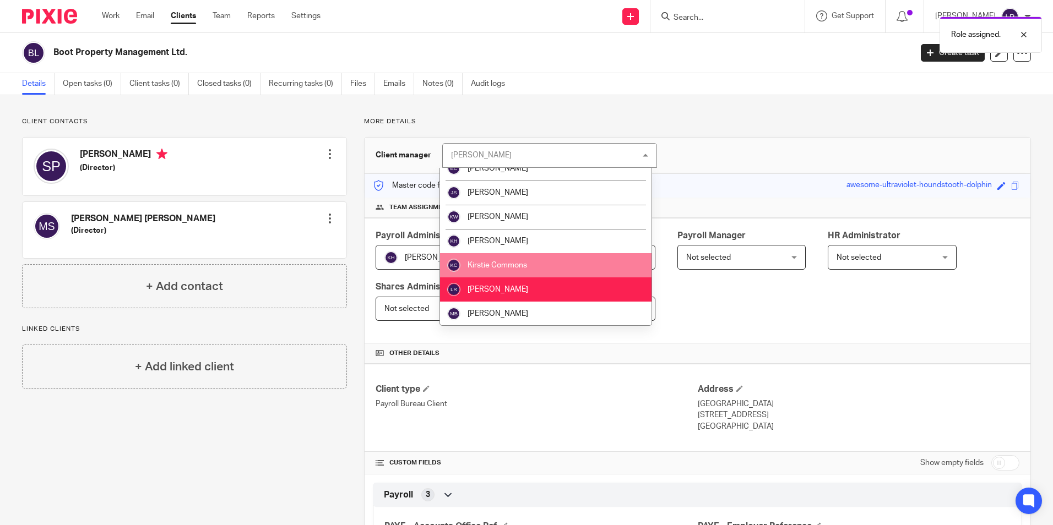
scroll to position [162, 0]
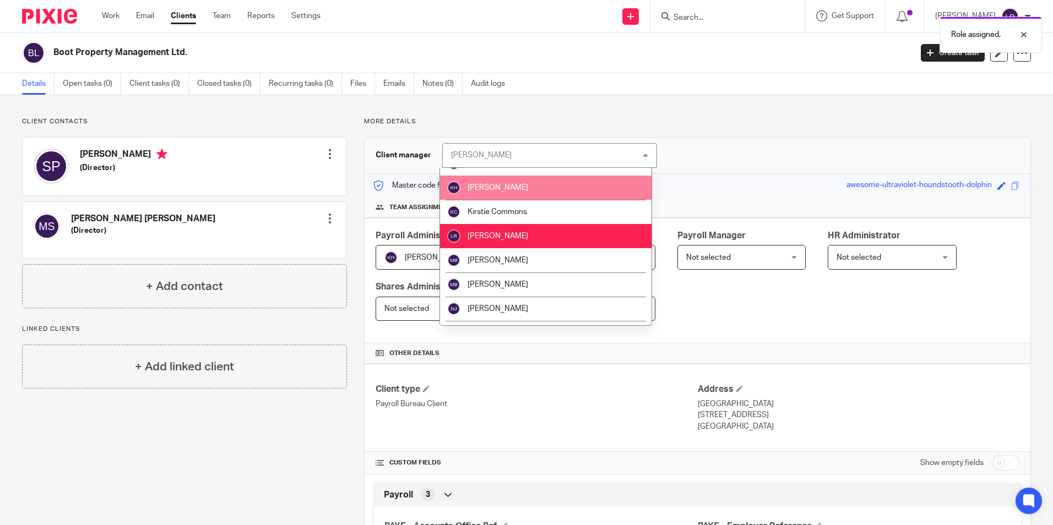
click at [521, 186] on li "[PERSON_NAME]" at bounding box center [546, 188] width 212 height 24
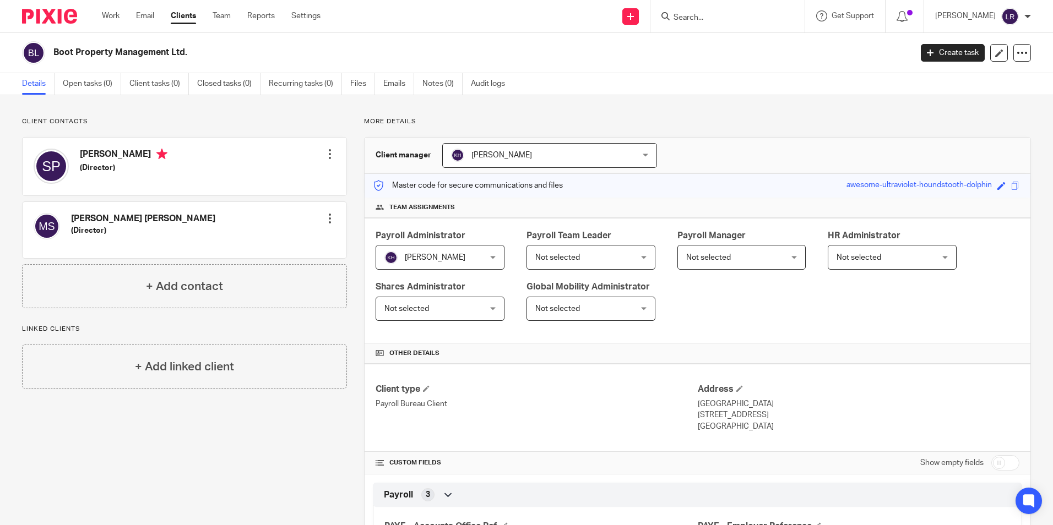
click at [599, 259] on span "Not selected" at bounding box center [582, 257] width 95 height 23
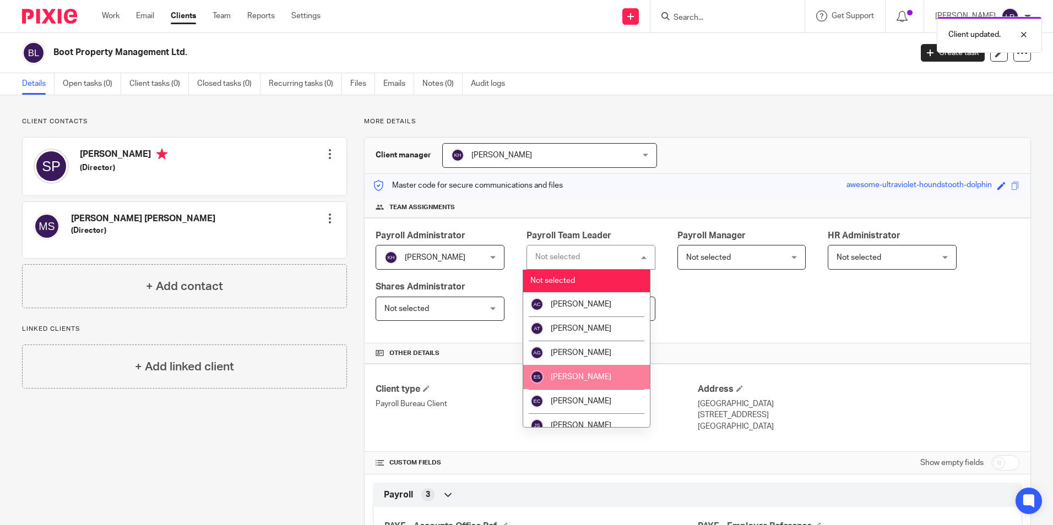
click at [590, 367] on li "[PERSON_NAME]" at bounding box center [586, 377] width 127 height 24
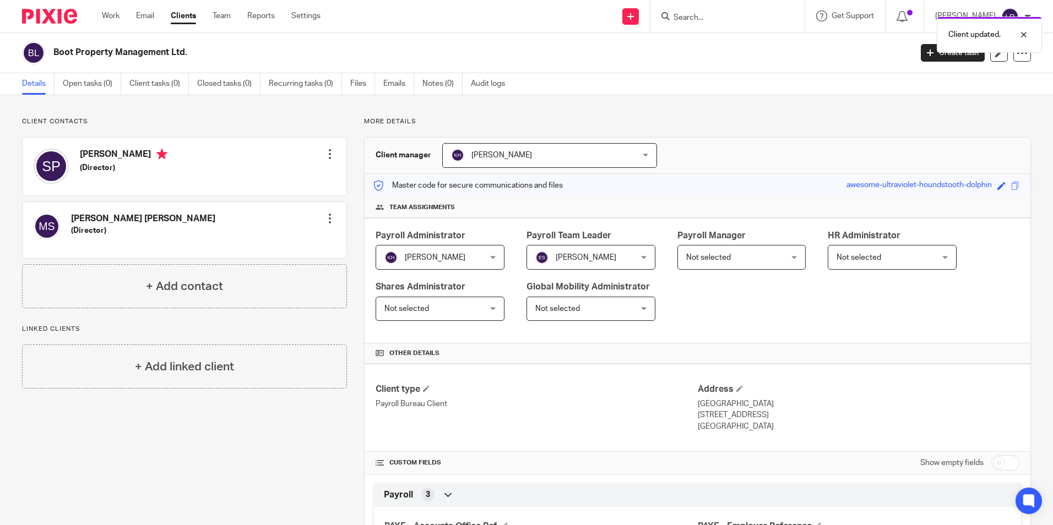
click at [698, 252] on span "Not selected" at bounding box center [733, 257] width 95 height 23
click at [728, 256] on span "Not selected" at bounding box center [733, 257] width 95 height 23
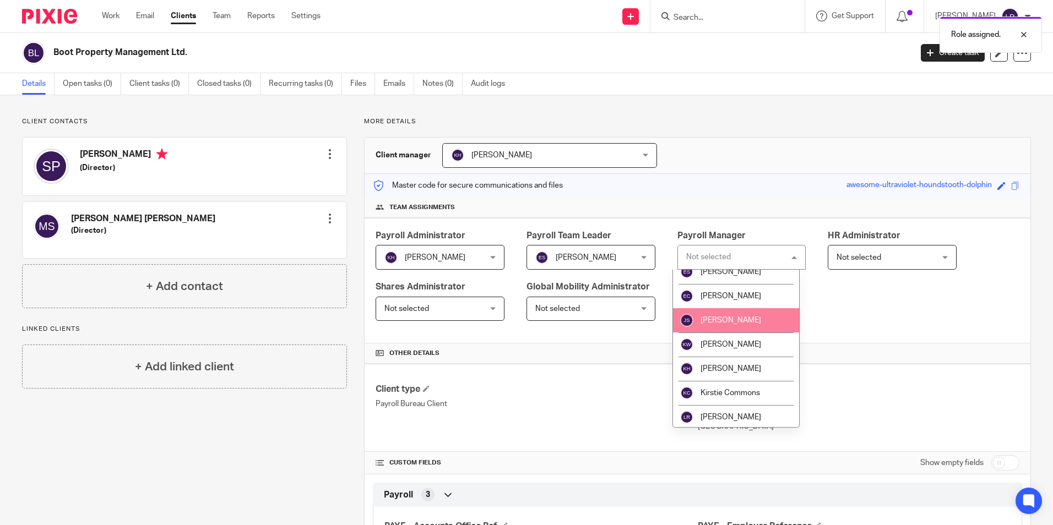
scroll to position [110, 0]
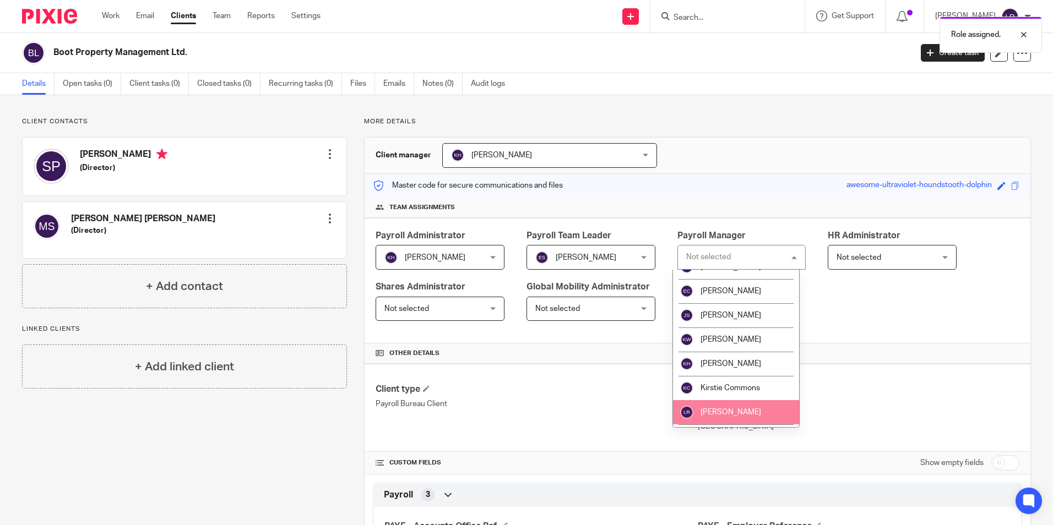
click at [716, 408] on li "[PERSON_NAME]" at bounding box center [736, 412] width 127 height 24
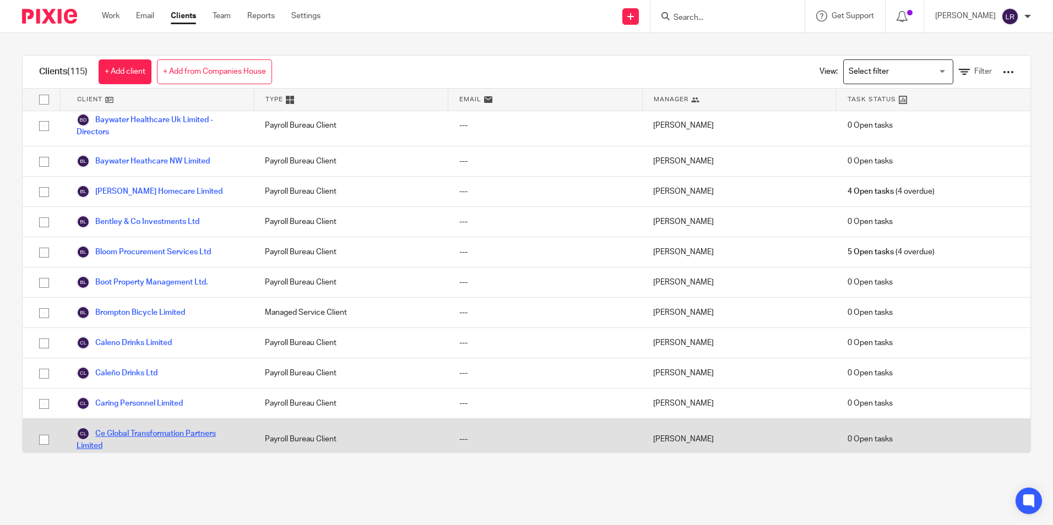
scroll to position [330, 0]
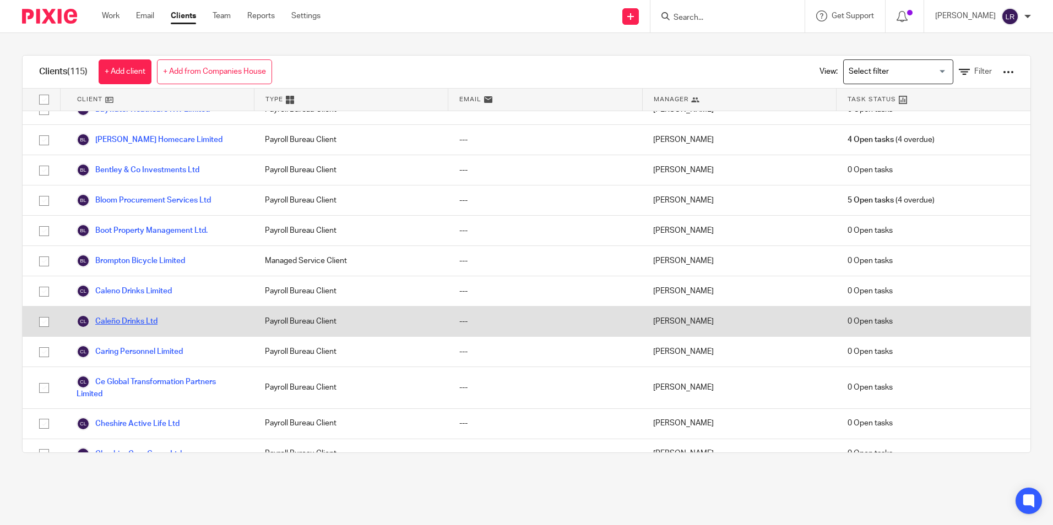
click at [128, 328] on link "Caleño Drinks Ltd" at bounding box center [117, 321] width 81 height 13
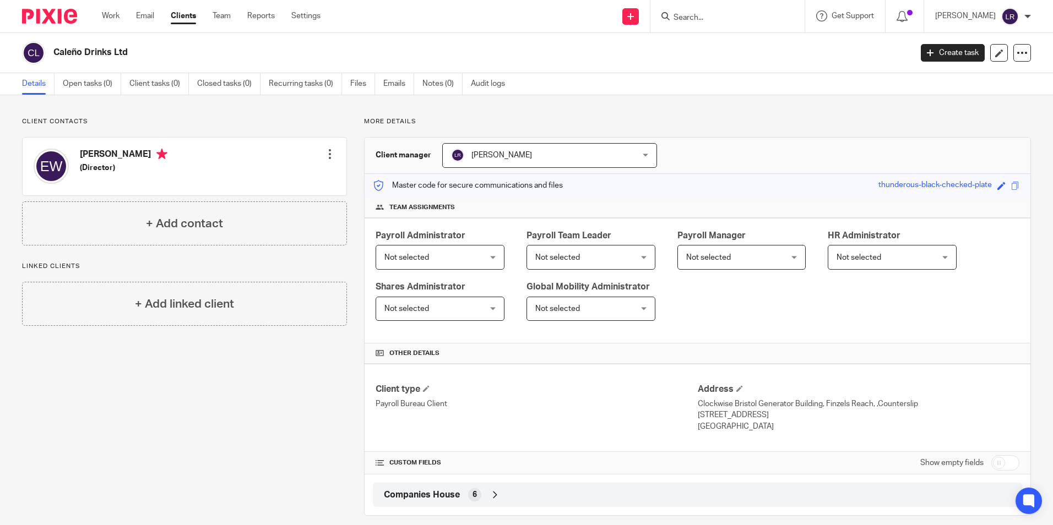
click at [460, 257] on span "Not selected" at bounding box center [431, 257] width 95 height 23
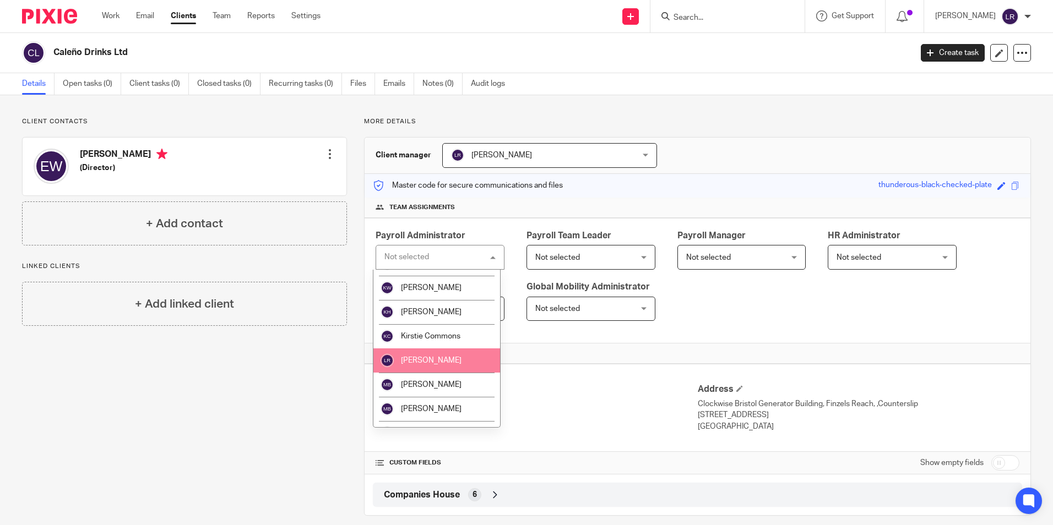
scroll to position [165, 0]
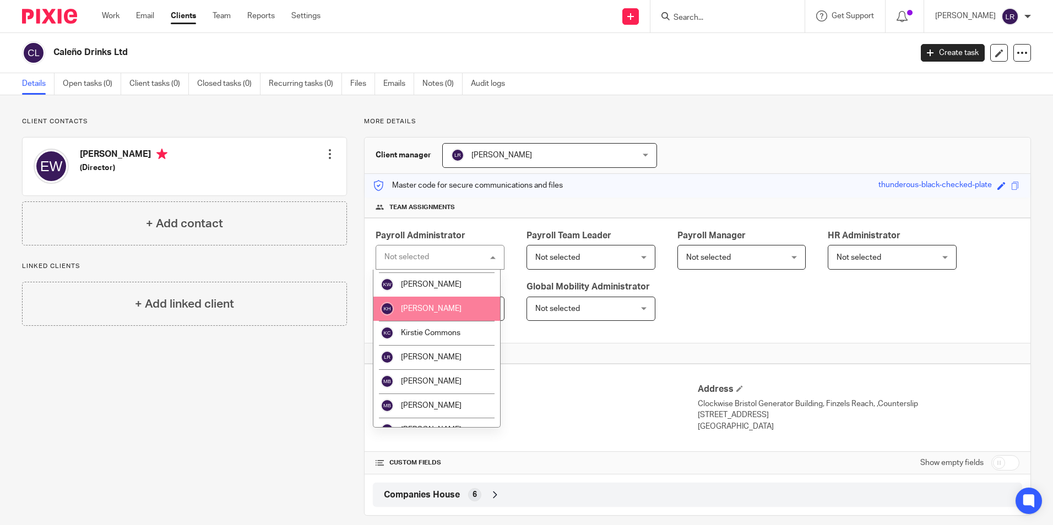
click at [431, 308] on span "[PERSON_NAME]" at bounding box center [431, 309] width 61 height 8
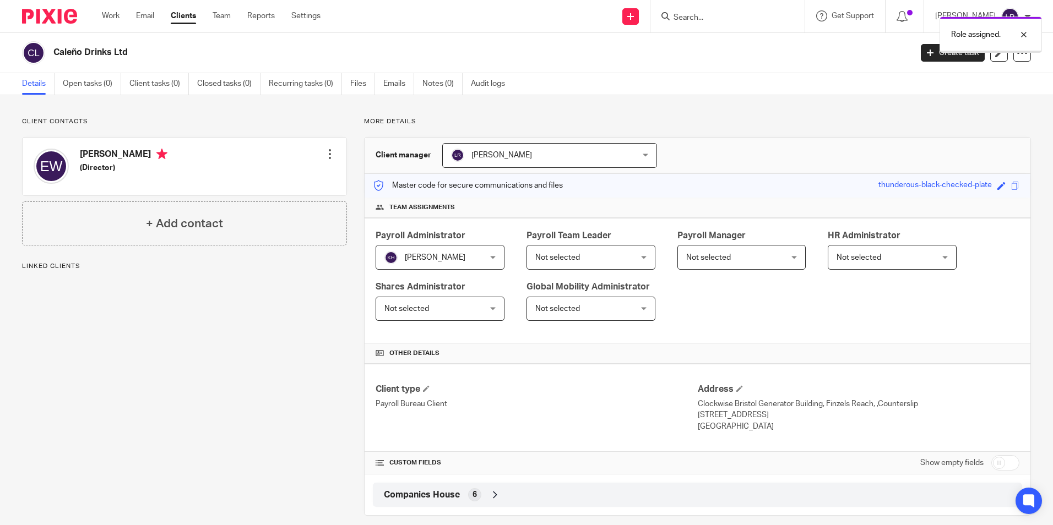
click at [546, 154] on span "[PERSON_NAME]" at bounding box center [533, 155] width 164 height 23
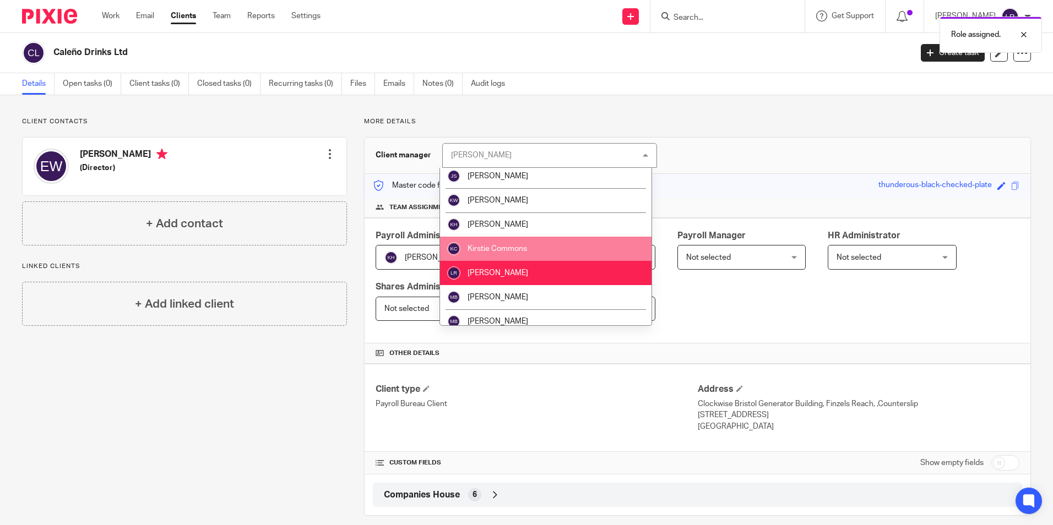
scroll to position [107, 0]
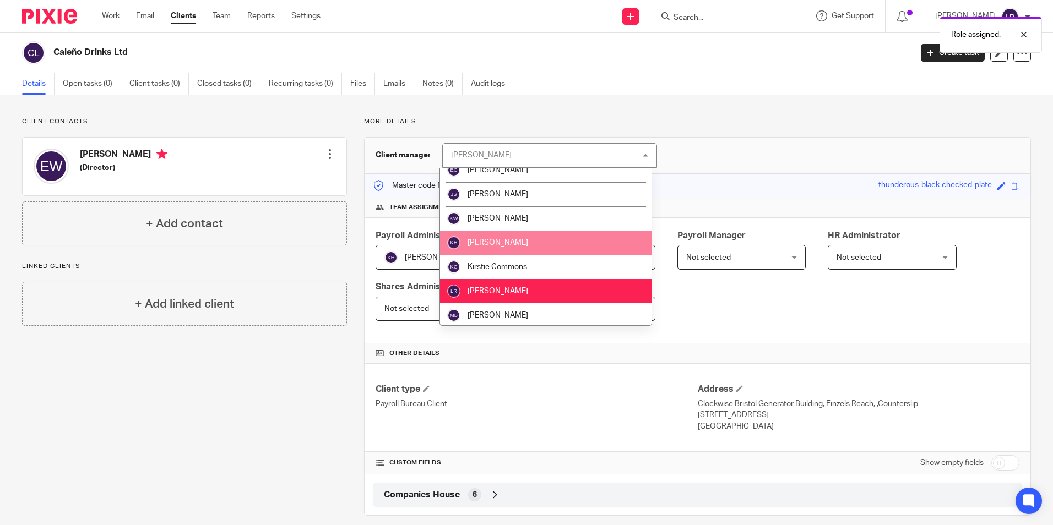
click at [551, 243] on li "[PERSON_NAME]" at bounding box center [546, 243] width 212 height 24
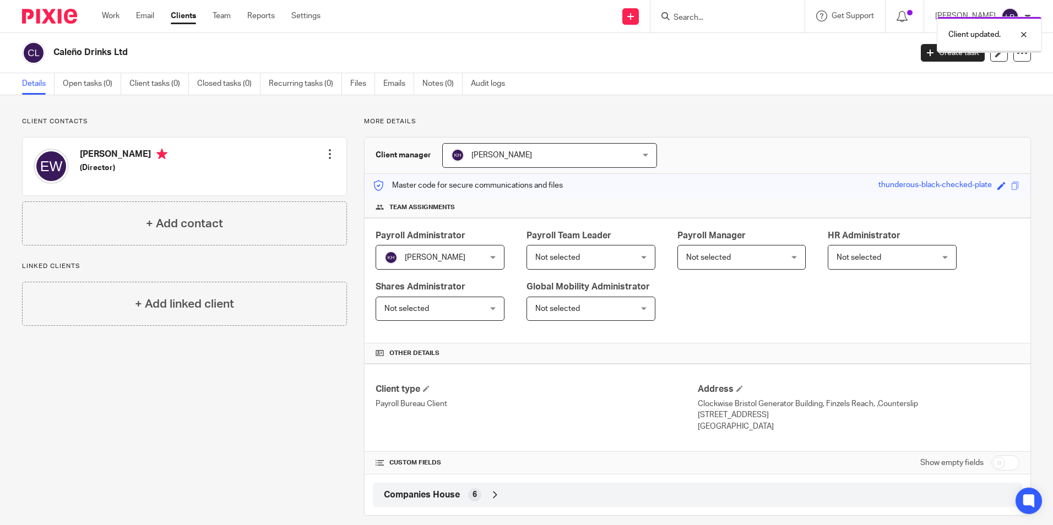
click at [740, 258] on span "Not selected" at bounding box center [733, 257] width 95 height 23
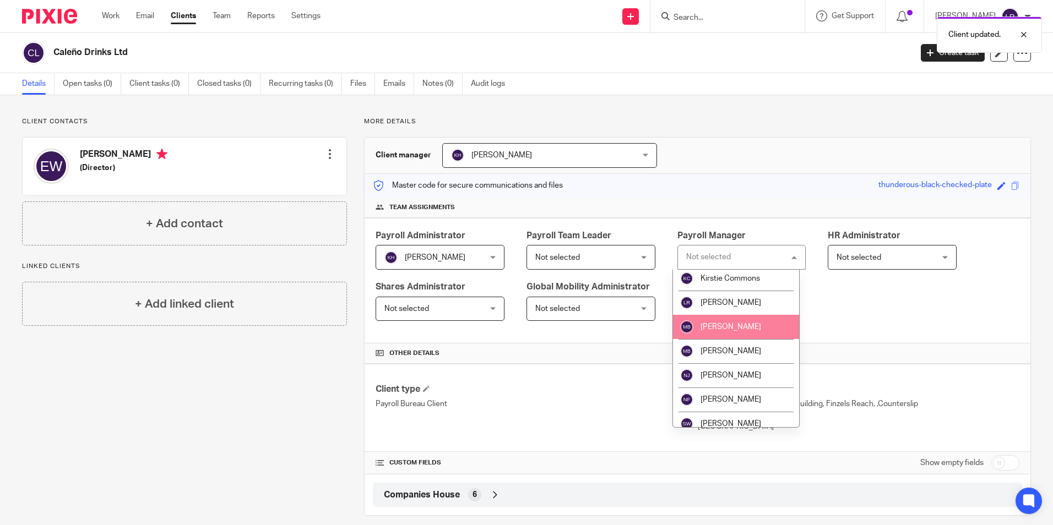
scroll to position [220, 0]
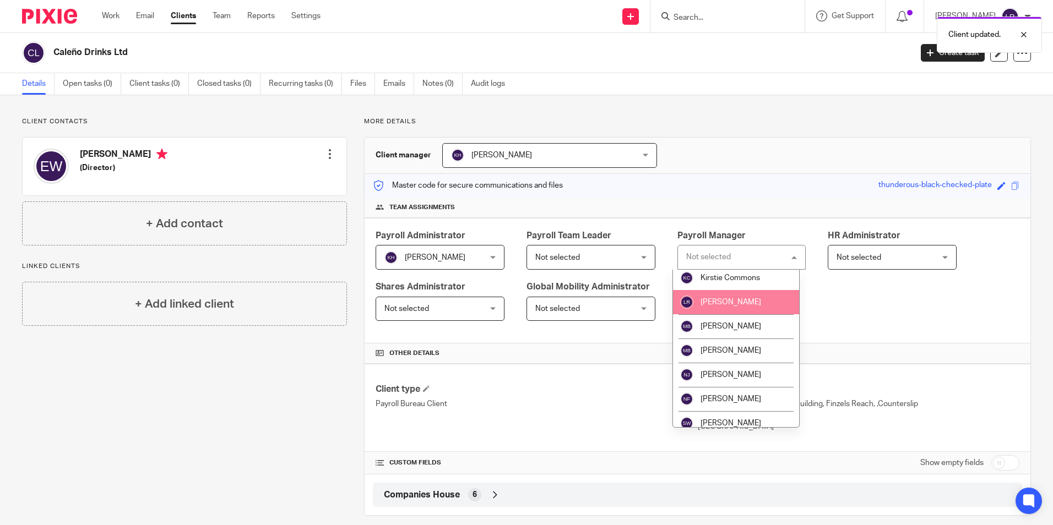
click at [738, 297] on li "[PERSON_NAME]" at bounding box center [736, 302] width 127 height 24
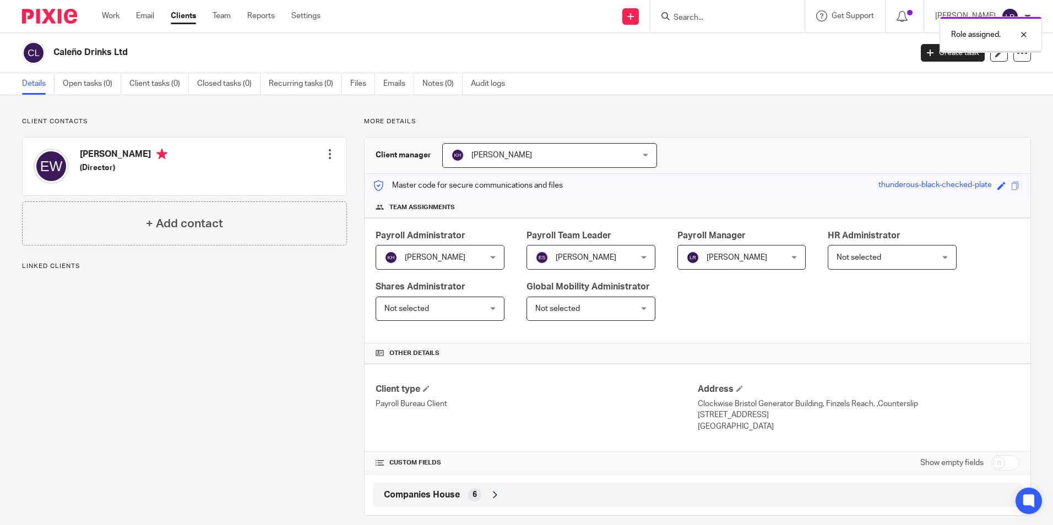
click at [187, 18] on link "Clients" at bounding box center [183, 15] width 25 height 11
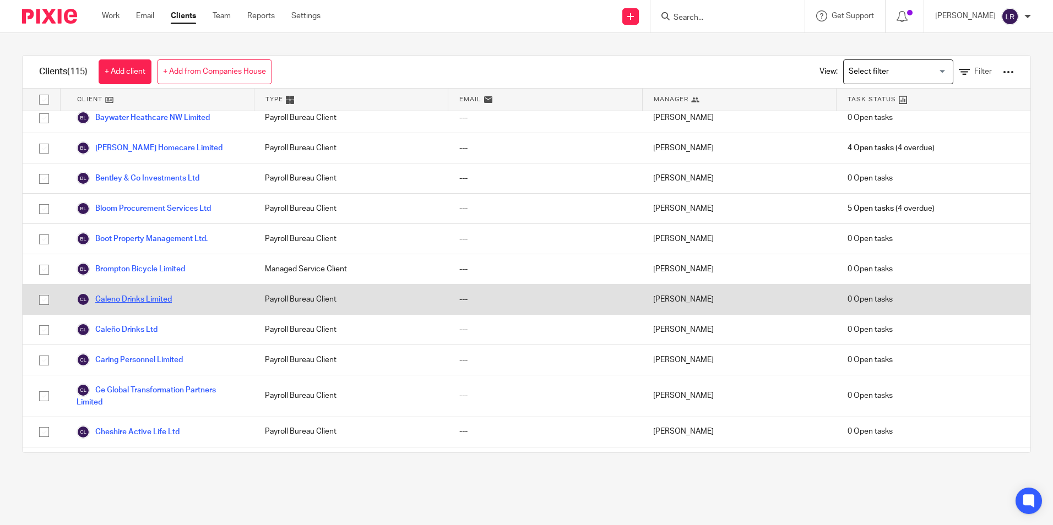
scroll to position [330, 0]
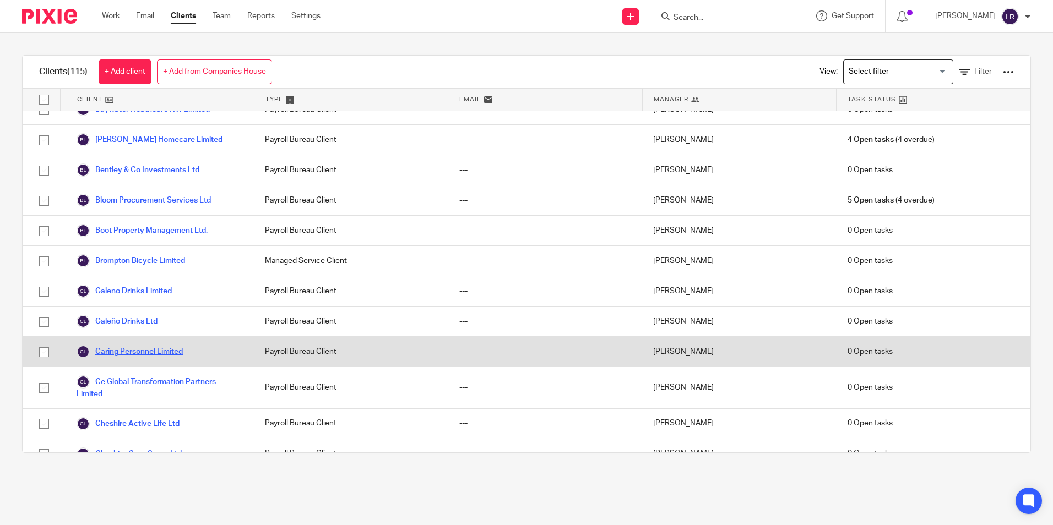
click at [173, 359] on link "Caring Personnel Limited" at bounding box center [130, 351] width 106 height 13
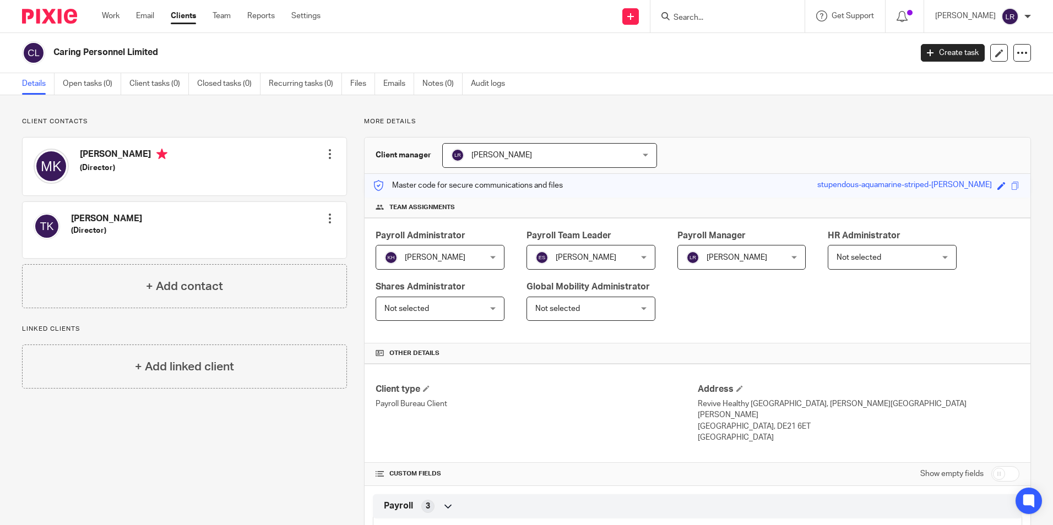
click at [511, 156] on span "[PERSON_NAME]" at bounding box center [502, 155] width 61 height 8
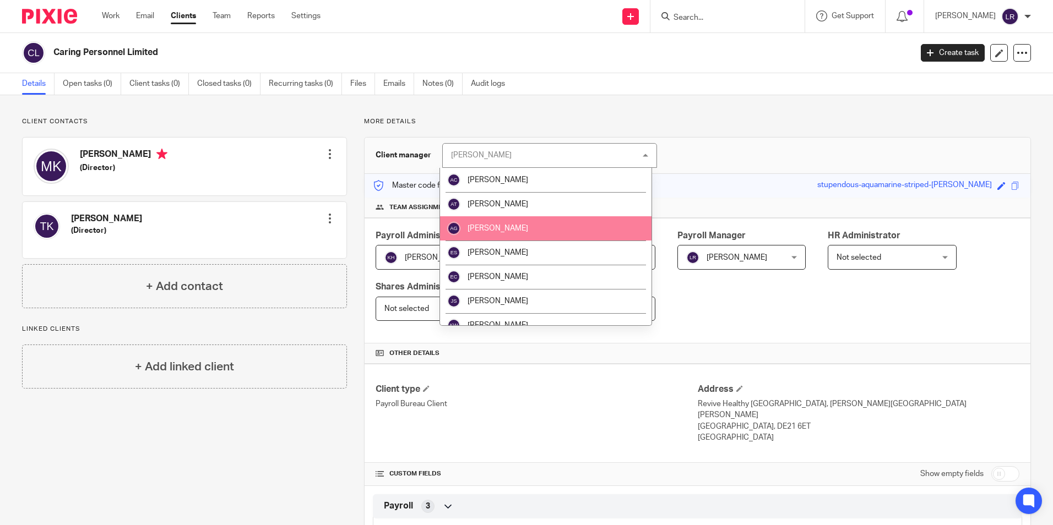
click at [731, 326] on div "Payroll Administrator Keira Hales Keira Hales Not selected Alex Chambers Alex T…" at bounding box center [698, 281] width 666 height 126
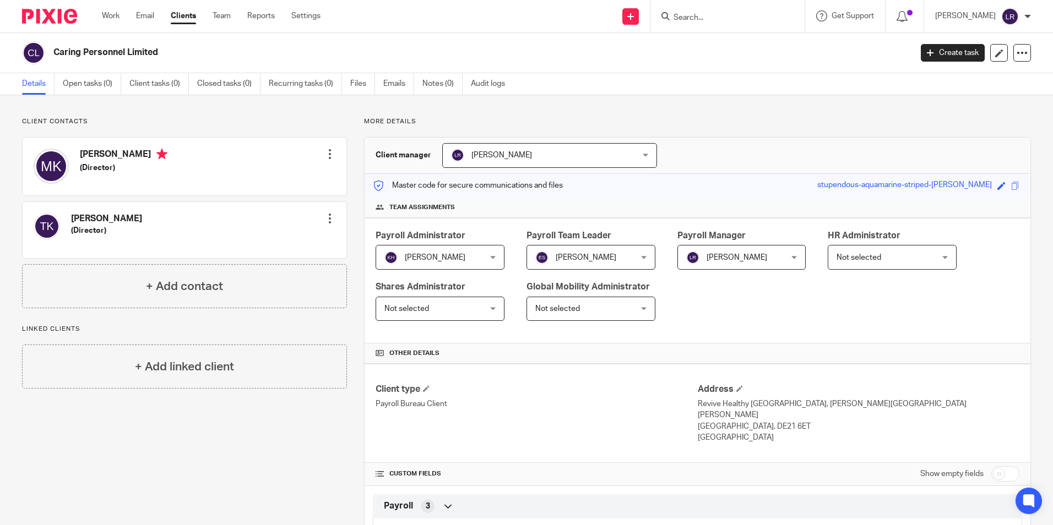
click at [531, 161] on span "[PERSON_NAME]" at bounding box center [533, 155] width 164 height 23
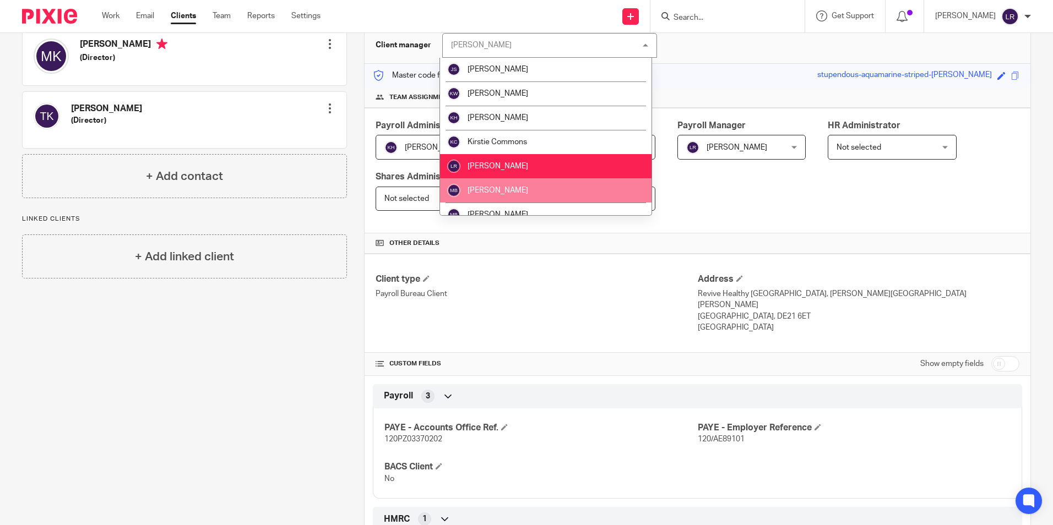
scroll to position [107, 0]
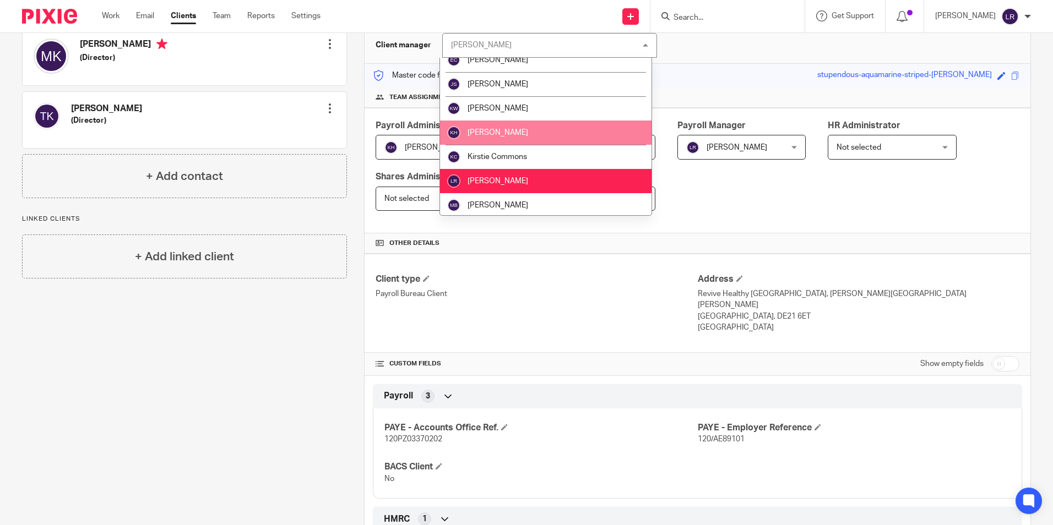
click at [522, 132] on li "[PERSON_NAME]" at bounding box center [546, 133] width 212 height 24
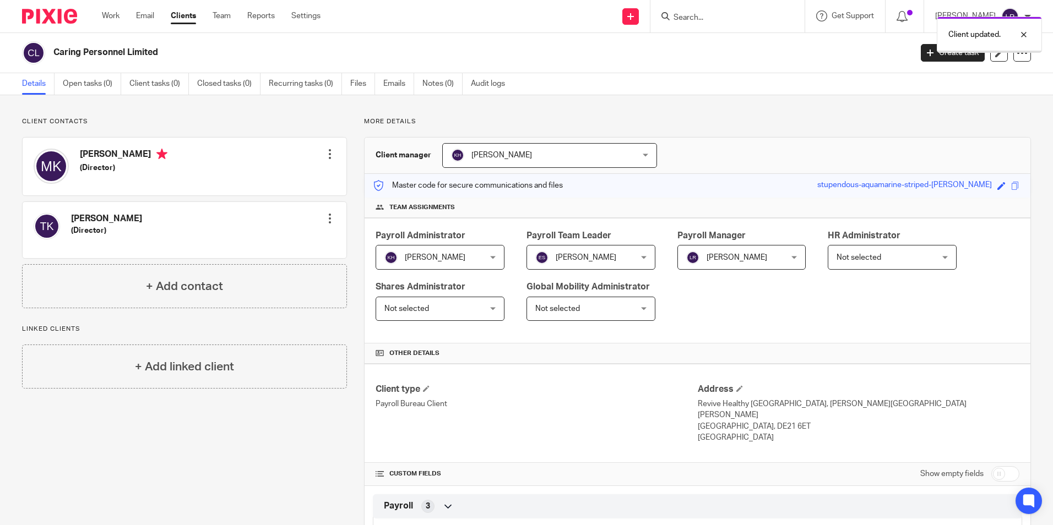
click at [187, 10] on div "Work Email Clients Team Reports Settings Work Email Clients Team Reports Settin…" at bounding box center [214, 16] width 246 height 32
click at [189, 13] on link "Clients" at bounding box center [183, 15] width 25 height 11
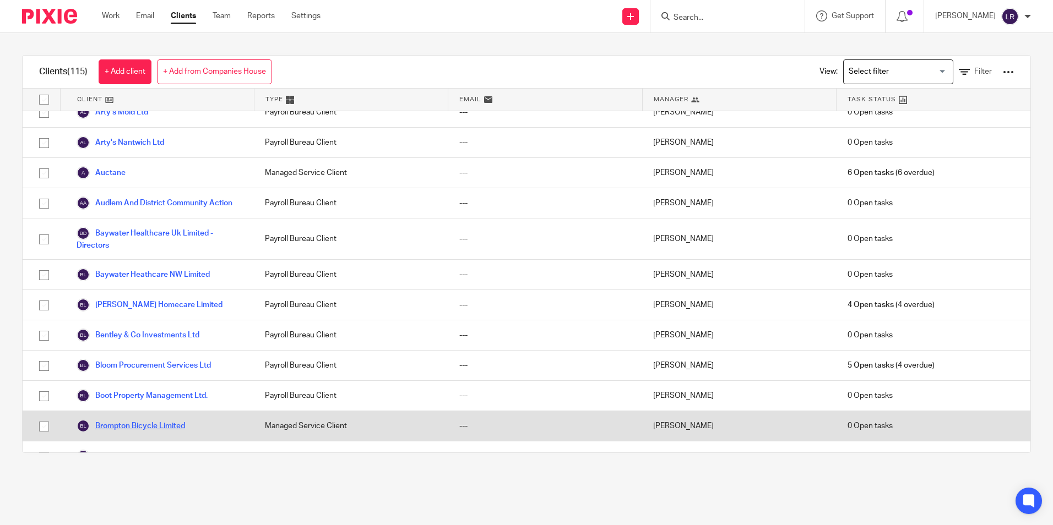
scroll to position [275, 0]
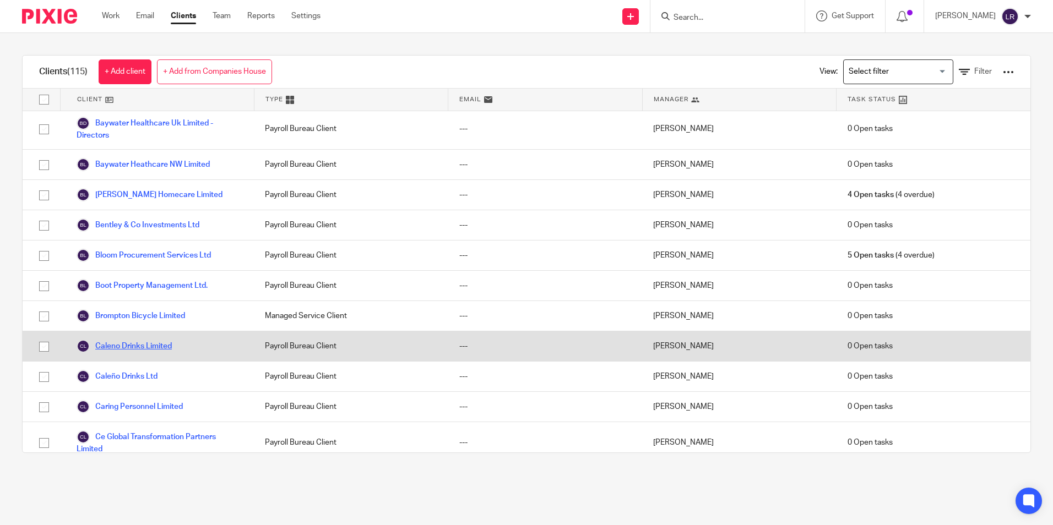
click at [137, 353] on link "Caleno Drinks Limited" at bounding box center [124, 346] width 95 height 13
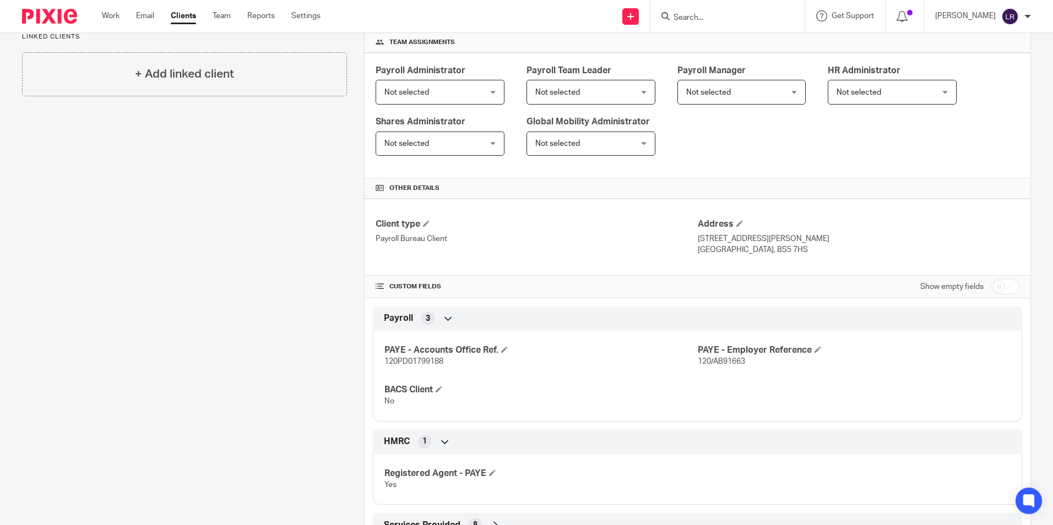
click at [443, 318] on icon at bounding box center [448, 318] width 11 height 11
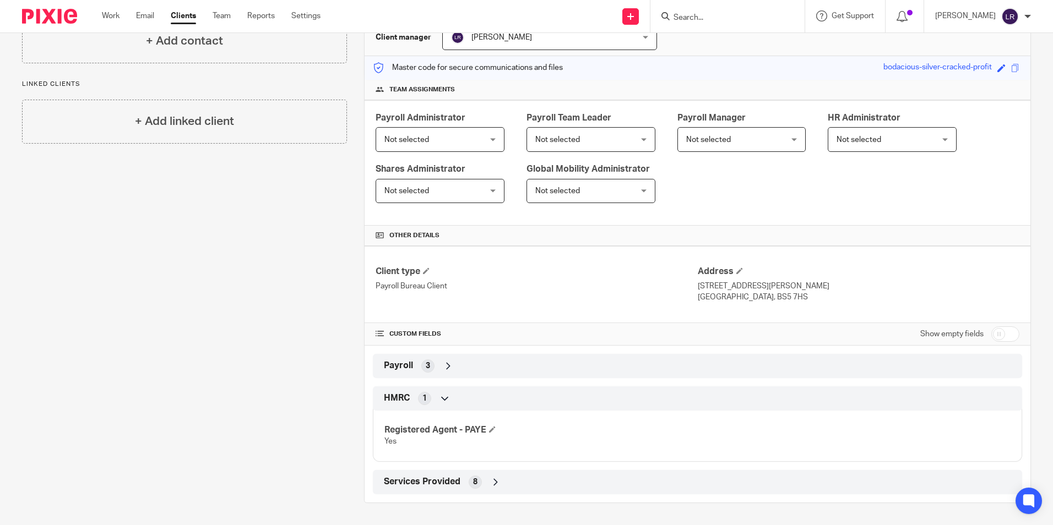
scroll to position [118, 0]
click at [445, 370] on icon at bounding box center [448, 366] width 11 height 11
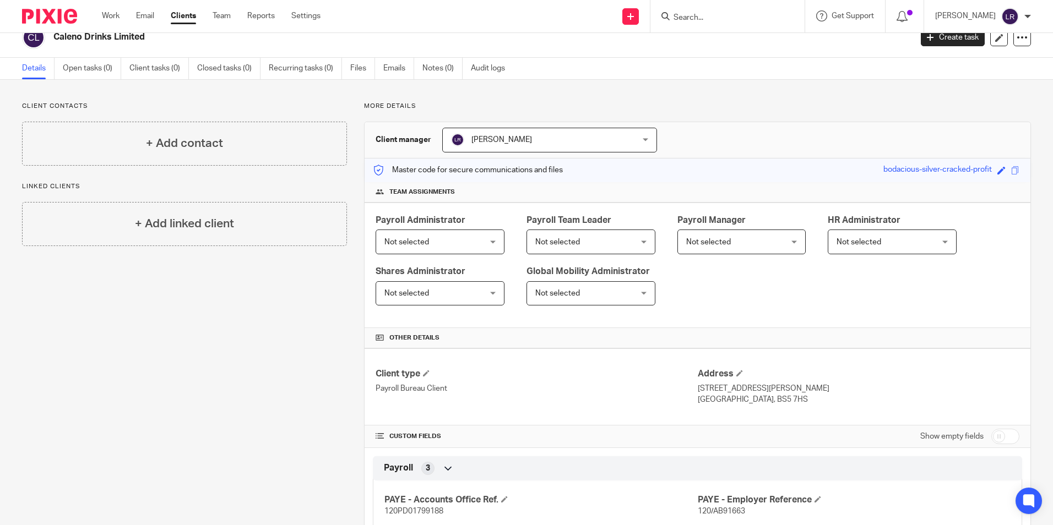
scroll to position [0, 0]
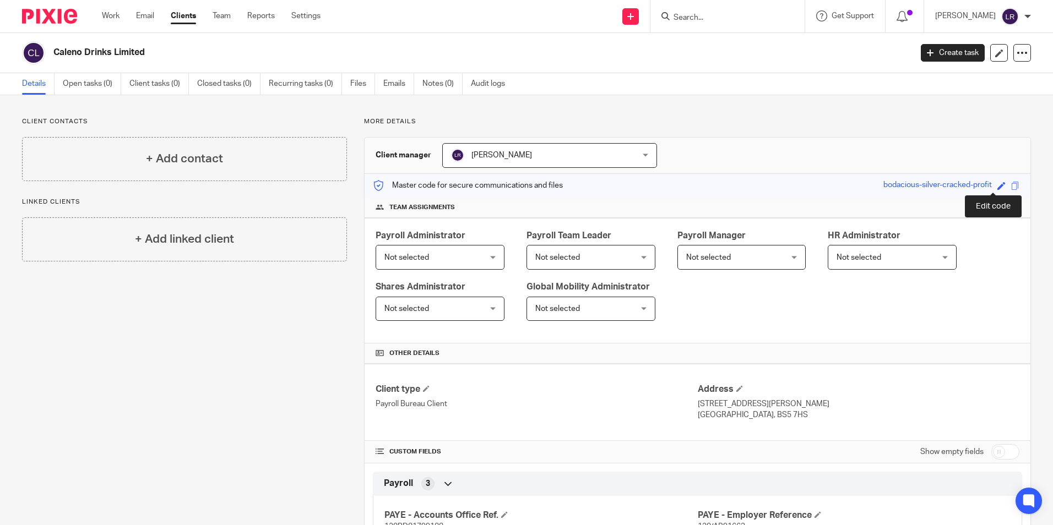
click at [998, 185] on span at bounding box center [1002, 186] width 8 height 8
type input "bodacious-silver-cracked-profit"
click at [1001, 219] on div "Payroll Administrator Not selected Not selected Not selected Alex Chambers Alex…" at bounding box center [698, 281] width 666 height 126
click at [995, 57] on icon at bounding box center [999, 53] width 8 height 8
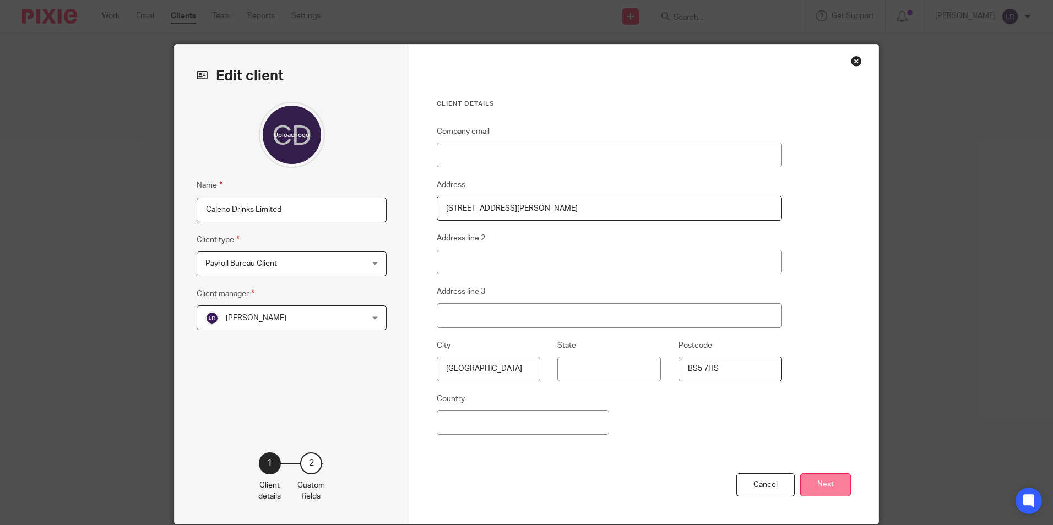
click at [832, 480] on button "Next" at bounding box center [825, 486] width 51 height 24
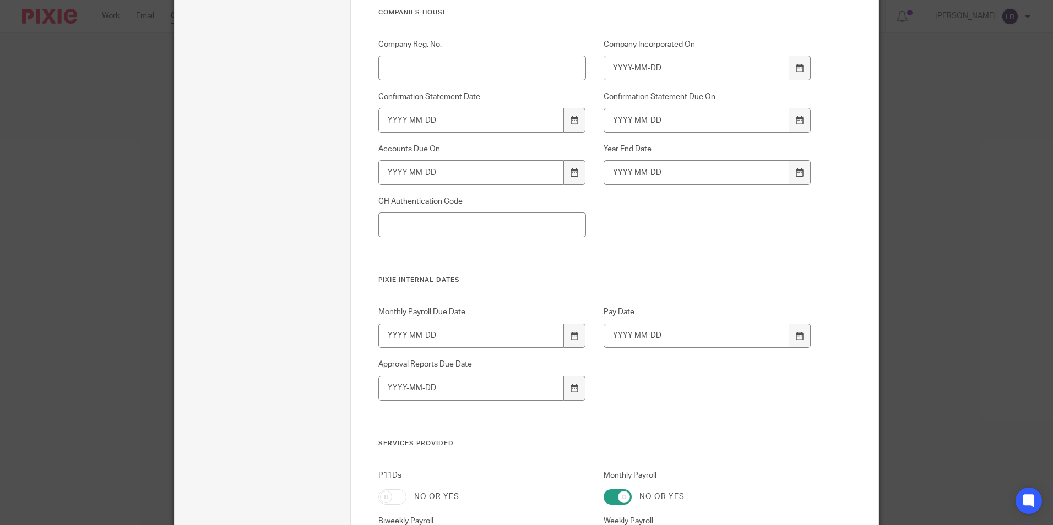
scroll to position [165, 0]
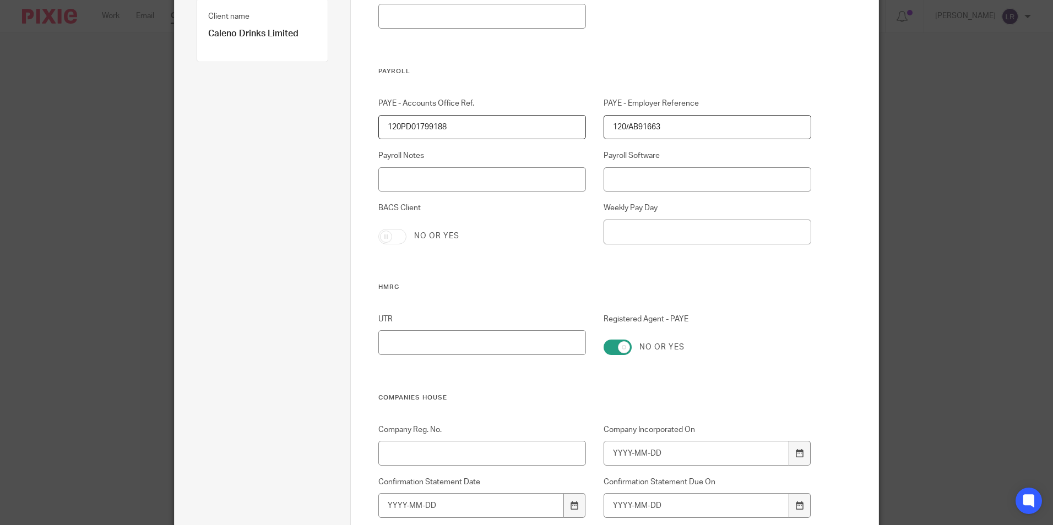
click at [989, 199] on div "Edit client Name Caleno Drinks Limited Client type Payroll Bureau Client Payrol…" at bounding box center [526, 262] width 1053 height 525
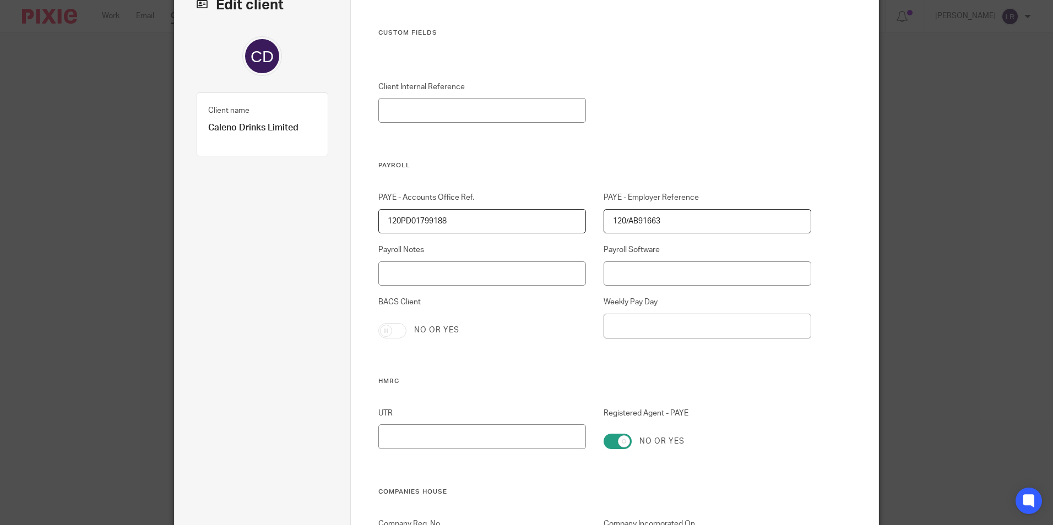
scroll to position [0, 0]
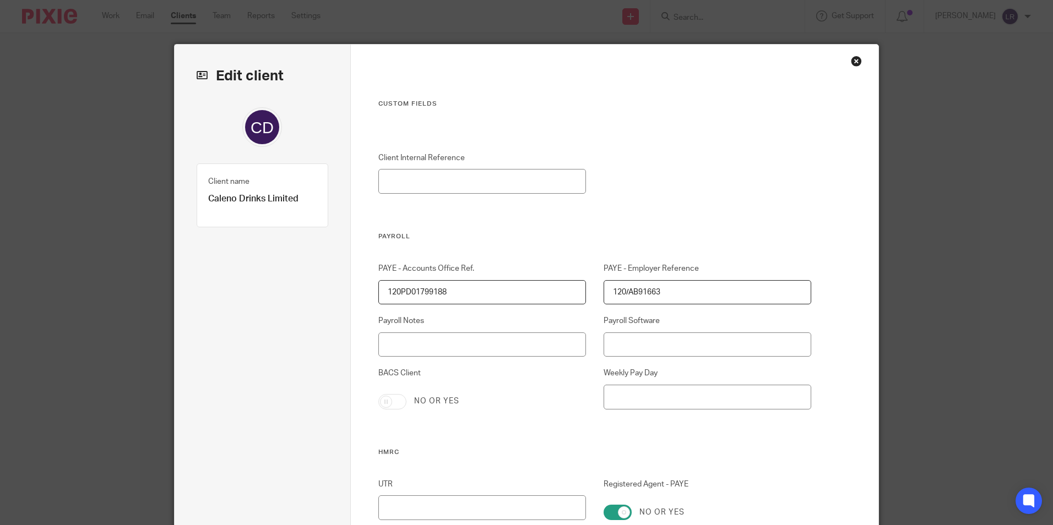
click at [853, 58] on div "Close this dialog window" at bounding box center [856, 61] width 11 height 11
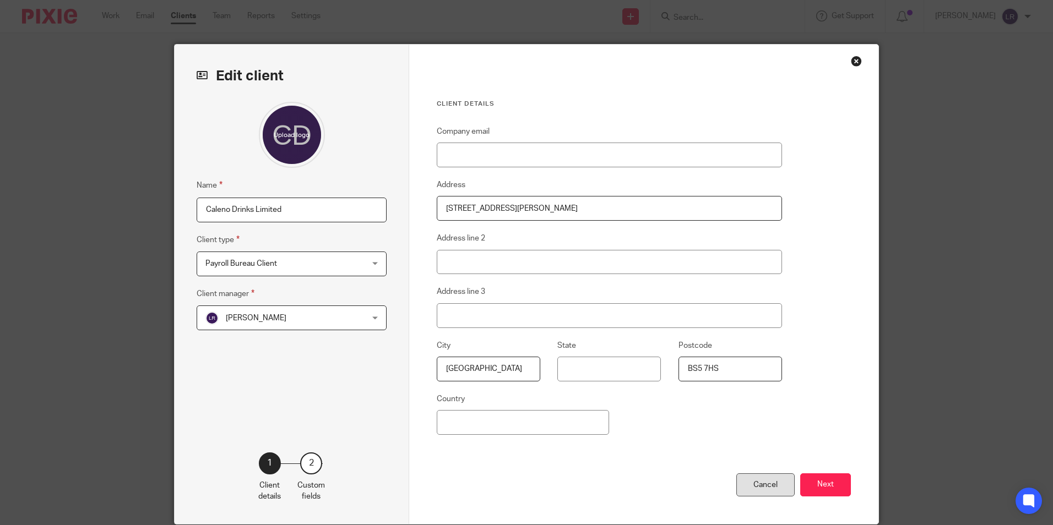
click at [754, 488] on div "Cancel" at bounding box center [765, 486] width 58 height 24
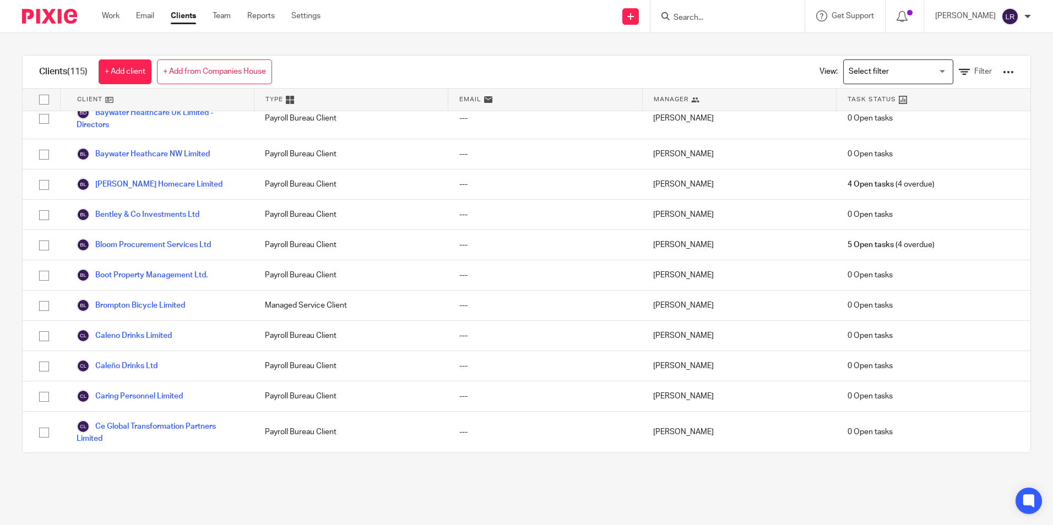
scroll to position [386, 0]
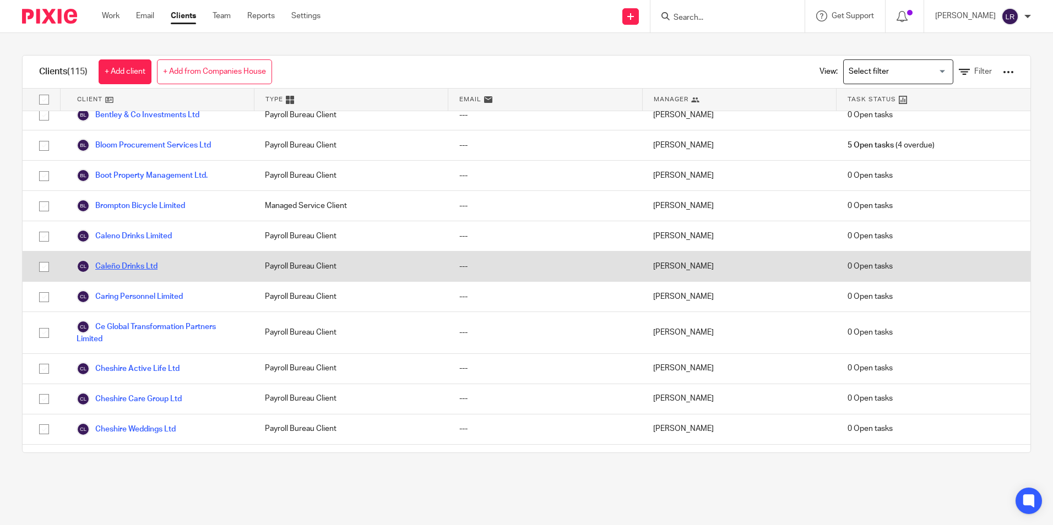
click at [132, 273] on link "Caleño Drinks Ltd" at bounding box center [117, 266] width 81 height 13
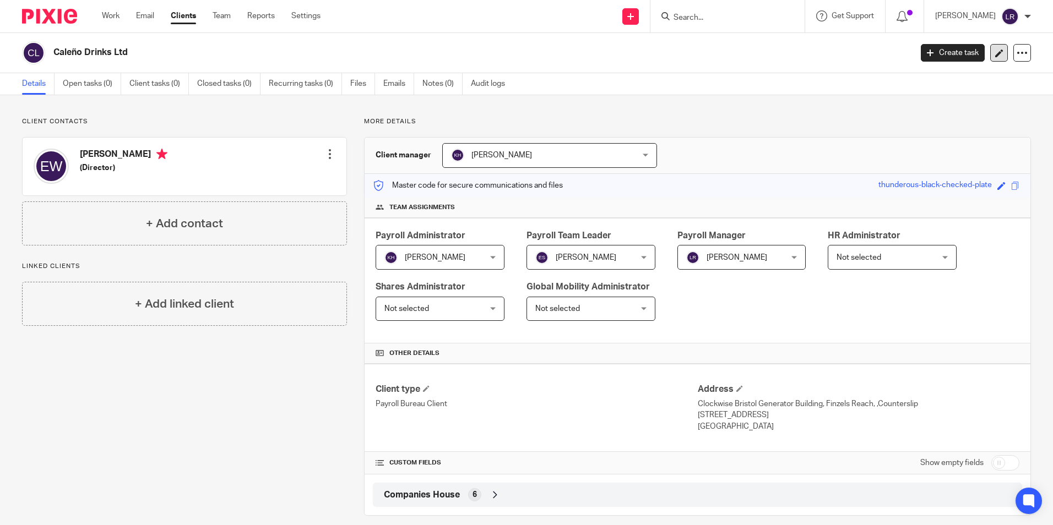
click at [990, 56] on link at bounding box center [999, 53] width 18 height 18
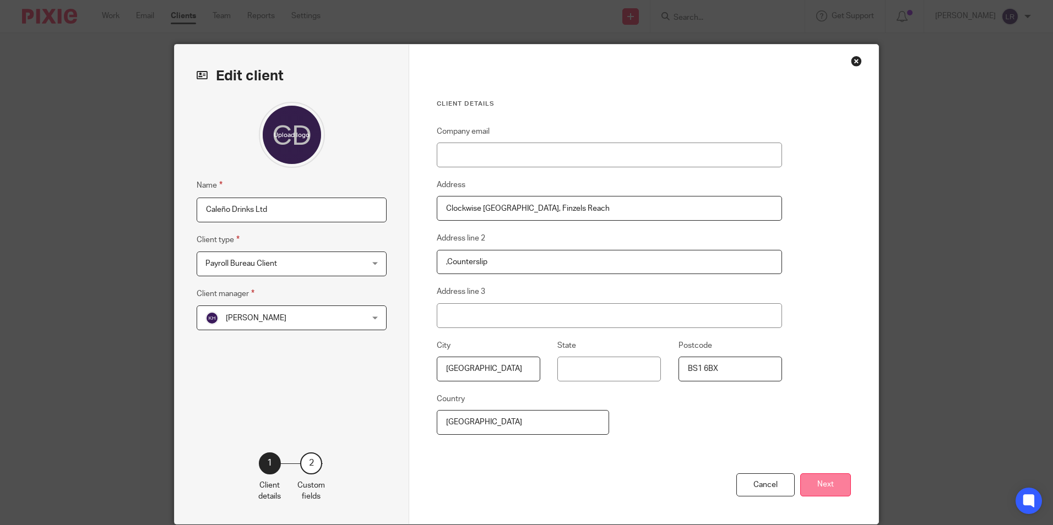
click at [831, 487] on button "Next" at bounding box center [825, 486] width 51 height 24
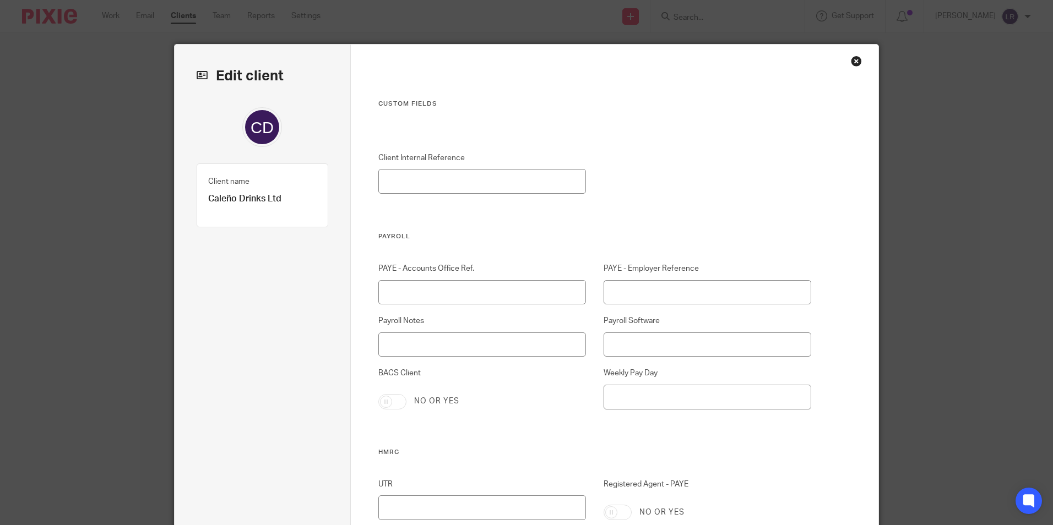
click at [851, 58] on div "Close this dialog window" at bounding box center [856, 61] width 11 height 11
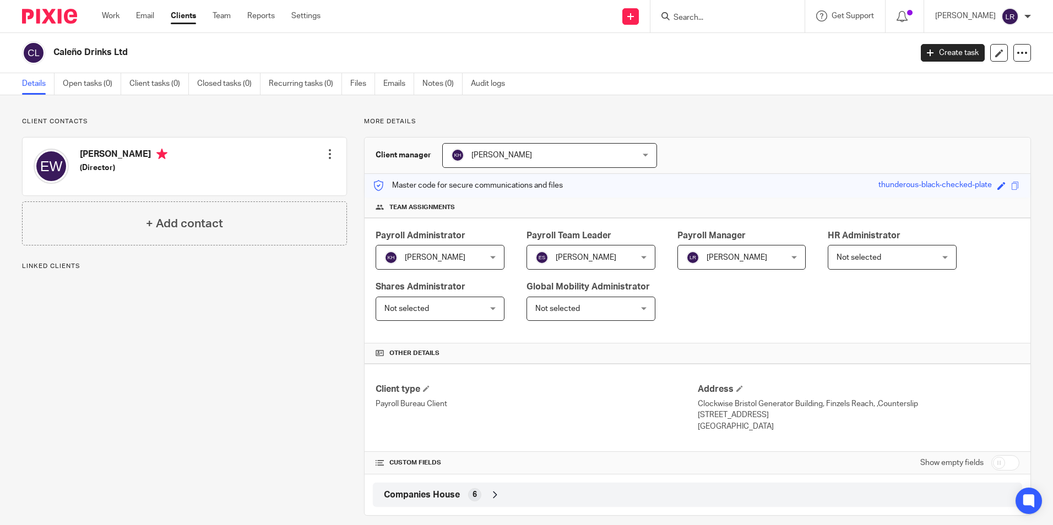
click at [181, 14] on link "Clients" at bounding box center [183, 15] width 25 height 11
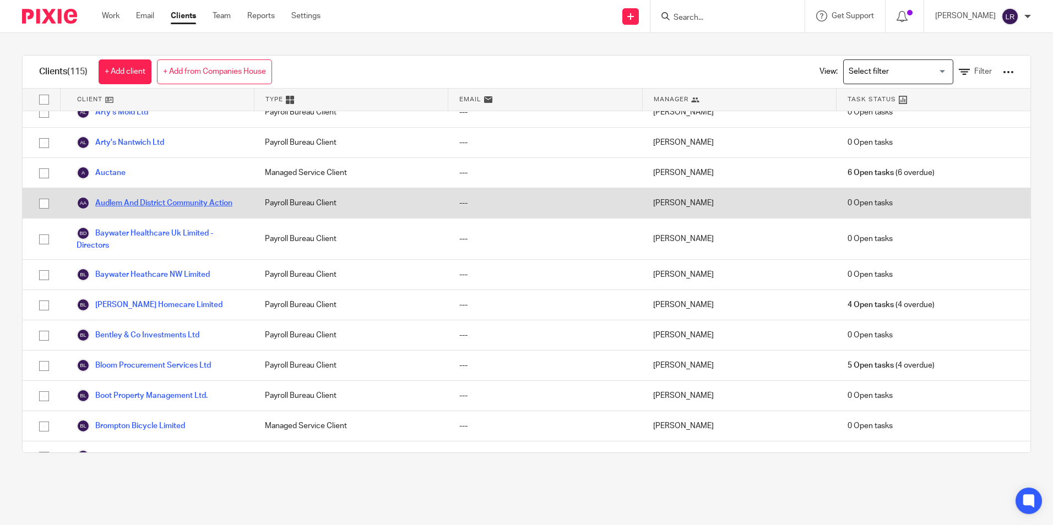
scroll to position [330, 0]
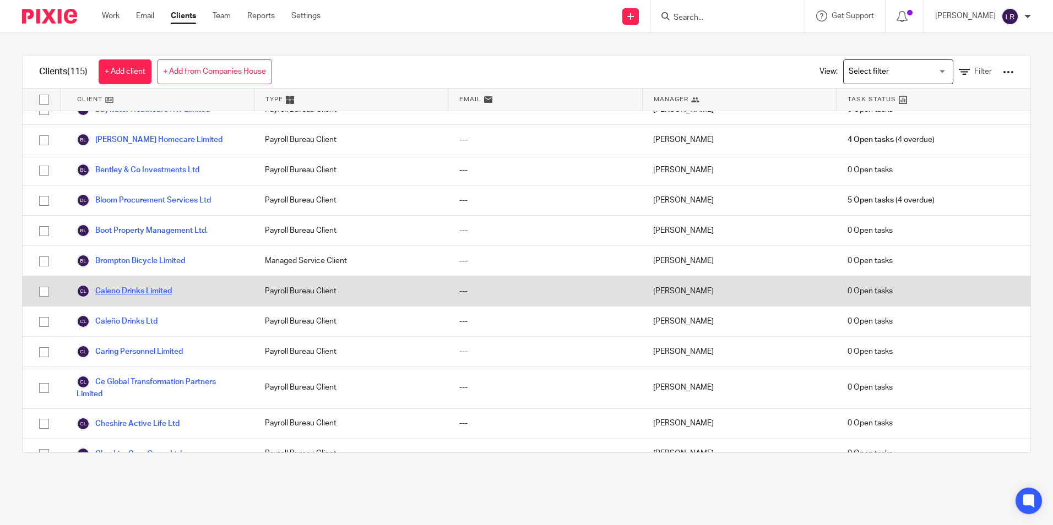
click at [130, 298] on link "Caleno Drinks Limited" at bounding box center [124, 291] width 95 height 13
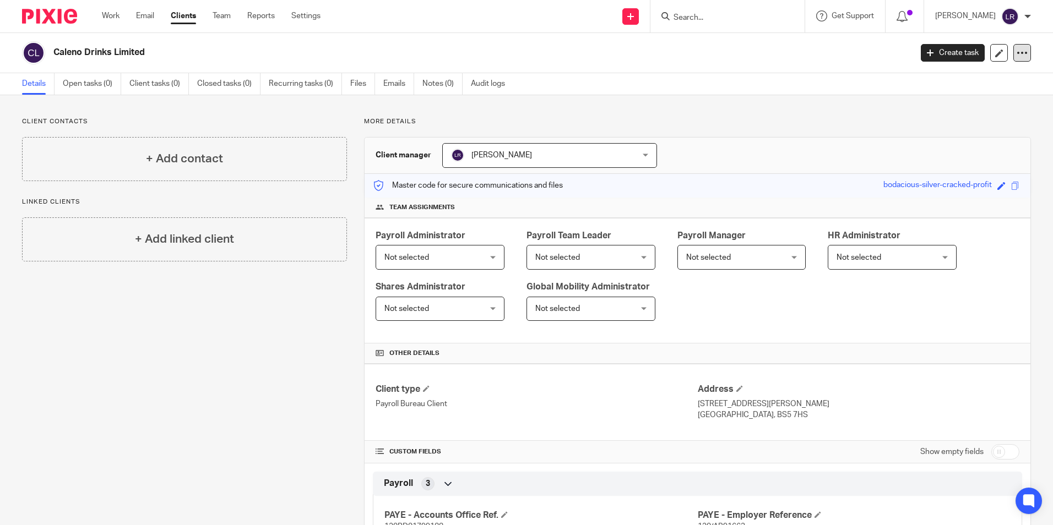
click at [1017, 56] on icon at bounding box center [1022, 52] width 11 height 11
click at [942, 143] on span "Delete client" at bounding box center [930, 142] width 44 height 8
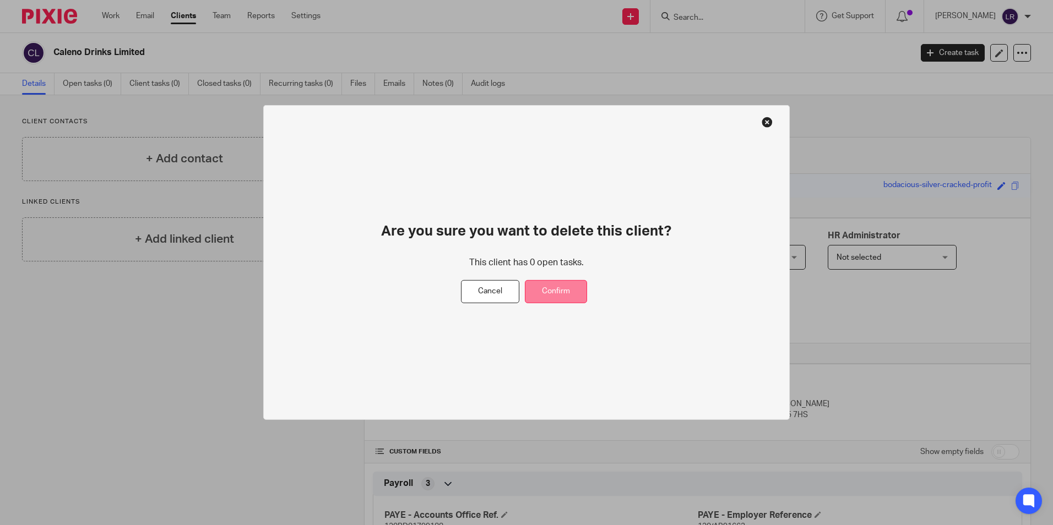
click at [575, 297] on button "Confirm" at bounding box center [556, 292] width 62 height 24
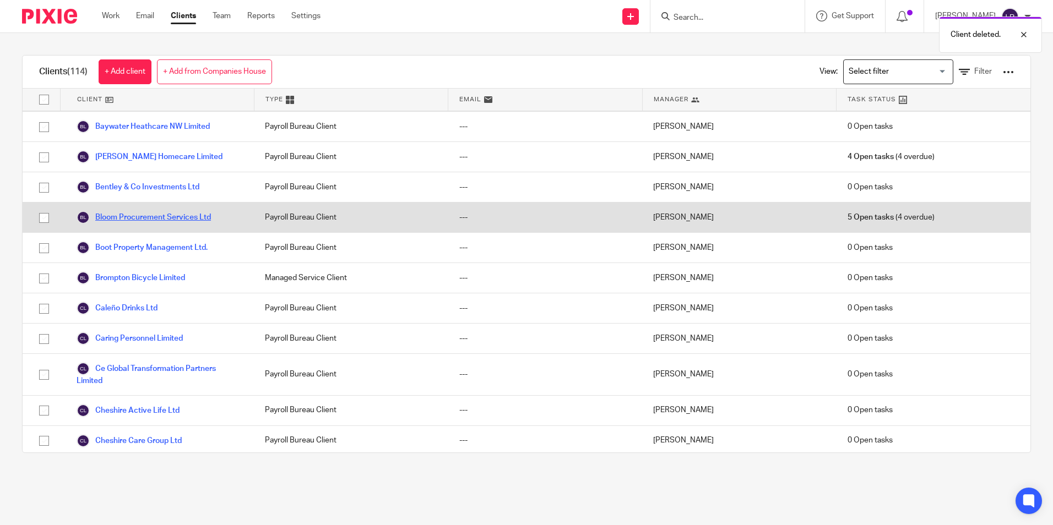
scroll to position [330, 0]
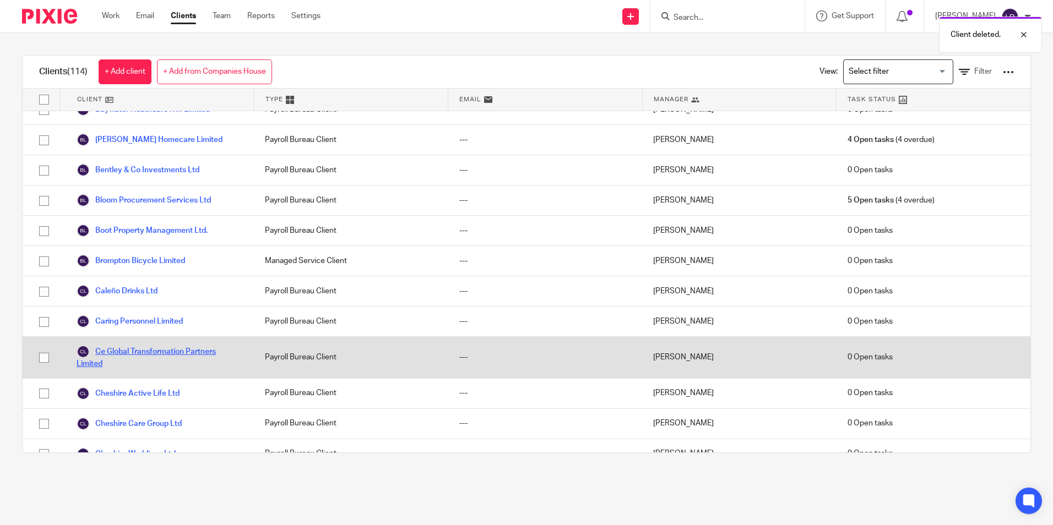
click at [131, 364] on link "Ce Global Transformation Partners Limited" at bounding box center [160, 357] width 166 height 24
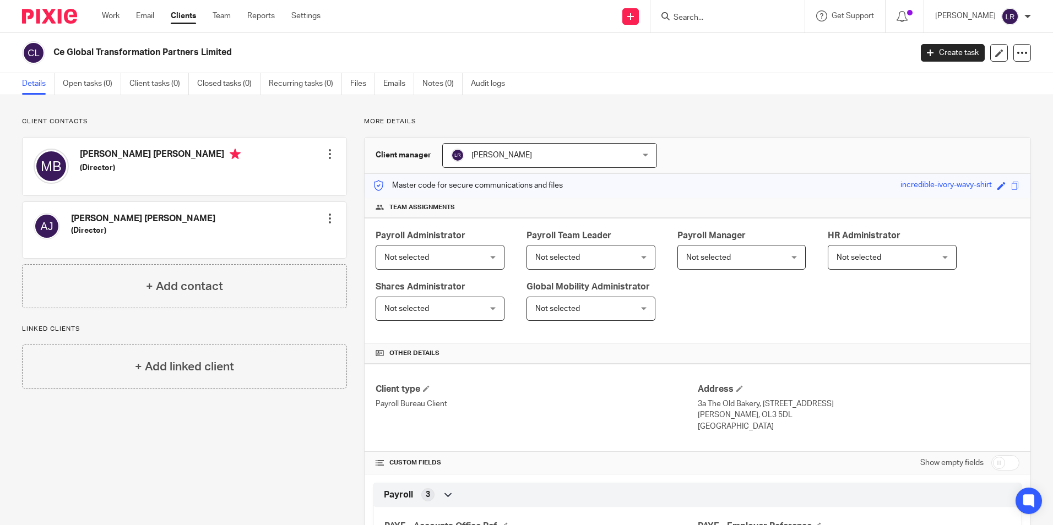
click at [467, 151] on span "[PERSON_NAME]" at bounding box center [533, 155] width 164 height 23
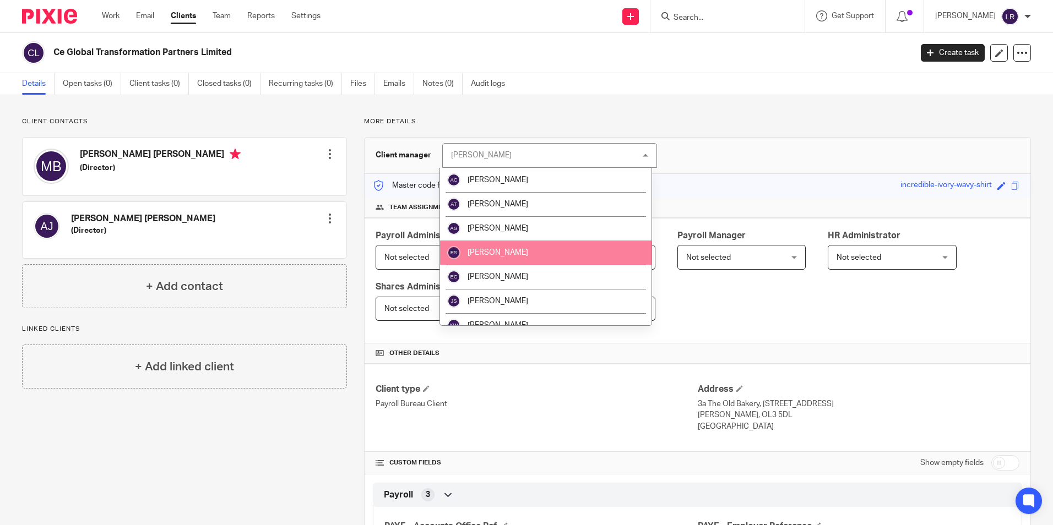
click at [528, 243] on li "[PERSON_NAME]" at bounding box center [546, 253] width 212 height 24
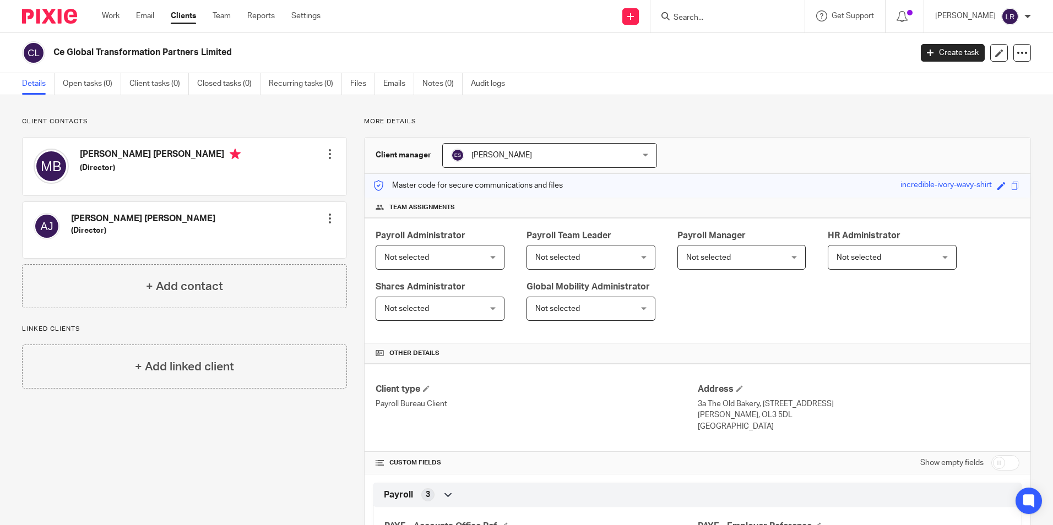
click at [467, 262] on span "Not selected" at bounding box center [431, 257] width 95 height 23
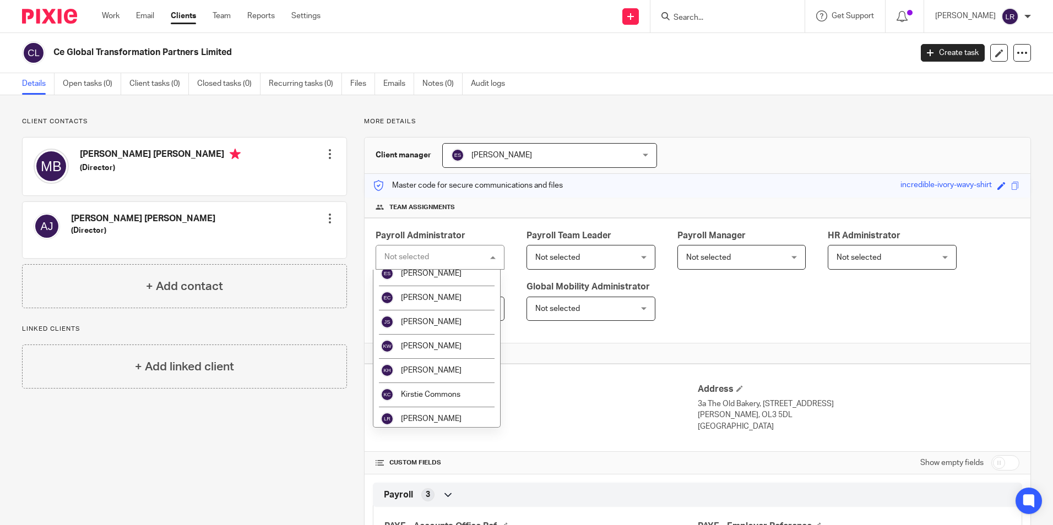
scroll to position [110, 0]
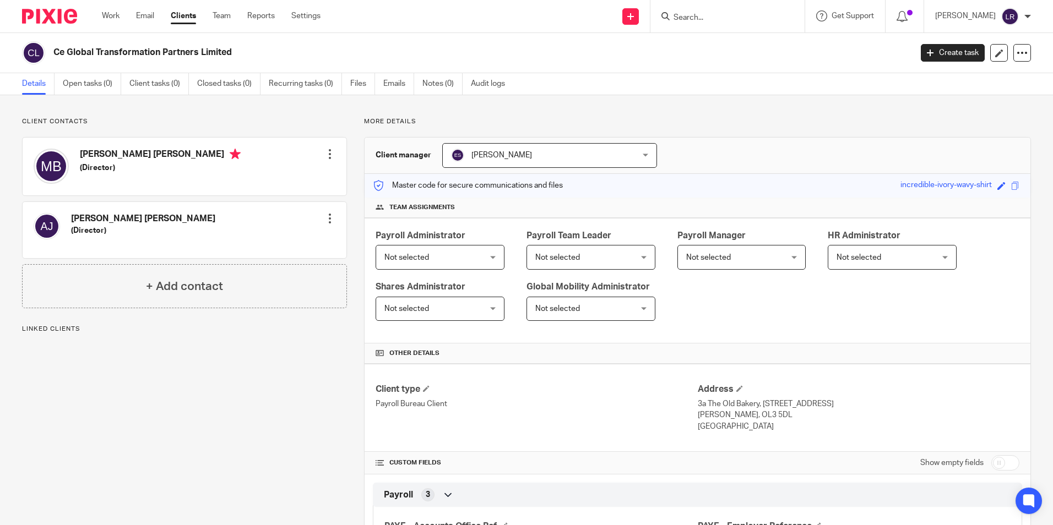
click at [437, 251] on span "Not selected" at bounding box center [431, 257] width 95 height 23
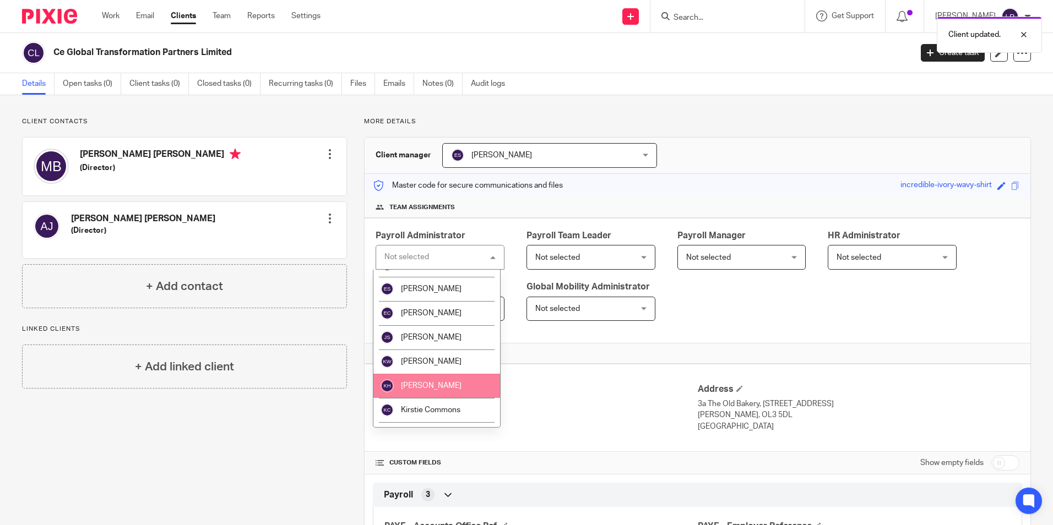
scroll to position [55, 0]
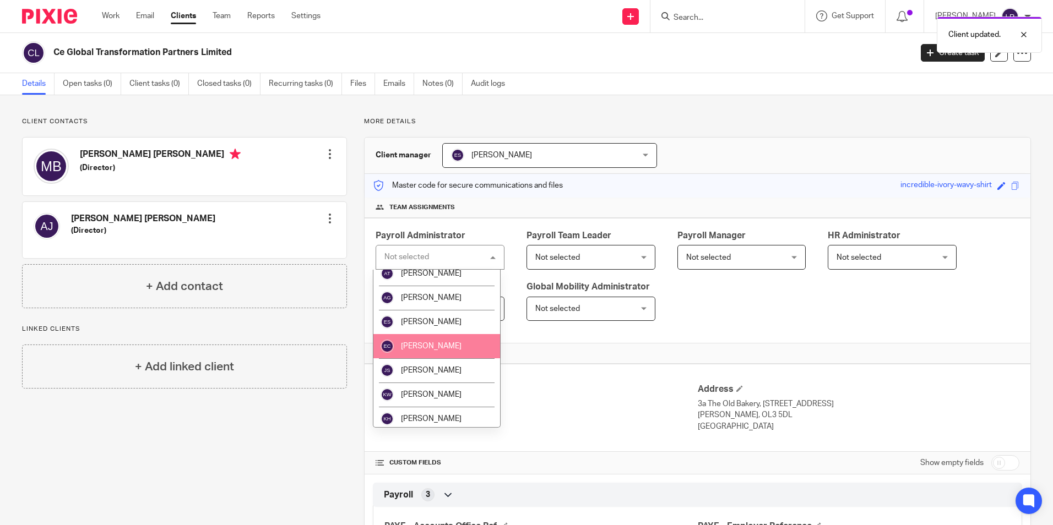
click at [435, 346] on span "[PERSON_NAME]" at bounding box center [431, 347] width 61 height 8
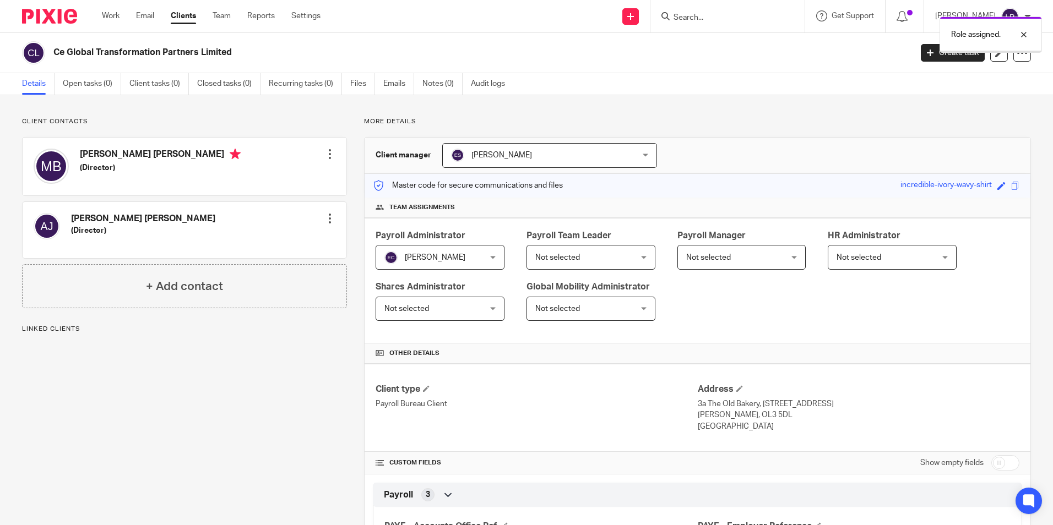
click at [453, 261] on span "[PERSON_NAME]" at bounding box center [431, 257] width 95 height 23
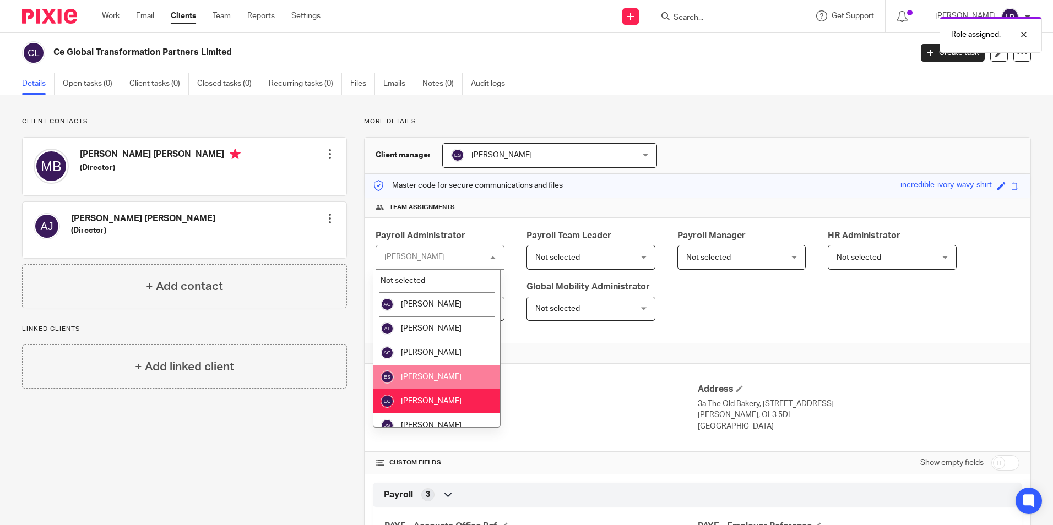
click at [445, 383] on li "[PERSON_NAME]" at bounding box center [436, 377] width 127 height 24
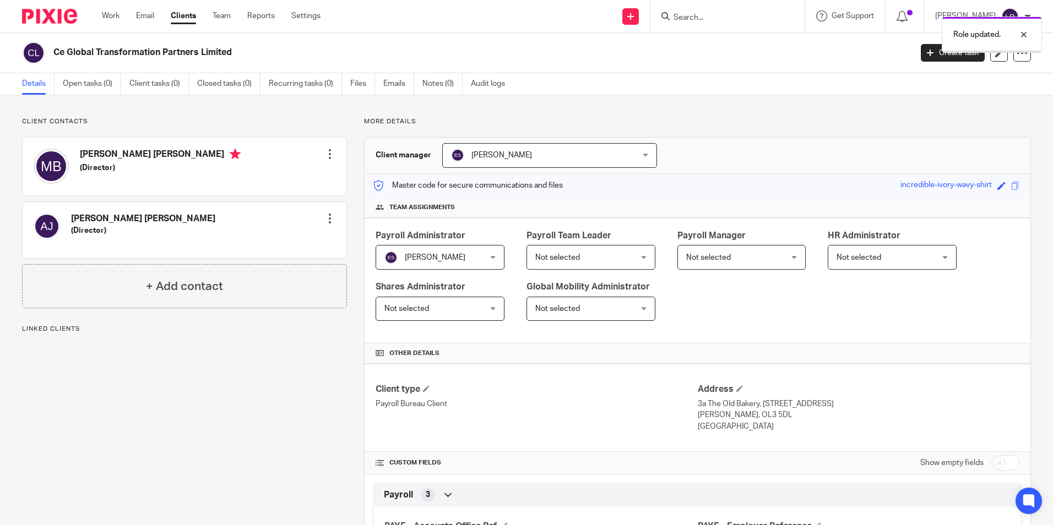
click at [609, 254] on span "Not selected" at bounding box center [582, 257] width 95 height 23
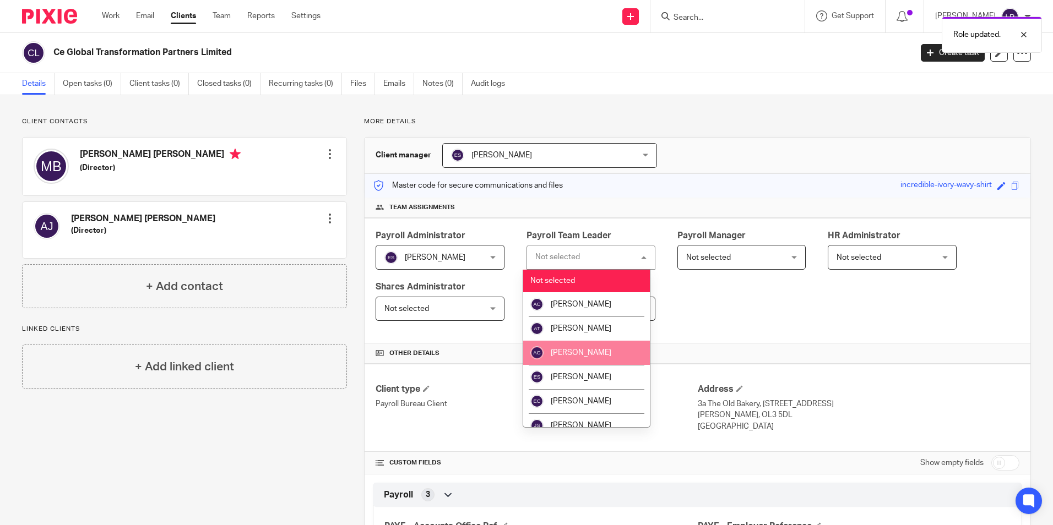
click at [735, 304] on div "Payroll Administrator [PERSON_NAME] [PERSON_NAME] Not selected [PERSON_NAME] [P…" at bounding box center [698, 281] width 666 height 126
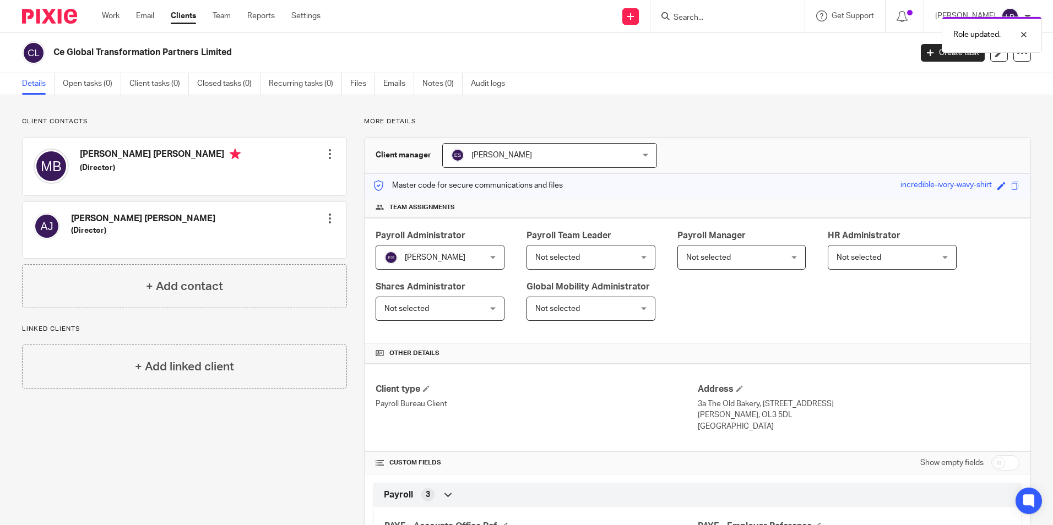
click at [740, 262] on span "Not selected" at bounding box center [733, 257] width 95 height 23
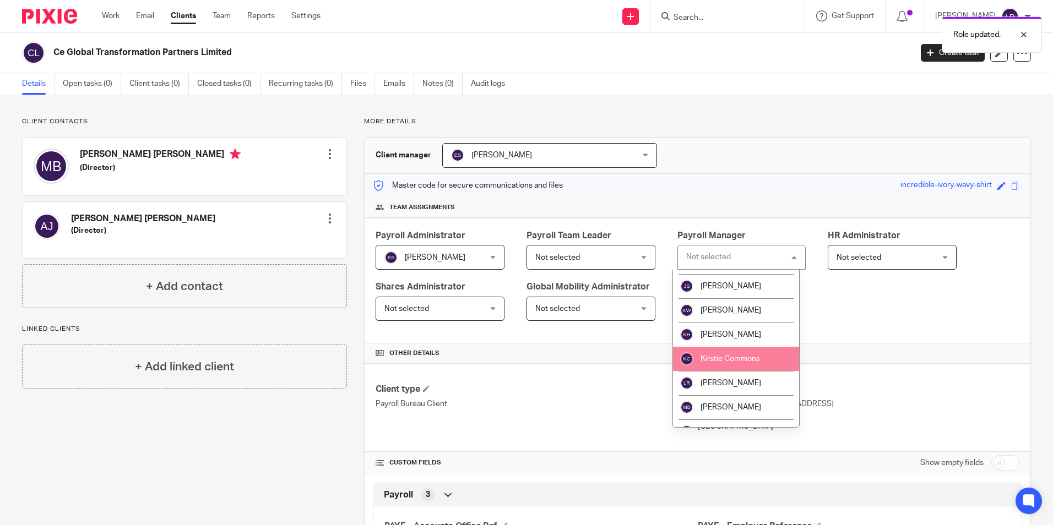
scroll to position [165, 0]
click at [745, 351] on li "[PERSON_NAME]" at bounding box center [736, 357] width 127 height 24
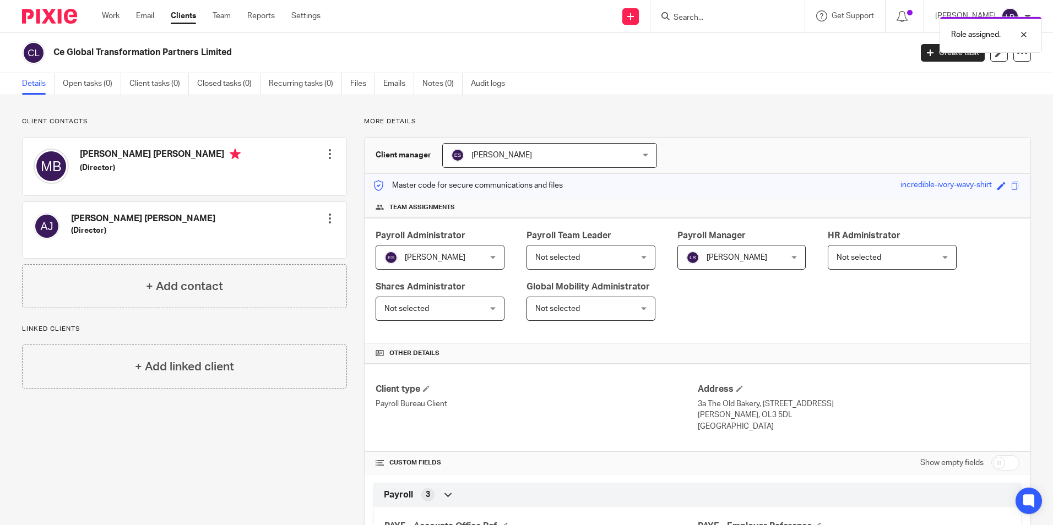
click at [187, 14] on link "Clients" at bounding box center [183, 15] width 25 height 11
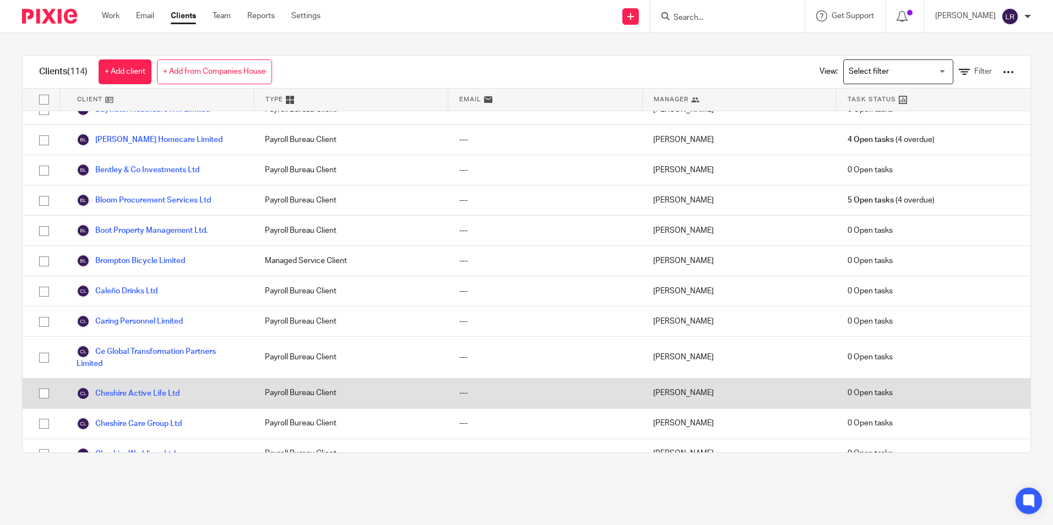
scroll to position [441, 0]
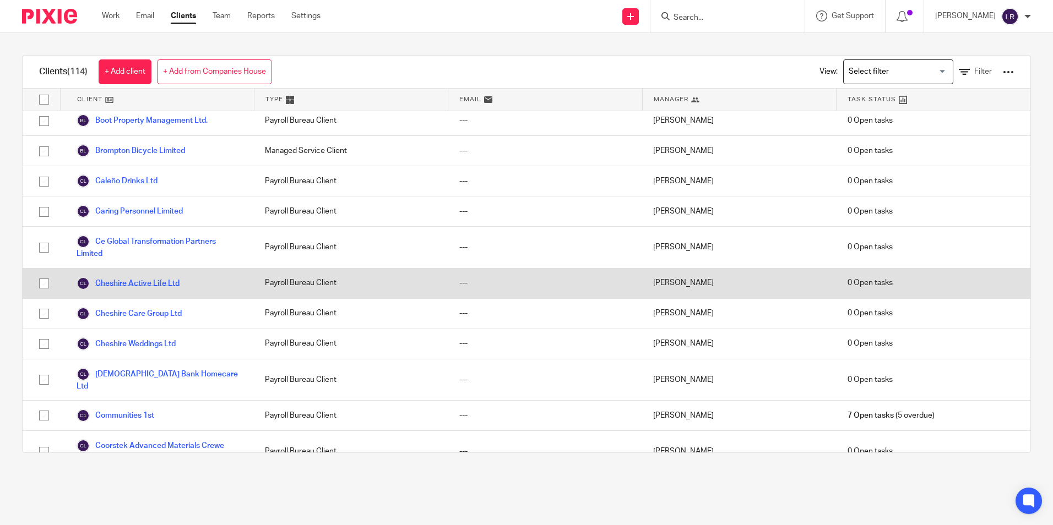
click at [149, 290] on link "Cheshire Active Life Ltd" at bounding box center [128, 283] width 103 height 13
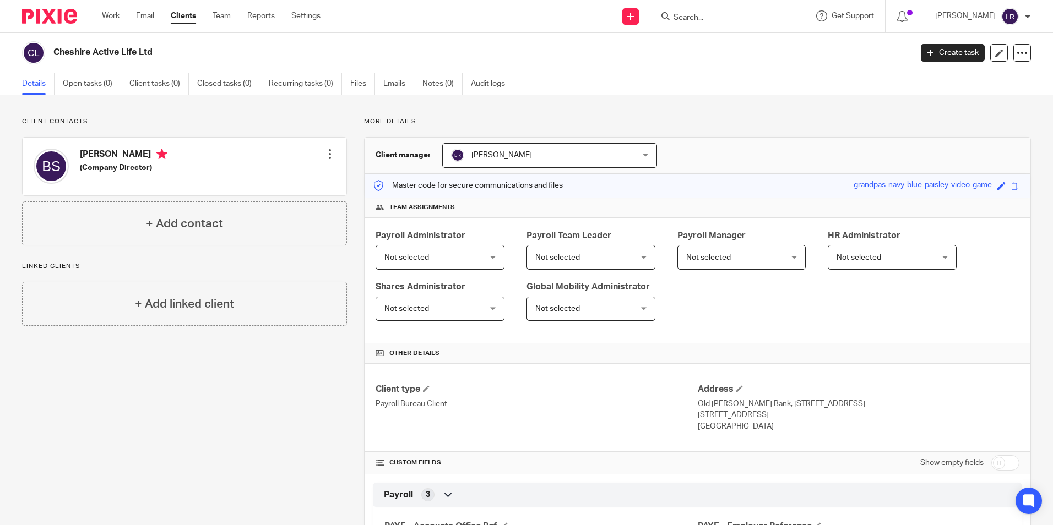
click at [478, 161] on span "[PERSON_NAME]" at bounding box center [533, 155] width 164 height 23
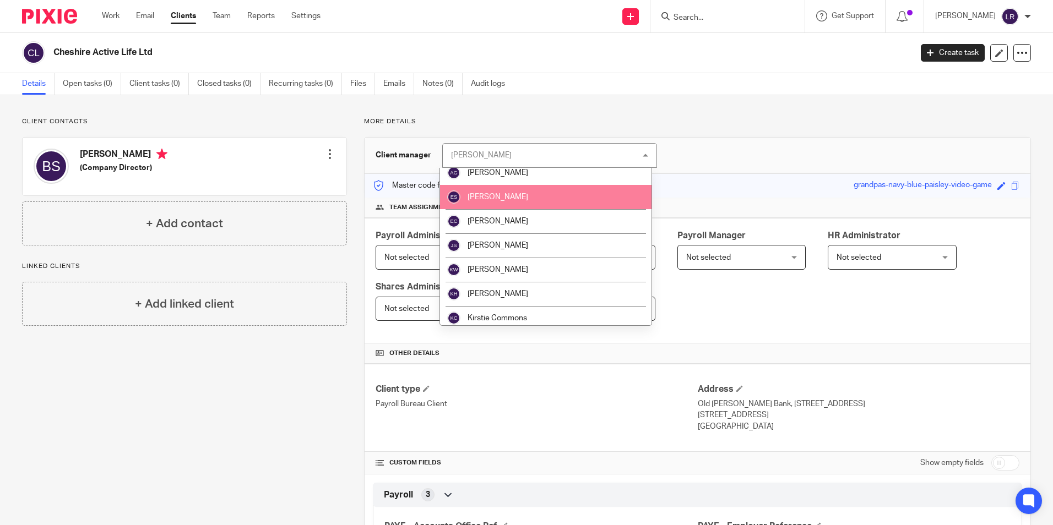
scroll to position [110, 0]
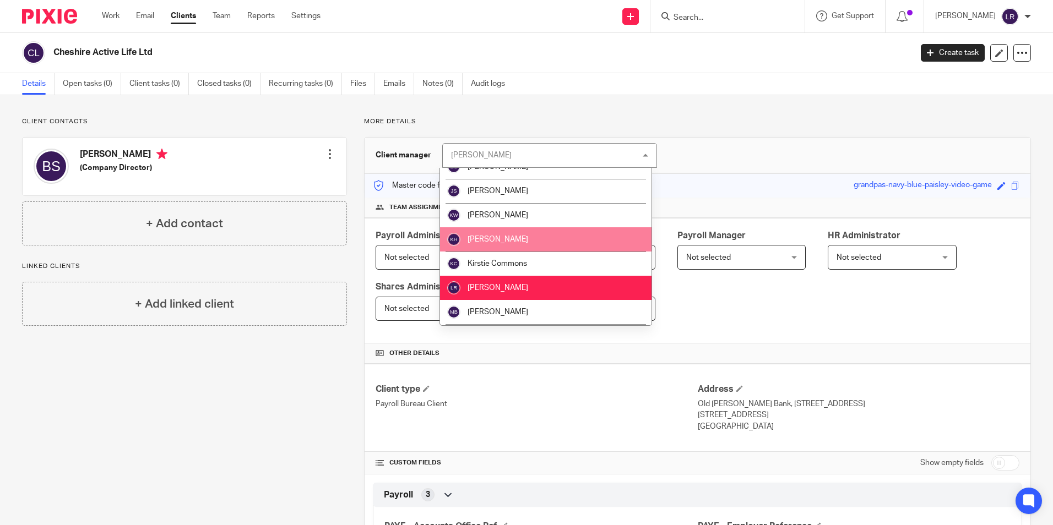
click at [510, 237] on li "[PERSON_NAME]" at bounding box center [546, 239] width 212 height 24
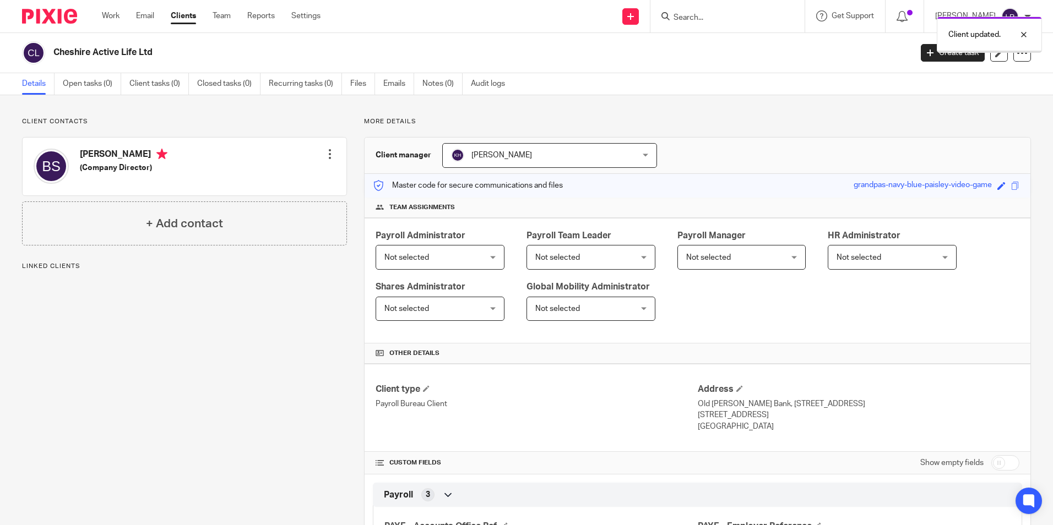
click at [425, 254] on span "Not selected" at bounding box center [406, 258] width 45 height 8
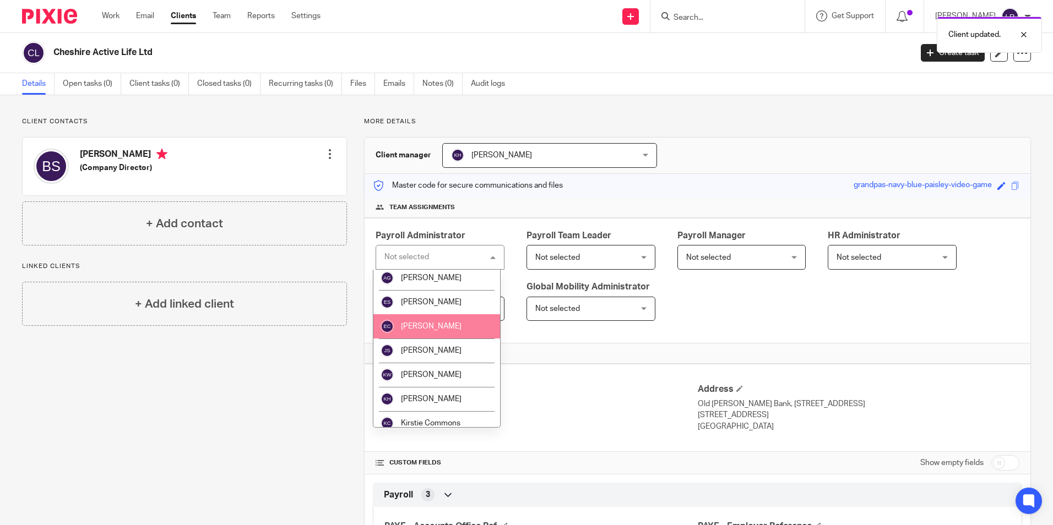
scroll to position [110, 0]
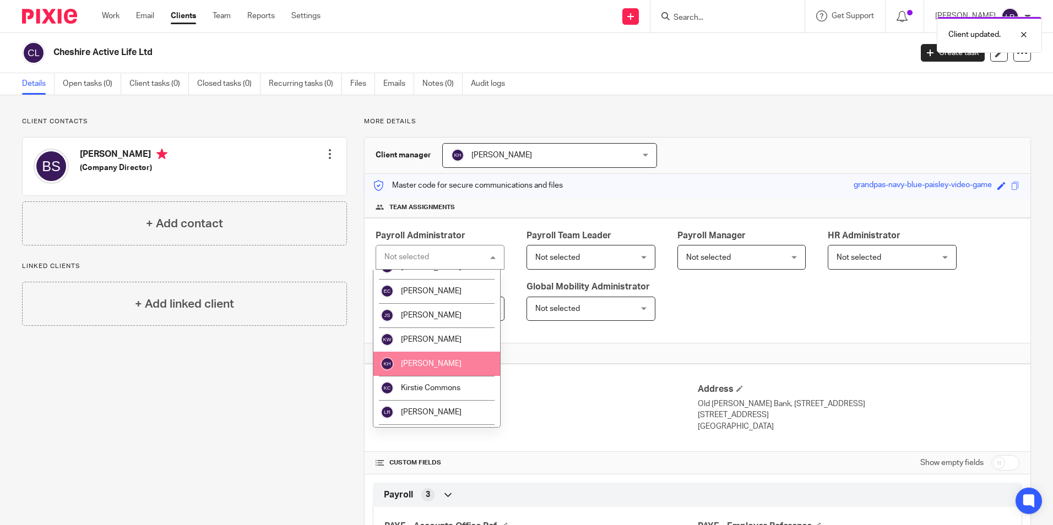
click at [445, 356] on li "[PERSON_NAME]" at bounding box center [436, 364] width 127 height 24
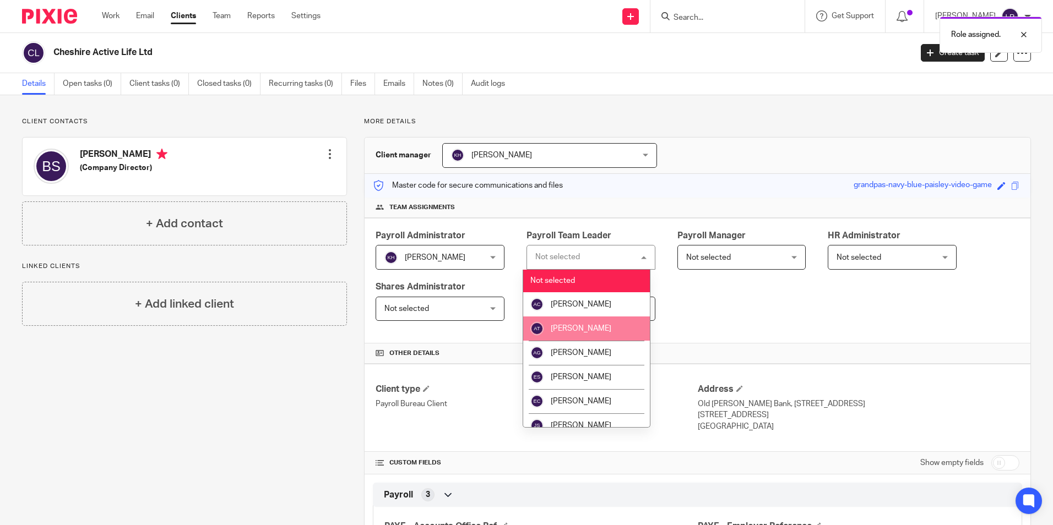
scroll to position [55, 0]
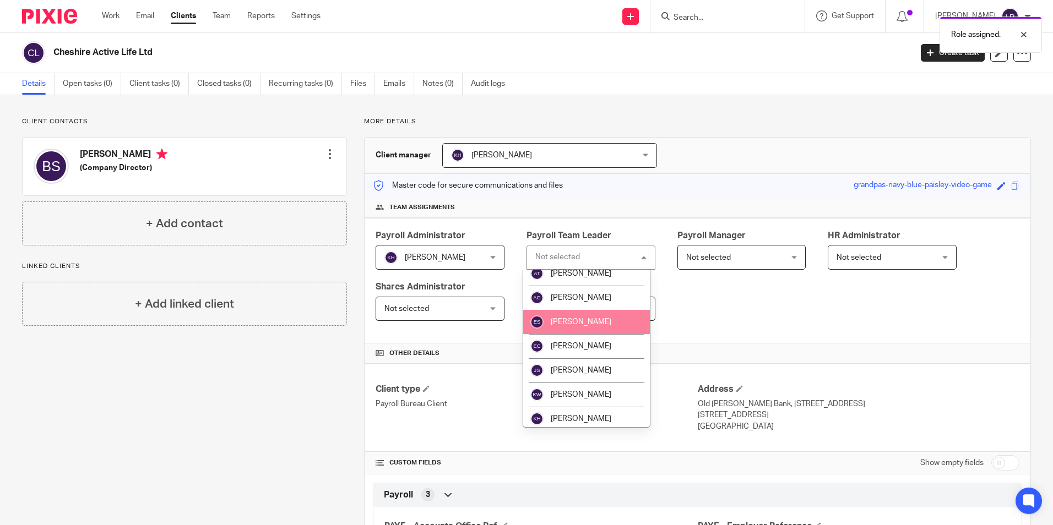
click at [603, 324] on li "[PERSON_NAME]" at bounding box center [586, 322] width 127 height 24
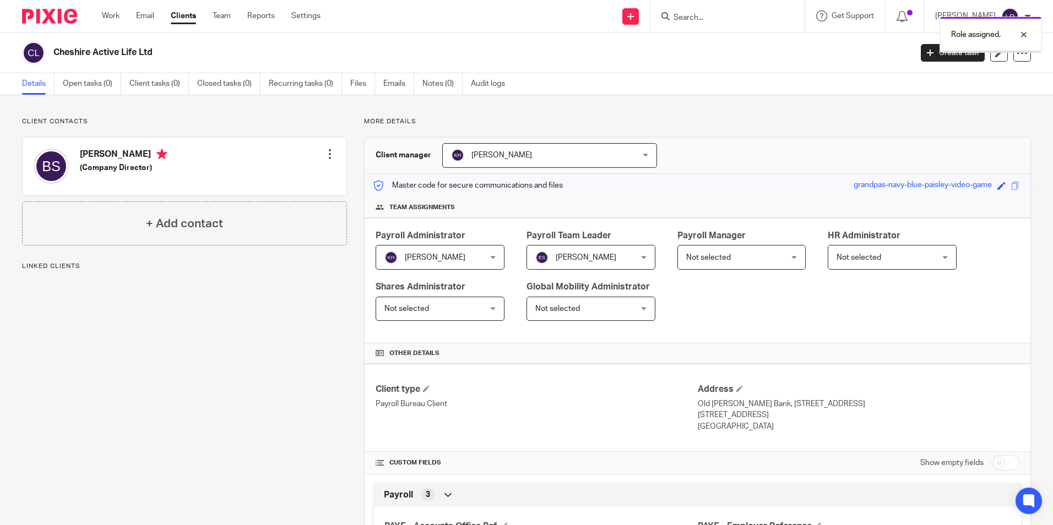
click at [716, 257] on span "Not selected" at bounding box center [708, 258] width 45 height 8
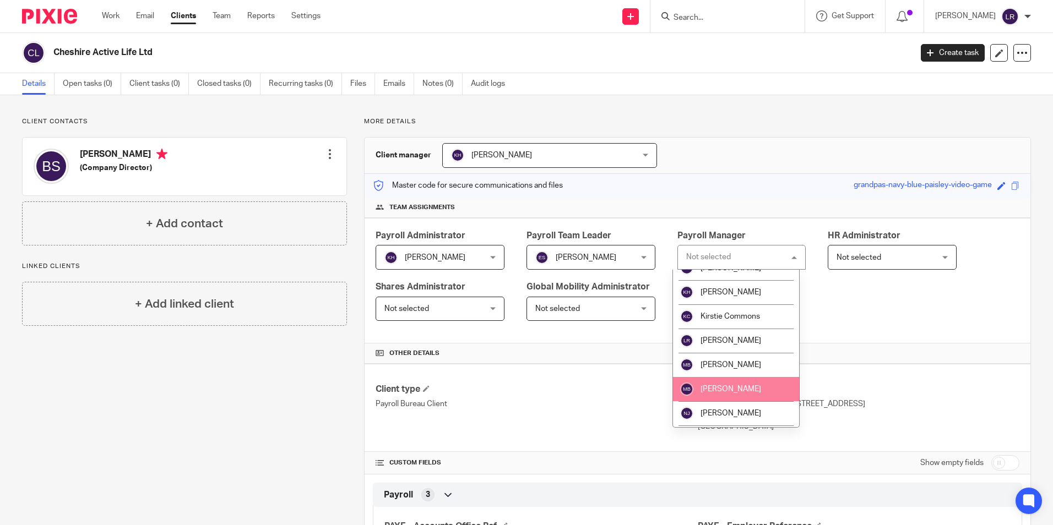
scroll to position [165, 0]
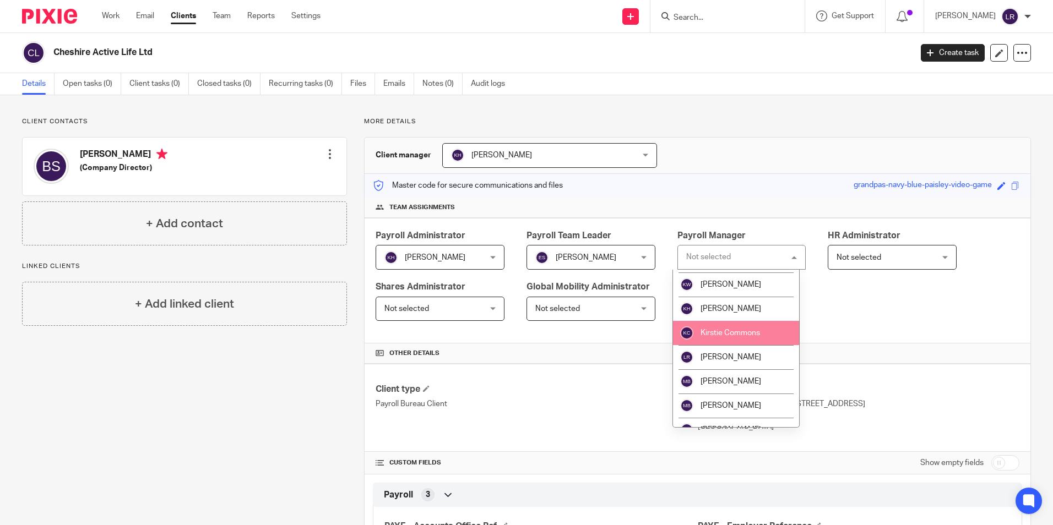
click at [734, 355] on span "[PERSON_NAME]" at bounding box center [731, 358] width 61 height 8
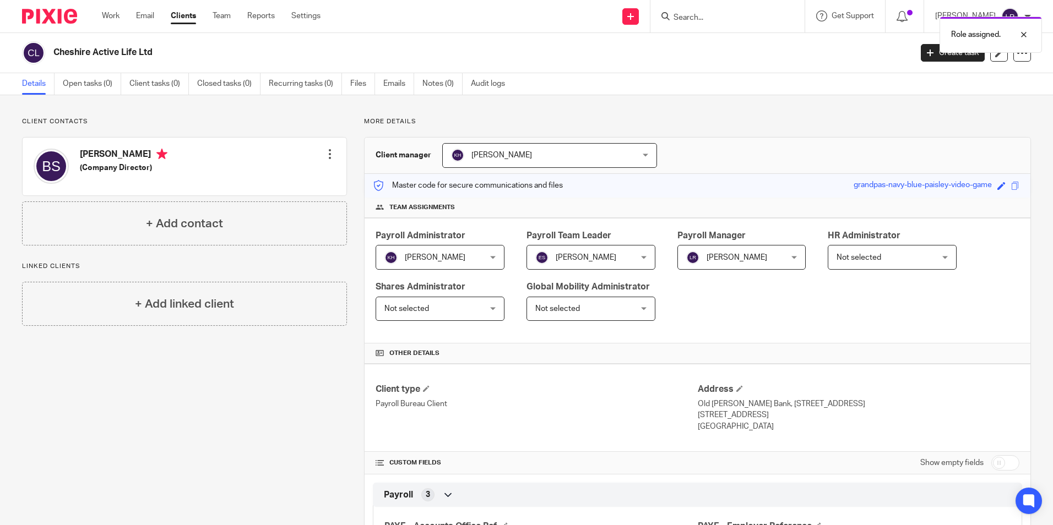
click at [180, 20] on link "Clients" at bounding box center [183, 15] width 25 height 11
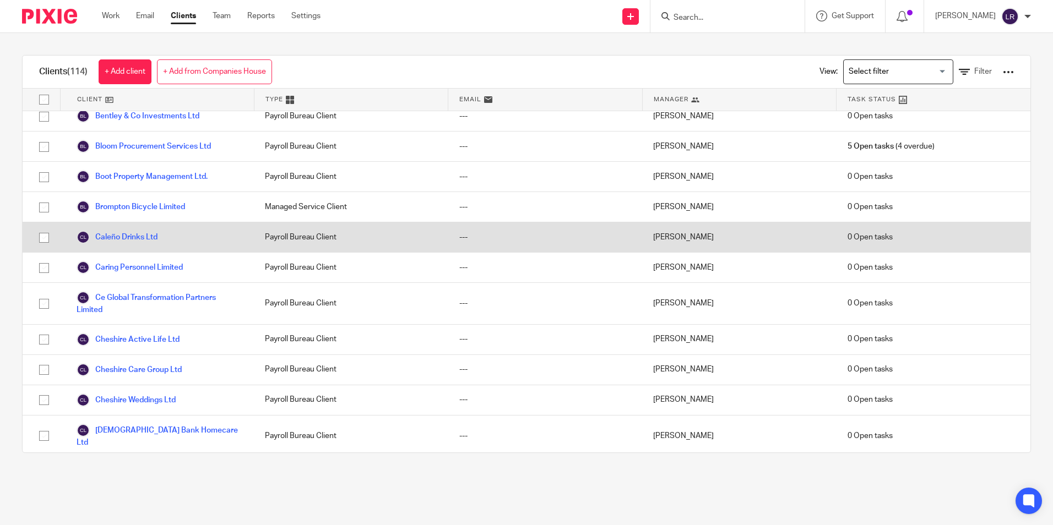
scroll to position [386, 0]
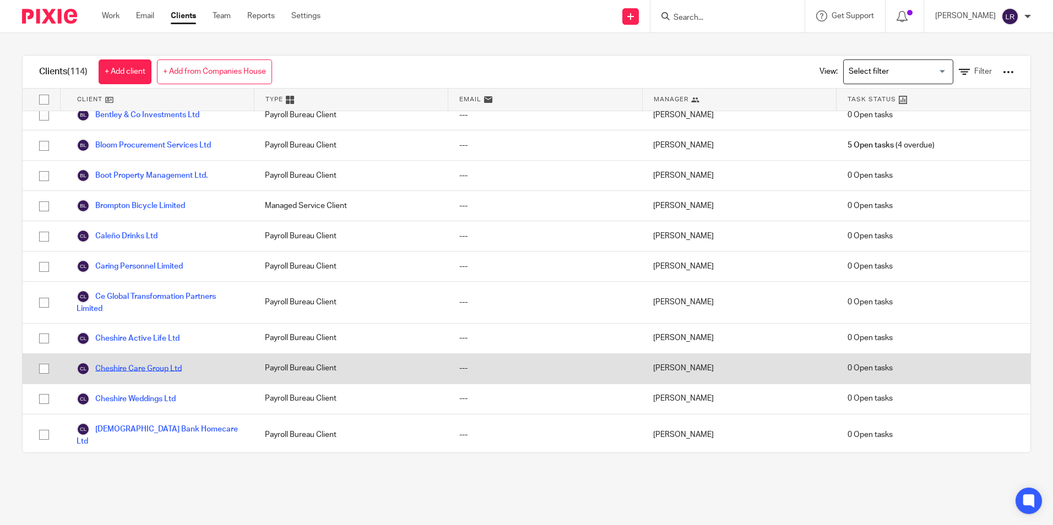
click at [171, 376] on link "Cheshire Care Group Ltd" at bounding box center [129, 368] width 105 height 13
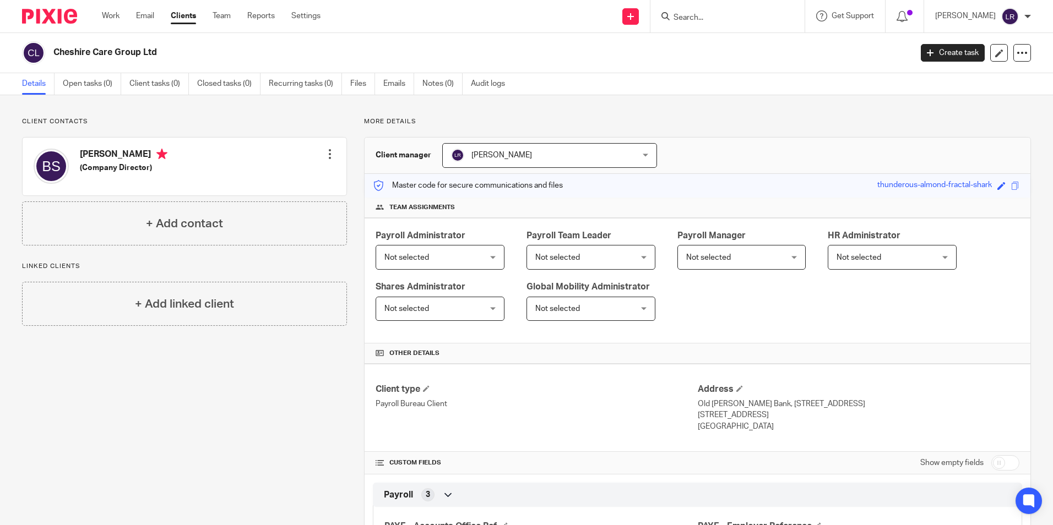
click at [499, 154] on span "[PERSON_NAME]" at bounding box center [502, 155] width 61 height 8
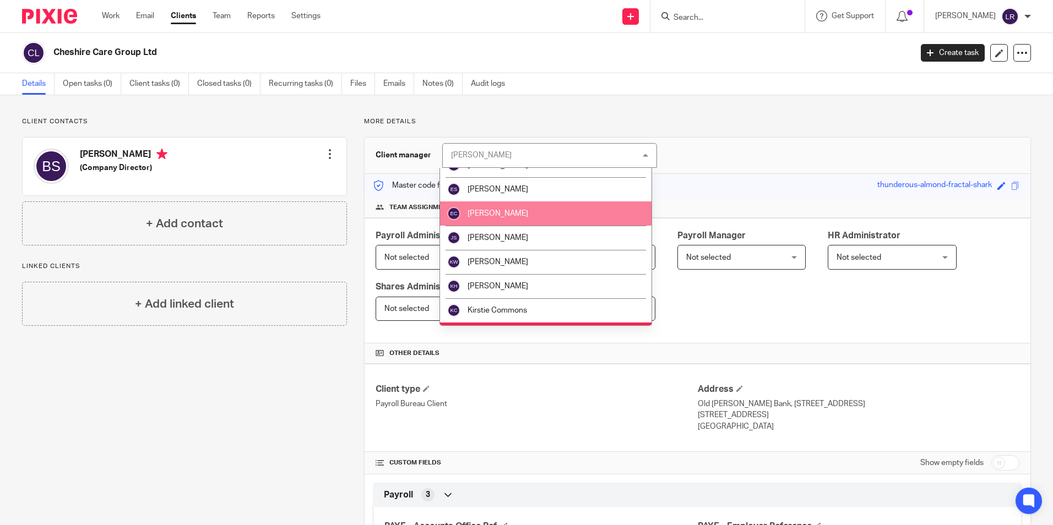
scroll to position [110, 0]
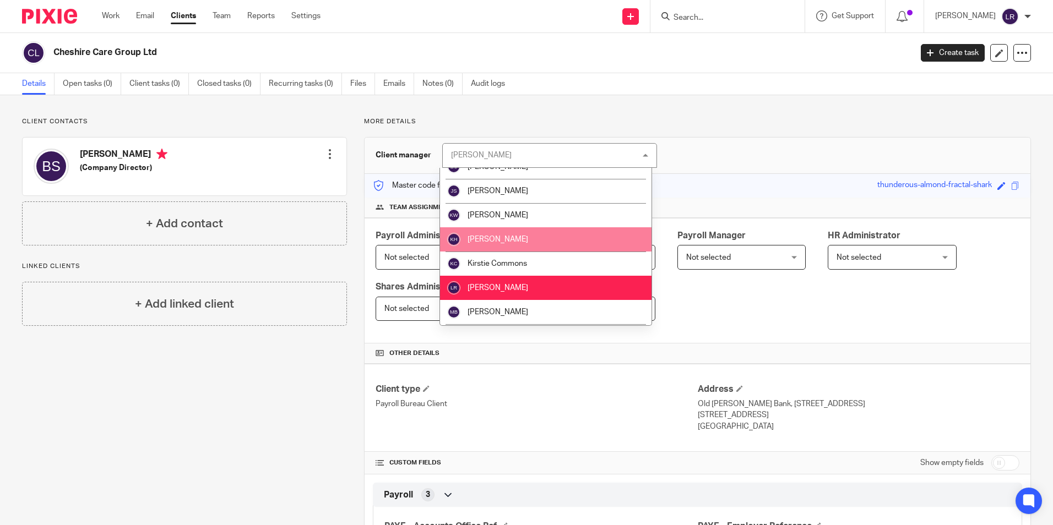
click at [506, 239] on li "[PERSON_NAME]" at bounding box center [546, 239] width 212 height 24
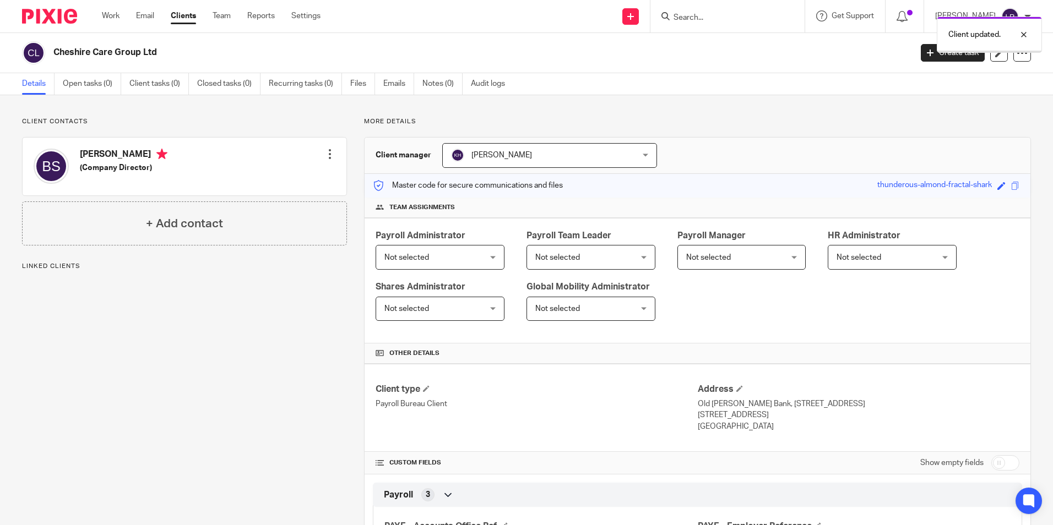
click at [398, 267] on span "Not selected" at bounding box center [431, 257] width 95 height 23
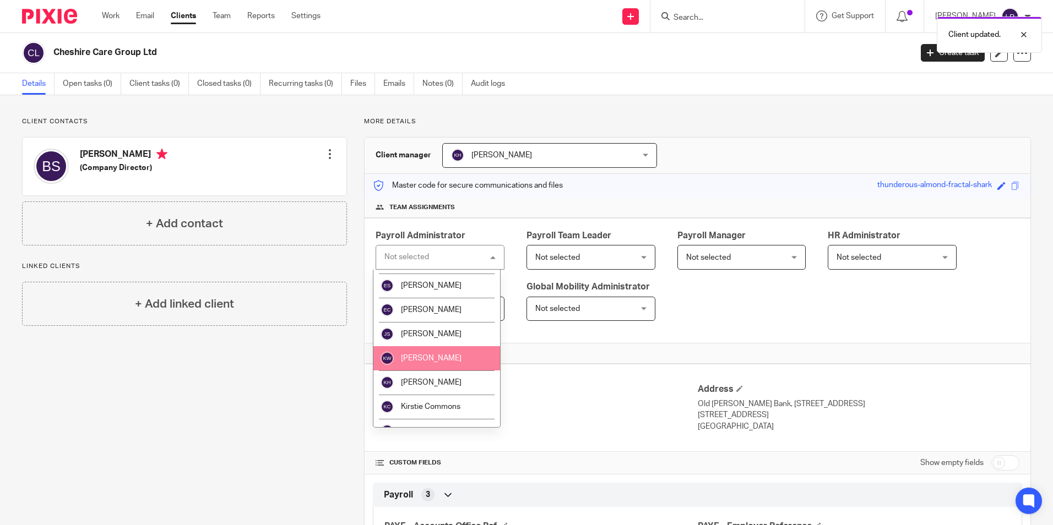
scroll to position [110, 0]
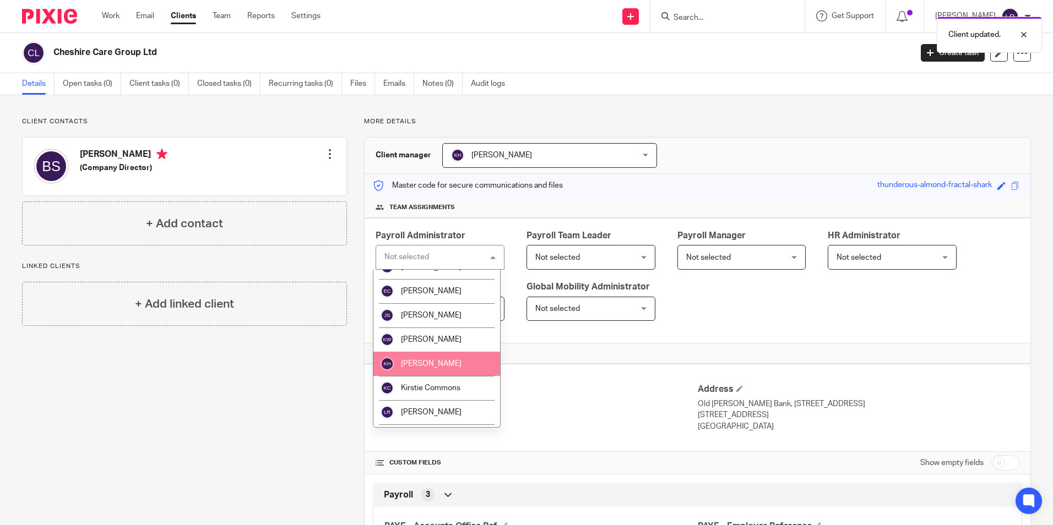
click at [441, 361] on li "[PERSON_NAME]" at bounding box center [436, 364] width 127 height 24
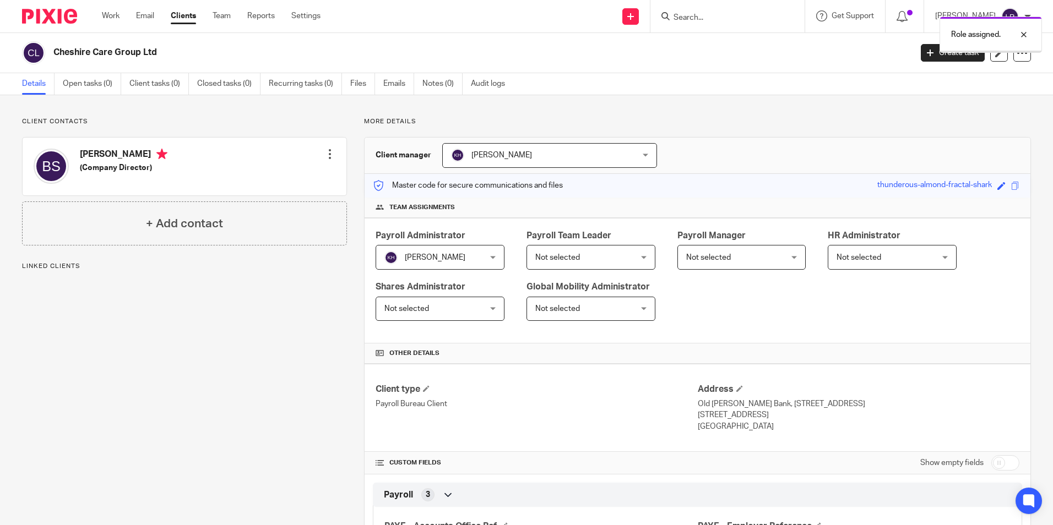
click at [562, 262] on span "Not selected" at bounding box center [582, 257] width 95 height 23
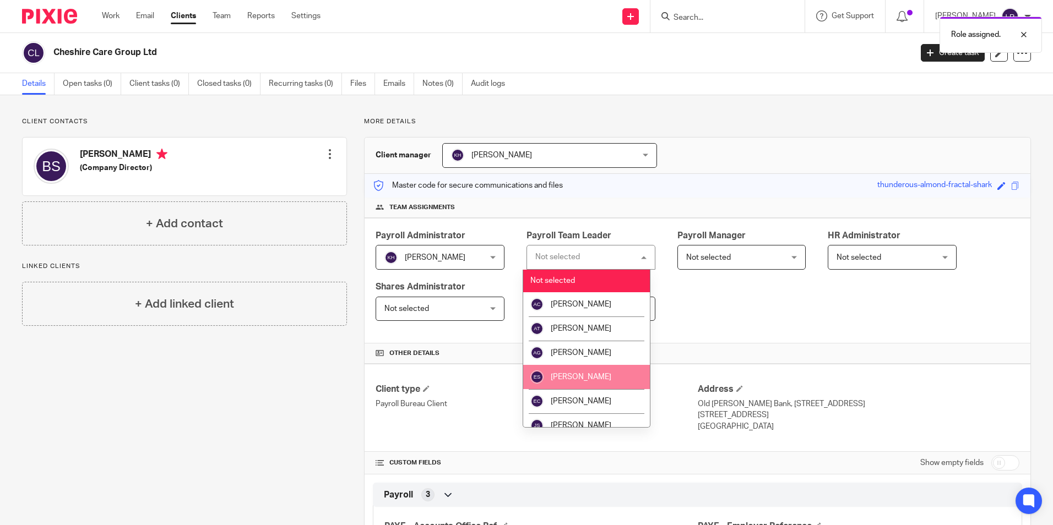
click at [615, 377] on li "[PERSON_NAME]" at bounding box center [586, 377] width 127 height 24
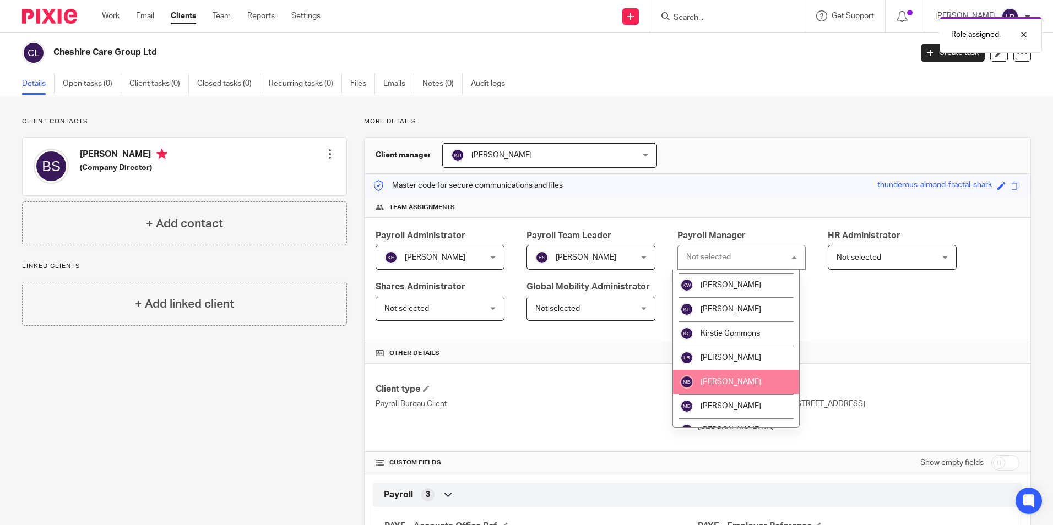
scroll to position [165, 0]
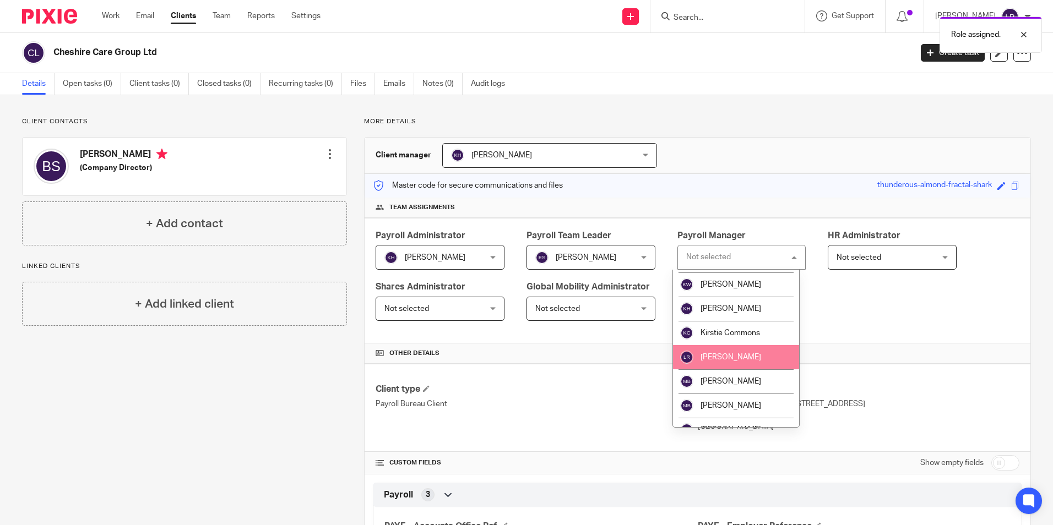
click at [734, 355] on span "[PERSON_NAME]" at bounding box center [731, 358] width 61 height 8
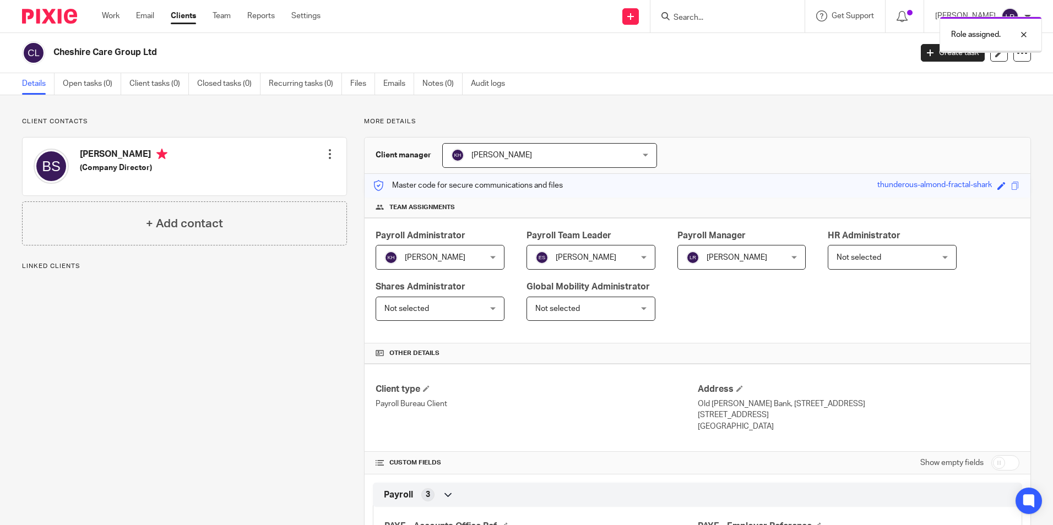
click at [186, 17] on link "Clients" at bounding box center [183, 15] width 25 height 11
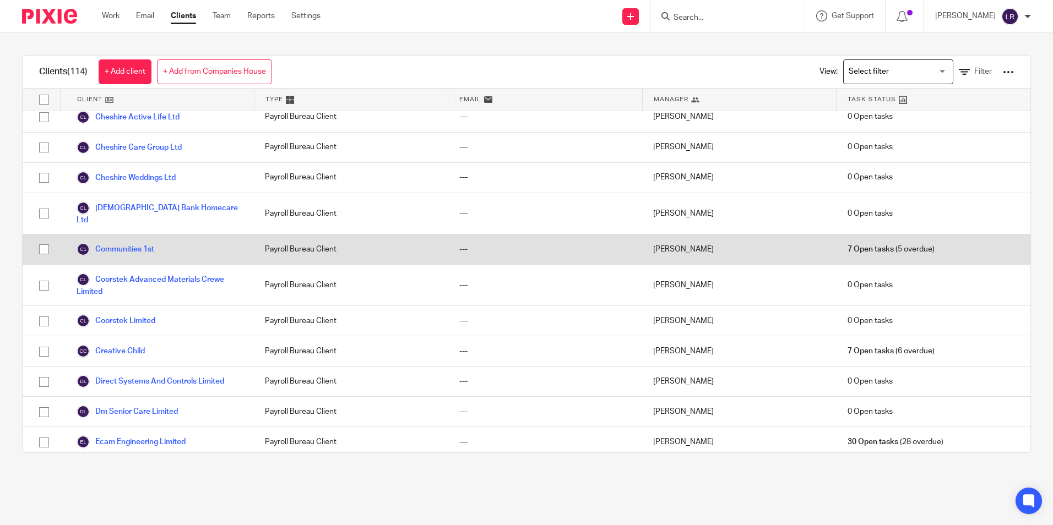
scroll to position [606, 0]
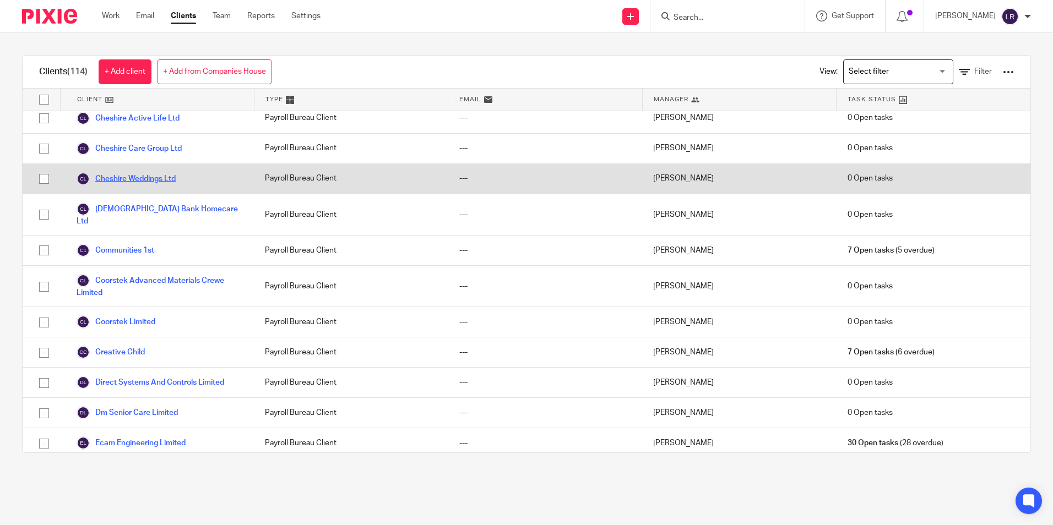
click at [144, 186] on link "Cheshire Weddings Ltd" at bounding box center [126, 178] width 99 height 13
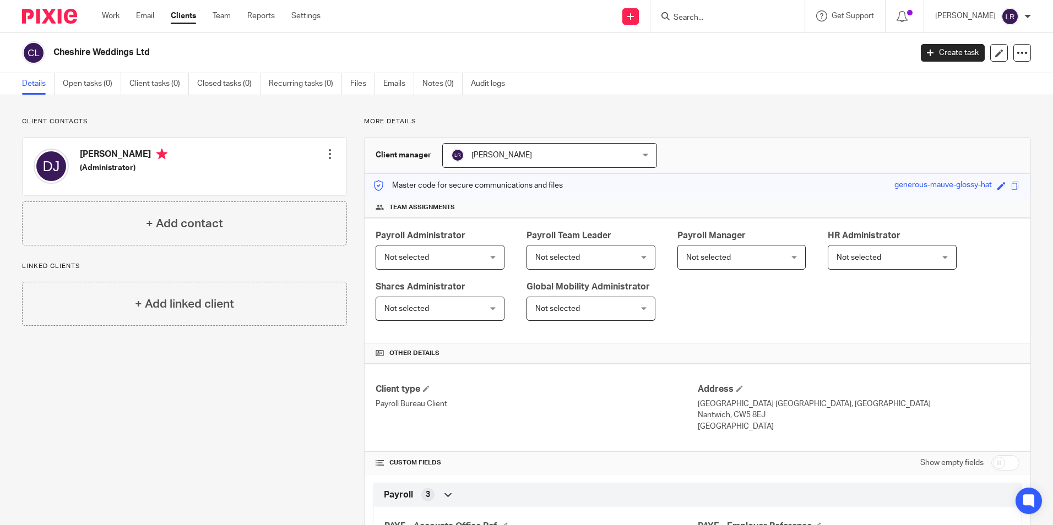
click at [414, 250] on span "Not selected" at bounding box center [431, 257] width 95 height 23
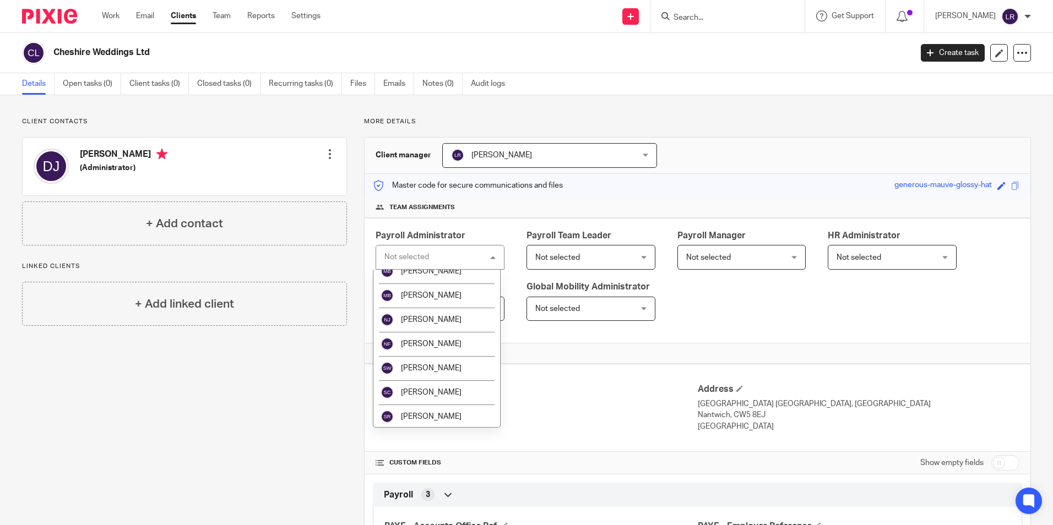
scroll to position [350, 0]
click at [436, 410] on li "[PERSON_NAME]" at bounding box center [436, 415] width 127 height 24
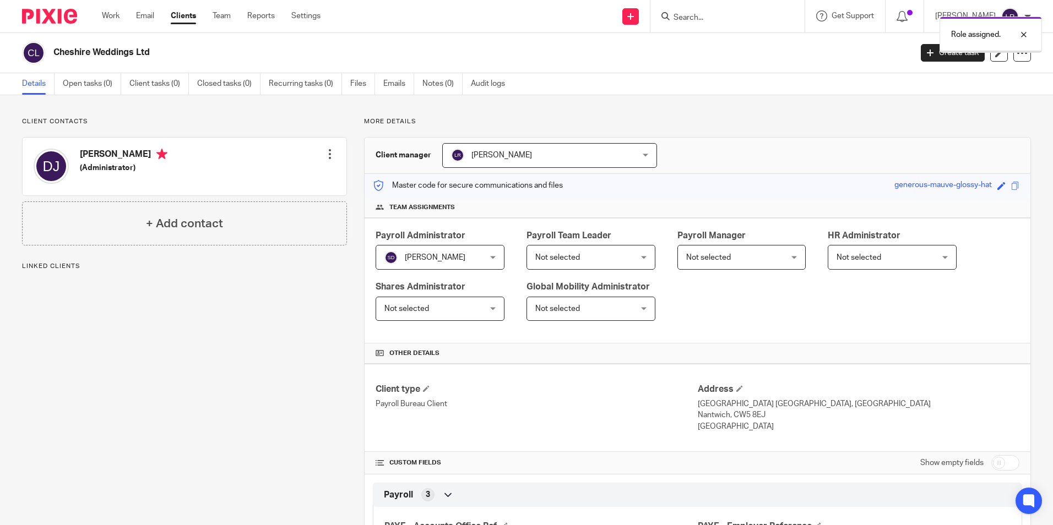
click at [514, 161] on span "[PERSON_NAME]" at bounding box center [533, 155] width 164 height 23
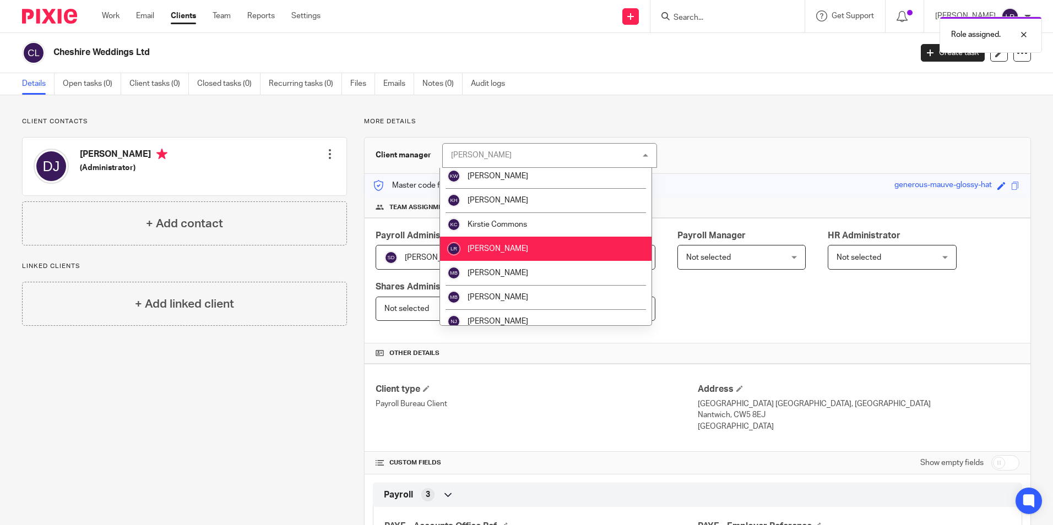
scroll to position [327, 0]
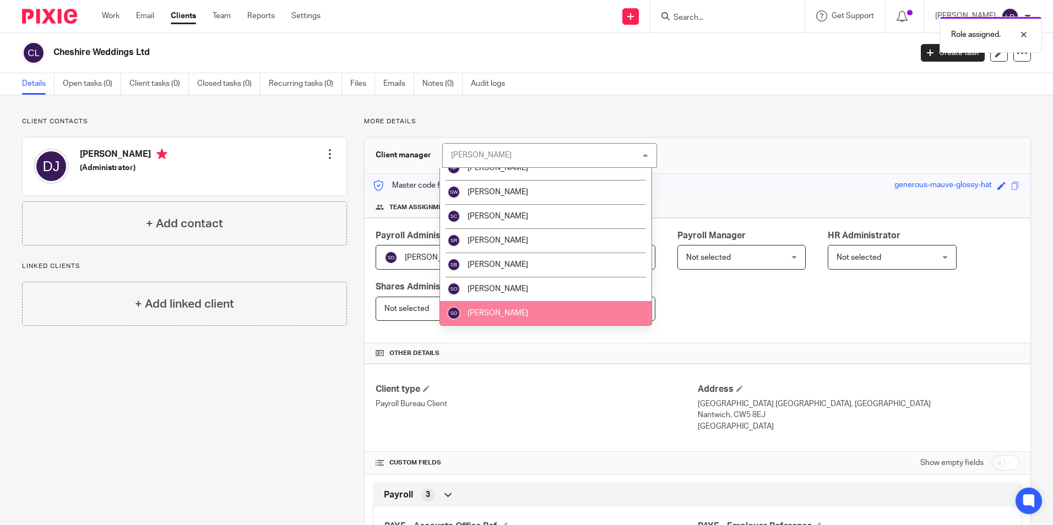
click at [510, 312] on li "[PERSON_NAME]" at bounding box center [546, 313] width 212 height 24
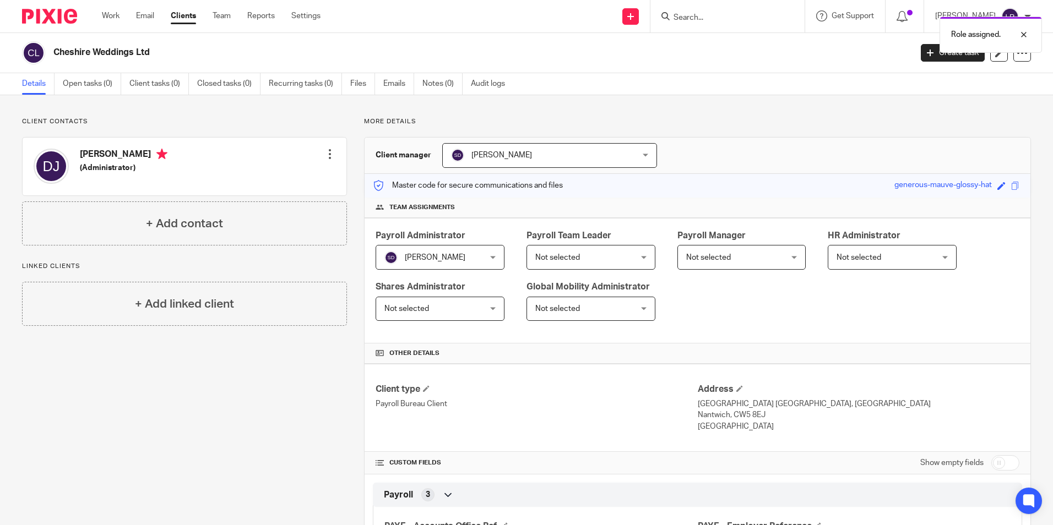
click at [585, 256] on span "Not selected" at bounding box center [582, 257] width 95 height 23
click at [573, 250] on span "Not selected" at bounding box center [582, 257] width 95 height 23
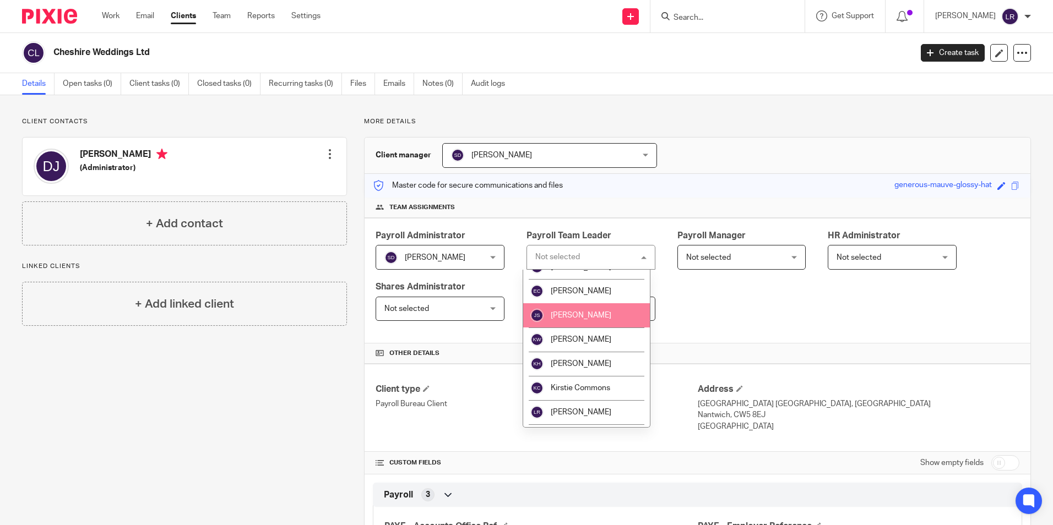
scroll to position [55, 0]
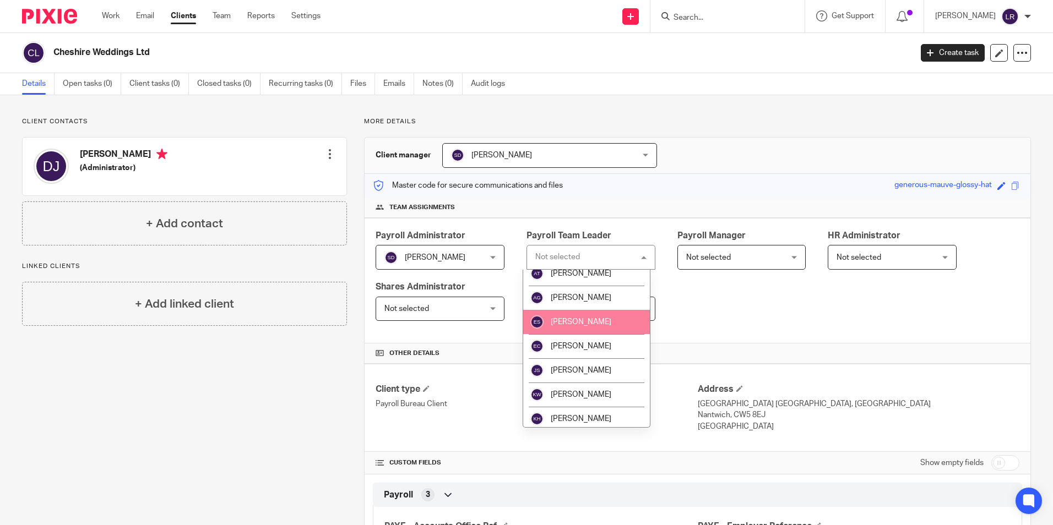
click at [578, 318] on li "[PERSON_NAME]" at bounding box center [586, 322] width 127 height 24
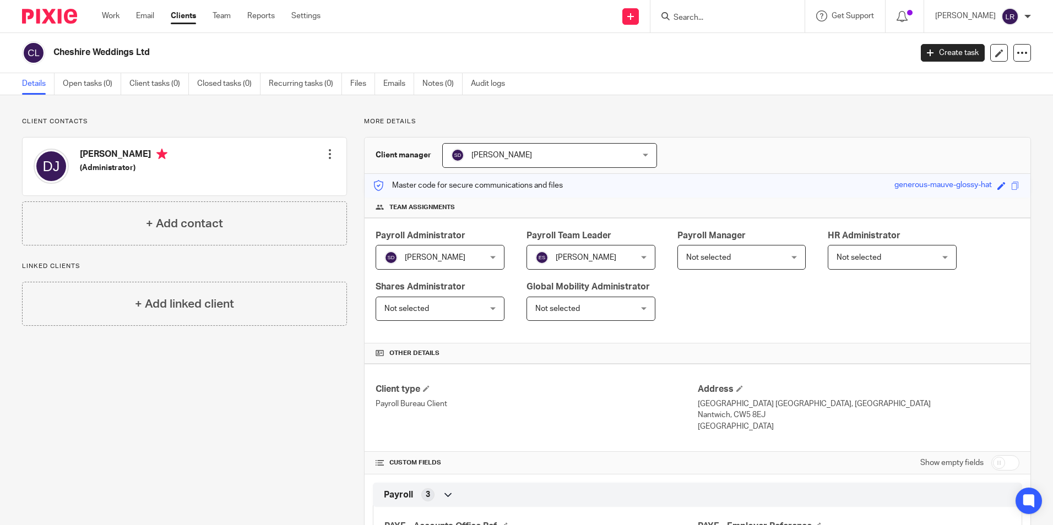
click at [738, 250] on span "Not selected" at bounding box center [733, 257] width 95 height 23
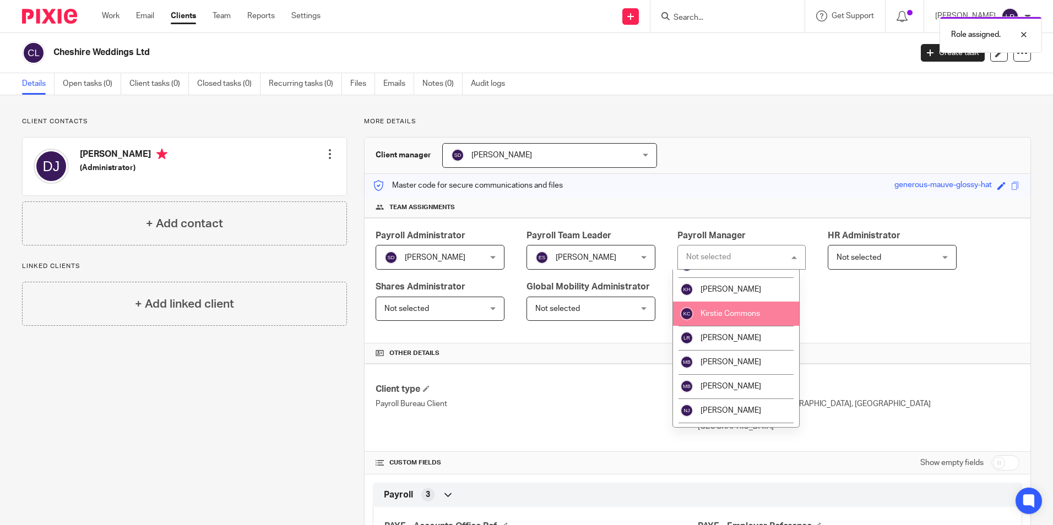
scroll to position [129, 0]
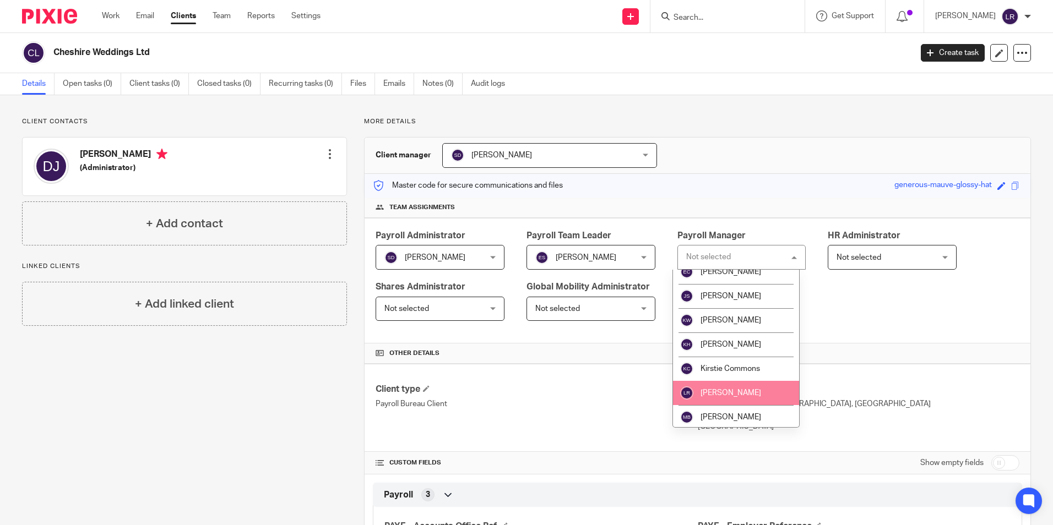
click at [749, 383] on li "[PERSON_NAME]" at bounding box center [736, 393] width 127 height 24
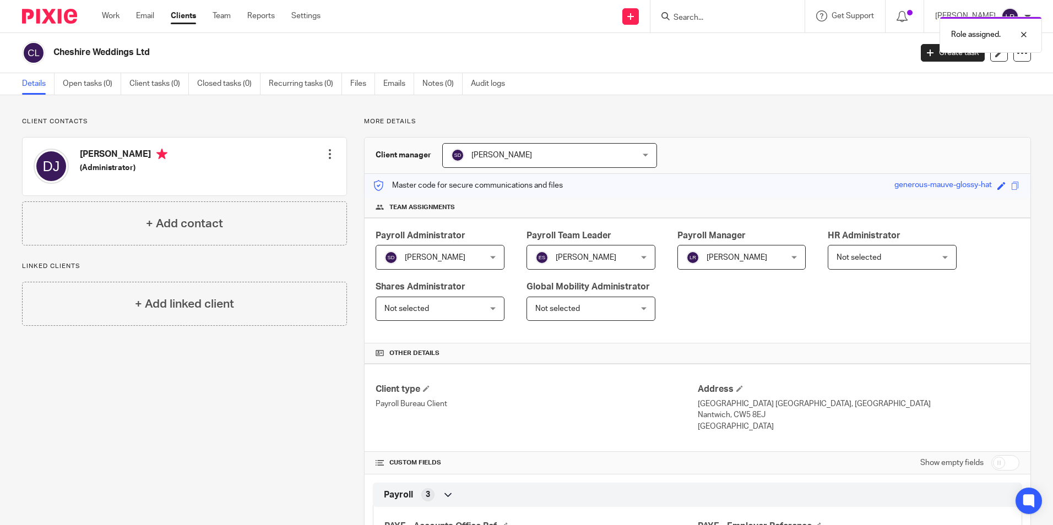
click at [178, 19] on link "Clients" at bounding box center [183, 15] width 25 height 11
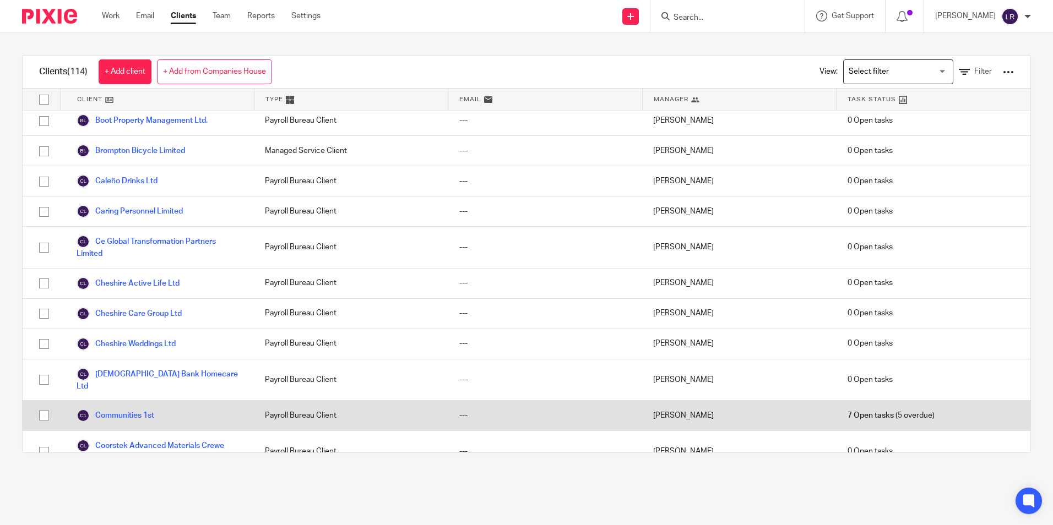
scroll to position [496, 0]
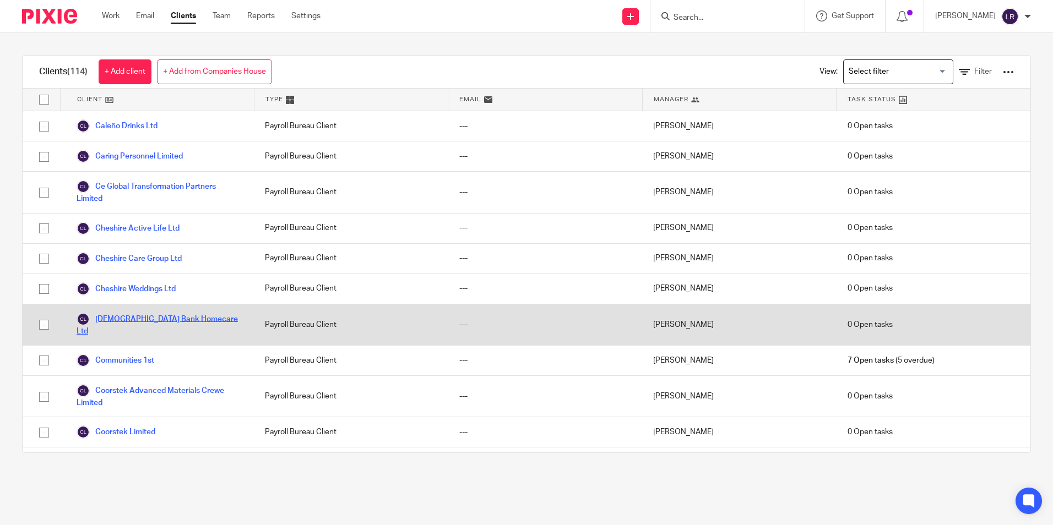
click at [128, 335] on link "Church Bank Homecare Ltd" at bounding box center [160, 325] width 166 height 24
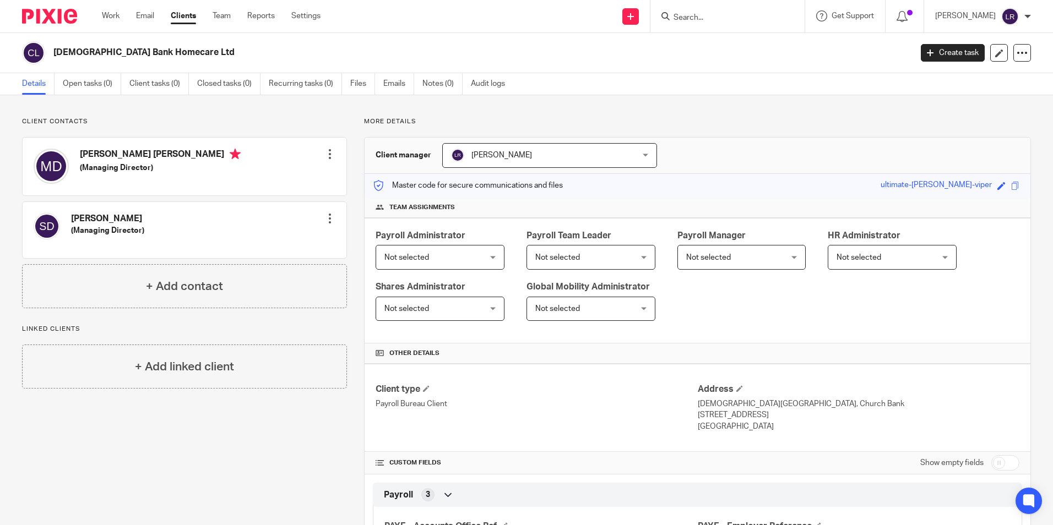
click at [472, 158] on span "[PERSON_NAME]" at bounding box center [502, 155] width 61 height 8
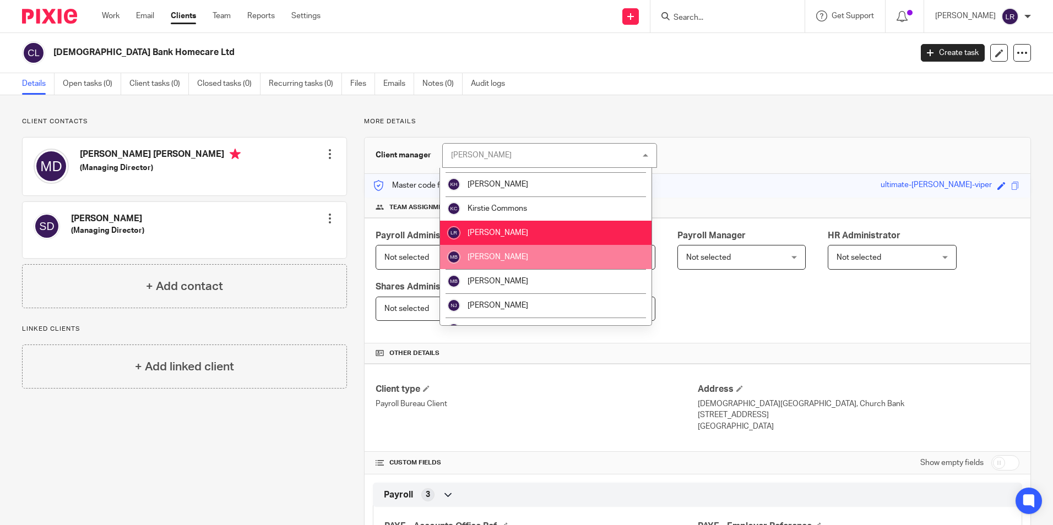
scroll to position [220, 0]
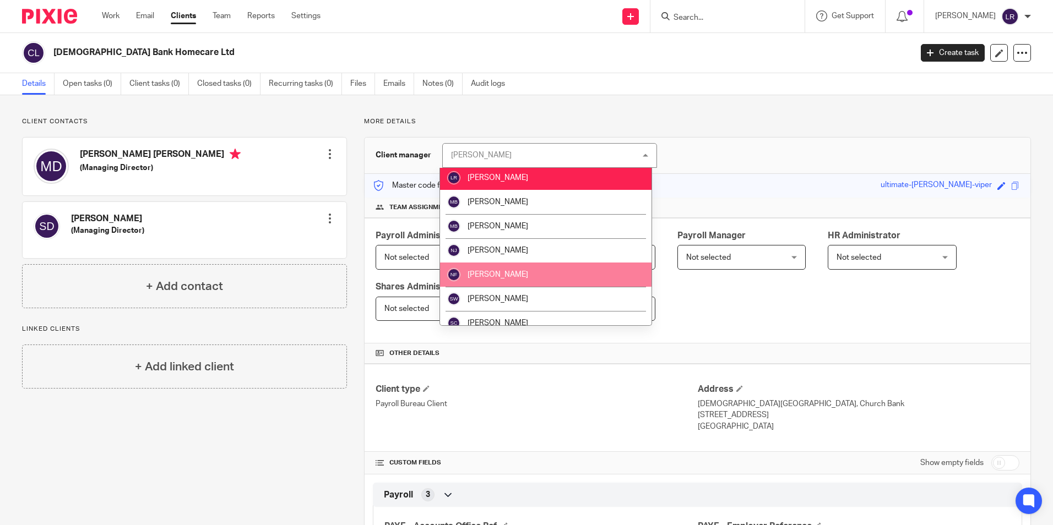
click at [506, 268] on li "[PERSON_NAME]" at bounding box center [546, 275] width 212 height 24
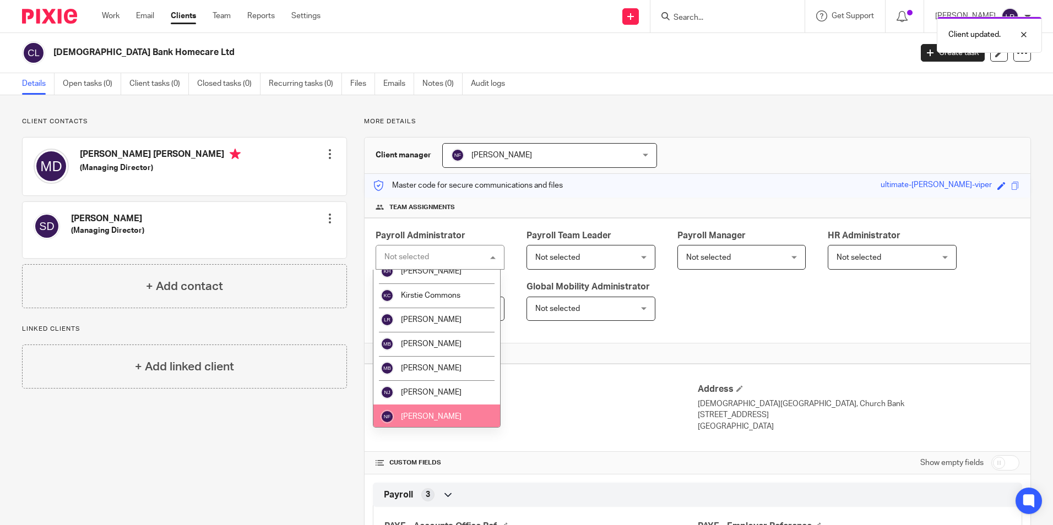
scroll to position [220, 0]
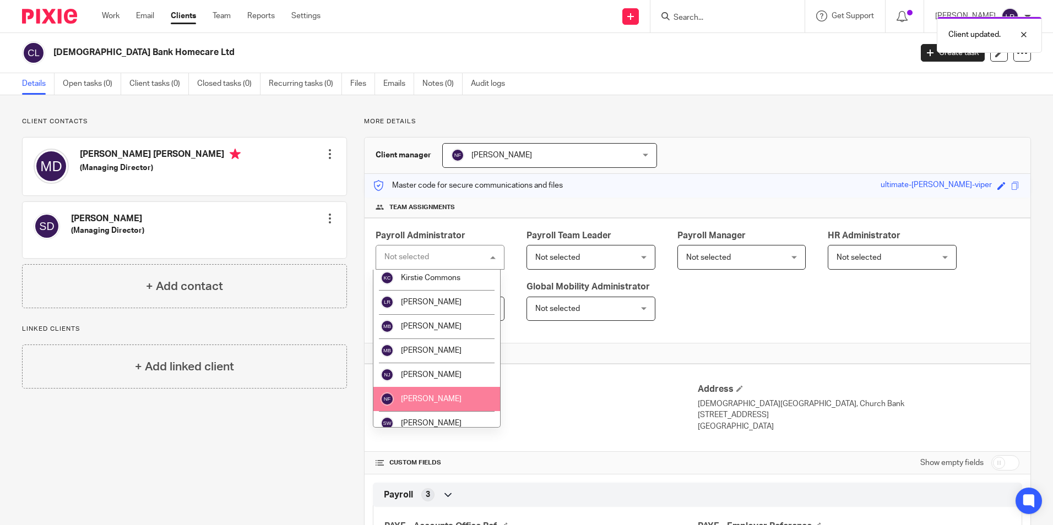
click at [436, 393] on li "[PERSON_NAME]" at bounding box center [436, 399] width 127 height 24
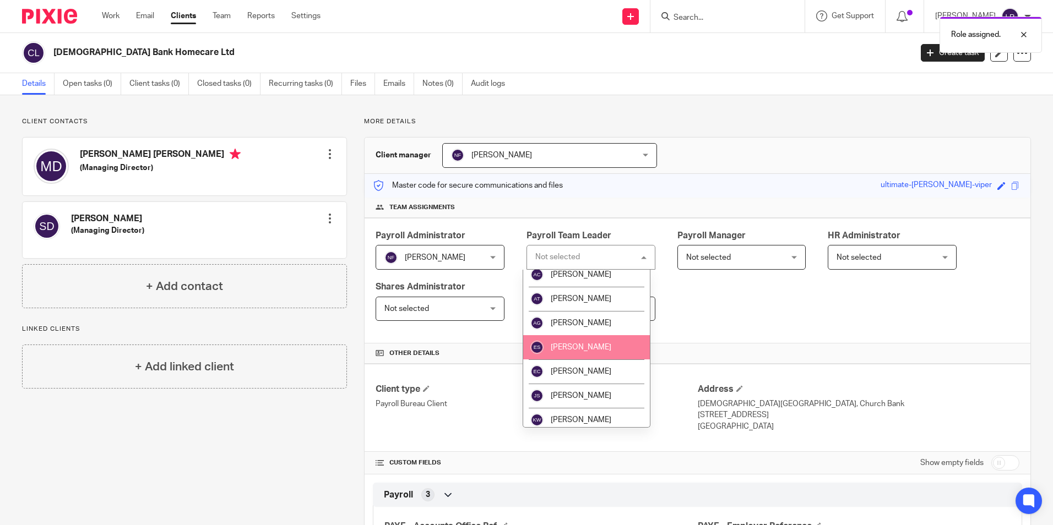
scroll to position [55, 0]
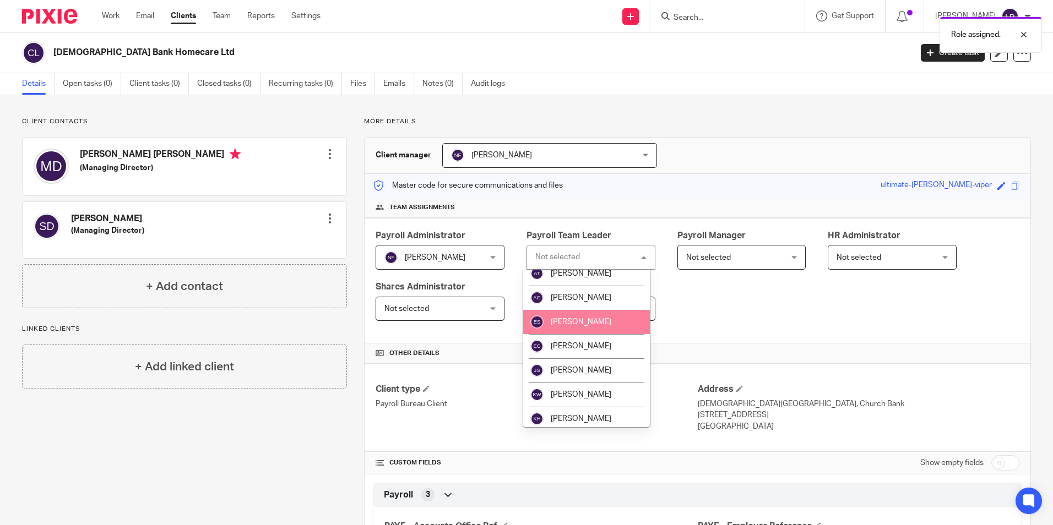
click at [586, 322] on span "[PERSON_NAME]" at bounding box center [581, 322] width 61 height 8
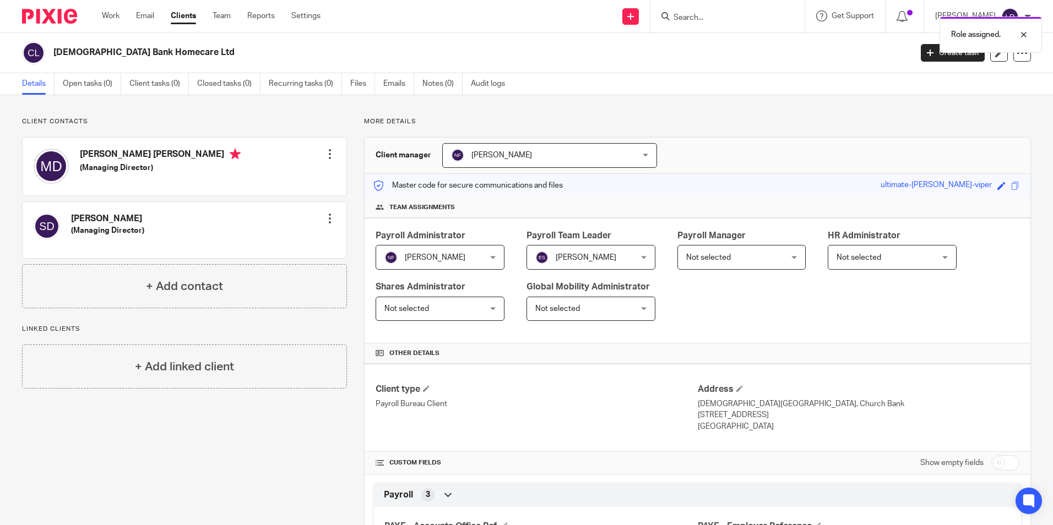
click at [735, 254] on span "Not selected" at bounding box center [733, 257] width 95 height 23
click at [745, 264] on span "Not selected" at bounding box center [733, 257] width 95 height 23
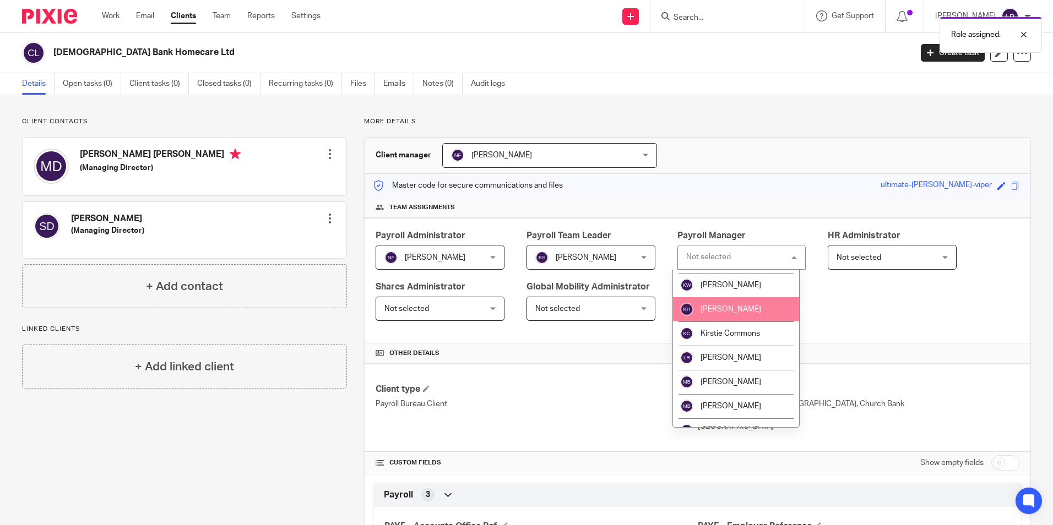
scroll to position [165, 0]
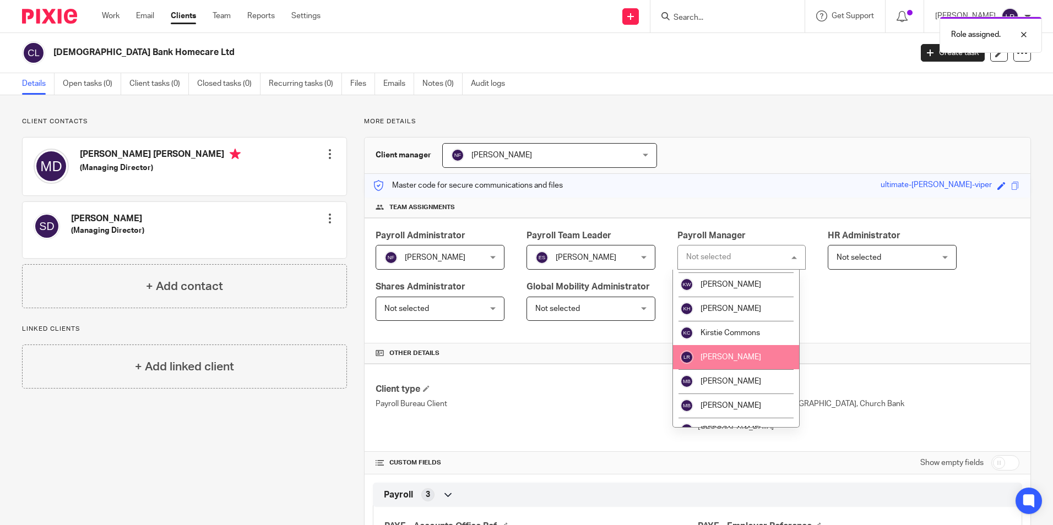
click at [746, 353] on li "[PERSON_NAME]" at bounding box center [736, 357] width 127 height 24
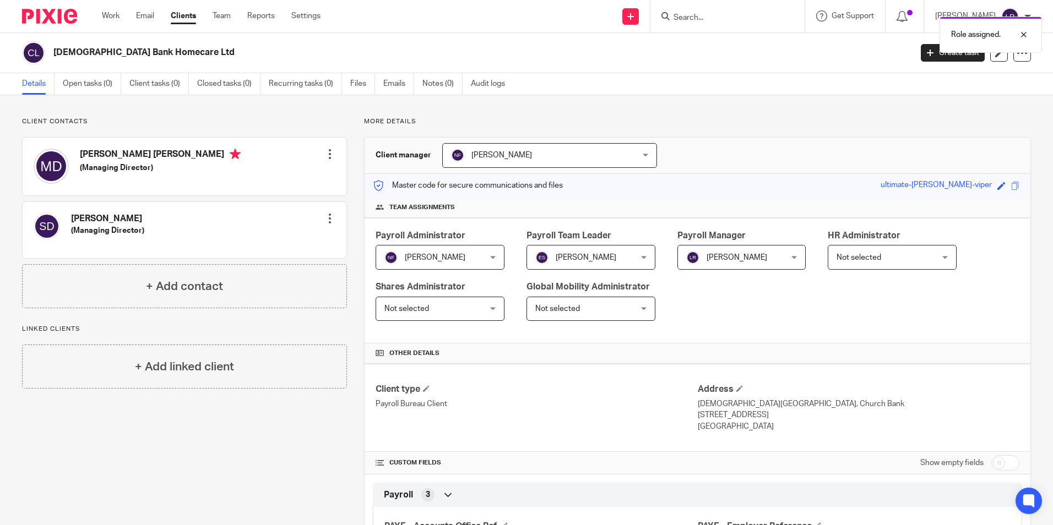
click at [186, 13] on link "Clients" at bounding box center [183, 15] width 25 height 11
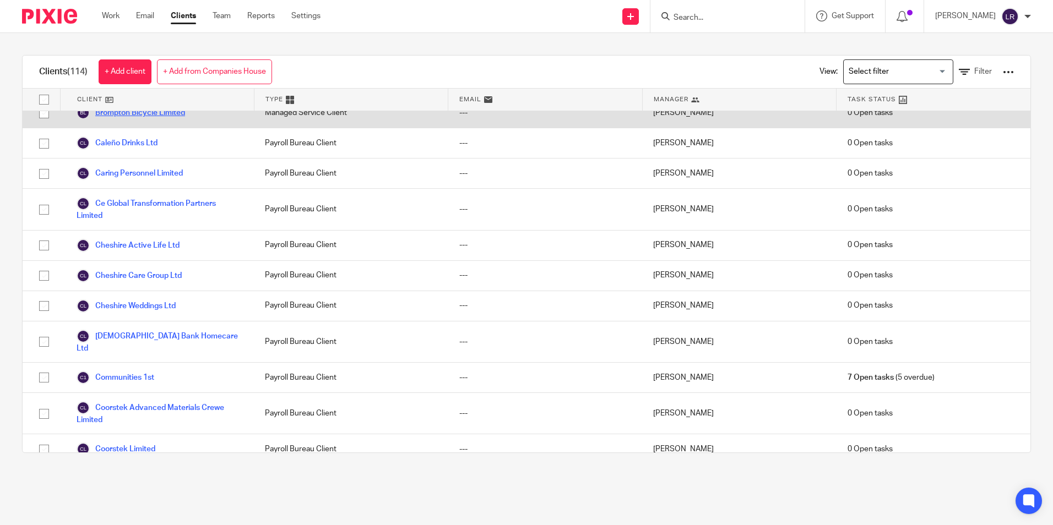
scroll to position [496, 0]
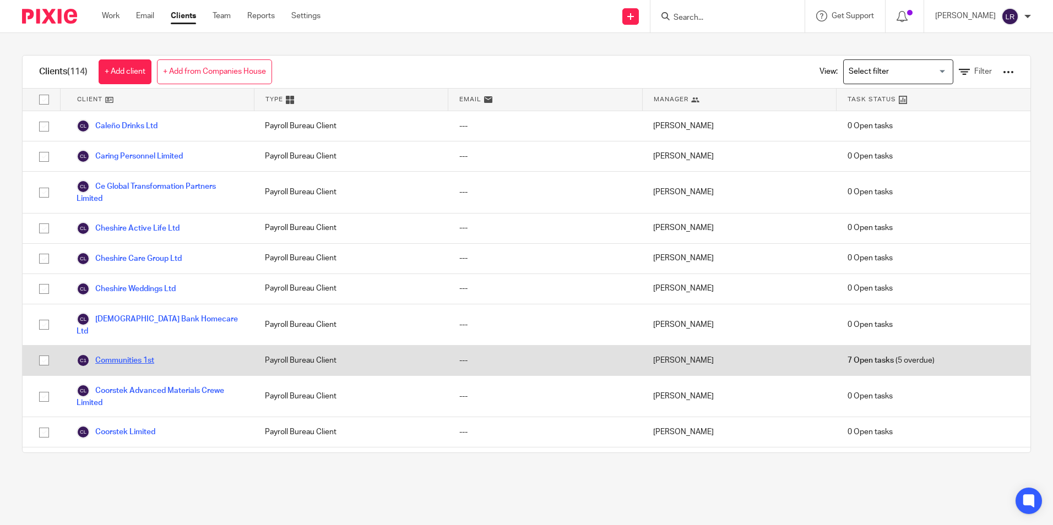
click at [124, 363] on link "Communities 1st" at bounding box center [116, 360] width 78 height 13
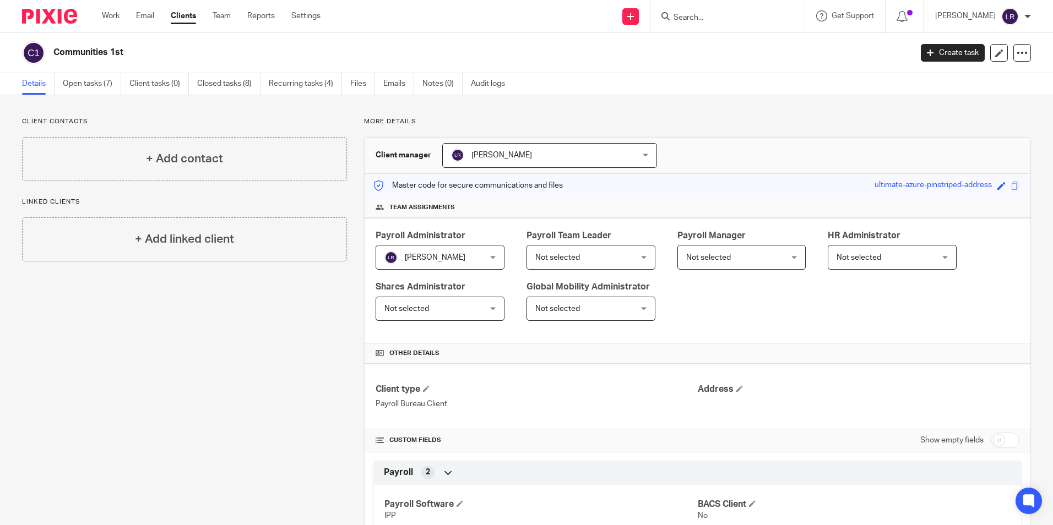
click at [487, 162] on span "[PERSON_NAME]" at bounding box center [533, 155] width 164 height 23
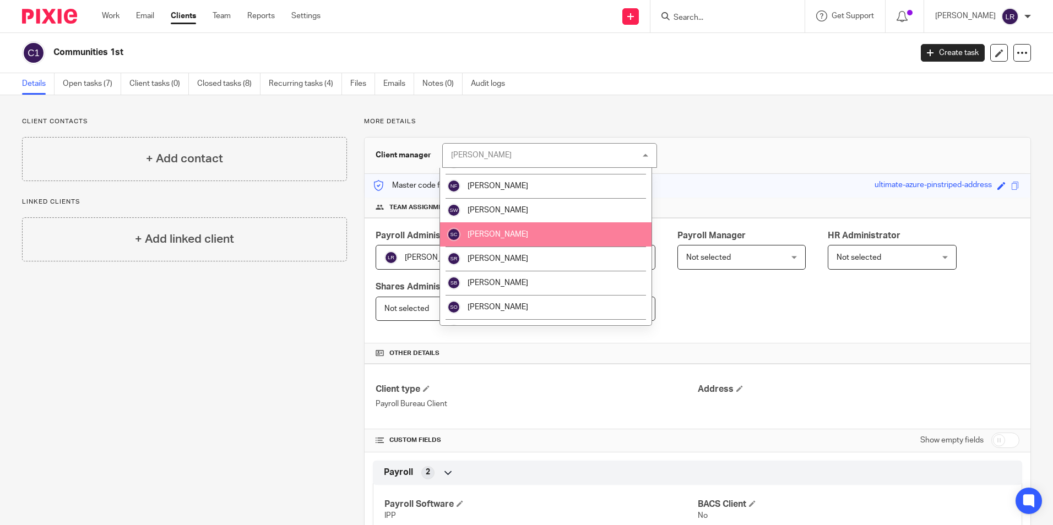
scroll to position [327, 0]
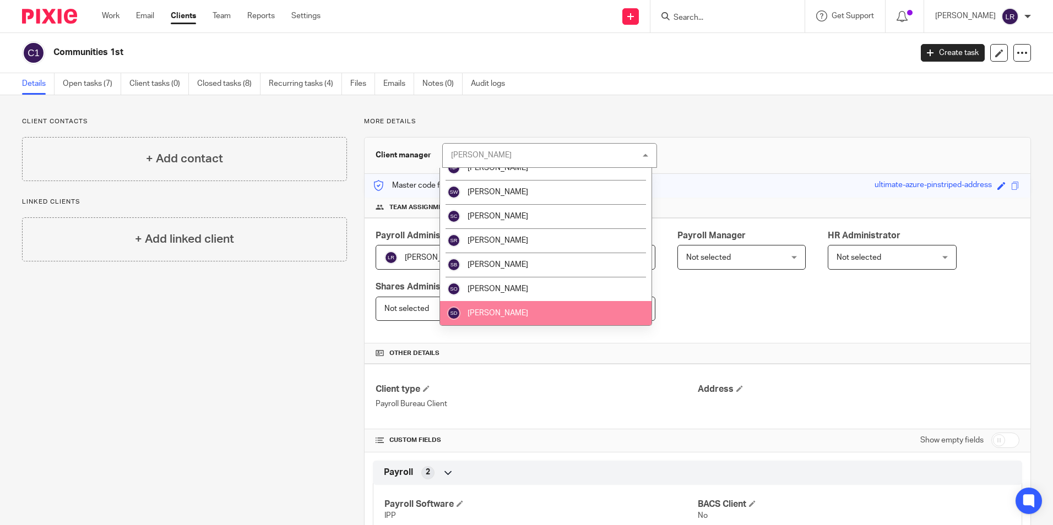
click at [480, 313] on span "[PERSON_NAME]" at bounding box center [498, 314] width 61 height 8
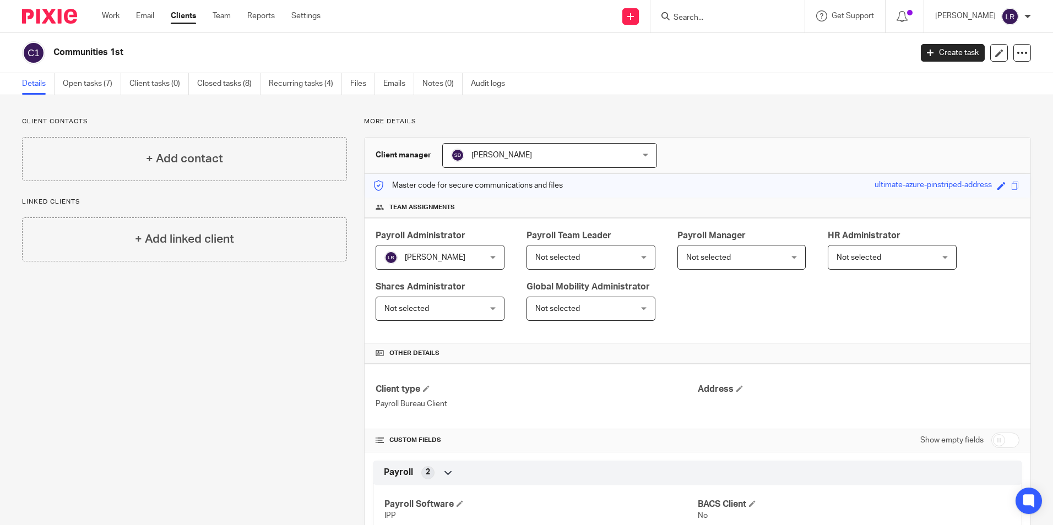
click at [447, 261] on span "[PERSON_NAME]" at bounding box center [435, 258] width 61 height 8
click at [444, 263] on span "[PERSON_NAME]" at bounding box center [431, 257] width 95 height 23
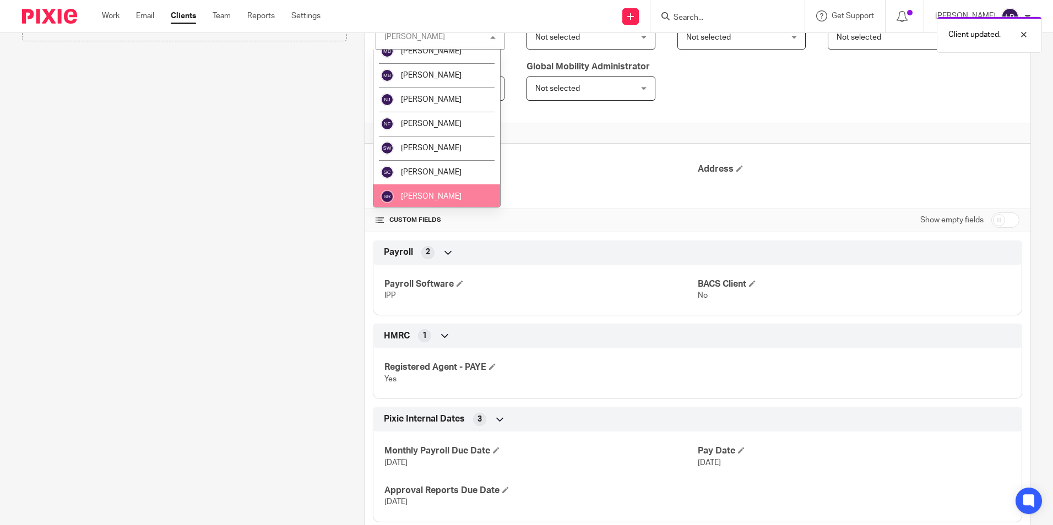
scroll to position [350, 0]
click at [425, 189] on li "[PERSON_NAME]" at bounding box center [436, 195] width 127 height 24
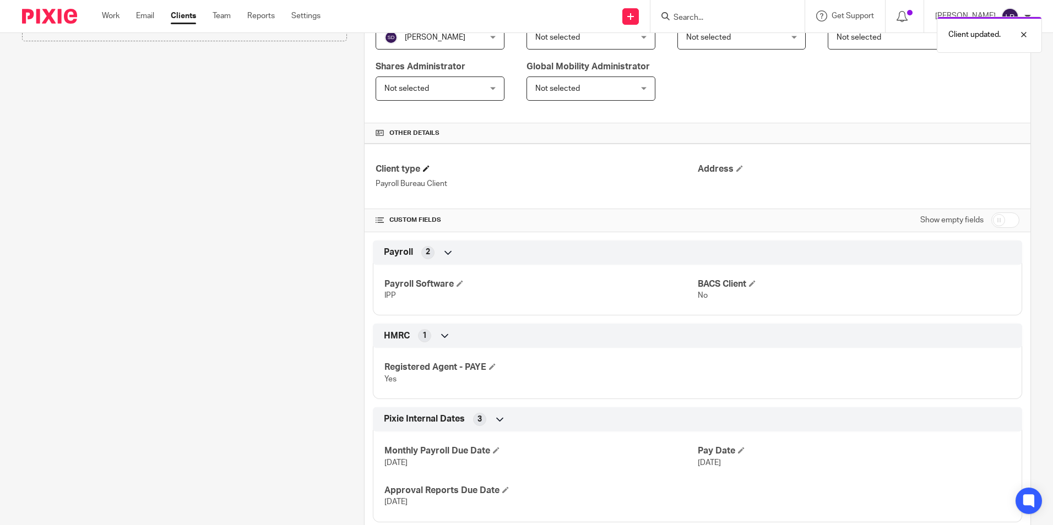
scroll to position [0, 0]
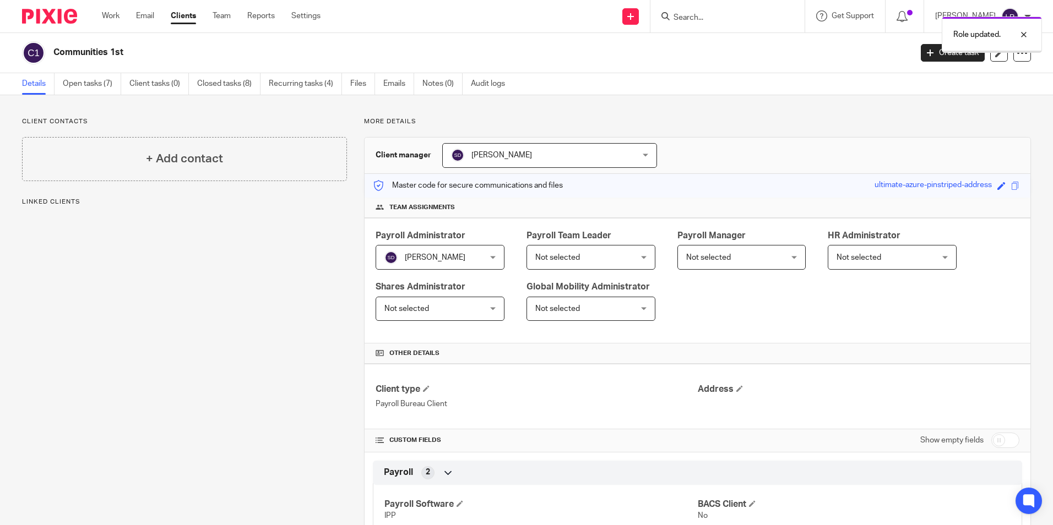
click at [563, 261] on span "Not selected" at bounding box center [557, 258] width 45 height 8
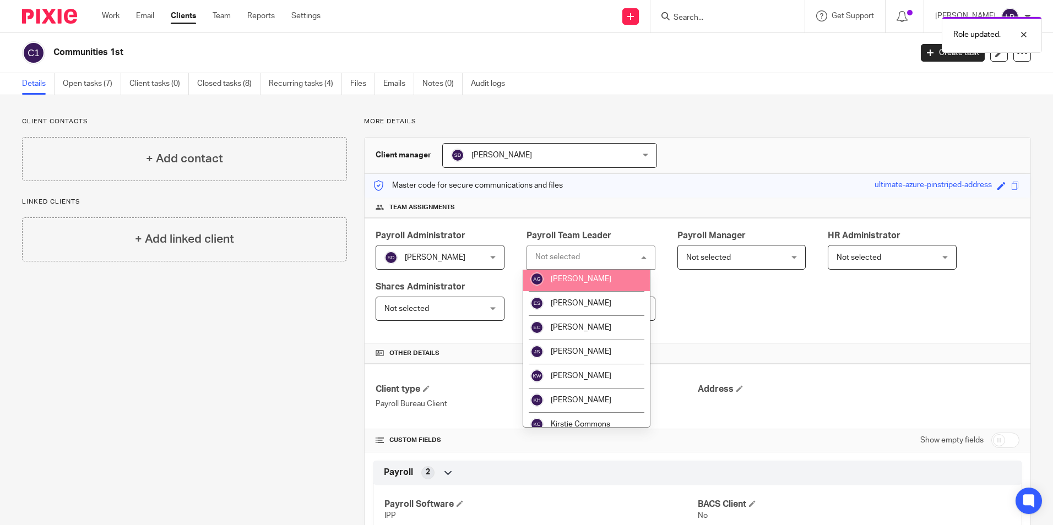
scroll to position [55, 0]
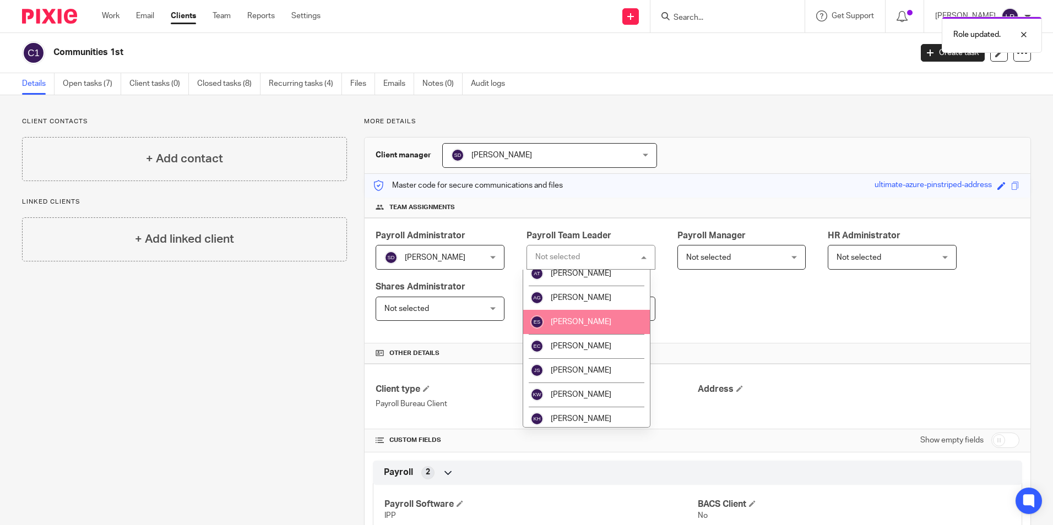
click at [579, 327] on li "[PERSON_NAME]" at bounding box center [586, 322] width 127 height 24
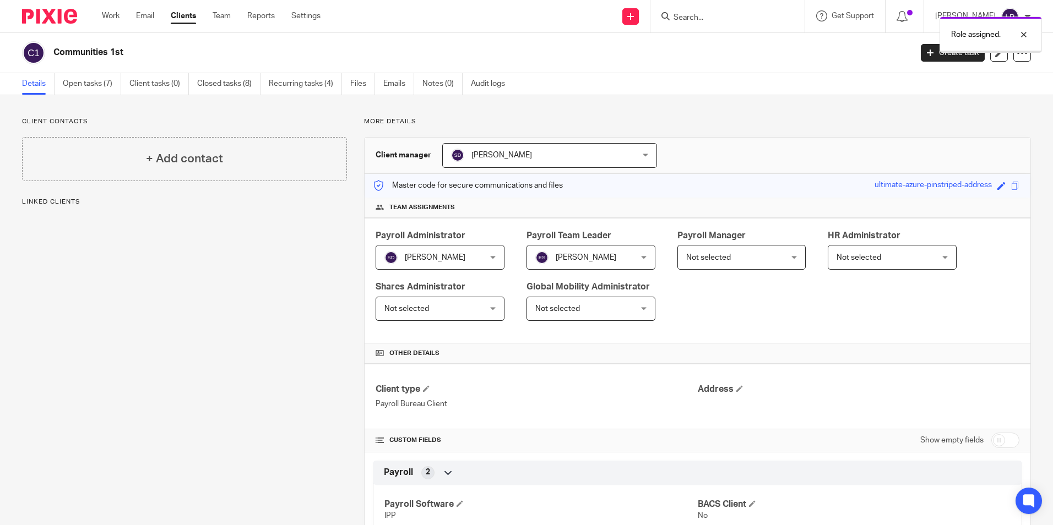
click at [722, 258] on span "Not selected" at bounding box center [708, 258] width 45 height 8
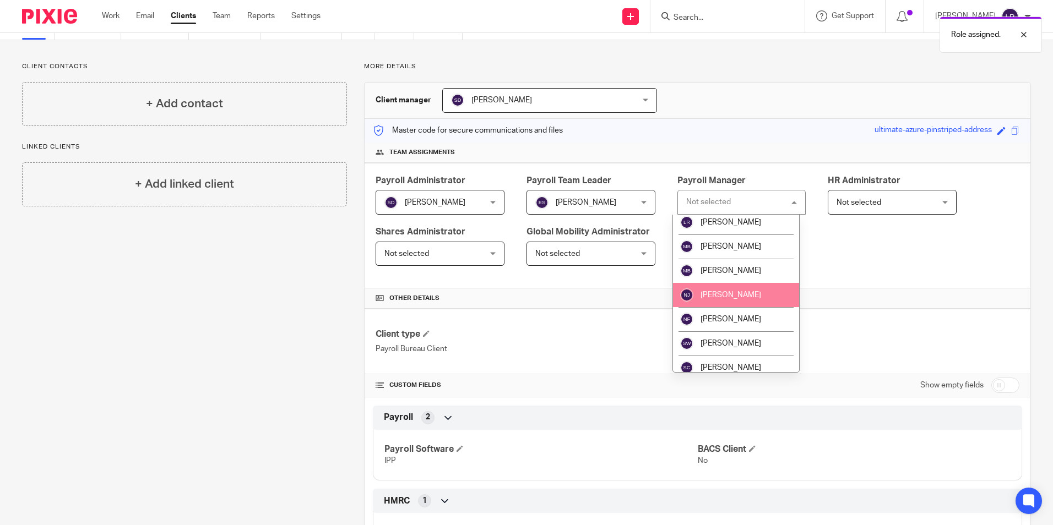
scroll to position [240, 0]
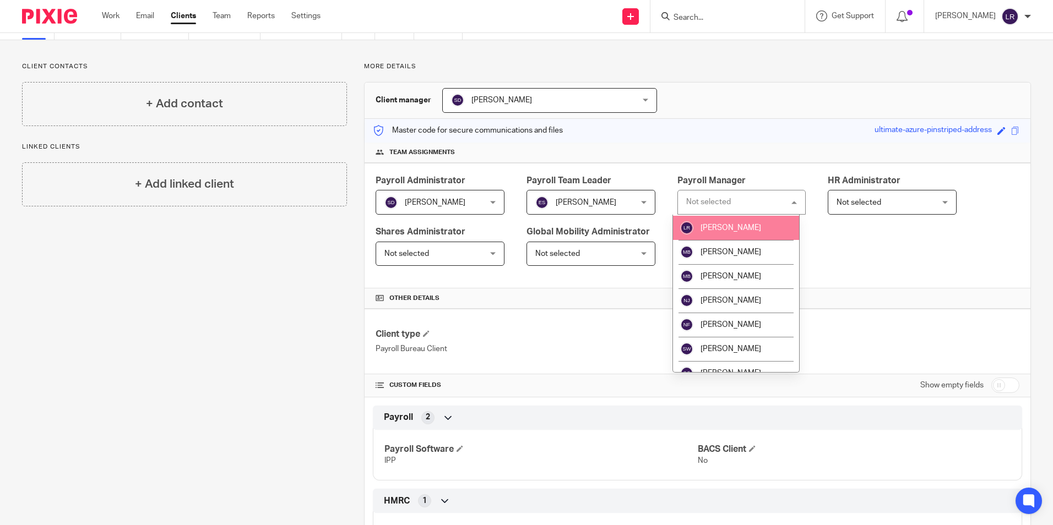
click at [728, 227] on span "[PERSON_NAME]" at bounding box center [731, 228] width 61 height 8
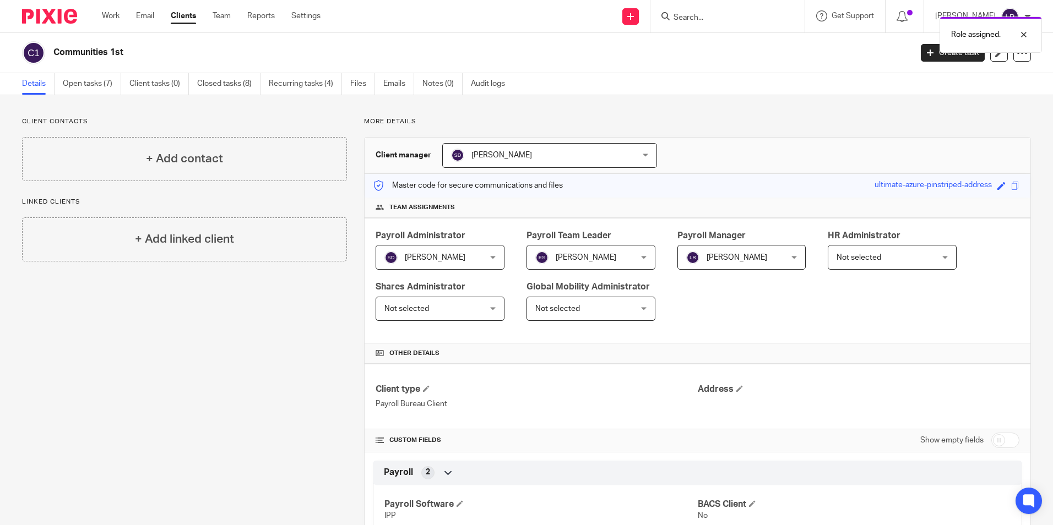
click at [182, 15] on link "Clients" at bounding box center [183, 15] width 25 height 11
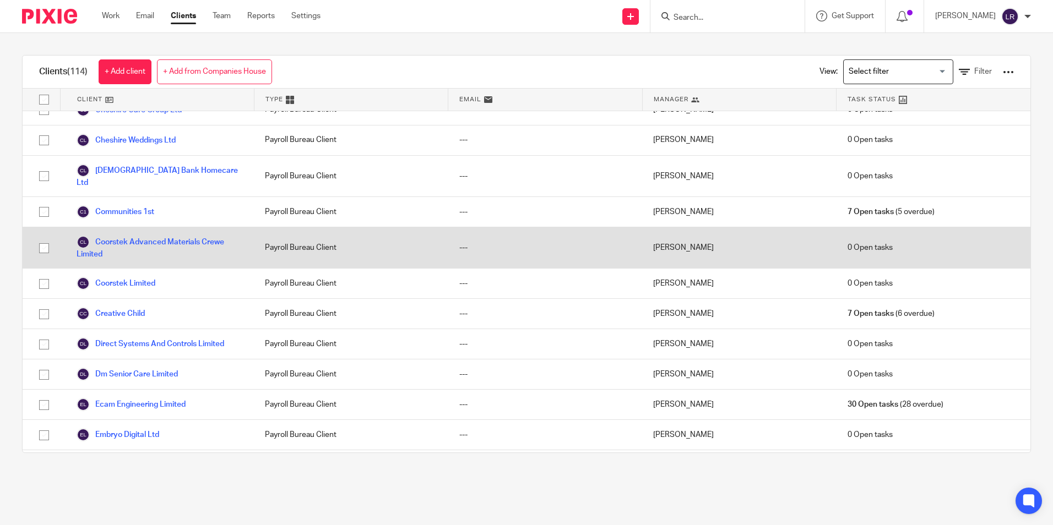
scroll to position [661, 0]
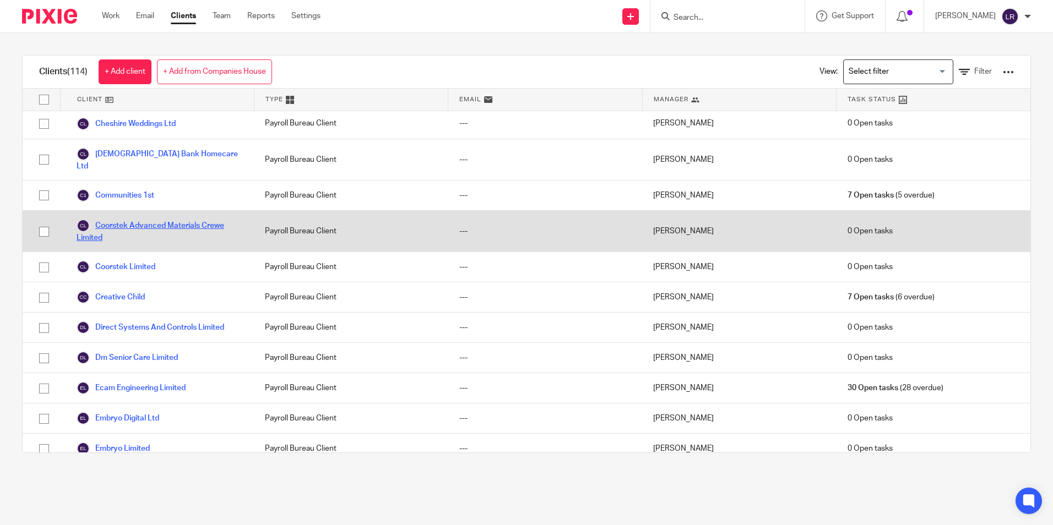
click at [173, 225] on link "Coorstek Advanced Materials Crewe Limited" at bounding box center [160, 231] width 166 height 24
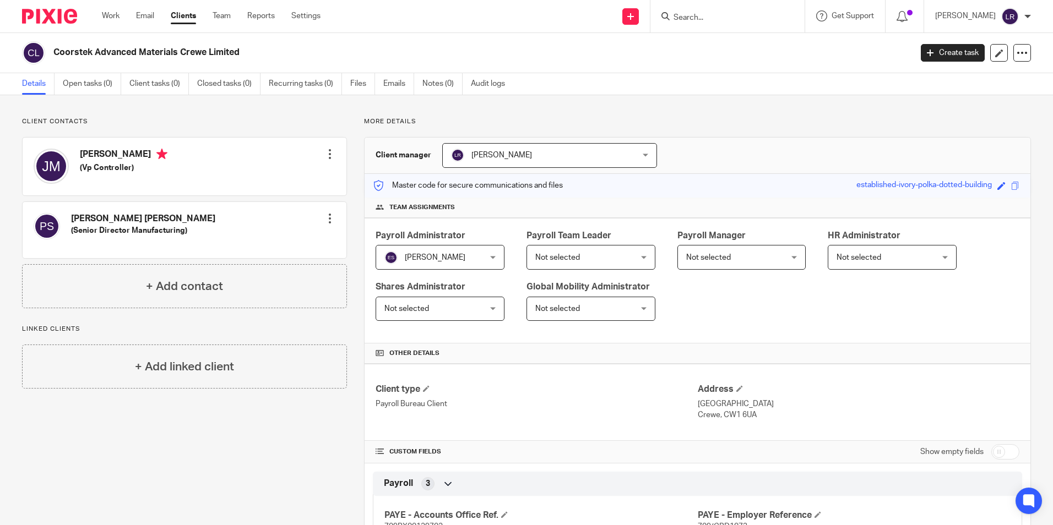
click at [484, 154] on span "[PERSON_NAME]" at bounding box center [502, 155] width 61 height 8
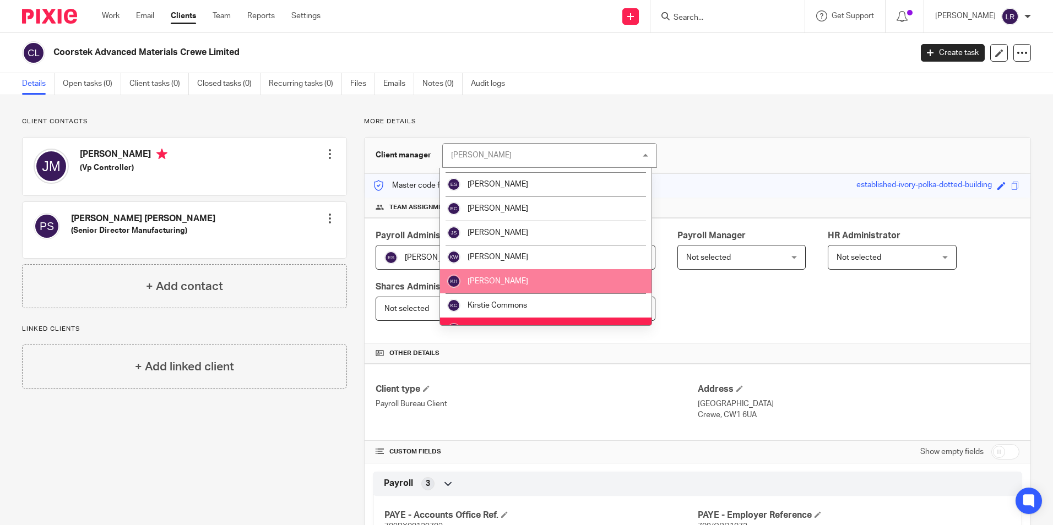
scroll to position [52, 0]
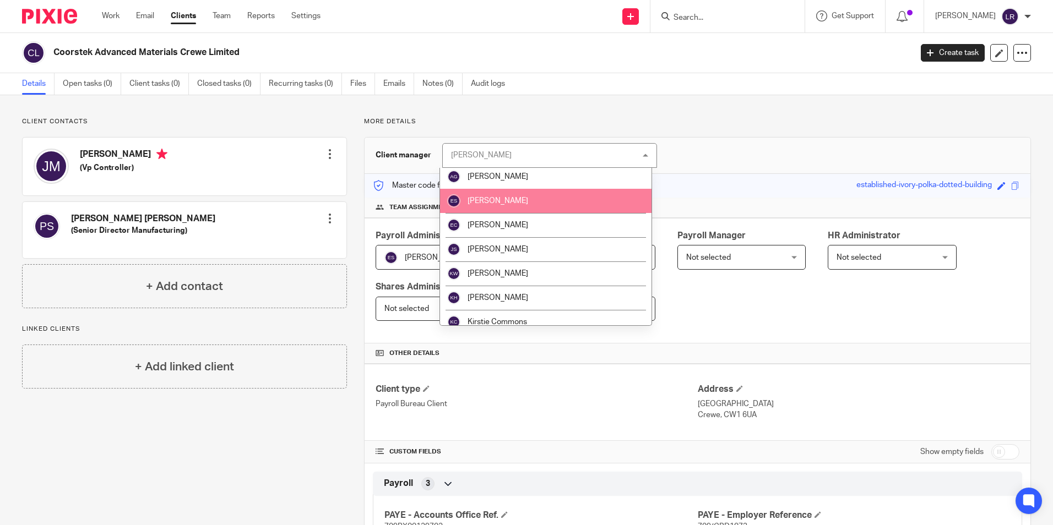
click at [518, 207] on li "[PERSON_NAME]" at bounding box center [546, 201] width 212 height 24
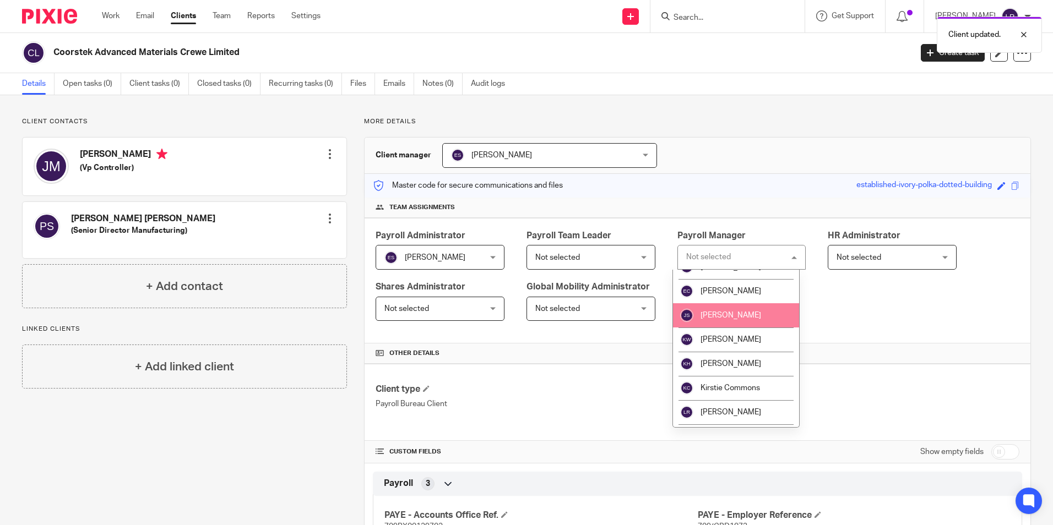
scroll to position [165, 0]
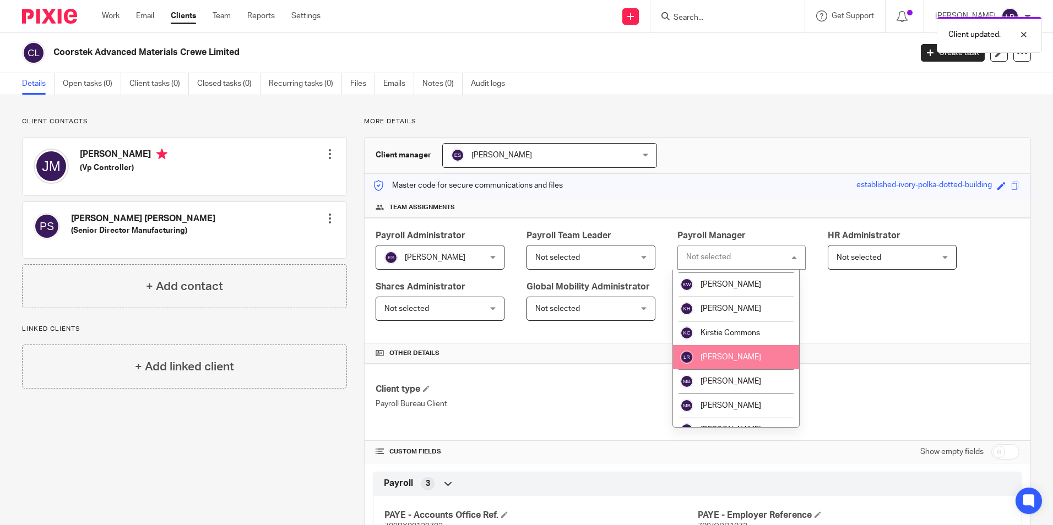
click at [731, 355] on span "[PERSON_NAME]" at bounding box center [731, 358] width 61 height 8
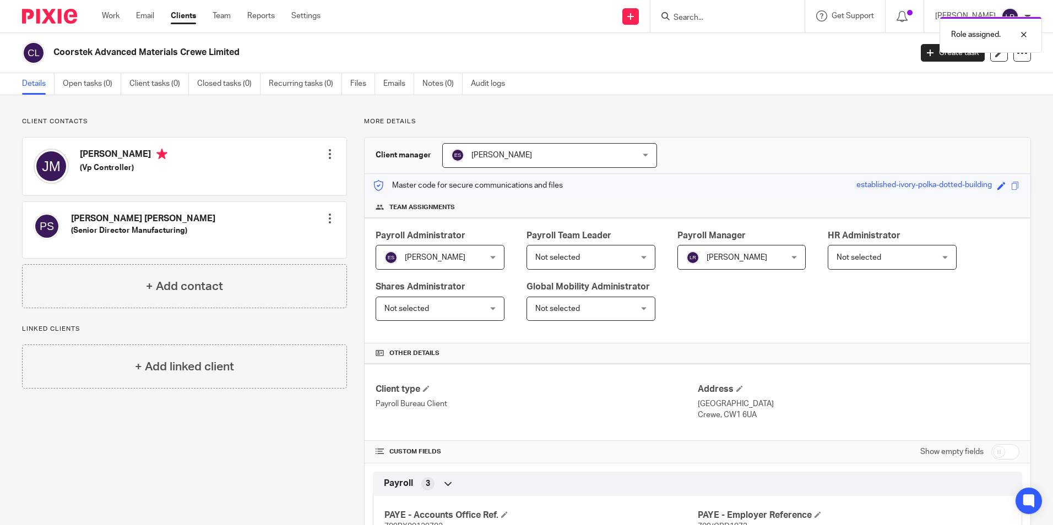
click at [187, 12] on link "Clients" at bounding box center [183, 15] width 25 height 11
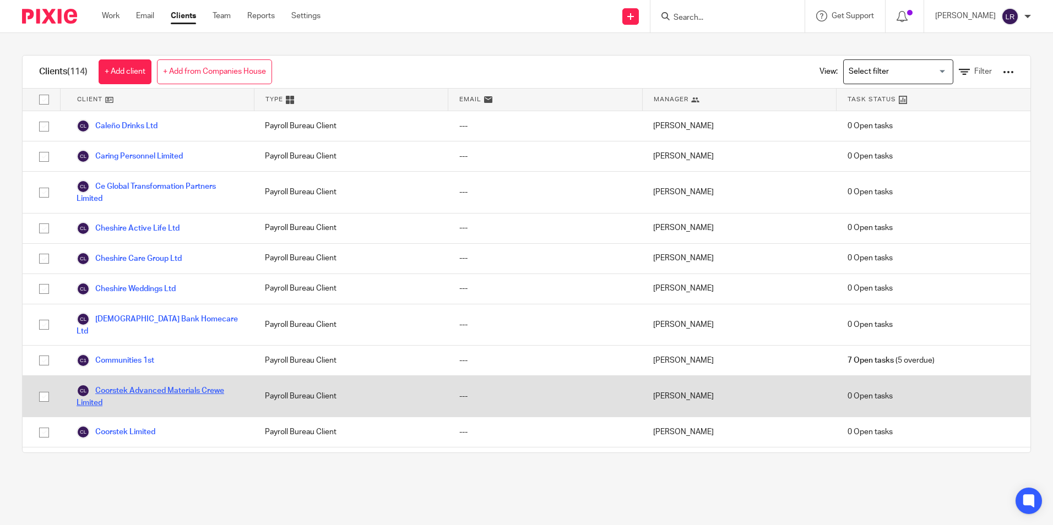
scroll to position [551, 0]
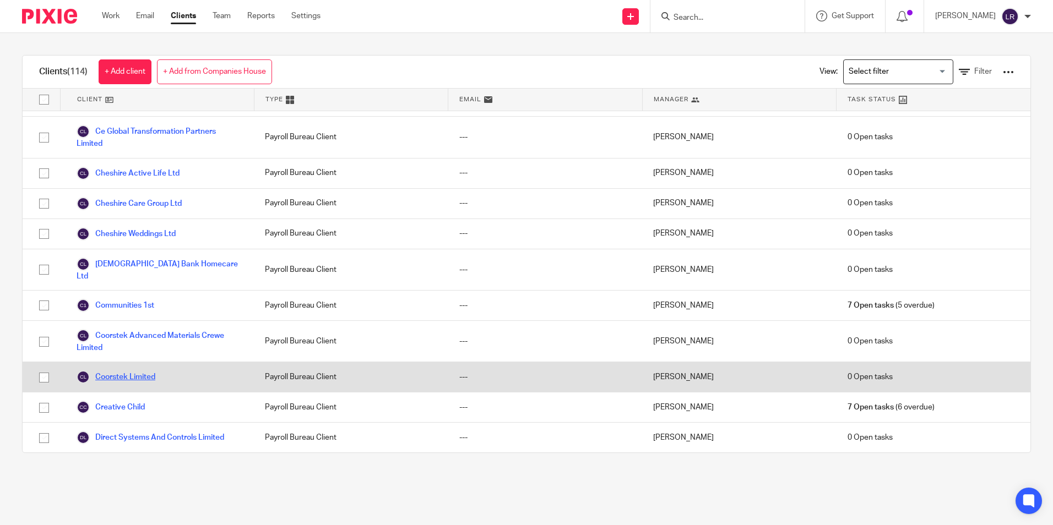
click at [149, 380] on link "Coorstek Limited" at bounding box center [116, 377] width 79 height 13
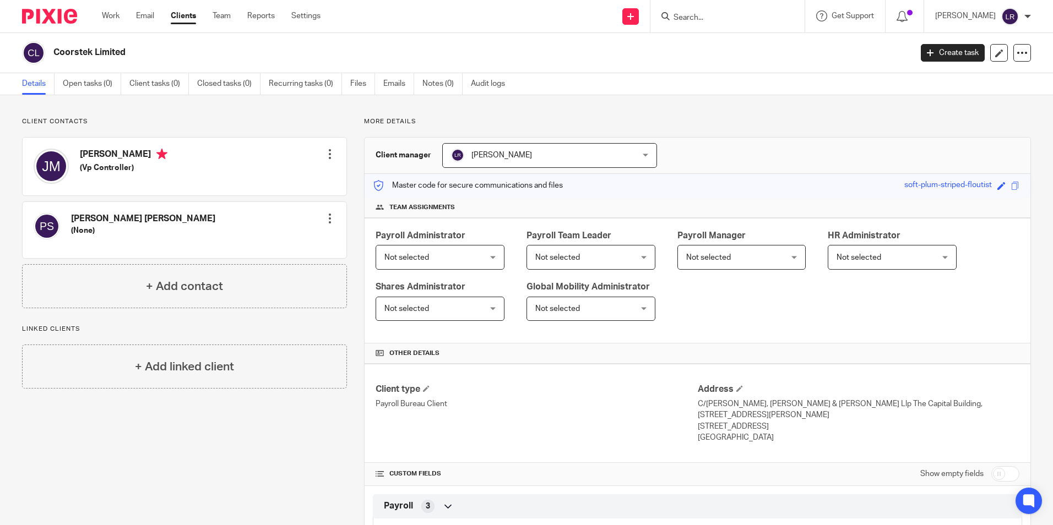
click at [475, 162] on span "[PERSON_NAME]" at bounding box center [533, 155] width 164 height 23
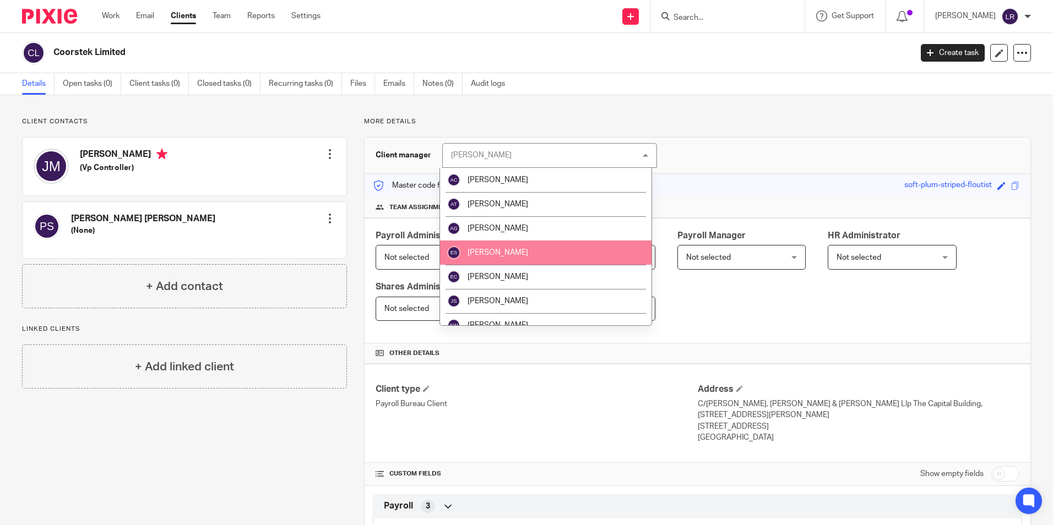
click at [512, 247] on li "[PERSON_NAME]" at bounding box center [546, 253] width 212 height 24
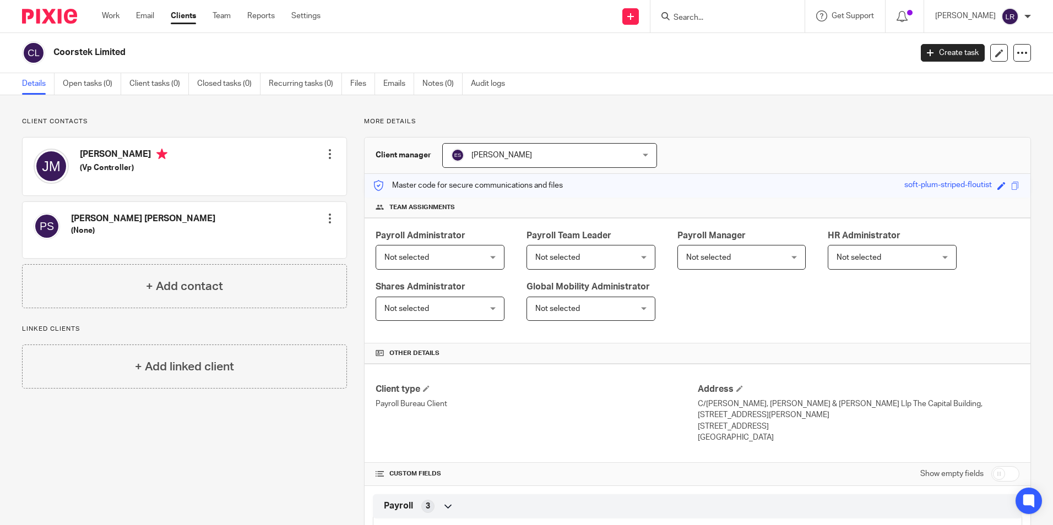
click at [457, 253] on span "Not selected" at bounding box center [431, 257] width 95 height 23
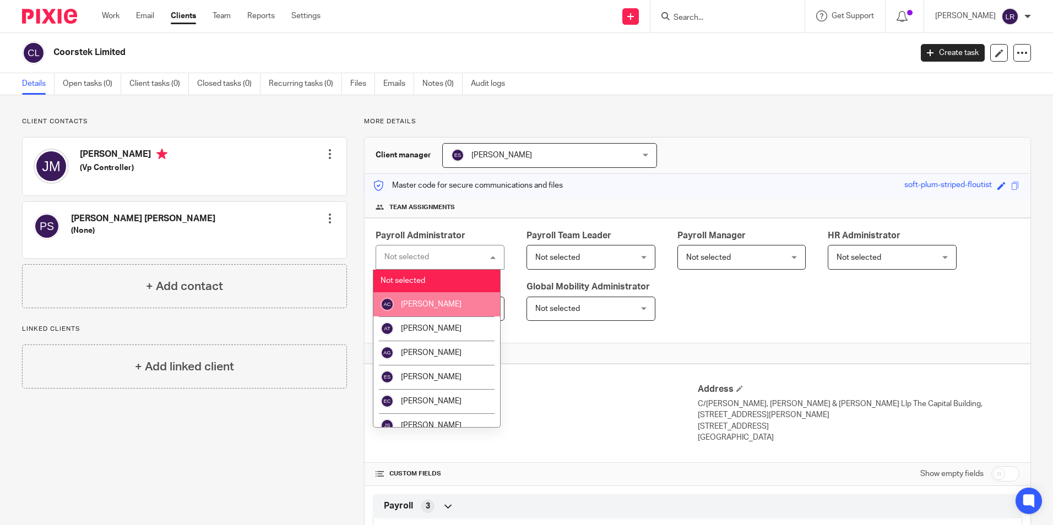
scroll to position [55, 0]
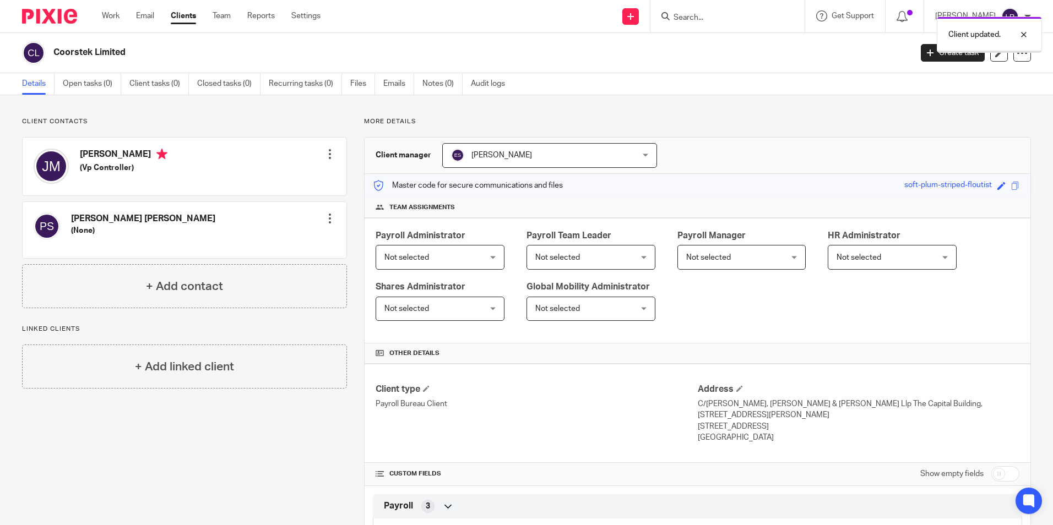
click at [463, 268] on span "Not selected" at bounding box center [431, 257] width 95 height 23
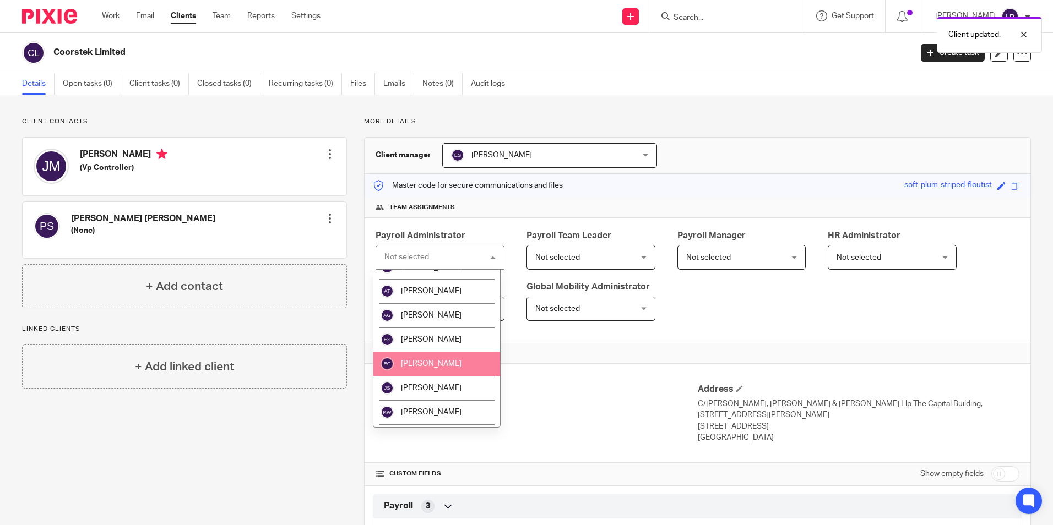
scroll to position [55, 0]
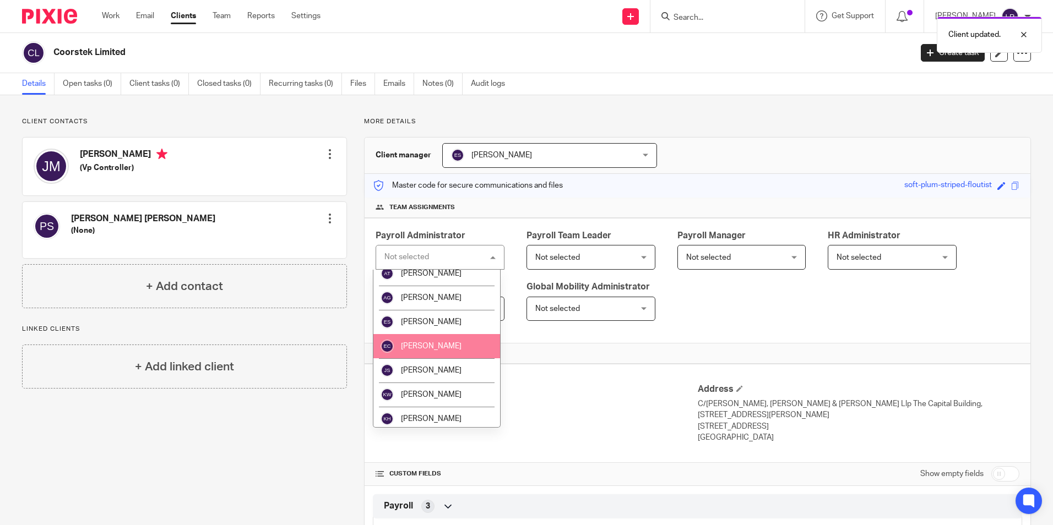
click at [452, 348] on li "[PERSON_NAME]" at bounding box center [436, 346] width 127 height 24
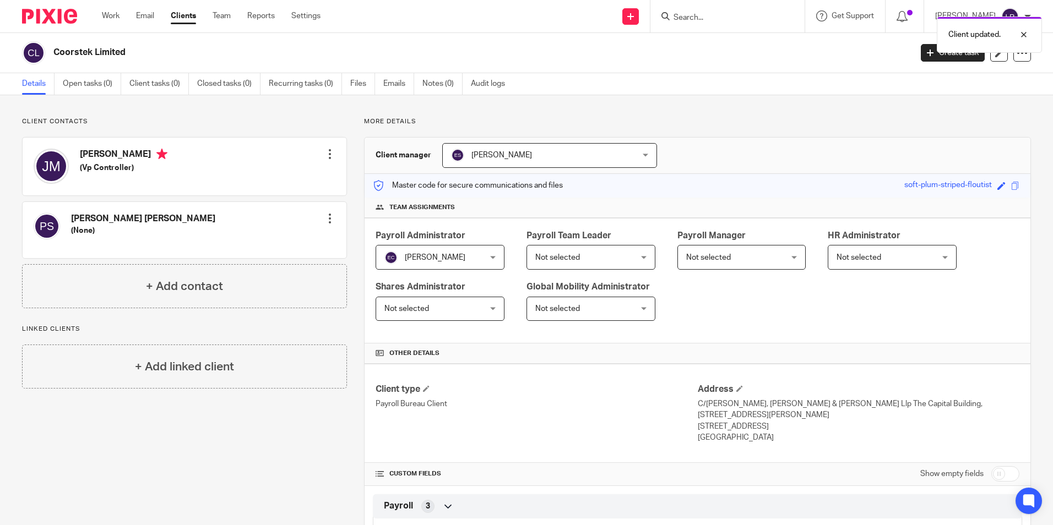
click at [459, 259] on span "[PERSON_NAME]" at bounding box center [431, 257] width 95 height 23
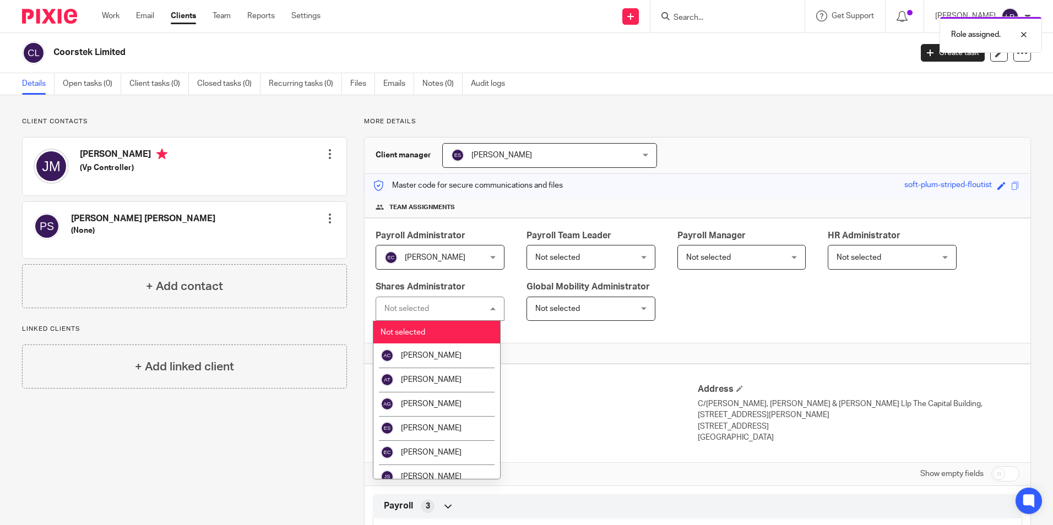
click at [459, 259] on span "[PERSON_NAME]" at bounding box center [431, 257] width 95 height 23
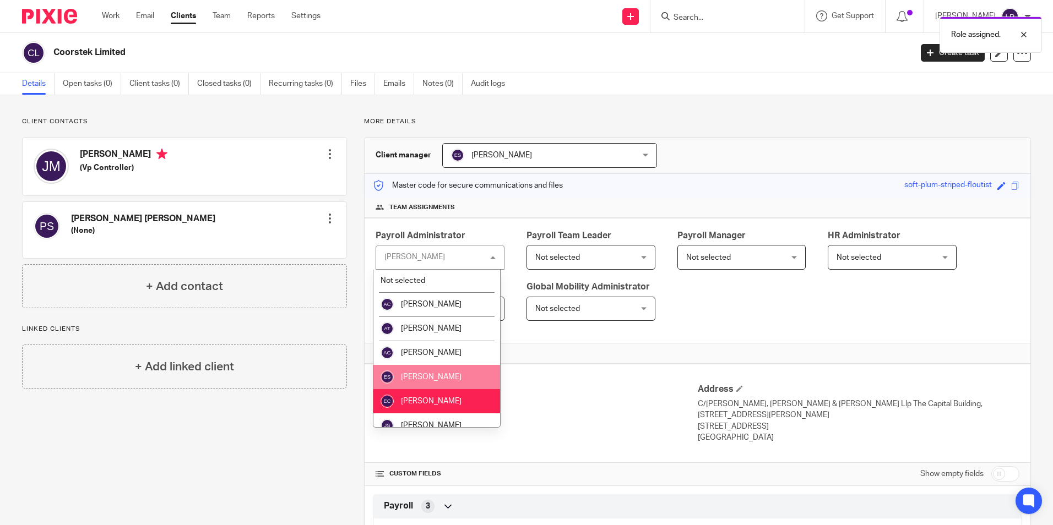
click at [446, 376] on span "[PERSON_NAME]" at bounding box center [431, 377] width 61 height 8
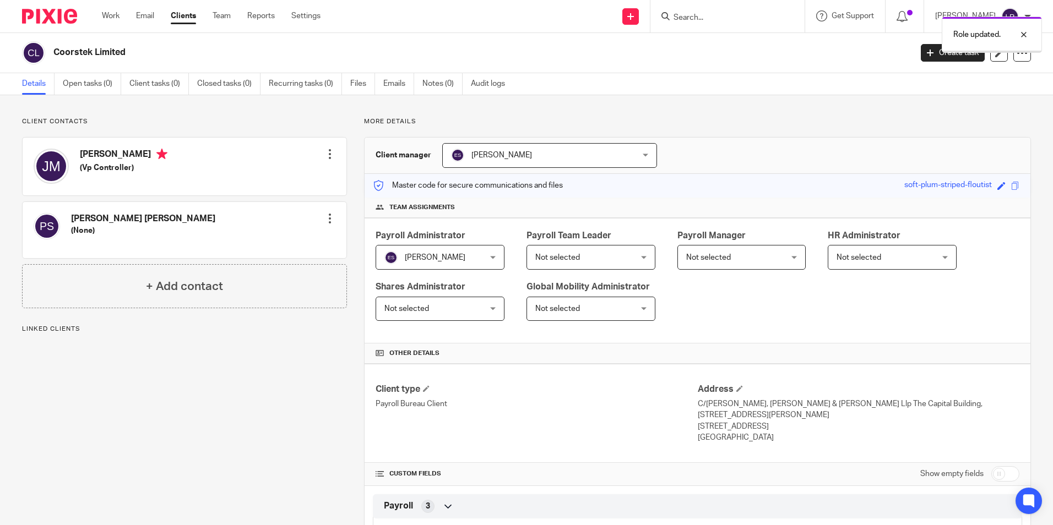
click at [580, 260] on span "Not selected" at bounding box center [582, 257] width 95 height 23
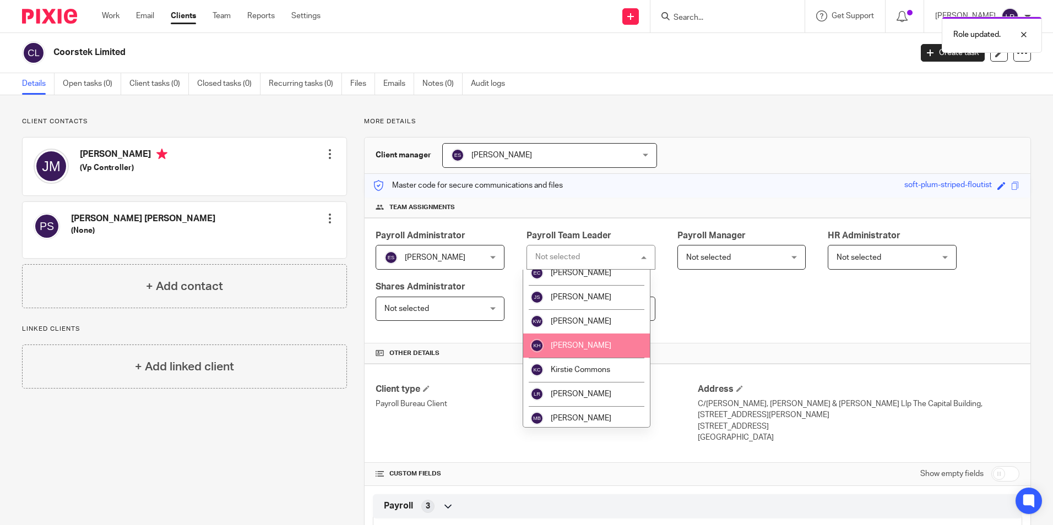
scroll to position [110, 0]
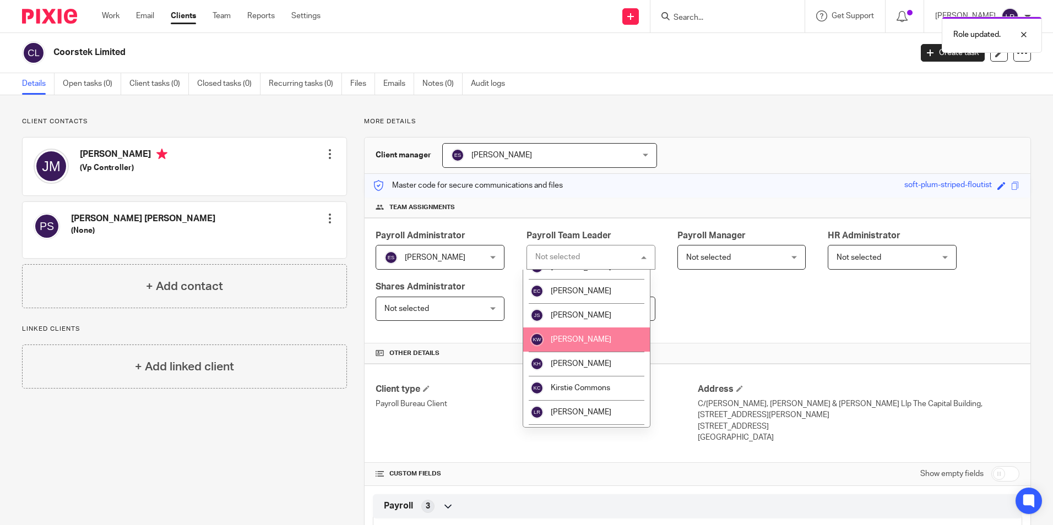
click at [728, 328] on div "Payroll Administrator Emma Shone Emma Shone Not selected Alex Chambers Alex Tho…" at bounding box center [698, 281] width 666 height 126
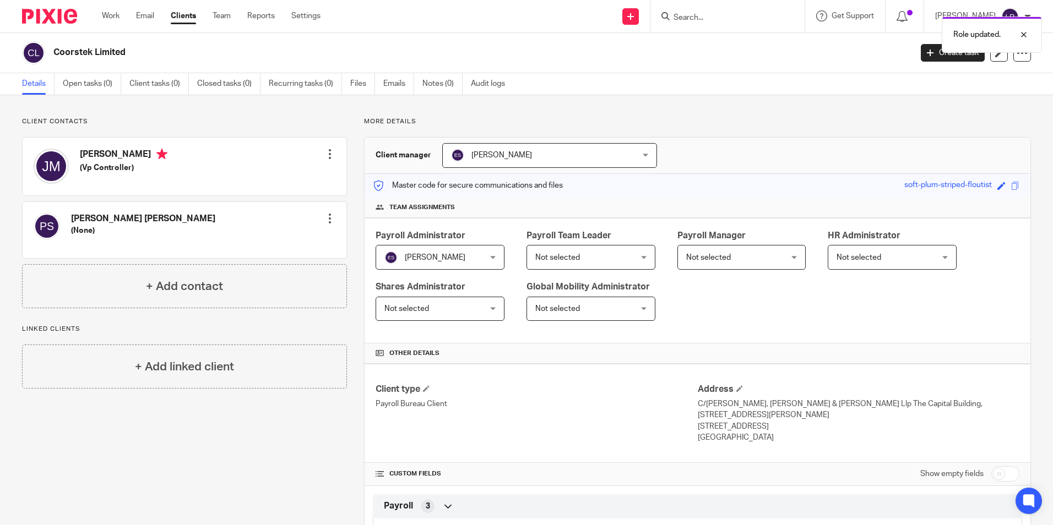
click at [744, 259] on span "Not selected" at bounding box center [733, 257] width 95 height 23
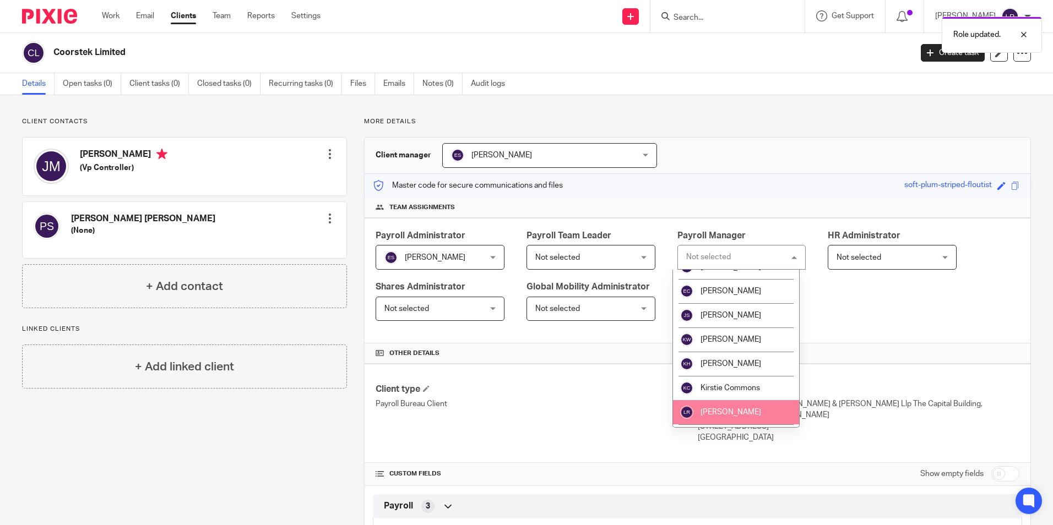
click at [740, 409] on span "[PERSON_NAME]" at bounding box center [731, 413] width 61 height 8
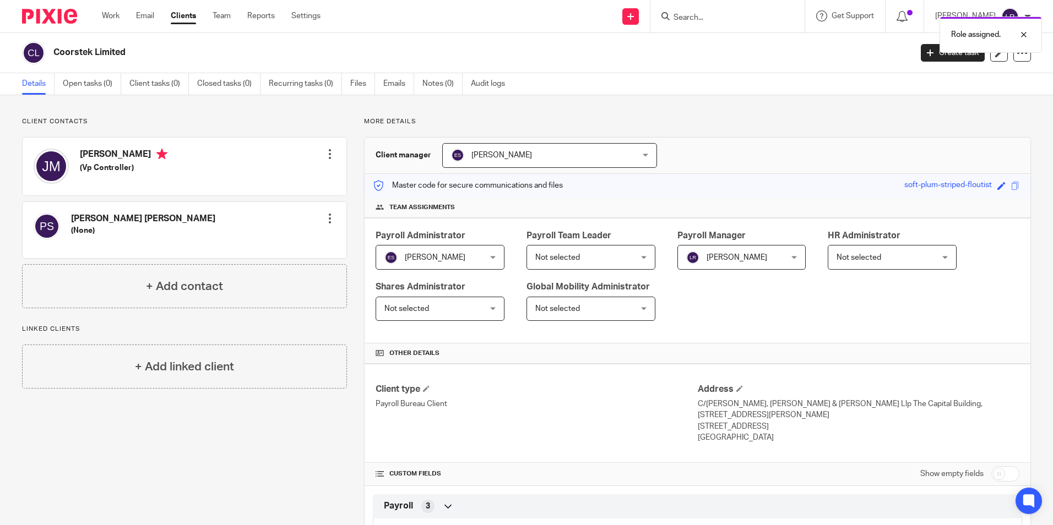
click at [202, 14] on ul "Work Email Clients Team Reports Settings" at bounding box center [219, 15] width 235 height 11
click at [194, 14] on link "Clients" at bounding box center [183, 15] width 25 height 11
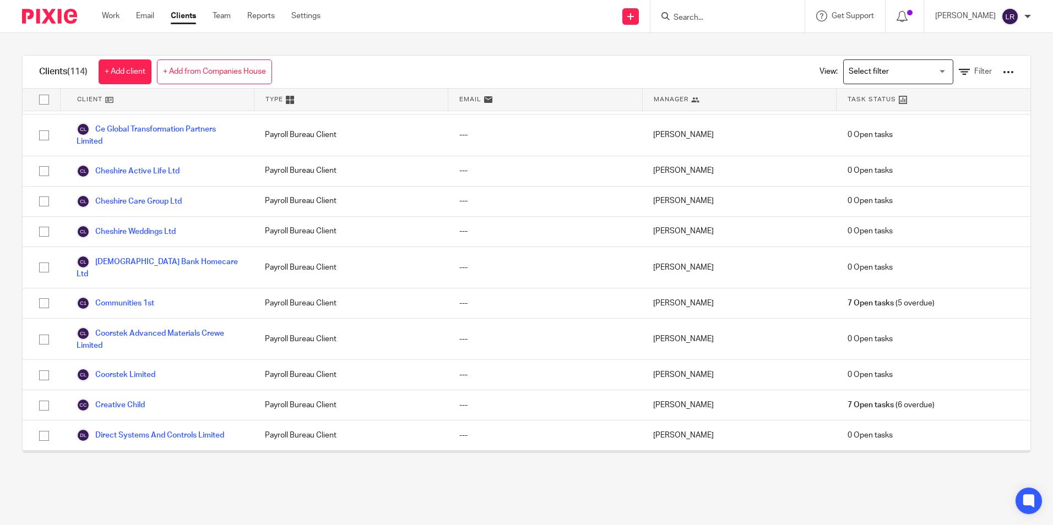
scroll to position [606, 0]
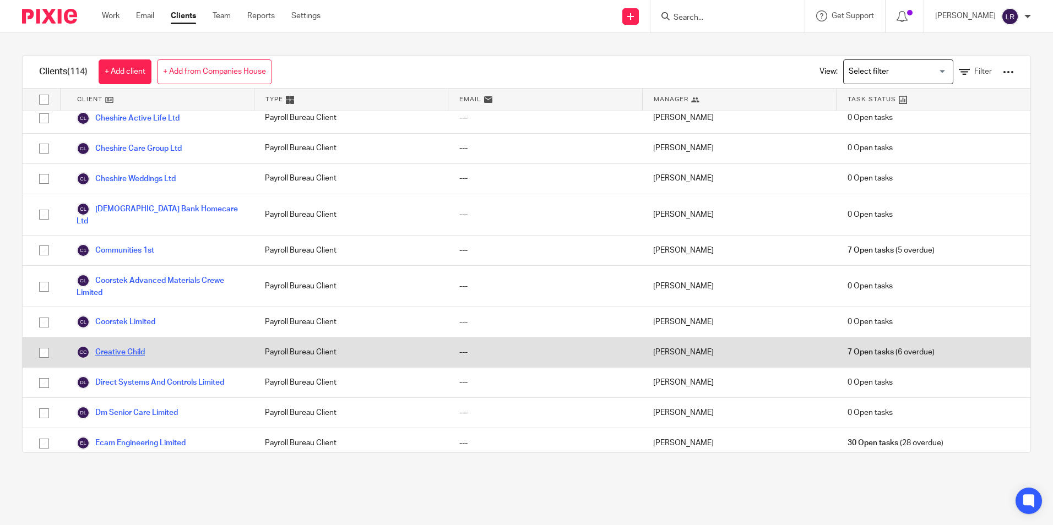
click at [132, 354] on link "Creative Child" at bounding box center [111, 352] width 68 height 13
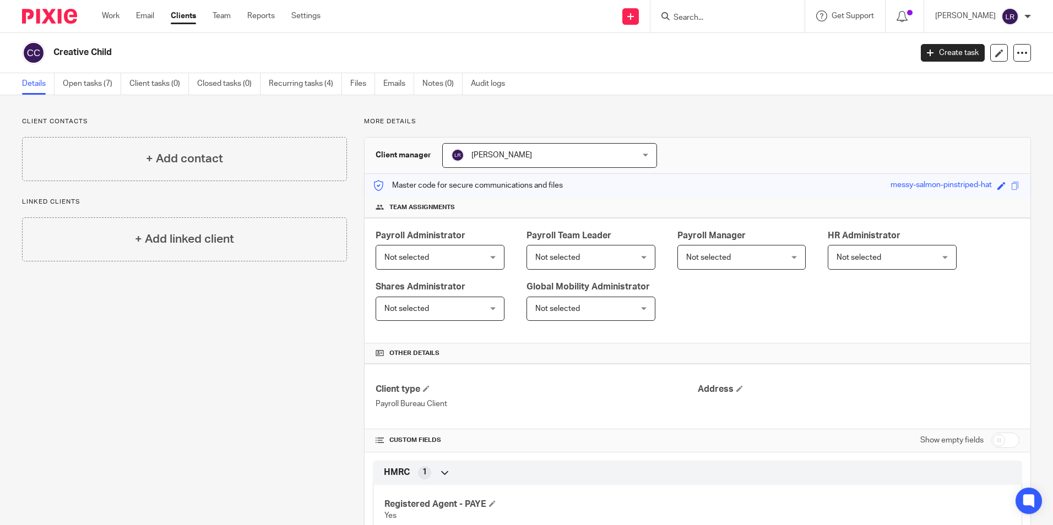
click at [438, 262] on span "Not selected" at bounding box center [431, 257] width 95 height 23
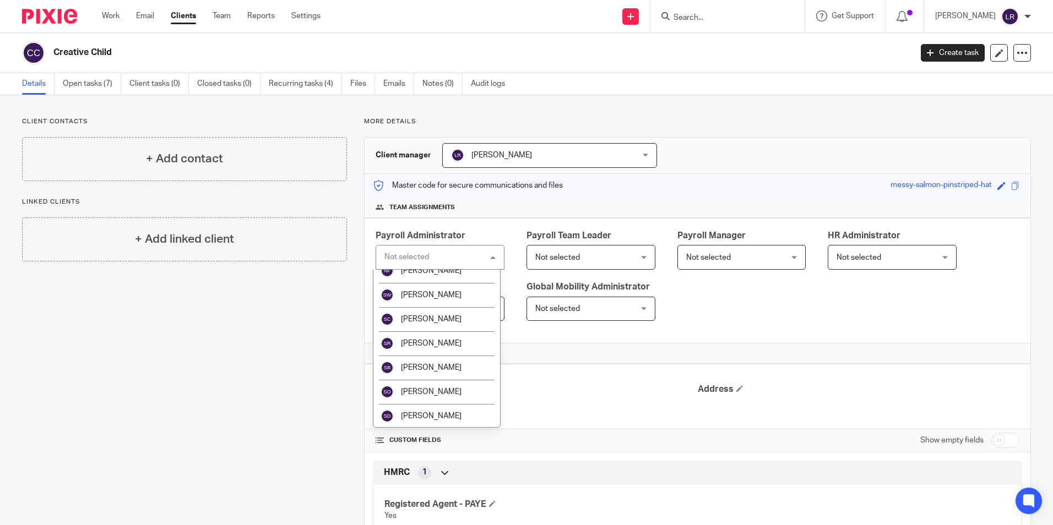
scroll to position [350, 0]
click at [442, 419] on li "[PERSON_NAME]" at bounding box center [436, 415] width 127 height 24
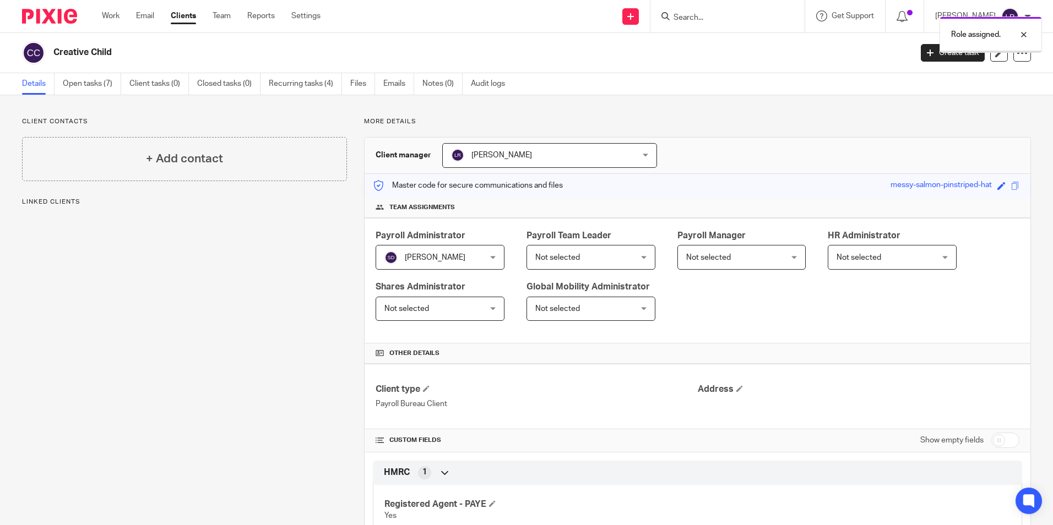
click at [503, 162] on span "[PERSON_NAME]" at bounding box center [533, 155] width 164 height 23
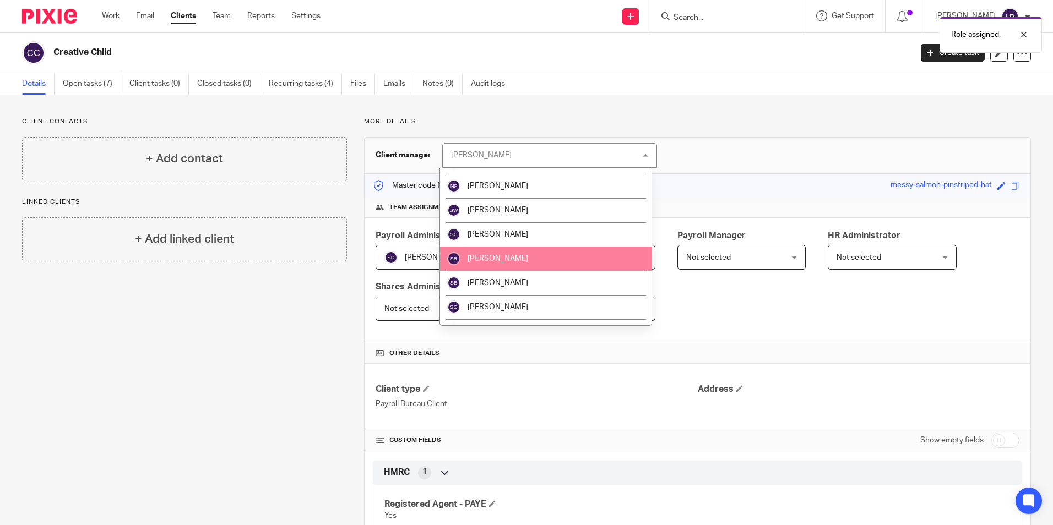
scroll to position [327, 0]
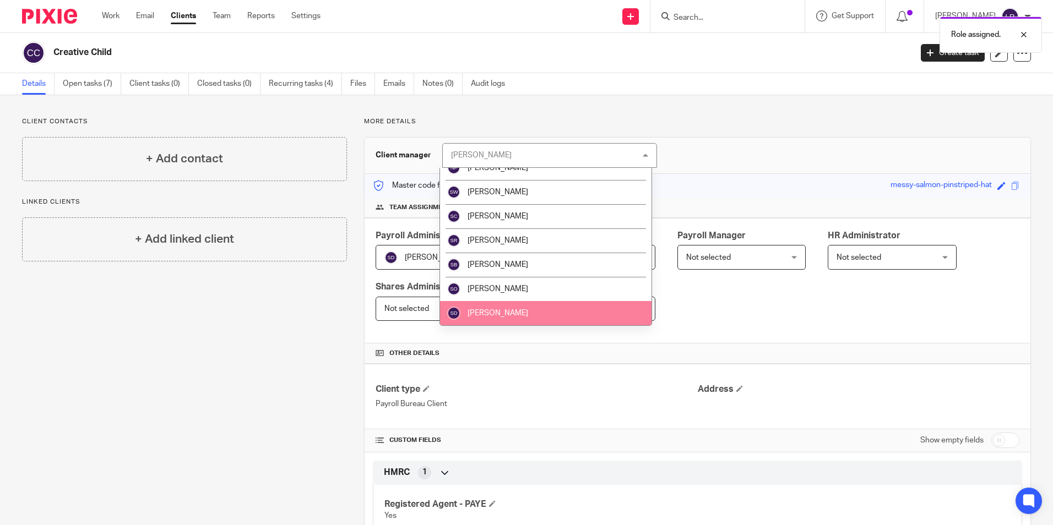
click at [508, 310] on li "[PERSON_NAME]" at bounding box center [546, 313] width 212 height 24
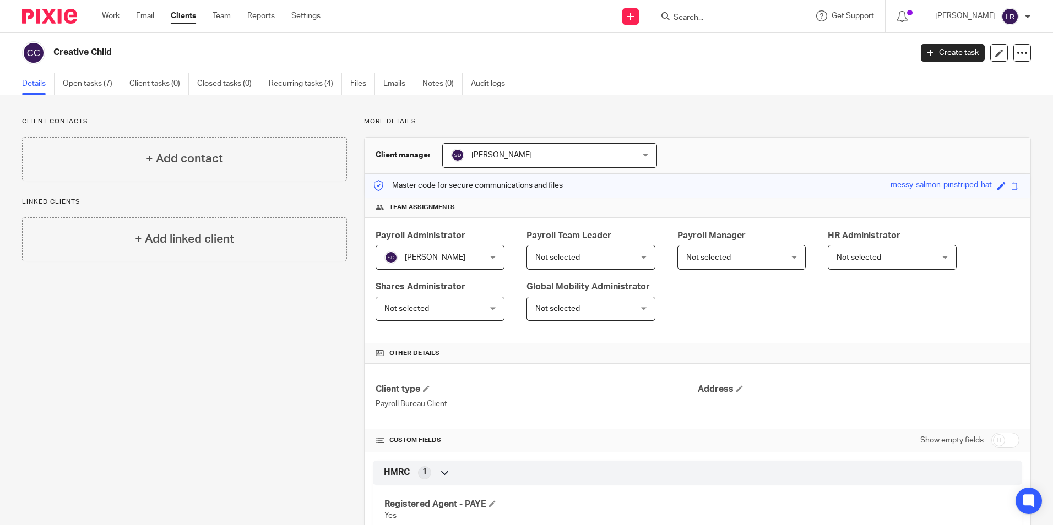
click at [576, 256] on span "Not selected" at bounding box center [582, 257] width 95 height 23
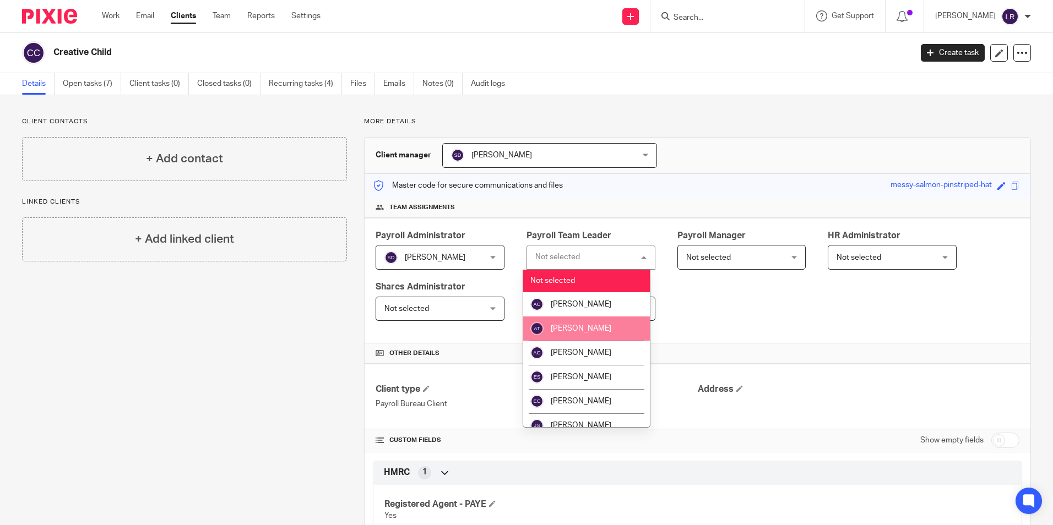
scroll to position [55, 0]
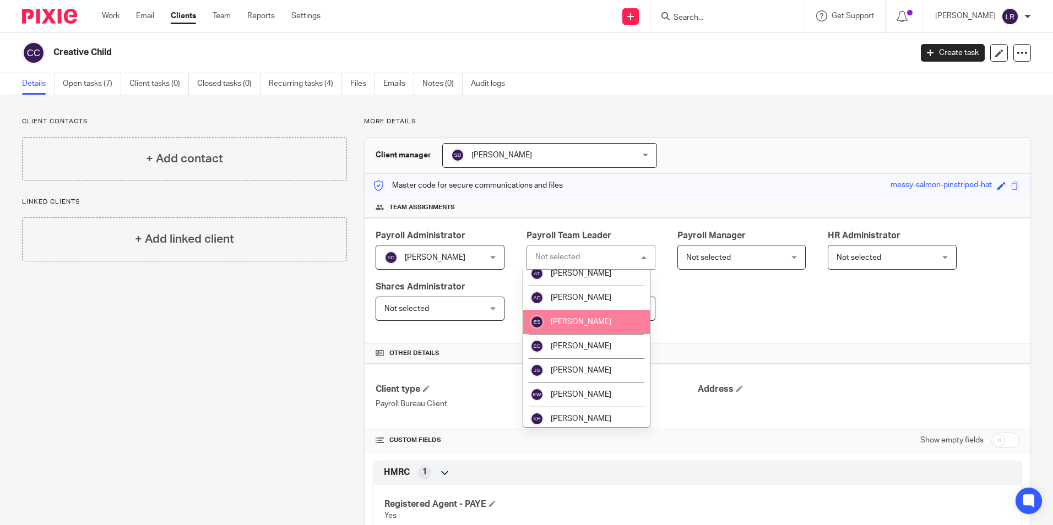
click at [579, 322] on span "[PERSON_NAME]" at bounding box center [581, 322] width 61 height 8
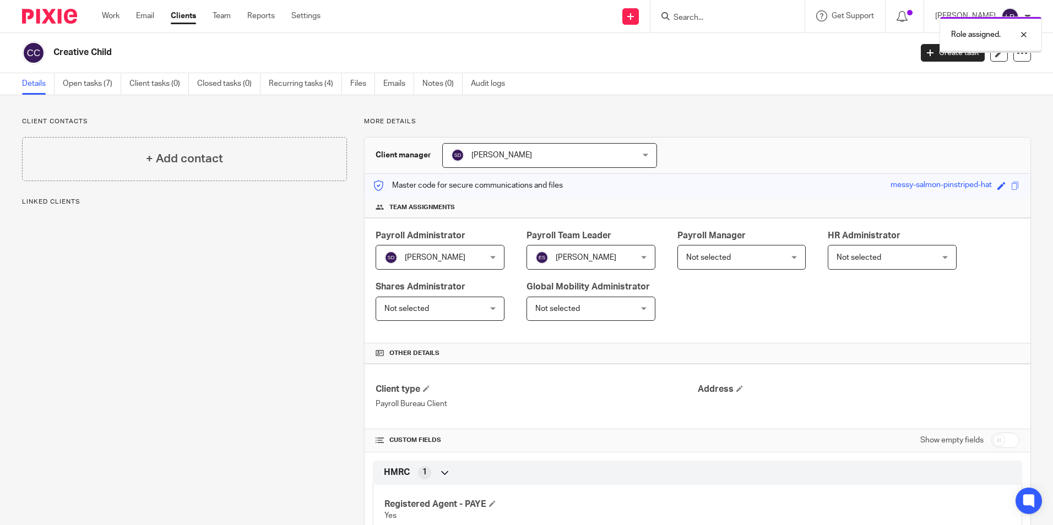
click at [714, 261] on span "Not selected" at bounding box center [708, 258] width 45 height 8
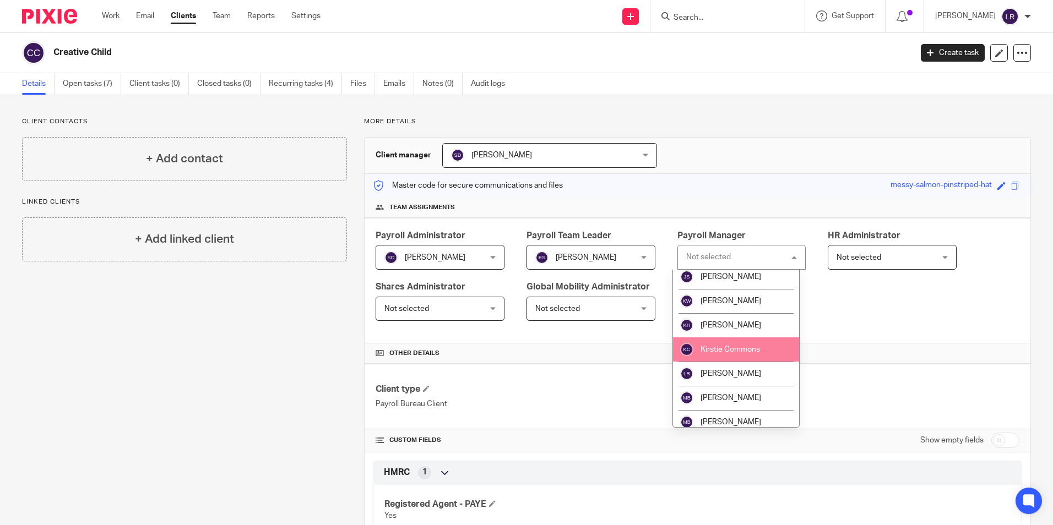
scroll to position [165, 0]
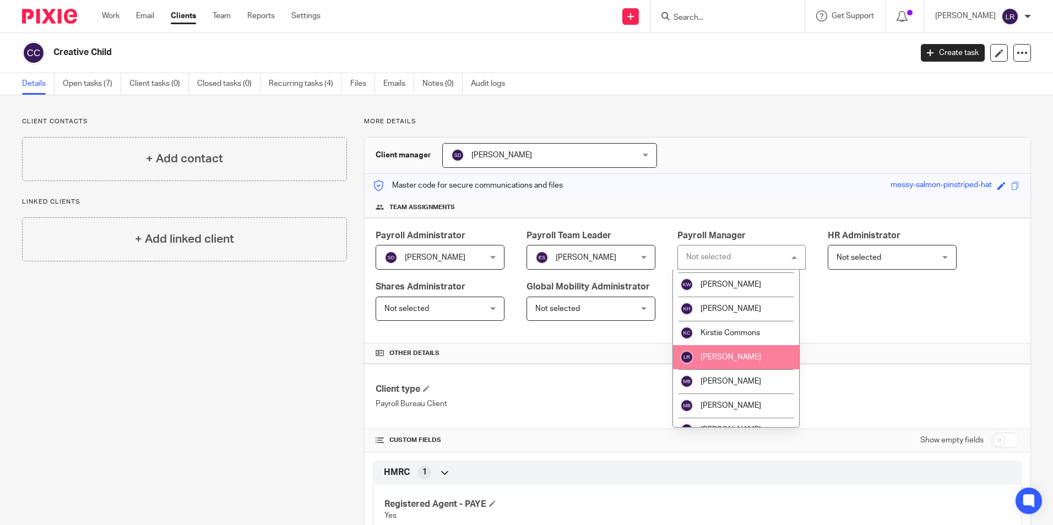
click at [720, 360] on span "[PERSON_NAME]" at bounding box center [731, 358] width 61 height 8
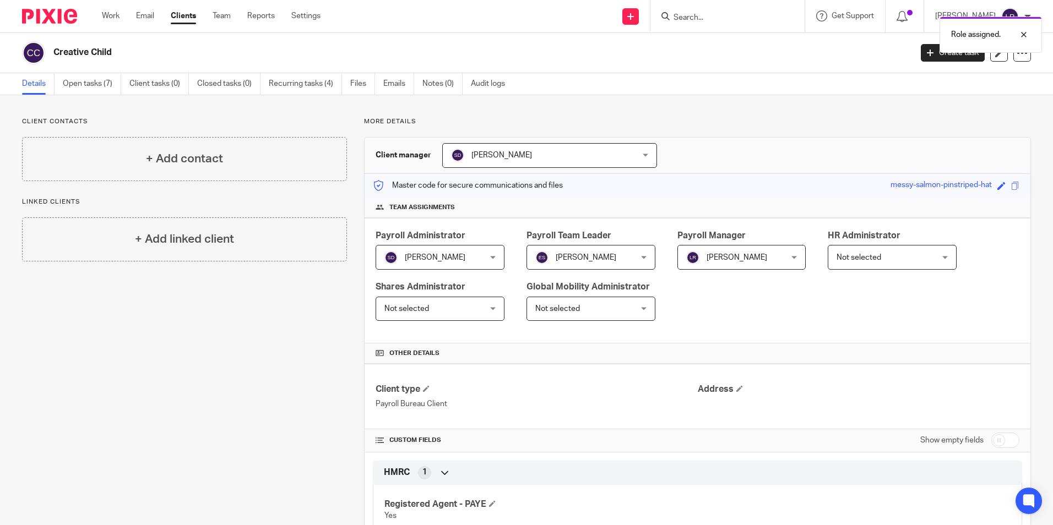
click at [175, 19] on link "Clients" at bounding box center [183, 15] width 25 height 11
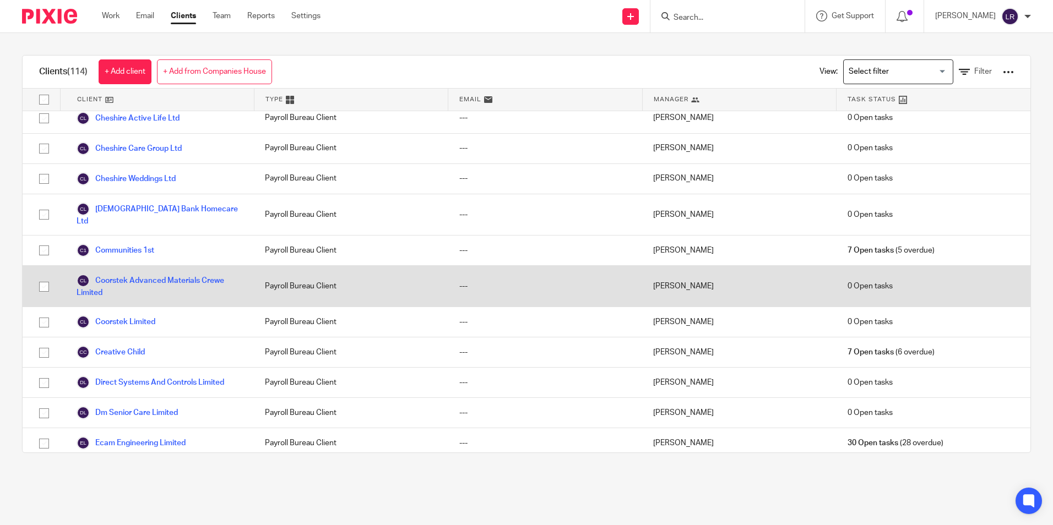
scroll to position [716, 0]
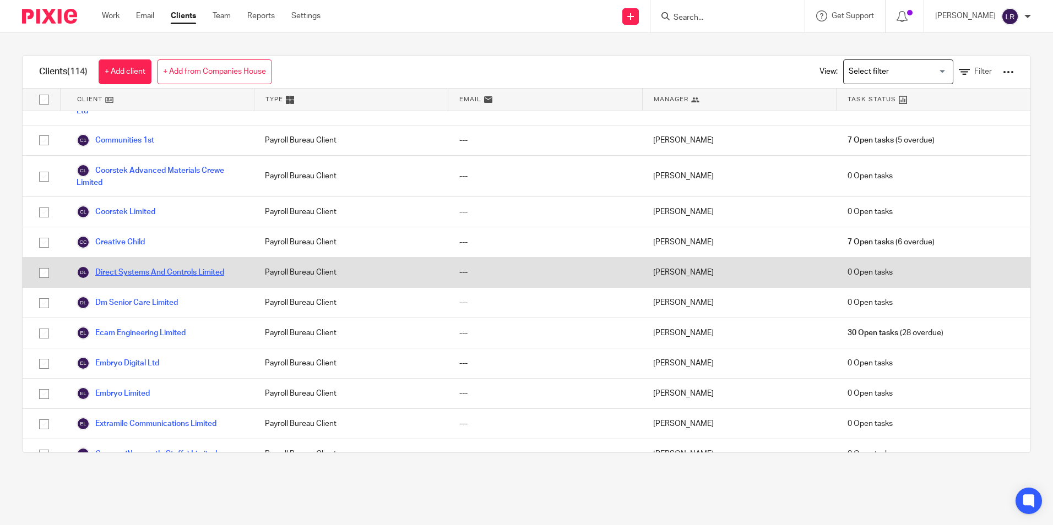
click at [147, 278] on link "Direct Systems And Controls Limited" at bounding box center [151, 272] width 148 height 13
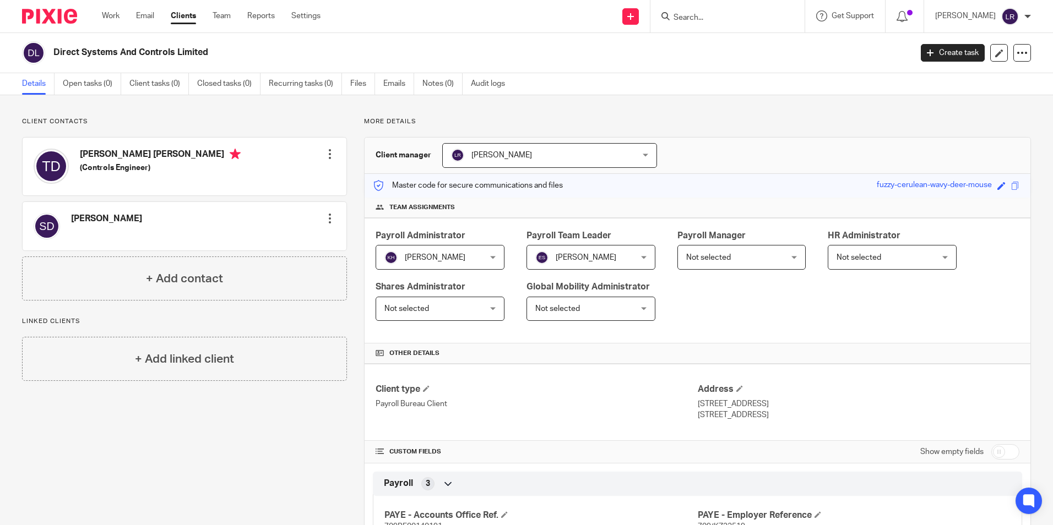
click at [523, 158] on span "[PERSON_NAME]" at bounding box center [533, 155] width 164 height 23
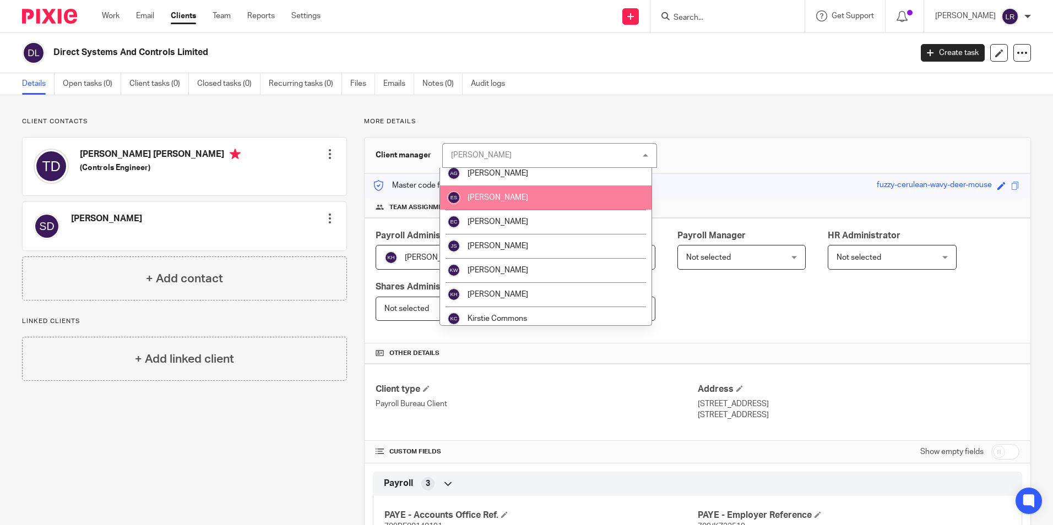
scroll to position [110, 0]
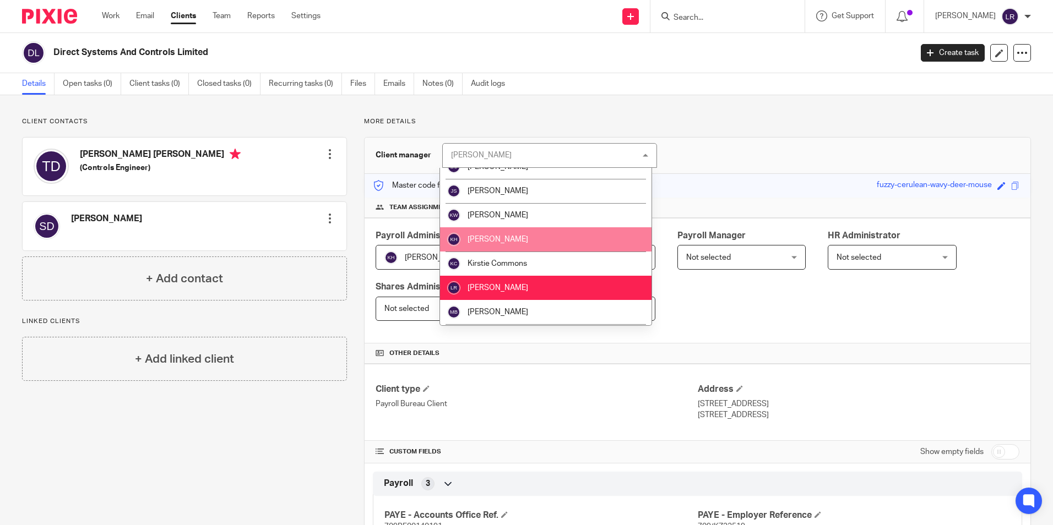
click at [510, 241] on li "[PERSON_NAME]" at bounding box center [546, 239] width 212 height 24
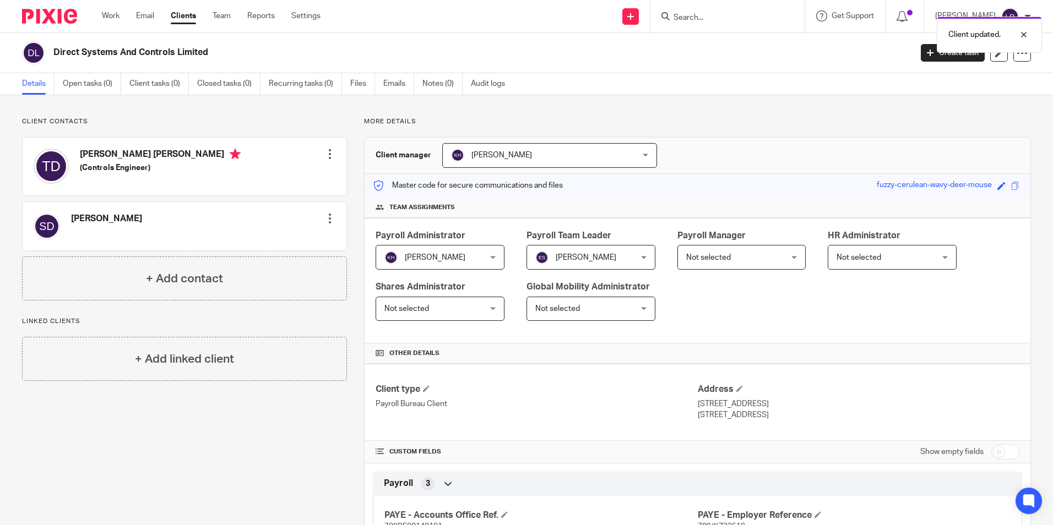
click at [696, 261] on span "Not selected" at bounding box center [708, 258] width 45 height 8
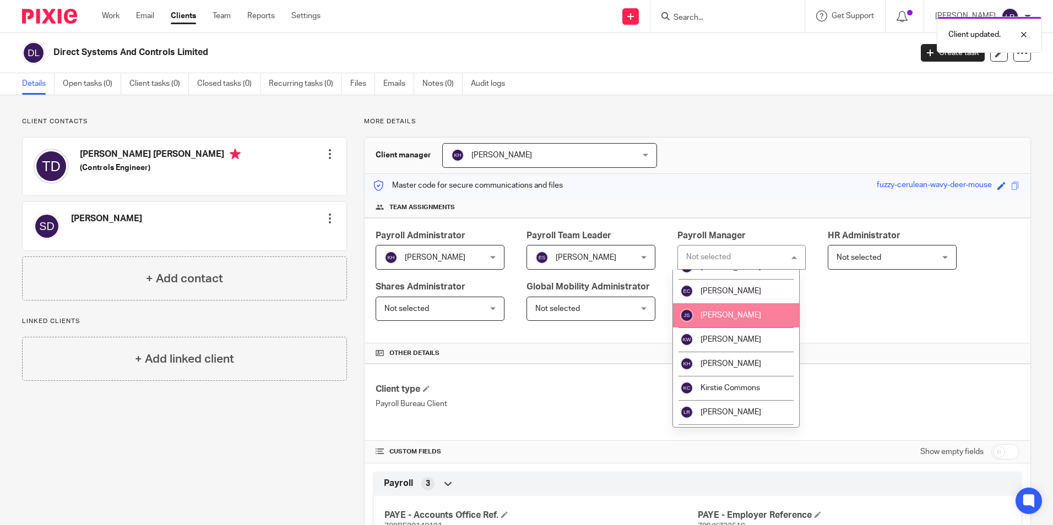
scroll to position [165, 0]
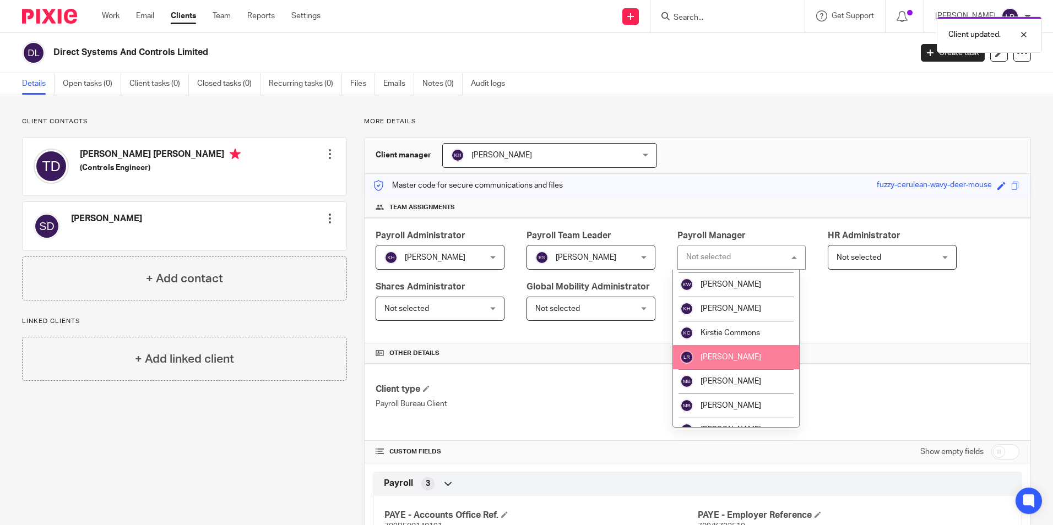
click at [711, 352] on li "[PERSON_NAME]" at bounding box center [736, 357] width 127 height 24
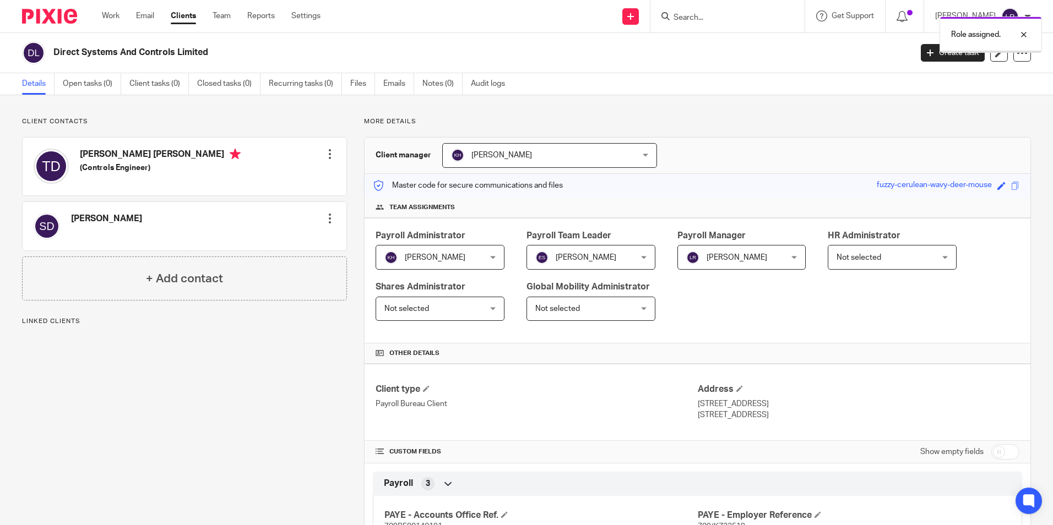
click at [187, 17] on link "Clients" at bounding box center [183, 15] width 25 height 11
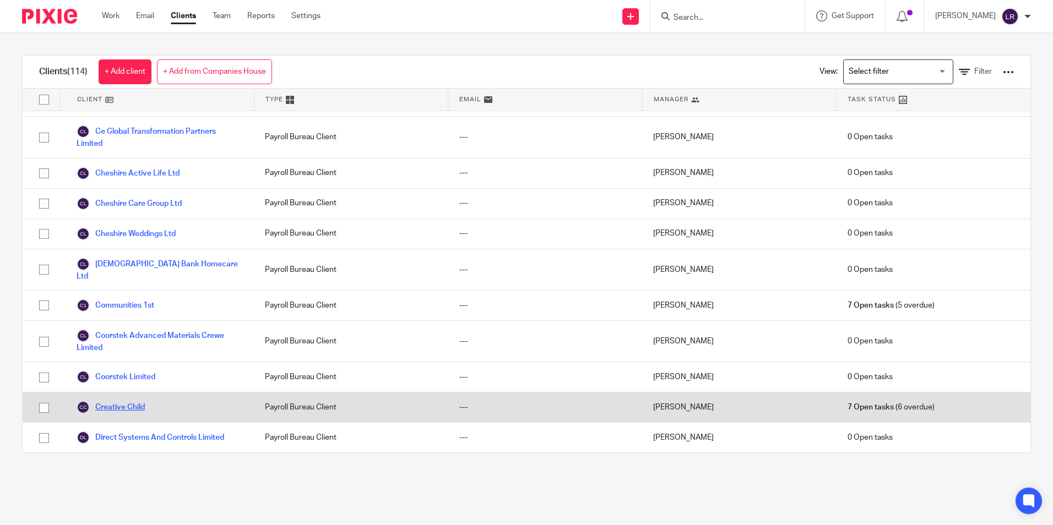
scroll to position [661, 0]
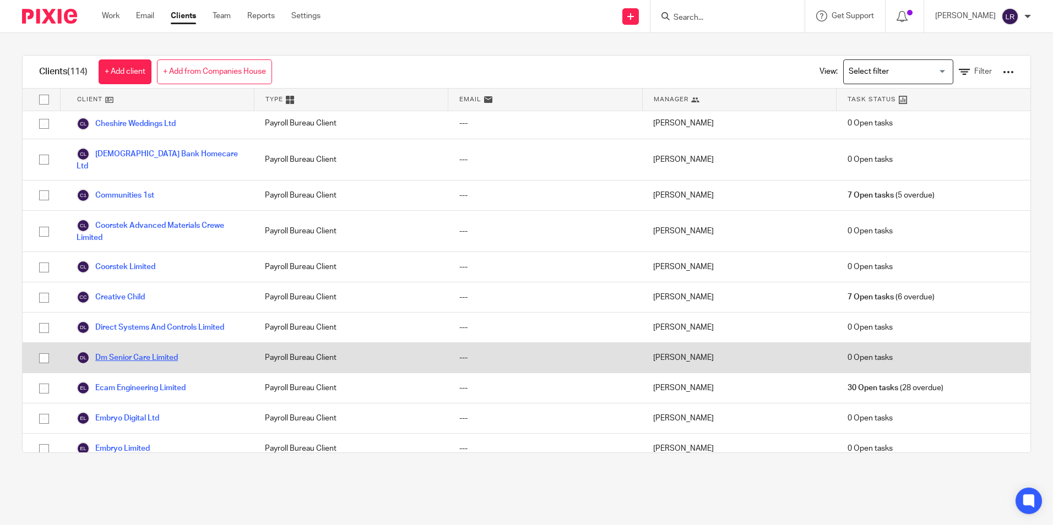
click at [128, 357] on link "Dm Senior Care Limited" at bounding box center [127, 357] width 101 height 13
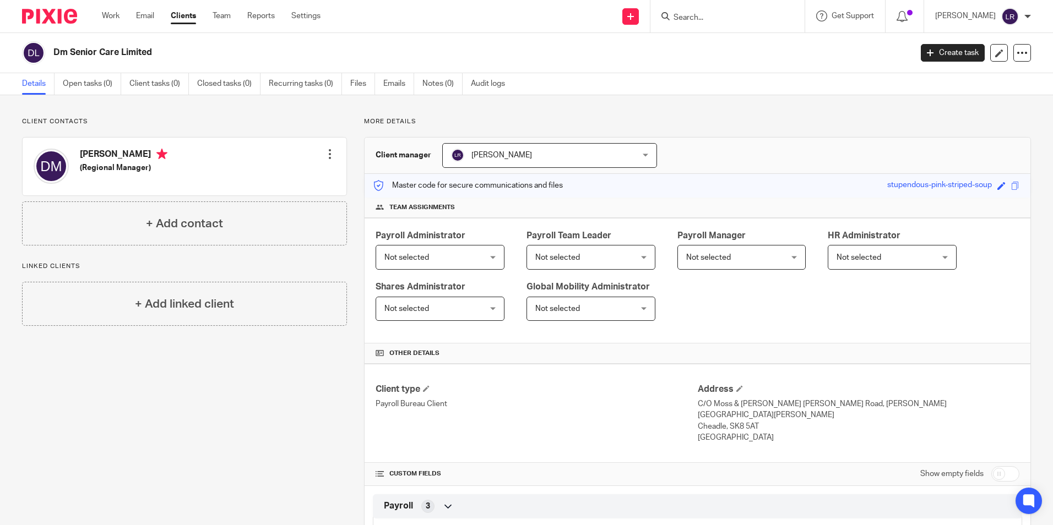
click at [399, 258] on span "Not selected" at bounding box center [406, 258] width 45 height 8
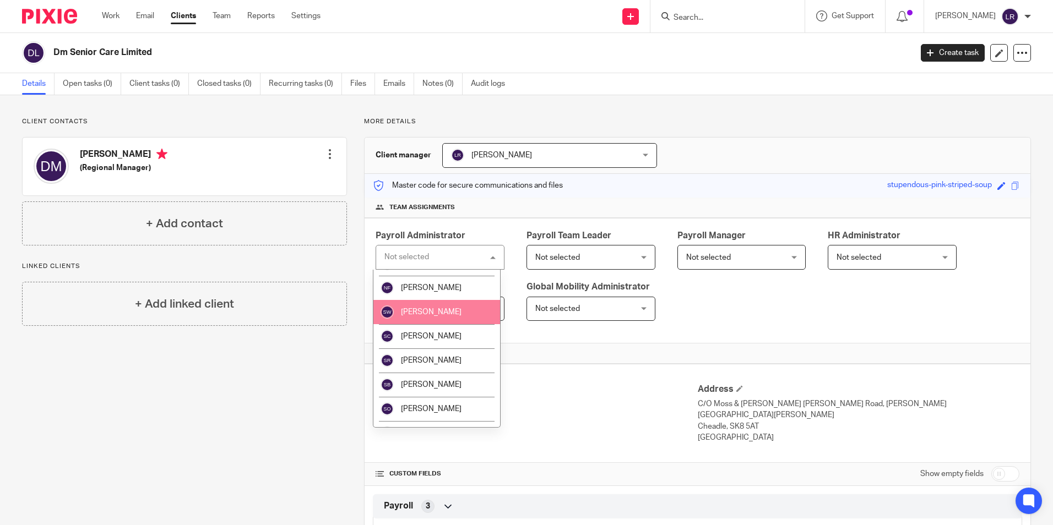
scroll to position [350, 0]
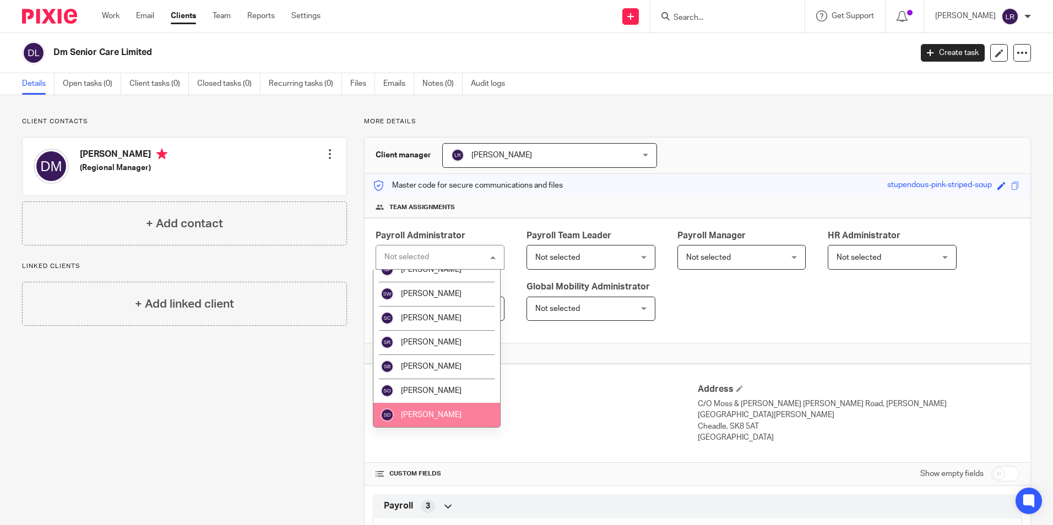
click at [432, 418] on li "[PERSON_NAME]" at bounding box center [436, 415] width 127 height 24
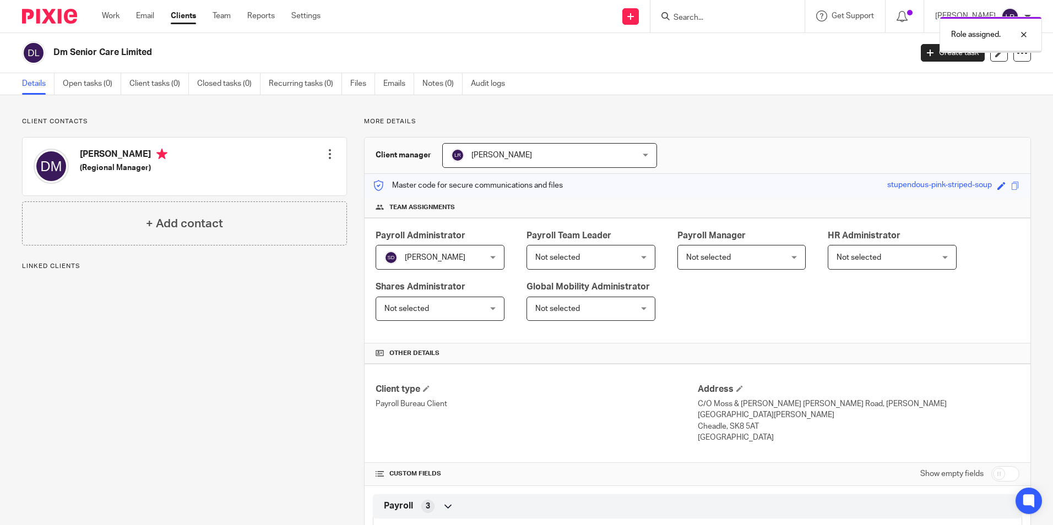
click at [518, 156] on span "[PERSON_NAME]" at bounding box center [533, 155] width 164 height 23
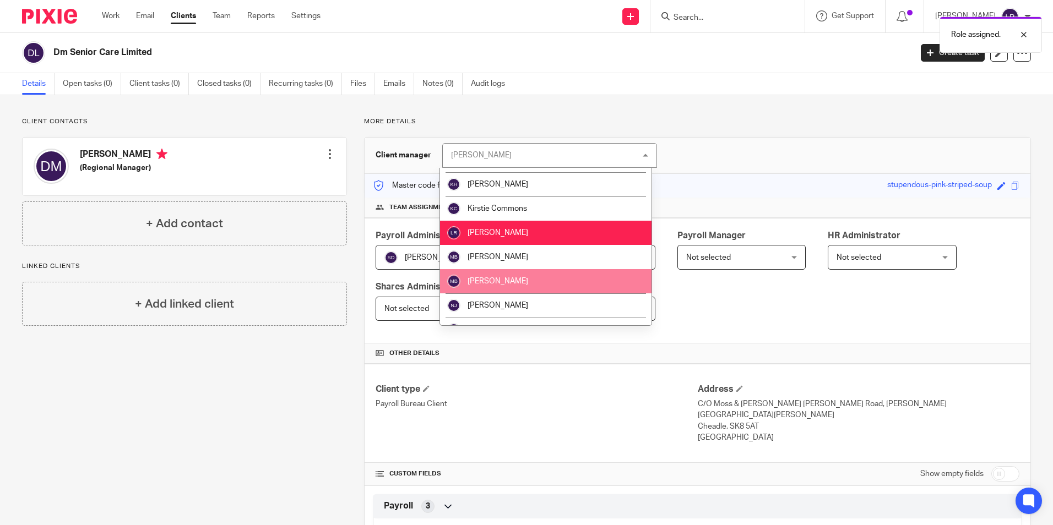
scroll to position [327, 0]
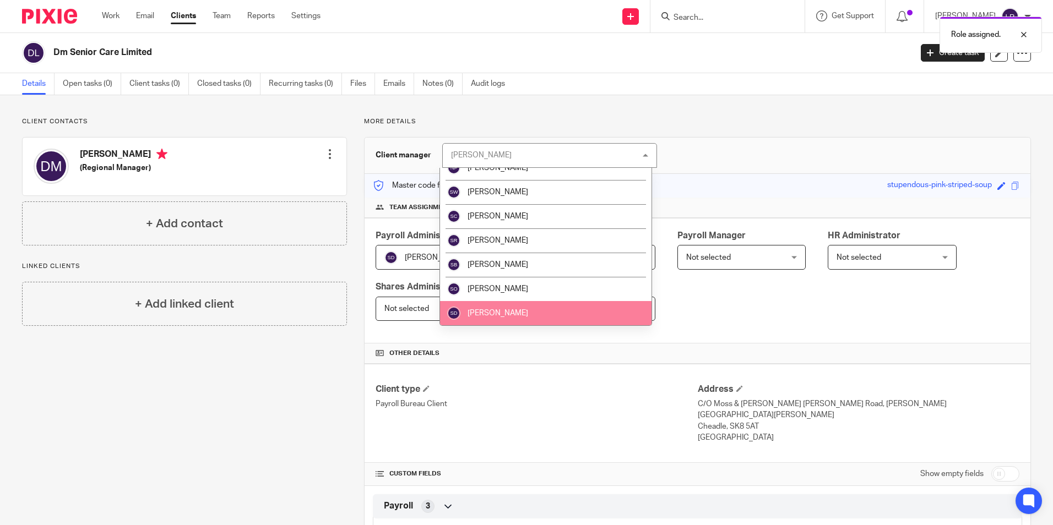
click at [498, 311] on li "[PERSON_NAME]" at bounding box center [546, 313] width 212 height 24
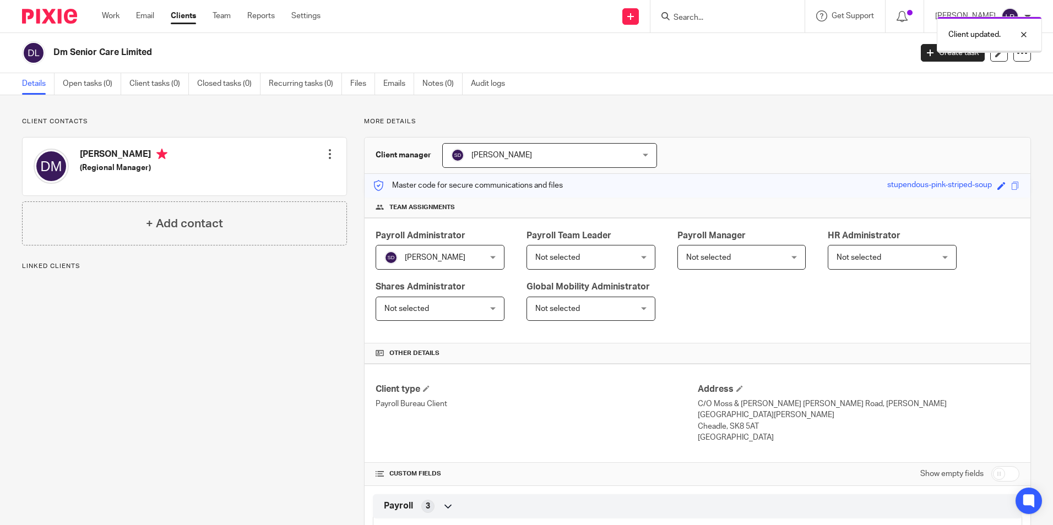
click at [711, 254] on span "Not selected" at bounding box center [708, 258] width 45 height 8
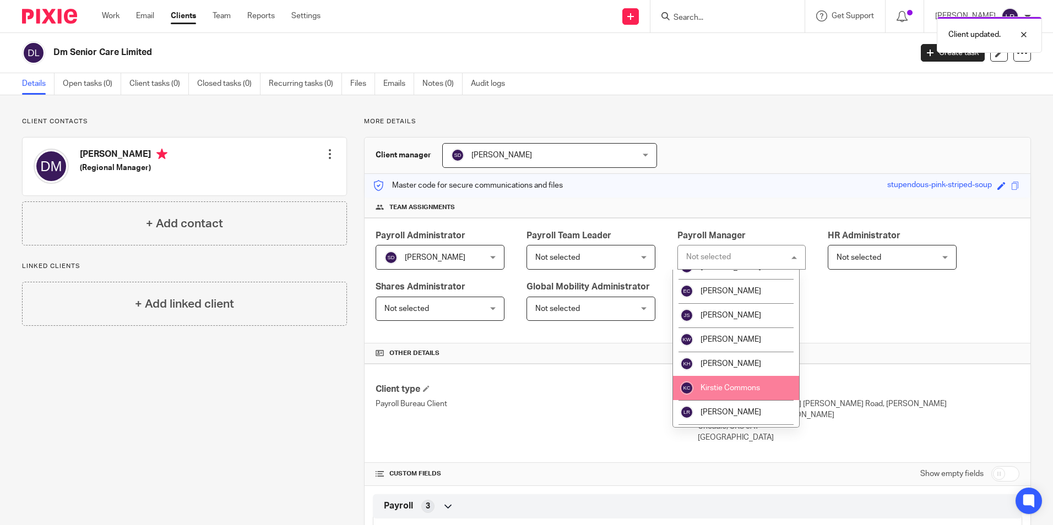
scroll to position [165, 0]
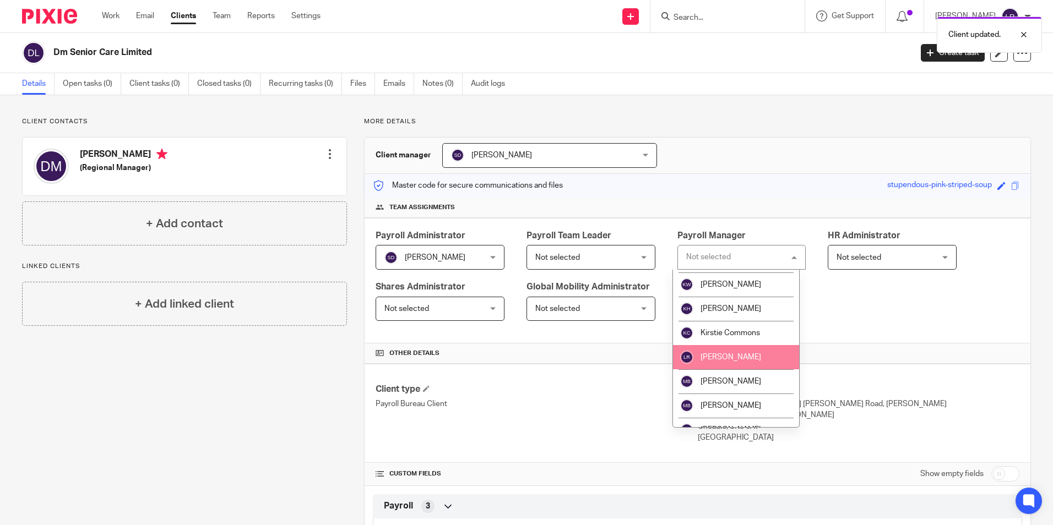
click at [741, 351] on li "[PERSON_NAME]" at bounding box center [736, 357] width 127 height 24
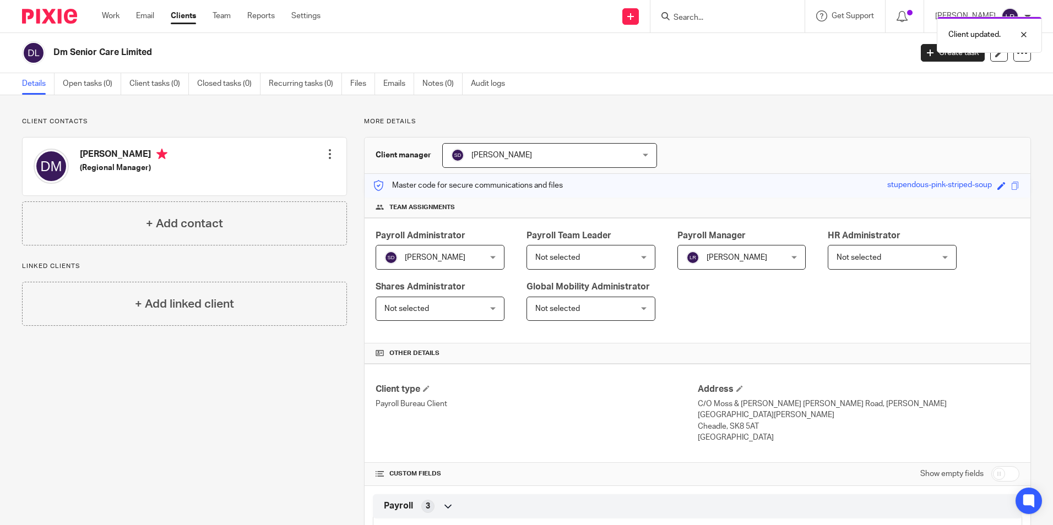
click at [582, 256] on span "Not selected" at bounding box center [582, 257] width 95 height 23
click at [576, 245] on div "Not selected Not selected" at bounding box center [591, 257] width 129 height 25
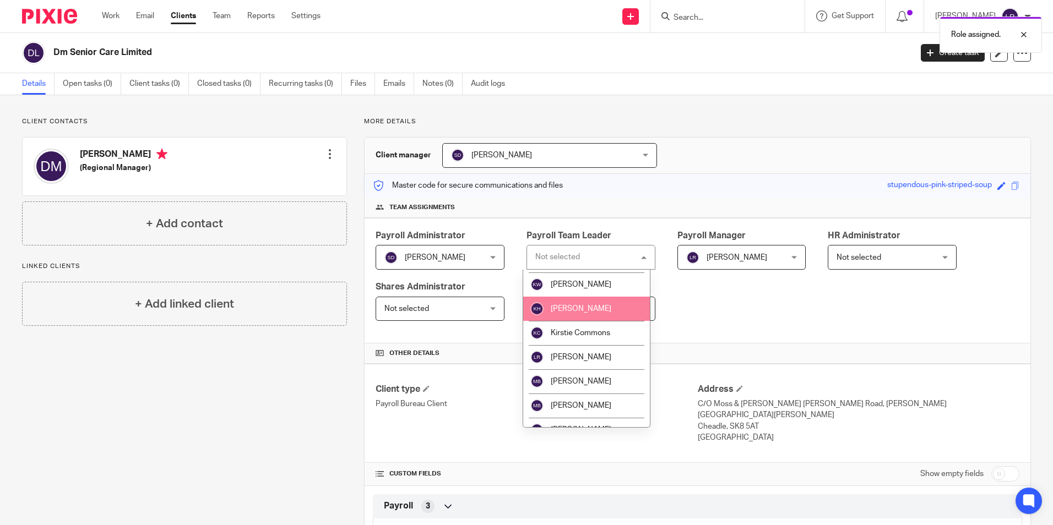
scroll to position [55, 0]
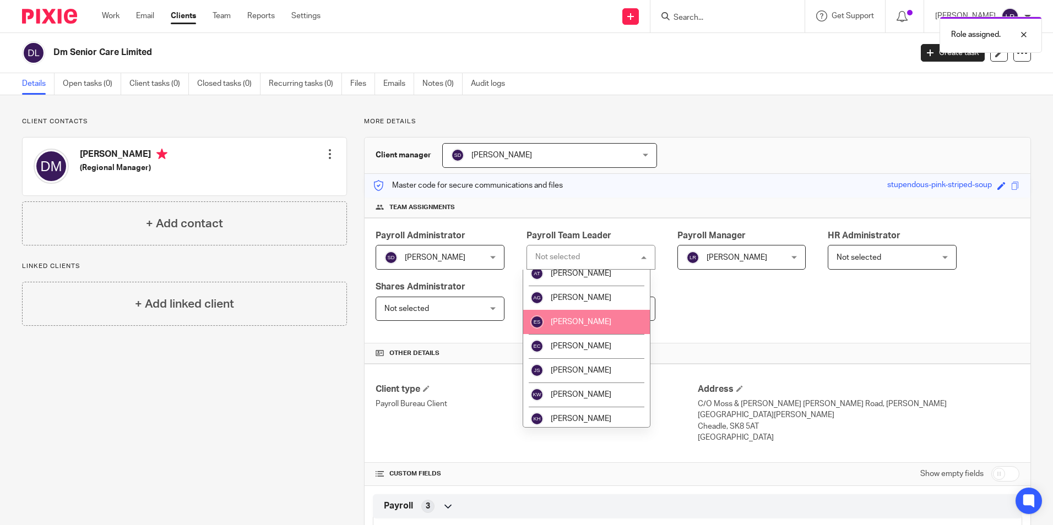
click at [585, 324] on span "[PERSON_NAME]" at bounding box center [581, 322] width 61 height 8
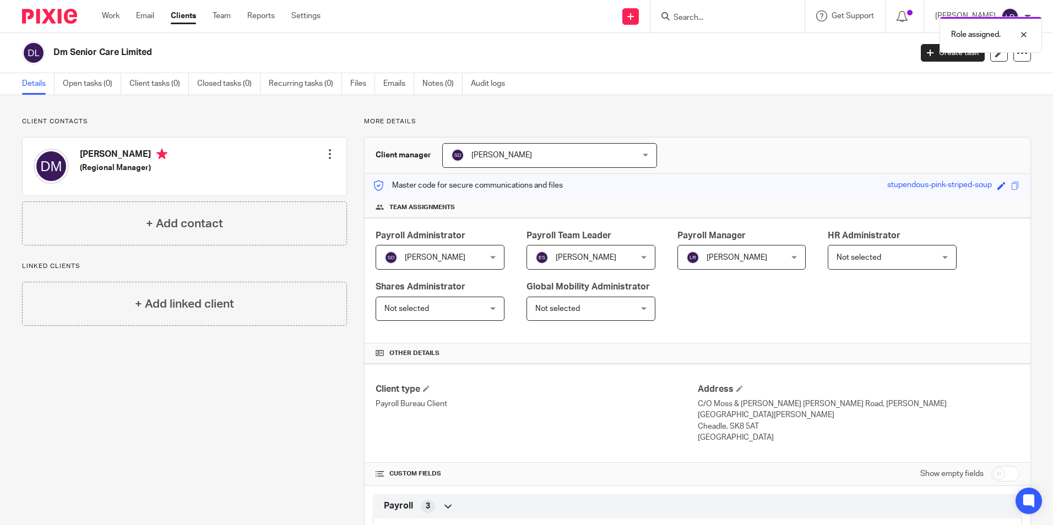
click at [189, 19] on link "Clients" at bounding box center [183, 15] width 25 height 11
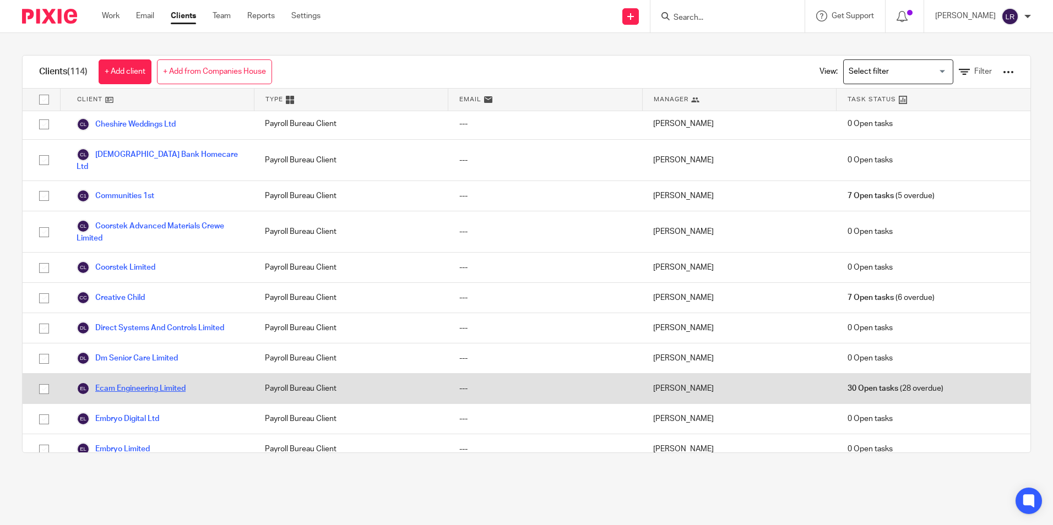
scroll to position [661, 0]
click at [150, 388] on link "Ecam Engineering Limited" at bounding box center [131, 388] width 109 height 13
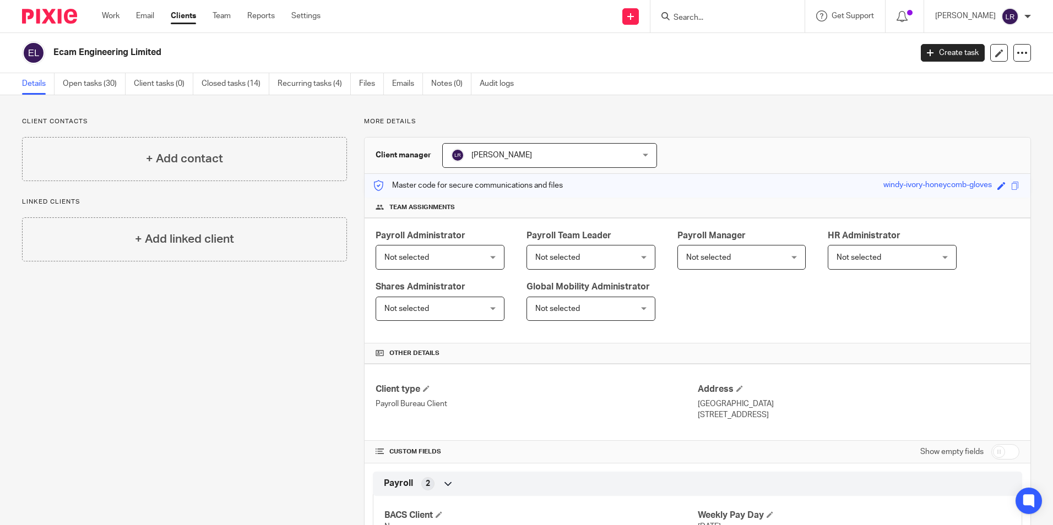
click at [419, 261] on span "Not selected" at bounding box center [406, 258] width 45 height 8
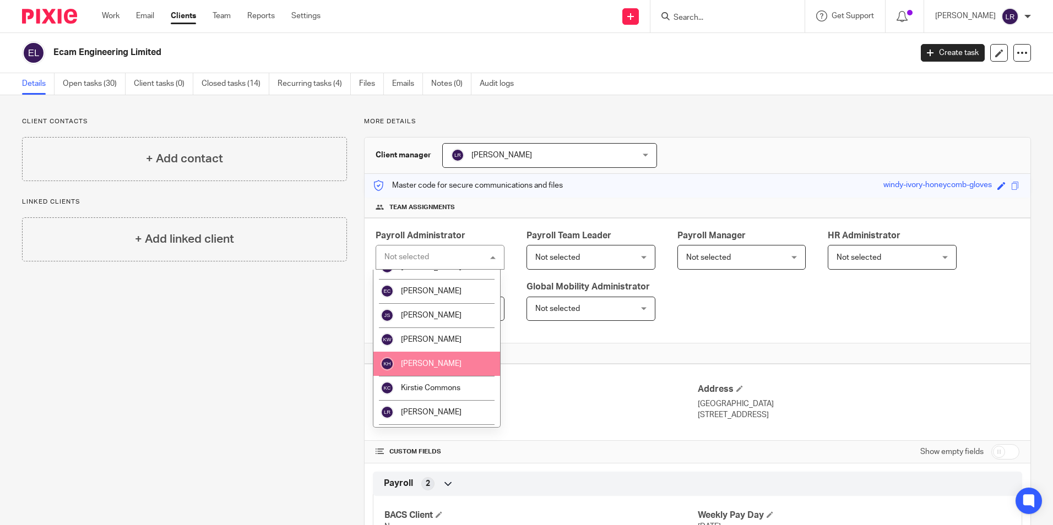
scroll to position [165, 0]
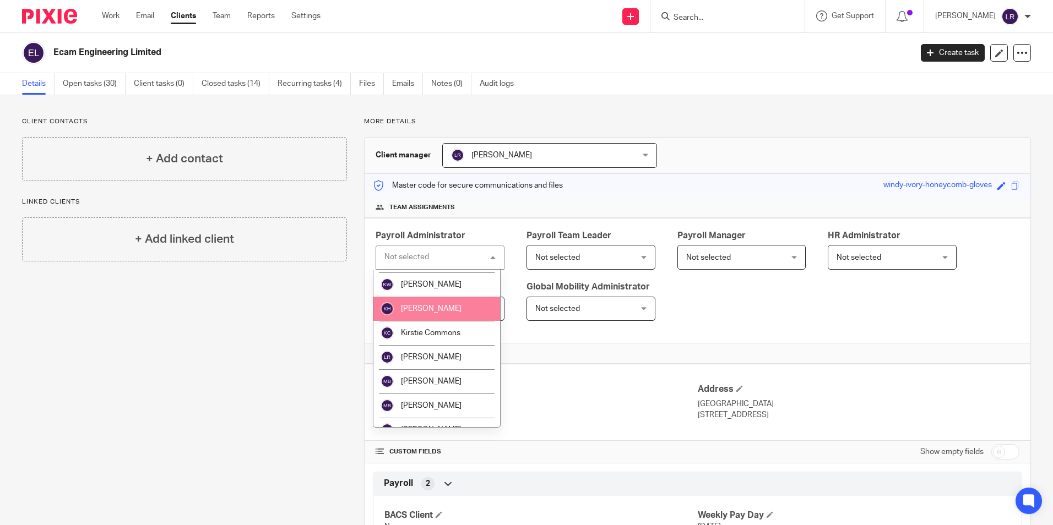
click at [429, 312] on span "[PERSON_NAME]" at bounding box center [431, 309] width 61 height 8
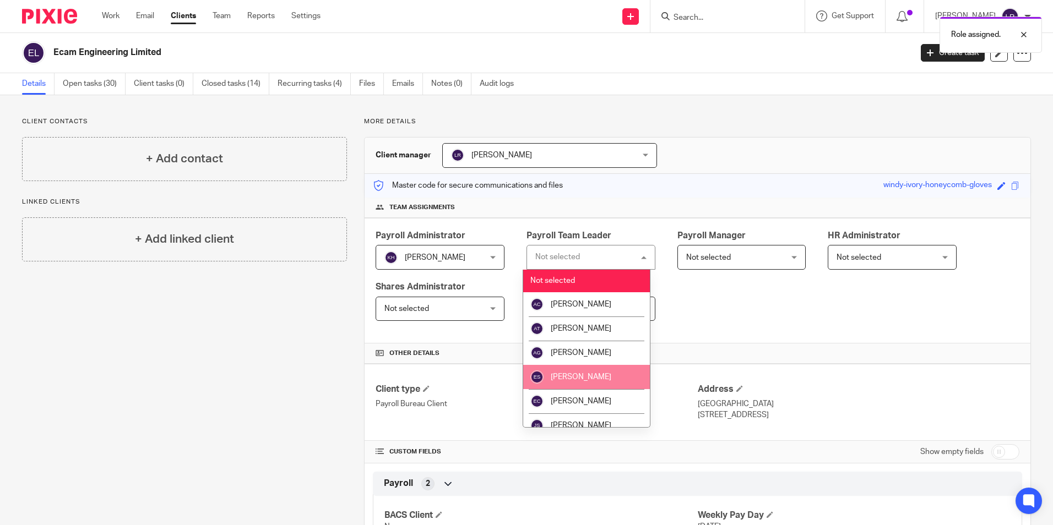
click at [606, 380] on li "[PERSON_NAME]" at bounding box center [586, 377] width 127 height 24
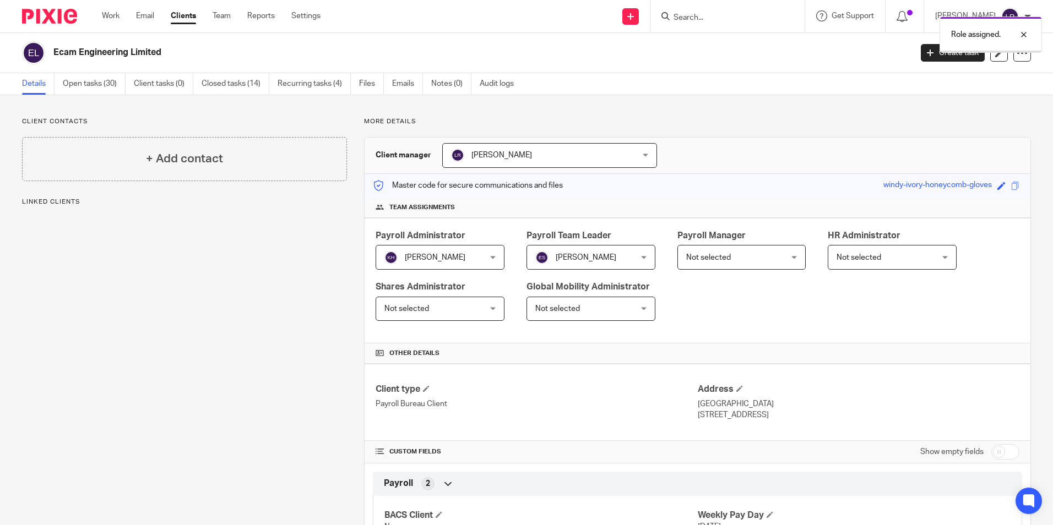
click at [717, 260] on span "Not selected" at bounding box center [708, 258] width 45 height 8
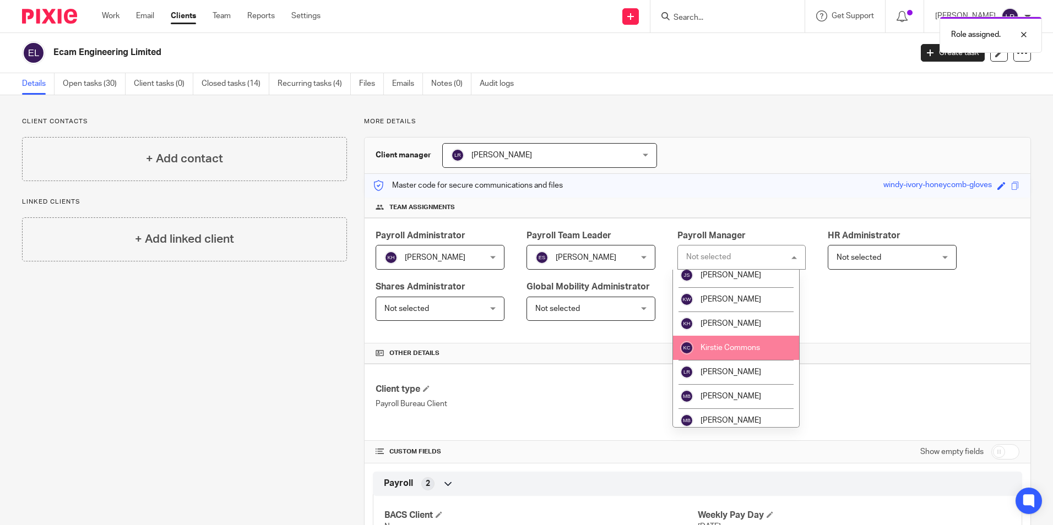
scroll to position [165, 0]
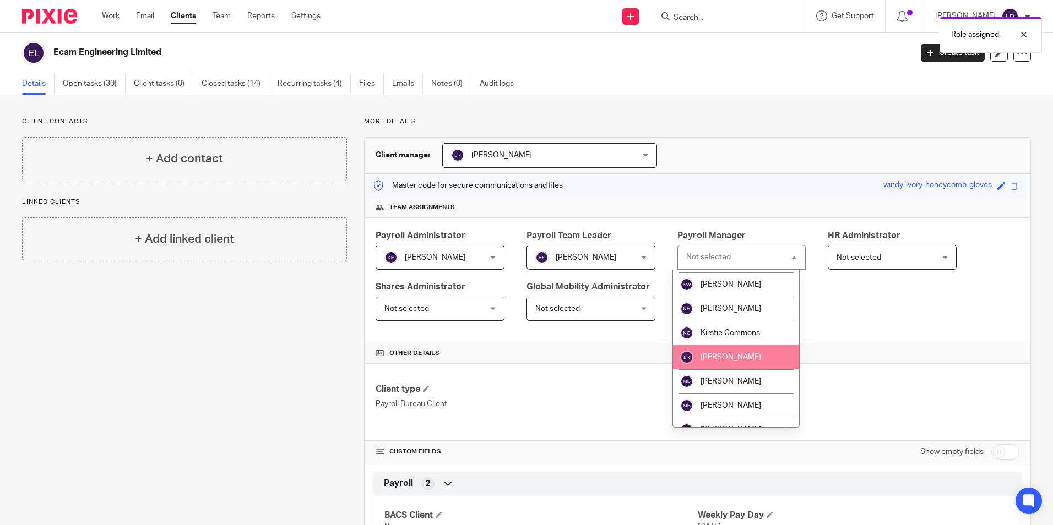
click at [759, 361] on li "[PERSON_NAME]" at bounding box center [736, 357] width 127 height 24
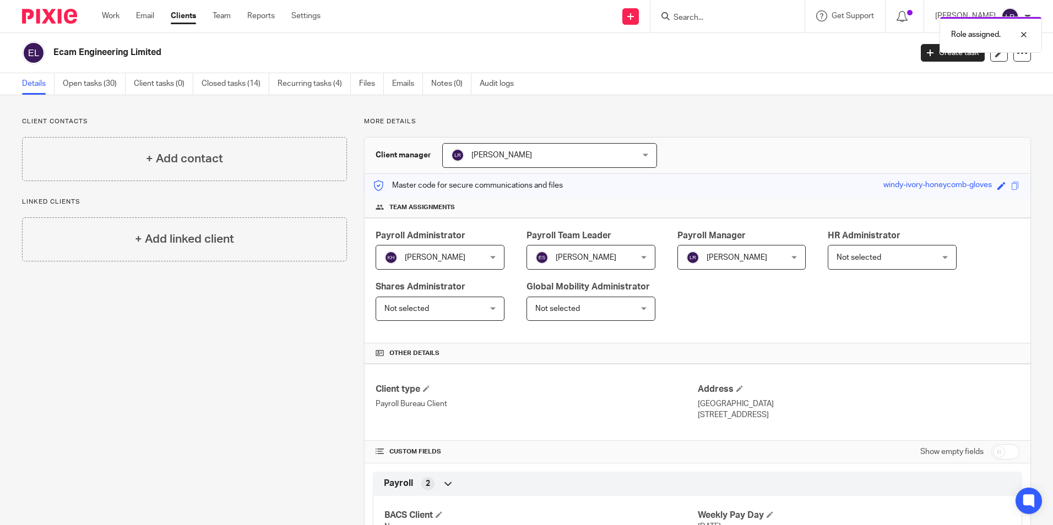
click at [524, 140] on div "Client manager [PERSON_NAME] [PERSON_NAME] [PERSON_NAME] [PERSON_NAME] [PERSON_…" at bounding box center [698, 156] width 666 height 36
click at [514, 158] on span "[PERSON_NAME]" at bounding box center [502, 155] width 61 height 8
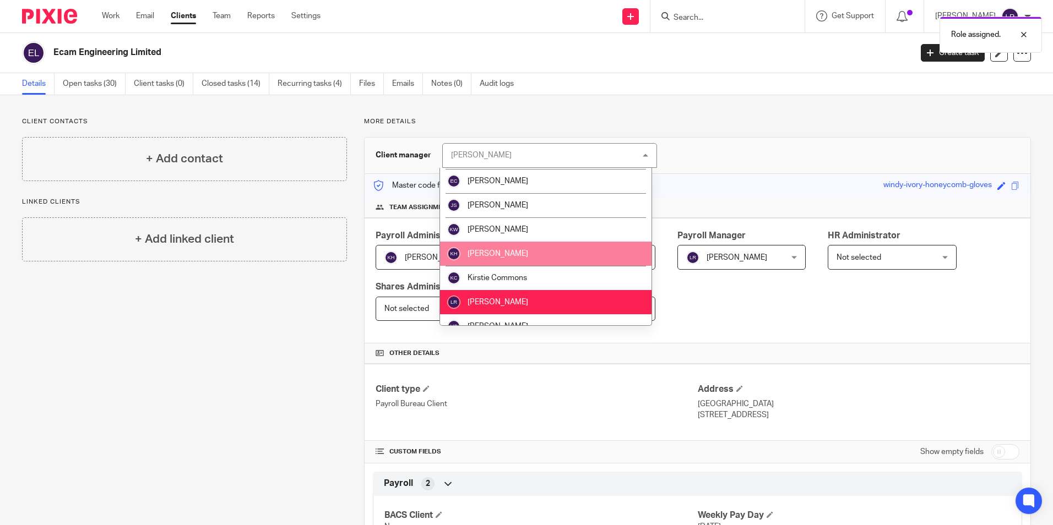
scroll to position [110, 0]
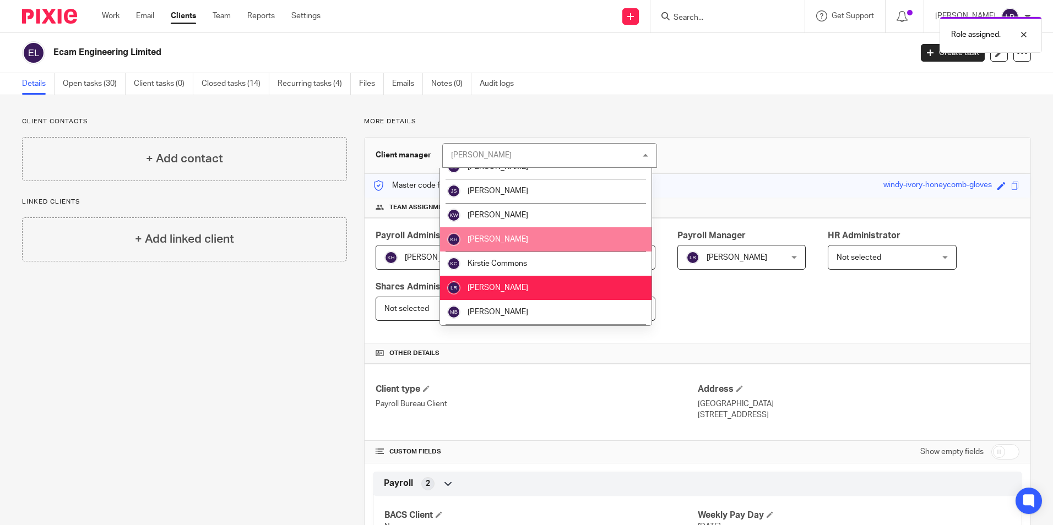
click at [535, 245] on li "[PERSON_NAME]" at bounding box center [546, 239] width 212 height 24
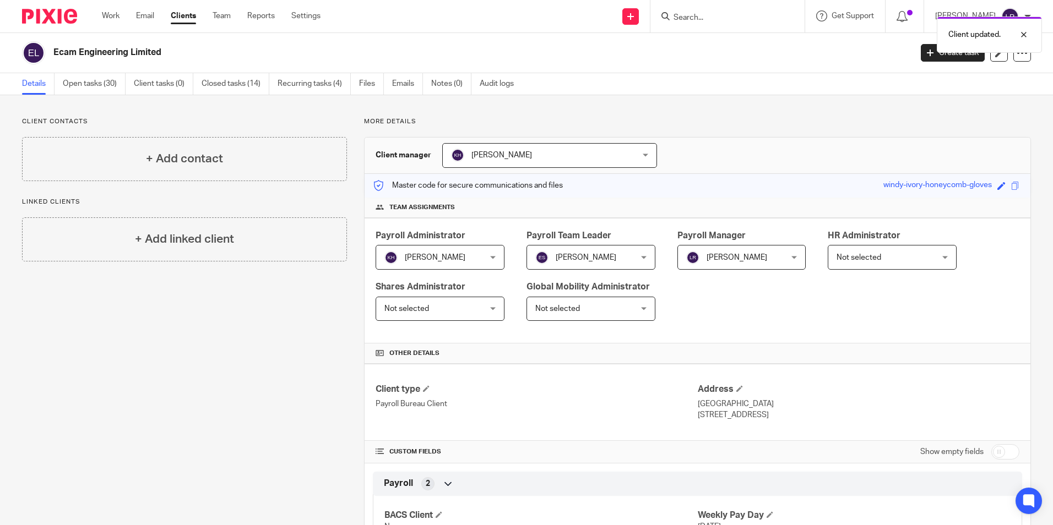
click at [183, 17] on link "Clients" at bounding box center [183, 15] width 25 height 11
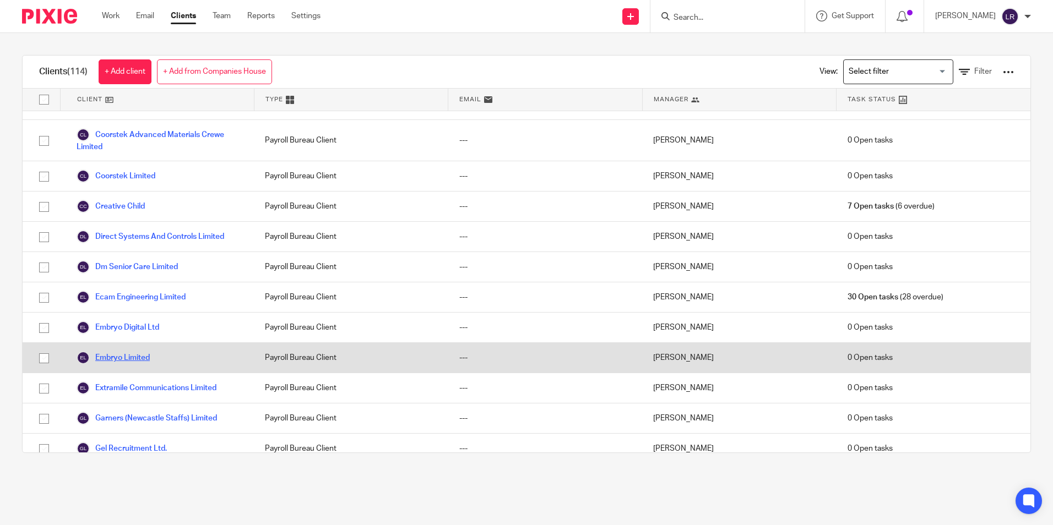
scroll to position [771, 0]
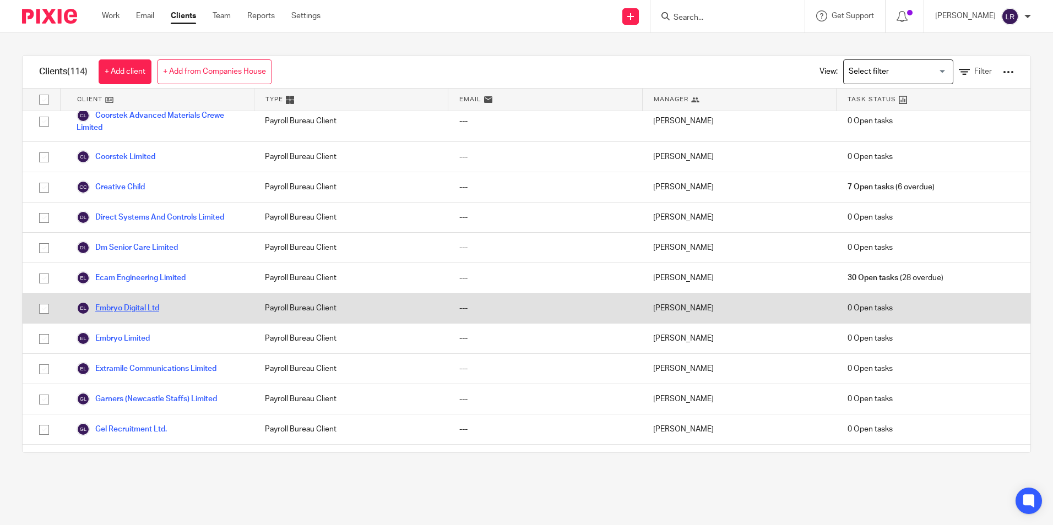
click at [117, 310] on link "Embryo Digital Ltd" at bounding box center [118, 308] width 83 height 13
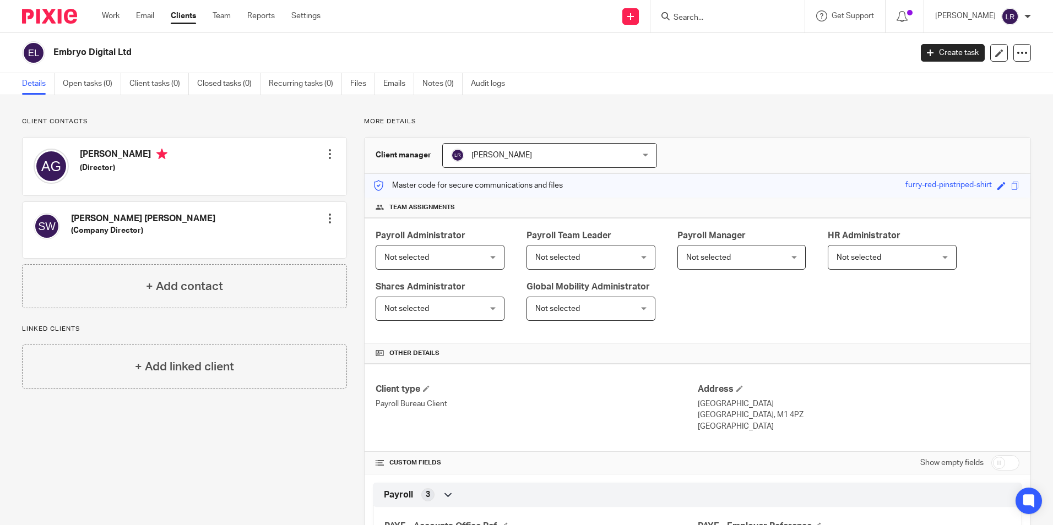
click at [418, 255] on span "Not selected" at bounding box center [406, 258] width 45 height 8
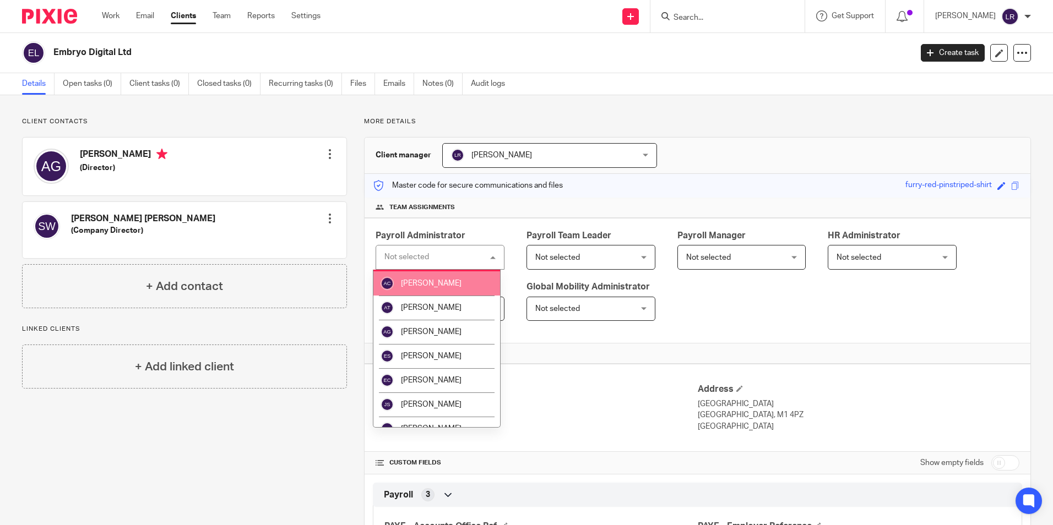
scroll to position [55, 0]
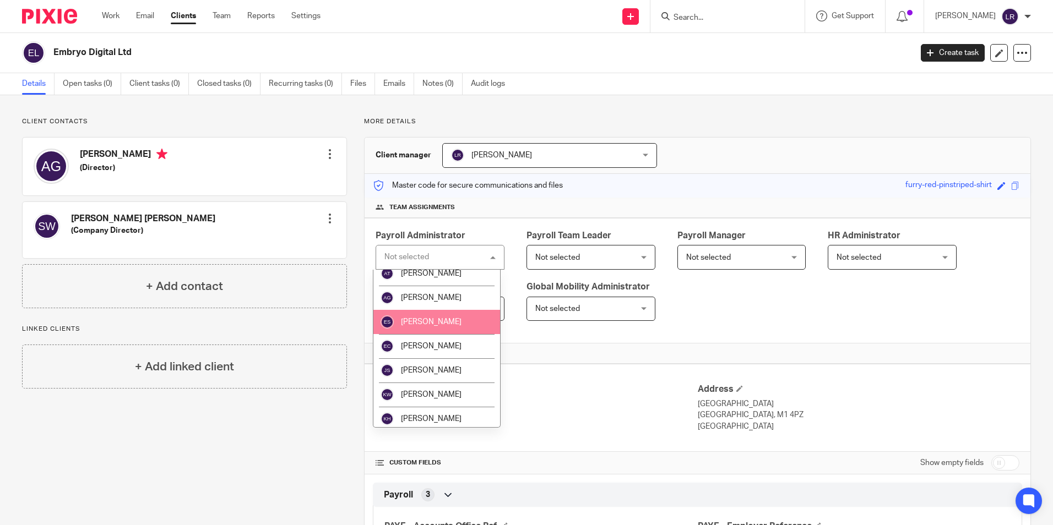
click at [431, 317] on li "[PERSON_NAME]" at bounding box center [436, 322] width 127 height 24
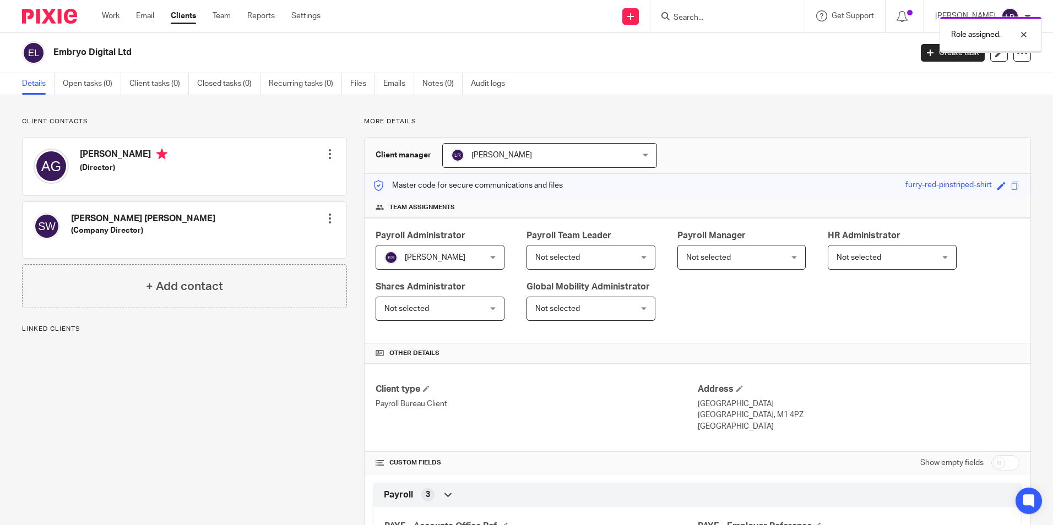
click at [497, 162] on span "[PERSON_NAME]" at bounding box center [533, 155] width 164 height 23
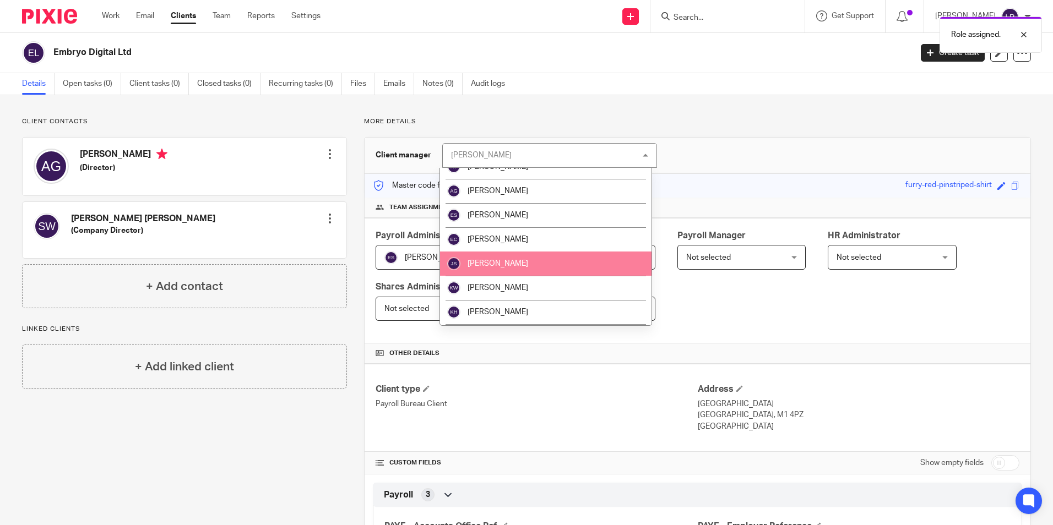
scroll to position [55, 0]
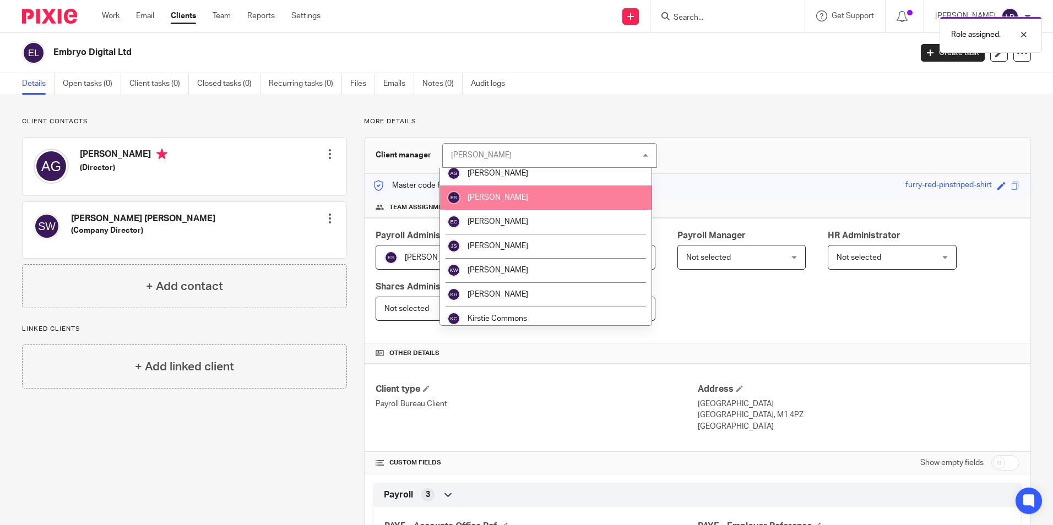
click at [507, 199] on span "[PERSON_NAME]" at bounding box center [498, 198] width 61 height 8
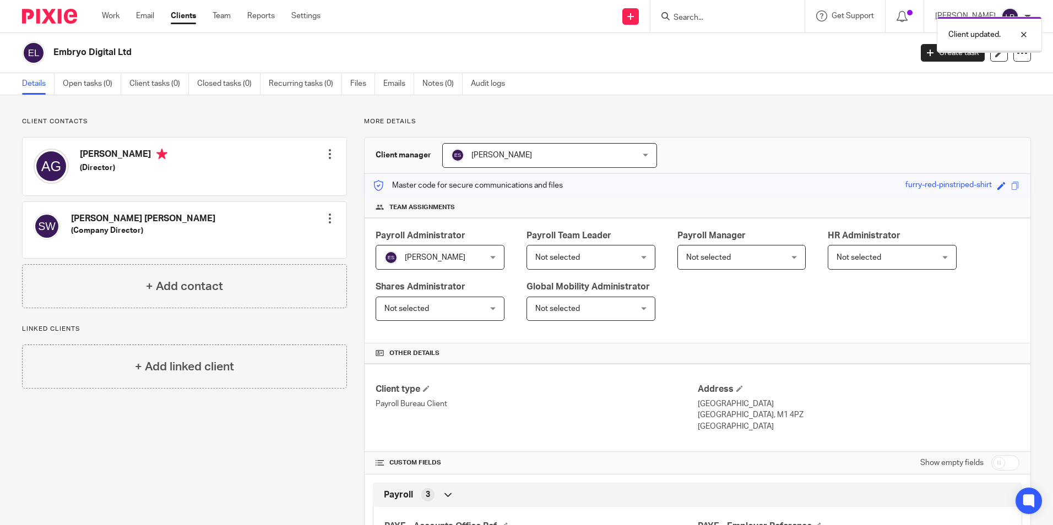
click at [589, 258] on span "Not selected" at bounding box center [582, 257] width 95 height 23
click at [730, 250] on span "Not selected" at bounding box center [733, 257] width 95 height 23
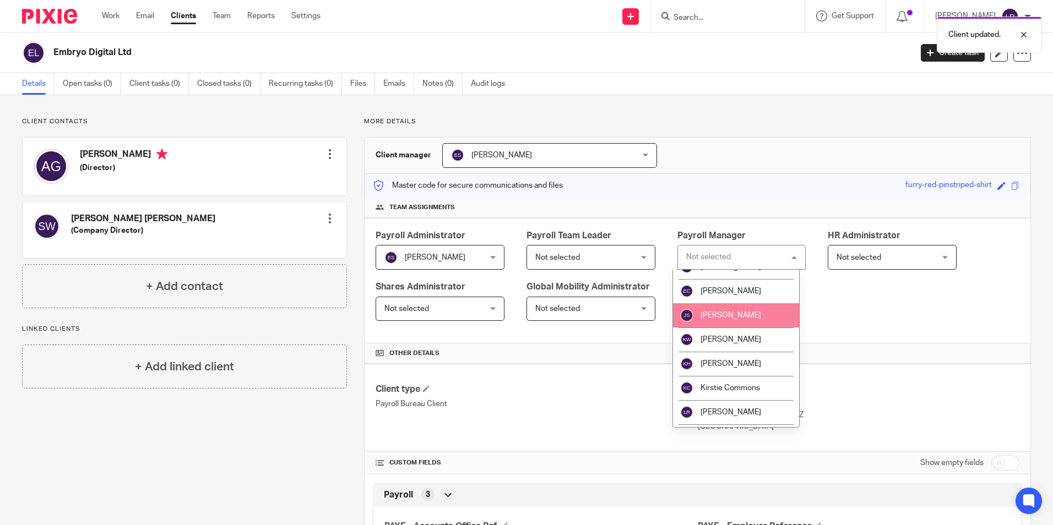
scroll to position [165, 0]
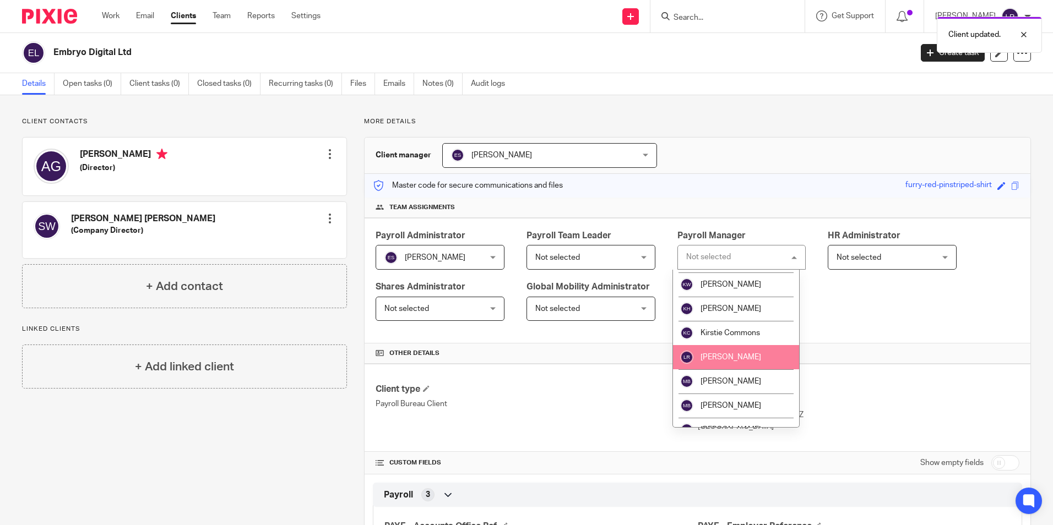
click at [725, 357] on span "[PERSON_NAME]" at bounding box center [731, 358] width 61 height 8
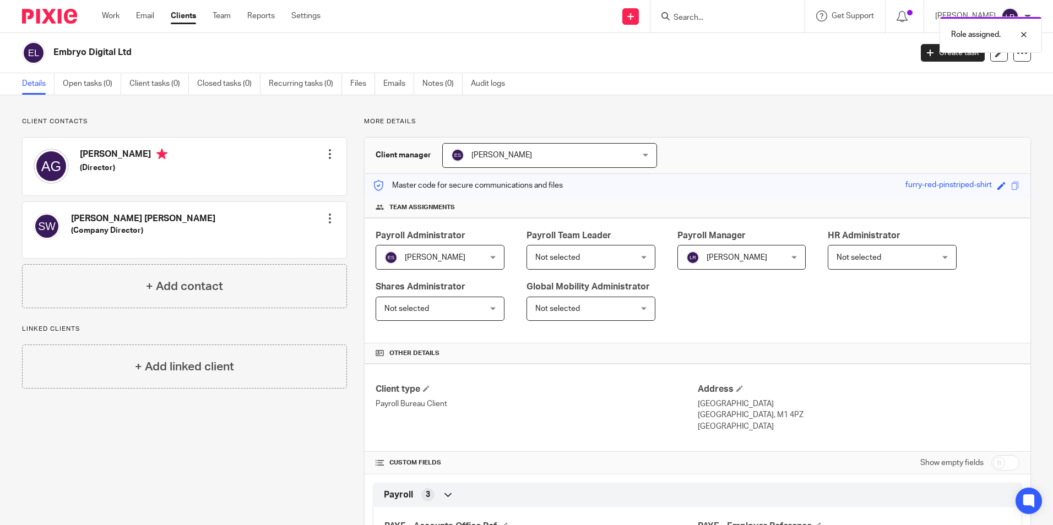
click at [182, 17] on link "Clients" at bounding box center [183, 15] width 25 height 11
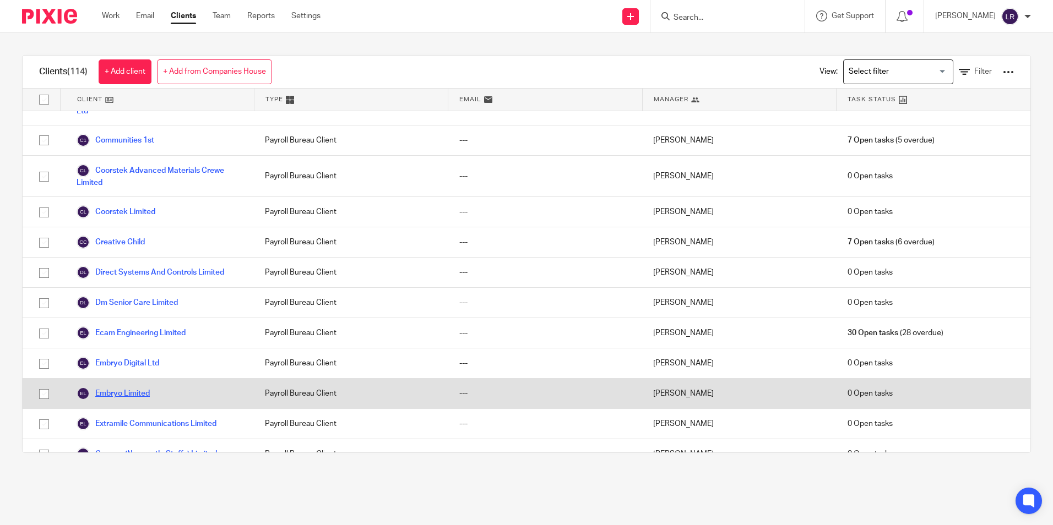
scroll to position [771, 0]
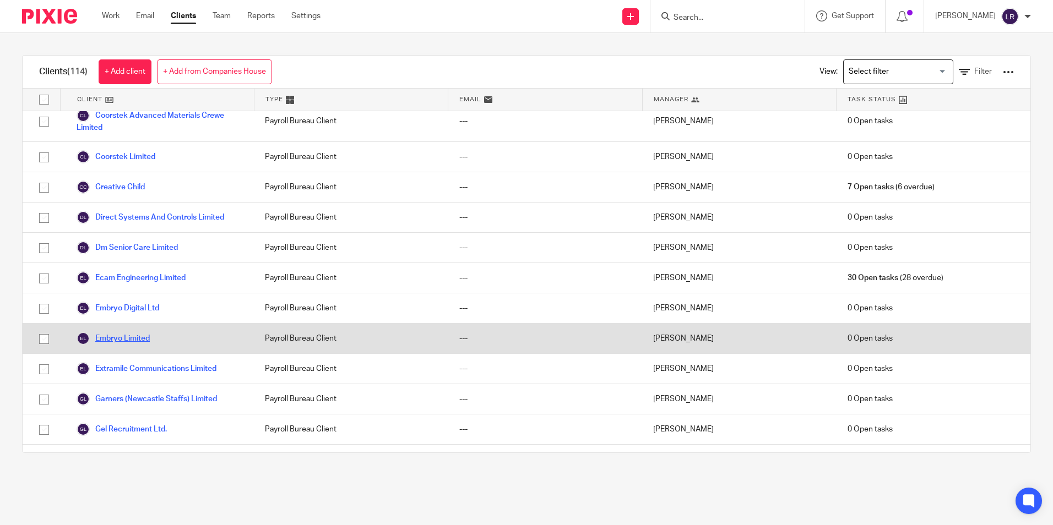
click at [122, 339] on link "Embryo Limited" at bounding box center [113, 338] width 73 height 13
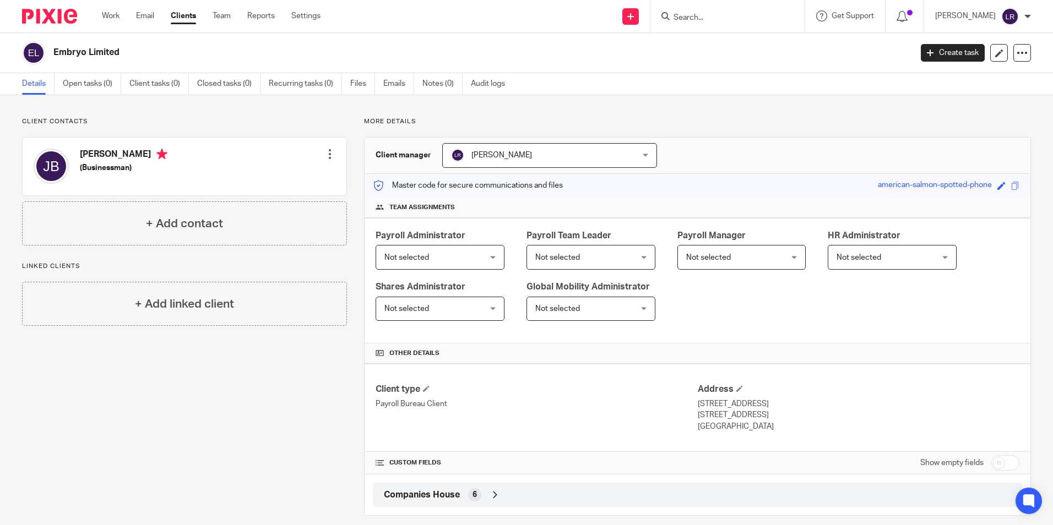
click at [492, 159] on span "[PERSON_NAME]" at bounding box center [533, 155] width 164 height 23
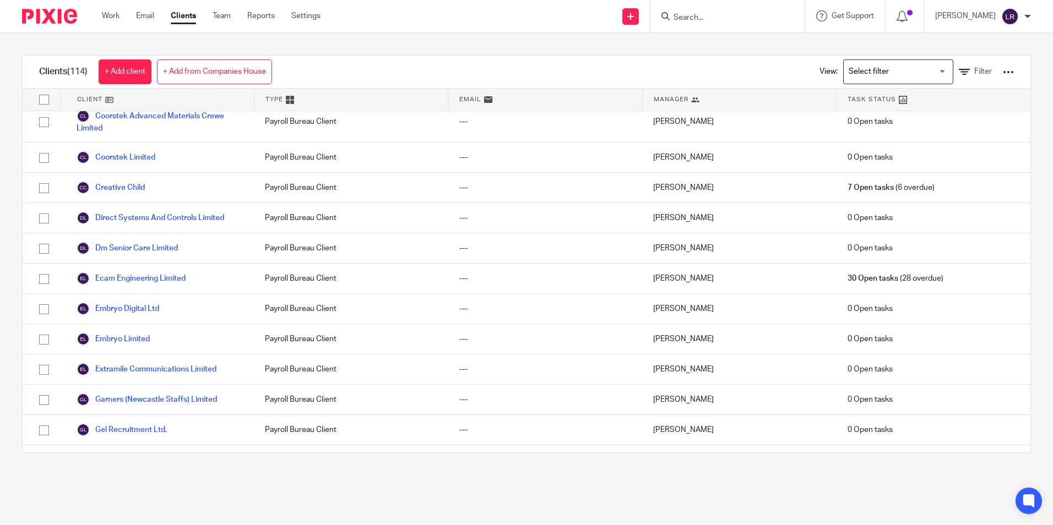
scroll to position [771, 0]
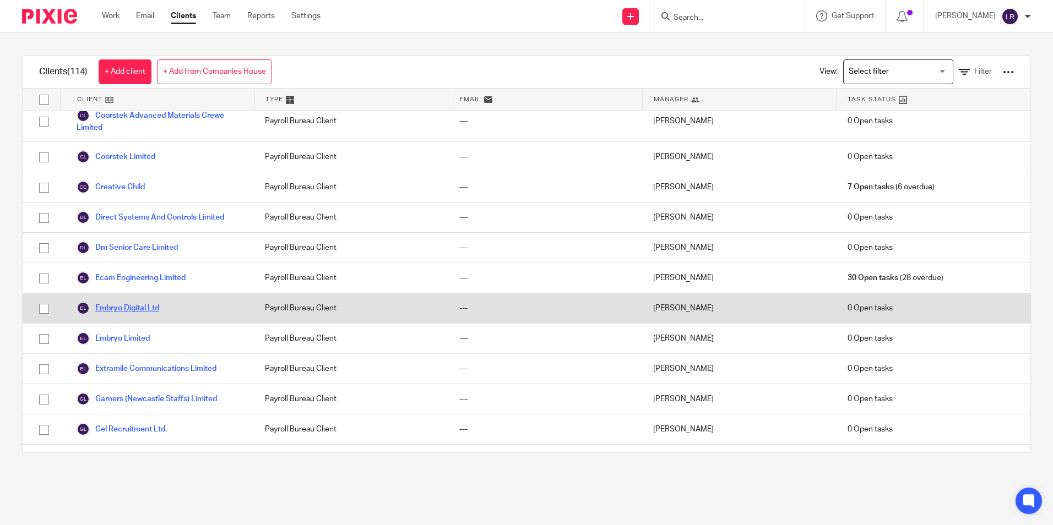
click at [136, 307] on link "Embryo Digital Ltd" at bounding box center [118, 308] width 83 height 13
